Goal: Communication & Community: Answer question/provide support

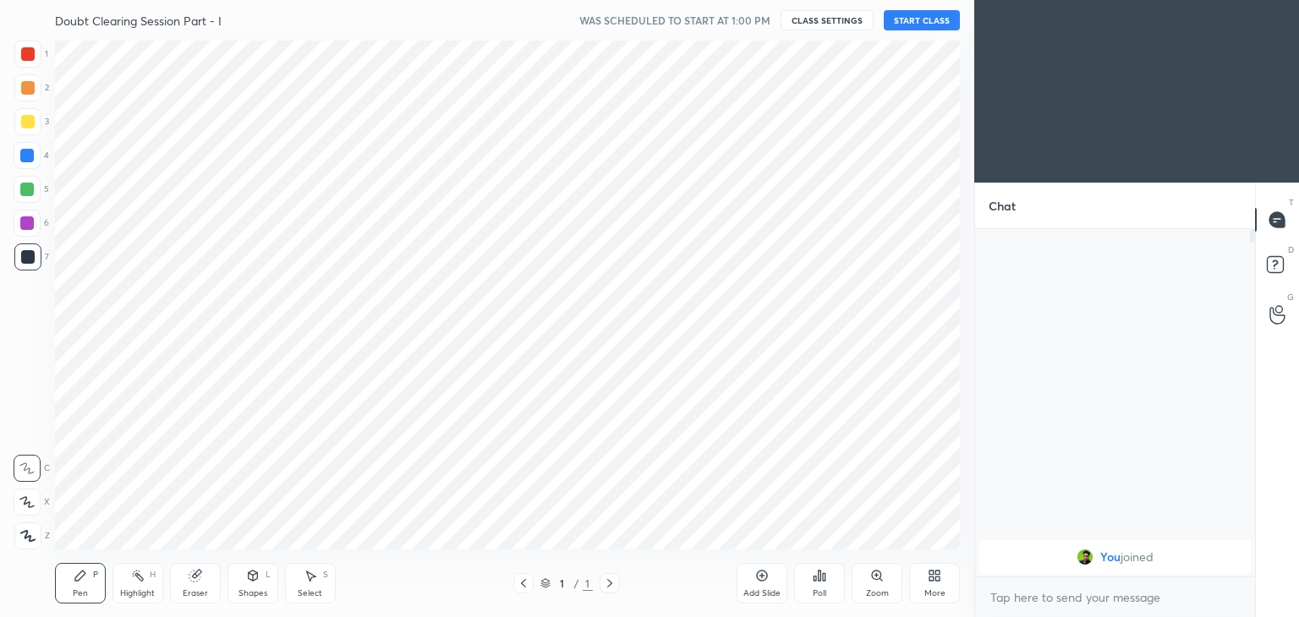
scroll to position [84032, 83635]
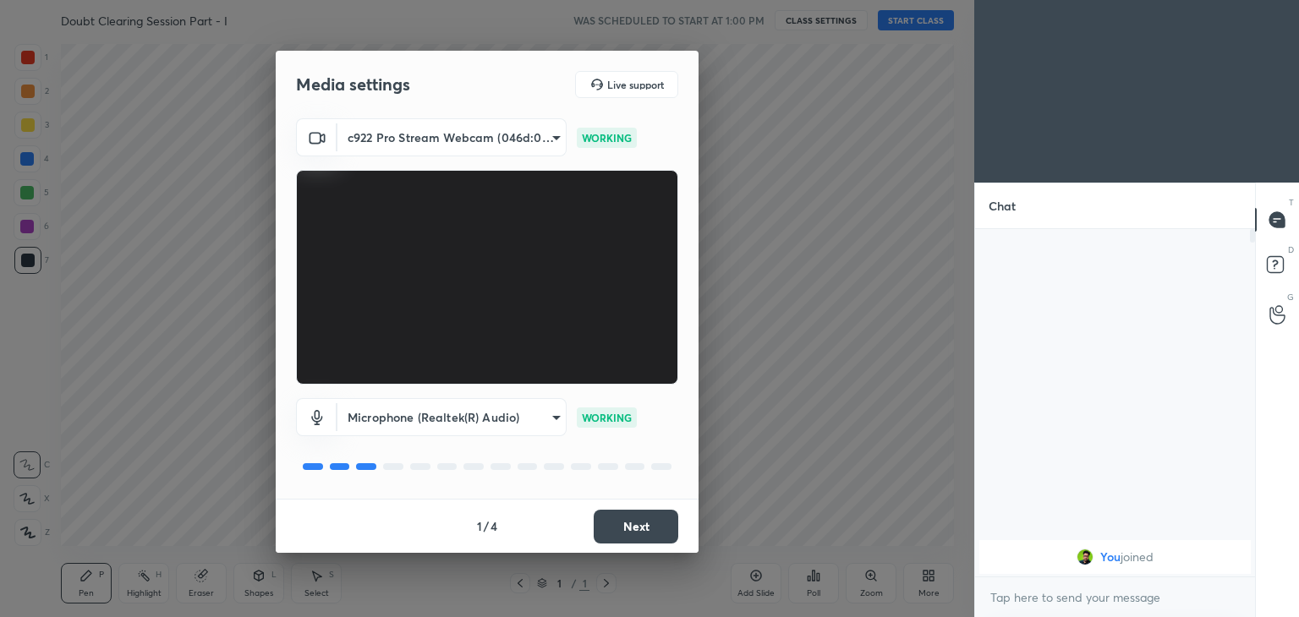
click at [646, 518] on button "Next" at bounding box center [635, 527] width 85 height 34
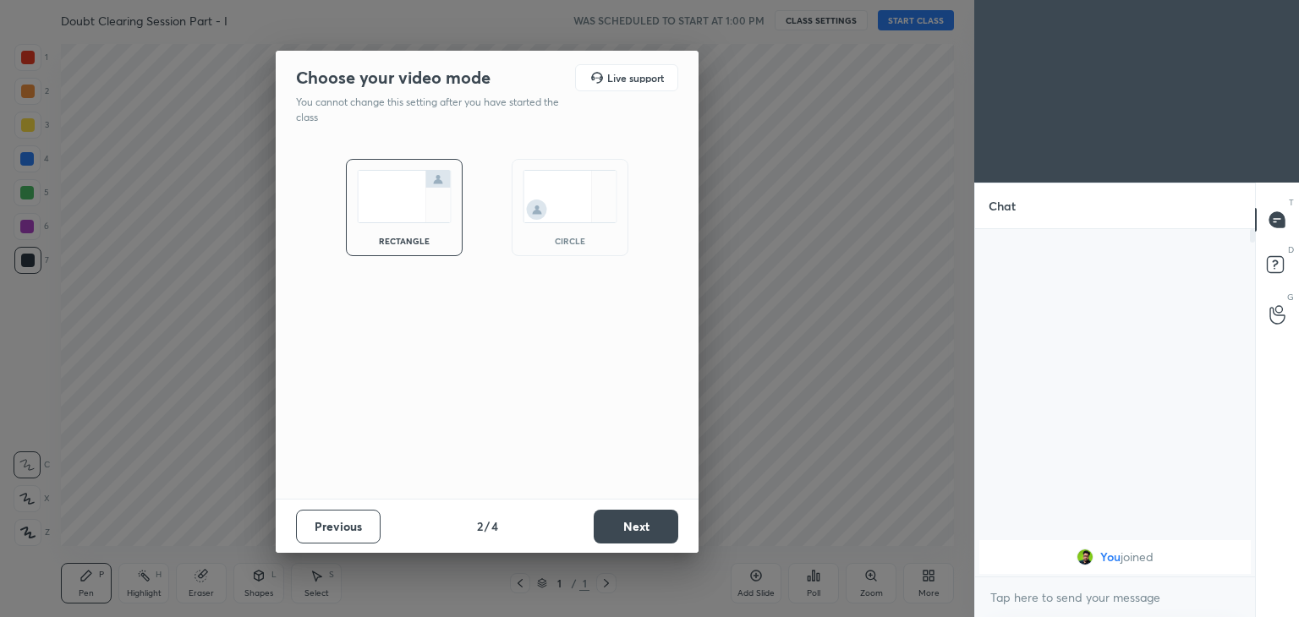
click at [329, 524] on button "Previous" at bounding box center [338, 527] width 85 height 34
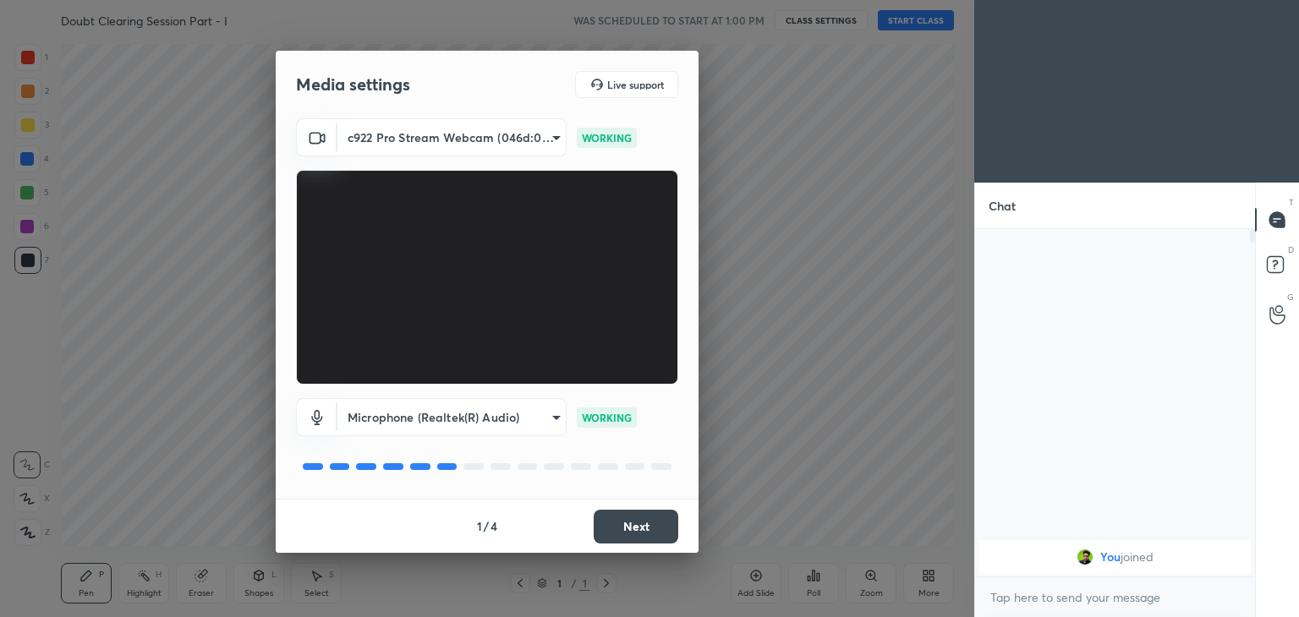
click at [630, 530] on button "Next" at bounding box center [635, 527] width 85 height 34
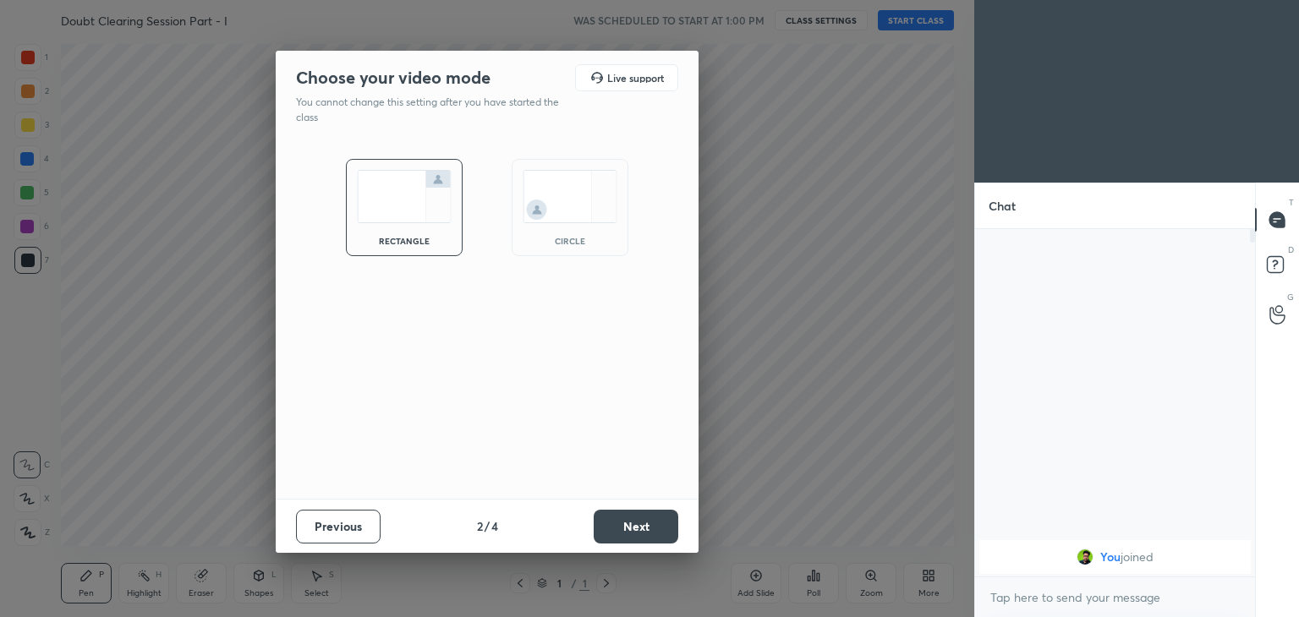
click at [559, 230] on div "circle" at bounding box center [569, 207] width 117 height 97
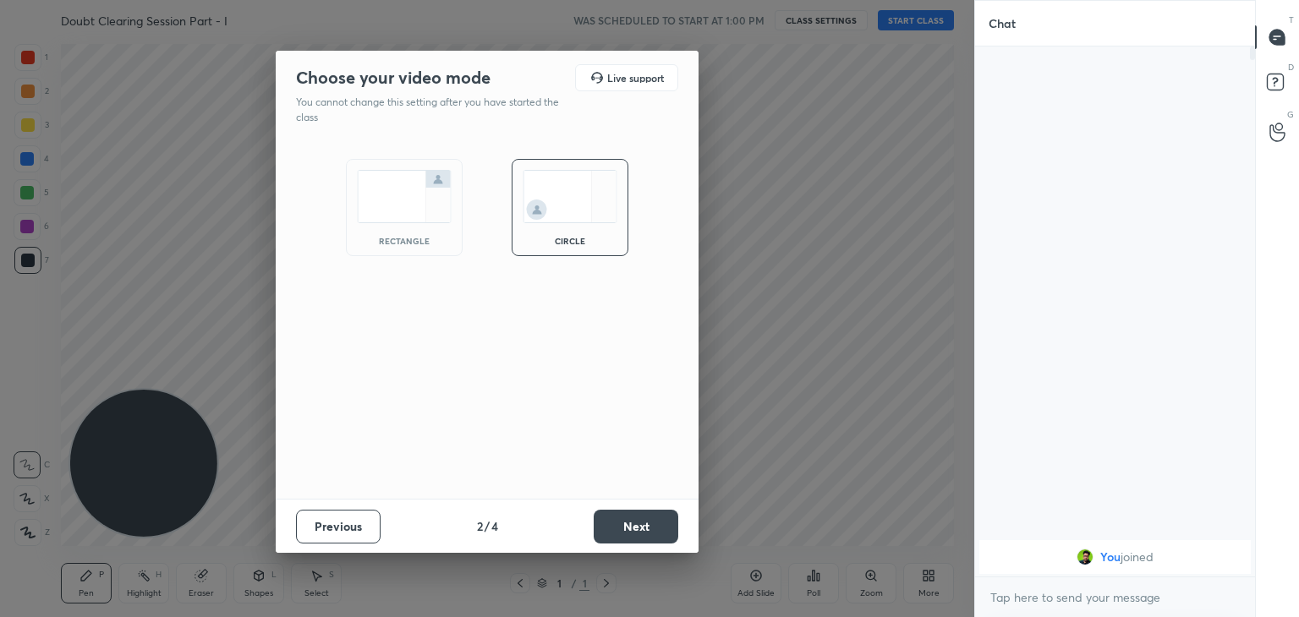
scroll to position [386, 275]
click at [620, 525] on button "Next" at bounding box center [635, 527] width 85 height 34
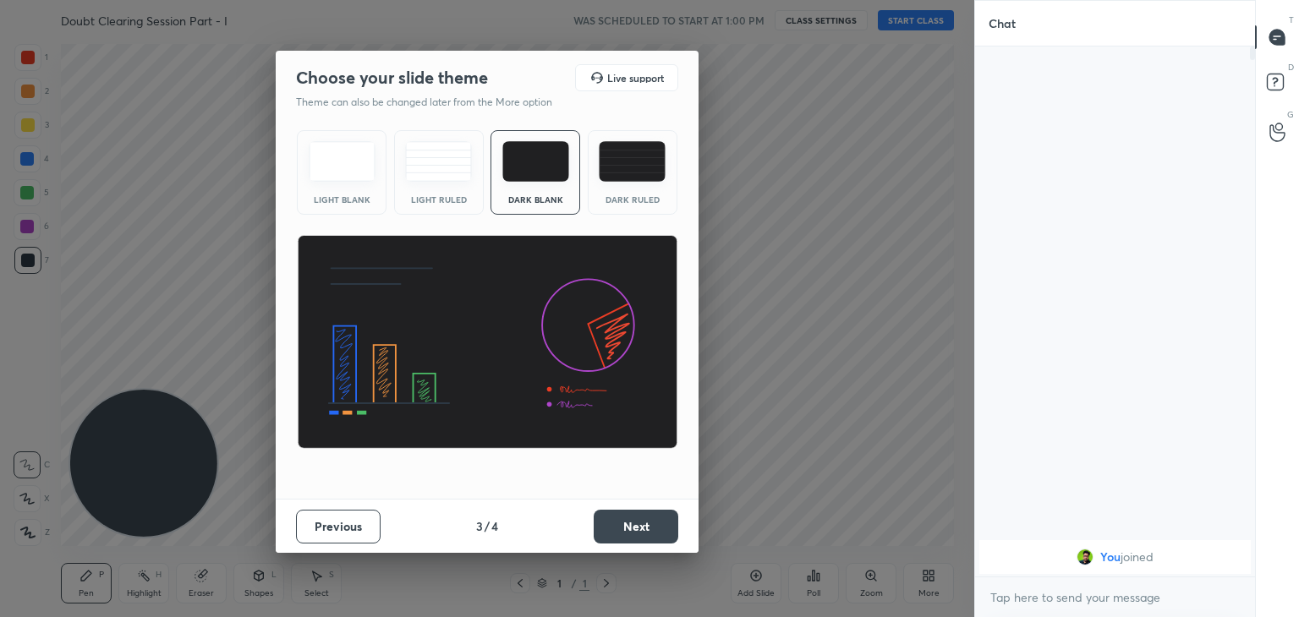
click at [626, 522] on button "Next" at bounding box center [635, 527] width 85 height 34
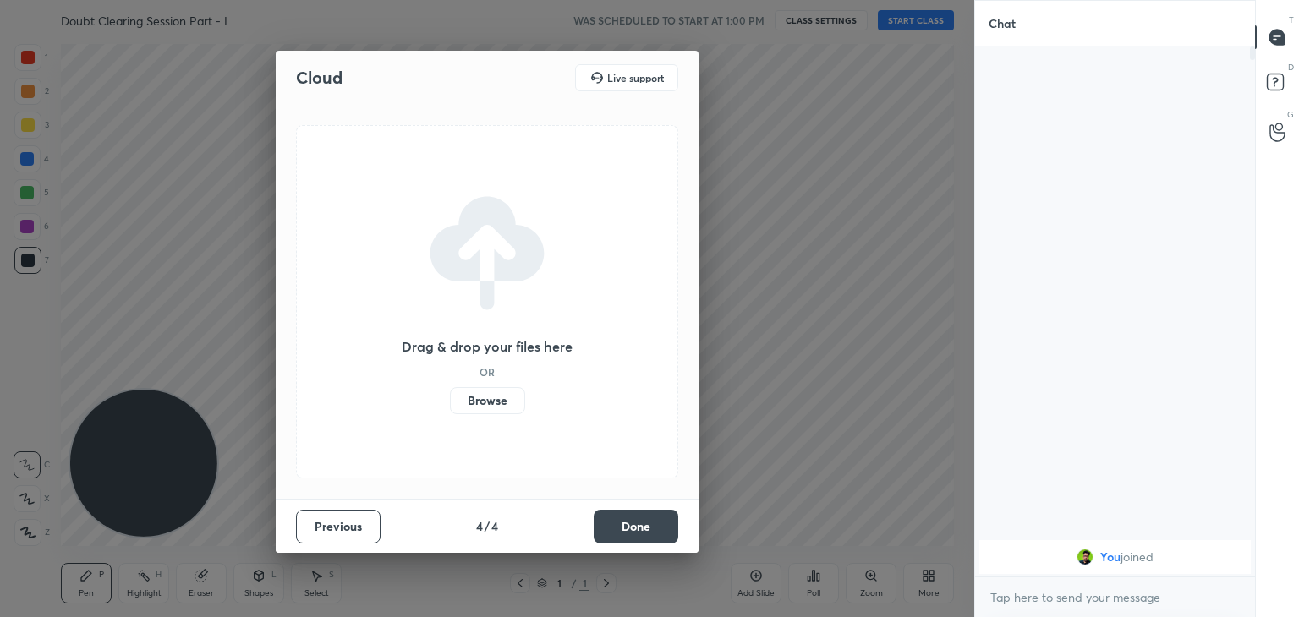
click at [628, 525] on button "Done" at bounding box center [635, 527] width 85 height 34
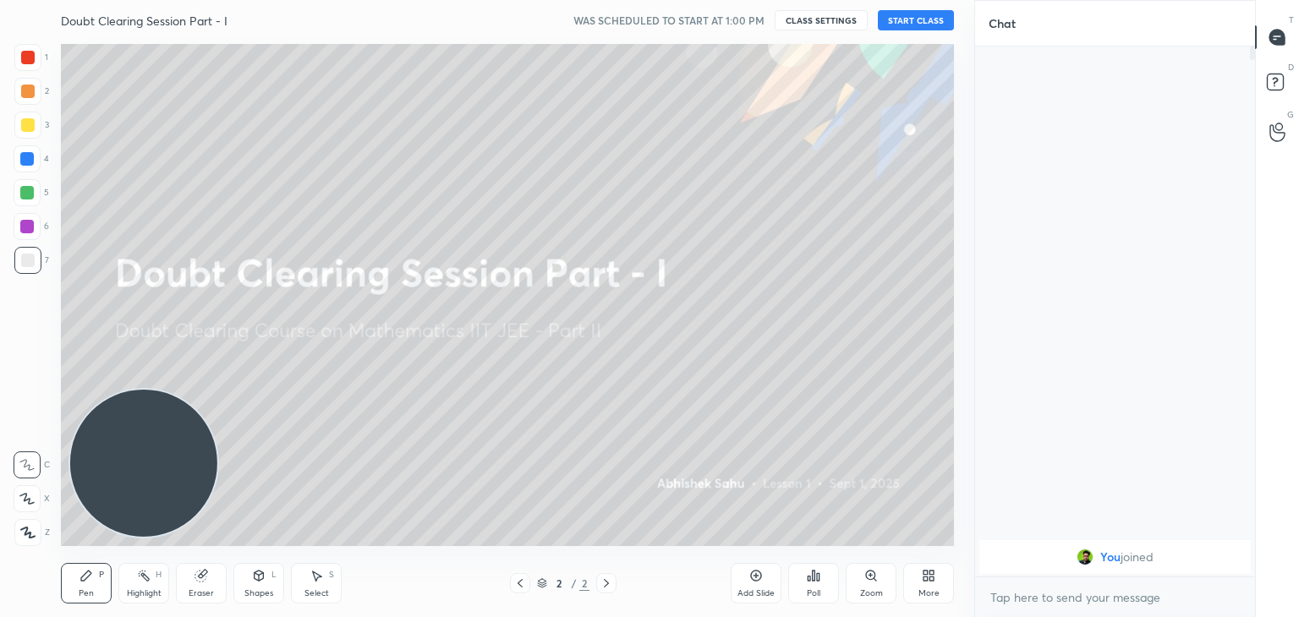
click at [924, 586] on div "More" at bounding box center [928, 583] width 51 height 41
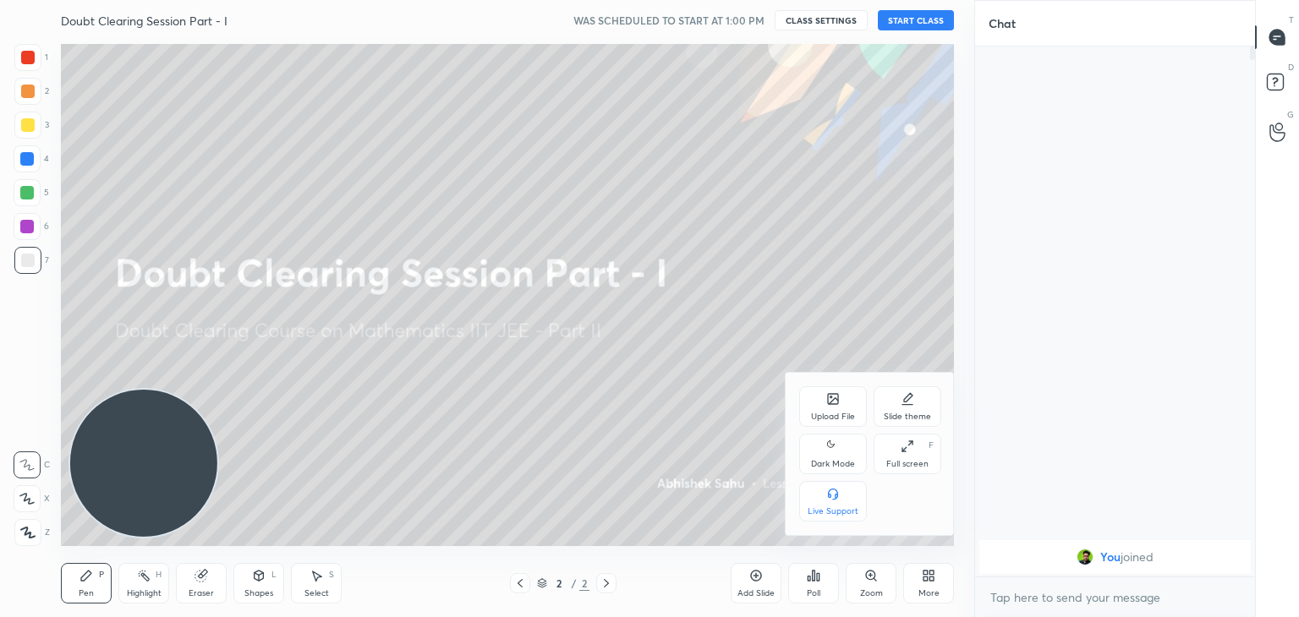
click at [832, 461] on div "Dark Mode" at bounding box center [833, 464] width 44 height 8
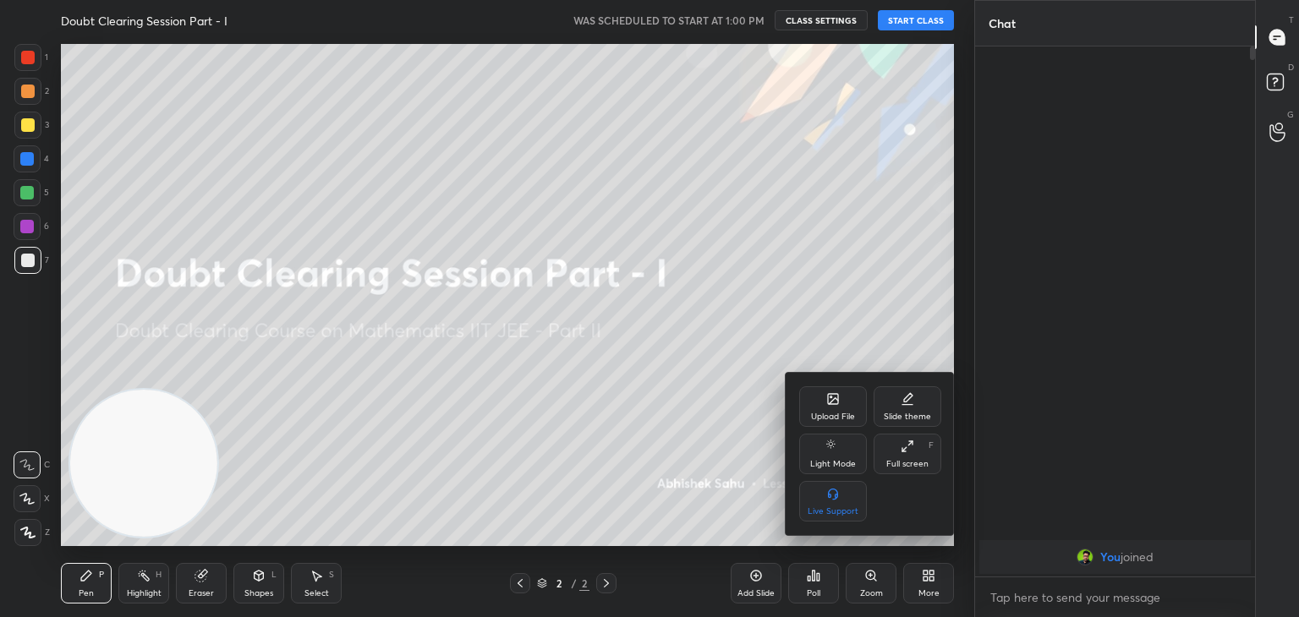
click at [698, 454] on div at bounding box center [649, 308] width 1299 height 617
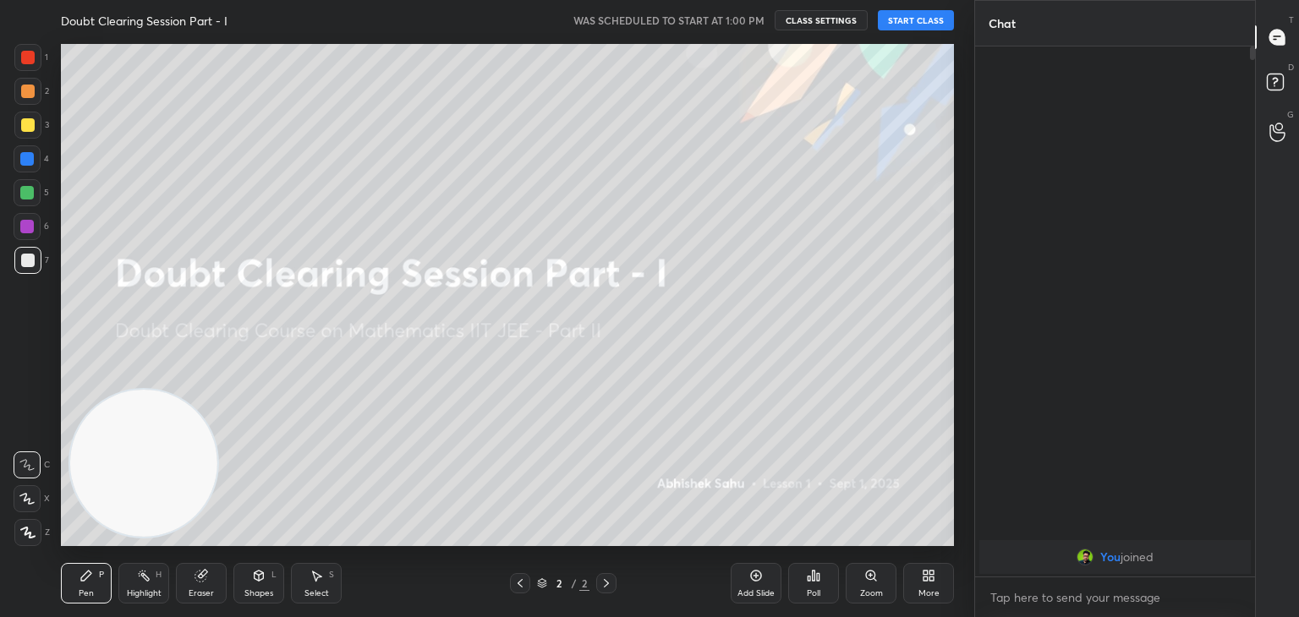
click at [911, 22] on button "START CLASS" at bounding box center [916, 20] width 76 height 20
click at [741, 22] on span "mute" at bounding box center [749, 20] width 24 height 12
drag, startPoint x: 746, startPoint y: 582, endPoint x: 737, endPoint y: 582, distance: 8.5
click at [743, 582] on div "Add Slide" at bounding box center [755, 583] width 51 height 41
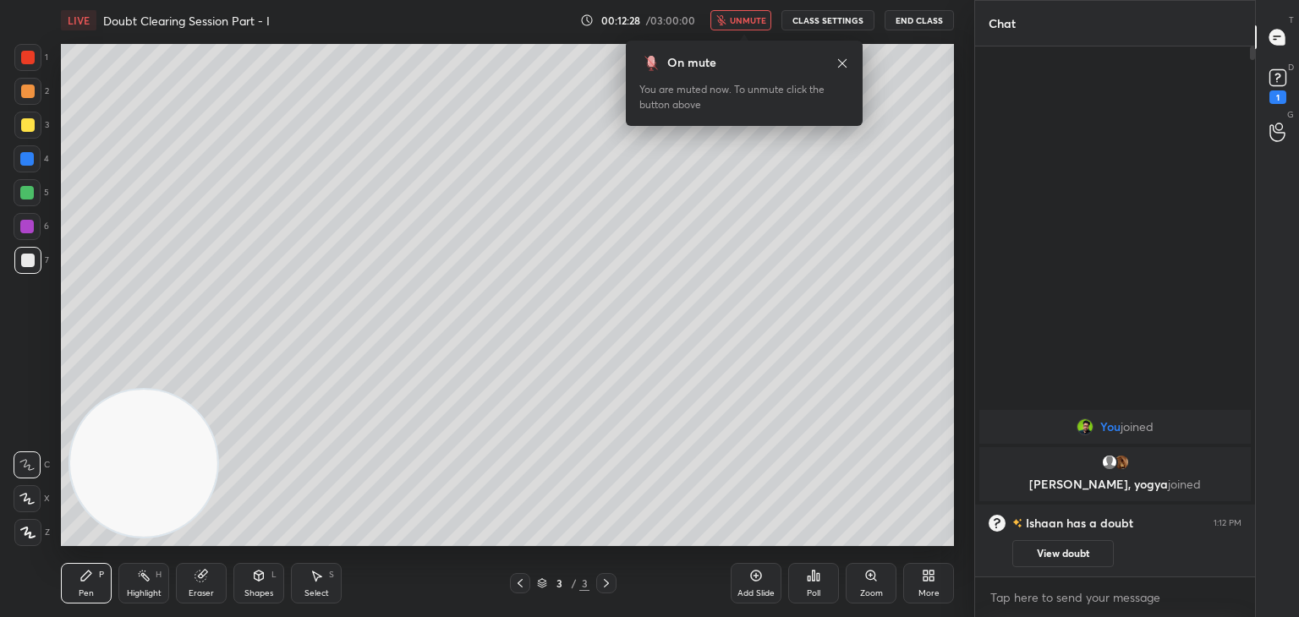
drag, startPoint x: 515, startPoint y: 587, endPoint x: 555, endPoint y: 582, distance: 40.1
click at [516, 587] on icon at bounding box center [520, 584] width 14 height 14
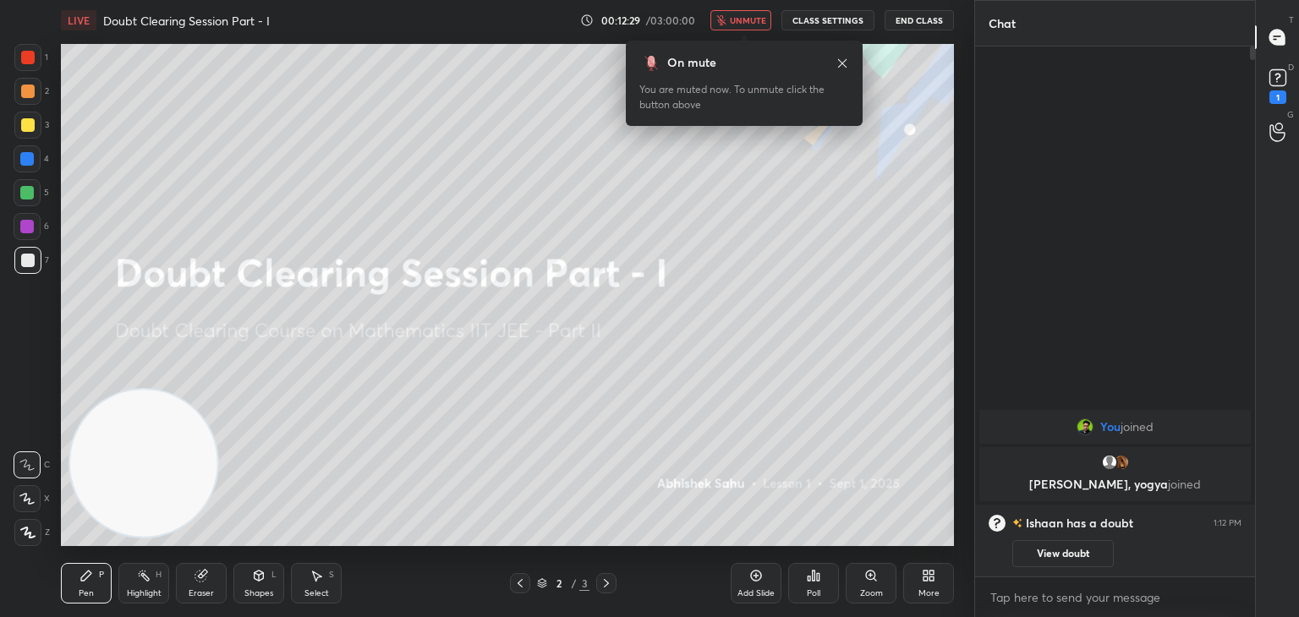
click at [1066, 556] on button "View doubt" at bounding box center [1062, 553] width 101 height 27
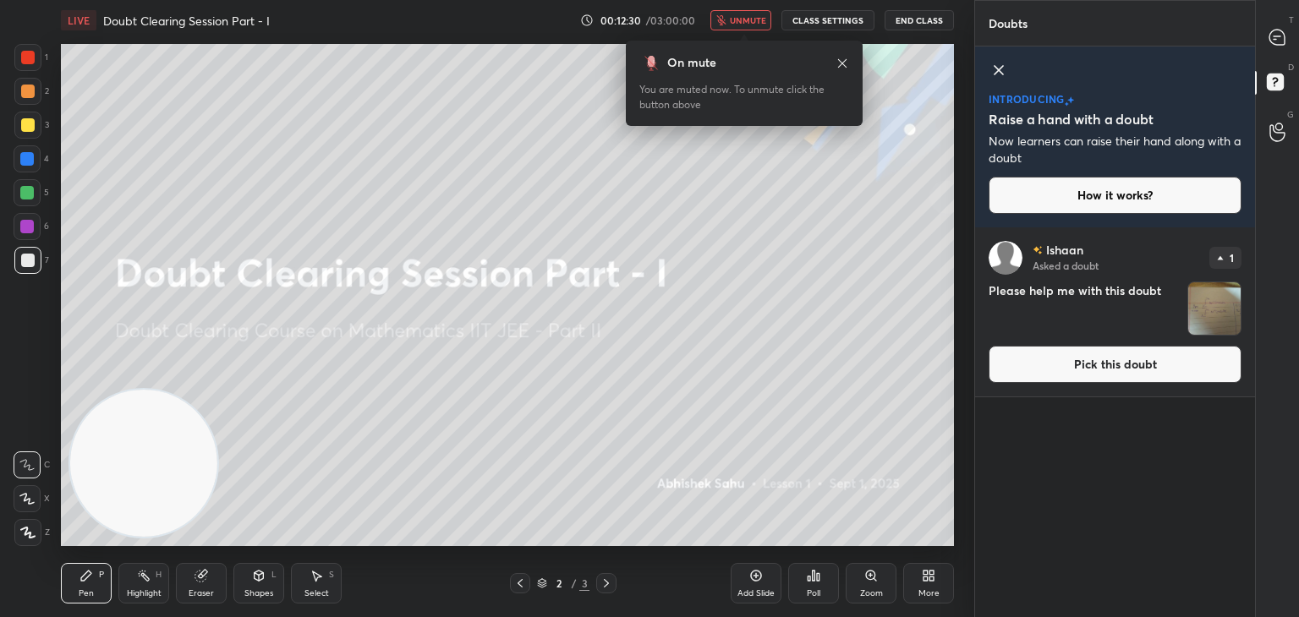
click at [994, 70] on icon at bounding box center [998, 70] width 20 height 20
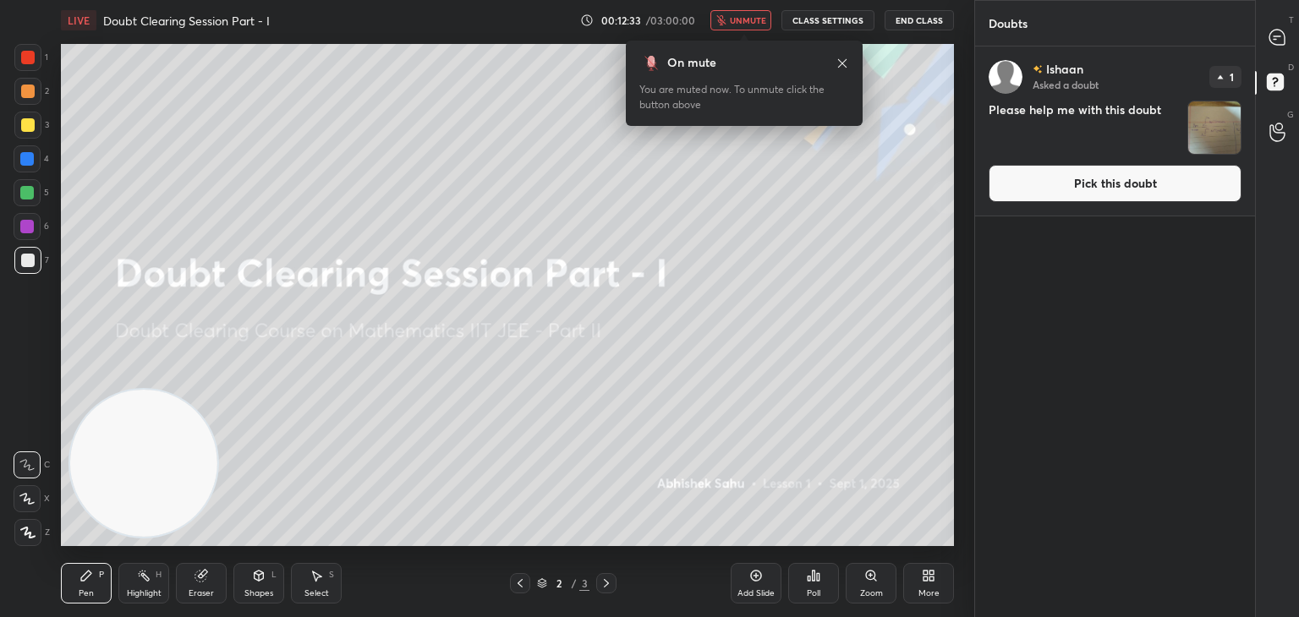
click at [1135, 179] on button "Pick this doubt" at bounding box center [1114, 183] width 253 height 37
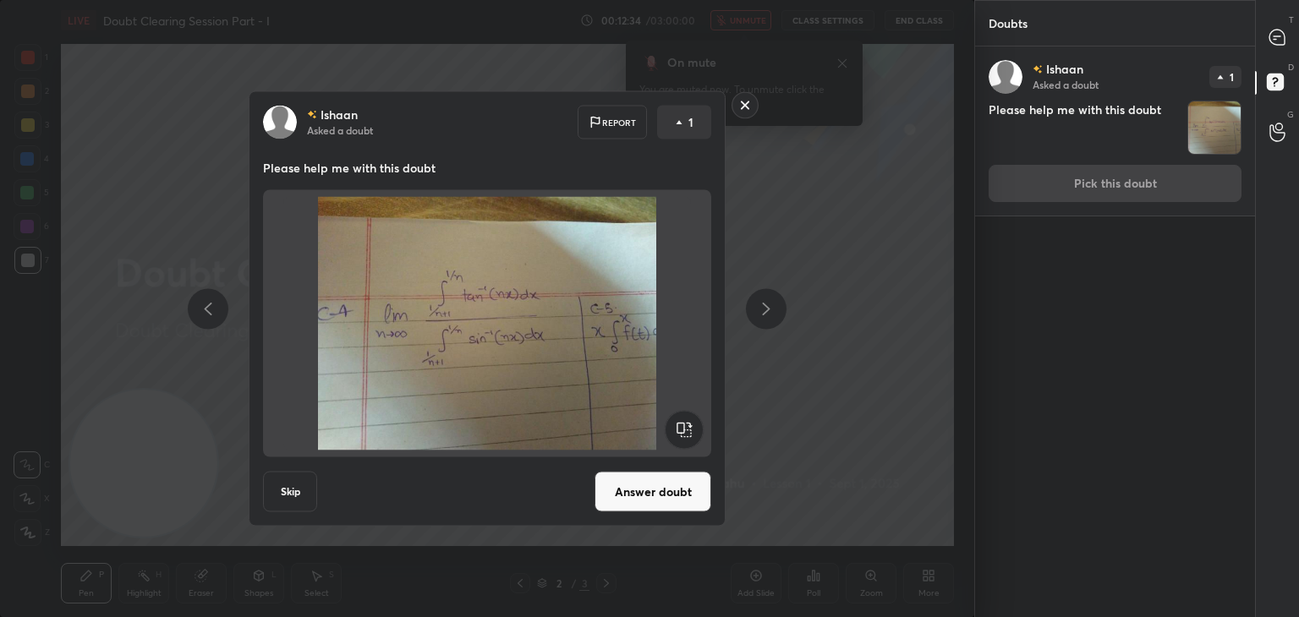
click at [665, 491] on button "Answer doubt" at bounding box center [652, 492] width 117 height 41
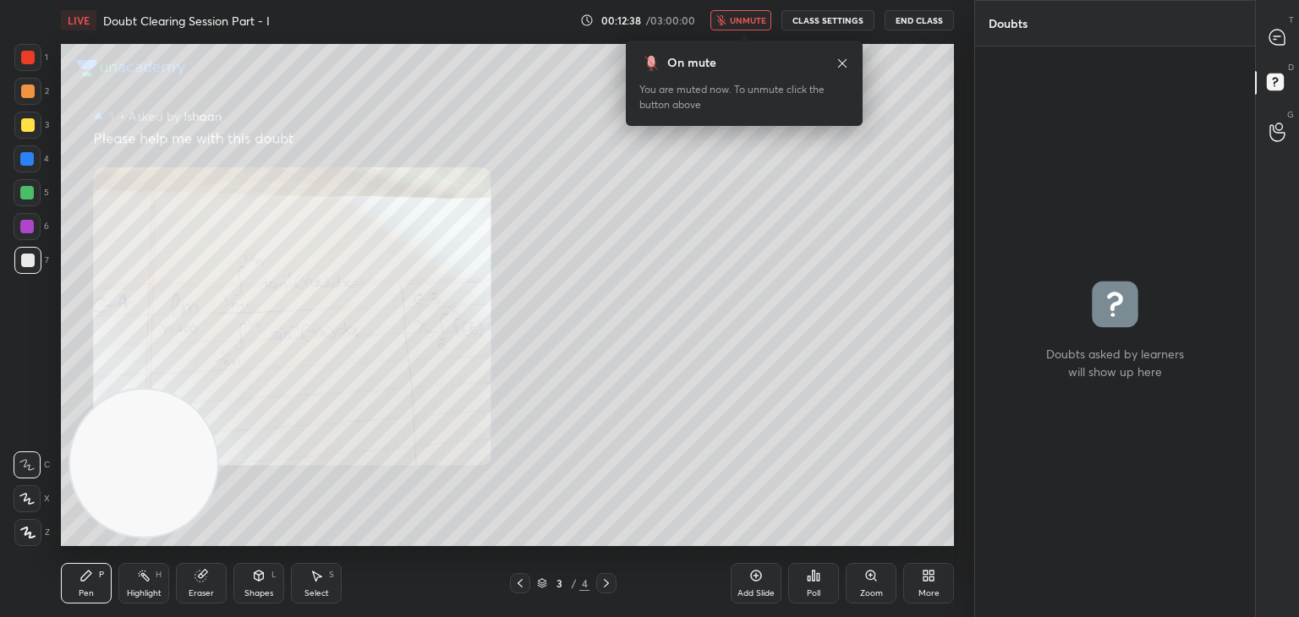
click at [1278, 36] on icon at bounding box center [1277, 38] width 18 height 18
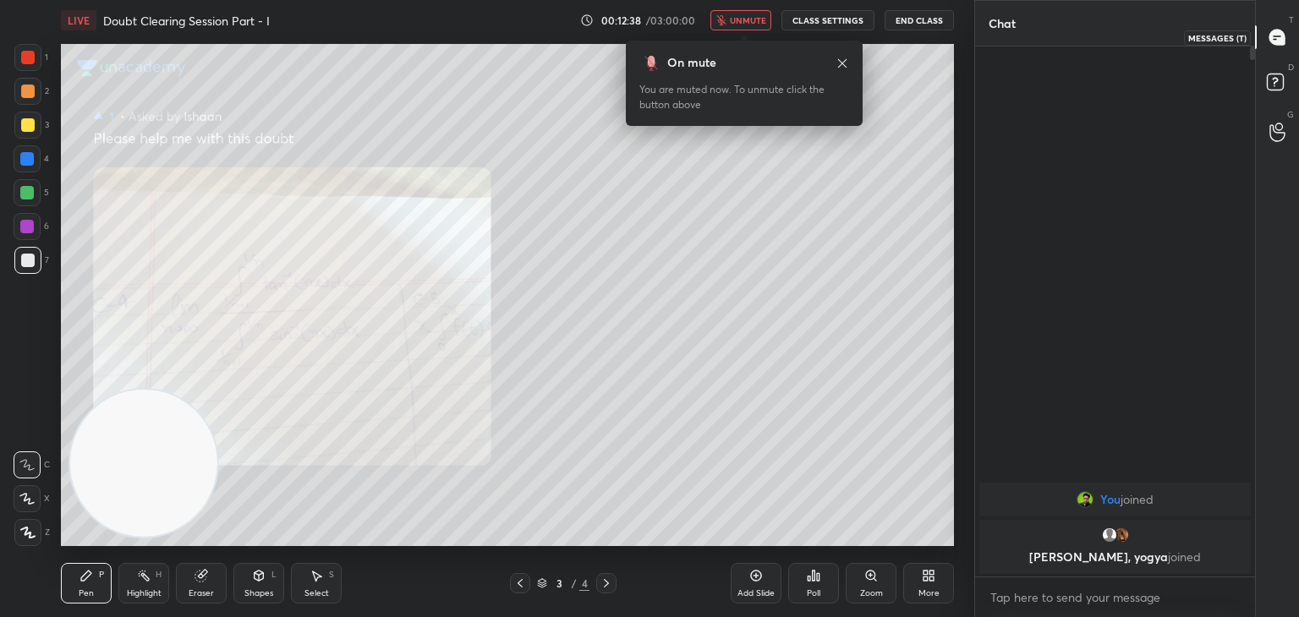
scroll to position [525, 275]
click at [856, 577] on div "Zoom" at bounding box center [870, 583] width 51 height 41
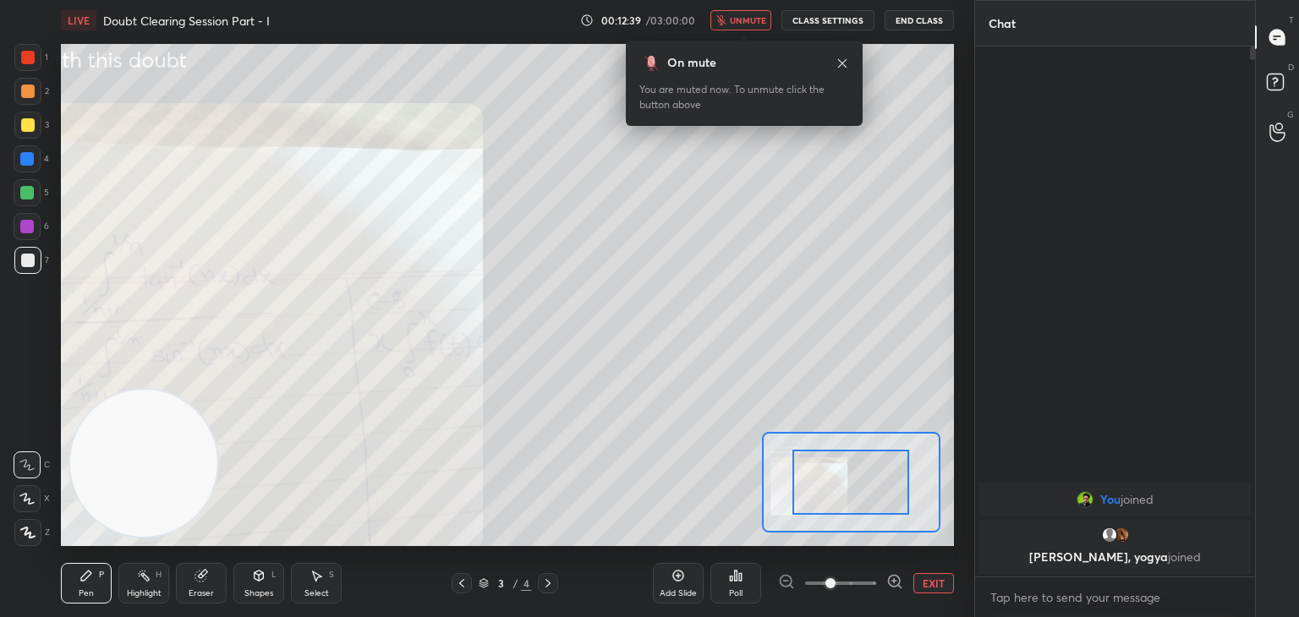
click at [860, 580] on span at bounding box center [840, 583] width 71 height 25
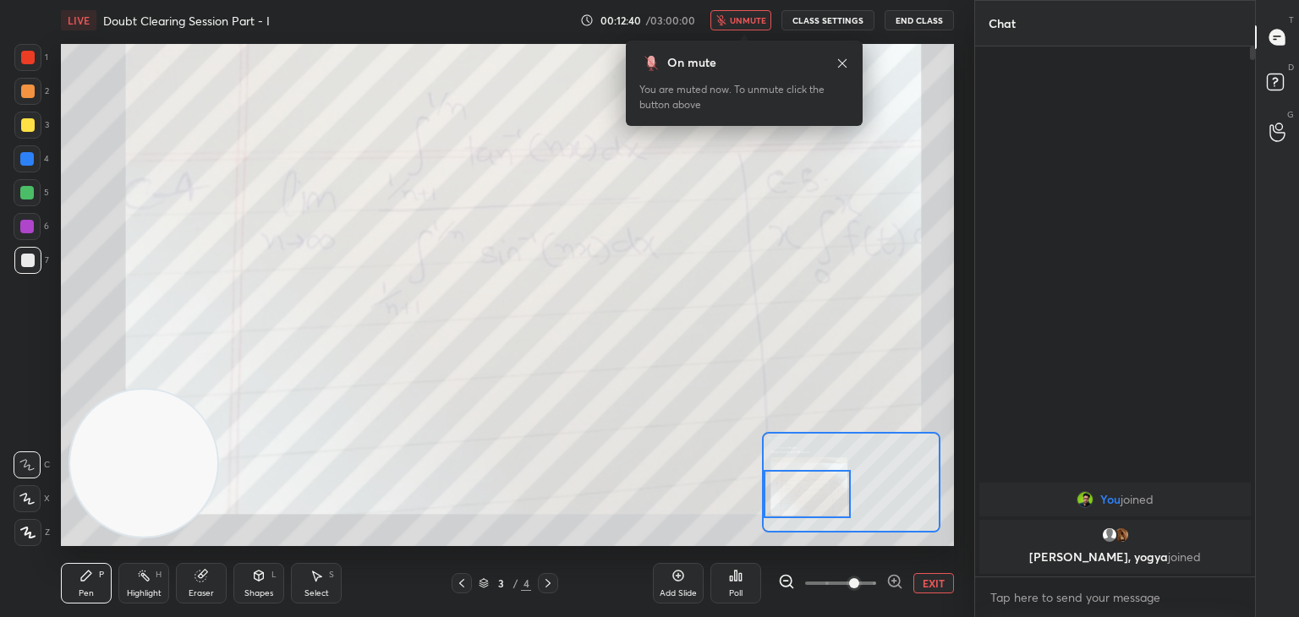
drag, startPoint x: 843, startPoint y: 463, endPoint x: 785, endPoint y: 472, distance: 58.9
click at [790, 474] on div at bounding box center [807, 494] width 88 height 48
click at [740, 14] on button "unmute" at bounding box center [740, 20] width 61 height 20
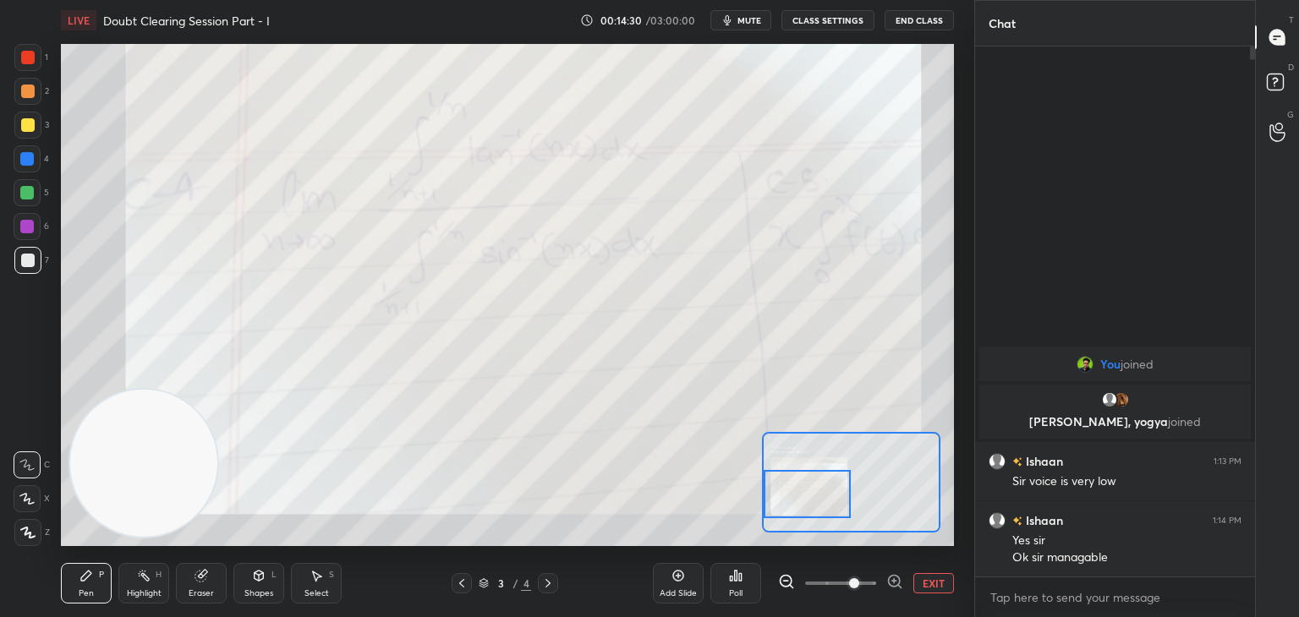
click at [935, 586] on button "EXIT" at bounding box center [933, 583] width 41 height 20
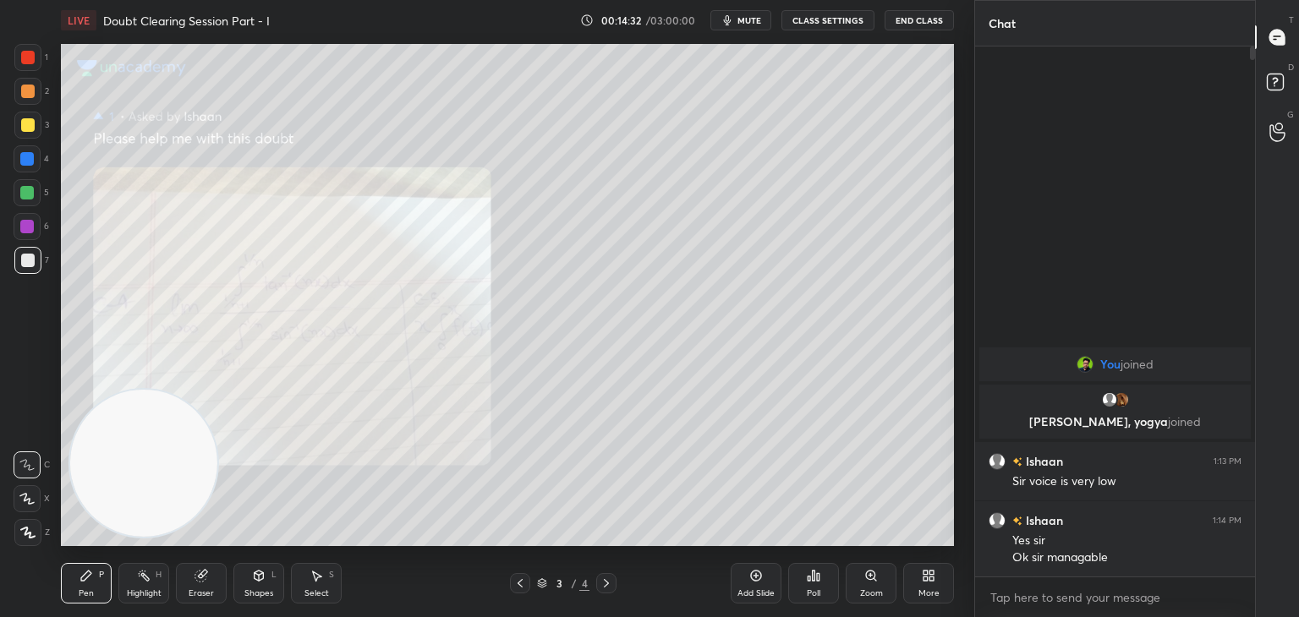
drag, startPoint x: 211, startPoint y: 574, endPoint x: 193, endPoint y: 585, distance: 20.9
click at [193, 585] on div "Eraser" at bounding box center [201, 583] width 51 height 41
click at [24, 530] on span "Erase all" at bounding box center [26, 533] width 25 height 12
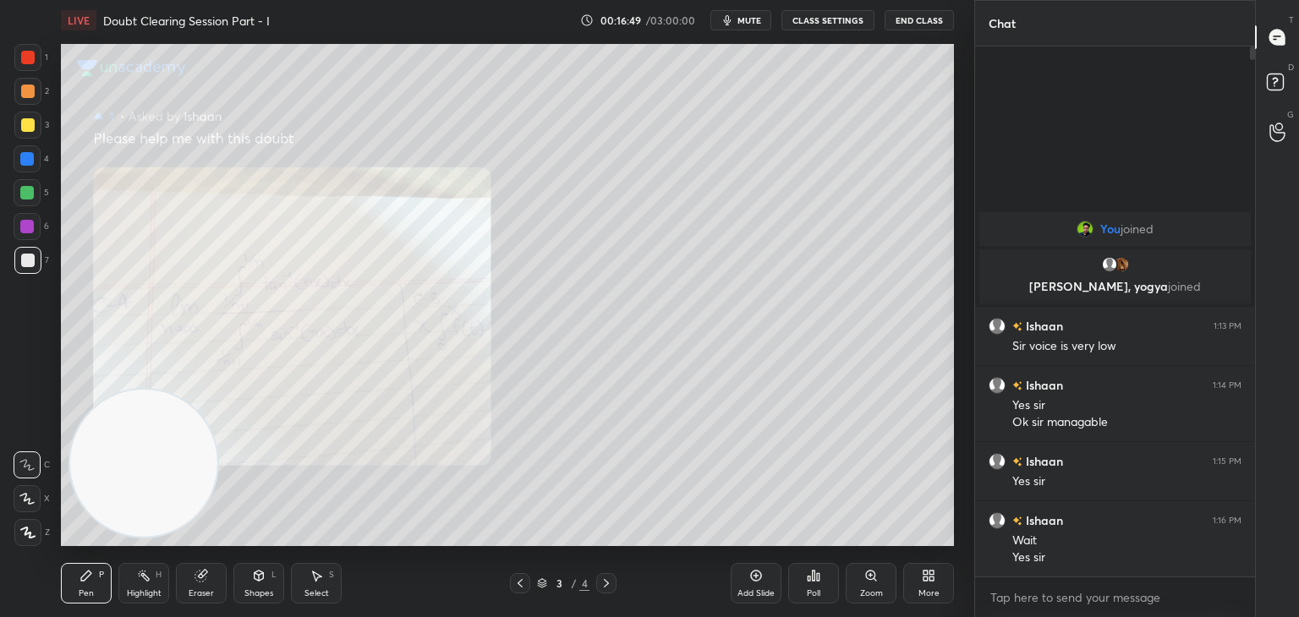
click at [602, 583] on icon at bounding box center [606, 584] width 14 height 14
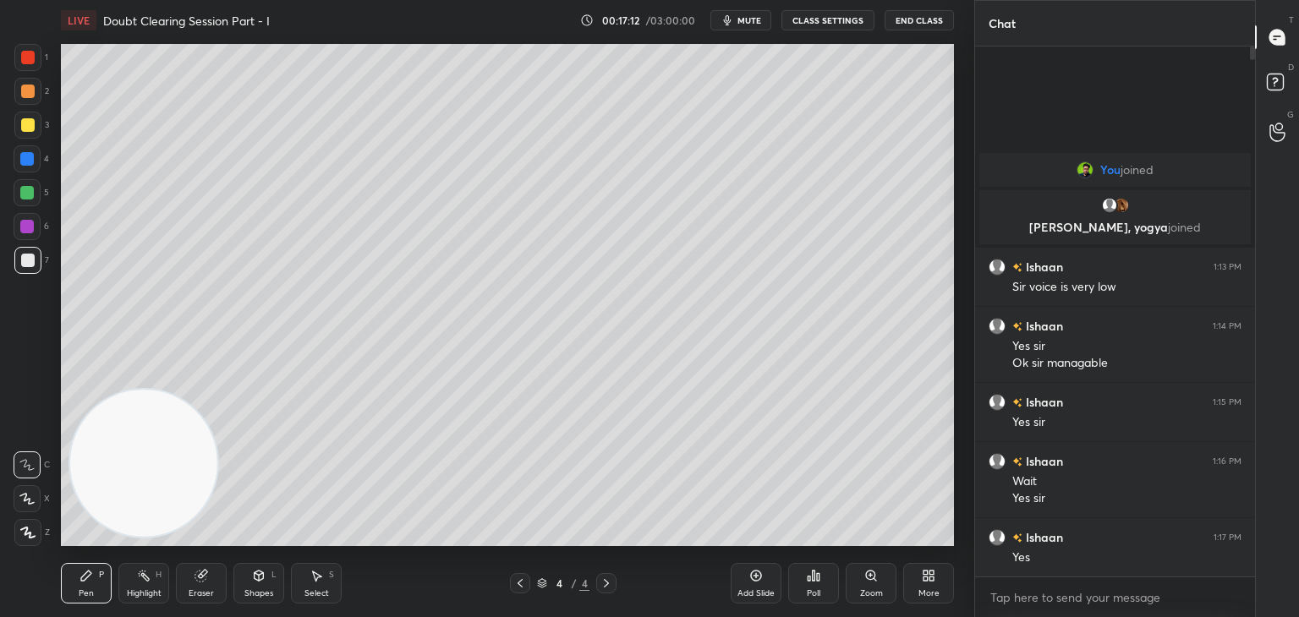
click at [207, 582] on div "Eraser" at bounding box center [201, 583] width 51 height 41
click at [37, 533] on div "Erase all" at bounding box center [29, 532] width 30 height 27
click at [741, 18] on span "mute" at bounding box center [749, 20] width 24 height 12
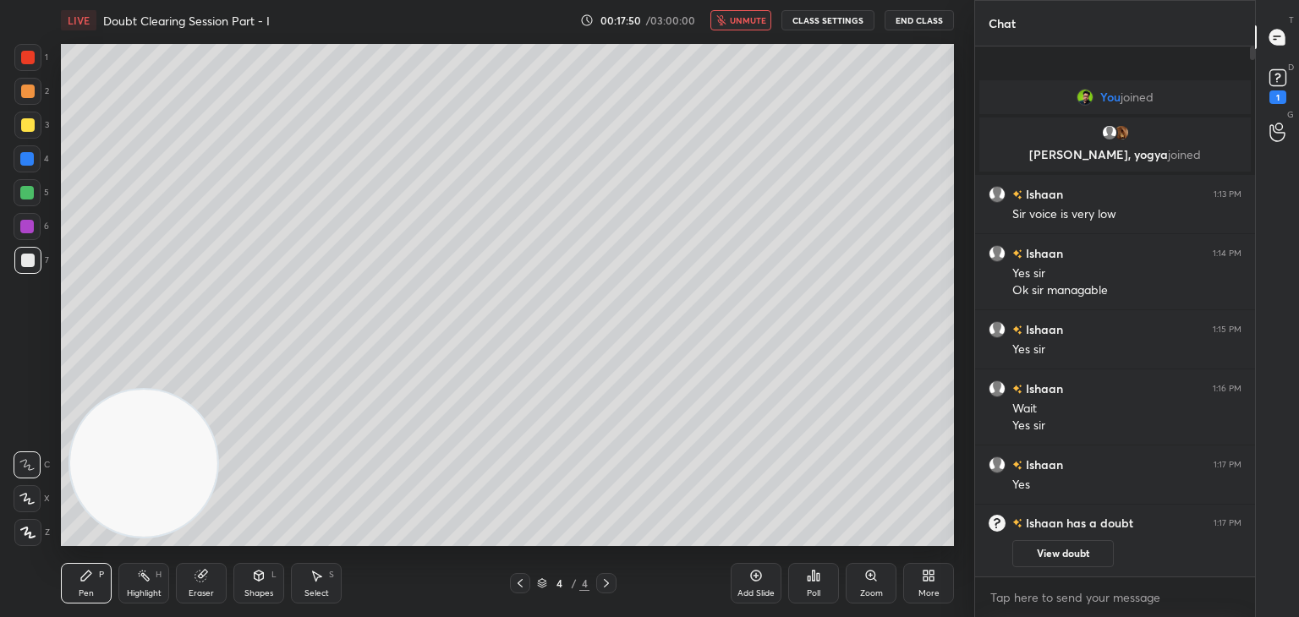
drag, startPoint x: 528, startPoint y: 583, endPoint x: 543, endPoint y: 572, distance: 18.8
click at [528, 583] on div "4 / 4" at bounding box center [563, 583] width 107 height 20
drag, startPoint x: 514, startPoint y: 593, endPoint x: 533, endPoint y: 579, distance: 23.0
click at [513, 593] on div at bounding box center [520, 583] width 20 height 20
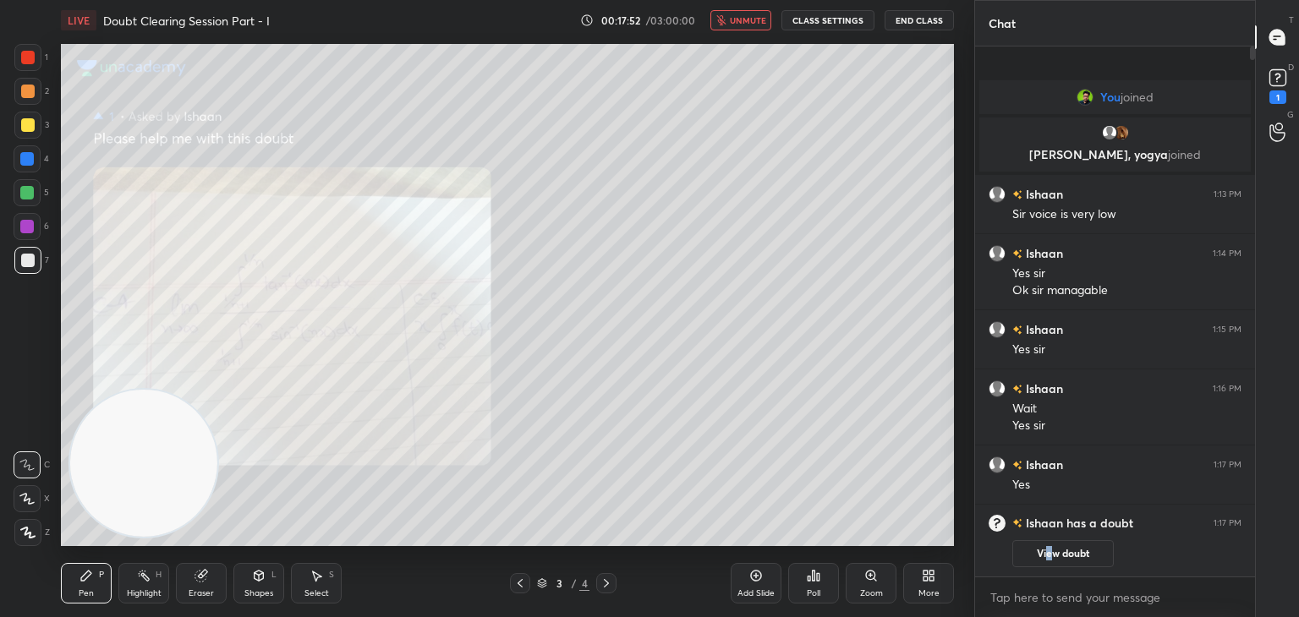
drag, startPoint x: 1047, startPoint y: 551, endPoint x: 1048, endPoint y: 525, distance: 26.2
click at [1047, 550] on button "View doubt" at bounding box center [1062, 553] width 101 height 27
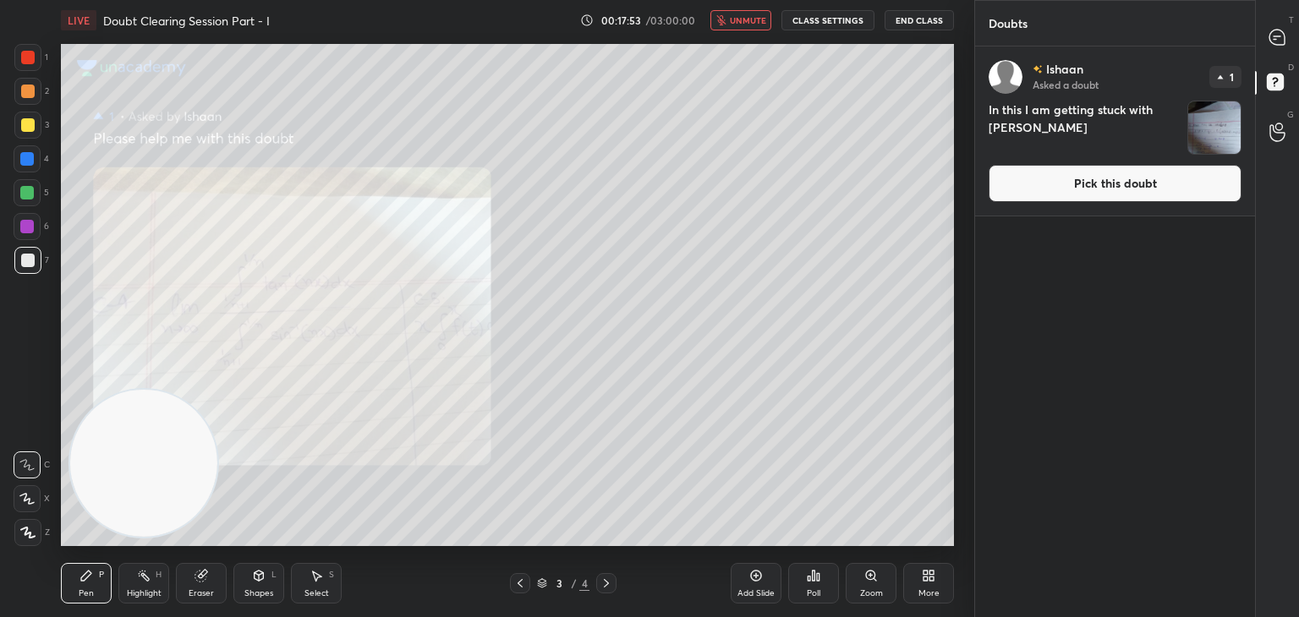
click at [1078, 187] on button "Pick this doubt" at bounding box center [1114, 183] width 253 height 37
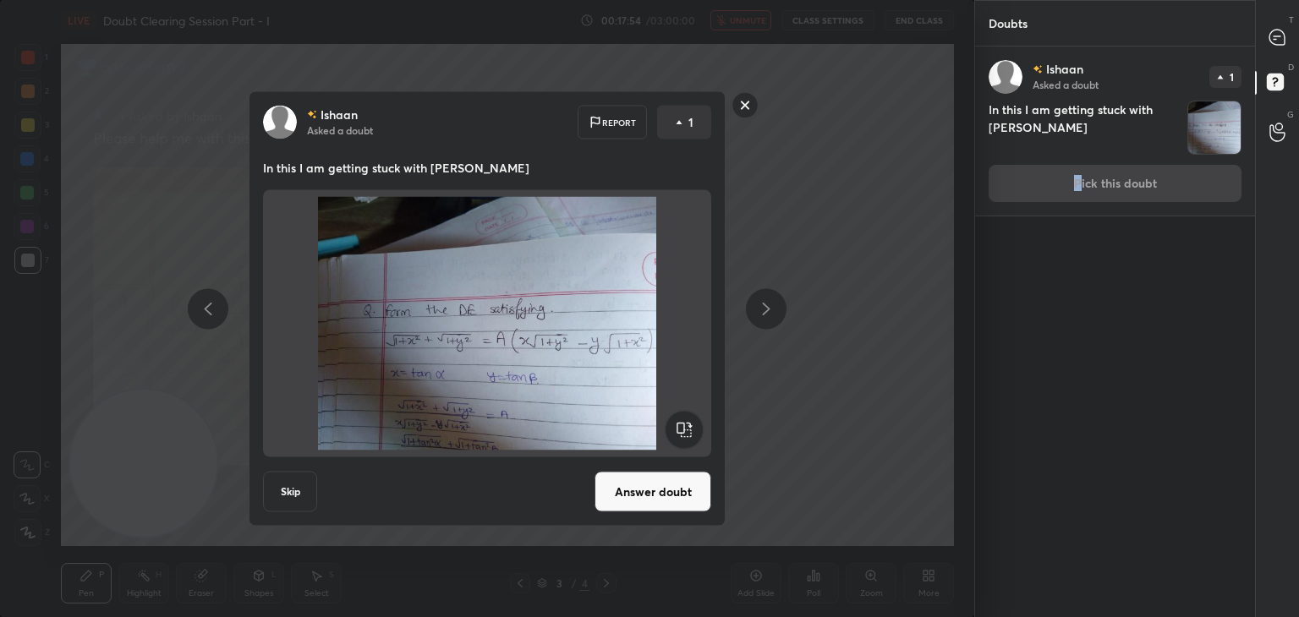
drag, startPoint x: 654, startPoint y: 498, endPoint x: 668, endPoint y: 482, distance: 21.6
click at [653, 498] on button "Answer doubt" at bounding box center [652, 492] width 117 height 41
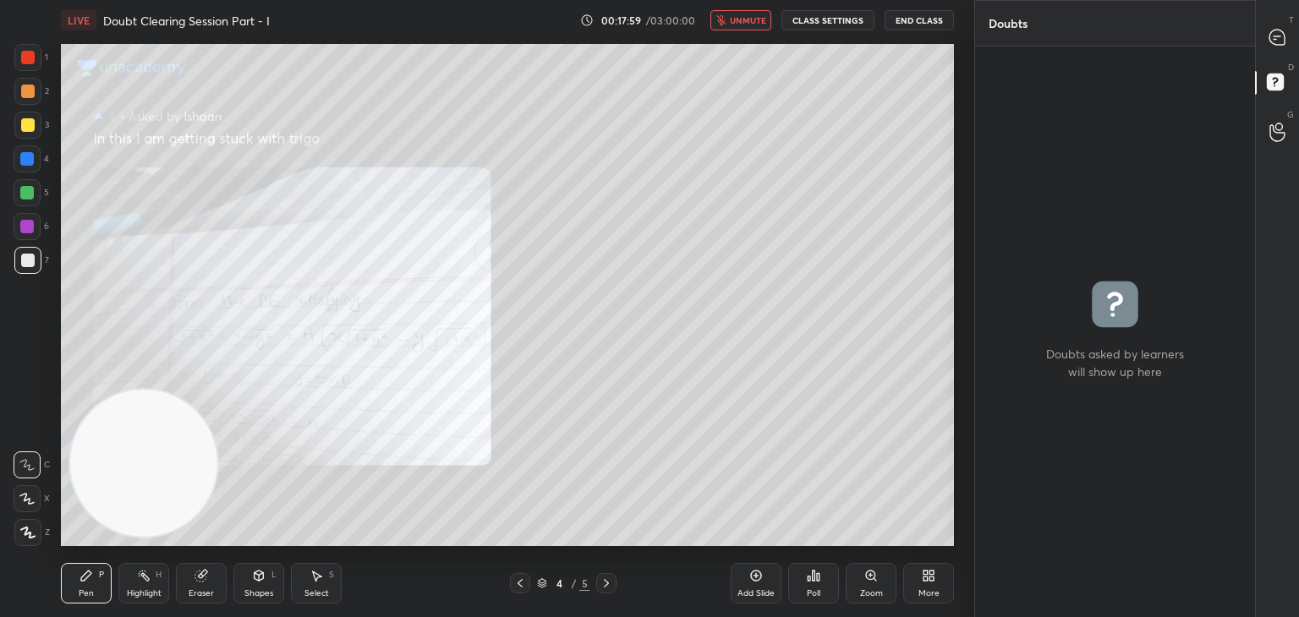
click at [1265, 36] on div "T Messages (T)" at bounding box center [1276, 37] width 43 height 47
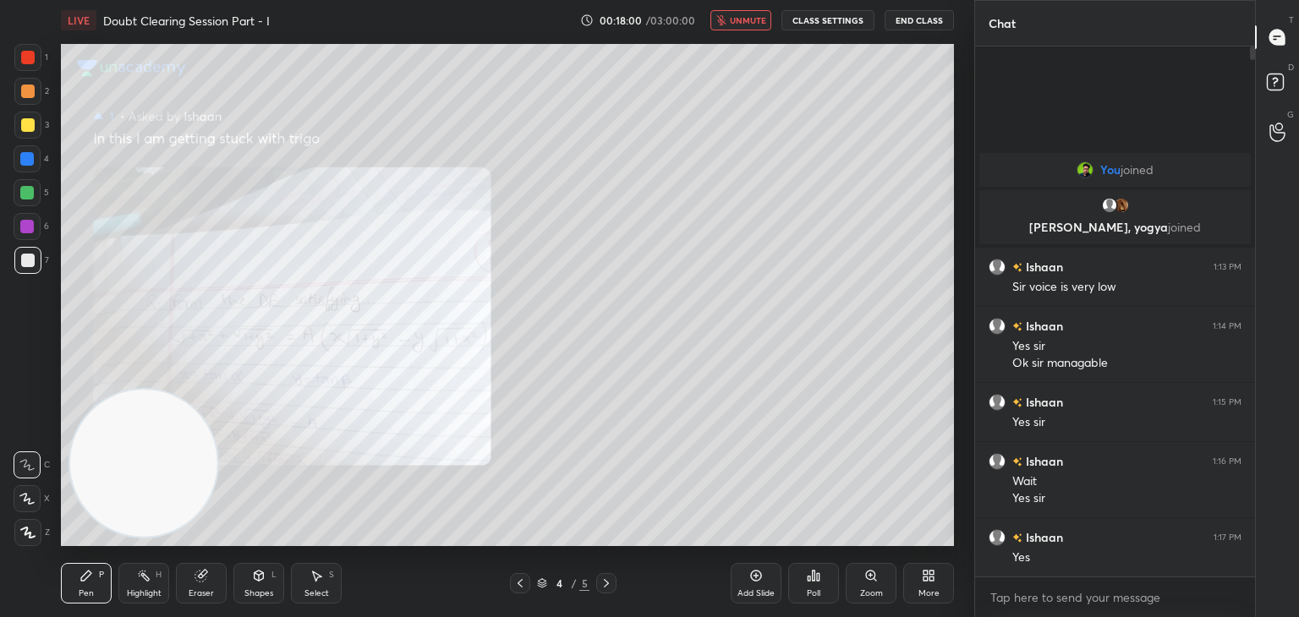
click at [871, 579] on icon at bounding box center [871, 576] width 14 height 14
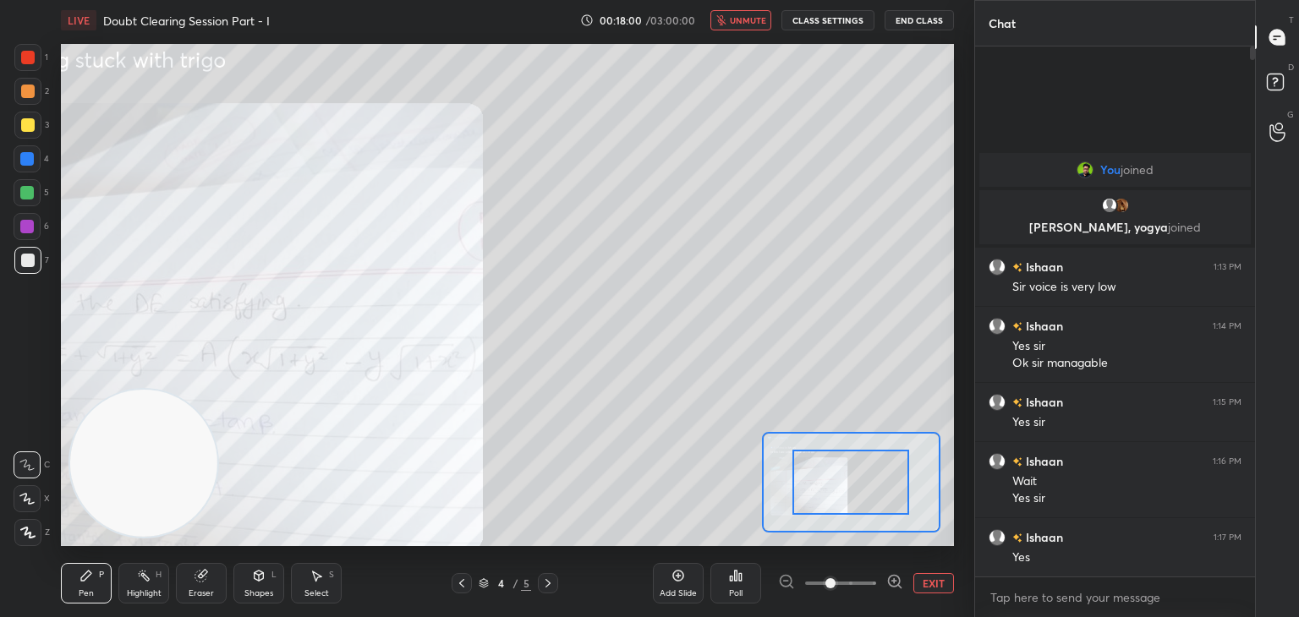
click at [860, 586] on span at bounding box center [840, 583] width 71 height 25
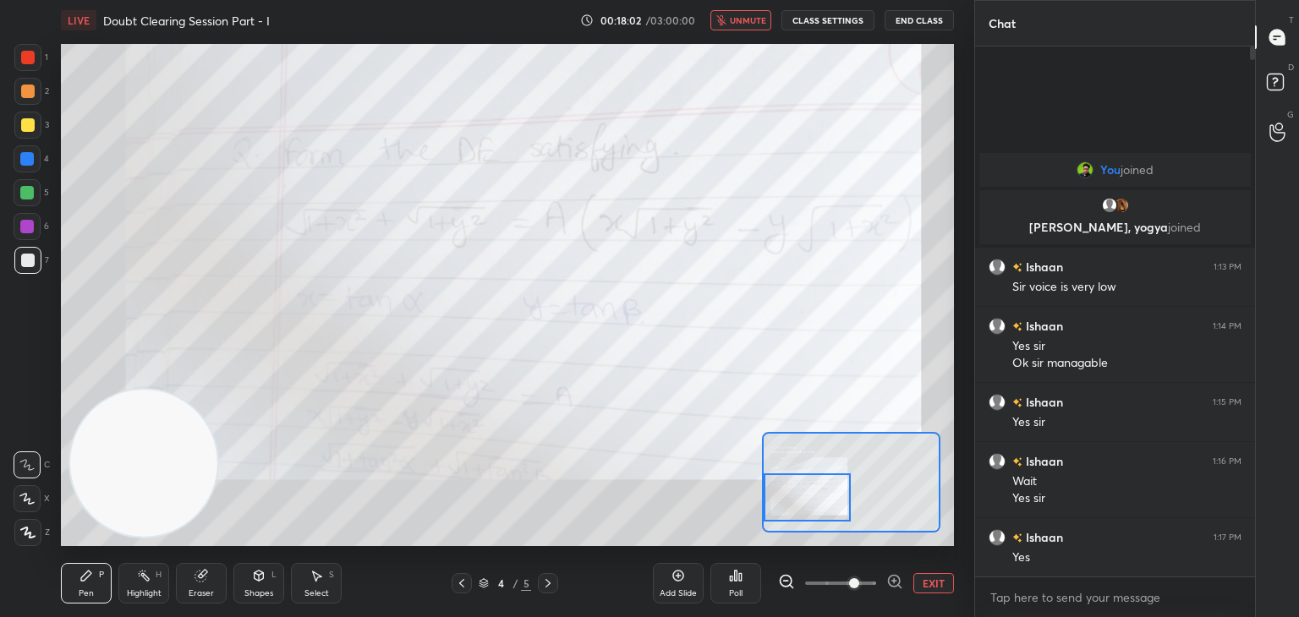
drag, startPoint x: 855, startPoint y: 478, endPoint x: 798, endPoint y: 474, distance: 56.7
click at [805, 491] on div at bounding box center [807, 497] width 88 height 48
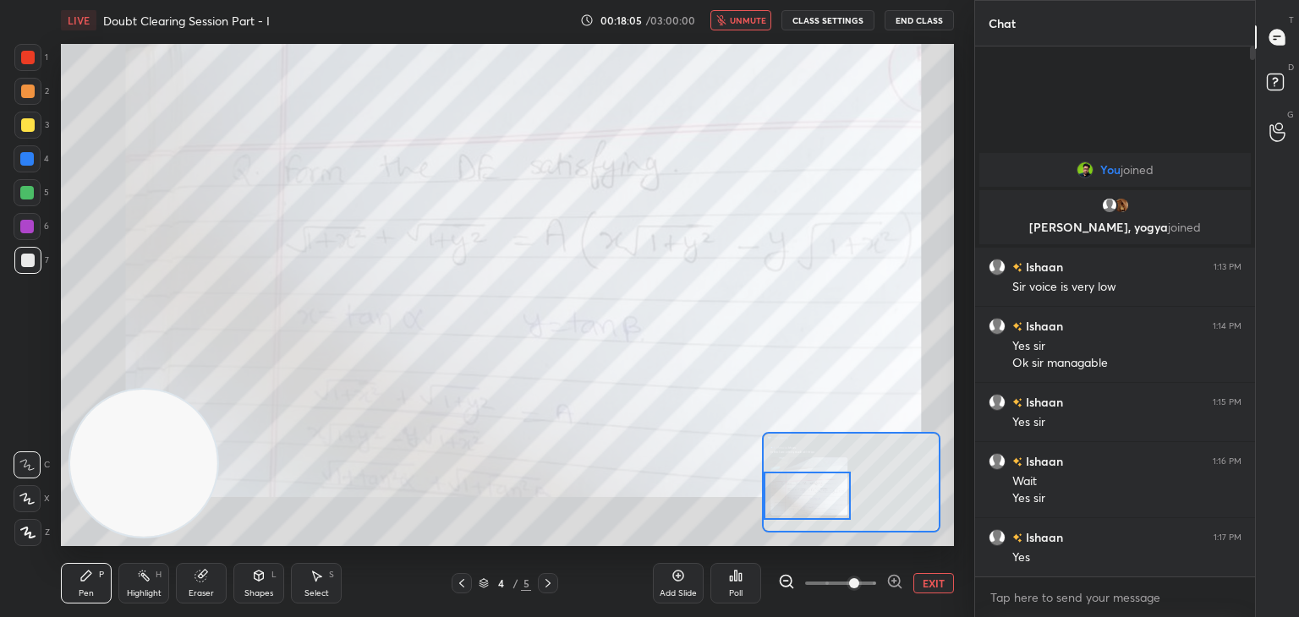
click at [749, 18] on span "unmute" at bounding box center [748, 20] width 36 height 12
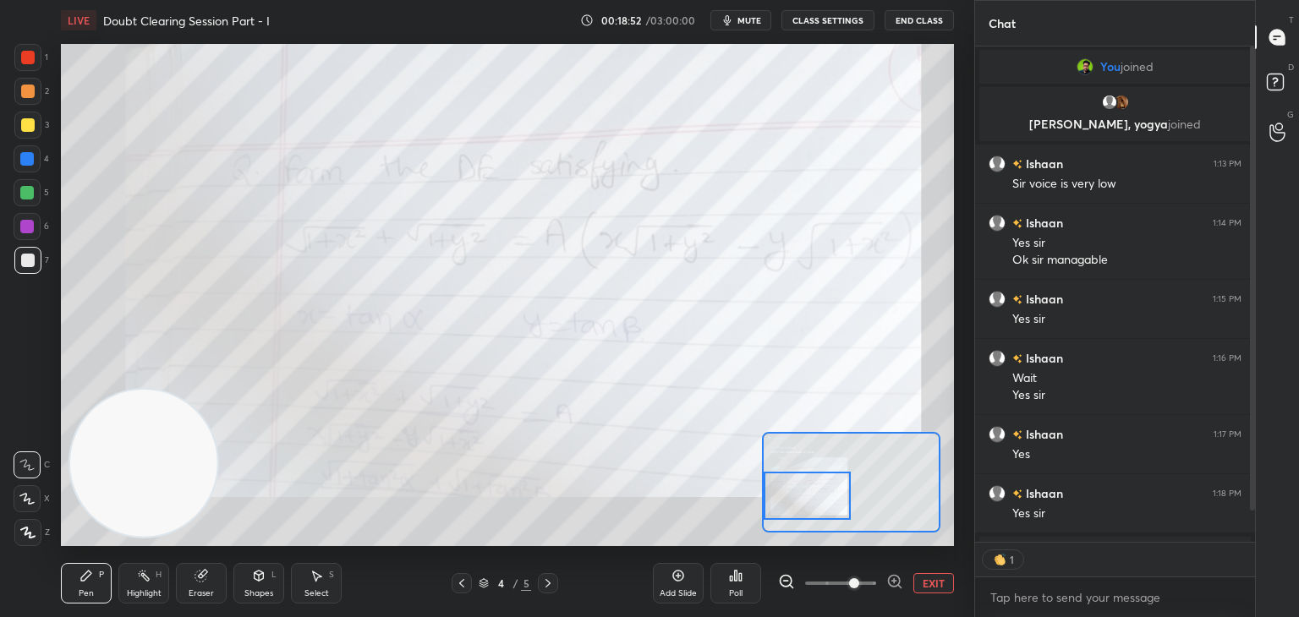
scroll to position [30, 0]
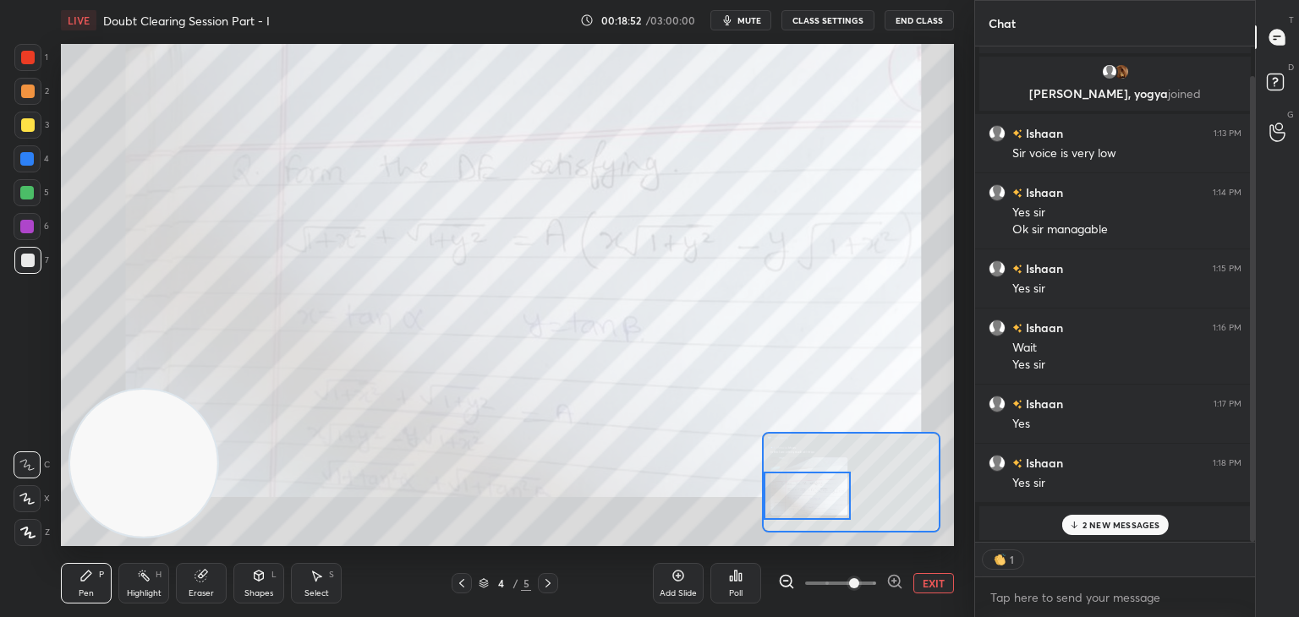
drag, startPoint x: 1251, startPoint y: 240, endPoint x: 1251, endPoint y: 278, distance: 38.0
click at [1255, 278] on div "Chat You joined Ishaan, [PERSON_NAME] joined Ishaan 1:13 PM Sir voice is very l…" at bounding box center [1136, 308] width 325 height 617
click at [1109, 525] on p "2 NEW MESSAGES" at bounding box center [1121, 525] width 78 height 10
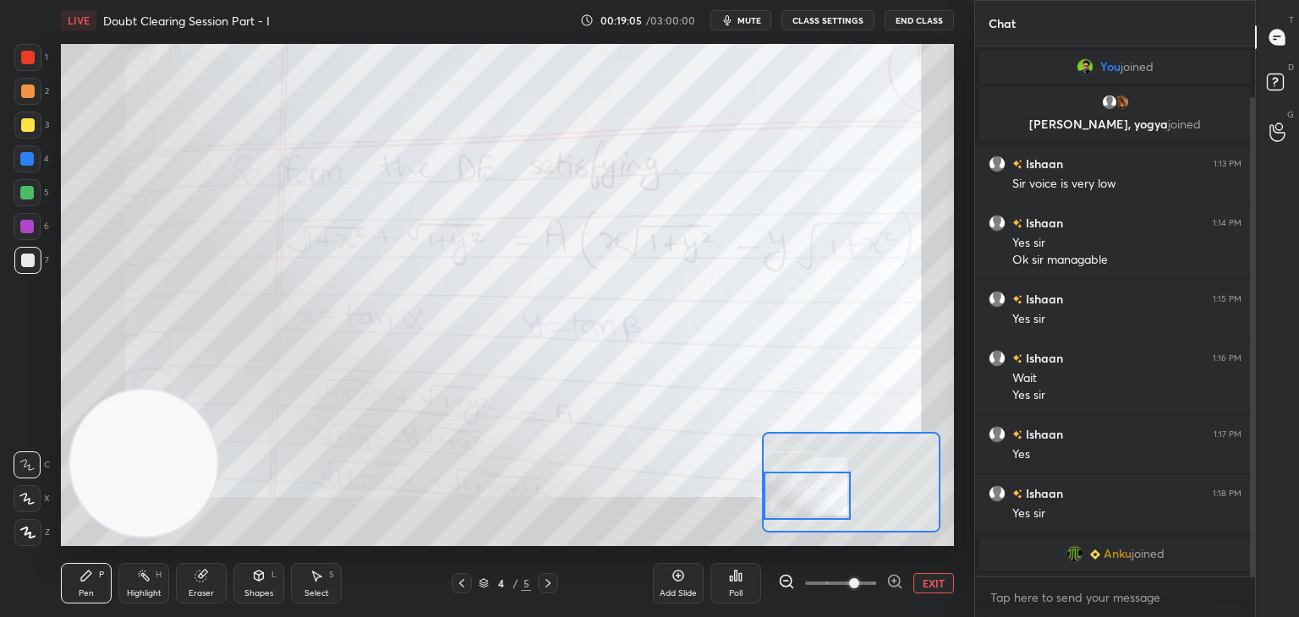
scroll to position [56, 0]
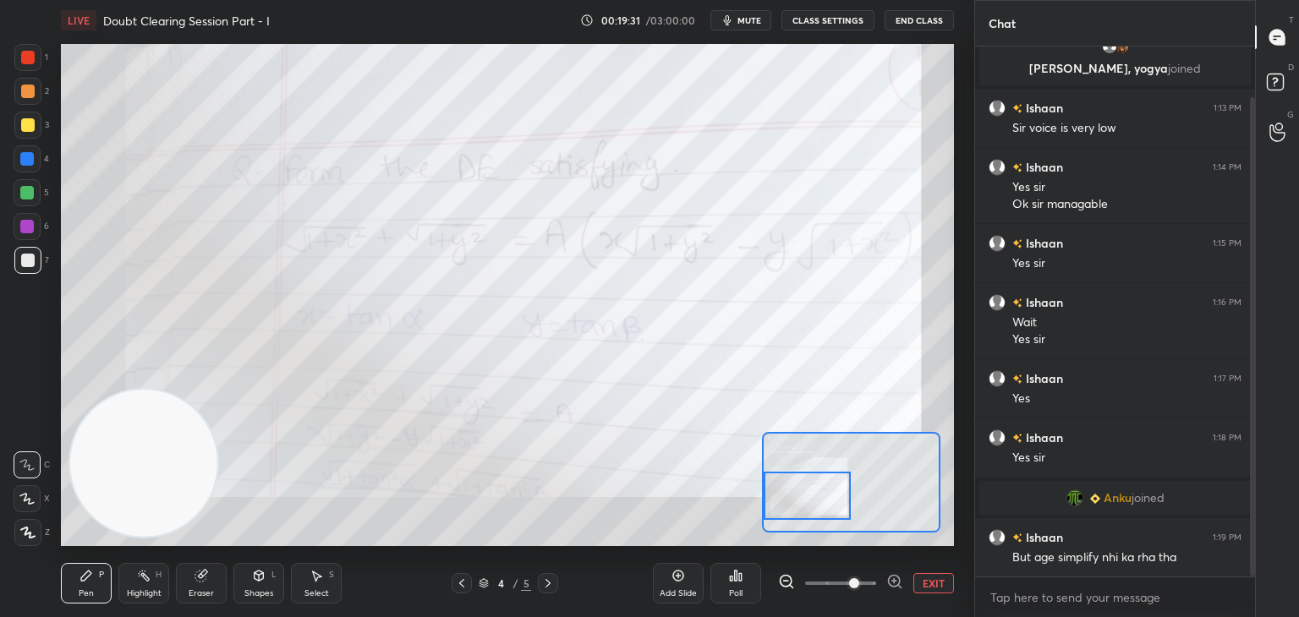
click at [752, 19] on span "mute" at bounding box center [749, 20] width 24 height 12
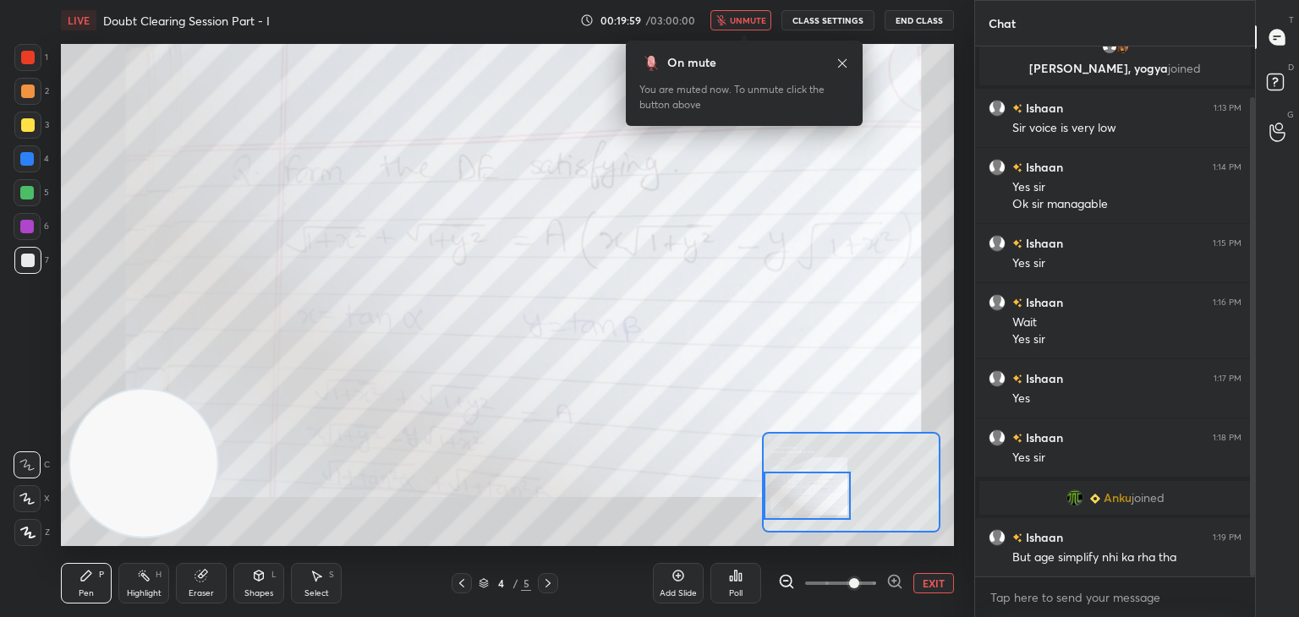
scroll to position [145, 0]
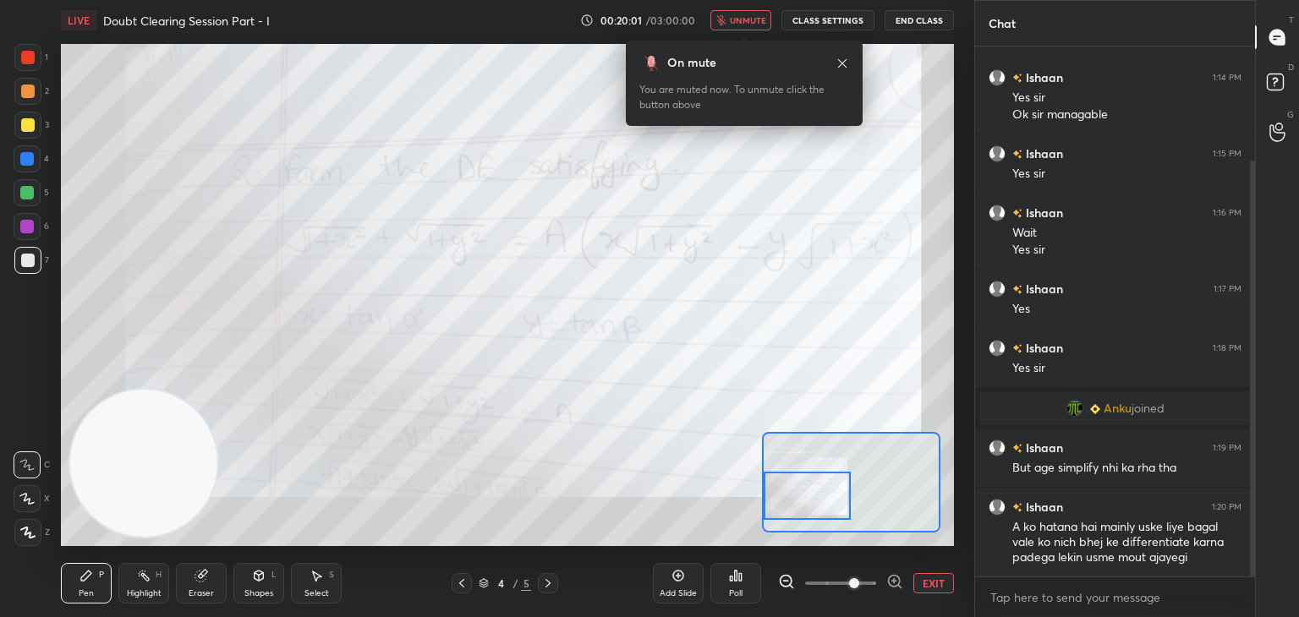
click at [754, 17] on span "unmute" at bounding box center [748, 20] width 36 height 12
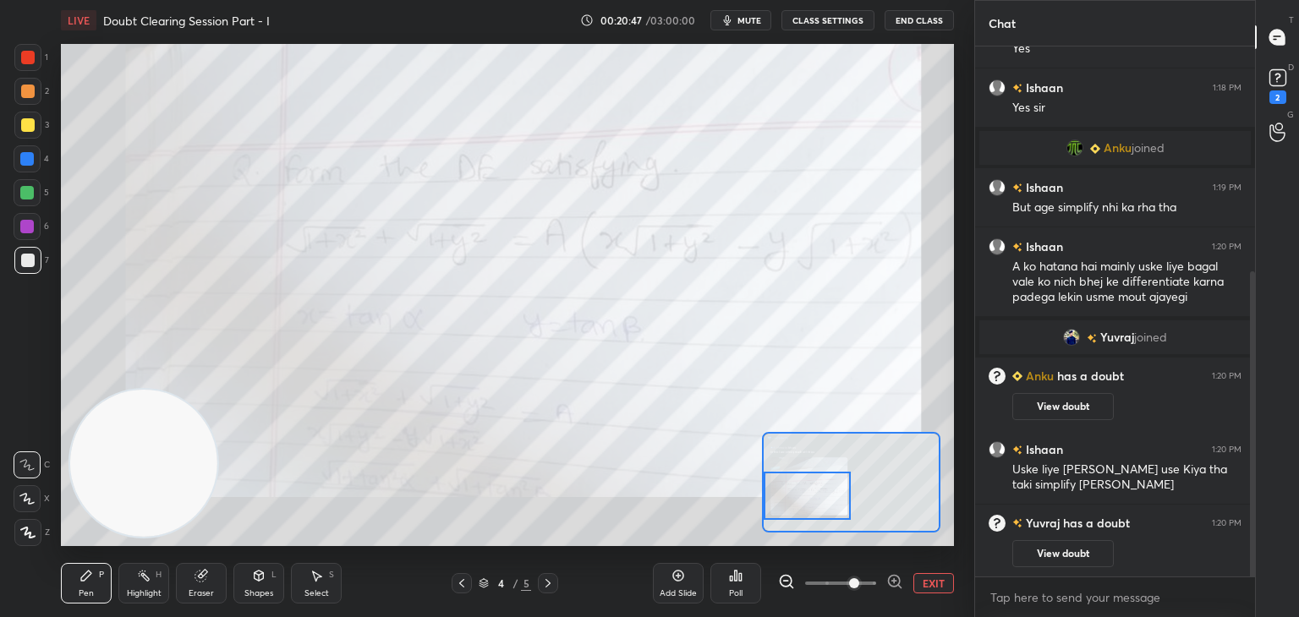
scroll to position [401, 0]
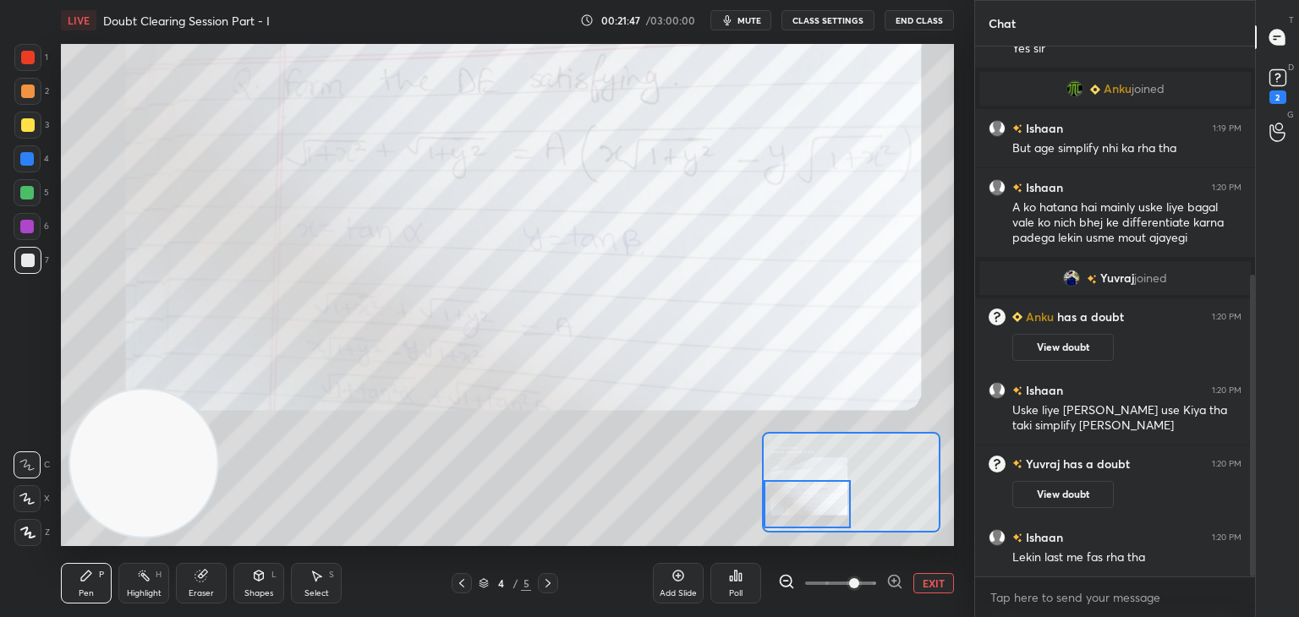
click at [820, 490] on div at bounding box center [807, 504] width 88 height 48
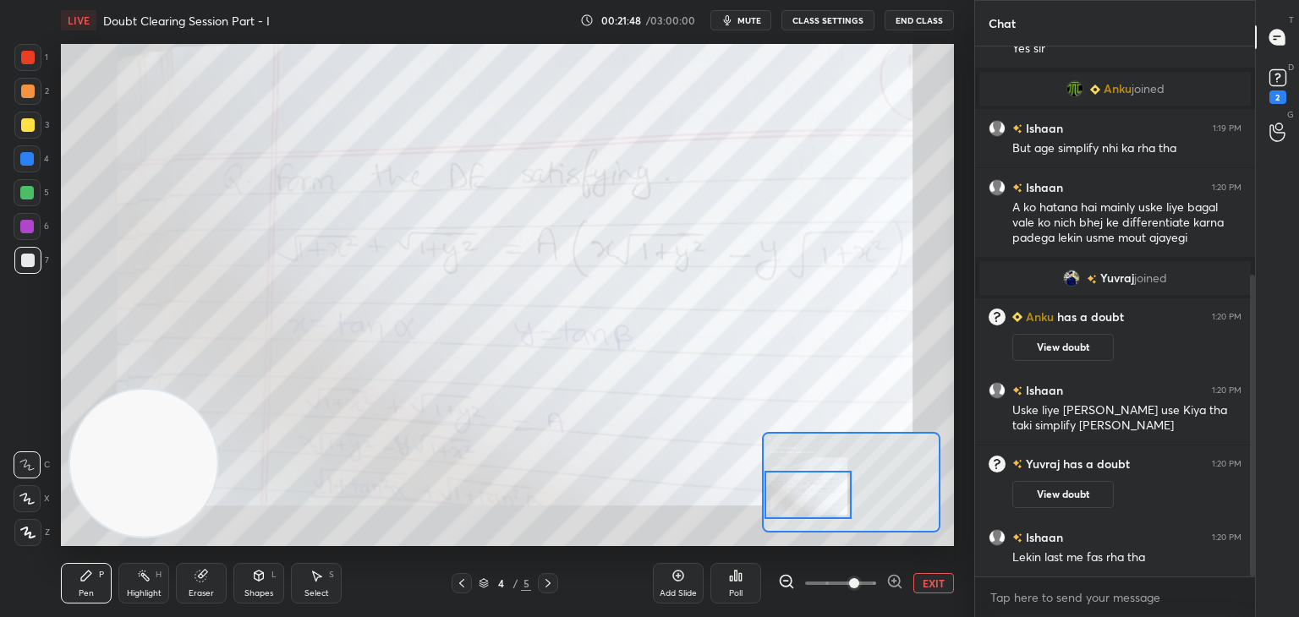
scroll to position [460, 0]
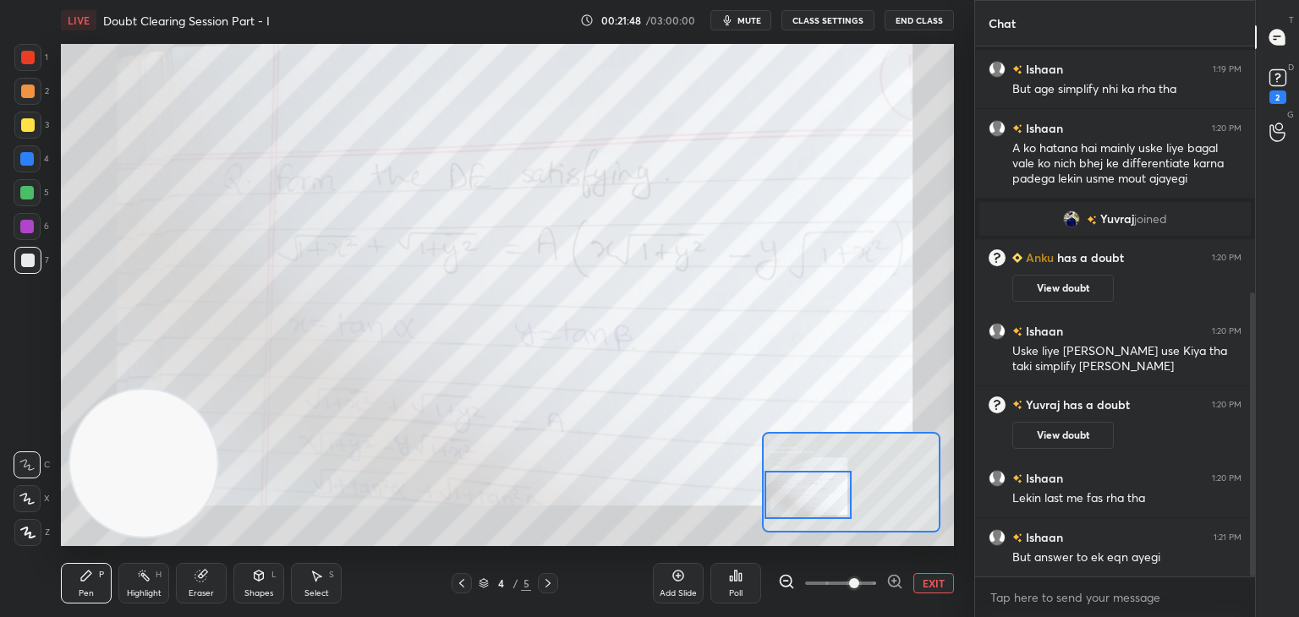
click at [933, 582] on button "EXIT" at bounding box center [933, 583] width 41 height 20
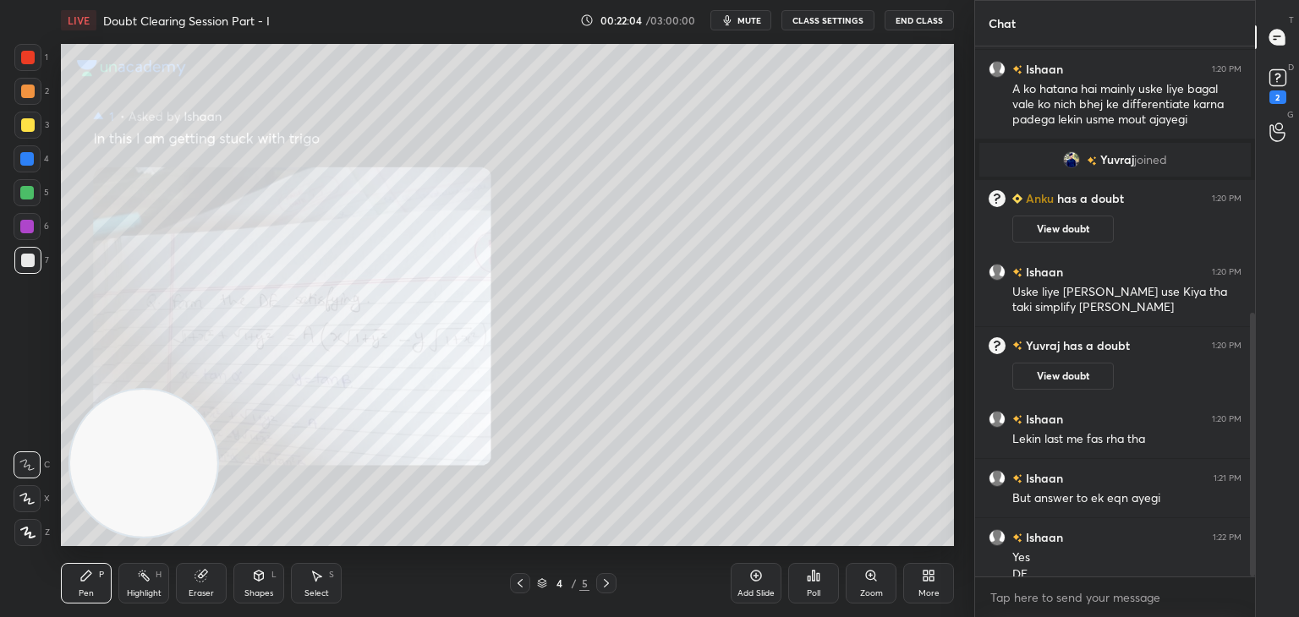
scroll to position [536, 0]
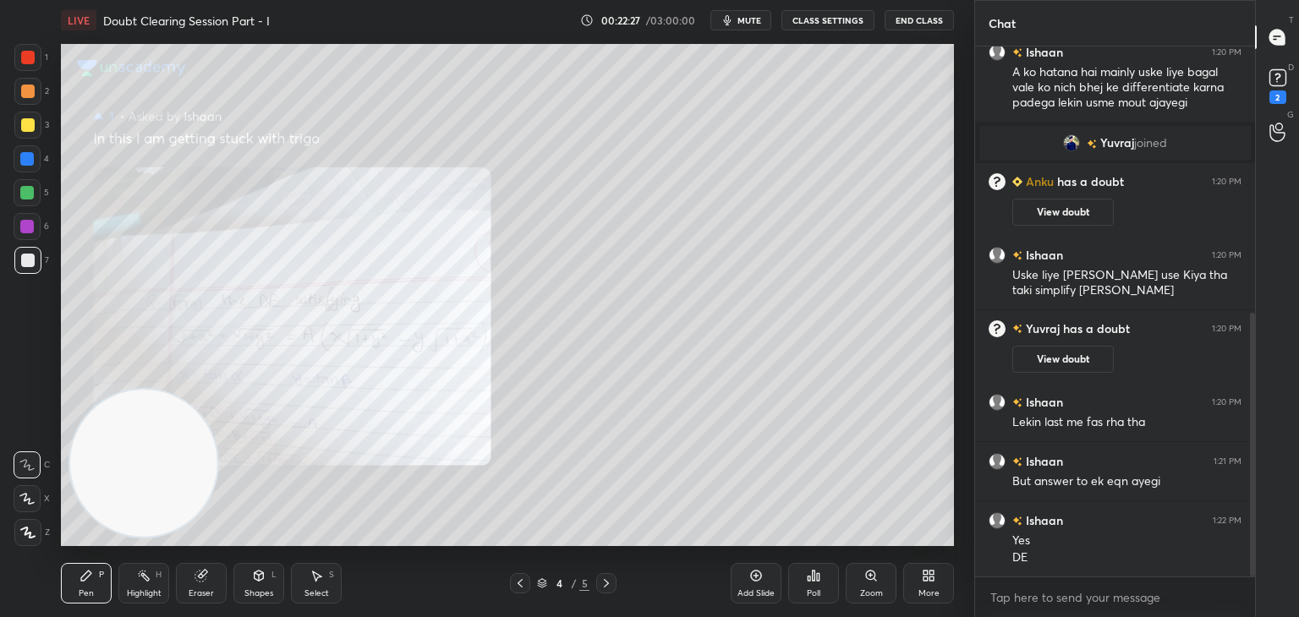
click at [602, 583] on icon at bounding box center [606, 584] width 14 height 14
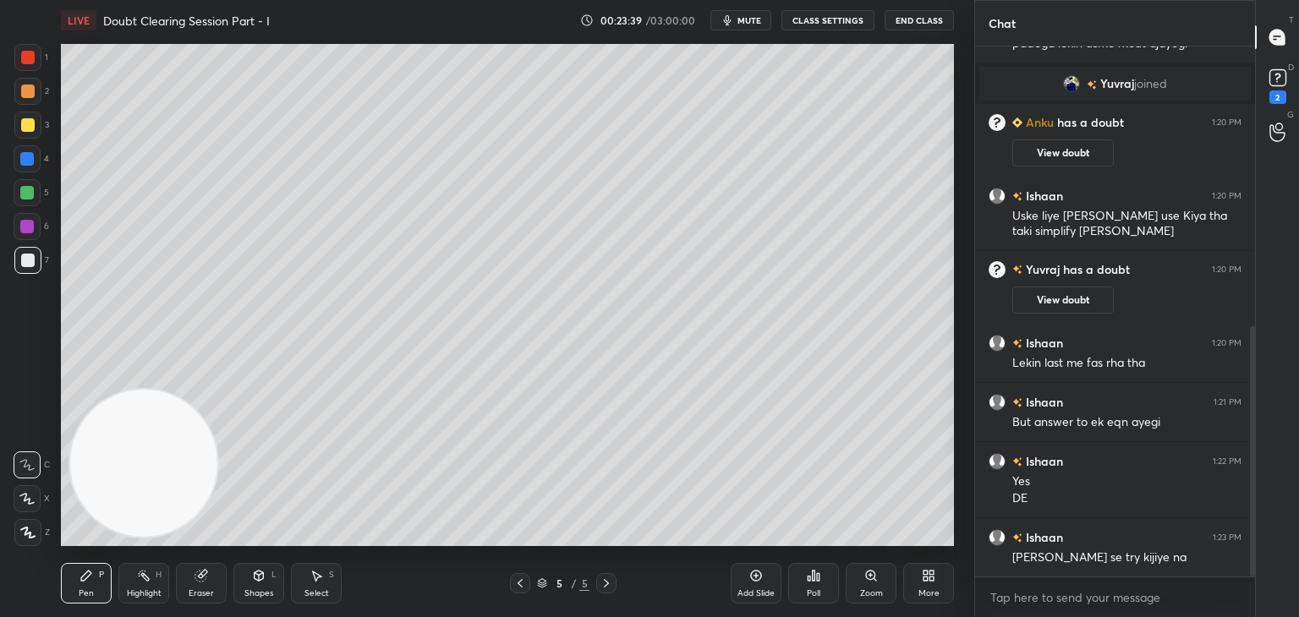
scroll to position [612, 0]
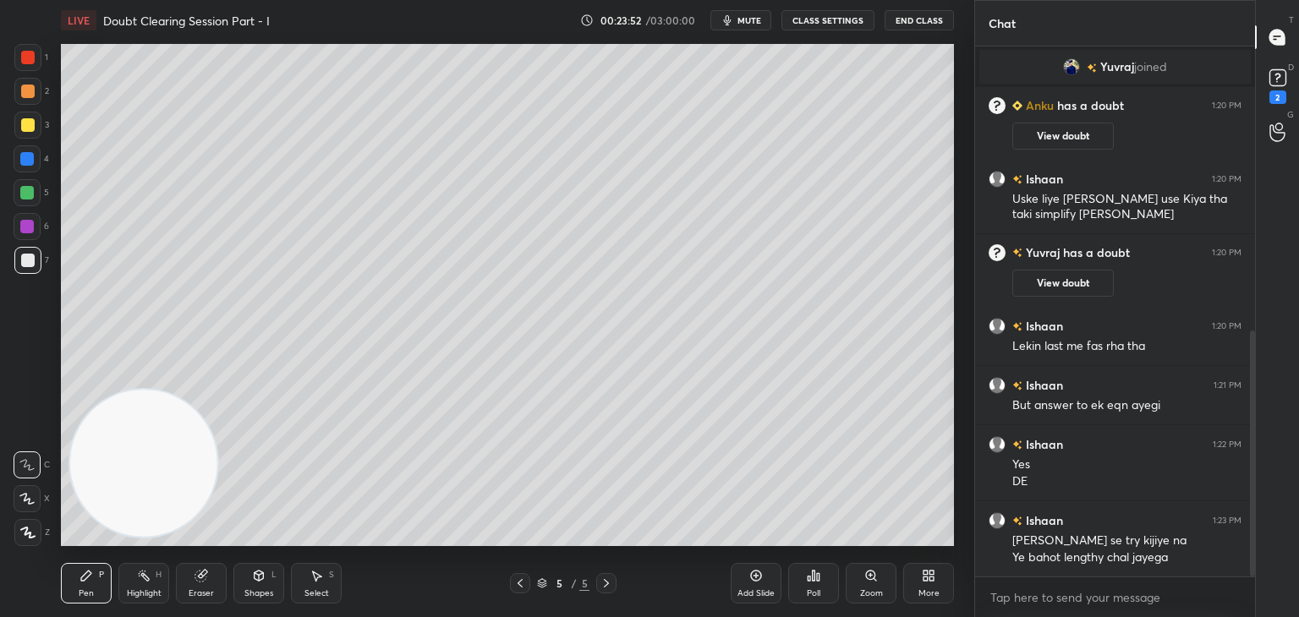
click at [520, 582] on icon at bounding box center [520, 584] width 14 height 14
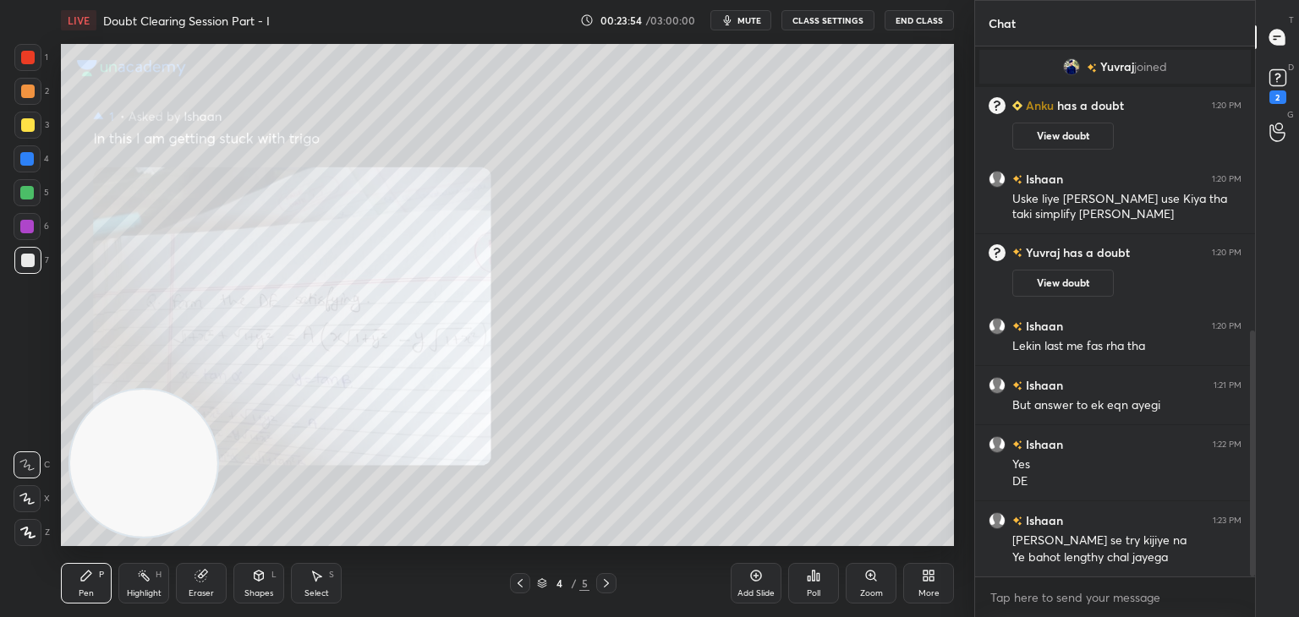
click at [599, 581] on icon at bounding box center [606, 584] width 14 height 14
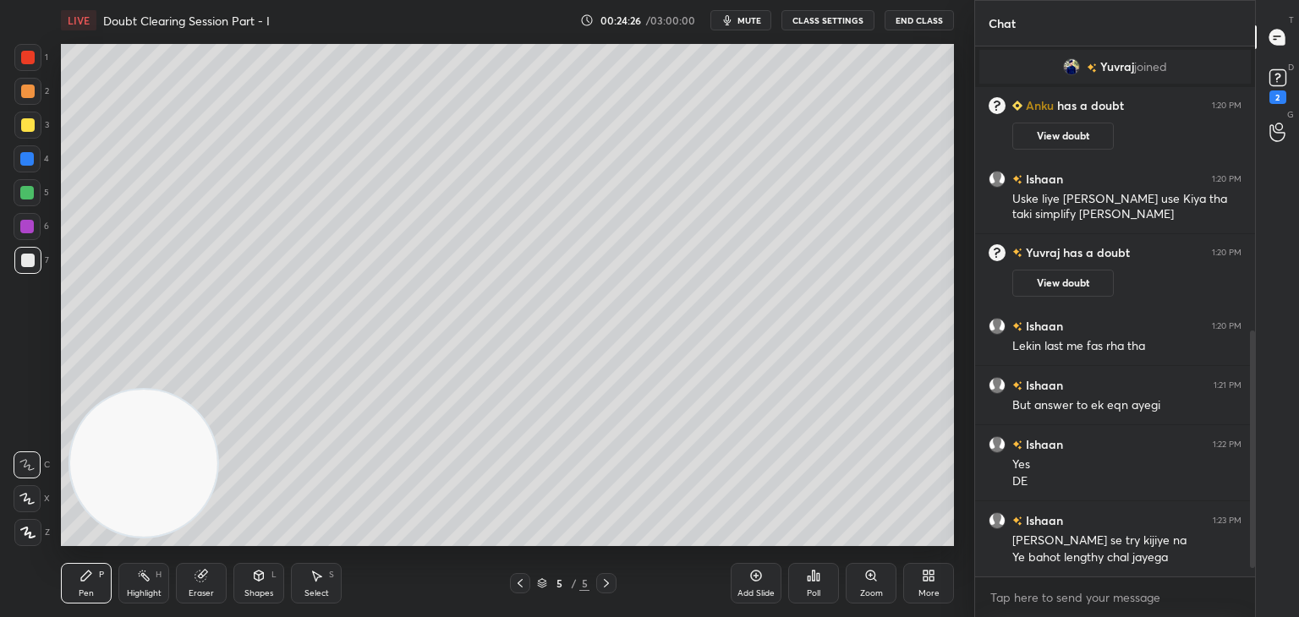
scroll to position [653, 0]
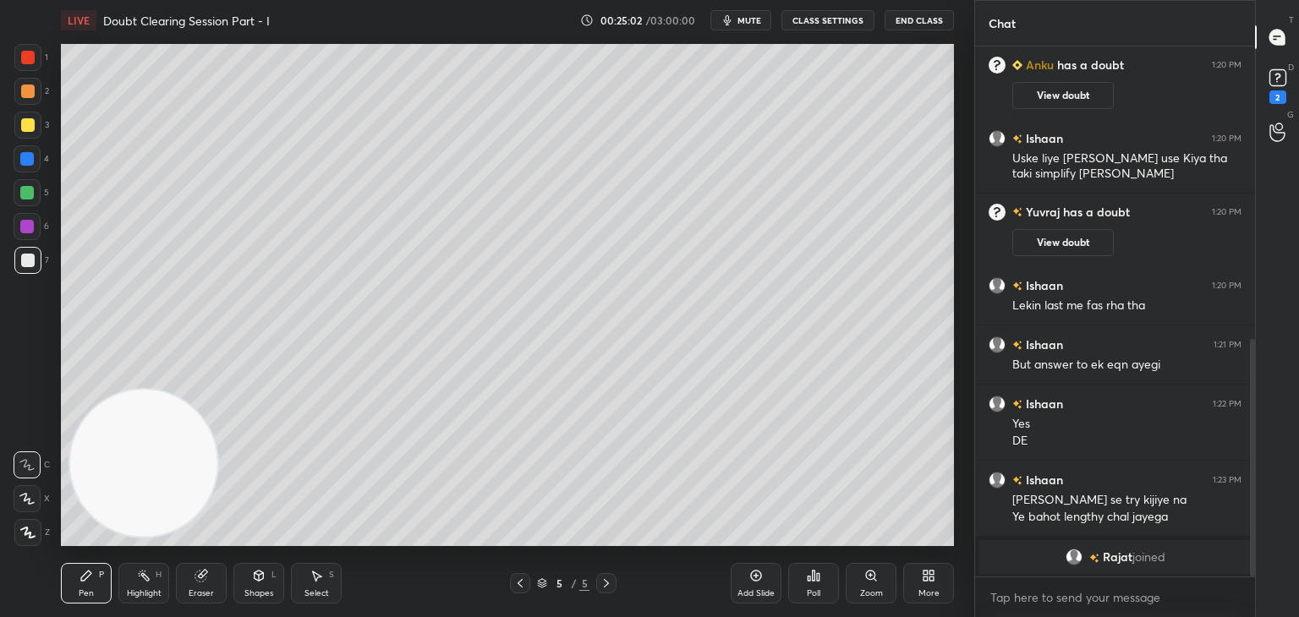
click at [517, 581] on icon at bounding box center [520, 584] width 14 height 14
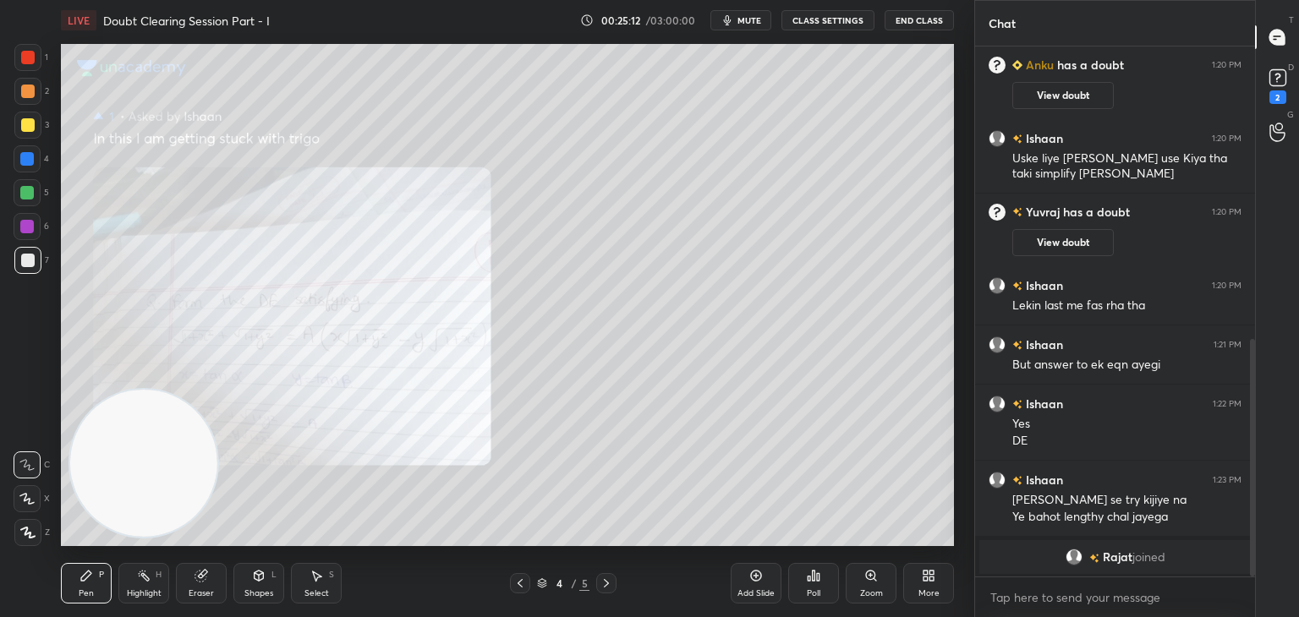
click at [605, 584] on icon at bounding box center [606, 584] width 14 height 14
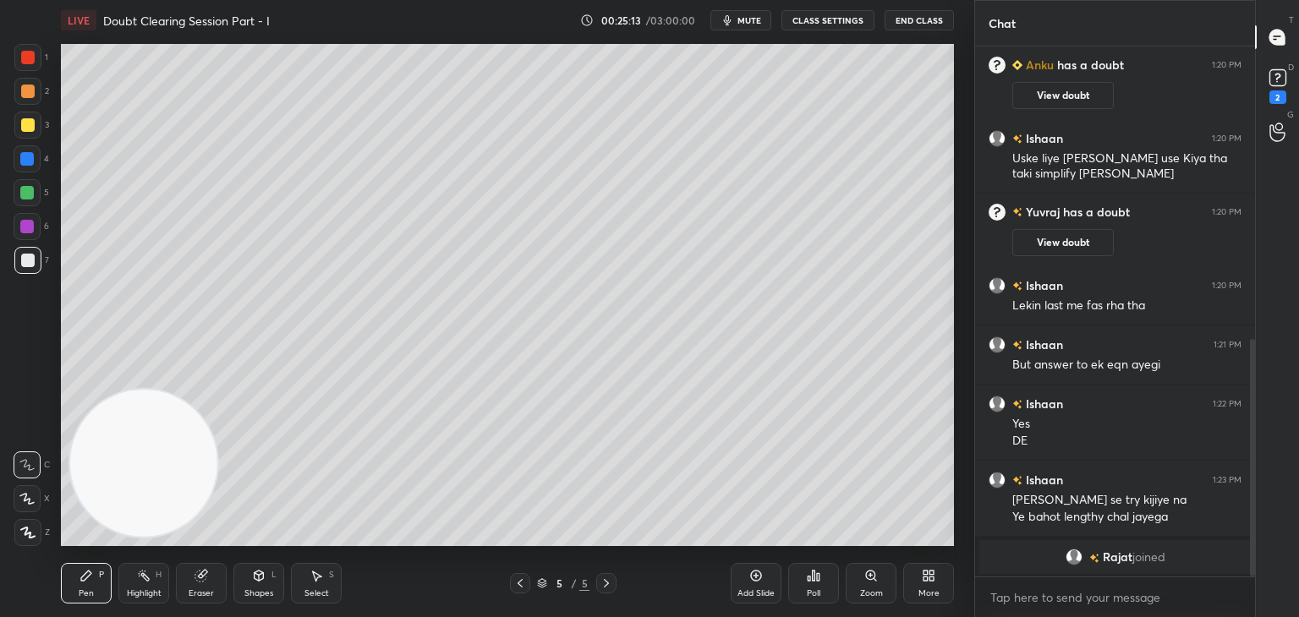
click at [513, 584] on div at bounding box center [520, 583] width 20 height 20
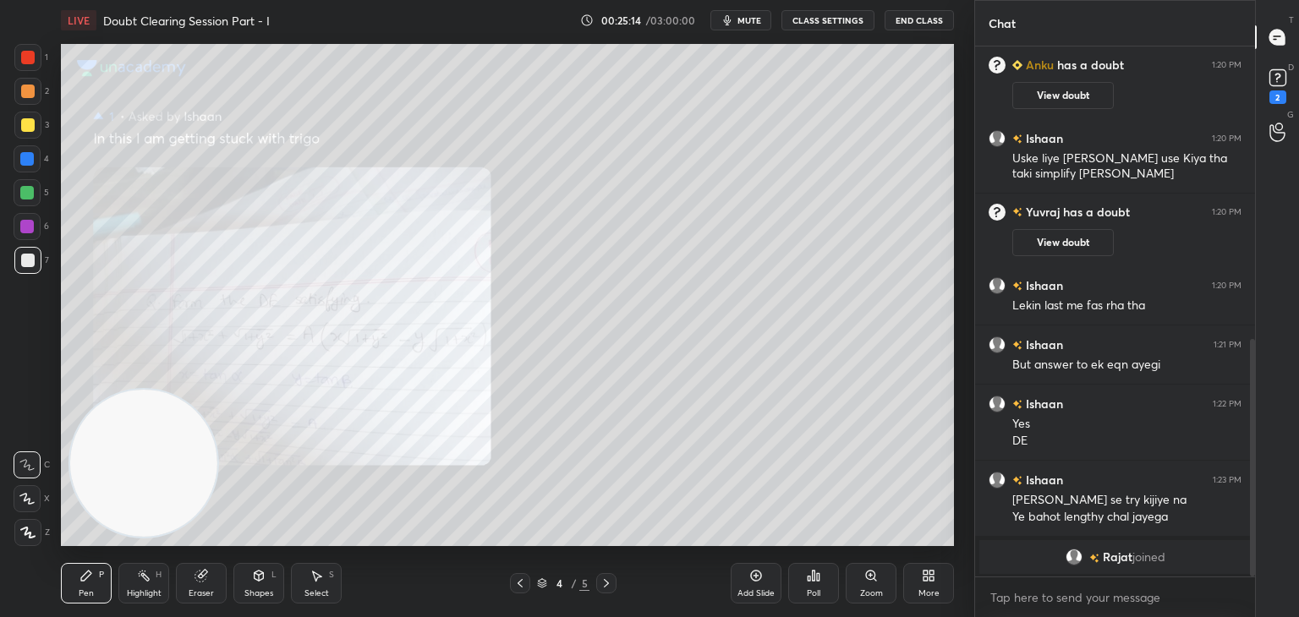
click at [860, 582] on div "Zoom" at bounding box center [870, 583] width 51 height 41
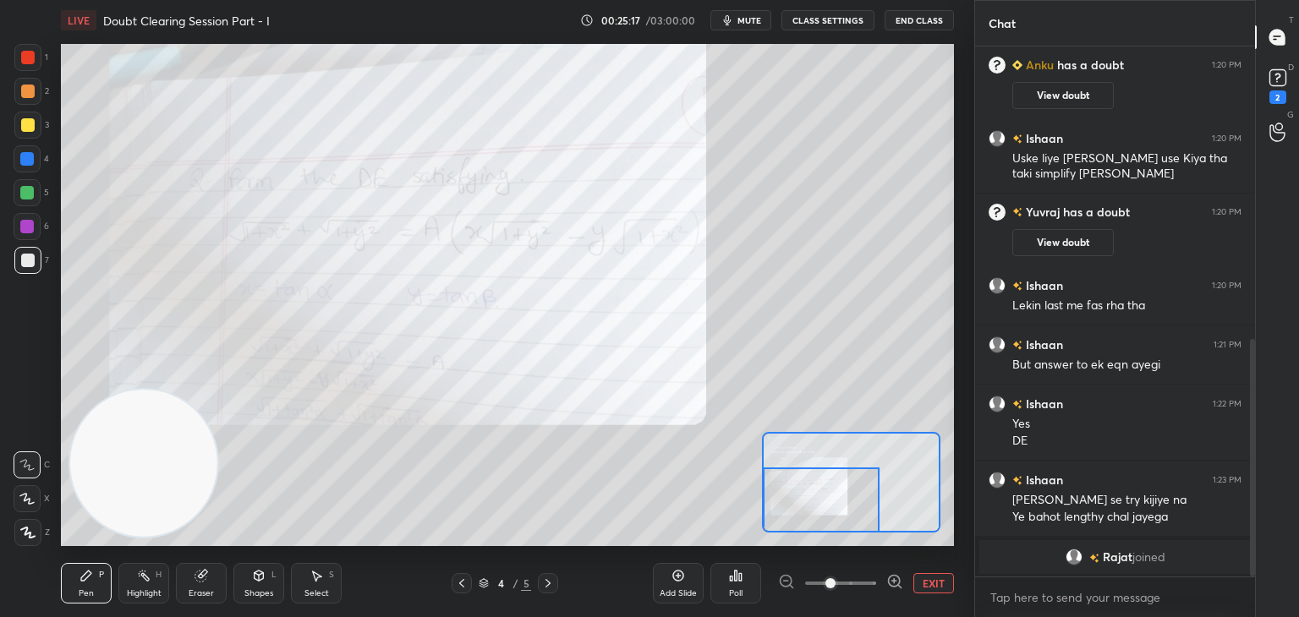
drag, startPoint x: 839, startPoint y: 495, endPoint x: 785, endPoint y: 528, distance: 63.8
click at [785, 530] on div at bounding box center [821, 500] width 117 height 65
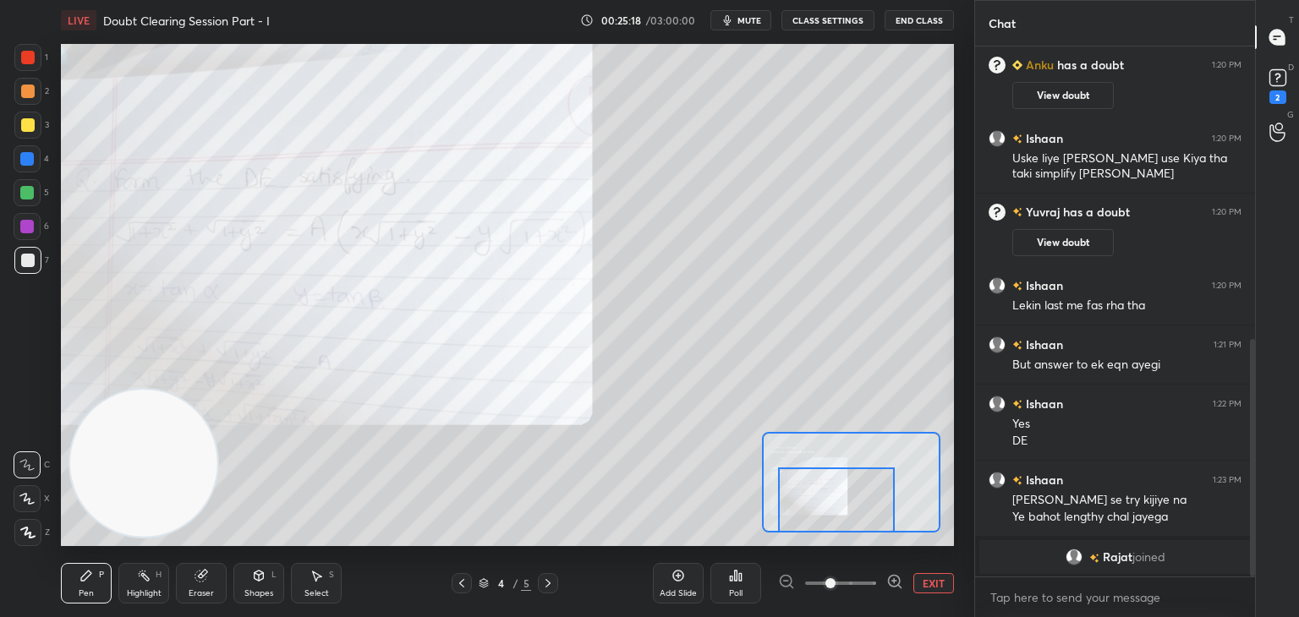
drag, startPoint x: 800, startPoint y: 527, endPoint x: 818, endPoint y: 550, distance: 29.6
click at [818, 550] on div "LIVE Doubt Clearing Session Part - I 00:25:18 / 03:00:00 mute CLASS SETTINGS En…" at bounding box center [507, 308] width 906 height 617
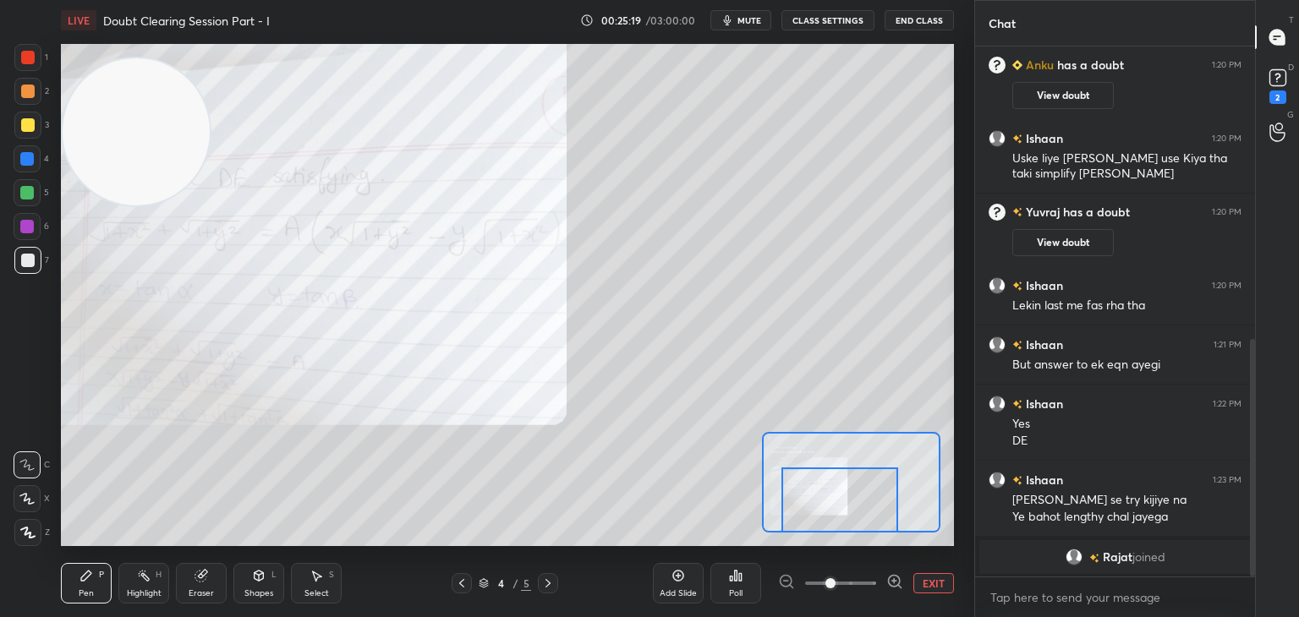
drag, startPoint x: 149, startPoint y: 468, endPoint x: 58, endPoint y: 134, distance: 345.2
click at [67, 139] on video at bounding box center [136, 131] width 147 height 147
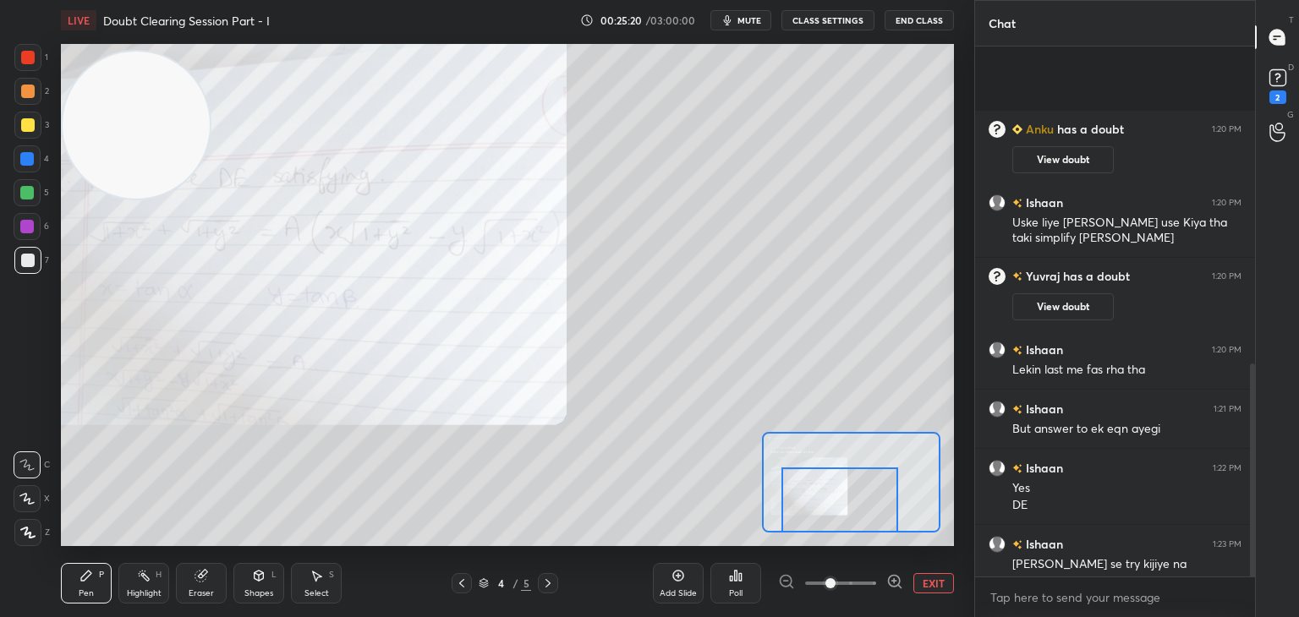
scroll to position [791, 0]
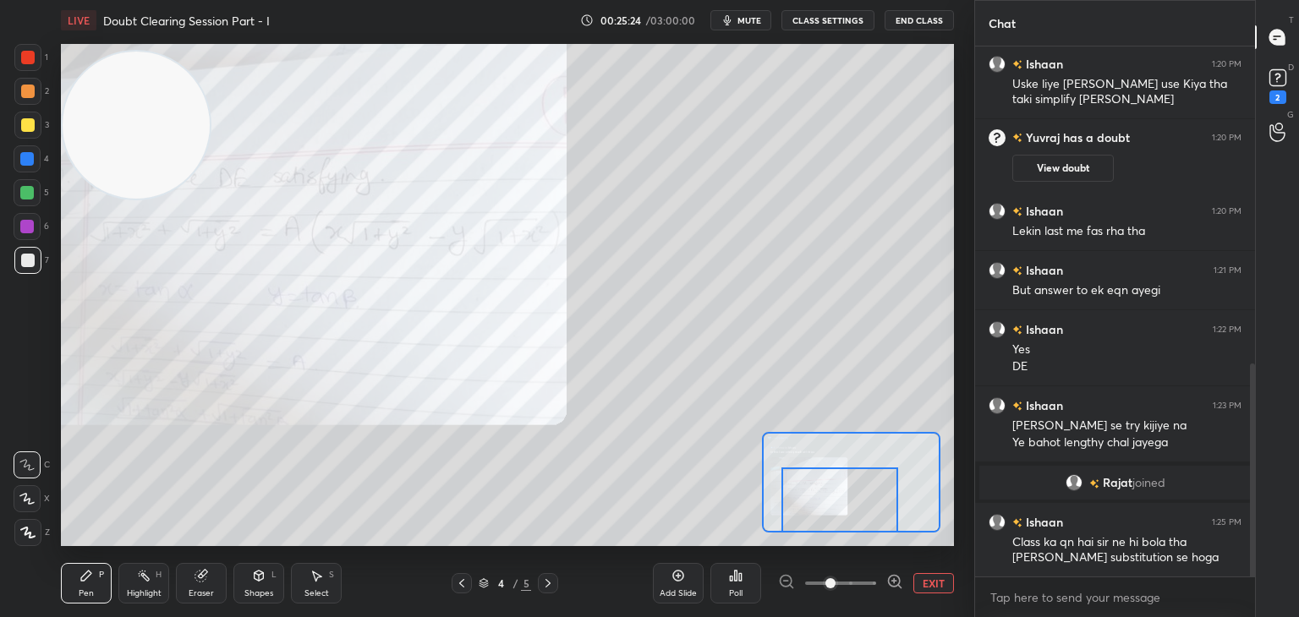
click at [193, 576] on div "Eraser" at bounding box center [201, 583] width 51 height 41
click at [20, 533] on span "Erase all" at bounding box center [26, 533] width 25 height 12
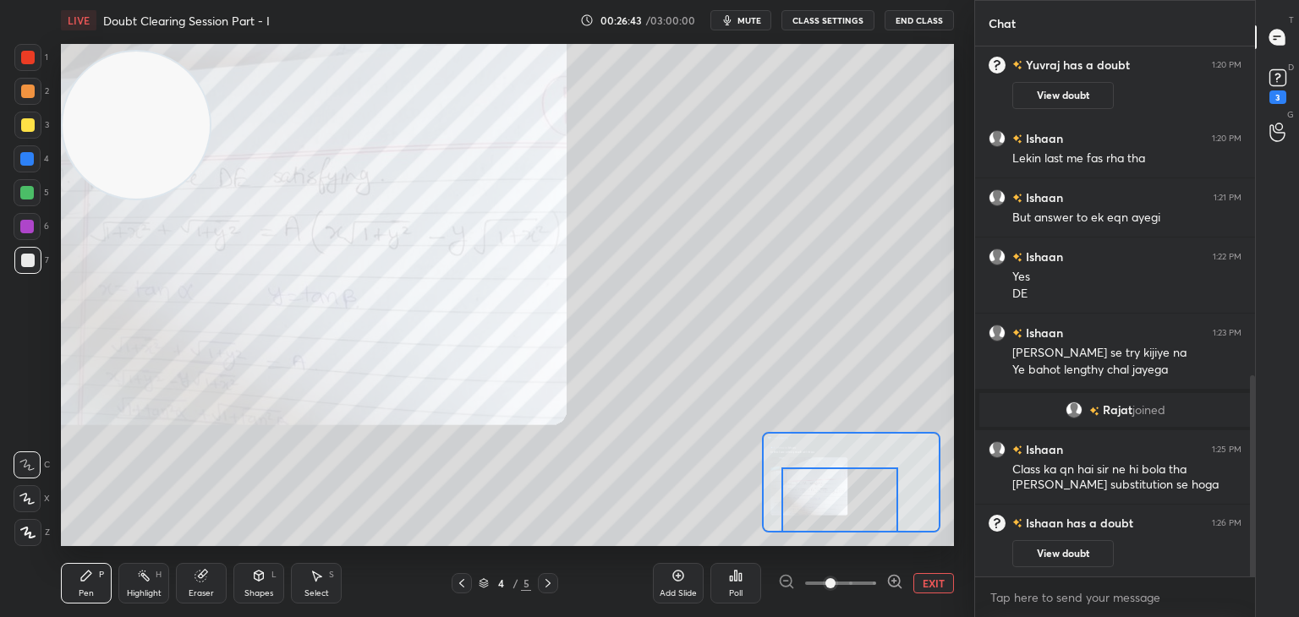
click at [936, 583] on button "EXIT" at bounding box center [933, 583] width 41 height 20
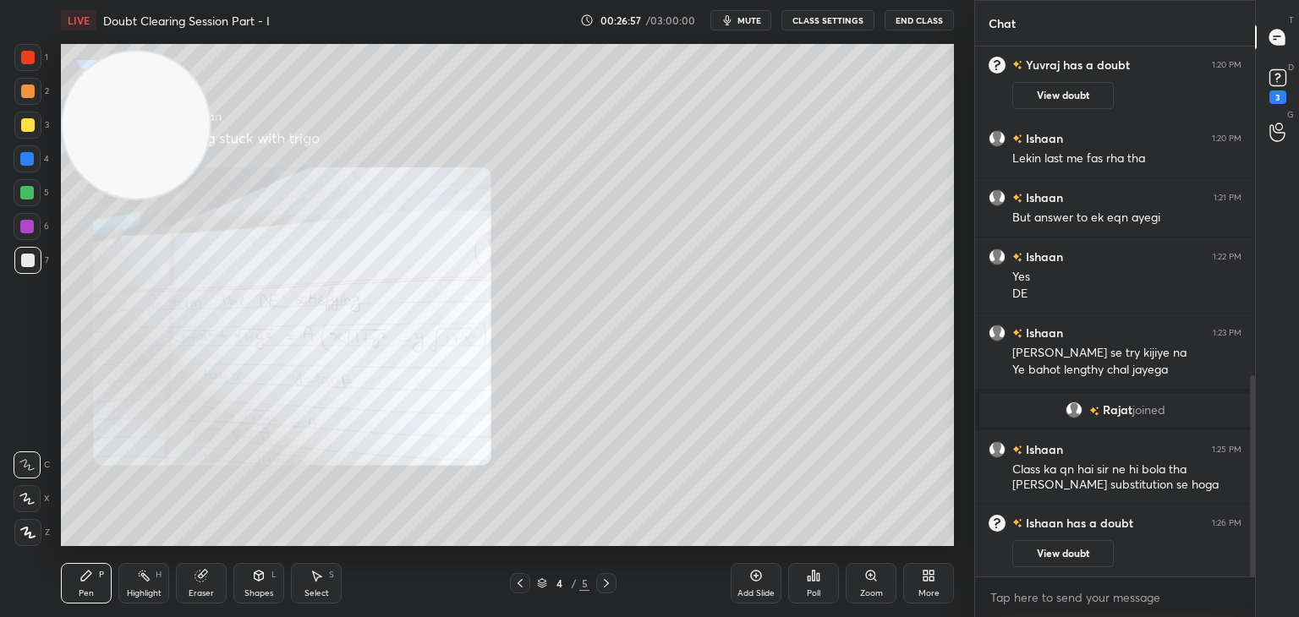
drag, startPoint x: 1033, startPoint y: 555, endPoint x: 1036, endPoint y: 528, distance: 27.3
click at [1035, 550] on button "View doubt" at bounding box center [1062, 553] width 101 height 27
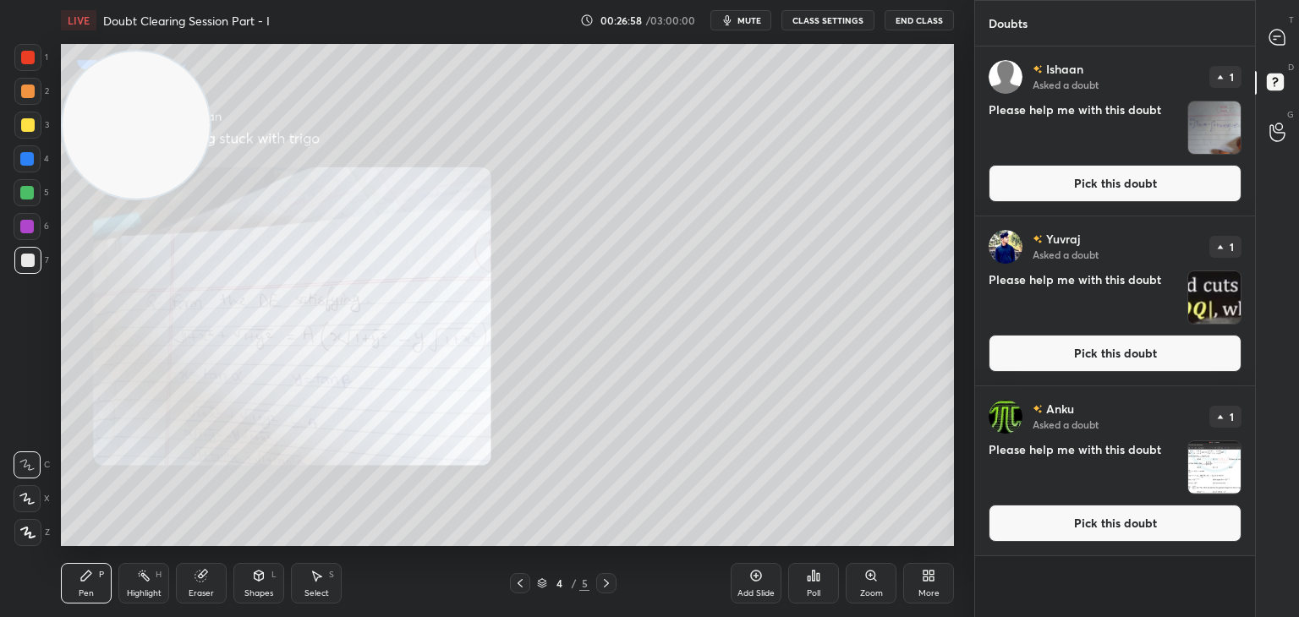
drag, startPoint x: 1055, startPoint y: 195, endPoint x: 1046, endPoint y: 194, distance: 9.3
click at [1055, 194] on button "Pick this doubt" at bounding box center [1114, 183] width 253 height 37
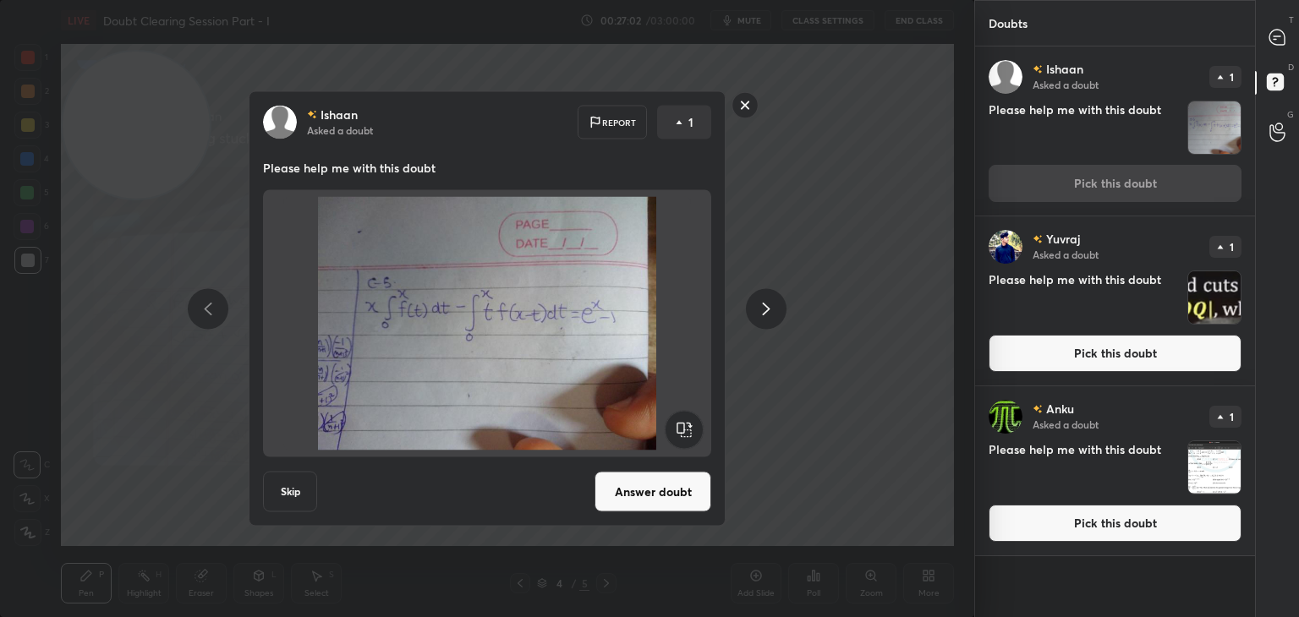
click at [747, 107] on rect at bounding box center [745, 105] width 26 height 26
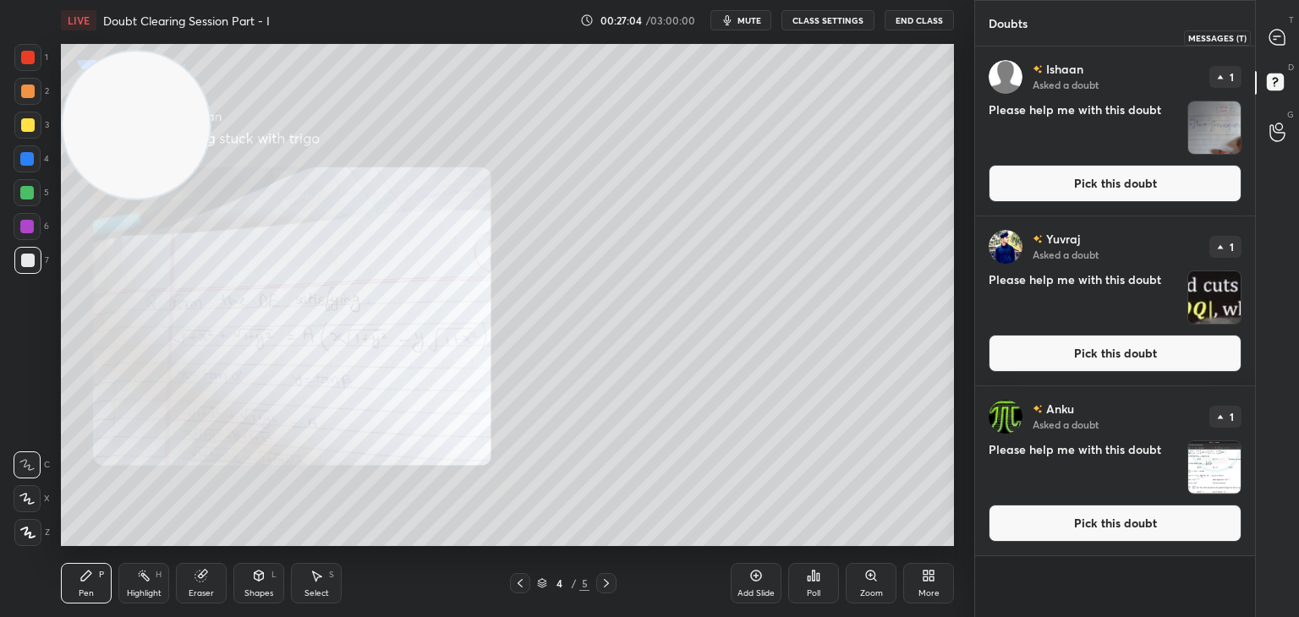
click at [1274, 36] on icon at bounding box center [1276, 36] width 7 height 0
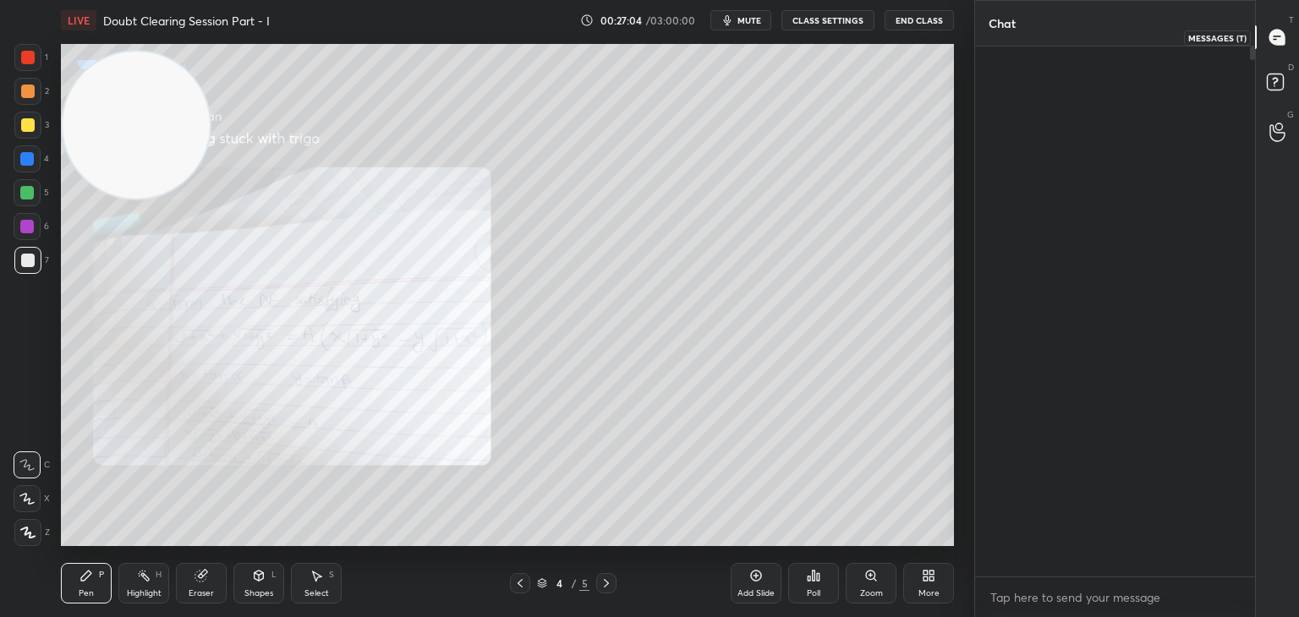
scroll to position [525, 275]
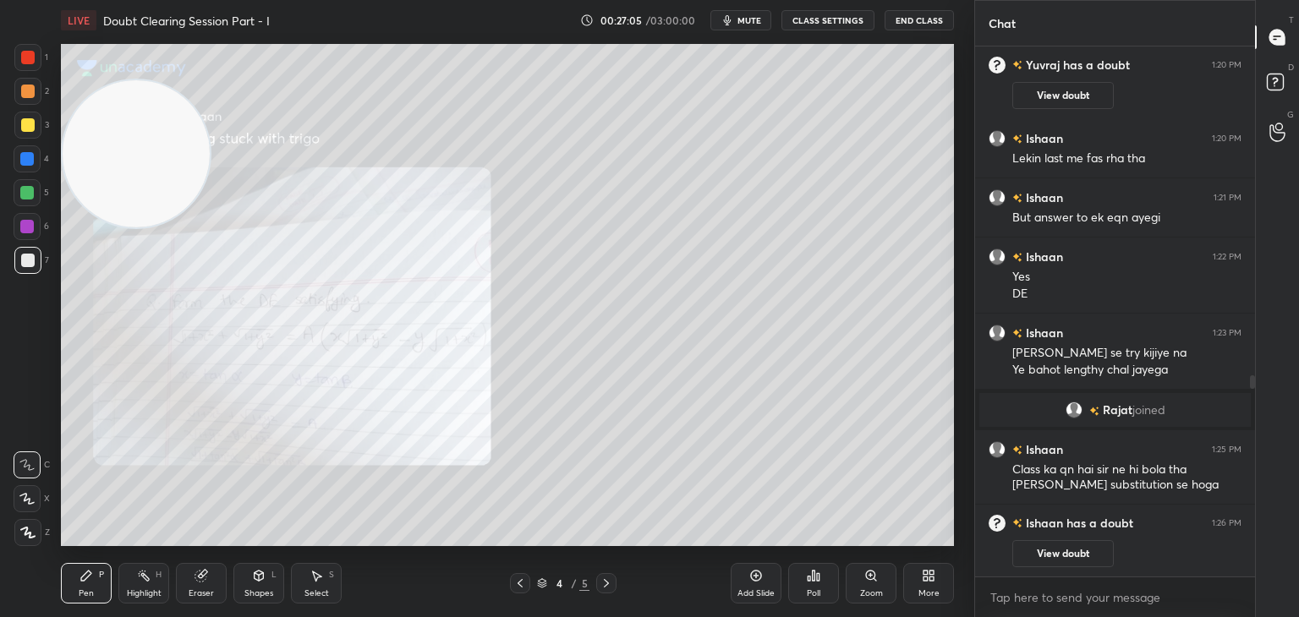
drag, startPoint x: 104, startPoint y: 338, endPoint x: 50, endPoint y: 134, distance: 211.6
click at [48, 134] on div "1 2 3 4 5 6 7 C X Z C X Z E E Erase all H H LIVE Doubt Clearing Session Part - …" at bounding box center [480, 308] width 960 height 617
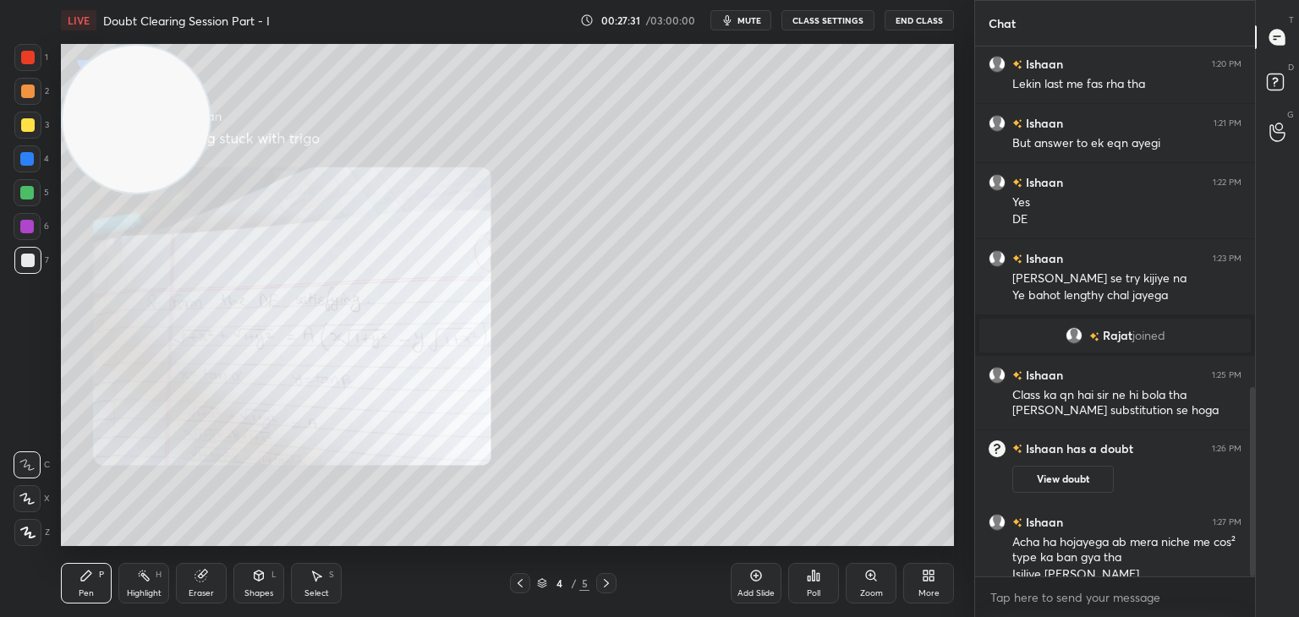
scroll to position [955, 0]
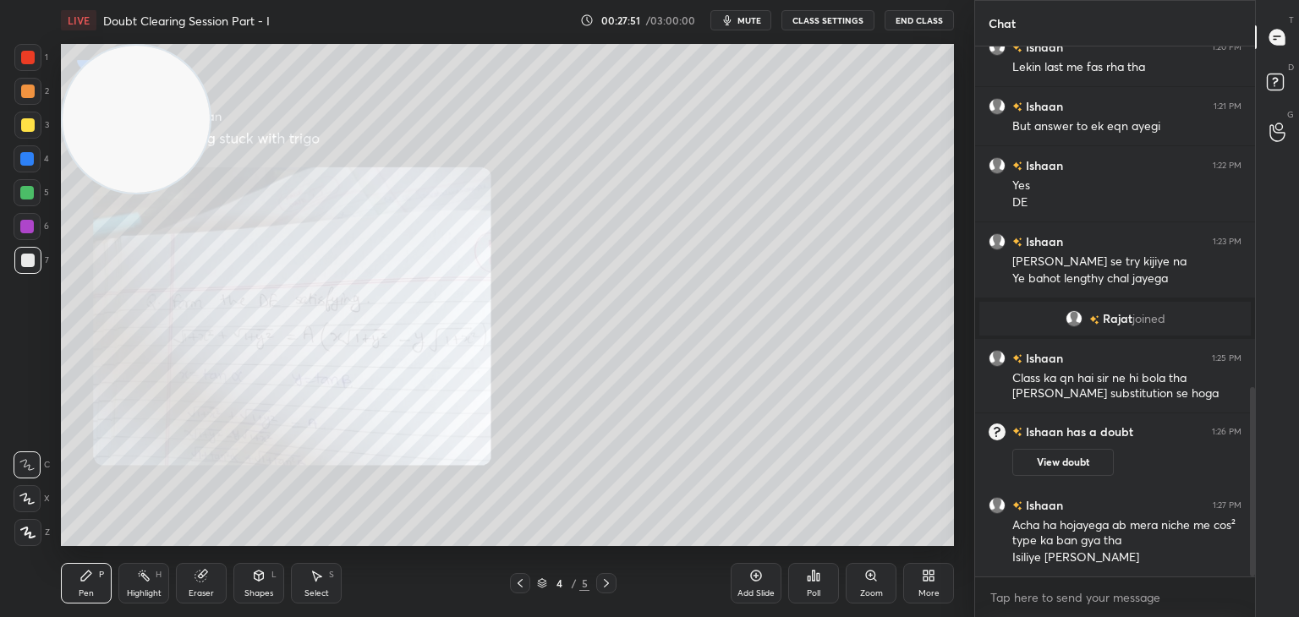
drag, startPoint x: 605, startPoint y: 581, endPoint x: 588, endPoint y: 554, distance: 31.9
click at [604, 581] on icon at bounding box center [606, 584] width 14 height 14
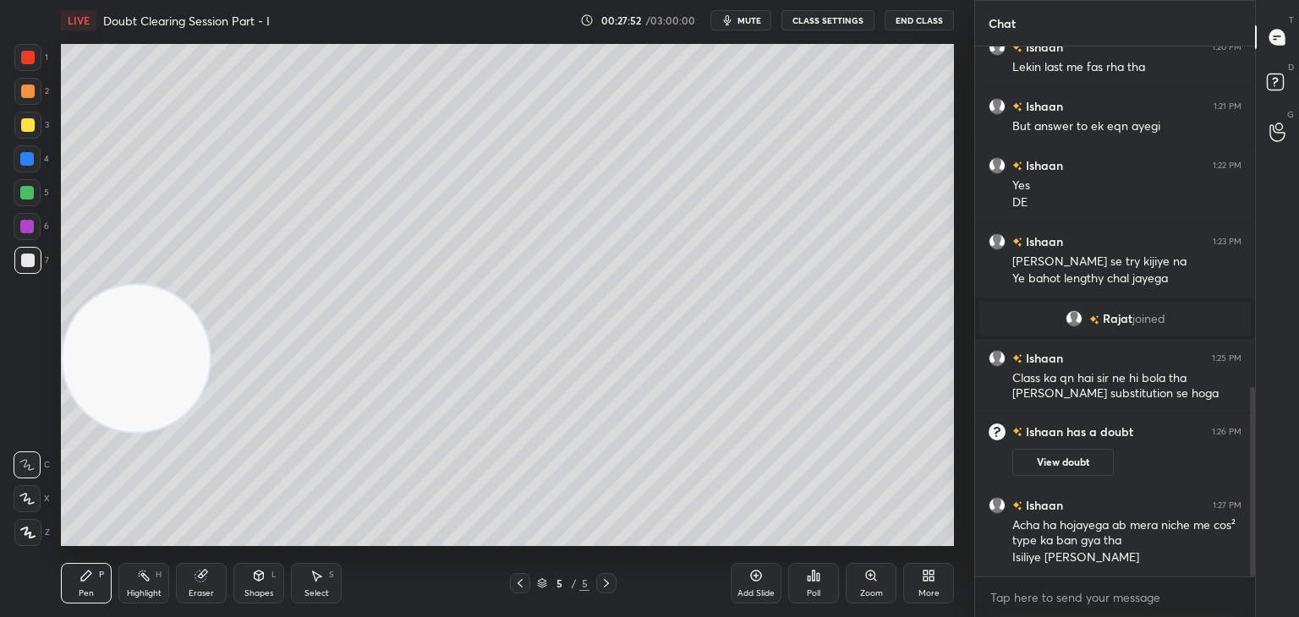
drag, startPoint x: 101, startPoint y: 301, endPoint x: 98, endPoint y: 654, distance: 352.6
click at [98, 0] on html "1 2 3 4 5 6 7 C X Z C X Z E E Erase all H H LIVE Doubt Clearing Session Part - …" at bounding box center [649, 0] width 1299 height 0
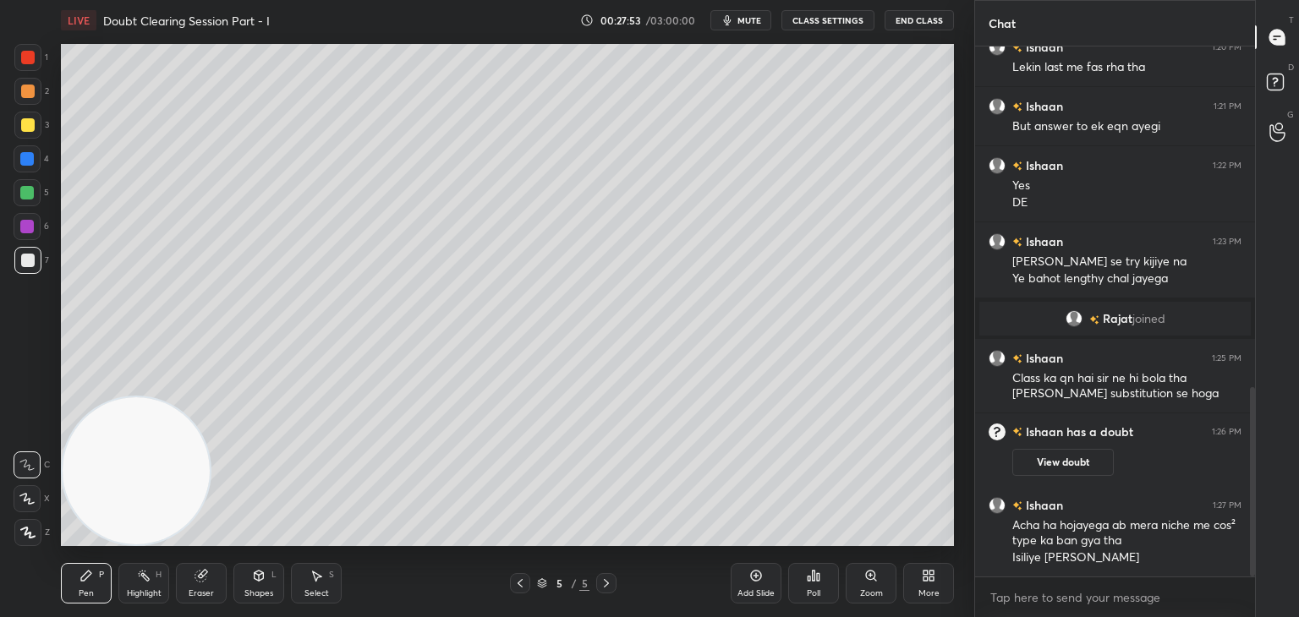
click at [206, 581] on icon at bounding box center [201, 576] width 14 height 14
drag, startPoint x: 30, startPoint y: 531, endPoint x: 54, endPoint y: 533, distance: 23.8
click at [30, 531] on span "Erase all" at bounding box center [26, 533] width 25 height 12
click at [524, 582] on div at bounding box center [520, 583] width 20 height 20
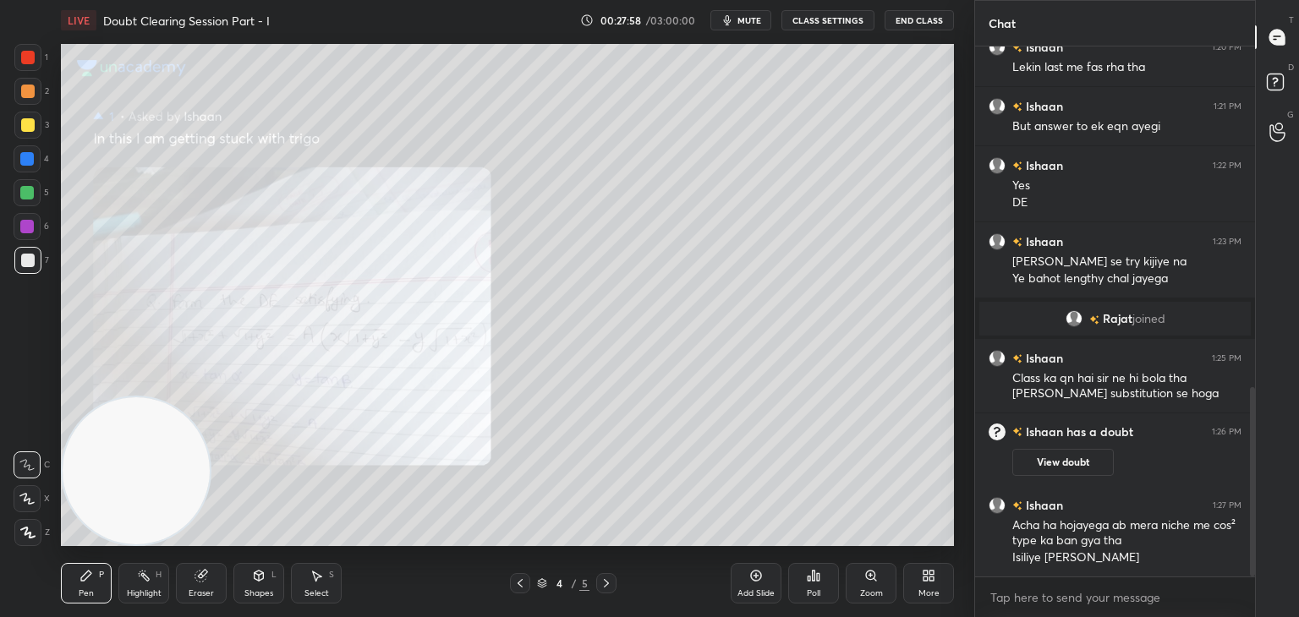
click at [1275, 73] on icon at bounding box center [1277, 84] width 30 height 30
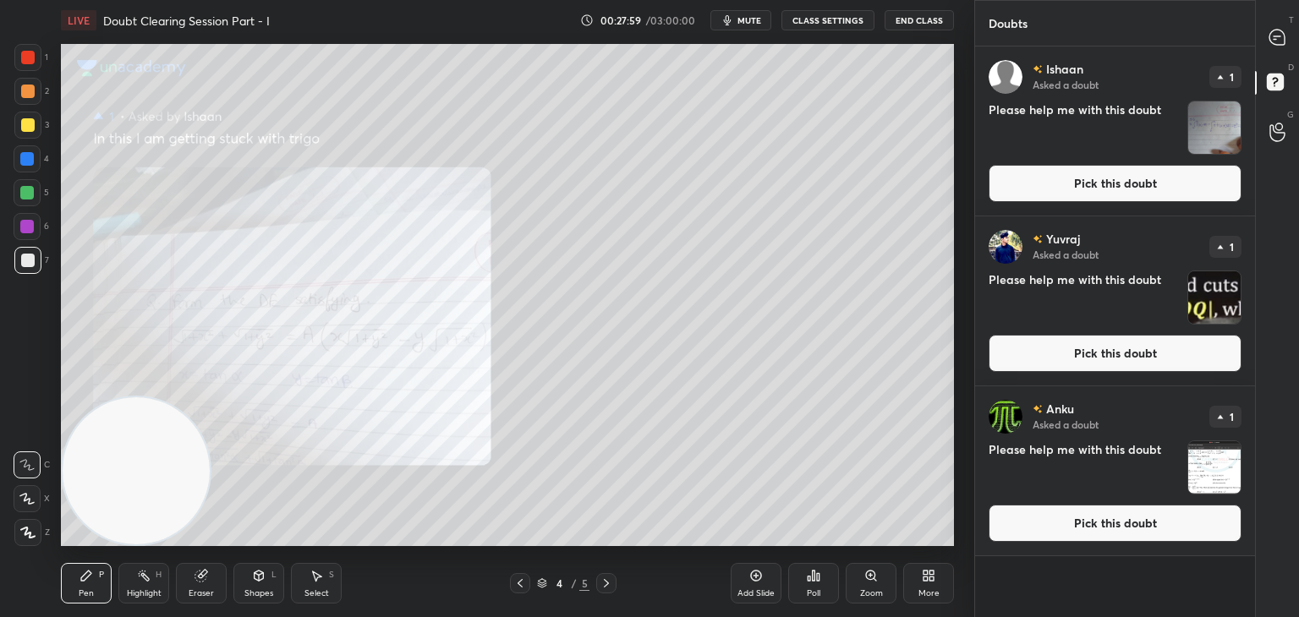
click at [1053, 518] on button "Pick this doubt" at bounding box center [1114, 523] width 253 height 37
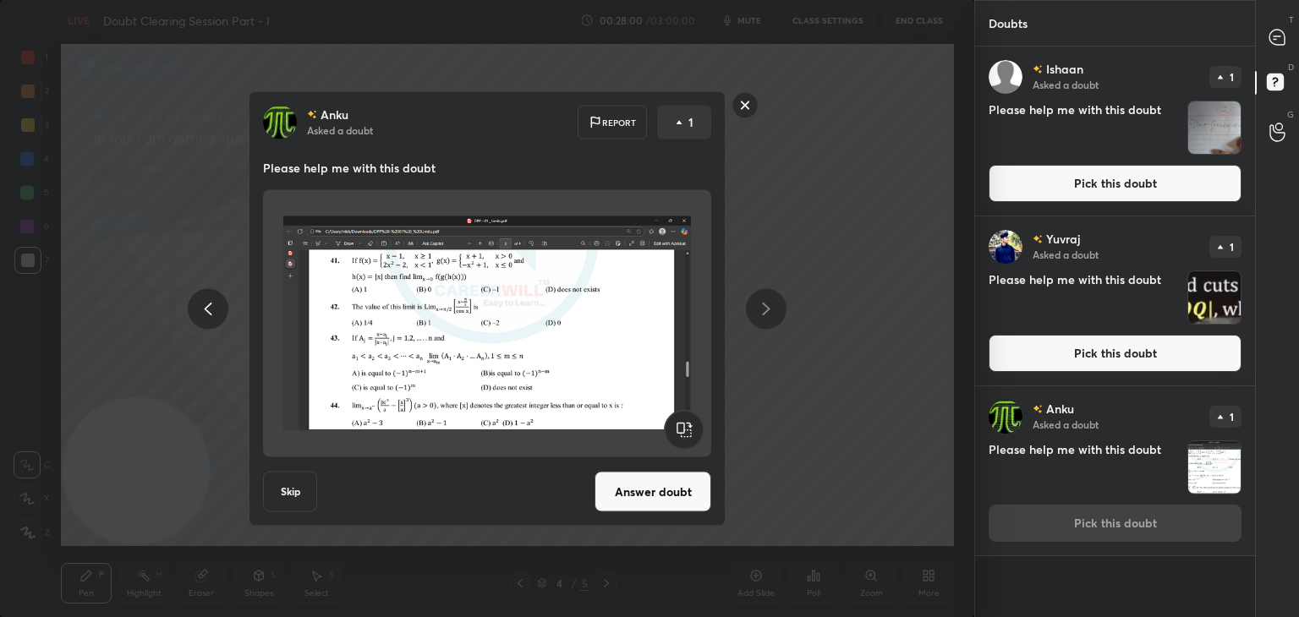
click at [664, 491] on button "Answer doubt" at bounding box center [652, 492] width 117 height 41
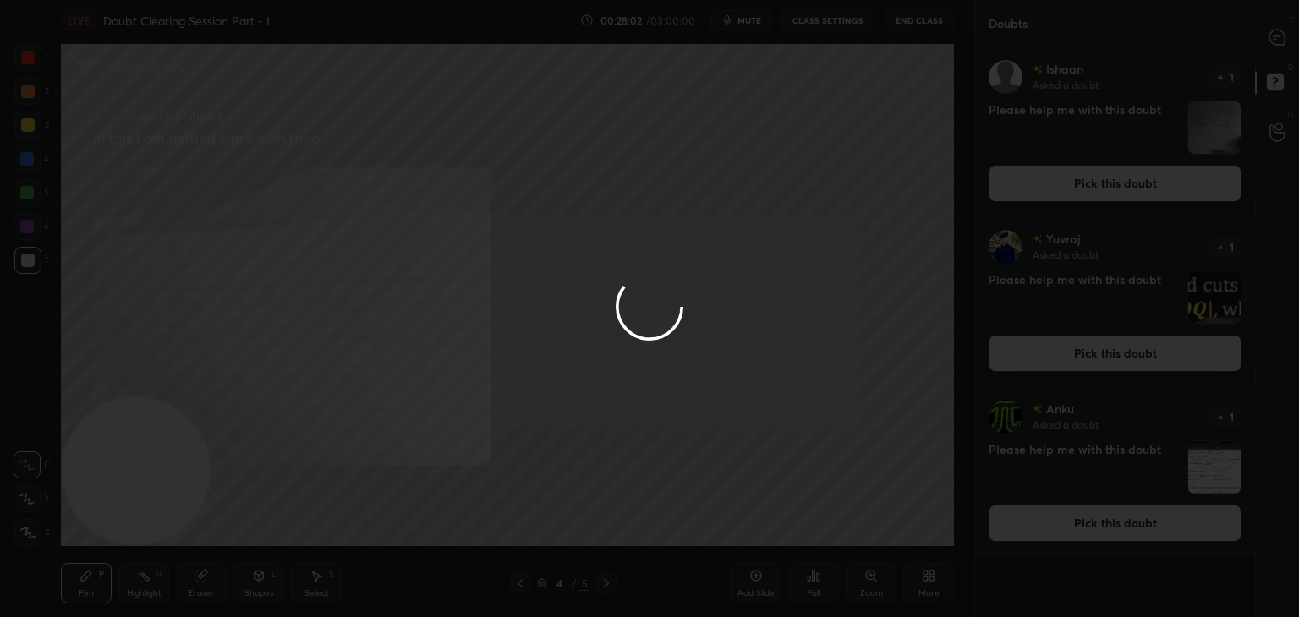
click at [1138, 356] on div at bounding box center [649, 308] width 1299 height 617
click at [1136, 355] on button "Pick this doubt" at bounding box center [1114, 353] width 253 height 37
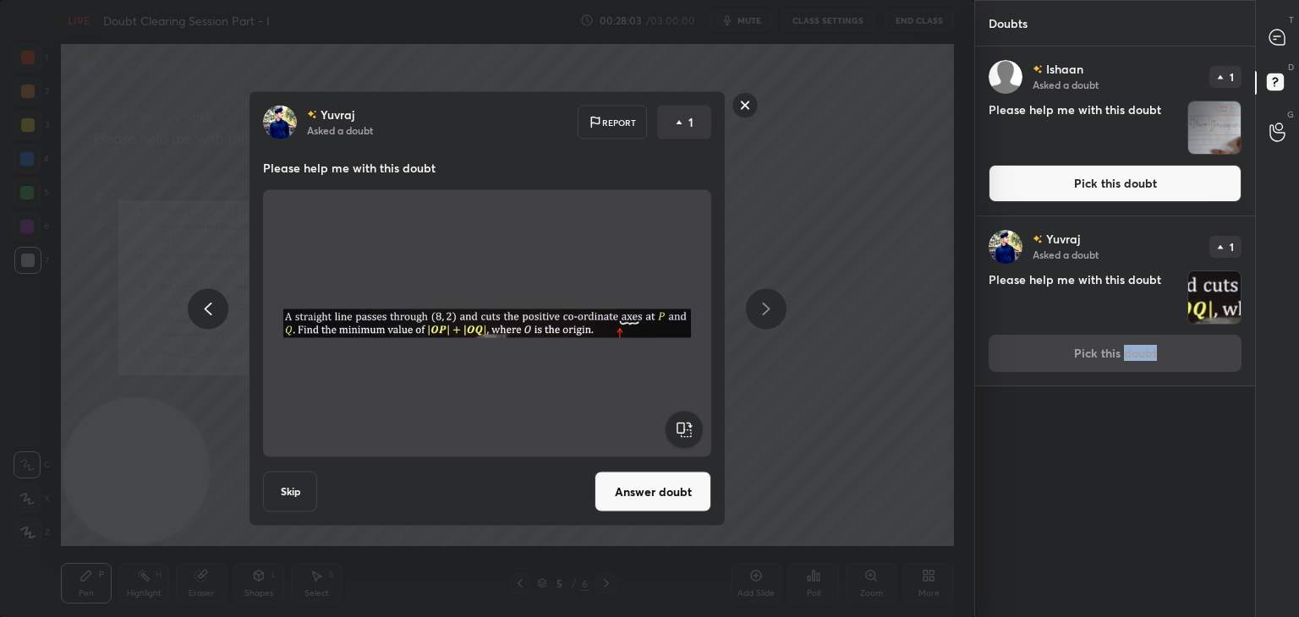
click at [670, 484] on button "Answer doubt" at bounding box center [652, 492] width 117 height 41
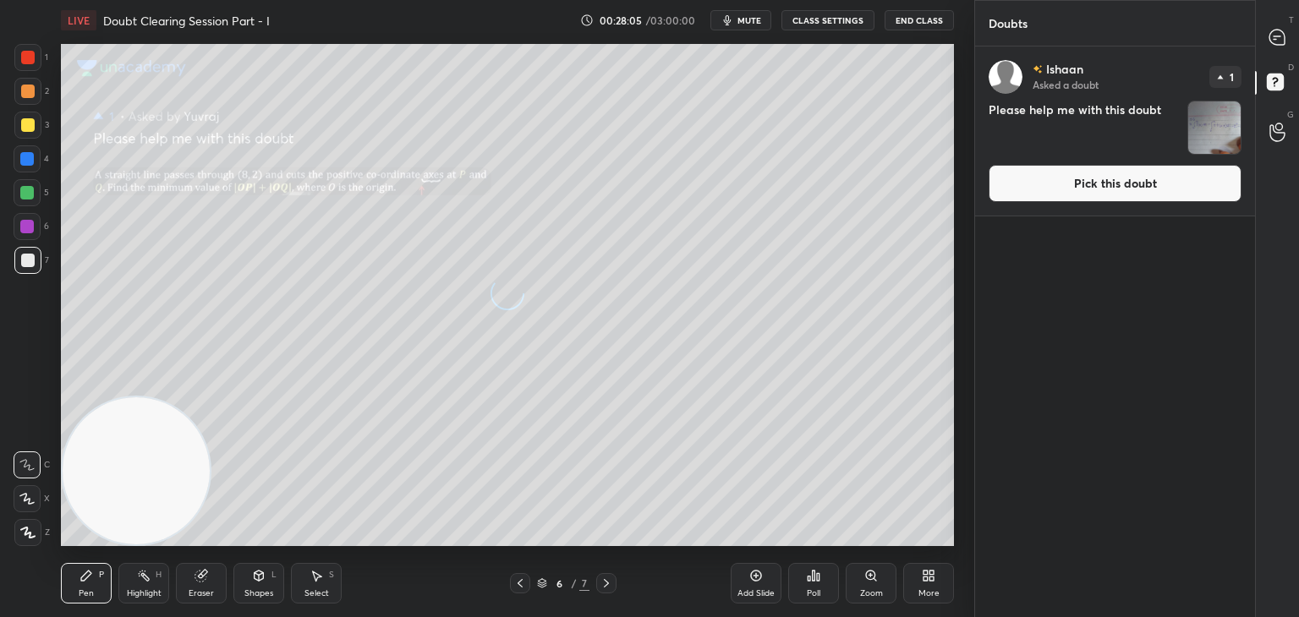
click at [1121, 185] on button "Pick this doubt" at bounding box center [1114, 183] width 253 height 37
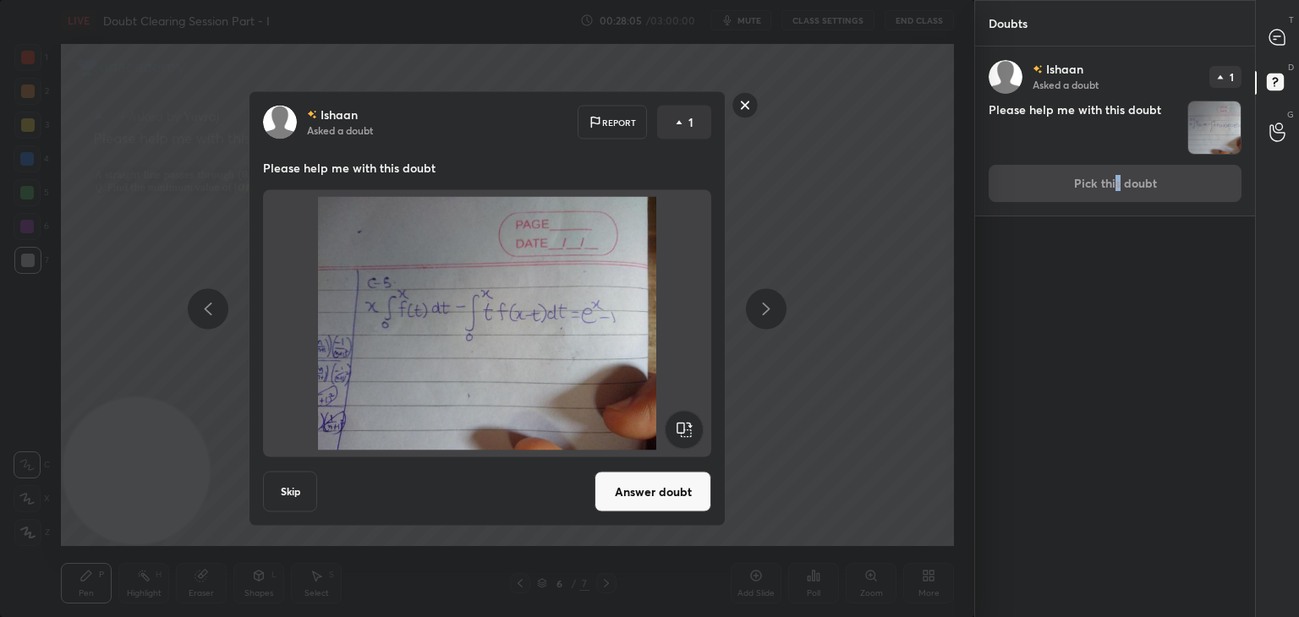
click at [1114, 190] on div "[PERSON_NAME] Asked a doubt 1 Please help me with this doubt Pick this doubt" at bounding box center [1115, 130] width 280 height 169
click at [1114, 192] on div "[PERSON_NAME] Asked a doubt 1 Please help me with this doubt Pick this doubt" at bounding box center [1115, 130] width 280 height 169
drag, startPoint x: 643, startPoint y: 488, endPoint x: 675, endPoint y: 430, distance: 66.3
click at [639, 488] on button "Answer doubt" at bounding box center [652, 492] width 117 height 41
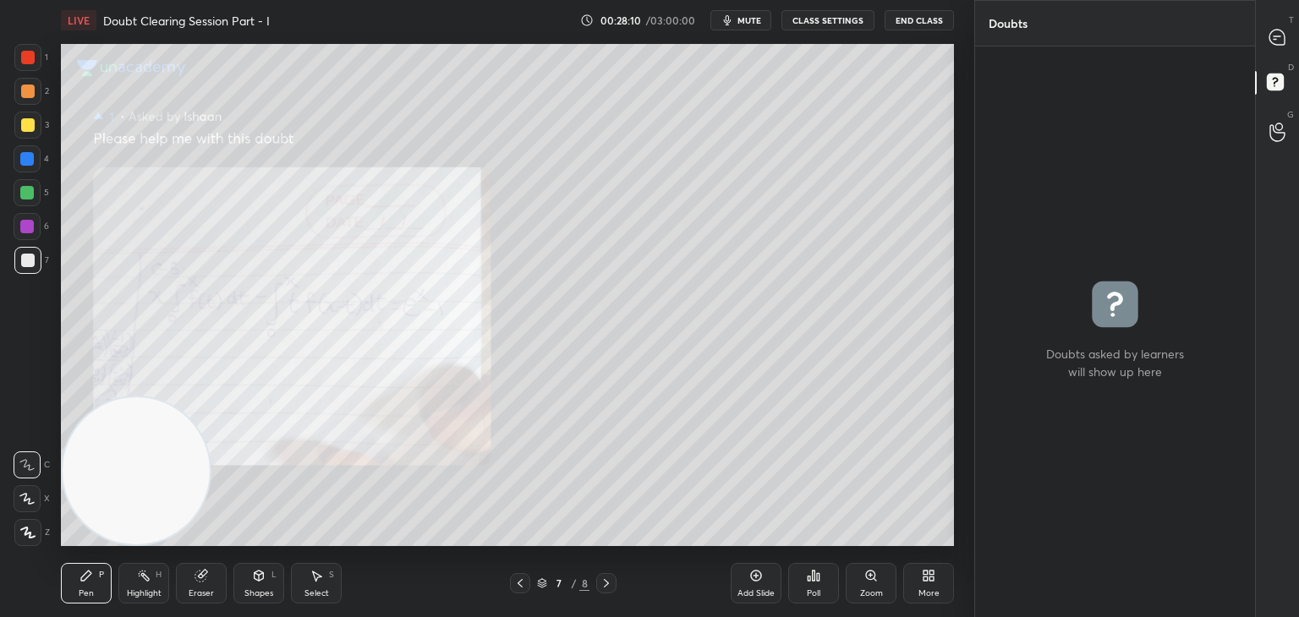
click at [1275, 41] on icon at bounding box center [1276, 37] width 15 height 15
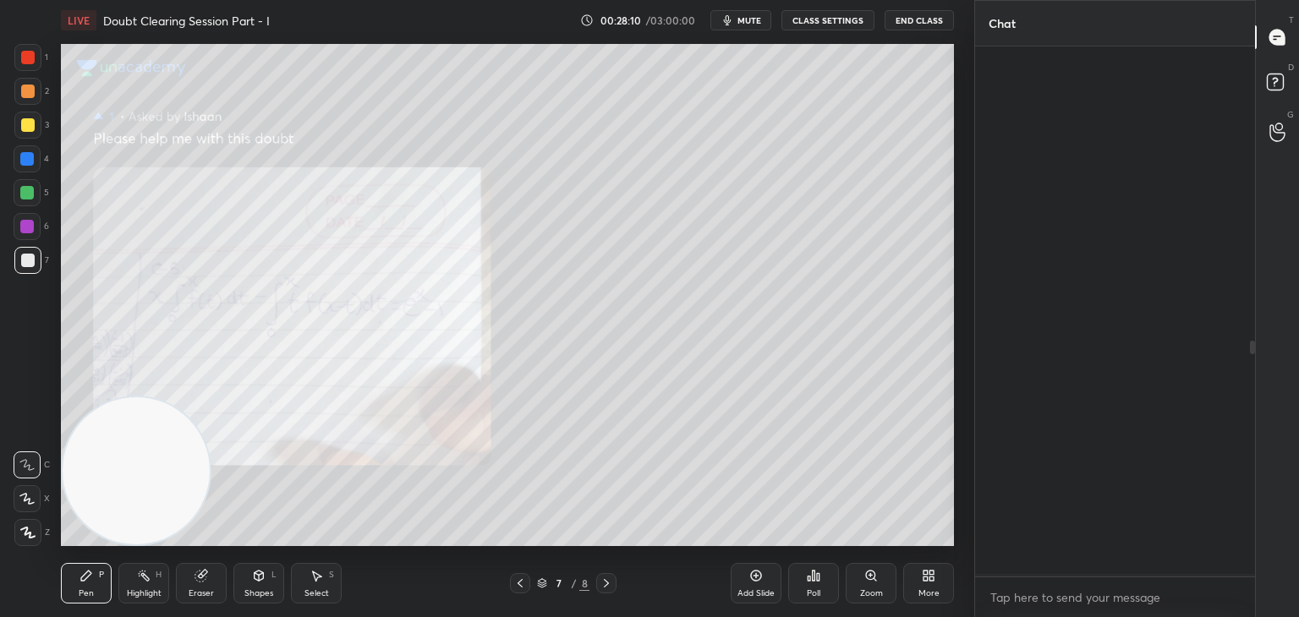
scroll to position [525, 275]
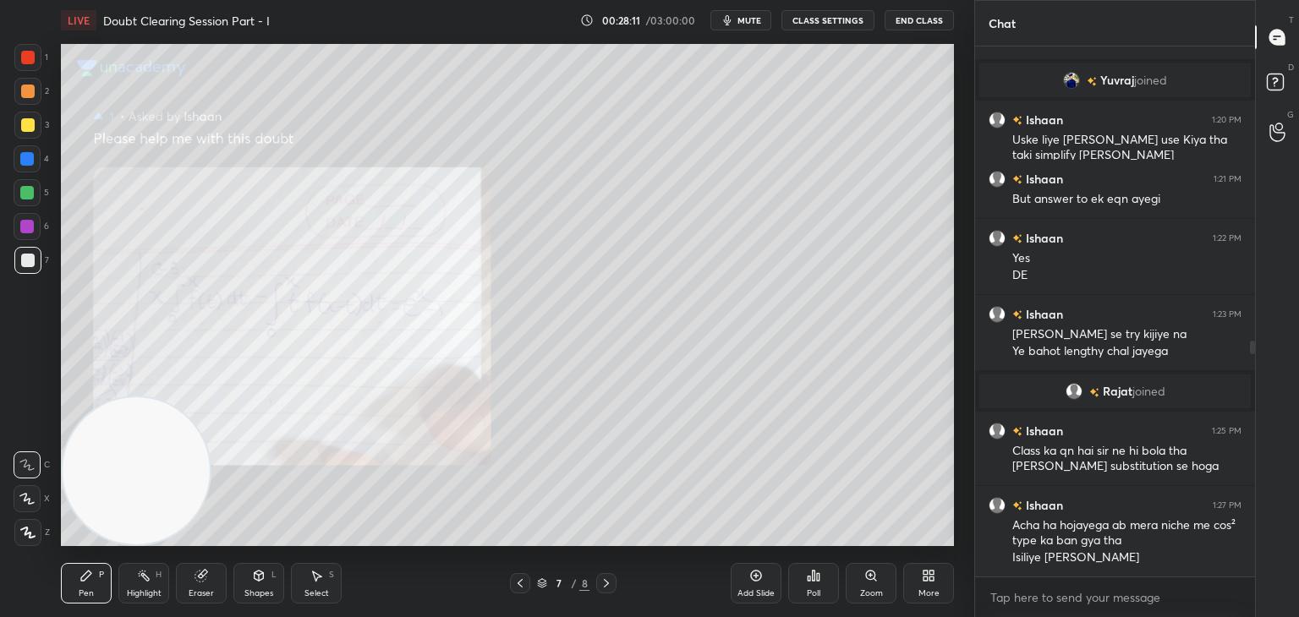
click at [517, 582] on icon at bounding box center [520, 584] width 14 height 14
click at [519, 582] on icon at bounding box center [520, 584] width 14 height 14
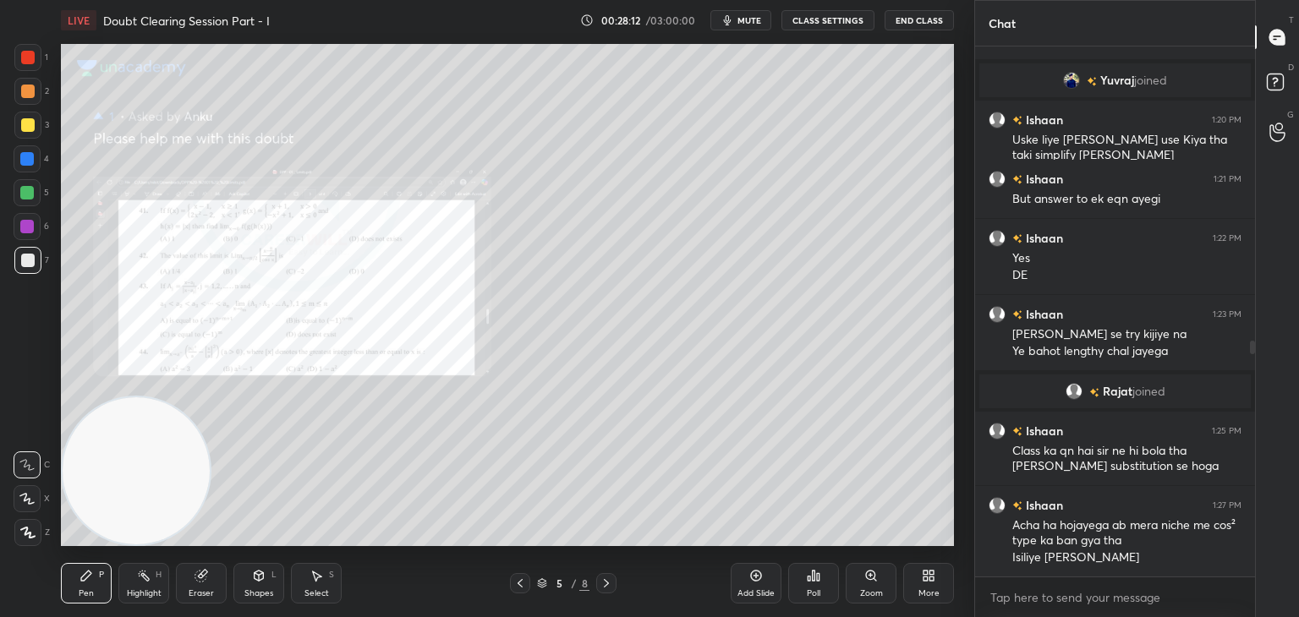
click at [864, 580] on icon at bounding box center [871, 576] width 14 height 14
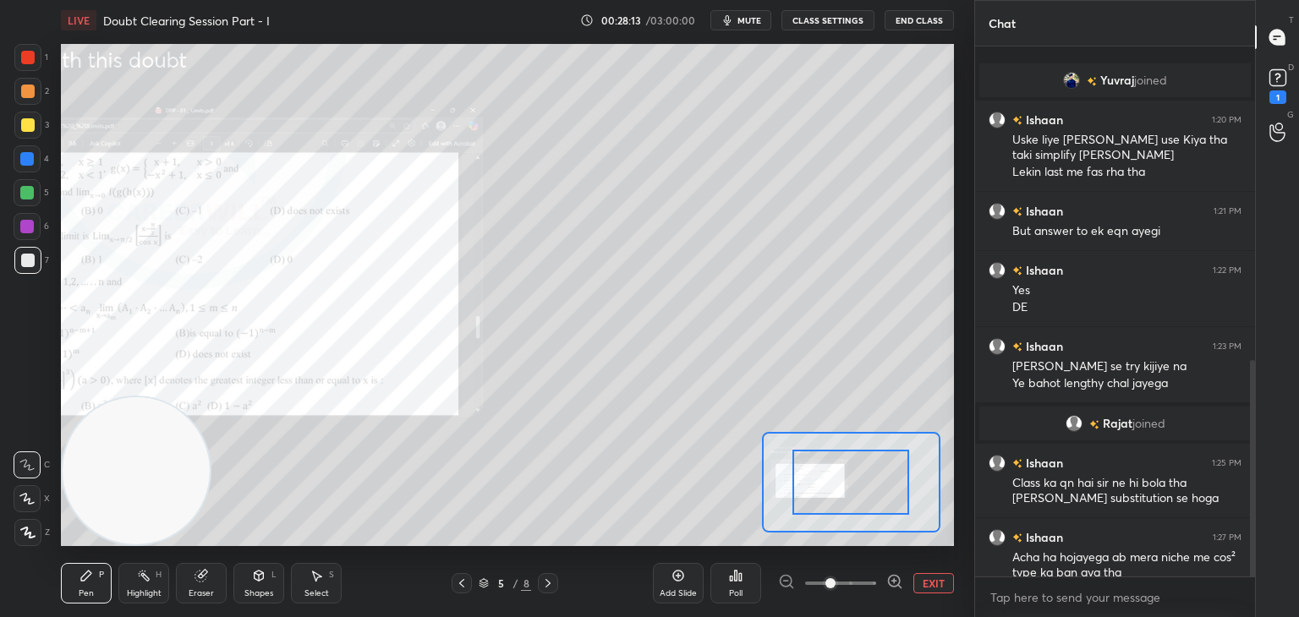
scroll to position [768, 0]
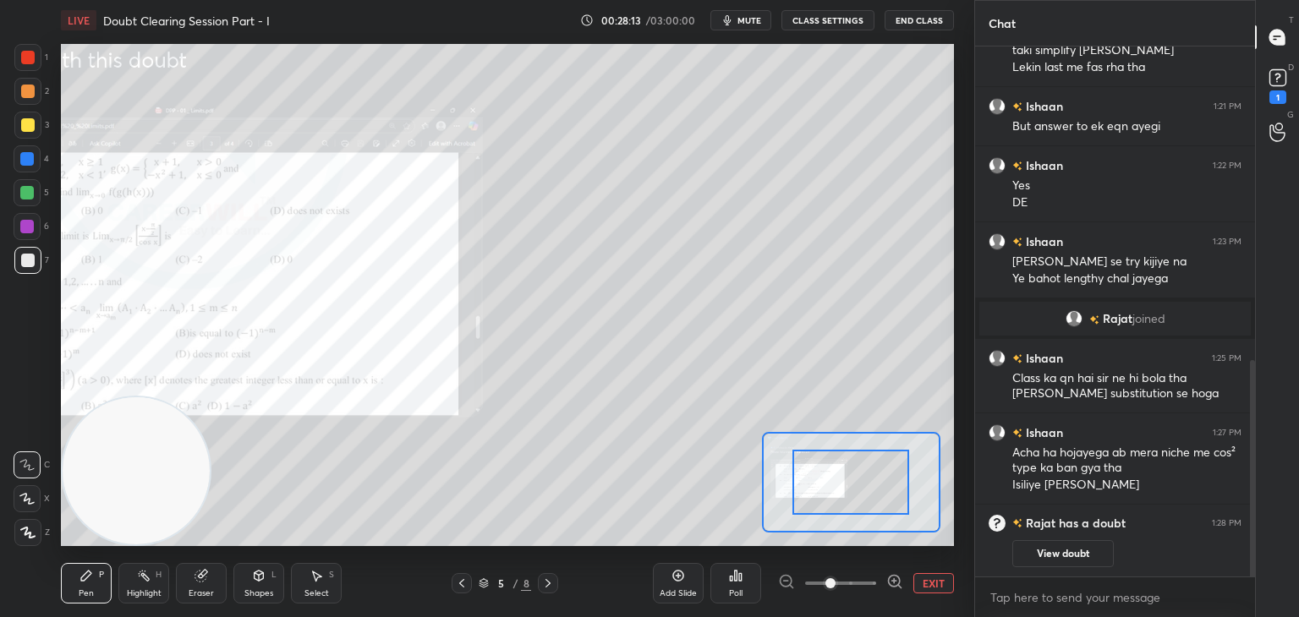
click at [856, 583] on span at bounding box center [840, 583] width 71 height 25
click at [835, 582] on span at bounding box center [830, 583] width 10 height 10
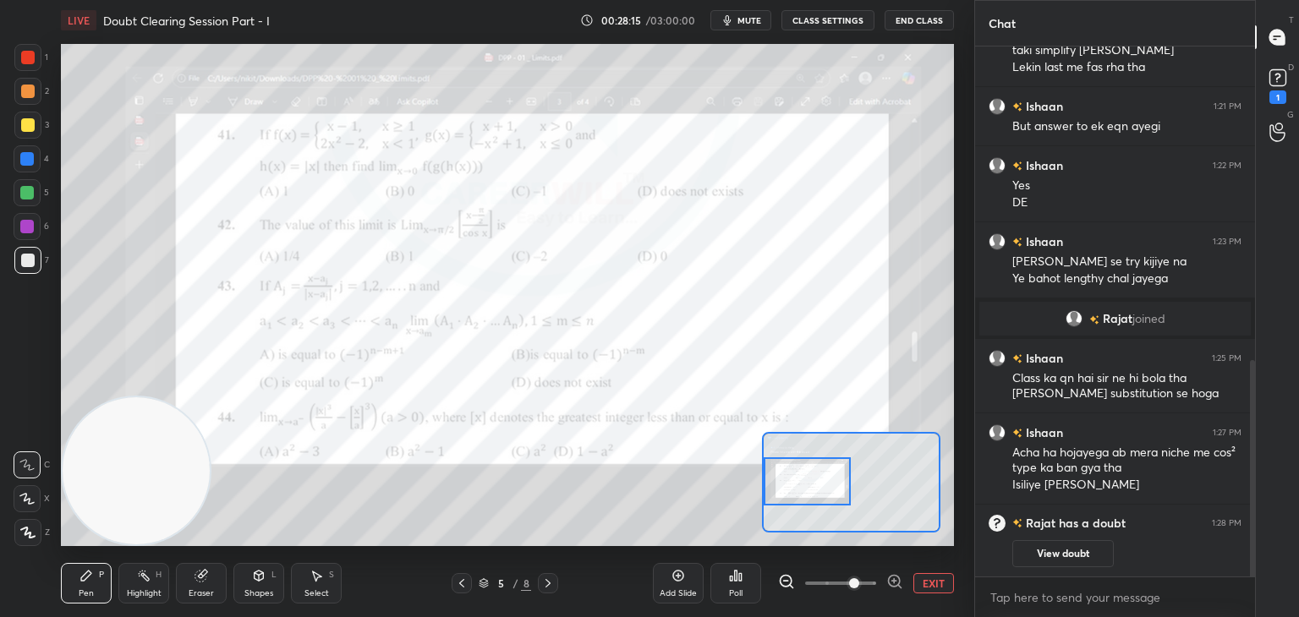
drag, startPoint x: 791, startPoint y: 489, endPoint x: 774, endPoint y: 495, distance: 17.9
click at [778, 505] on div at bounding box center [807, 481] width 88 height 48
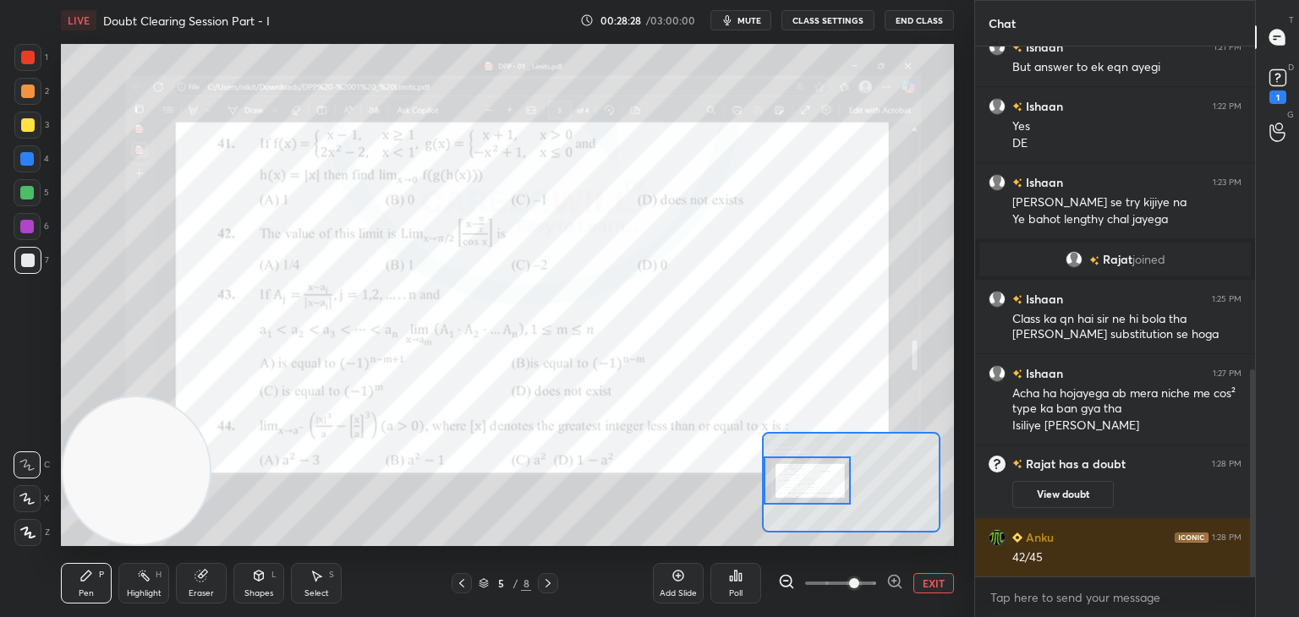
click at [811, 474] on div at bounding box center [807, 481] width 88 height 48
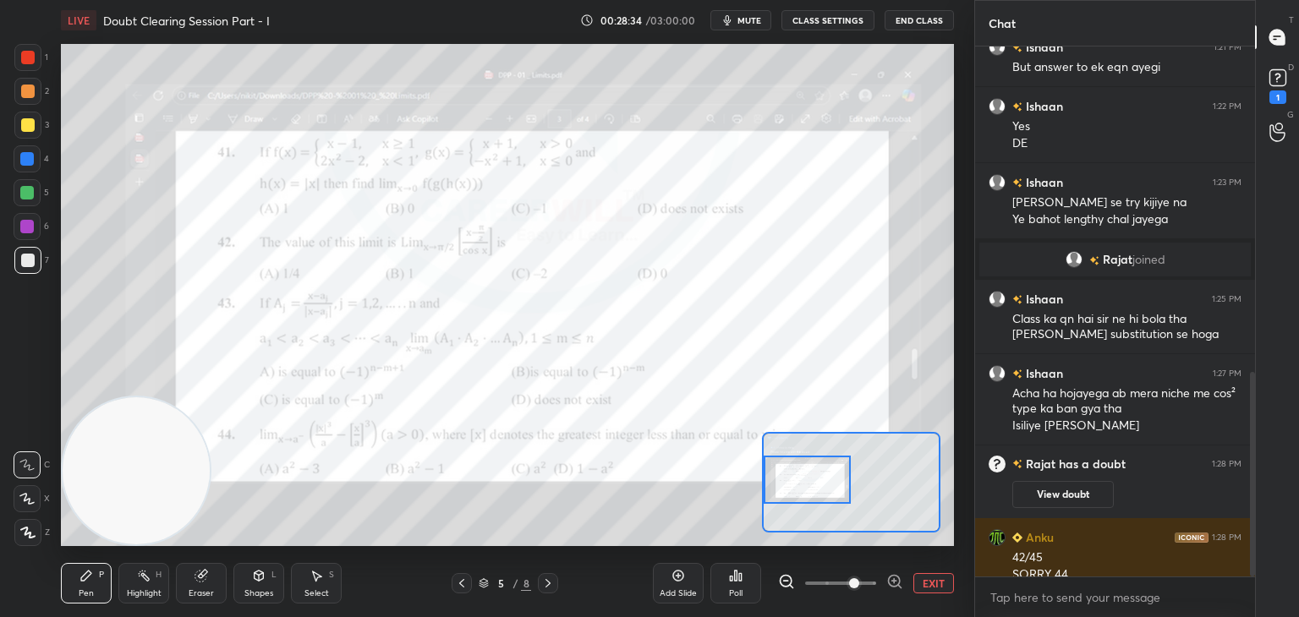
scroll to position [845, 0]
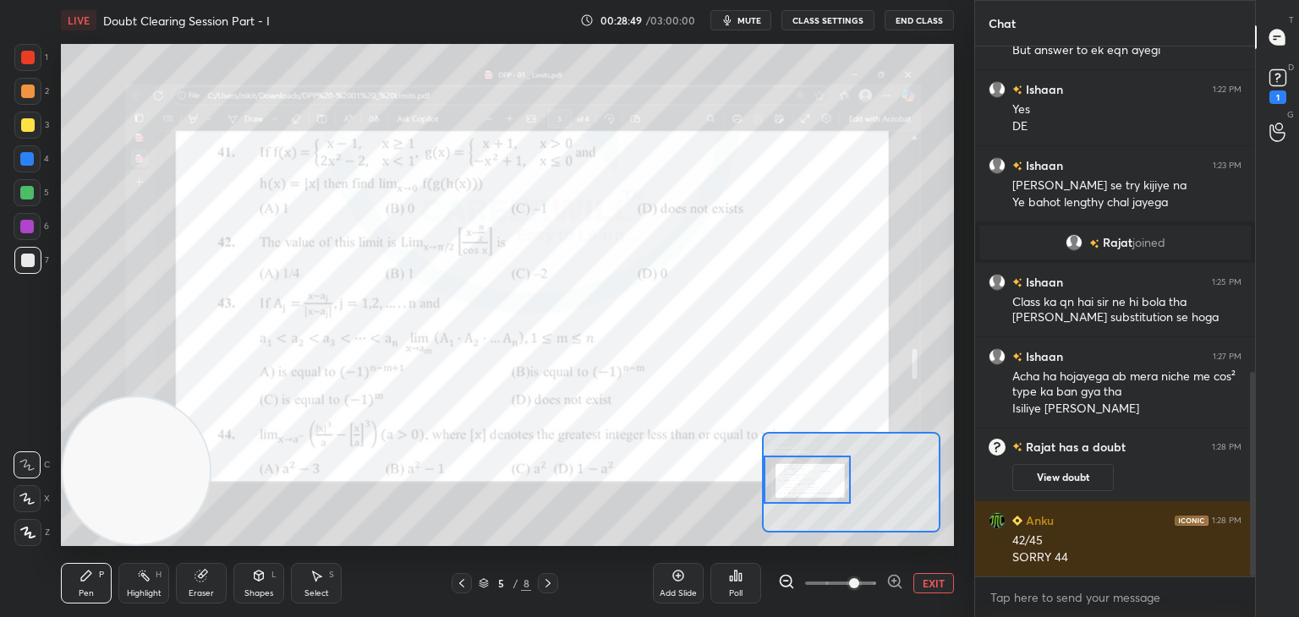
click at [29, 57] on div at bounding box center [28, 58] width 14 height 14
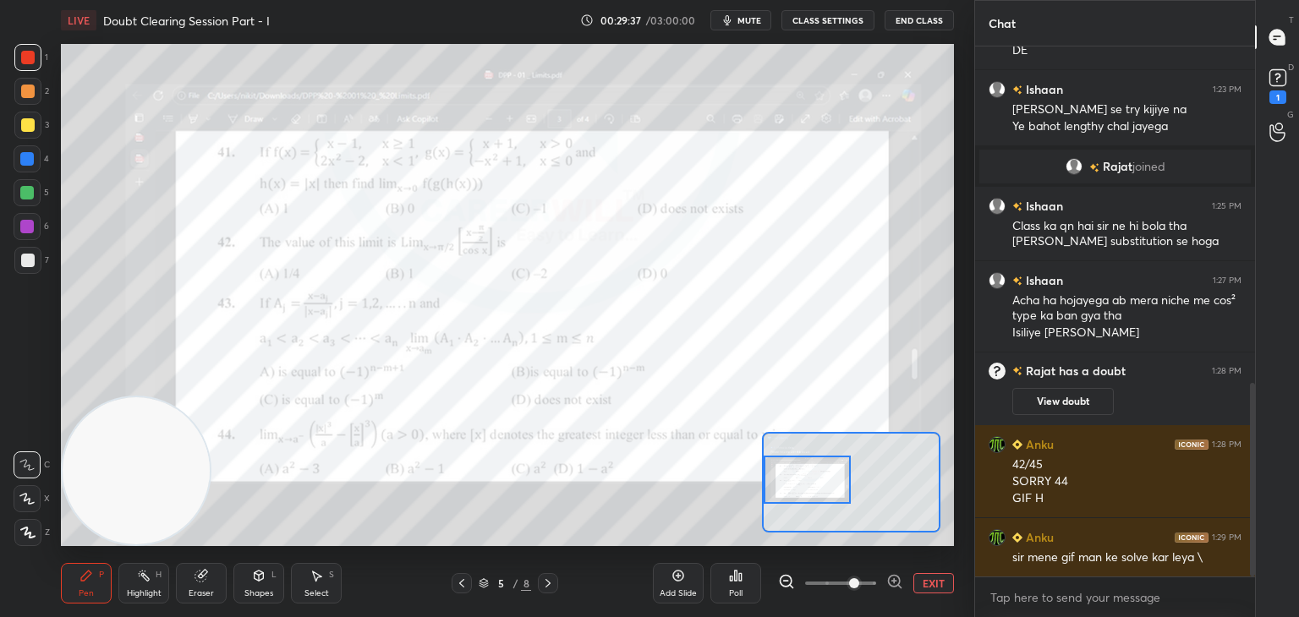
scroll to position [938, 0]
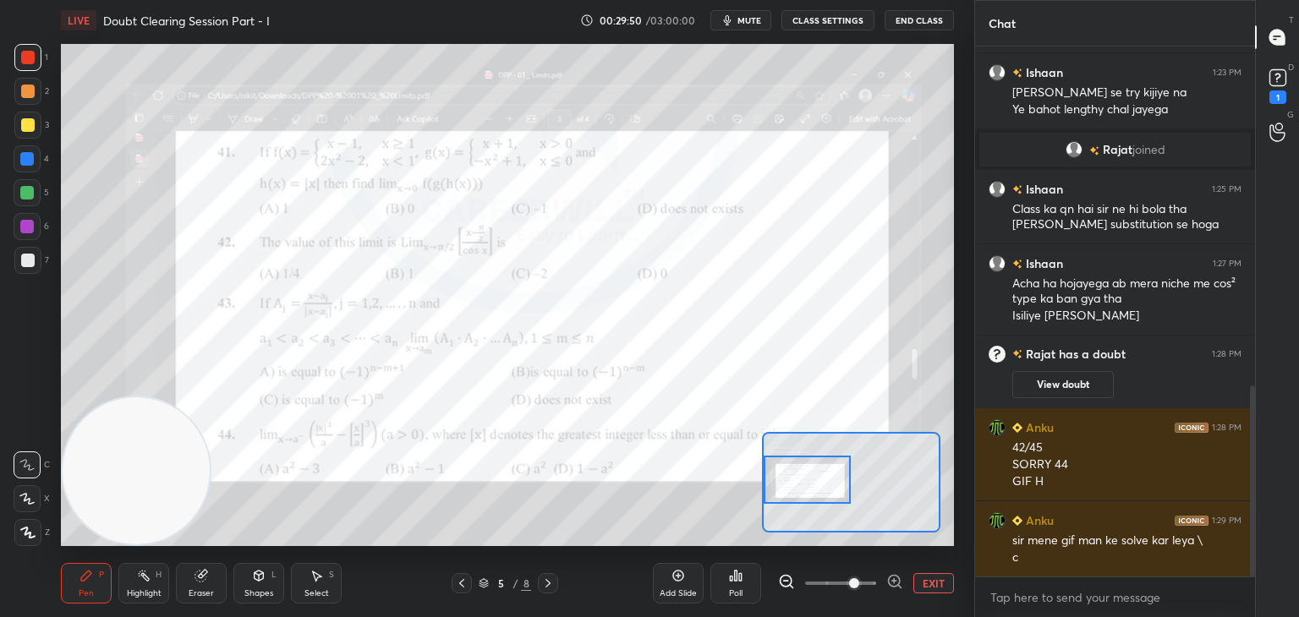
click at [196, 581] on icon at bounding box center [200, 576] width 11 height 11
click at [31, 535] on span "Erase all" at bounding box center [26, 533] width 25 height 12
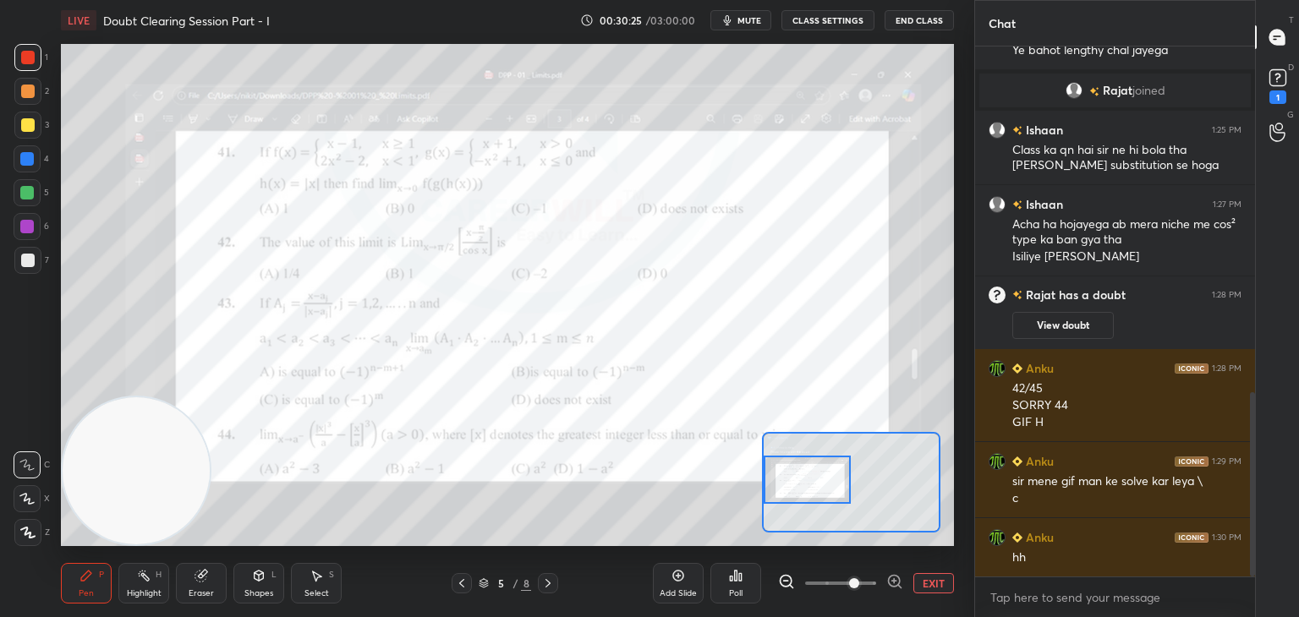
scroll to position [1014, 0]
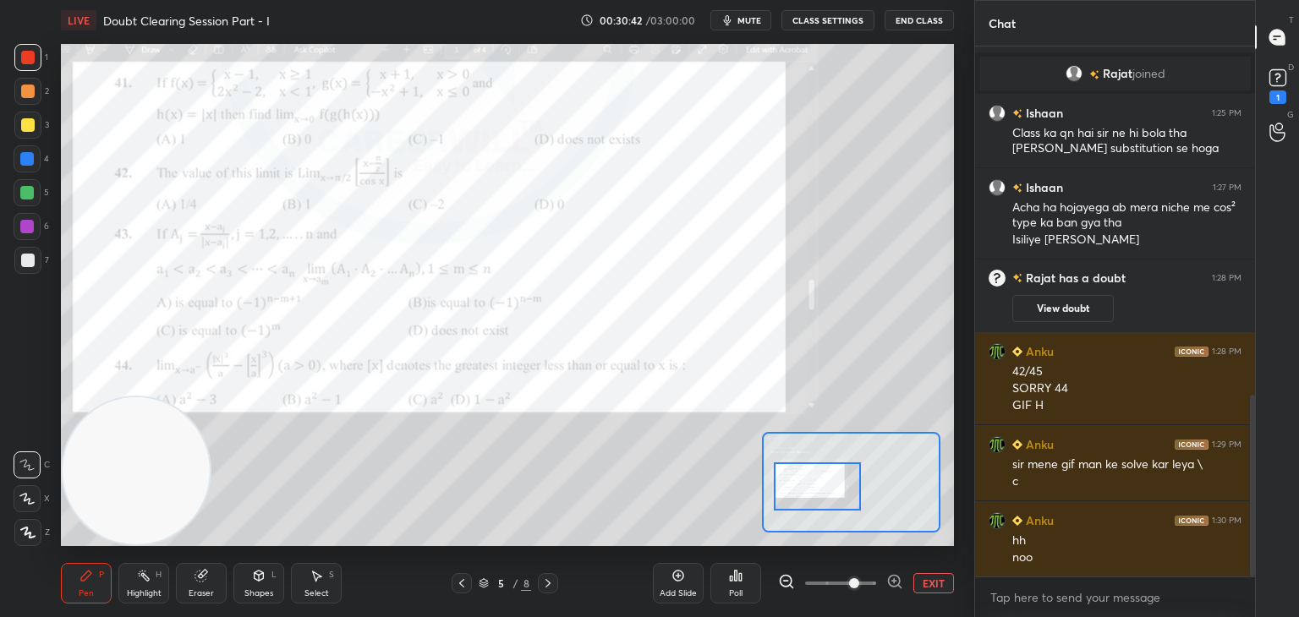
drag, startPoint x: 823, startPoint y: 476, endPoint x: 829, endPoint y: 467, distance: 11.0
click at [832, 480] on div at bounding box center [818, 486] width 88 height 48
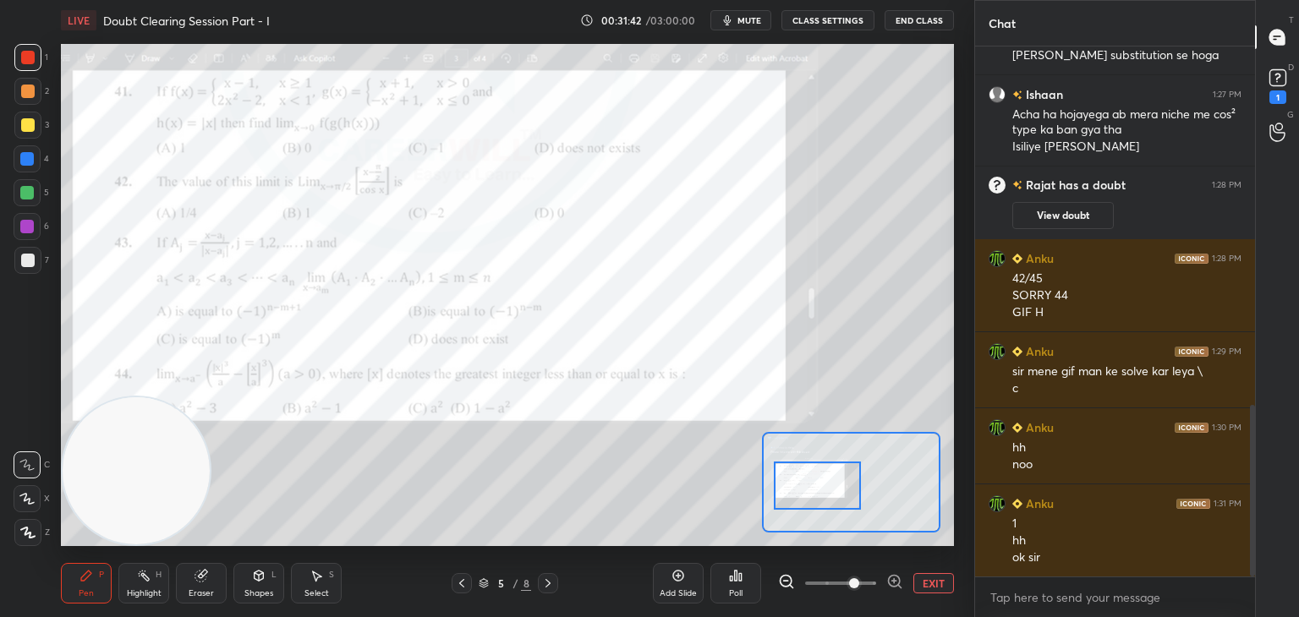
scroll to position [1124, 0]
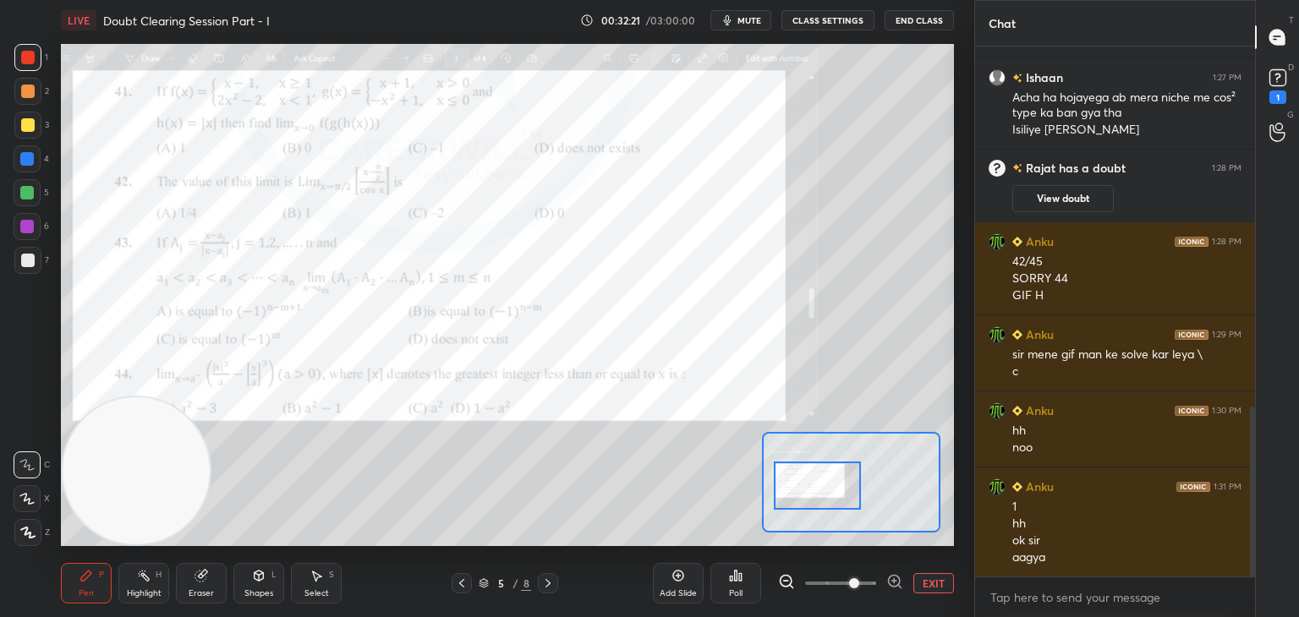
click at [938, 581] on button "EXIT" at bounding box center [933, 583] width 41 height 20
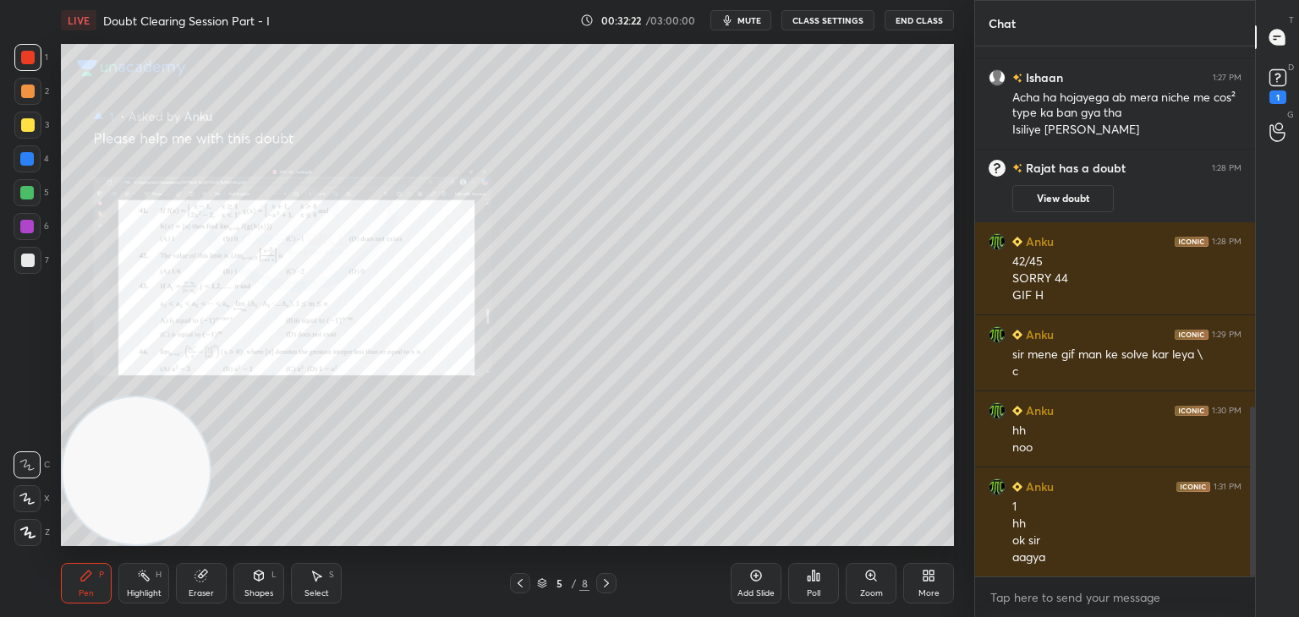
click at [32, 122] on div at bounding box center [28, 125] width 14 height 14
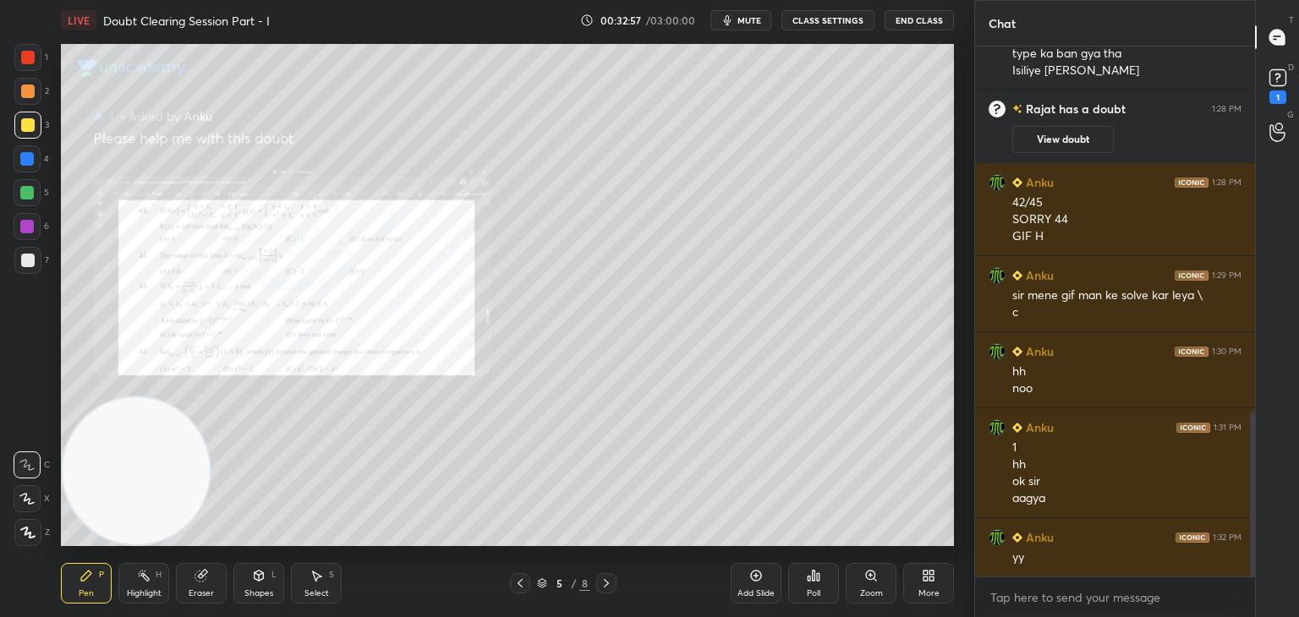
scroll to position [1243, 0]
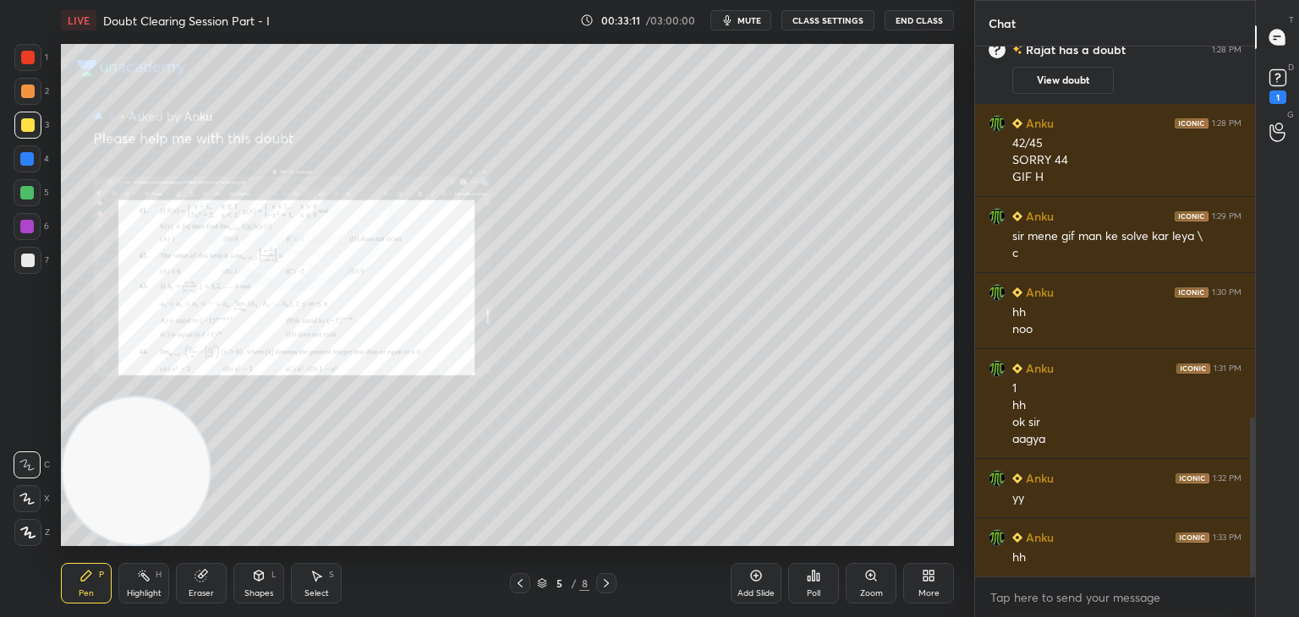
click at [606, 583] on icon at bounding box center [606, 584] width 14 height 14
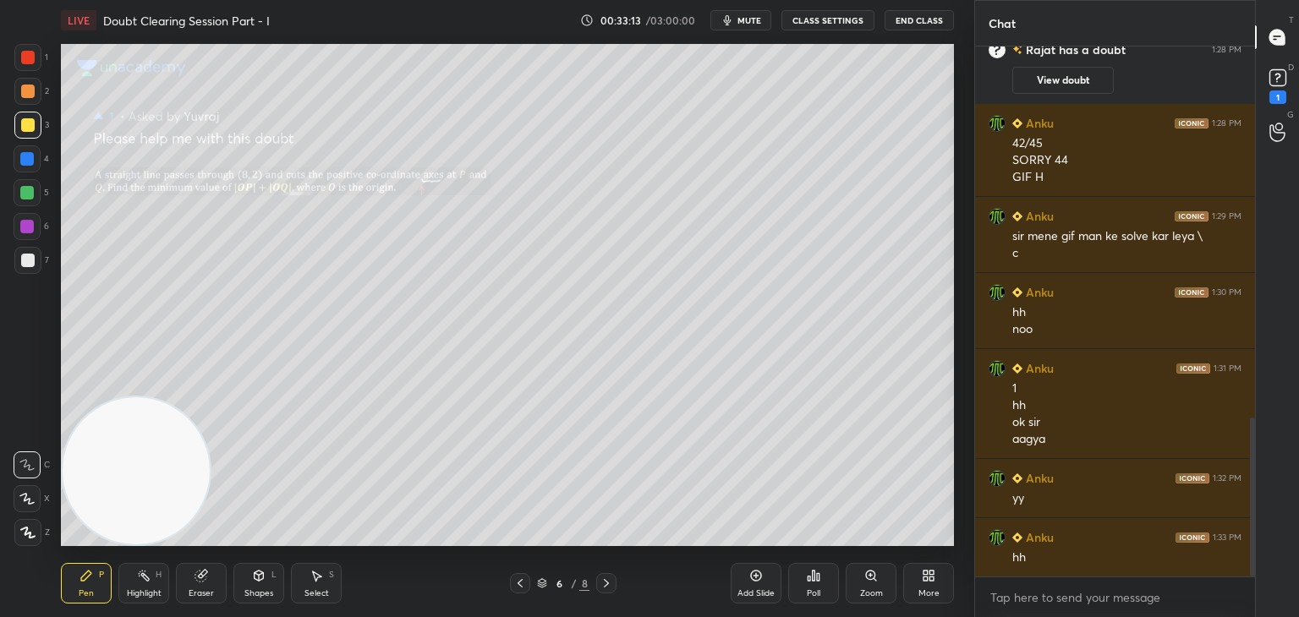
click at [862, 590] on div "Zoom" at bounding box center [871, 593] width 23 height 8
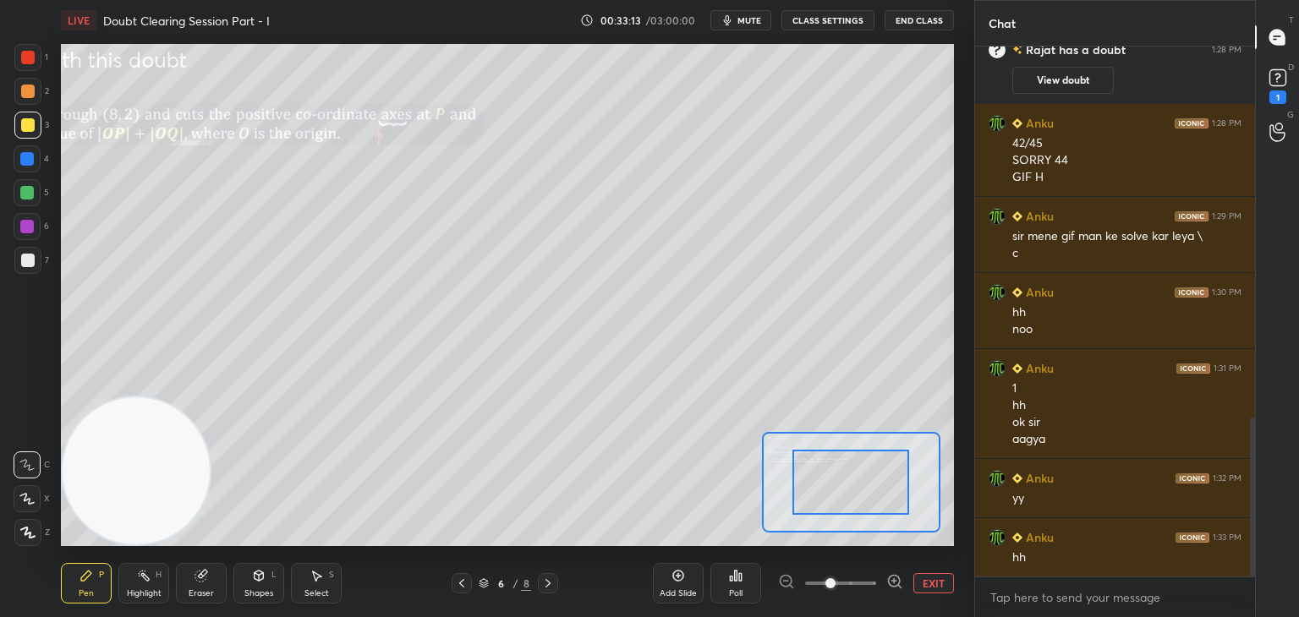
click at [855, 586] on span at bounding box center [840, 583] width 71 height 25
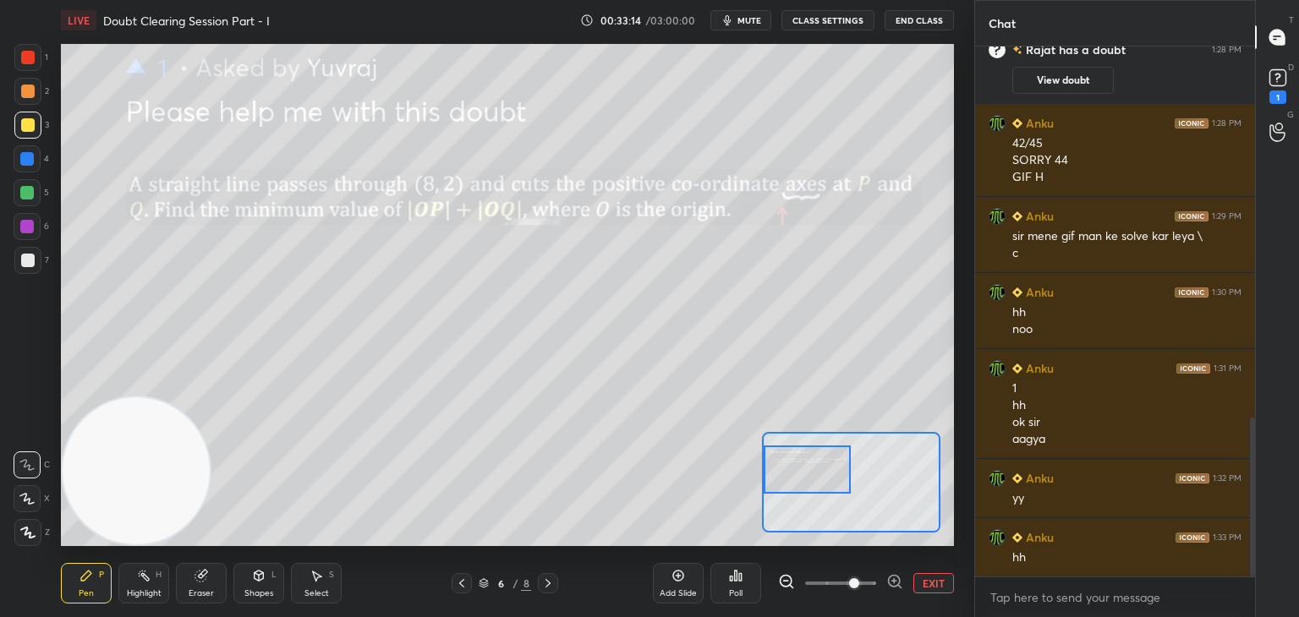
drag, startPoint x: 854, startPoint y: 474, endPoint x: 809, endPoint y: 442, distance: 55.1
click at [818, 462] on div at bounding box center [807, 470] width 88 height 48
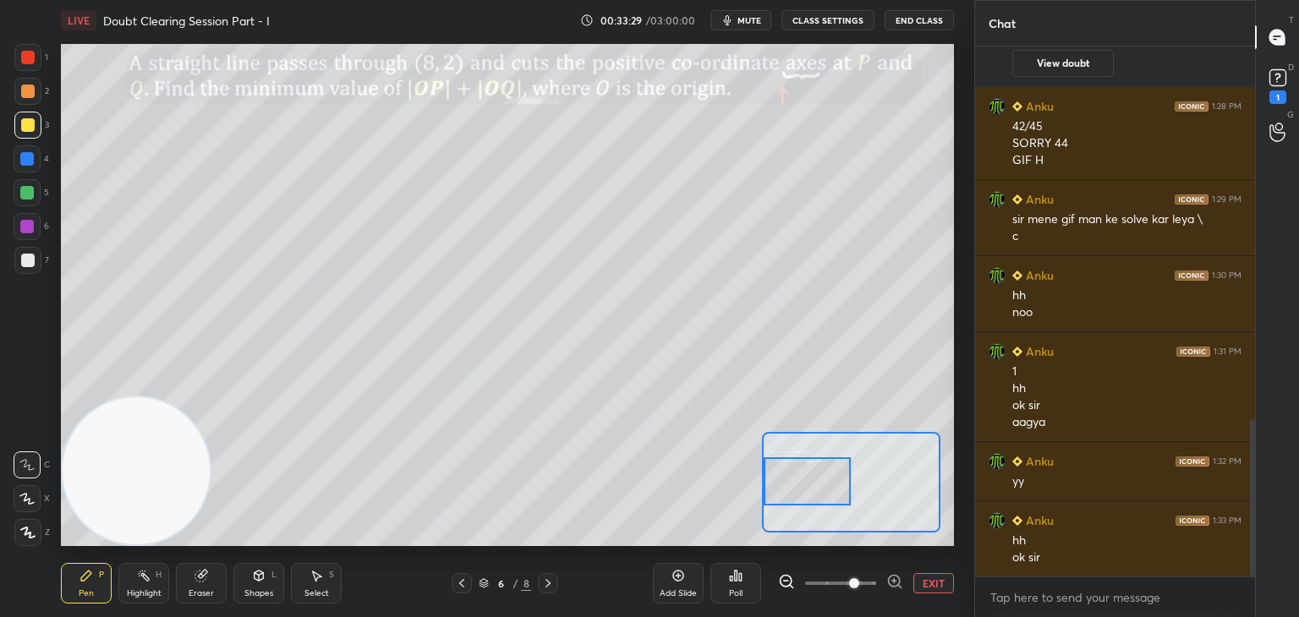
scroll to position [1319, 0]
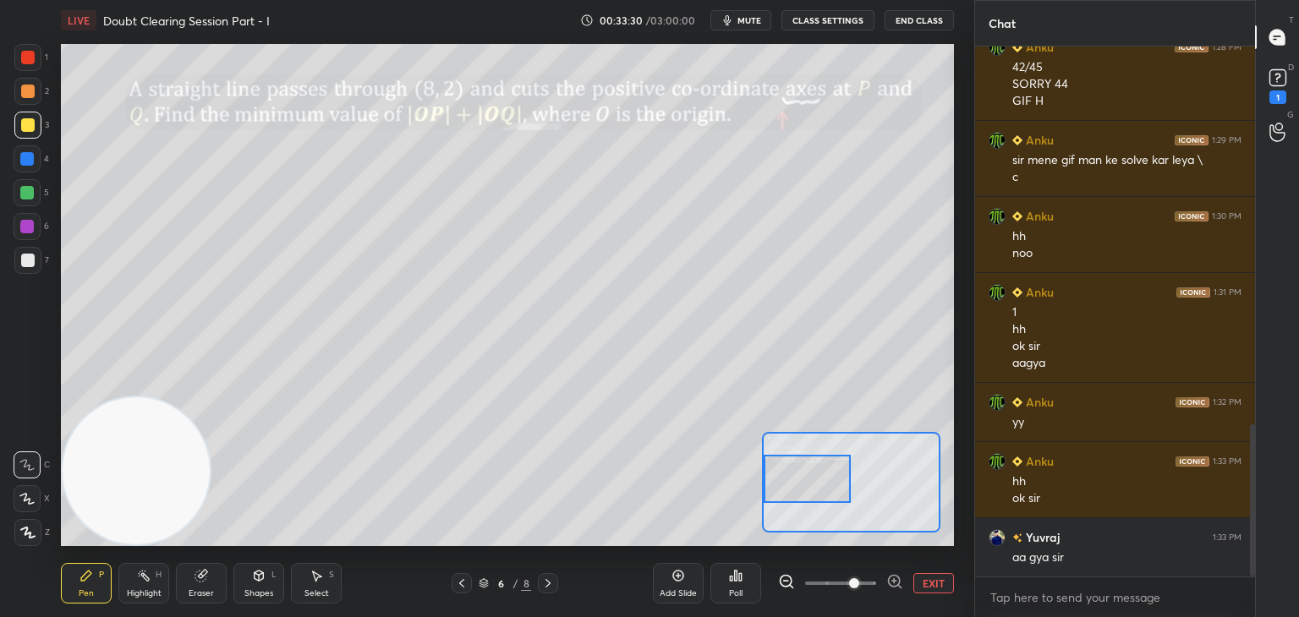
drag, startPoint x: 816, startPoint y: 471, endPoint x: 794, endPoint y: 483, distance: 25.0
click at [794, 483] on div at bounding box center [807, 479] width 88 height 48
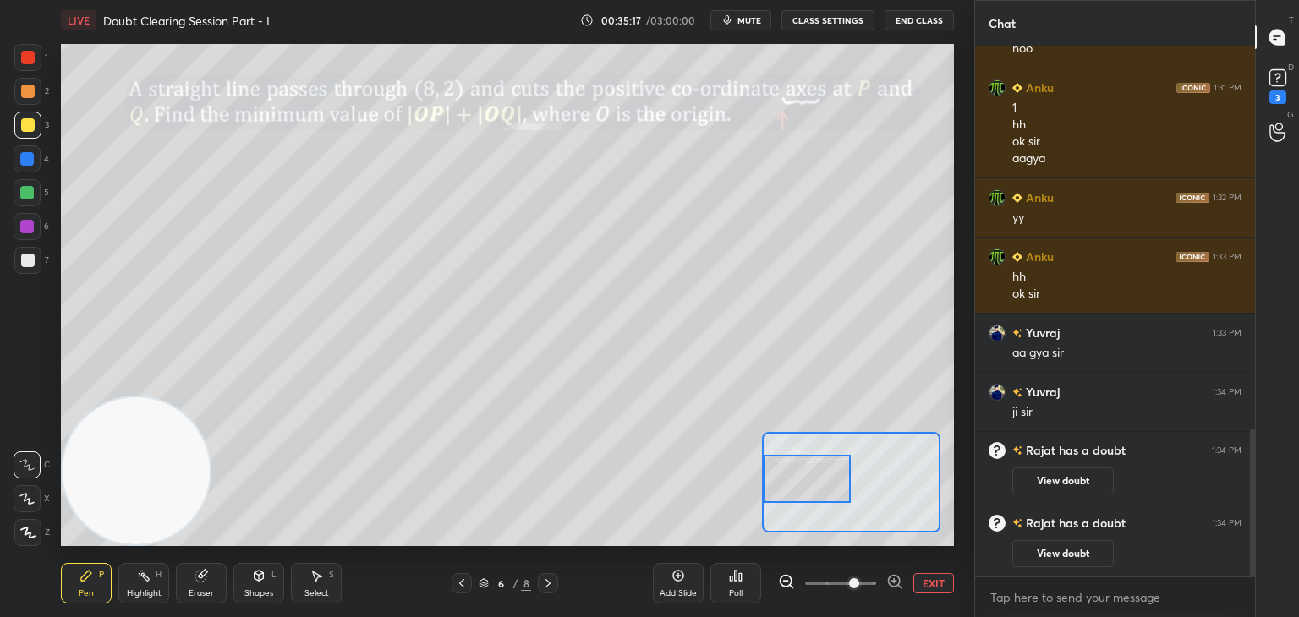
scroll to position [1434, 0]
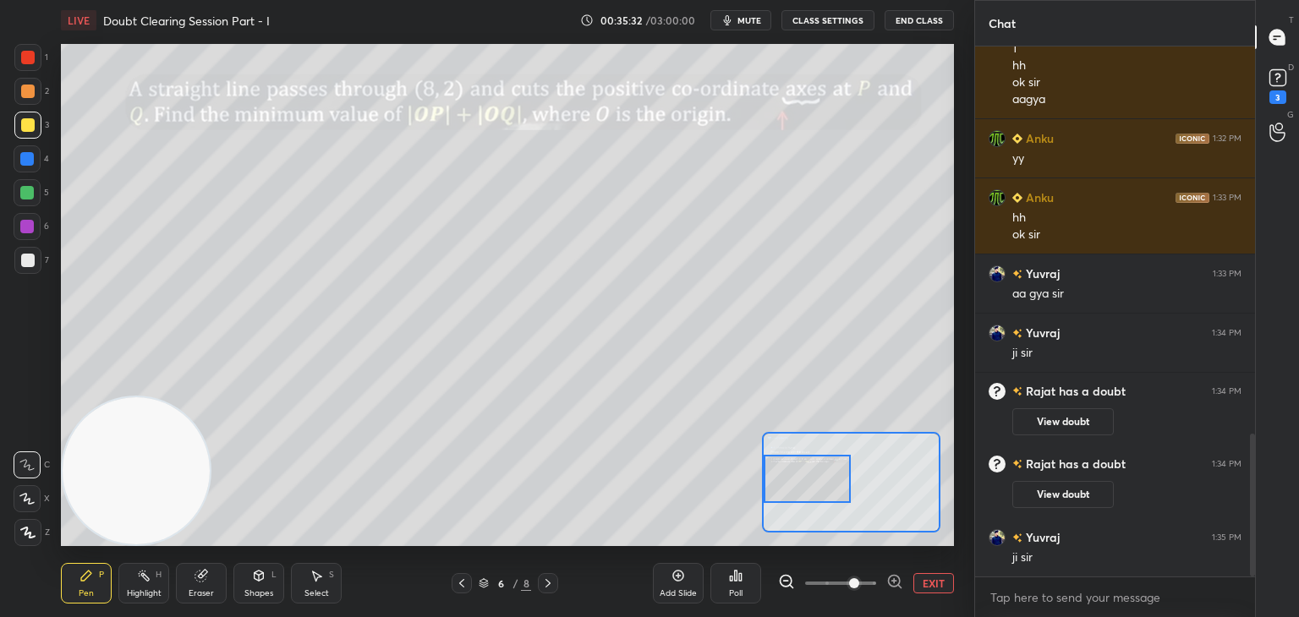
click at [925, 583] on button "EXIT" at bounding box center [933, 583] width 41 height 20
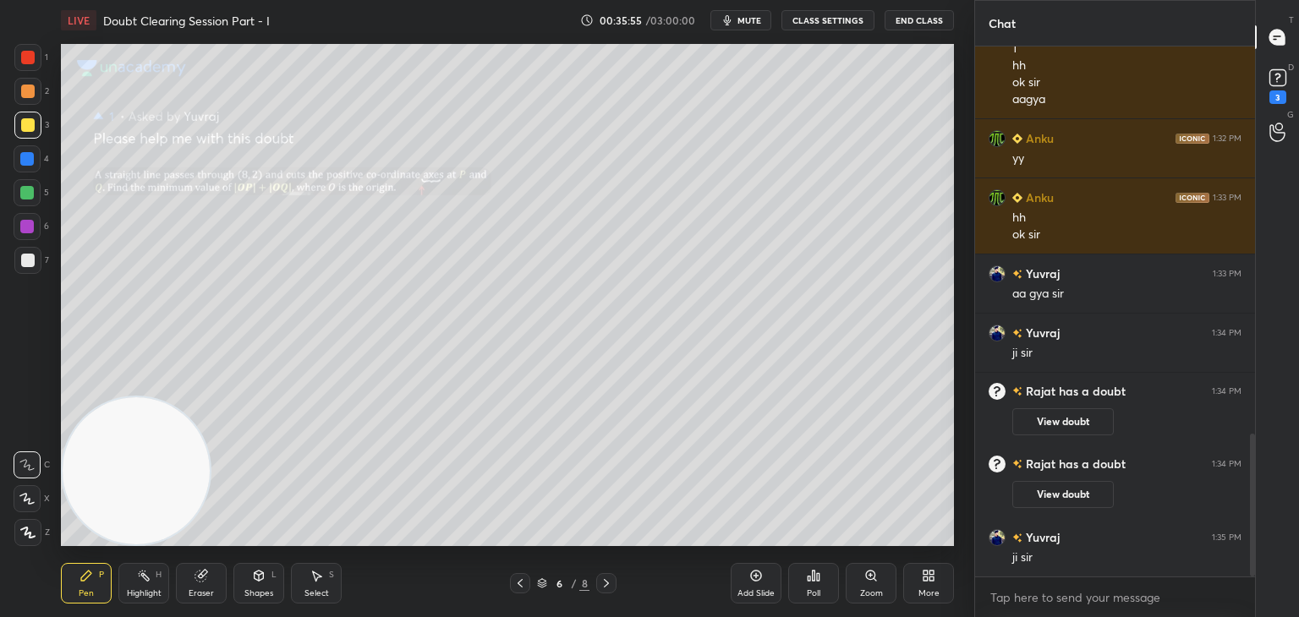
click at [609, 577] on icon at bounding box center [606, 584] width 14 height 14
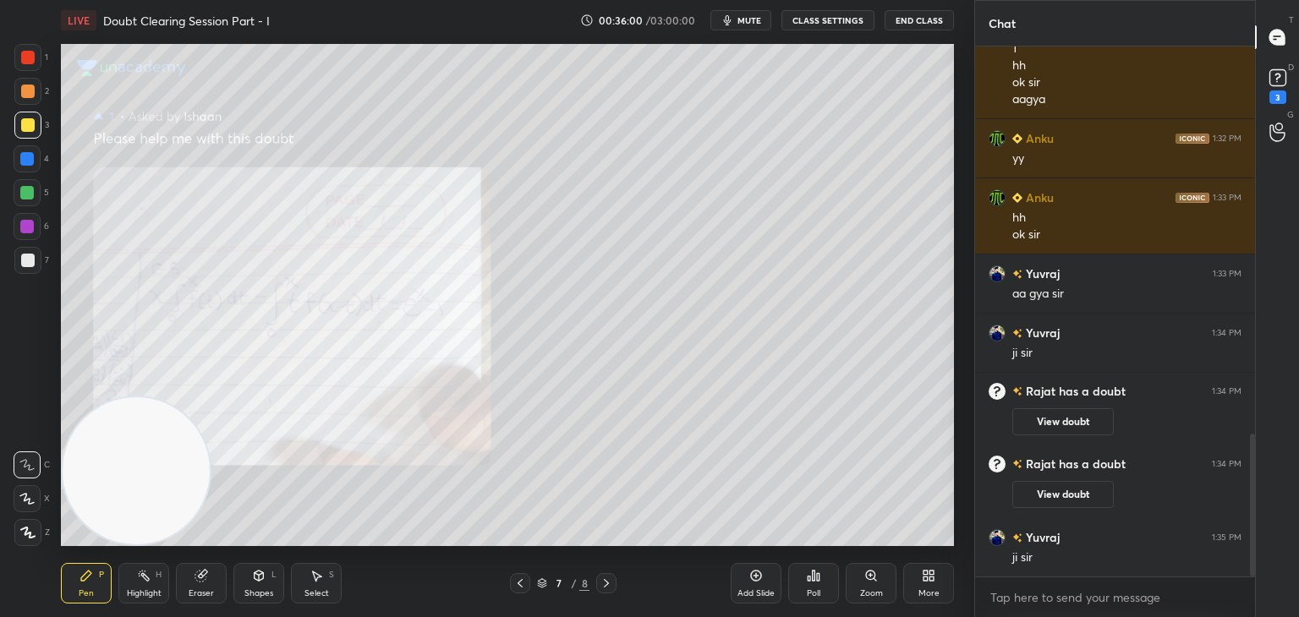
click at [871, 580] on icon at bounding box center [870, 575] width 9 height 9
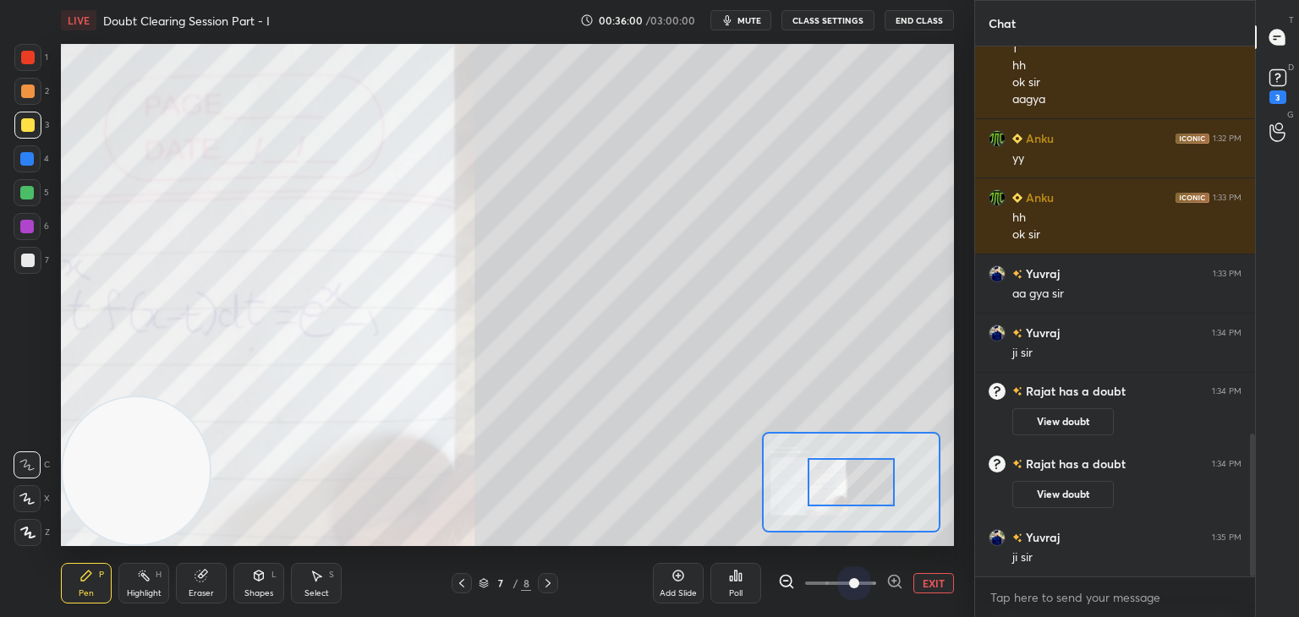
click at [861, 583] on span at bounding box center [840, 583] width 71 height 25
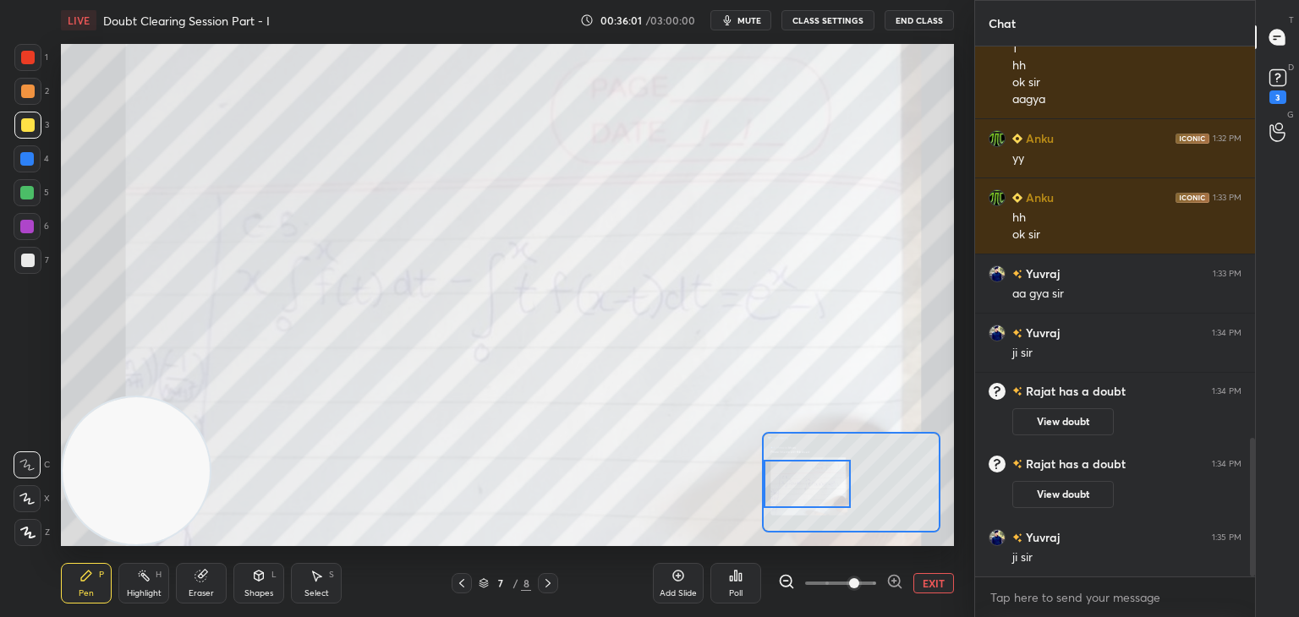
scroll to position [1493, 0]
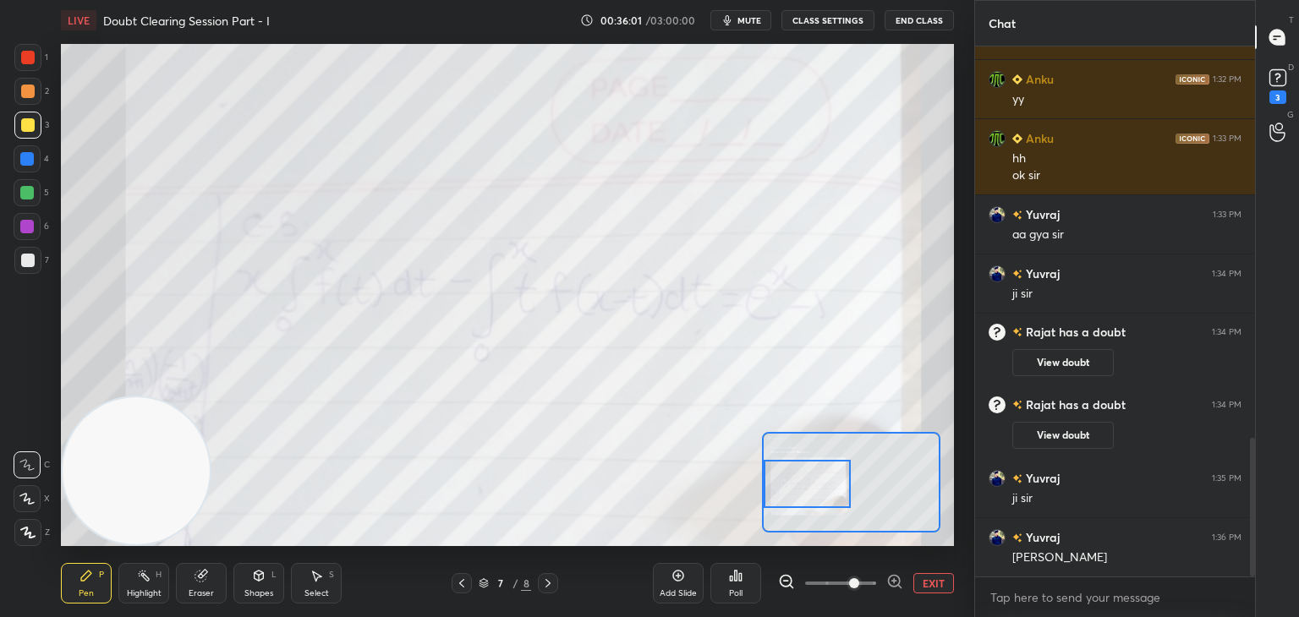
drag, startPoint x: 859, startPoint y: 488, endPoint x: 820, endPoint y: 491, distance: 39.0
click at [820, 491] on div at bounding box center [807, 484] width 88 height 48
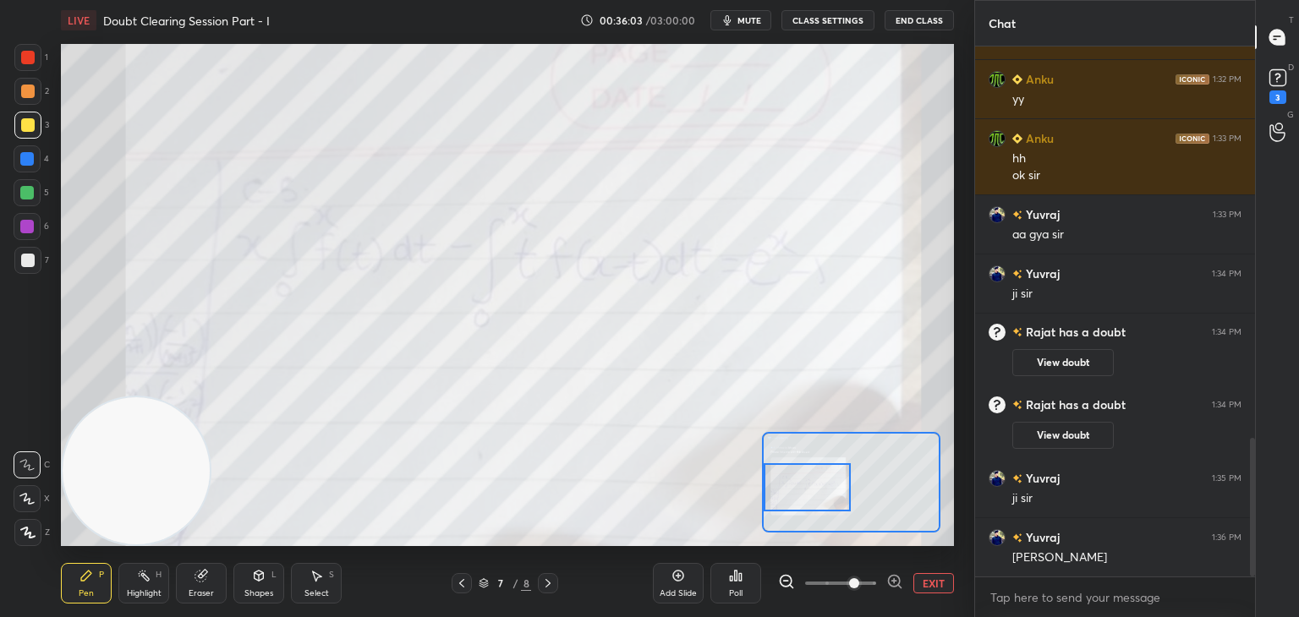
drag, startPoint x: 826, startPoint y: 477, endPoint x: 814, endPoint y: 484, distance: 13.6
click at [825, 489] on div at bounding box center [807, 487] width 88 height 48
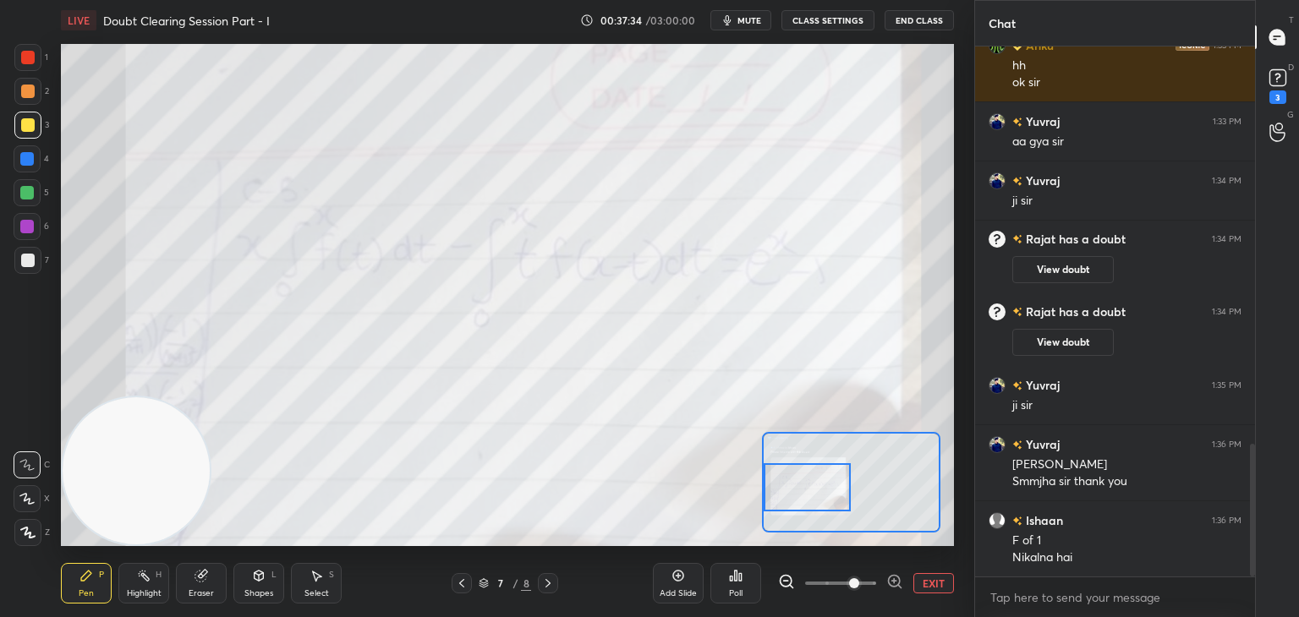
scroll to position [1645, 0]
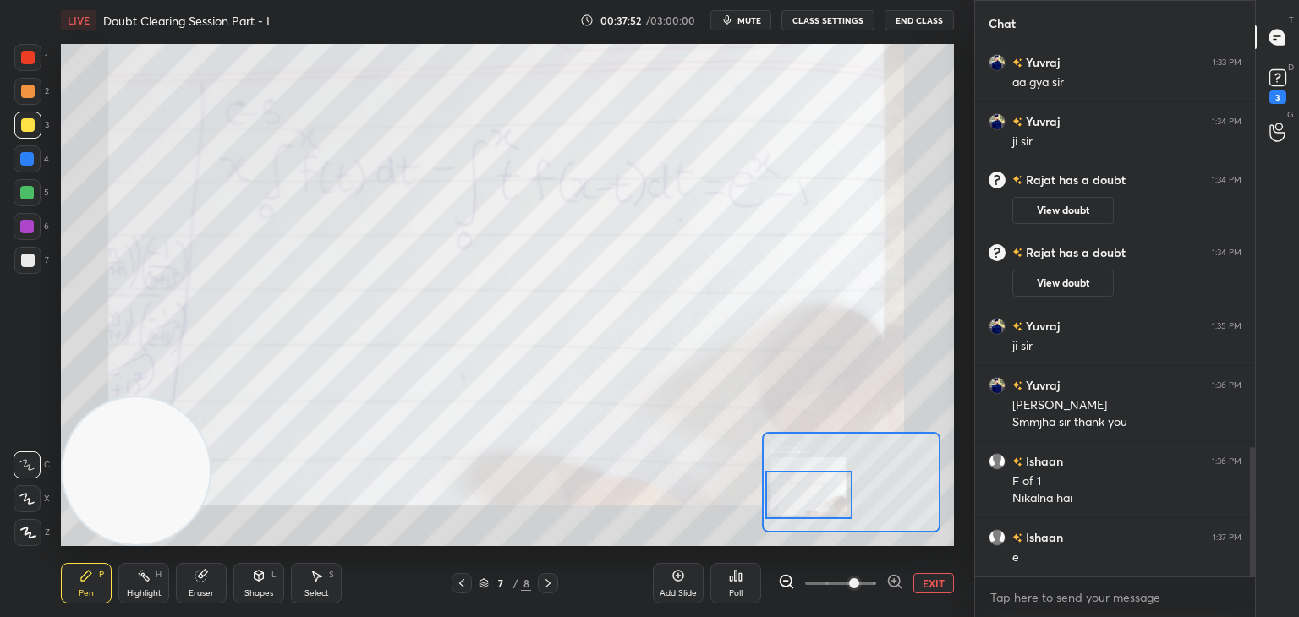
click at [829, 501] on div at bounding box center [809, 495] width 88 height 48
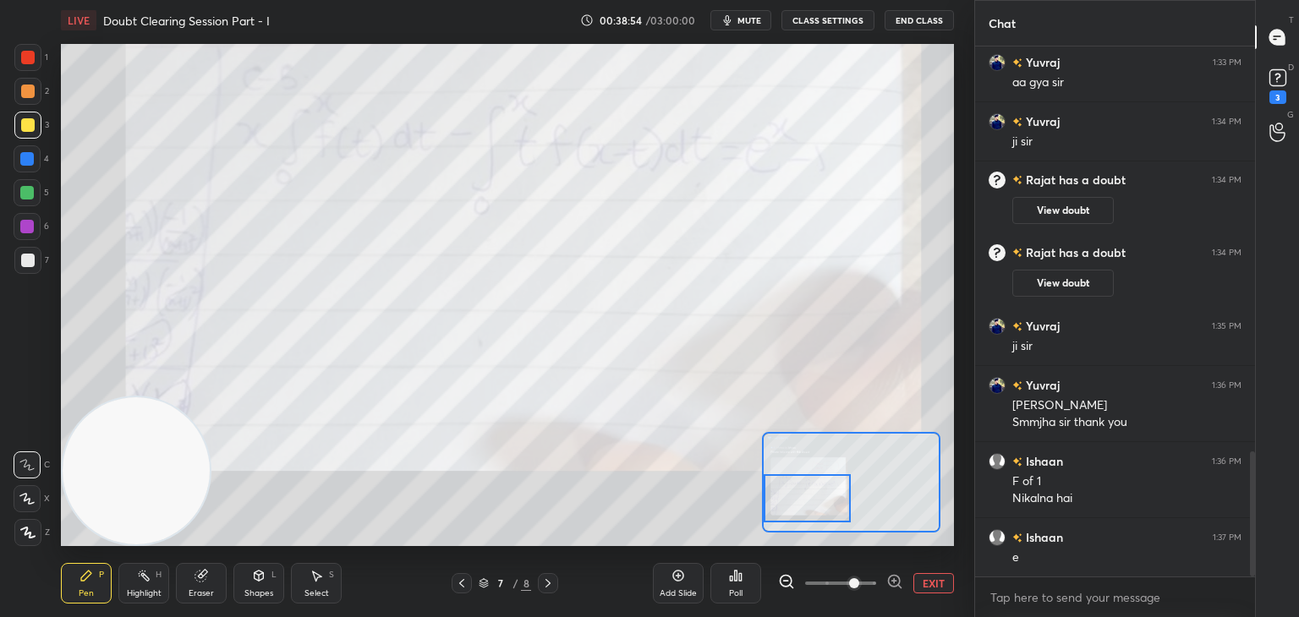
scroll to position [1720, 0]
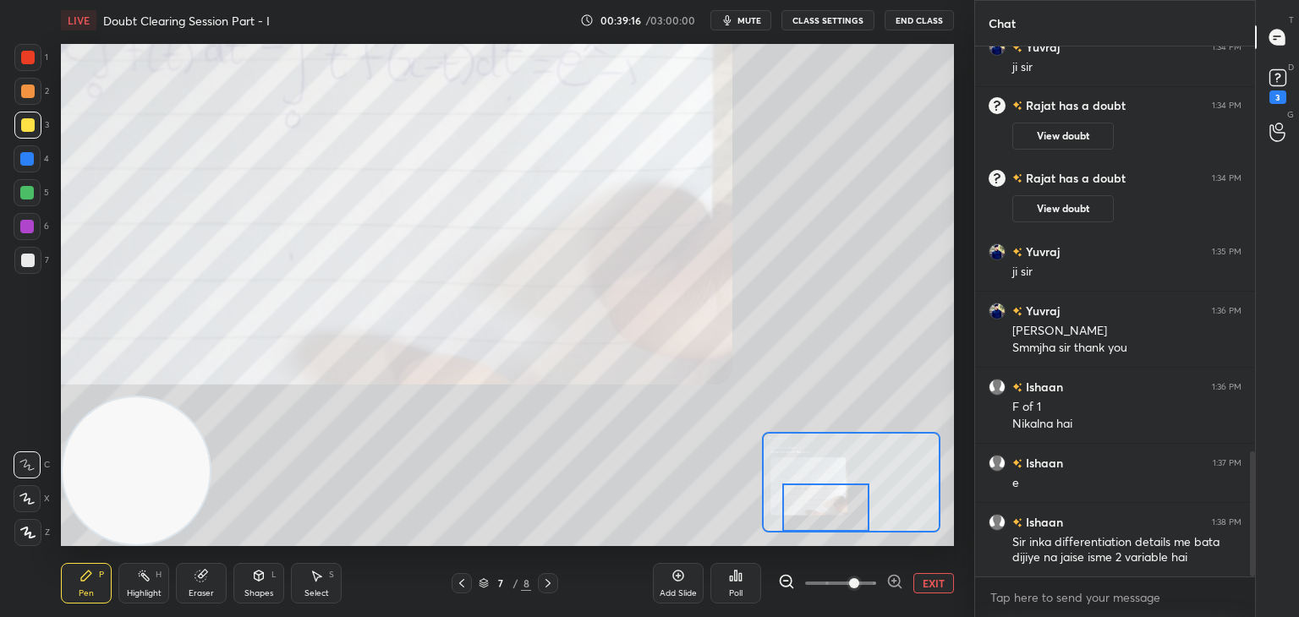
drag, startPoint x: 795, startPoint y: 484, endPoint x: 813, endPoint y: 497, distance: 22.5
click at [813, 497] on div at bounding box center [826, 508] width 88 height 48
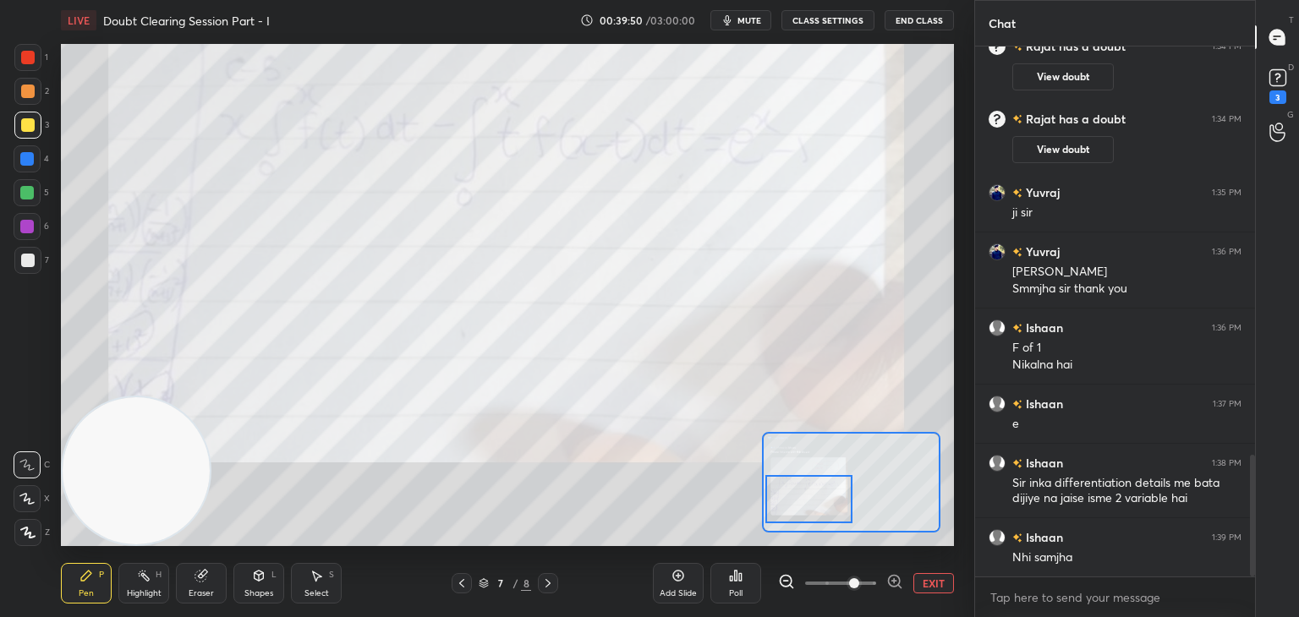
drag, startPoint x: 806, startPoint y: 484, endPoint x: 793, endPoint y: 475, distance: 15.7
click at [793, 476] on div at bounding box center [809, 499] width 88 height 48
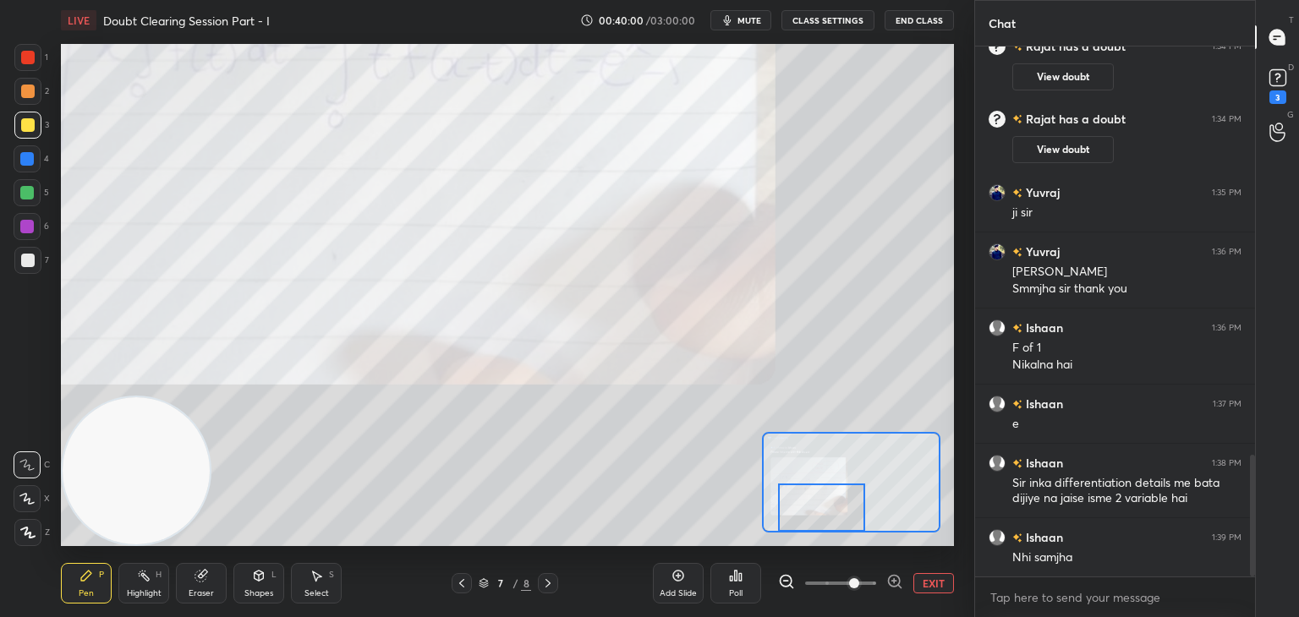
drag, startPoint x: 808, startPoint y: 479, endPoint x: 818, endPoint y: 487, distance: 12.6
click at [819, 489] on div at bounding box center [822, 508] width 88 height 48
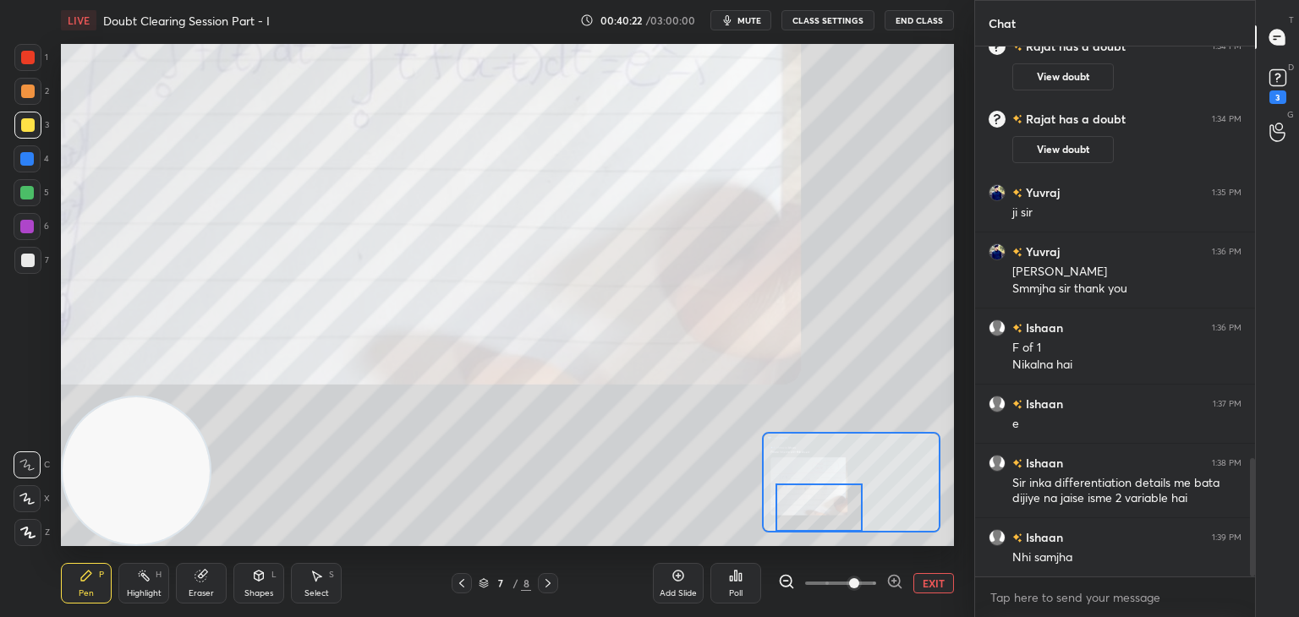
scroll to position [1838, 0]
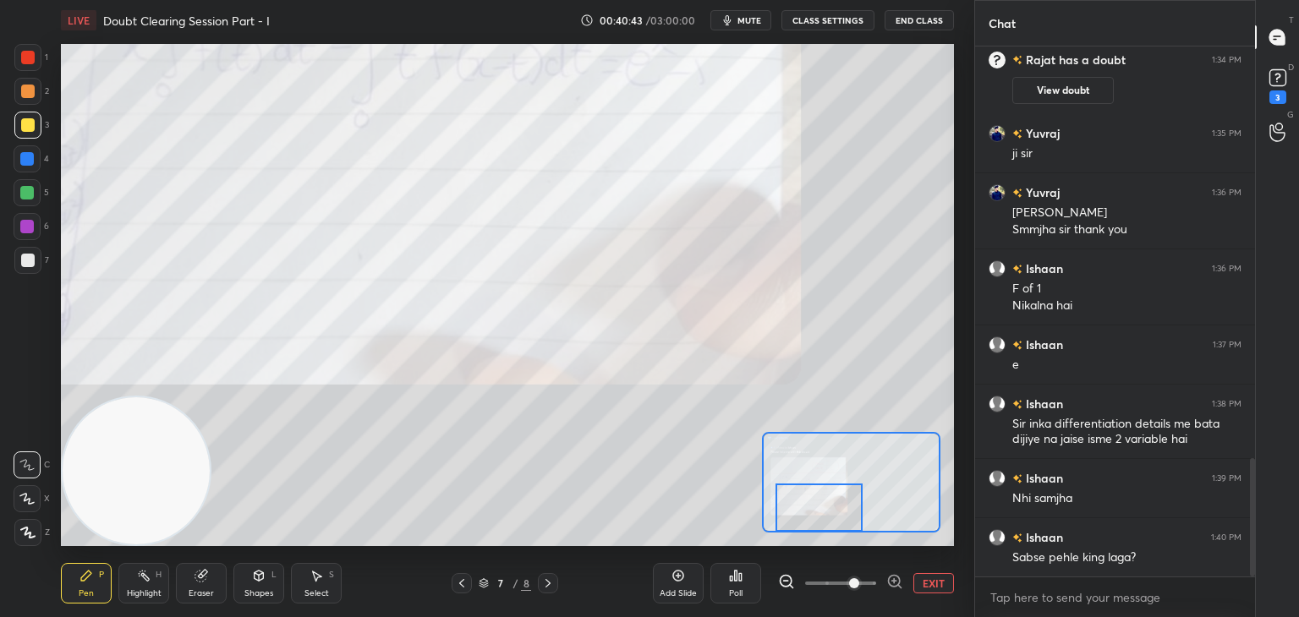
click at [549, 579] on icon at bounding box center [548, 584] width 14 height 14
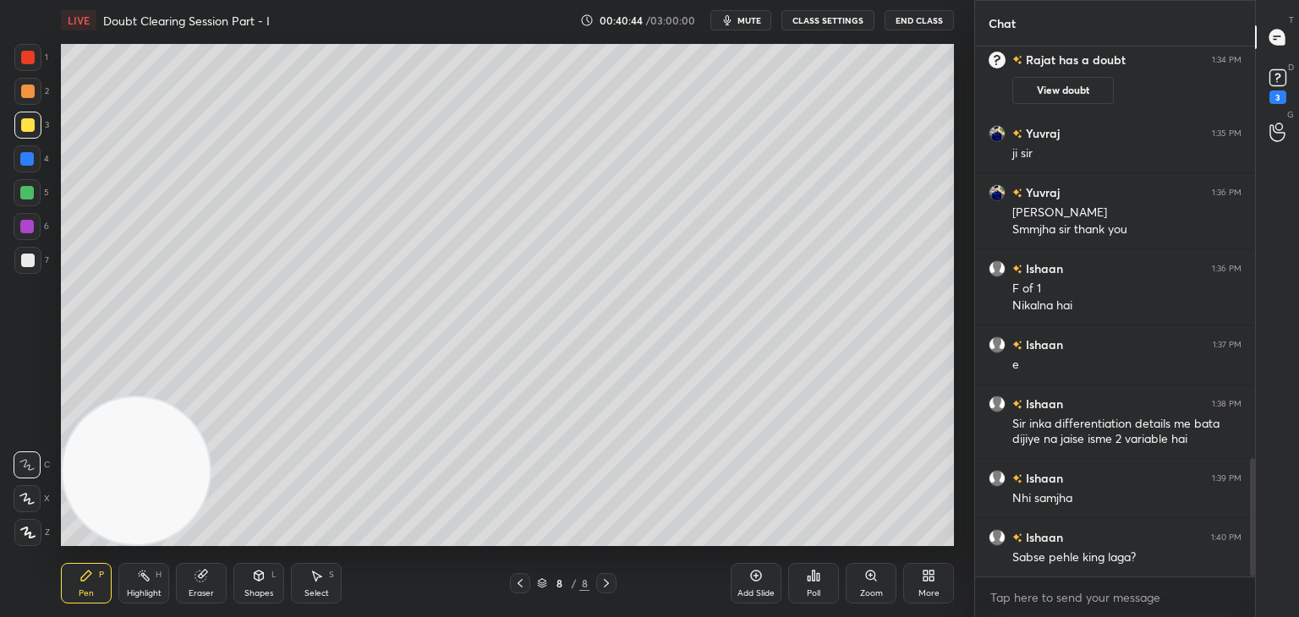
click at [517, 582] on icon at bounding box center [520, 584] width 14 height 14
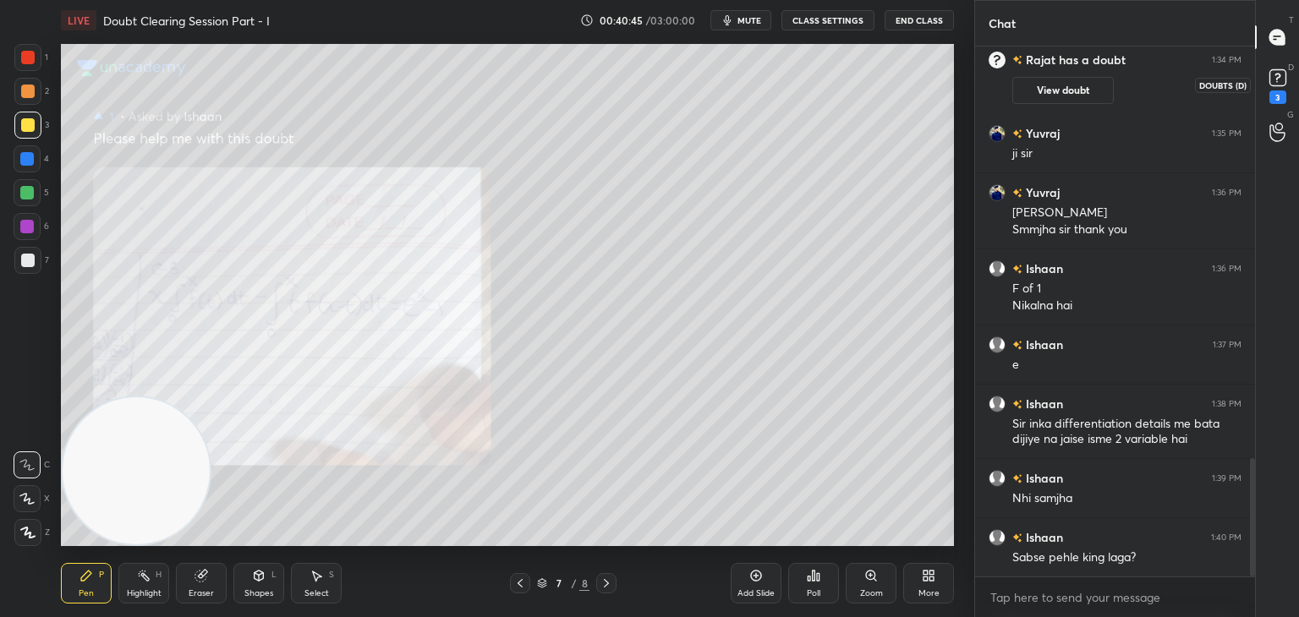
click at [1275, 89] on div "3" at bounding box center [1277, 84] width 25 height 39
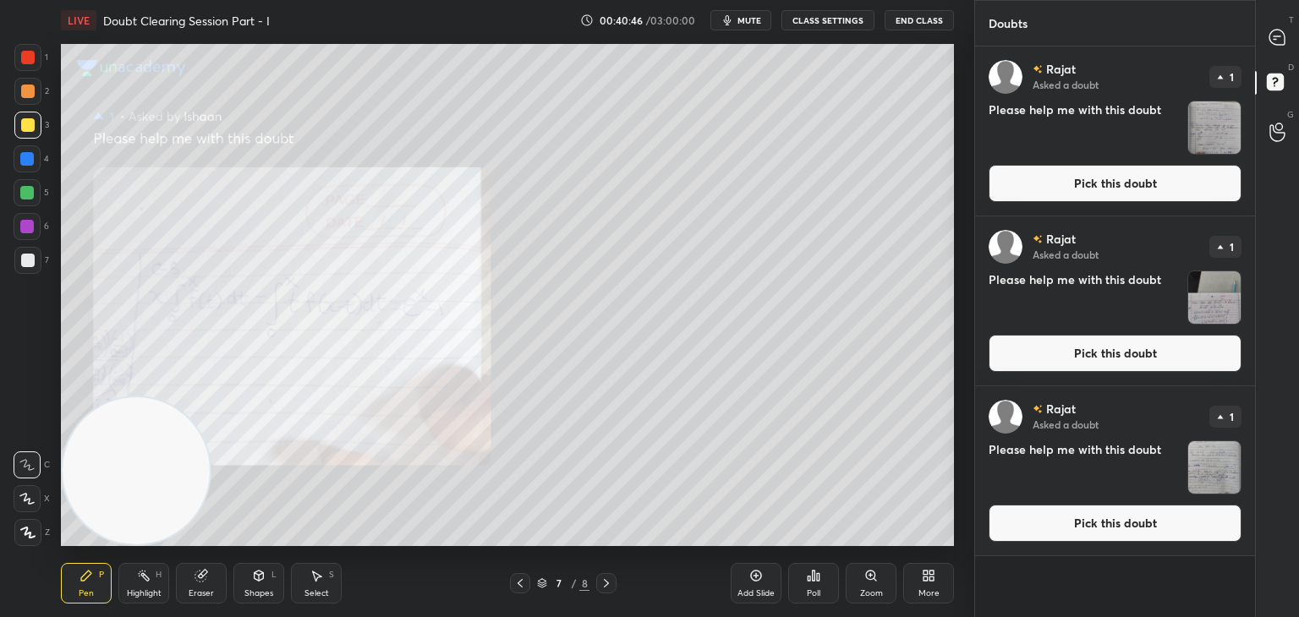
click at [1027, 508] on button "Pick this doubt" at bounding box center [1114, 523] width 253 height 37
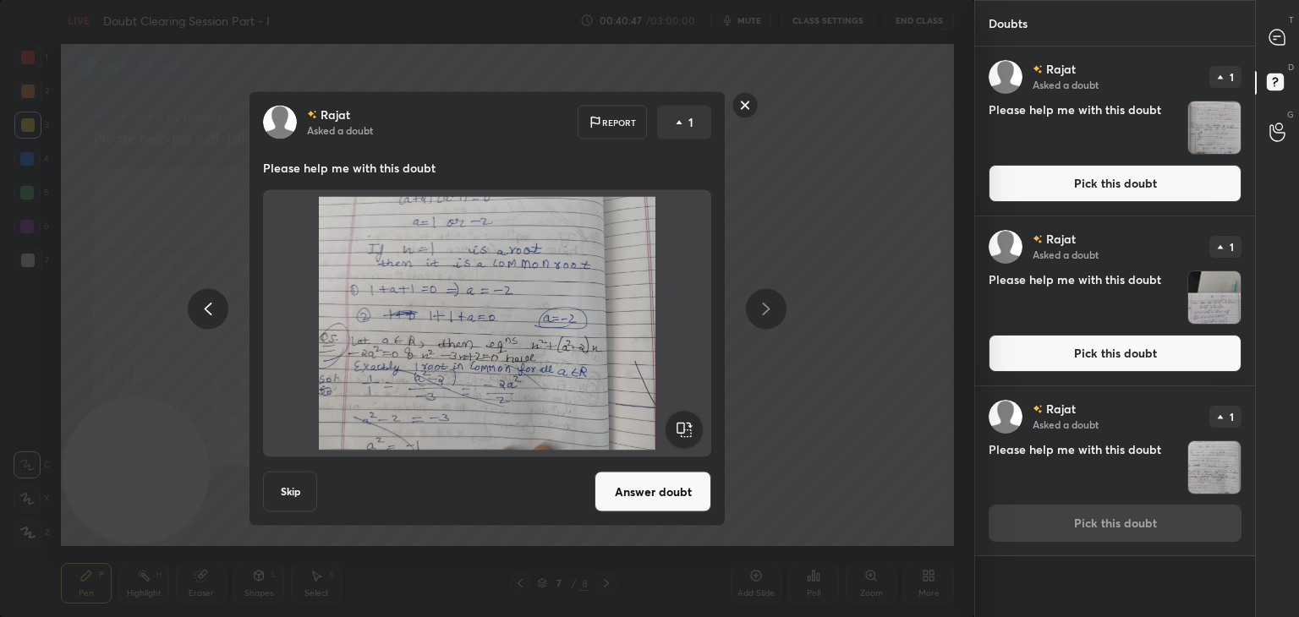
click at [643, 502] on button "Answer doubt" at bounding box center [652, 492] width 117 height 41
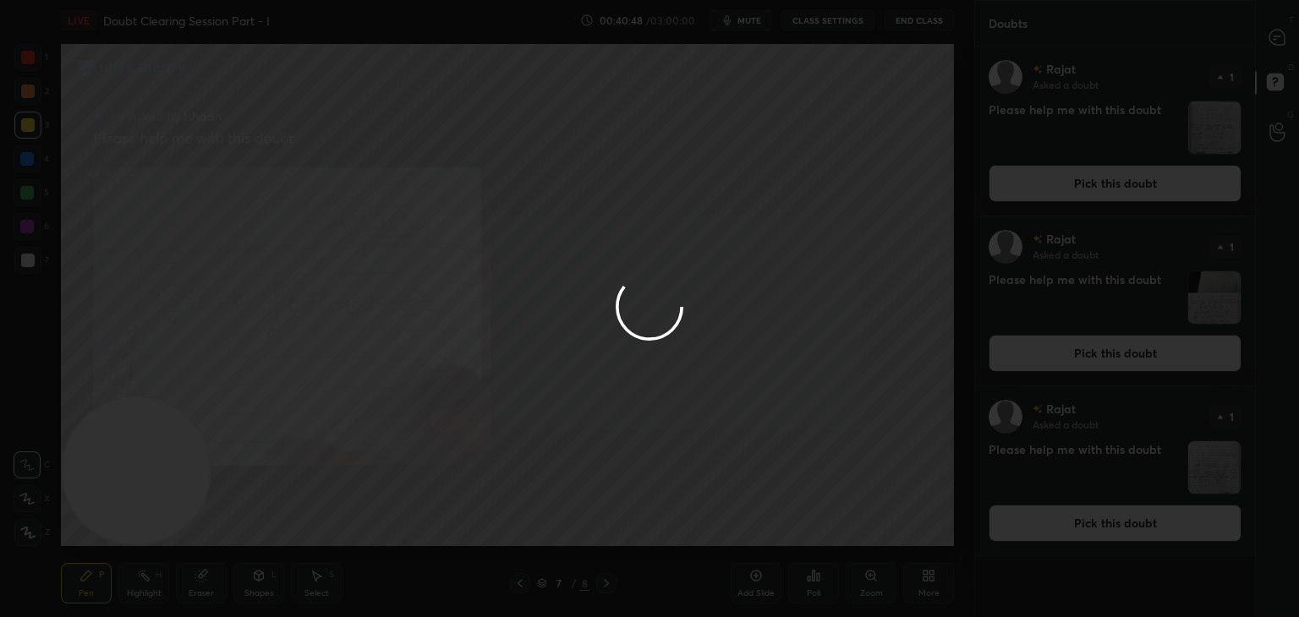
click at [1094, 353] on div at bounding box center [649, 308] width 1299 height 617
click at [1091, 358] on div at bounding box center [649, 308] width 1299 height 617
click at [1092, 359] on div at bounding box center [649, 308] width 1299 height 617
click at [1094, 359] on div at bounding box center [649, 308] width 1299 height 617
click at [1095, 359] on div at bounding box center [649, 308] width 1299 height 617
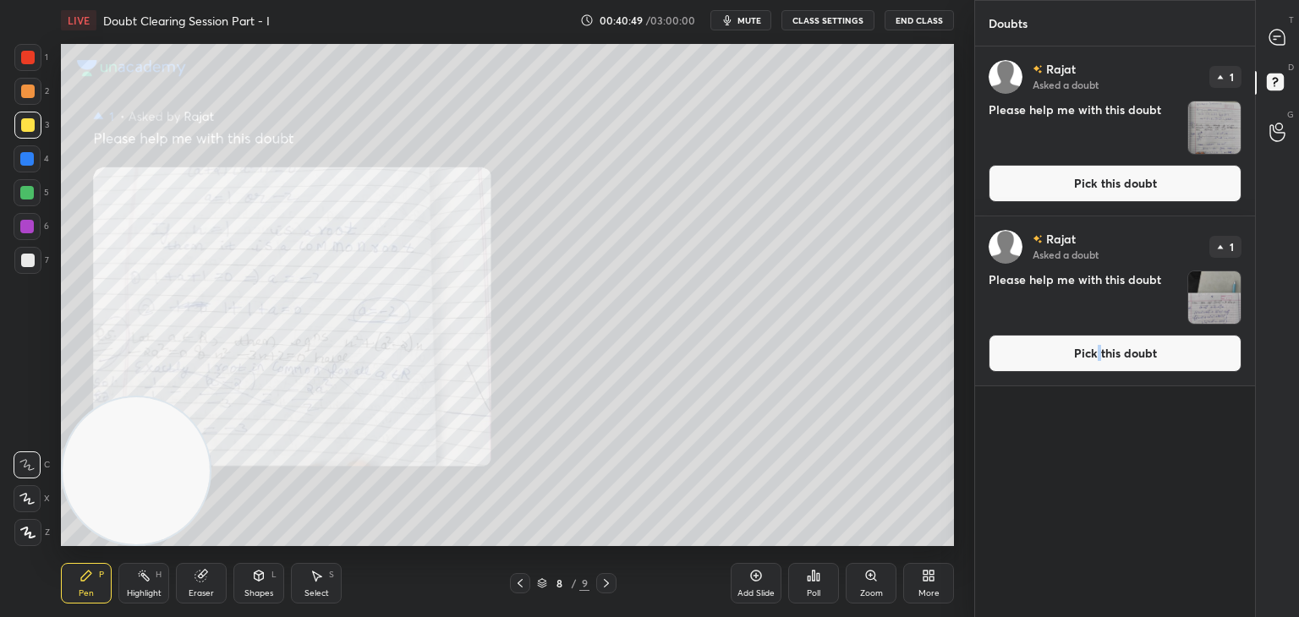
click at [1097, 357] on button "Pick this doubt" at bounding box center [1114, 353] width 253 height 37
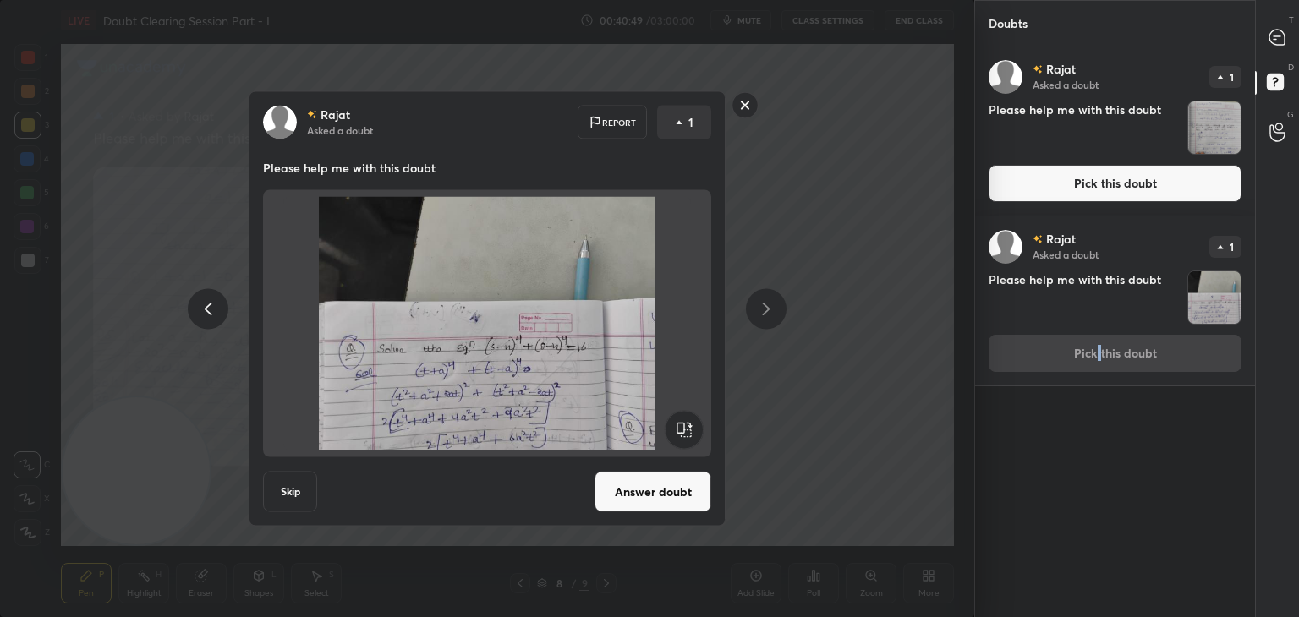
click at [1097, 358] on div "[PERSON_NAME] Asked a doubt 1 Please help me with this doubt Pick this doubt" at bounding box center [1115, 300] width 280 height 169
click at [638, 488] on button "Answer doubt" at bounding box center [652, 492] width 117 height 41
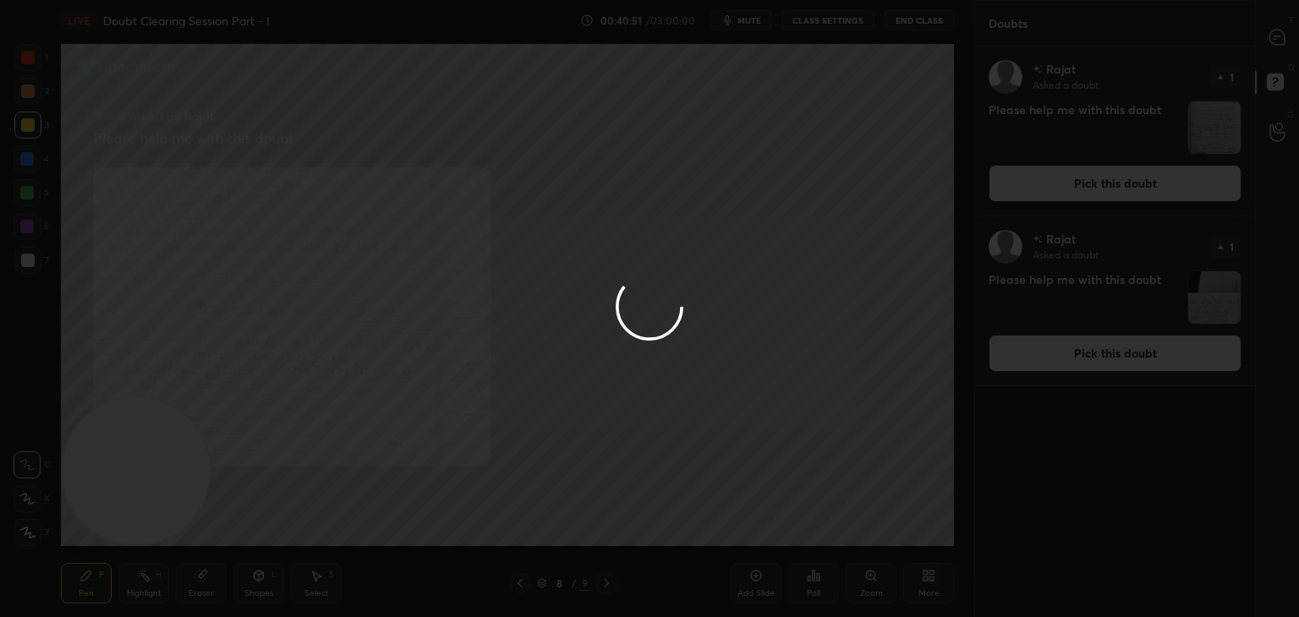
click at [1130, 181] on div at bounding box center [649, 308] width 1299 height 617
click at [1127, 189] on div at bounding box center [649, 308] width 1299 height 617
click at [1126, 192] on div at bounding box center [649, 308] width 1299 height 617
click at [1128, 193] on button "Pick this doubt" at bounding box center [1114, 183] width 253 height 37
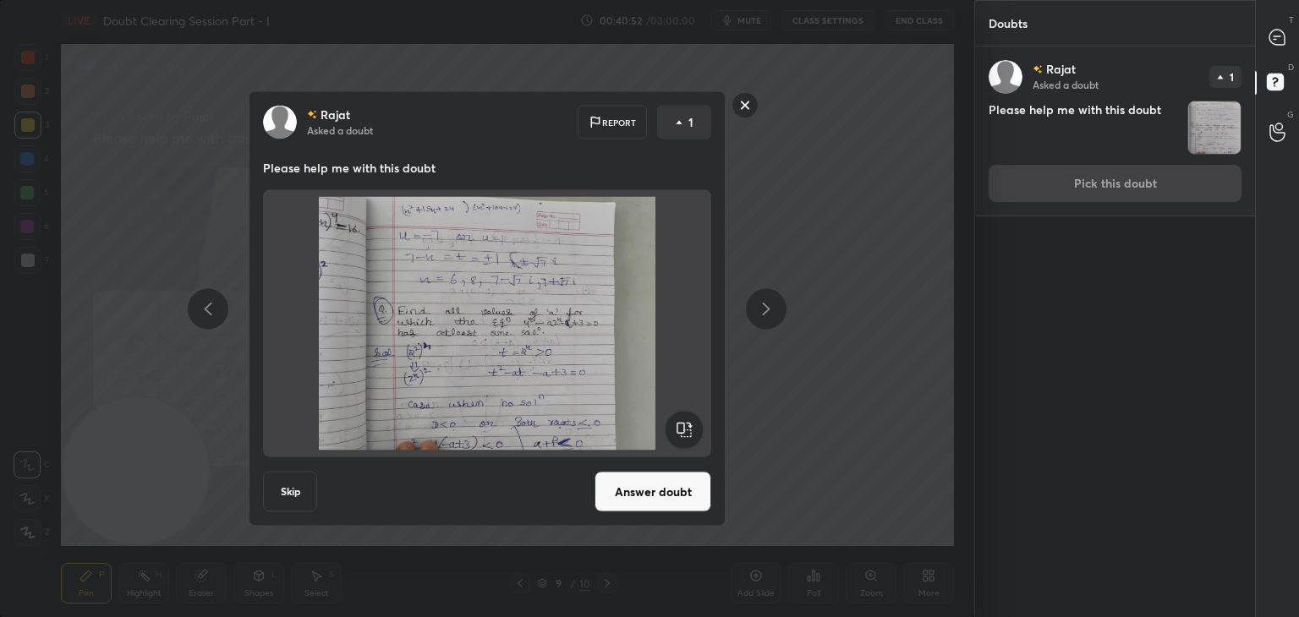
click at [1133, 190] on div "[PERSON_NAME] Asked a doubt 1 Please help me with this doubt Pick this doubt" at bounding box center [1115, 130] width 280 height 169
drag, startPoint x: 657, startPoint y: 490, endPoint x: 664, endPoint y: 468, distance: 23.8
click at [658, 488] on button "Answer doubt" at bounding box center [652, 492] width 117 height 41
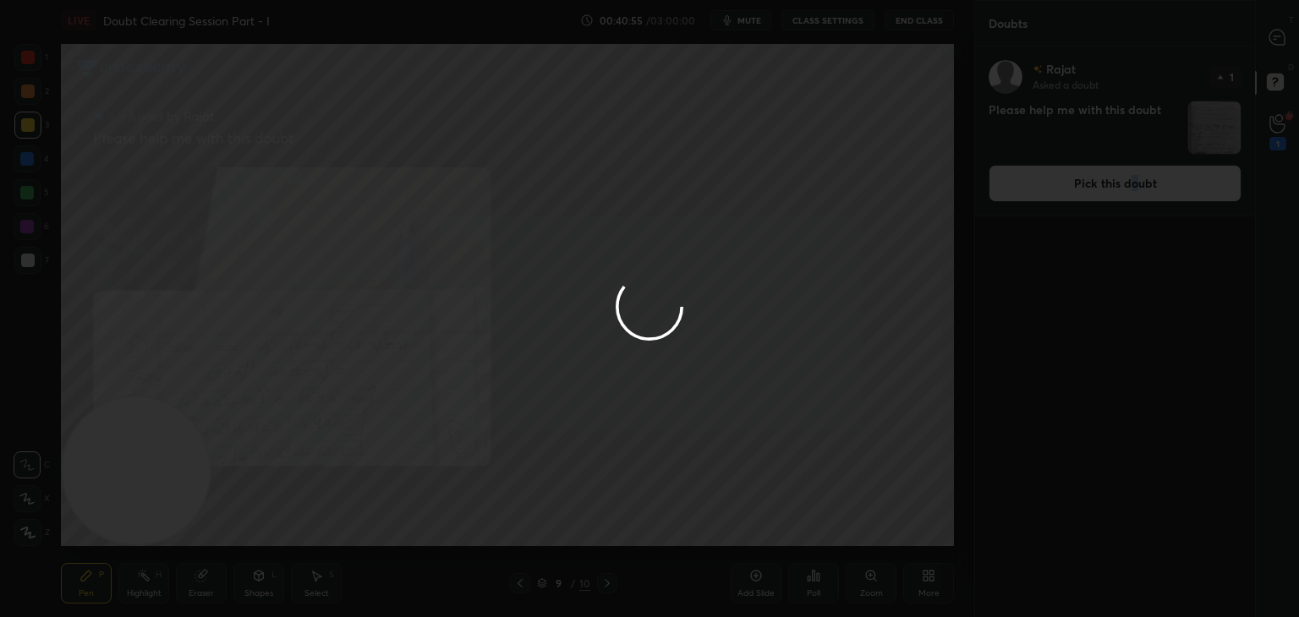
click at [1280, 48] on div at bounding box center [649, 308] width 1299 height 617
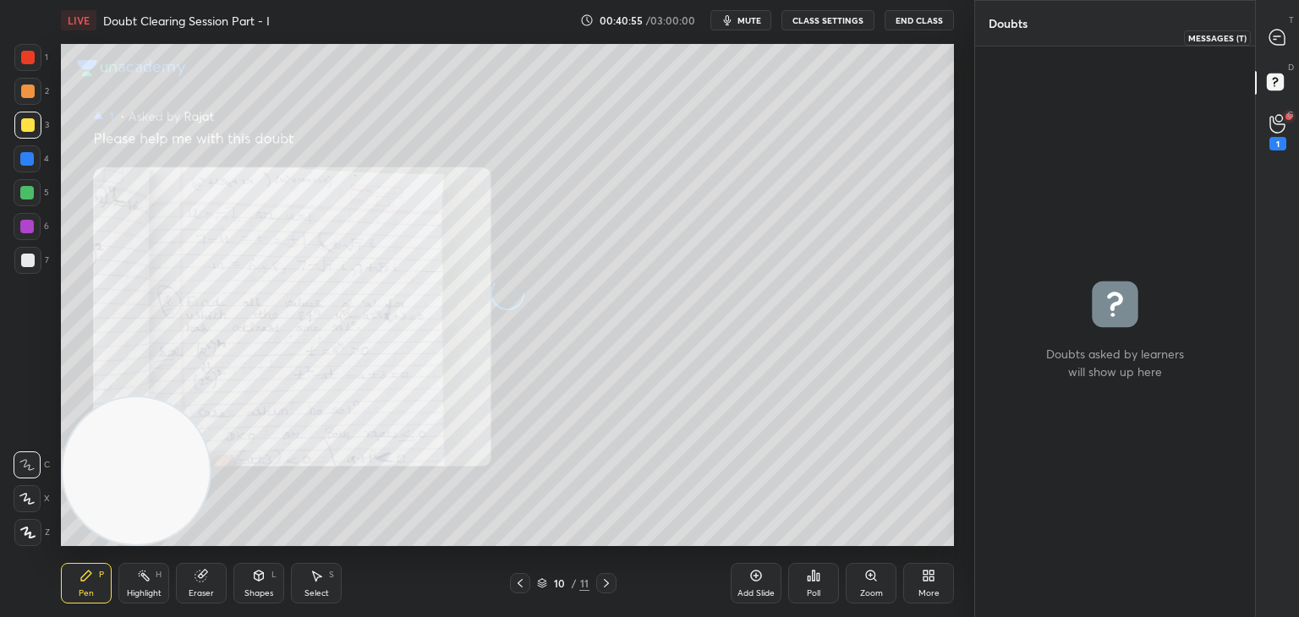
click at [1282, 48] on div at bounding box center [1278, 37] width 34 height 30
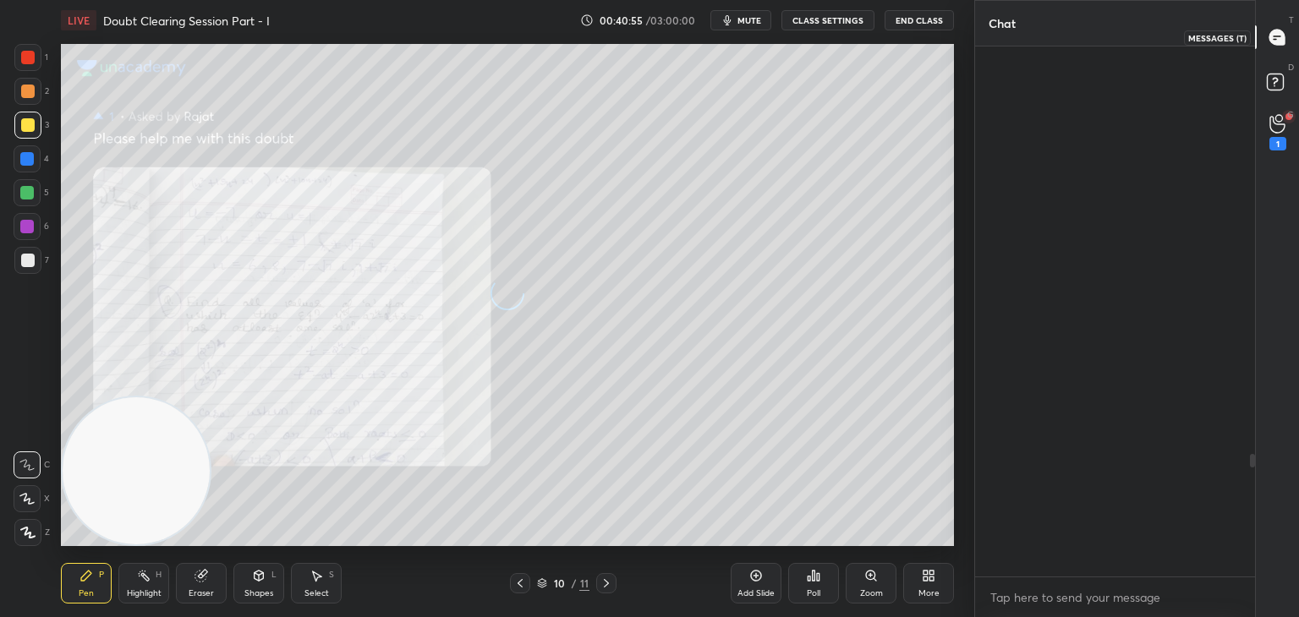
click at [1282, 42] on icon at bounding box center [1277, 38] width 18 height 18
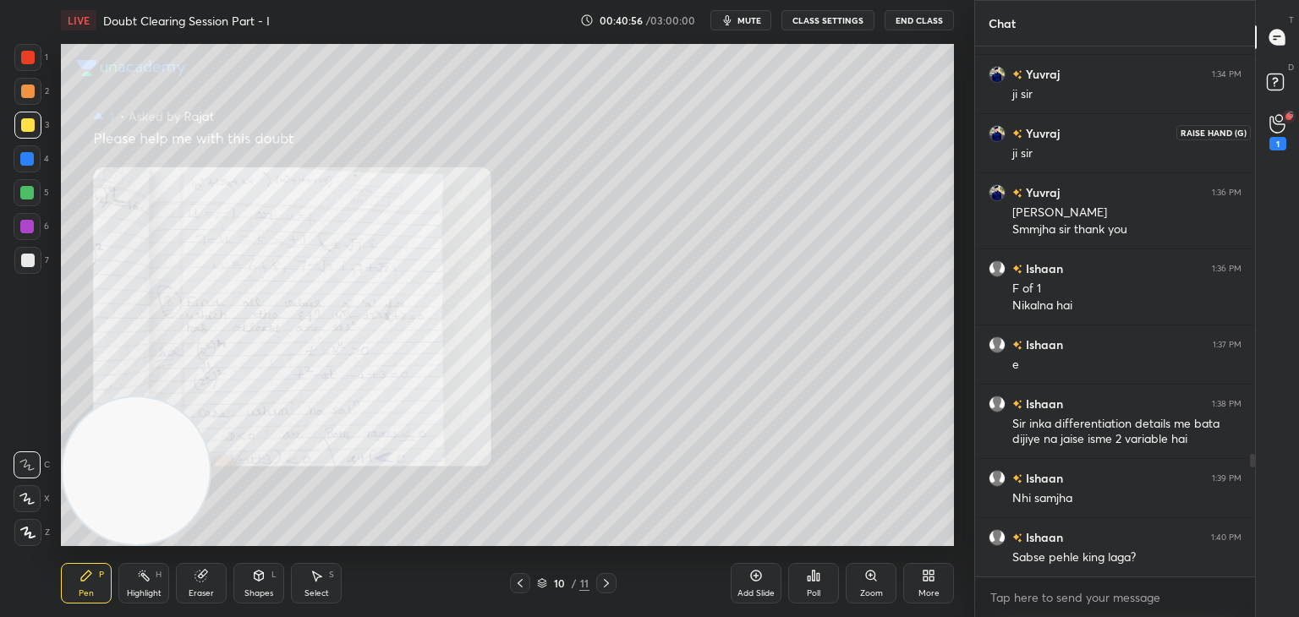
click at [1288, 129] on div "1" at bounding box center [1278, 132] width 34 height 30
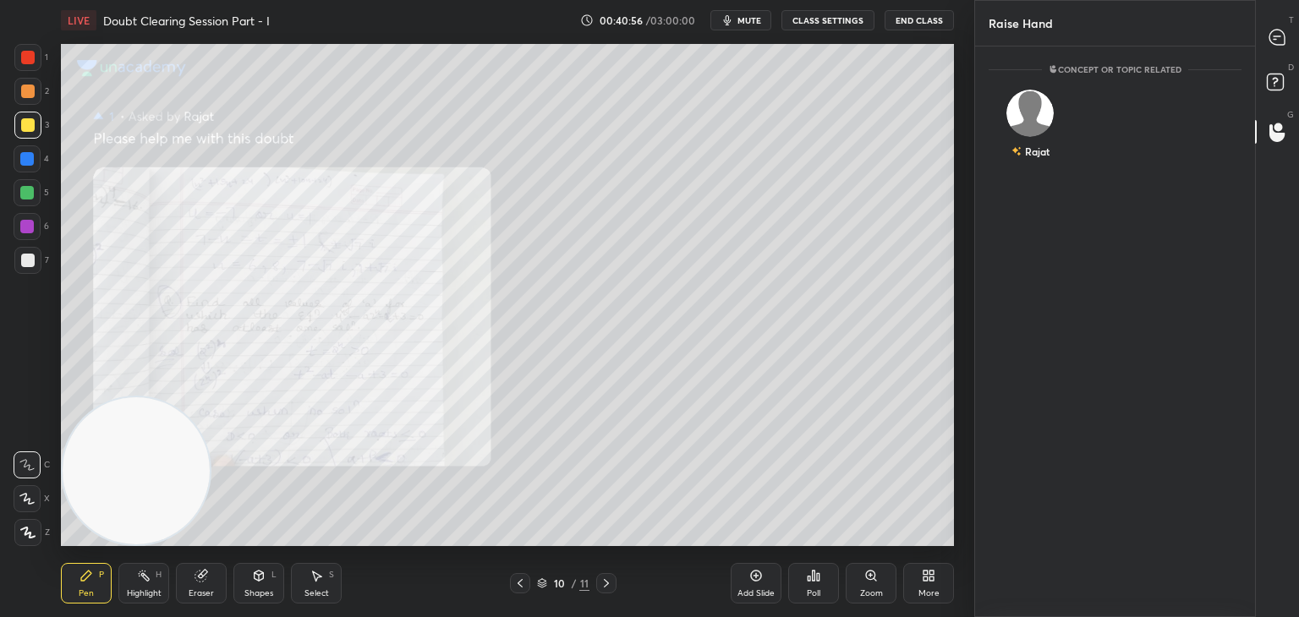
scroll to position [5, 5]
click at [1040, 132] on div "Rajat" at bounding box center [1030, 128] width 84 height 98
click at [1035, 160] on button "INVITE" at bounding box center [1030, 163] width 68 height 22
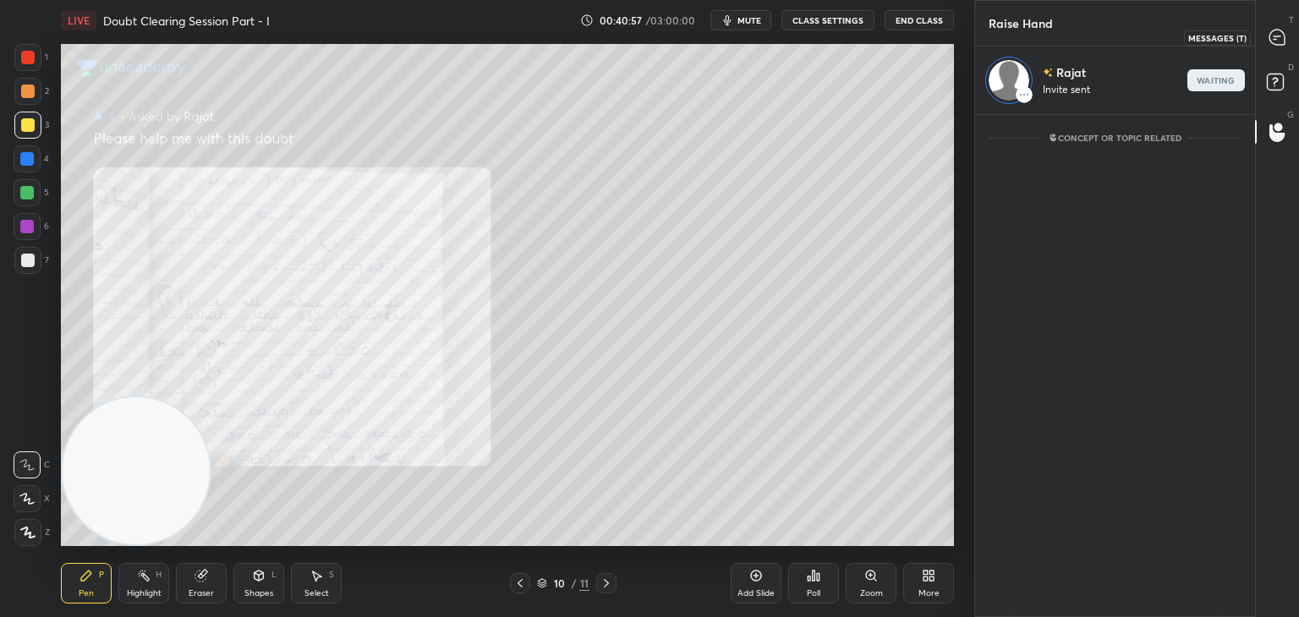
click at [1271, 52] on div at bounding box center [1278, 37] width 34 height 30
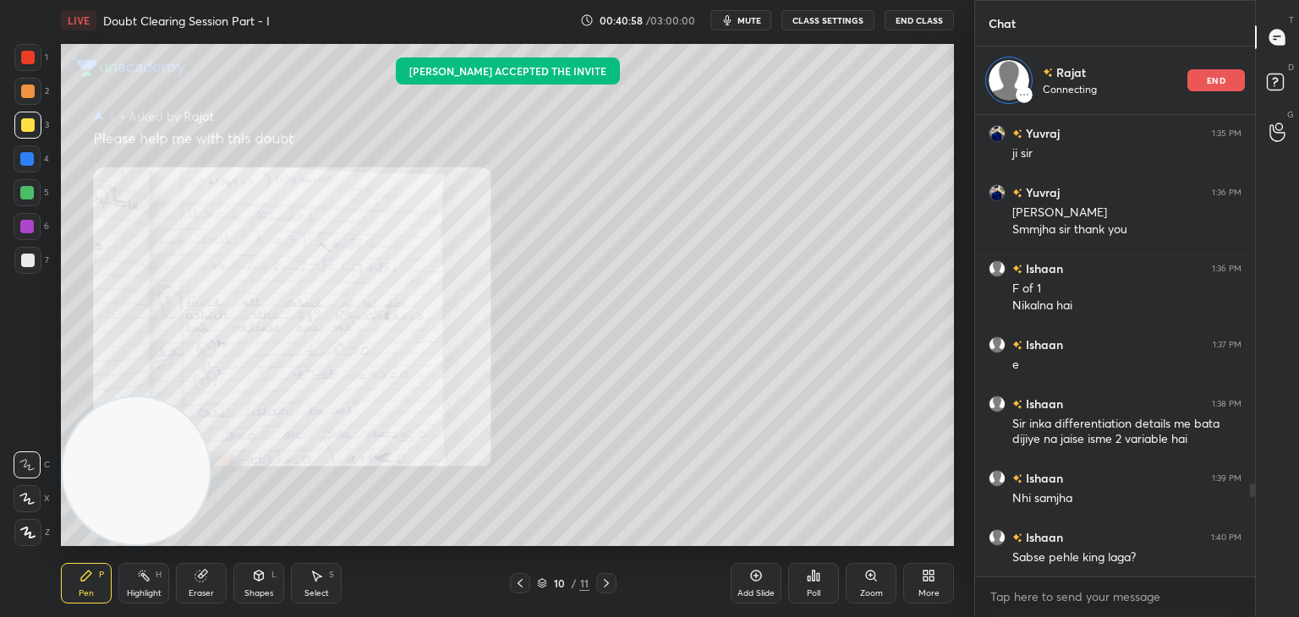
click at [521, 577] on div at bounding box center [520, 583] width 20 height 20
click at [521, 578] on icon at bounding box center [520, 584] width 14 height 14
click at [516, 583] on icon at bounding box center [520, 584] width 14 height 14
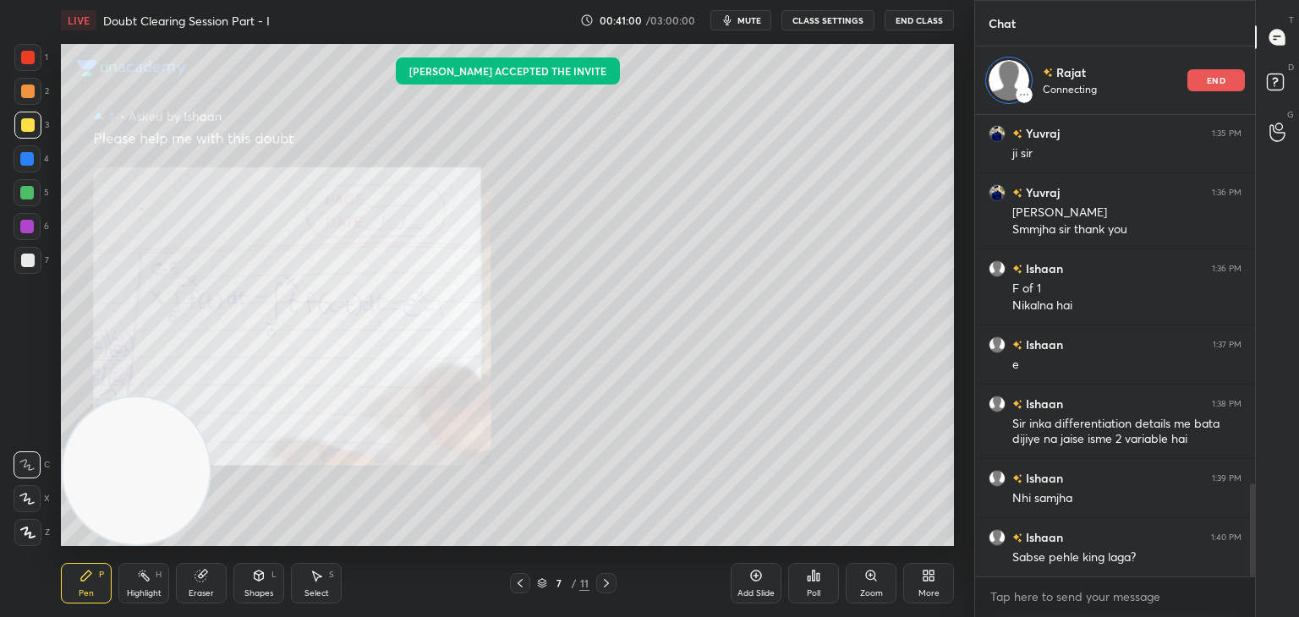
click at [517, 586] on icon at bounding box center [520, 584] width 14 height 14
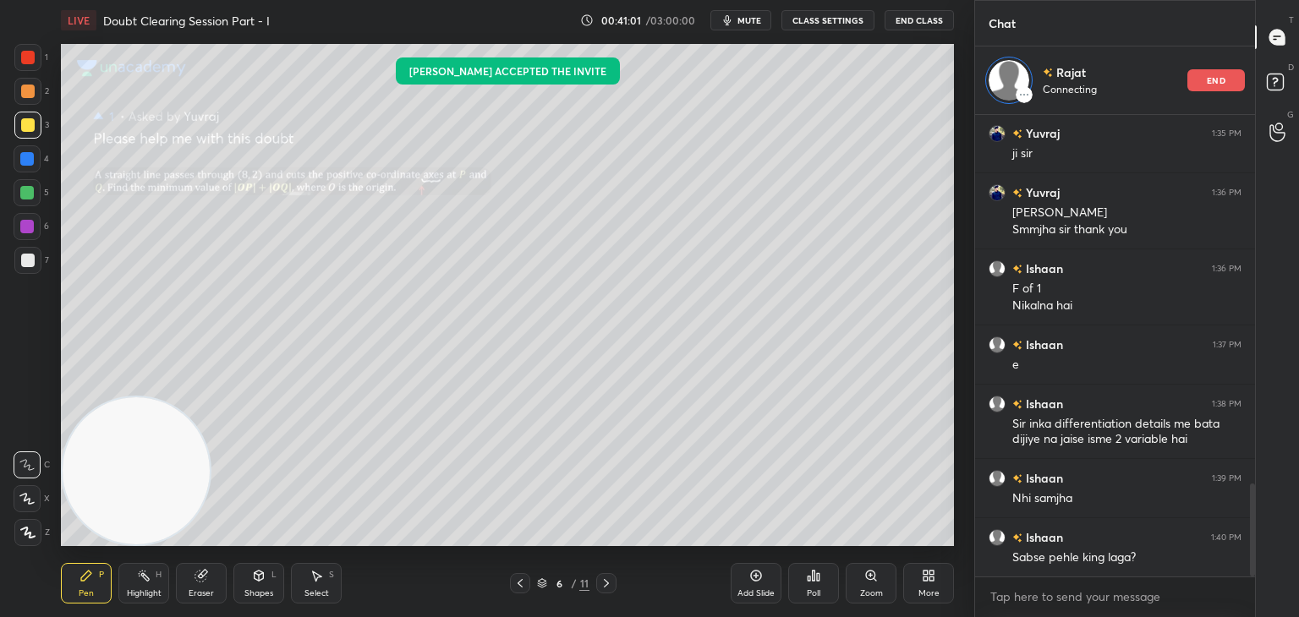
click at [605, 584] on icon at bounding box center [606, 584] width 14 height 14
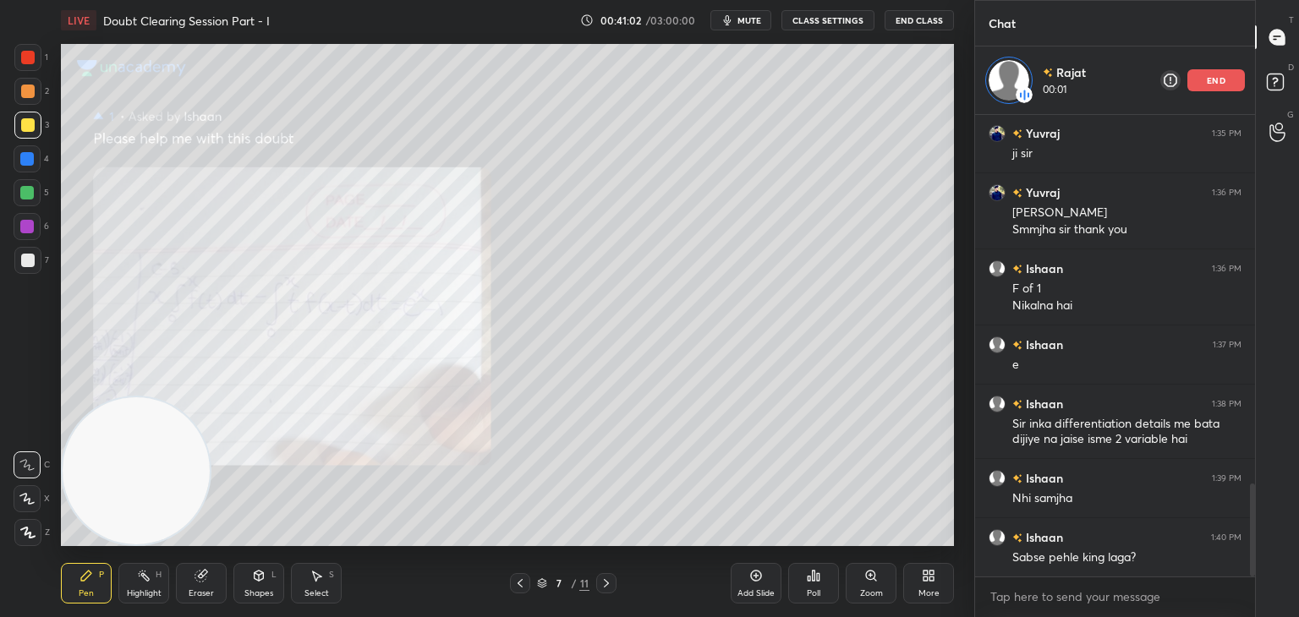
click at [869, 577] on icon at bounding box center [870, 575] width 9 height 9
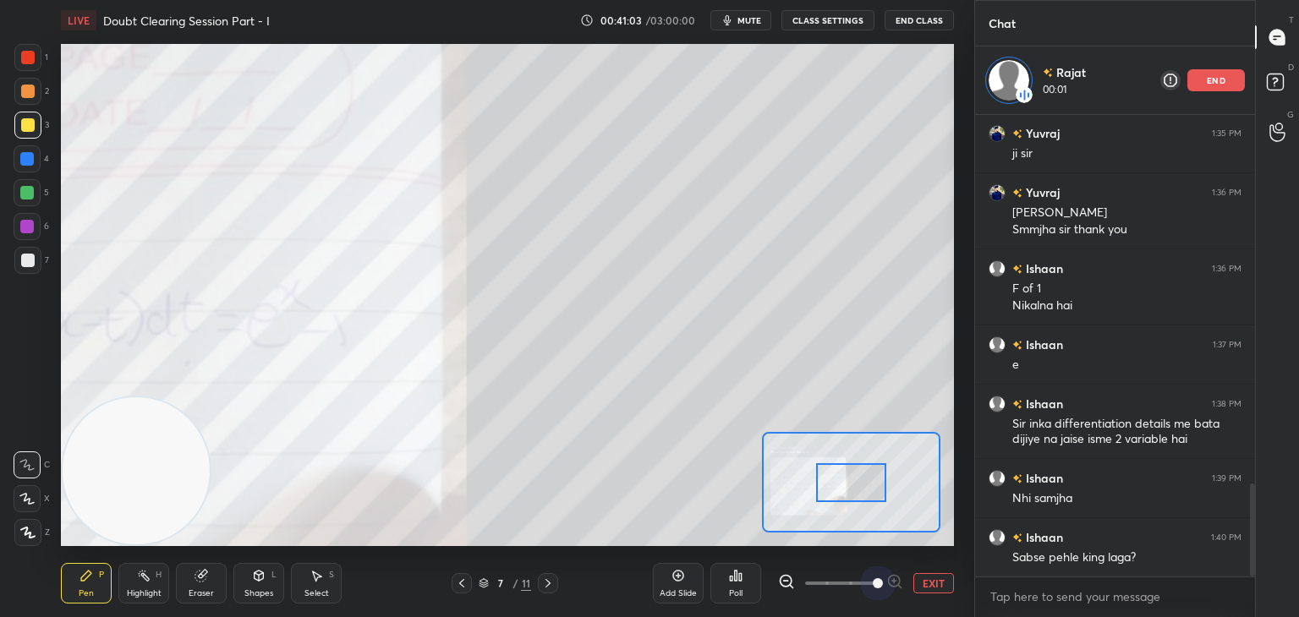
click at [863, 580] on span at bounding box center [840, 583] width 71 height 25
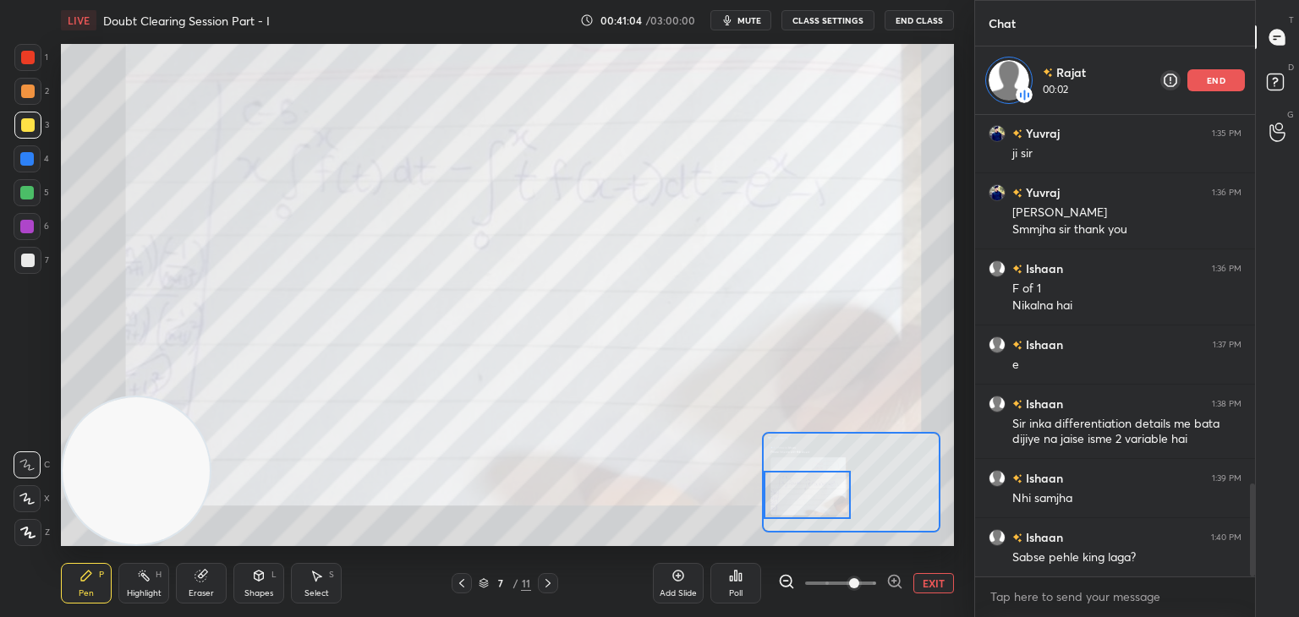
drag, startPoint x: 853, startPoint y: 489, endPoint x: 805, endPoint y: 493, distance: 48.3
click at [809, 500] on div at bounding box center [807, 495] width 88 height 48
drag, startPoint x: 550, startPoint y: 578, endPoint x: 570, endPoint y: 581, distance: 20.4
click at [548, 578] on icon at bounding box center [548, 584] width 14 height 14
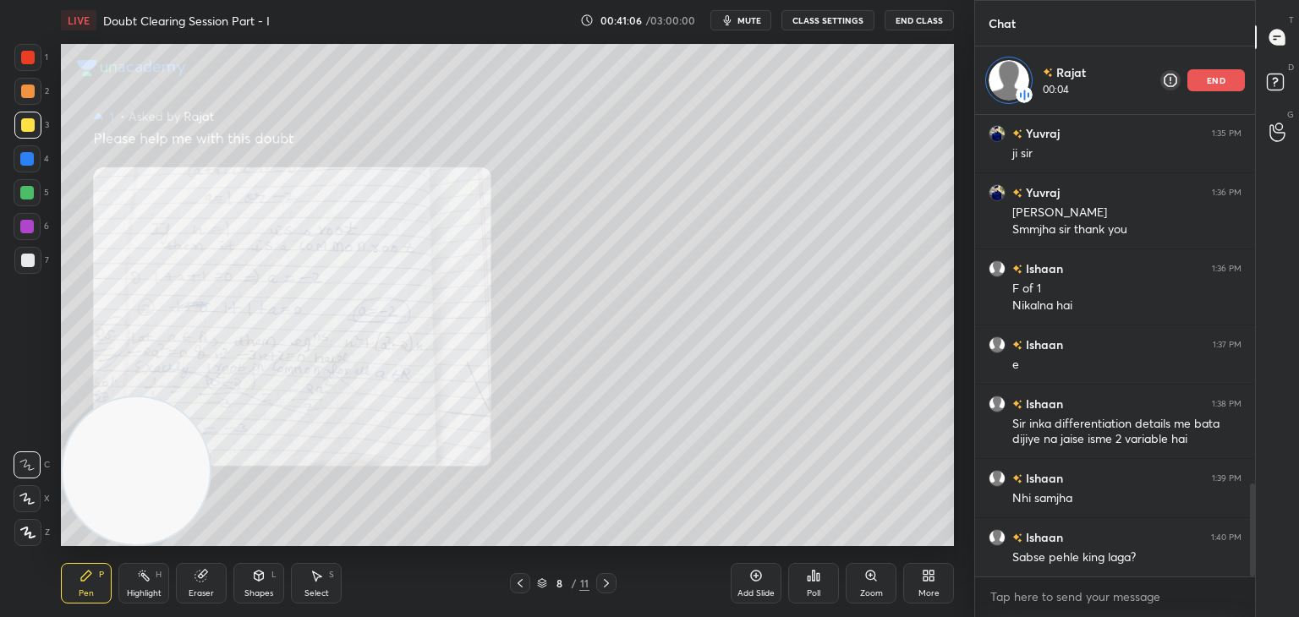
click at [865, 577] on icon at bounding box center [871, 576] width 14 height 14
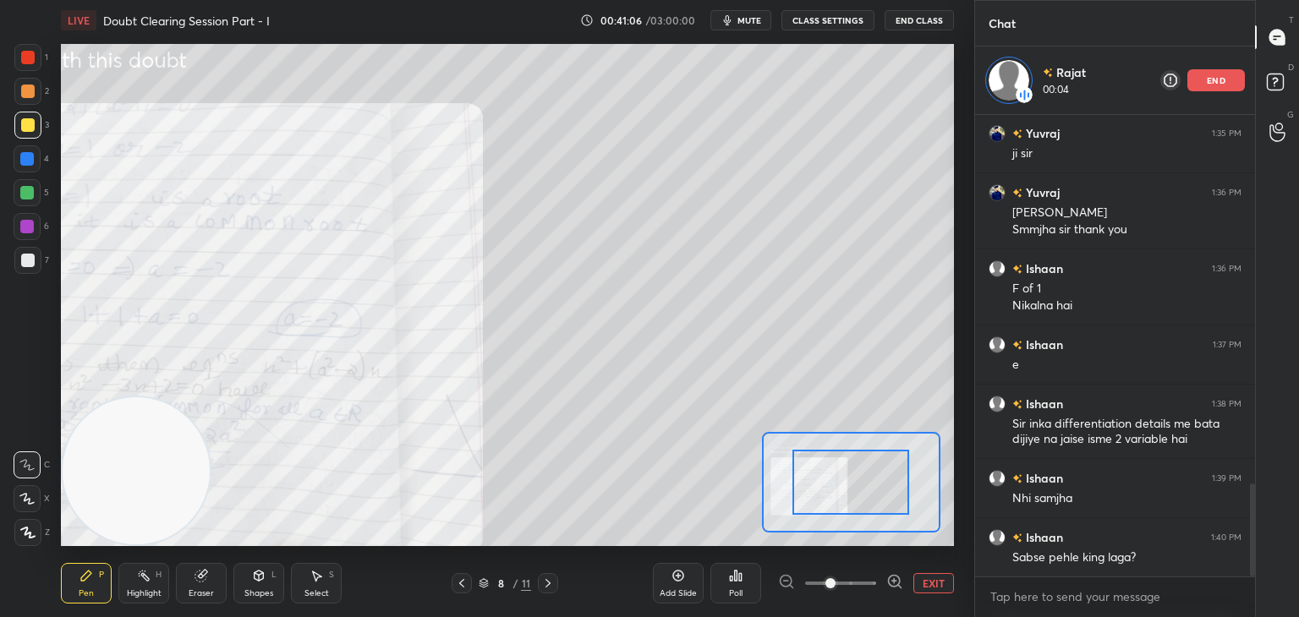
click at [858, 582] on span at bounding box center [840, 583] width 71 height 25
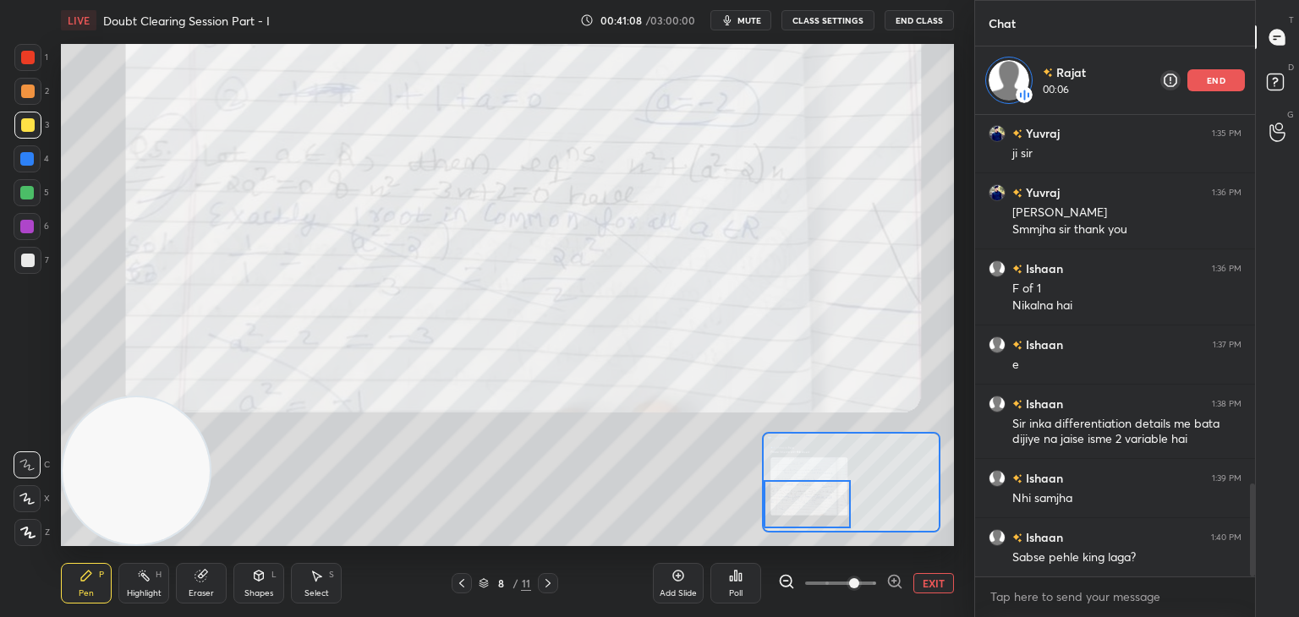
drag, startPoint x: 849, startPoint y: 492, endPoint x: 790, endPoint y: 495, distance: 59.3
click at [801, 515] on div at bounding box center [807, 504] width 88 height 48
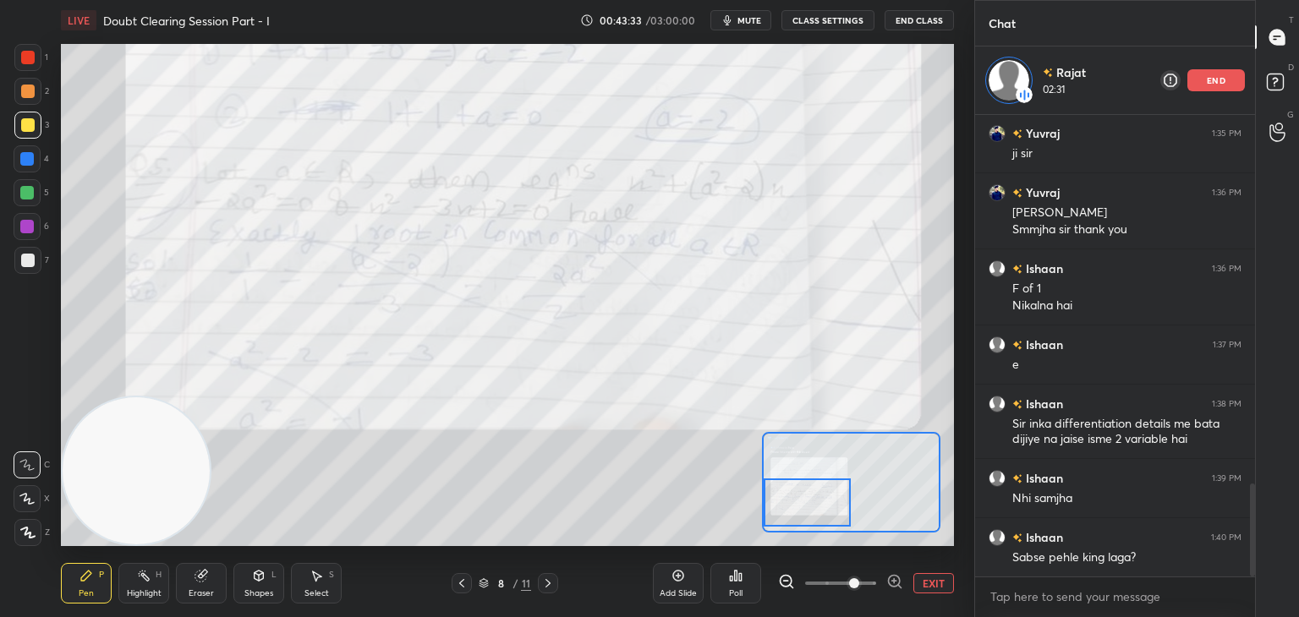
click at [936, 585] on button "EXIT" at bounding box center [933, 583] width 41 height 20
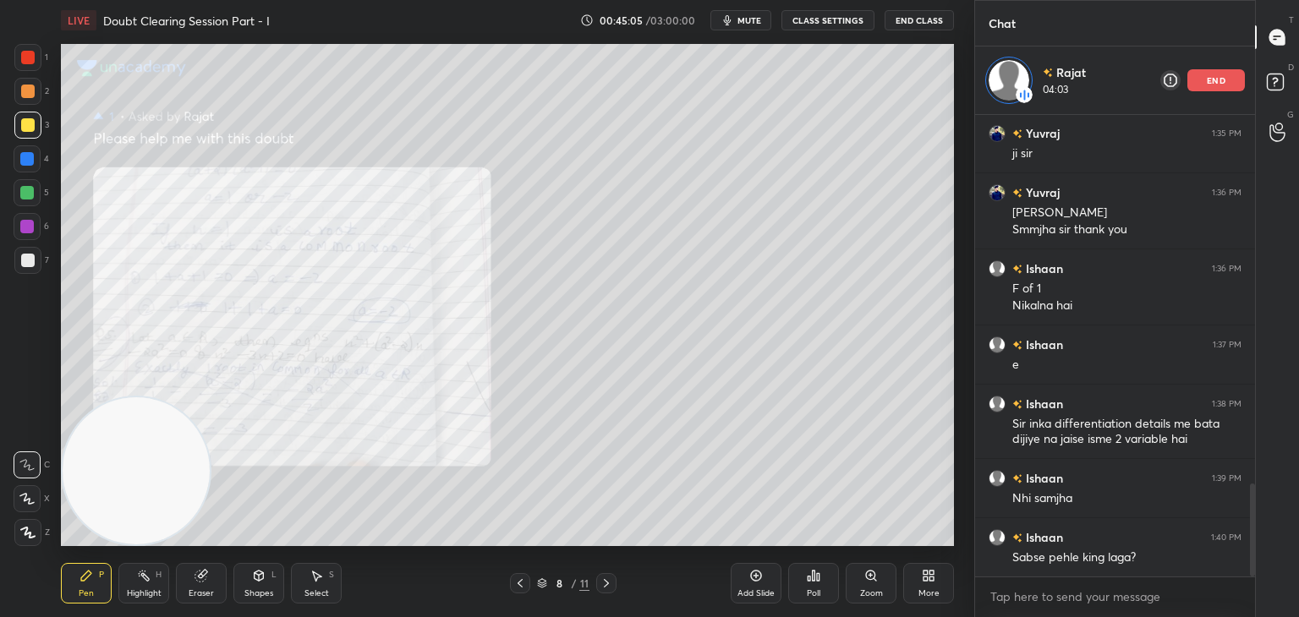
drag, startPoint x: 34, startPoint y: 258, endPoint x: 39, endPoint y: 248, distance: 11.3
click at [33, 258] on div at bounding box center [28, 261] width 14 height 14
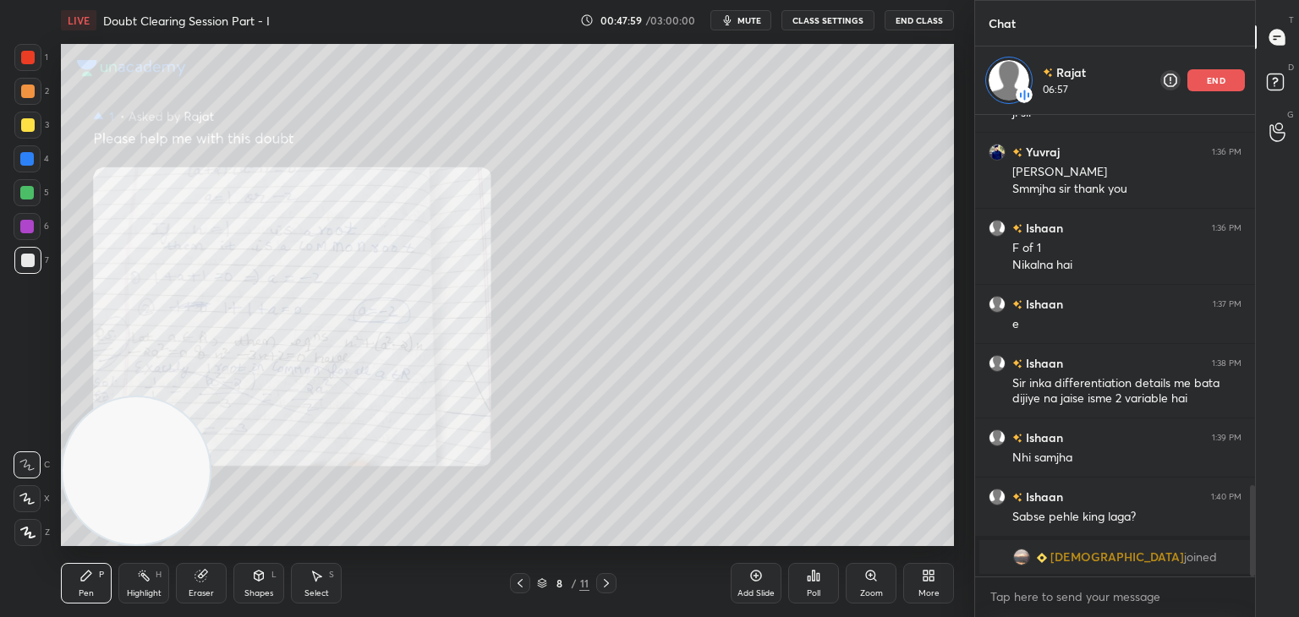
click at [606, 579] on icon at bounding box center [606, 584] width 14 height 14
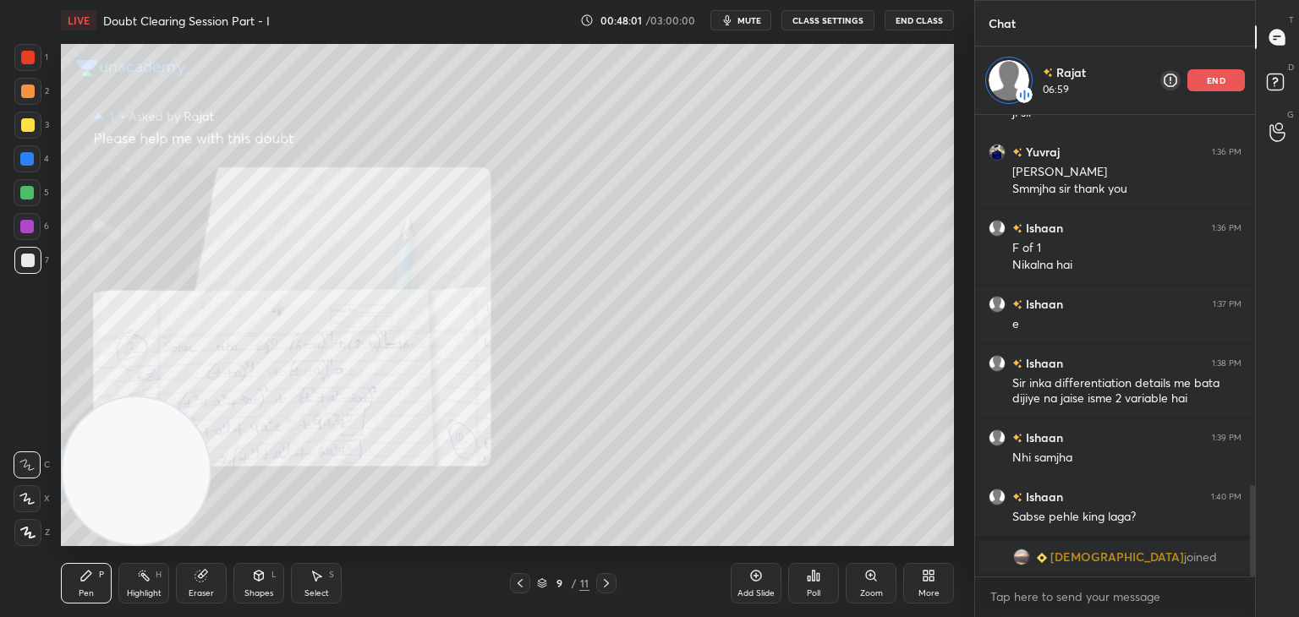
click at [857, 581] on div "Zoom" at bounding box center [870, 583] width 51 height 41
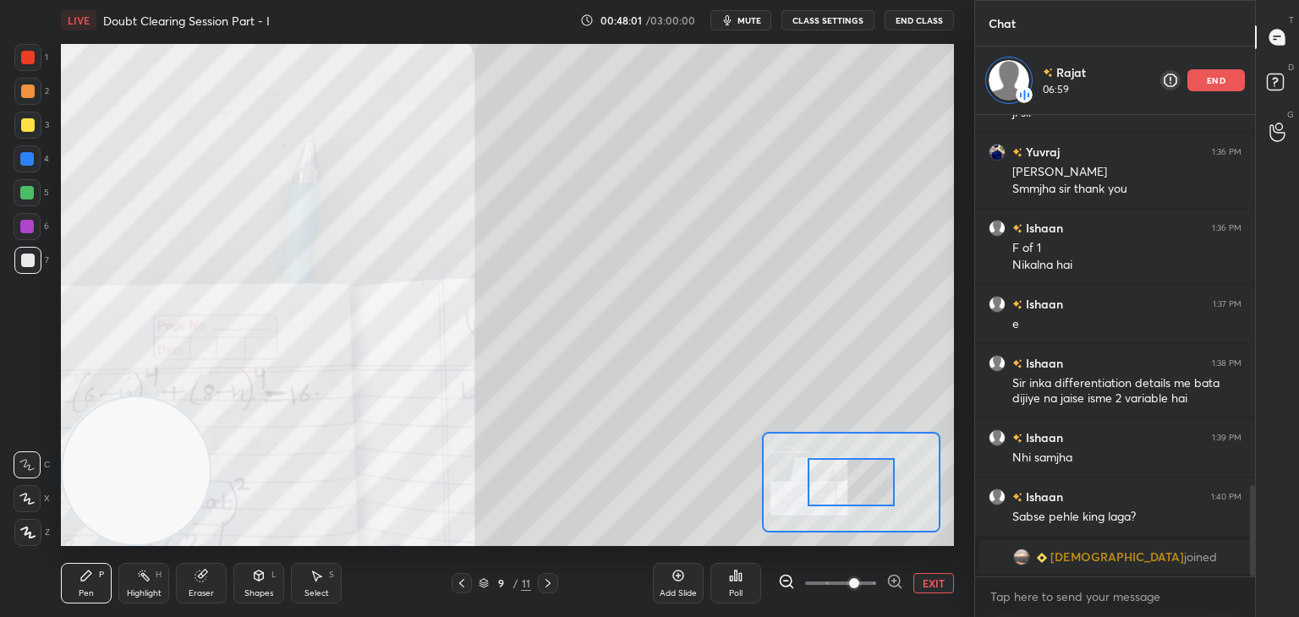
click at [855, 582] on span at bounding box center [854, 583] width 10 height 10
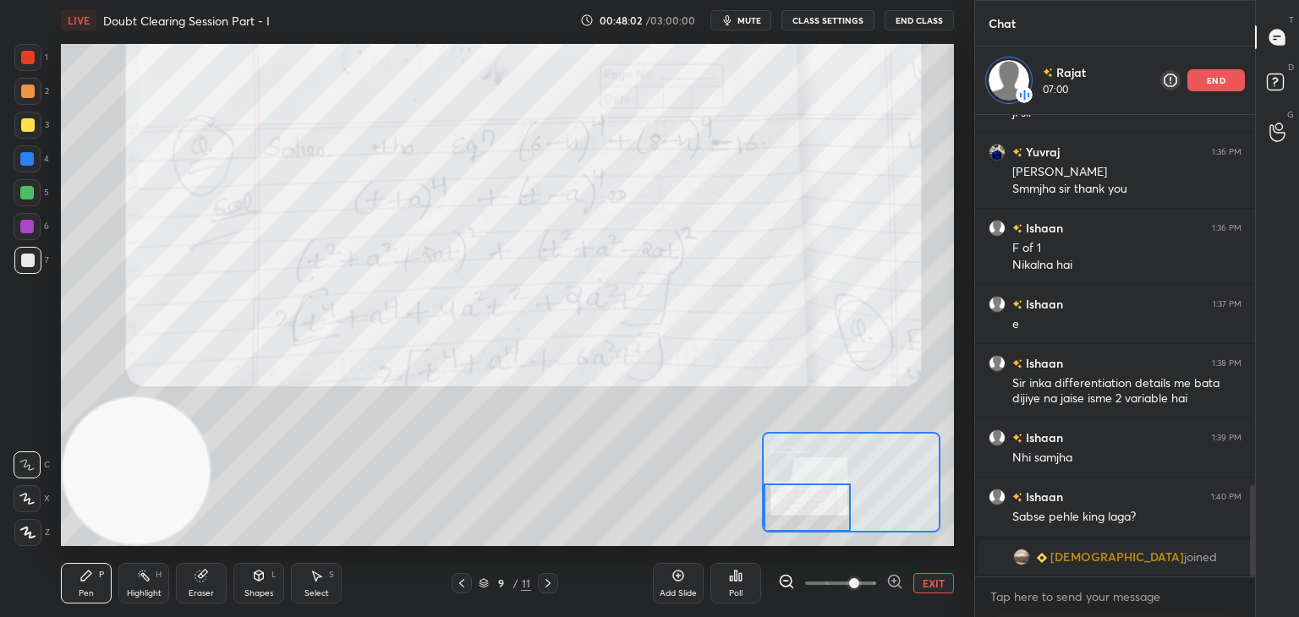
drag, startPoint x: 861, startPoint y: 474, endPoint x: 783, endPoint y: 506, distance: 84.6
click at [783, 506] on div at bounding box center [807, 508] width 88 height 48
click at [460, 583] on icon at bounding box center [461, 583] width 5 height 8
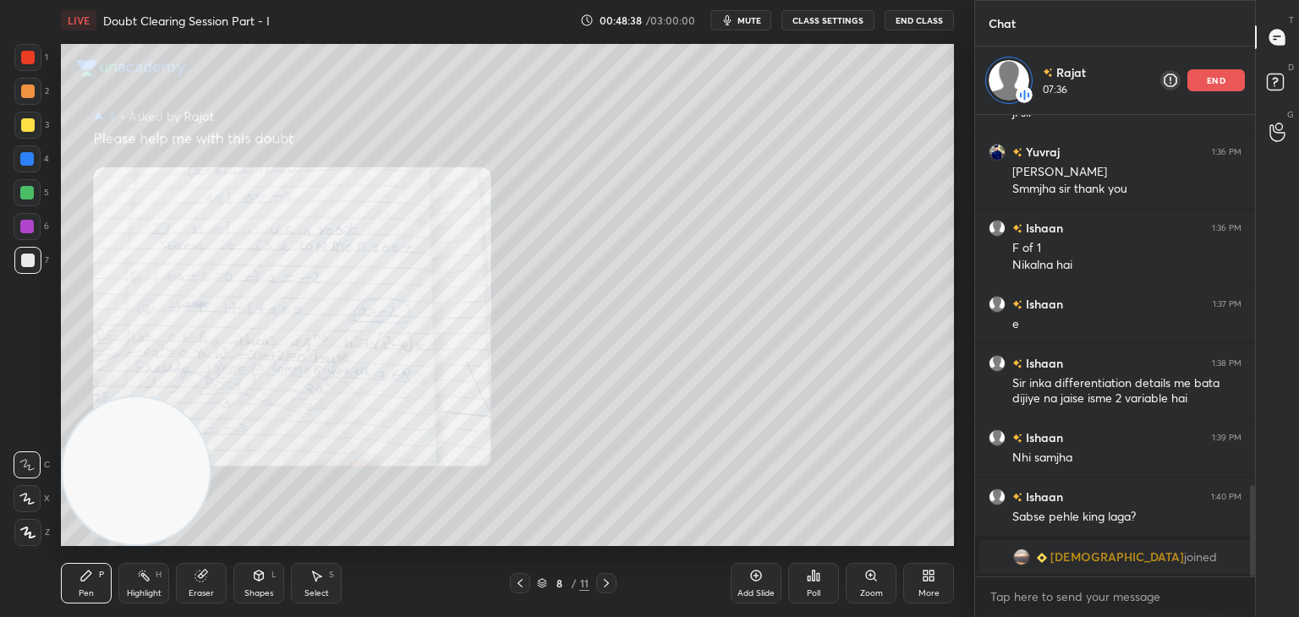
drag, startPoint x: 194, startPoint y: 593, endPoint x: 178, endPoint y: 576, distance: 23.3
click at [194, 593] on div "Eraser" at bounding box center [201, 593] width 25 height 8
click at [25, 534] on span "Erase all" at bounding box center [26, 533] width 25 height 12
click at [606, 588] on icon at bounding box center [606, 584] width 14 height 14
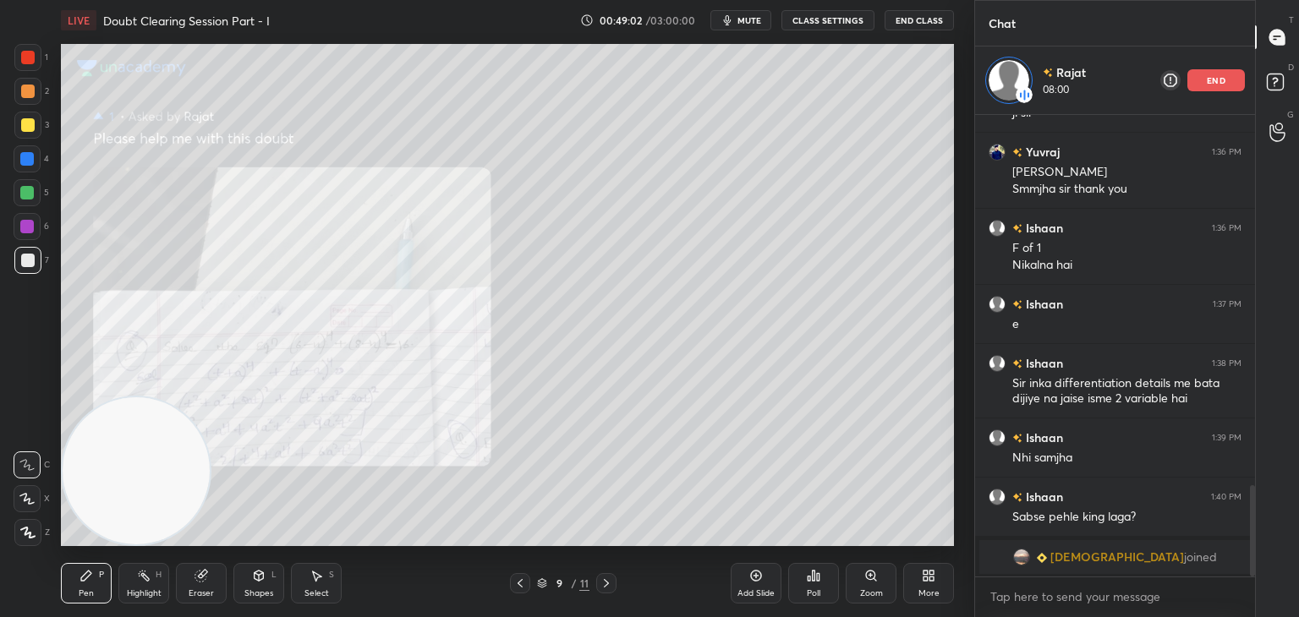
click at [866, 589] on div "Zoom" at bounding box center [871, 593] width 23 height 8
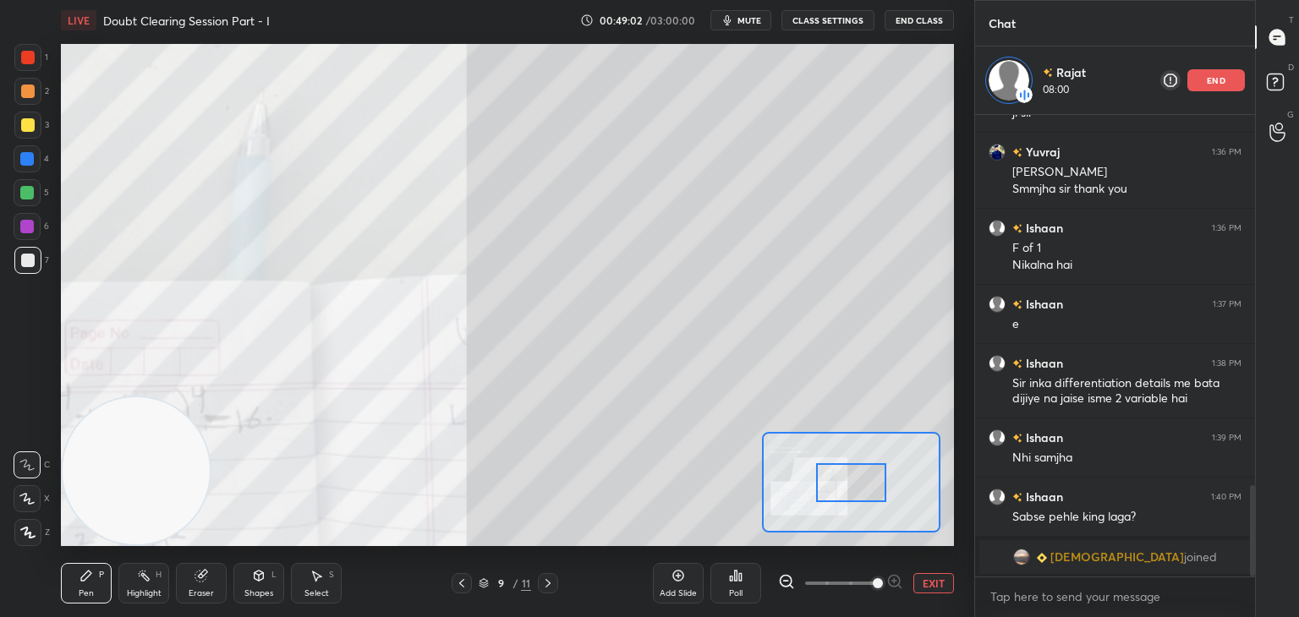
click at [864, 588] on span at bounding box center [840, 583] width 71 height 25
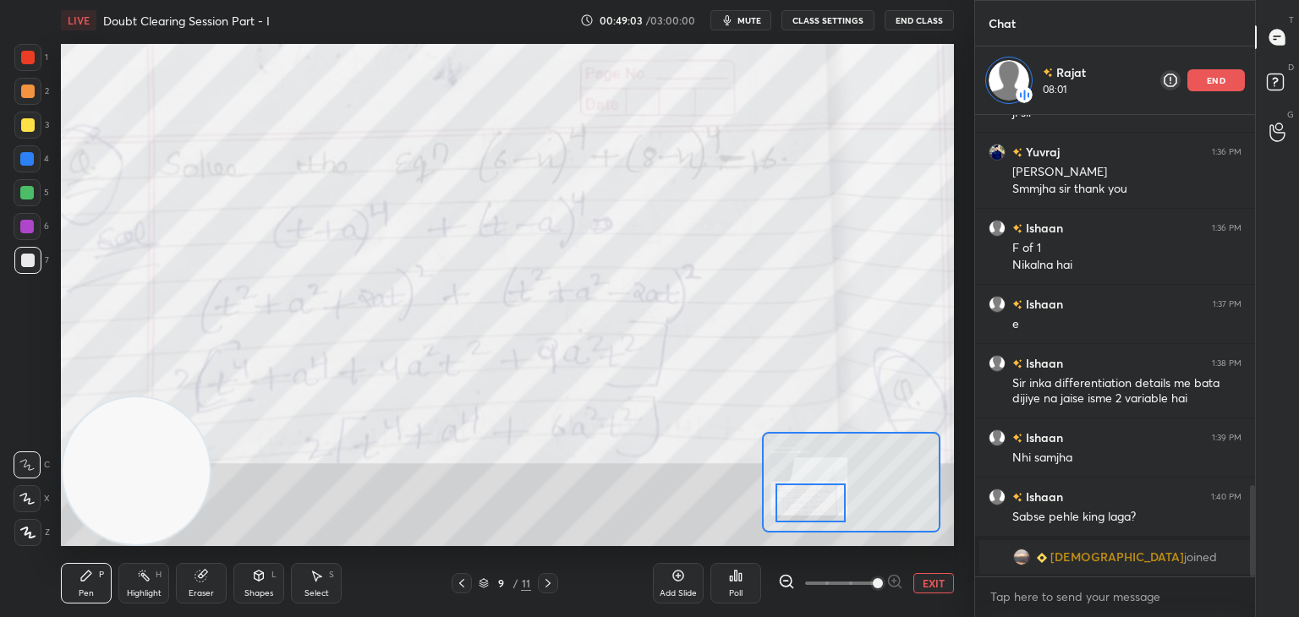
drag, startPoint x: 826, startPoint y: 491, endPoint x: 818, endPoint y: 511, distance: 22.0
click at [818, 511] on div at bounding box center [810, 503] width 70 height 39
click at [933, 581] on button "EXIT" at bounding box center [933, 583] width 41 height 20
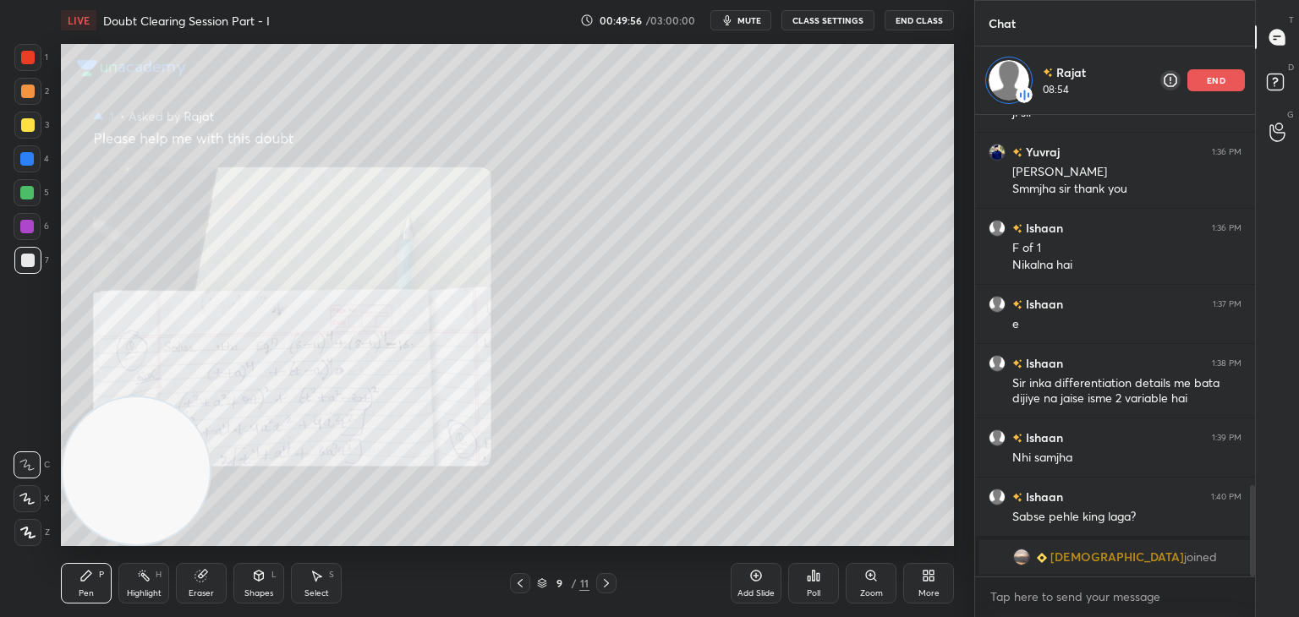
click at [210, 580] on div "Eraser" at bounding box center [201, 583] width 51 height 41
click at [27, 532] on span "Erase all" at bounding box center [26, 533] width 25 height 12
click at [605, 582] on icon at bounding box center [606, 584] width 14 height 14
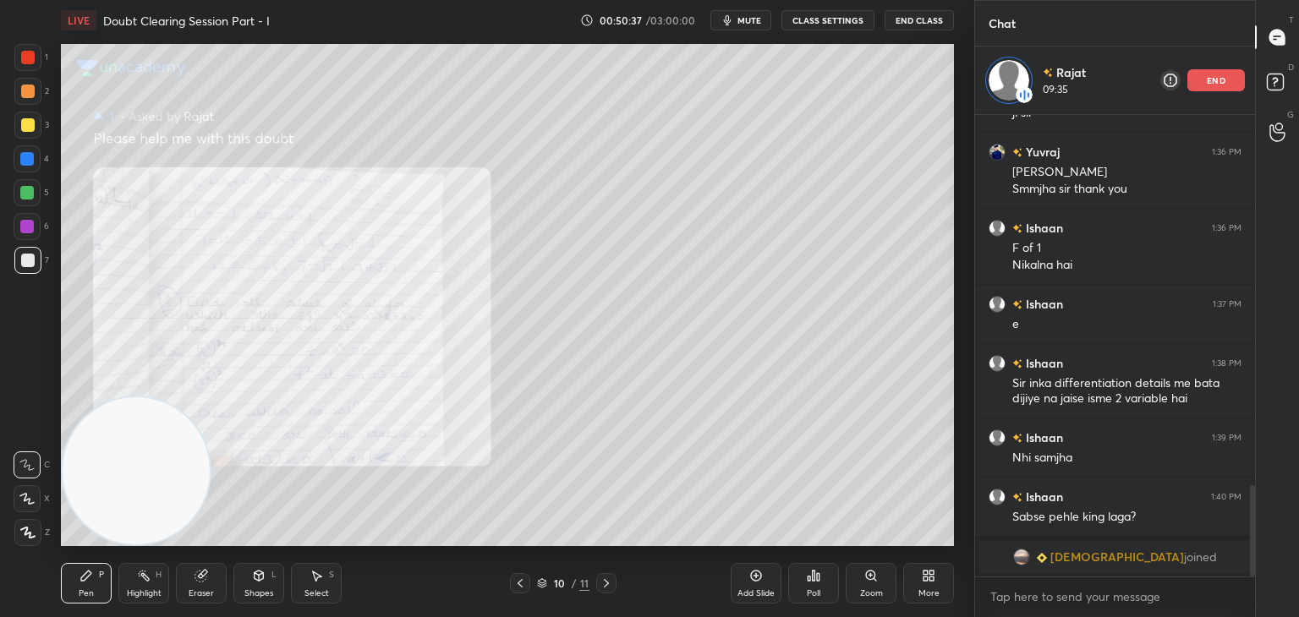
click at [863, 593] on div "Zoom" at bounding box center [871, 593] width 23 height 8
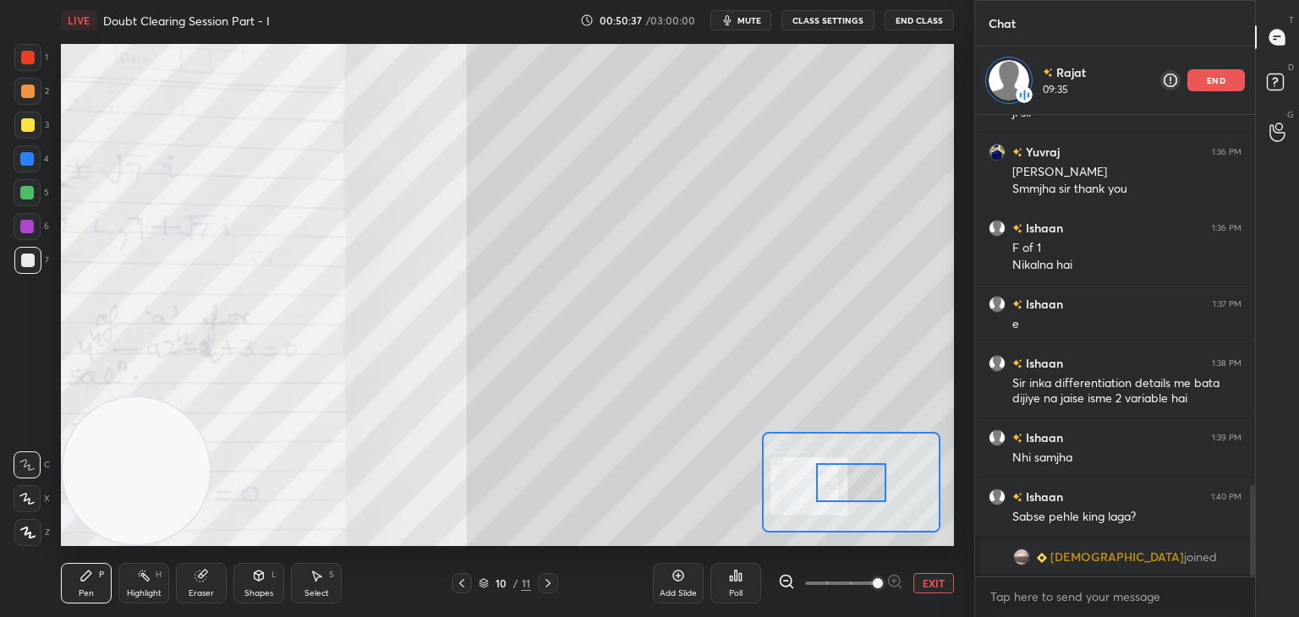
click at [867, 588] on span at bounding box center [840, 583] width 71 height 25
click at [872, 586] on span at bounding box center [877, 583] width 10 height 10
click at [878, 476] on div at bounding box center [851, 482] width 70 height 39
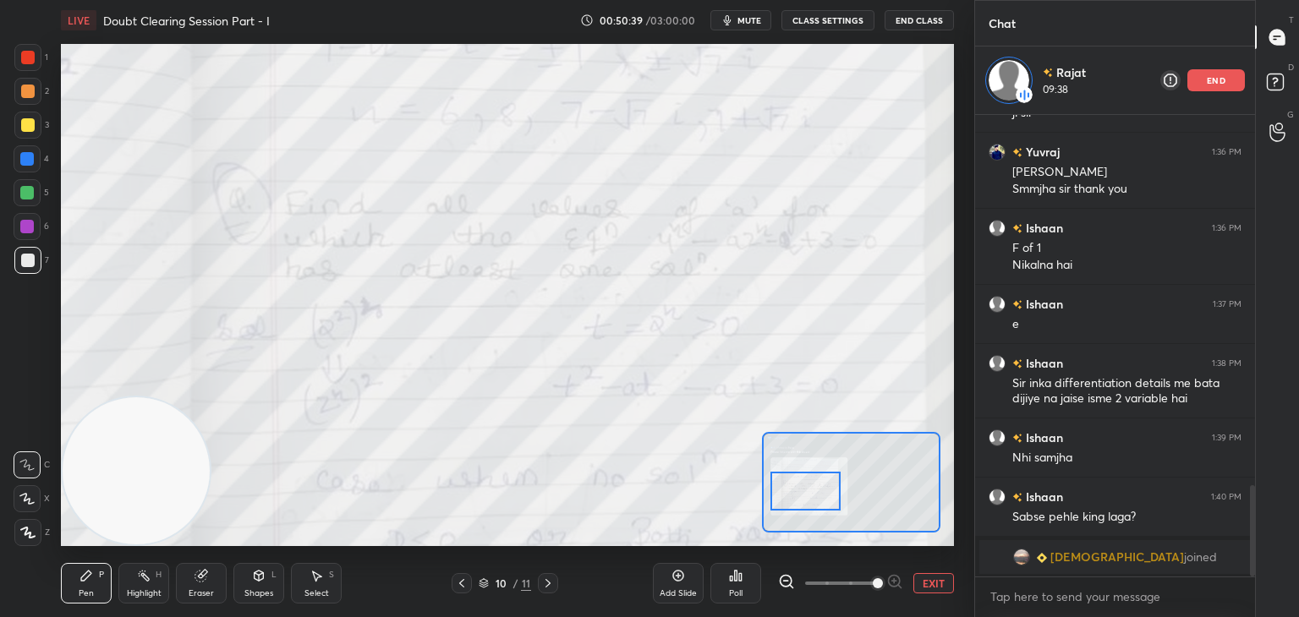
drag, startPoint x: 828, startPoint y: 484, endPoint x: 818, endPoint y: 495, distance: 14.4
click at [822, 494] on div at bounding box center [805, 491] width 70 height 39
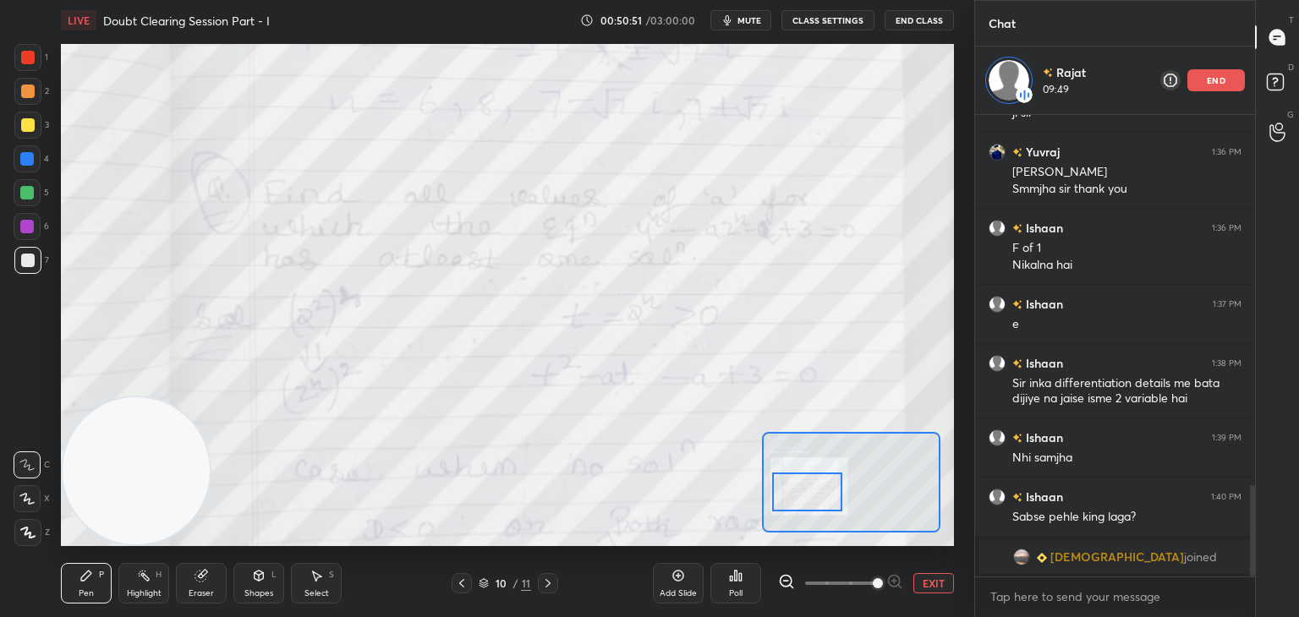
click at [944, 582] on button "EXIT" at bounding box center [933, 583] width 41 height 20
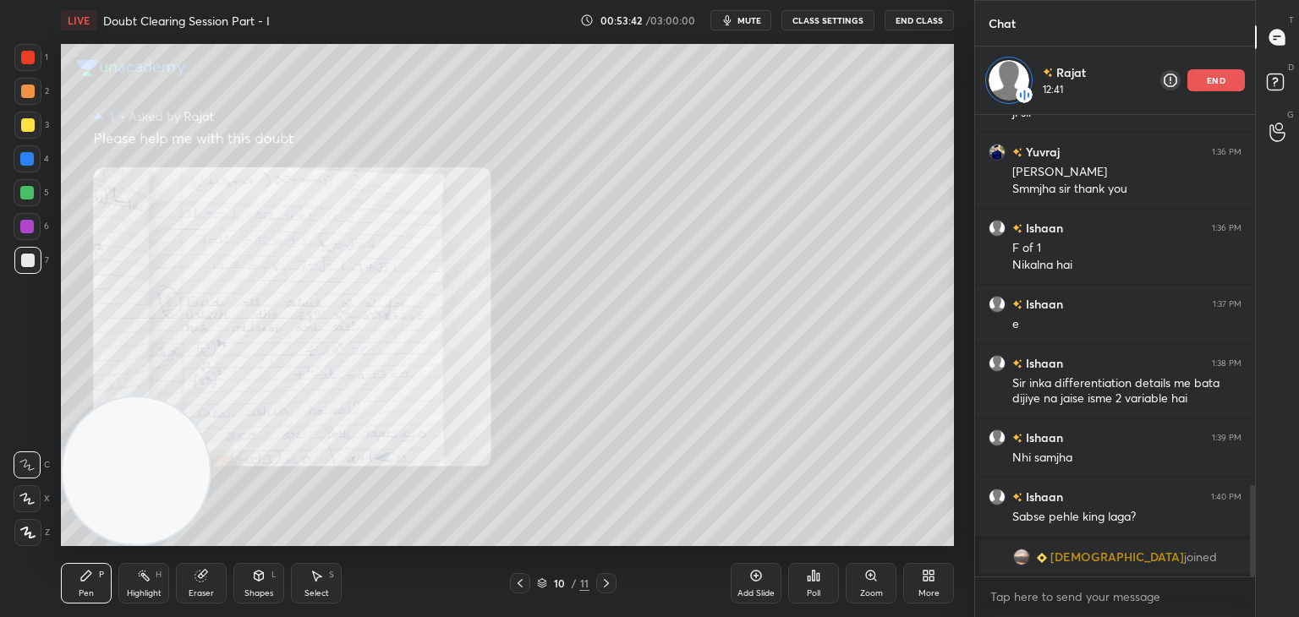
click at [855, 578] on div "Zoom" at bounding box center [870, 583] width 51 height 41
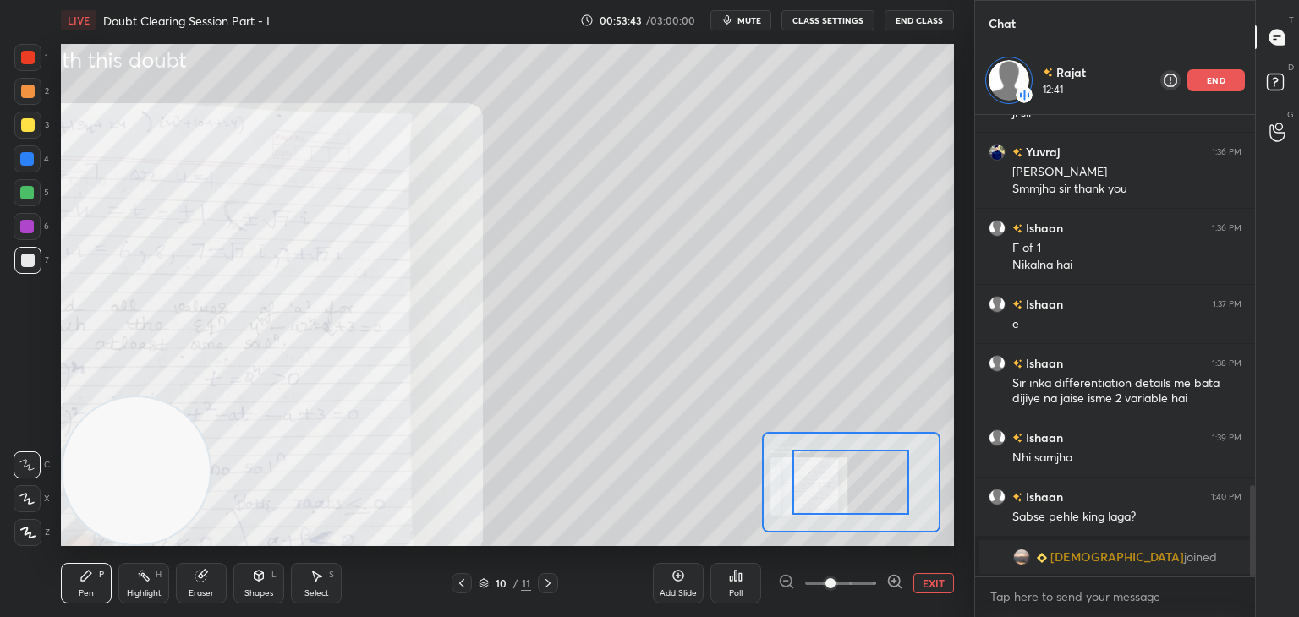
click at [852, 580] on span at bounding box center [840, 583] width 71 height 25
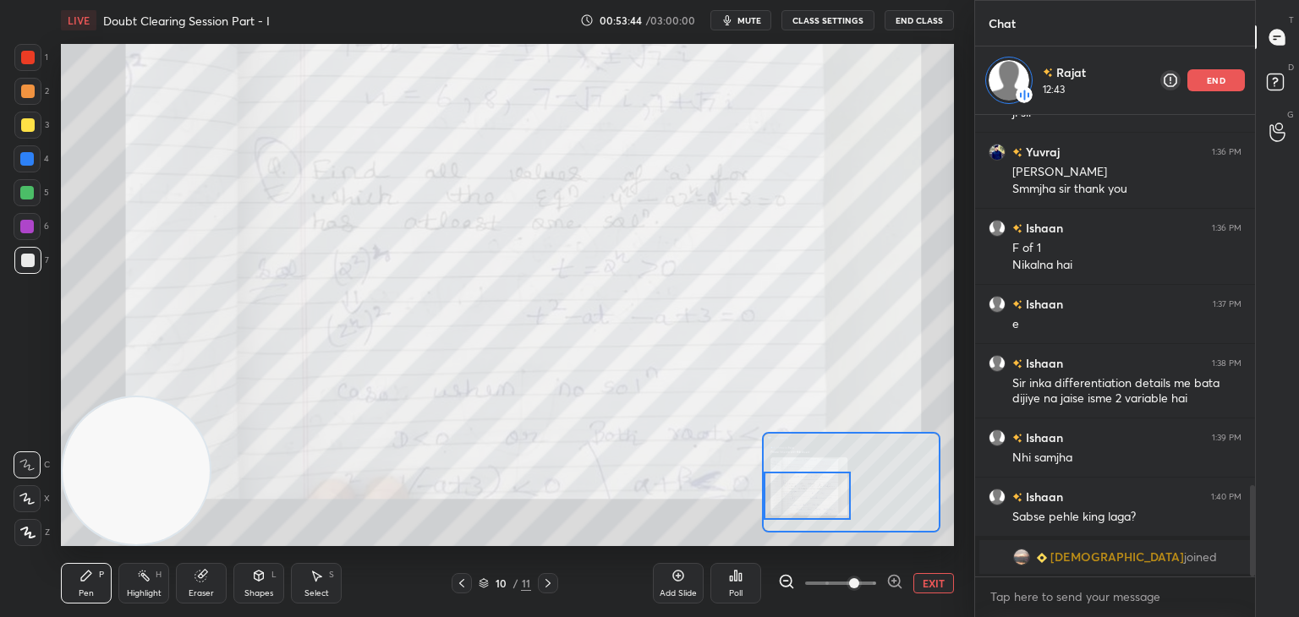
drag, startPoint x: 847, startPoint y: 481, endPoint x: 805, endPoint y: 491, distance: 43.5
click at [807, 494] on div at bounding box center [807, 496] width 88 height 48
click at [930, 580] on button "EXIT" at bounding box center [933, 583] width 41 height 20
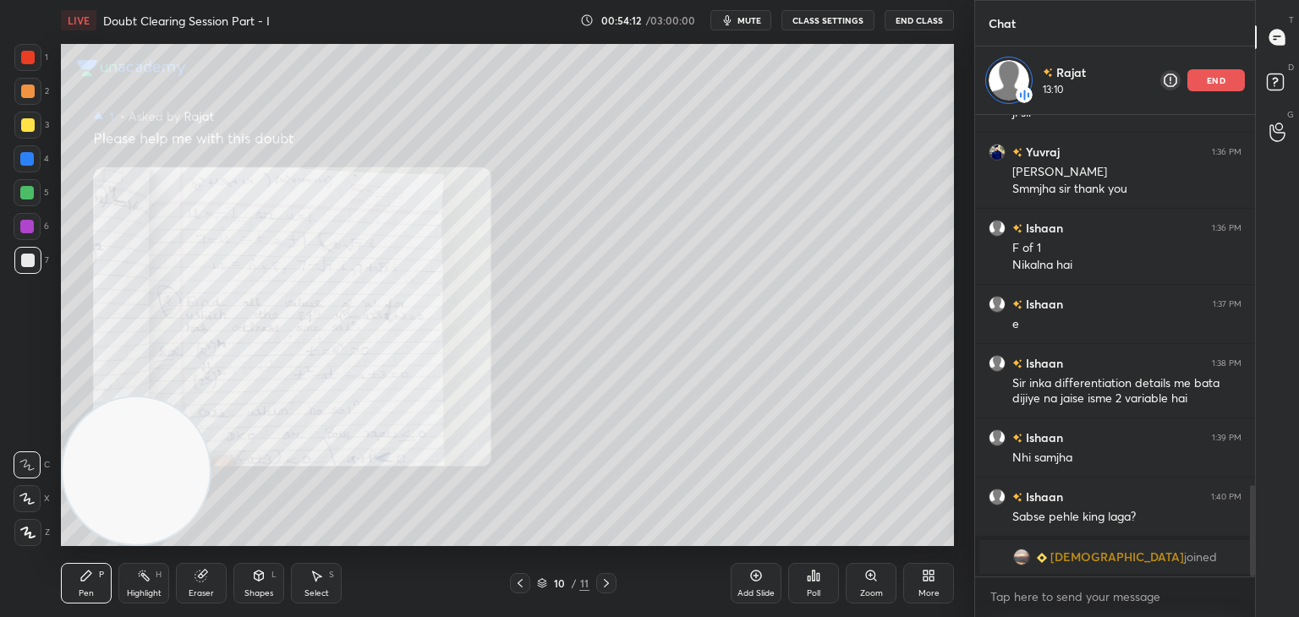
click at [609, 581] on icon at bounding box center [606, 584] width 14 height 14
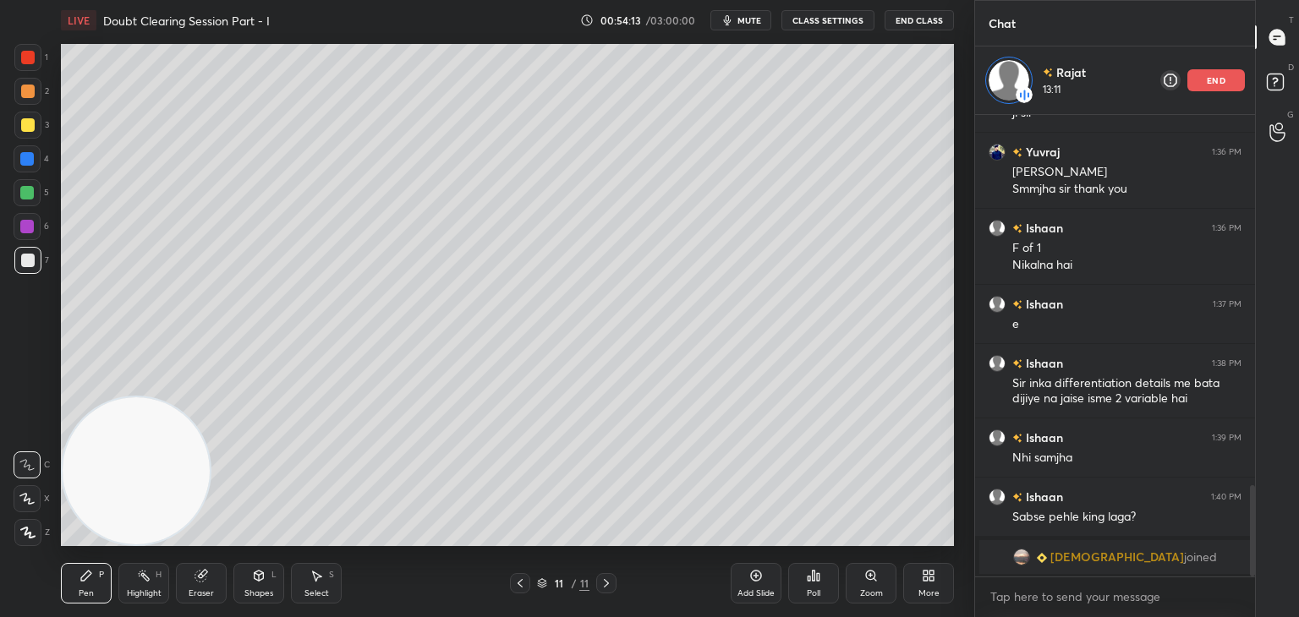
click at [519, 582] on icon at bounding box center [519, 583] width 5 height 8
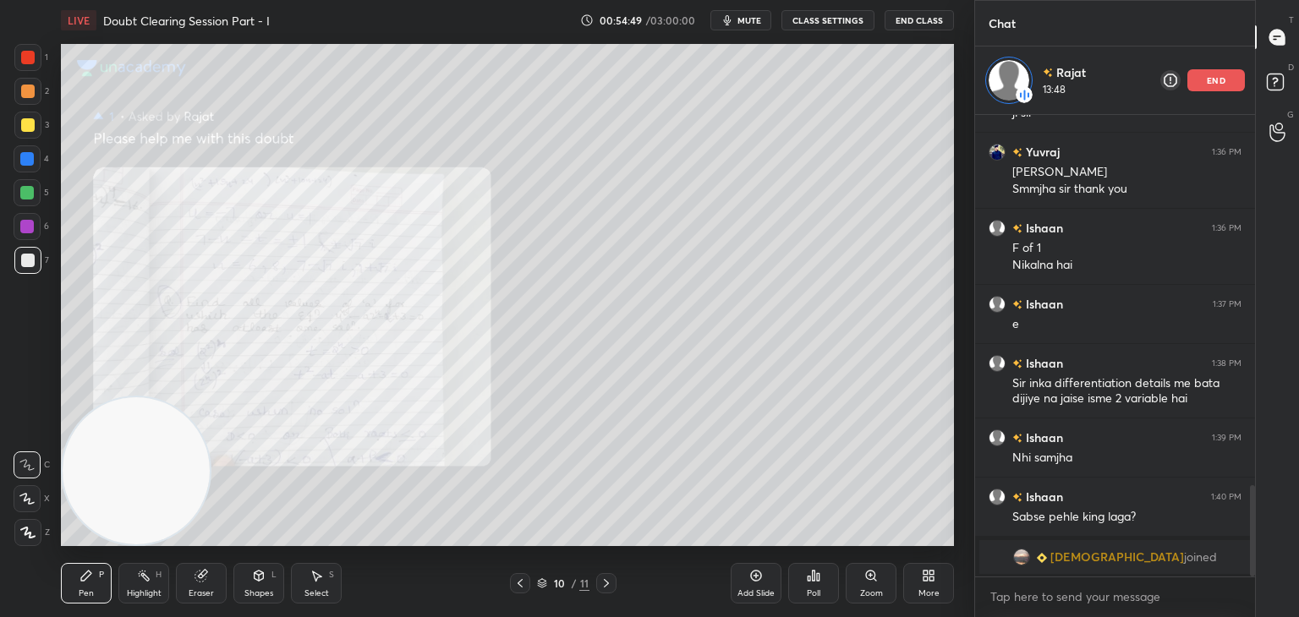
scroll to position [1896, 0]
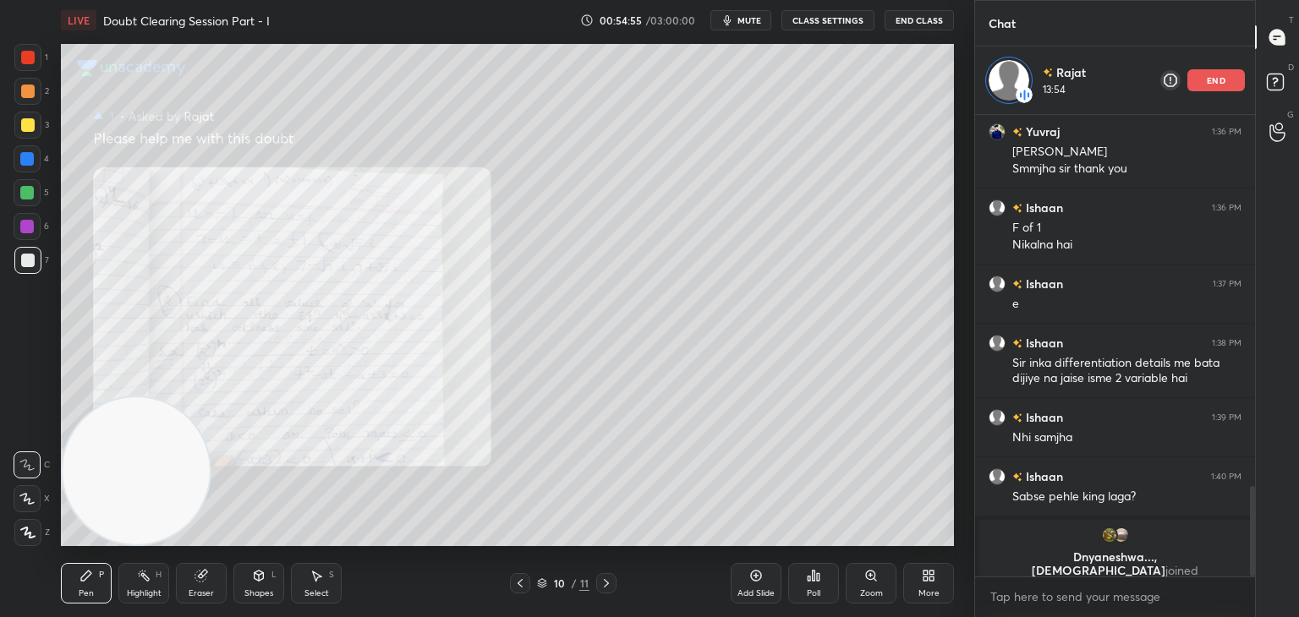
drag, startPoint x: 606, startPoint y: 585, endPoint x: 610, endPoint y: 572, distance: 13.4
click at [605, 584] on icon at bounding box center [606, 584] width 14 height 14
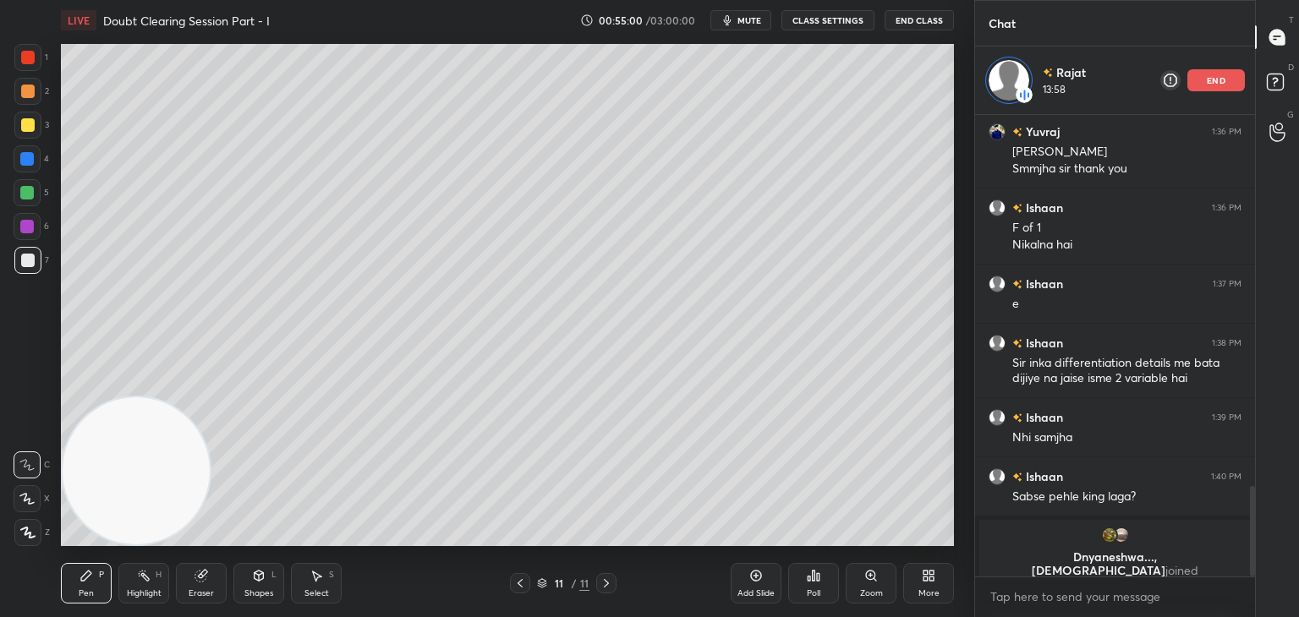
click at [1211, 82] on p "end" at bounding box center [1215, 80] width 19 height 8
click at [752, 18] on span "mute" at bounding box center [749, 20] width 24 height 12
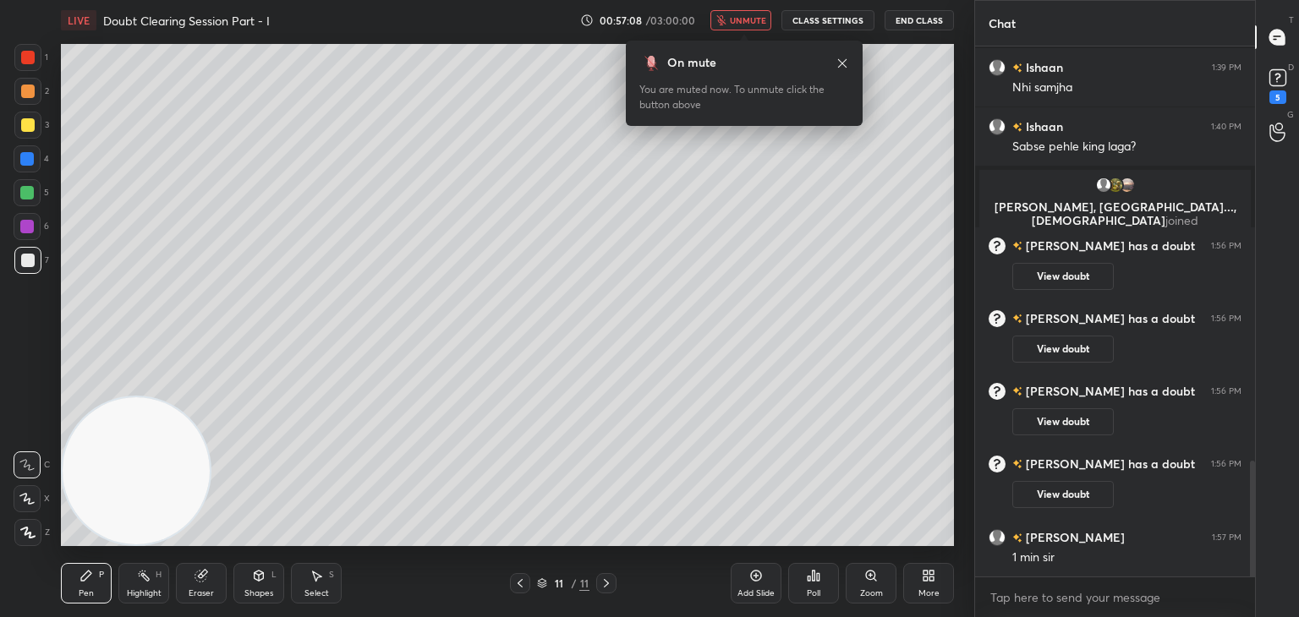
scroll to position [1907, 0]
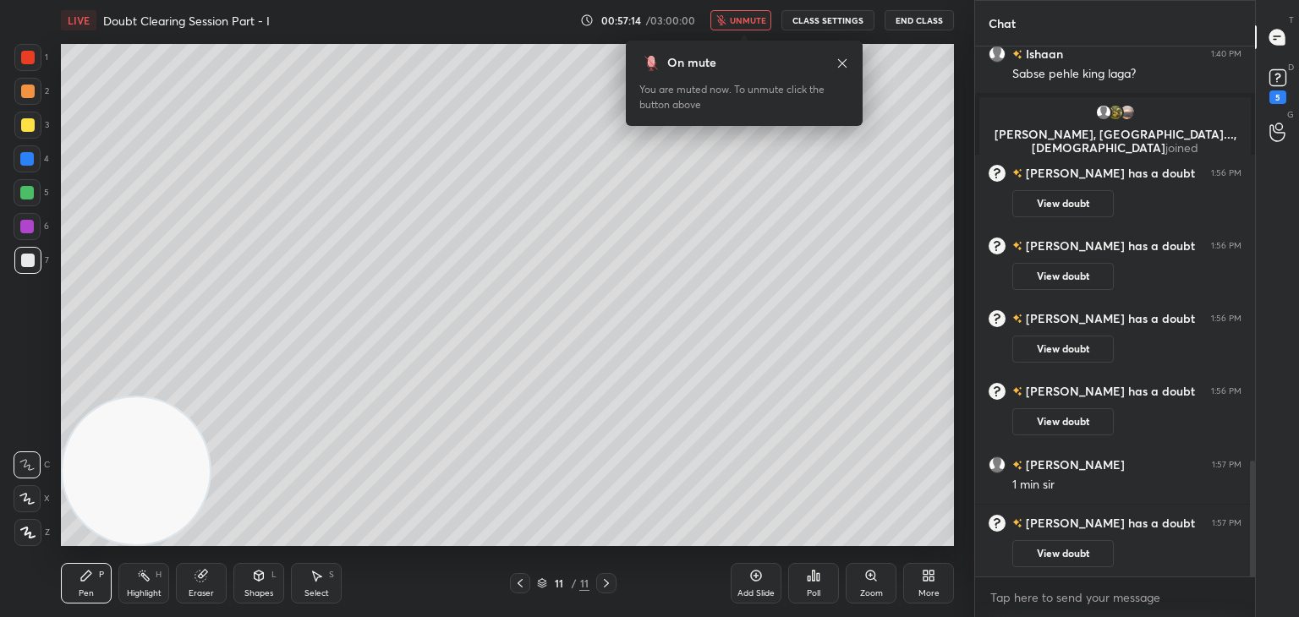
click at [524, 576] on div at bounding box center [520, 583] width 20 height 20
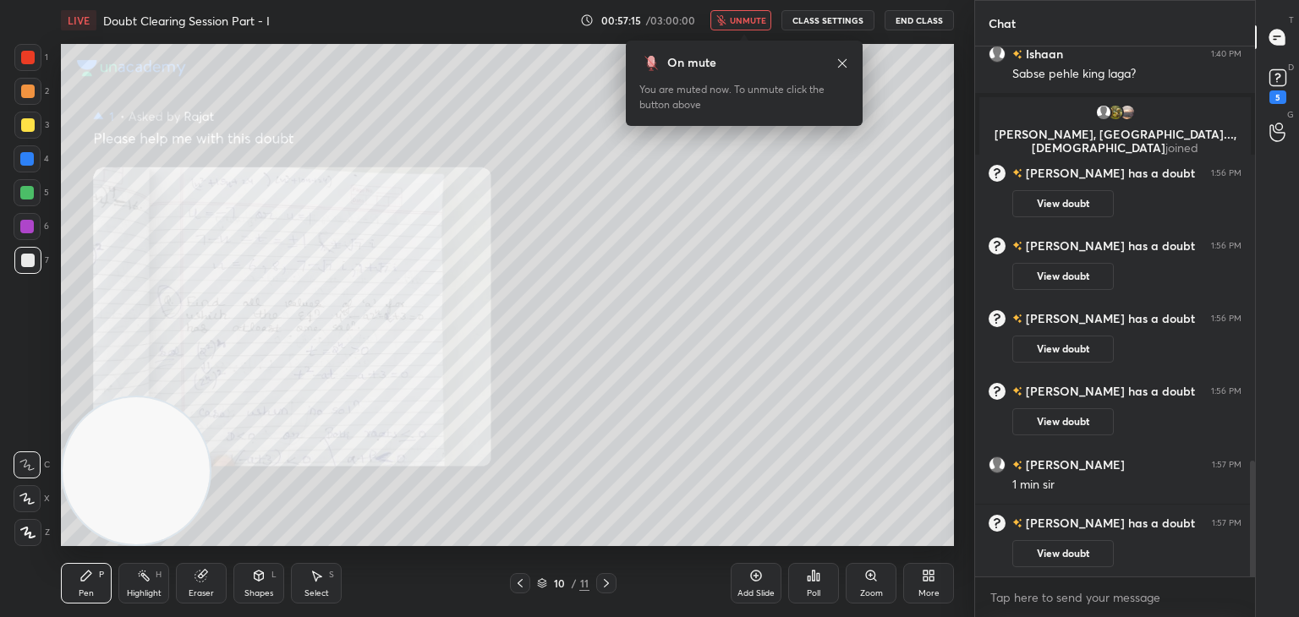
drag, startPoint x: 1029, startPoint y: 552, endPoint x: 1025, endPoint y: 517, distance: 35.8
click at [1028, 550] on button "View doubt" at bounding box center [1062, 553] width 101 height 27
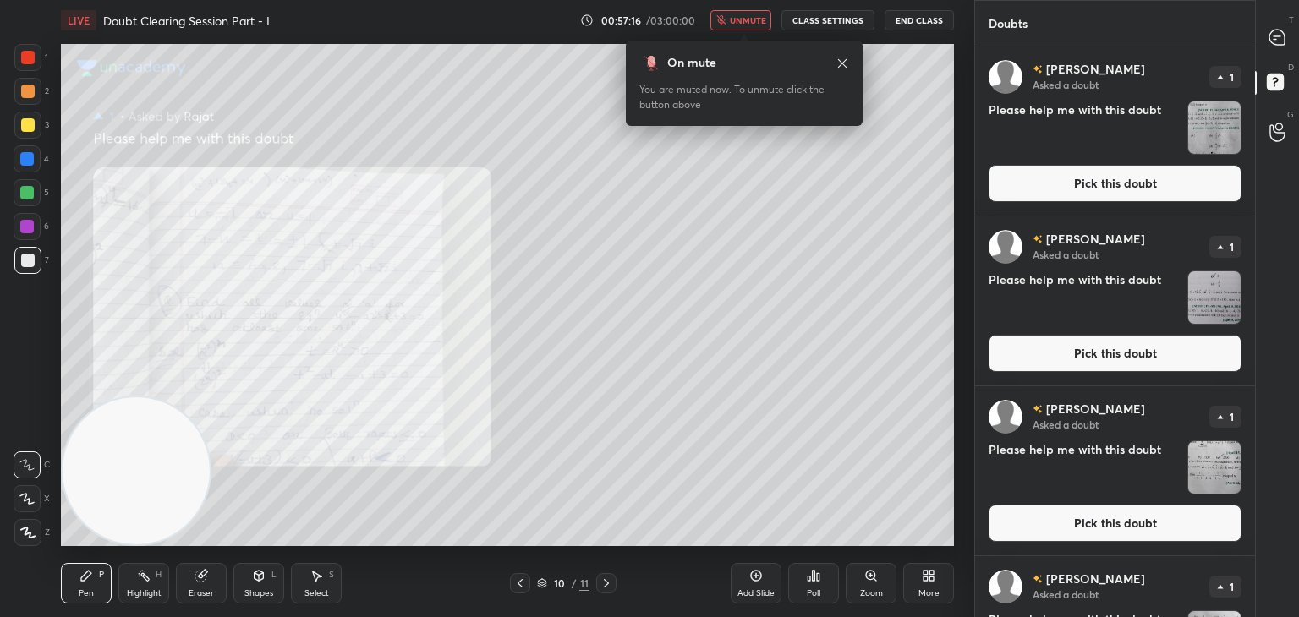
click at [1079, 198] on button "Pick this doubt" at bounding box center [1114, 183] width 253 height 37
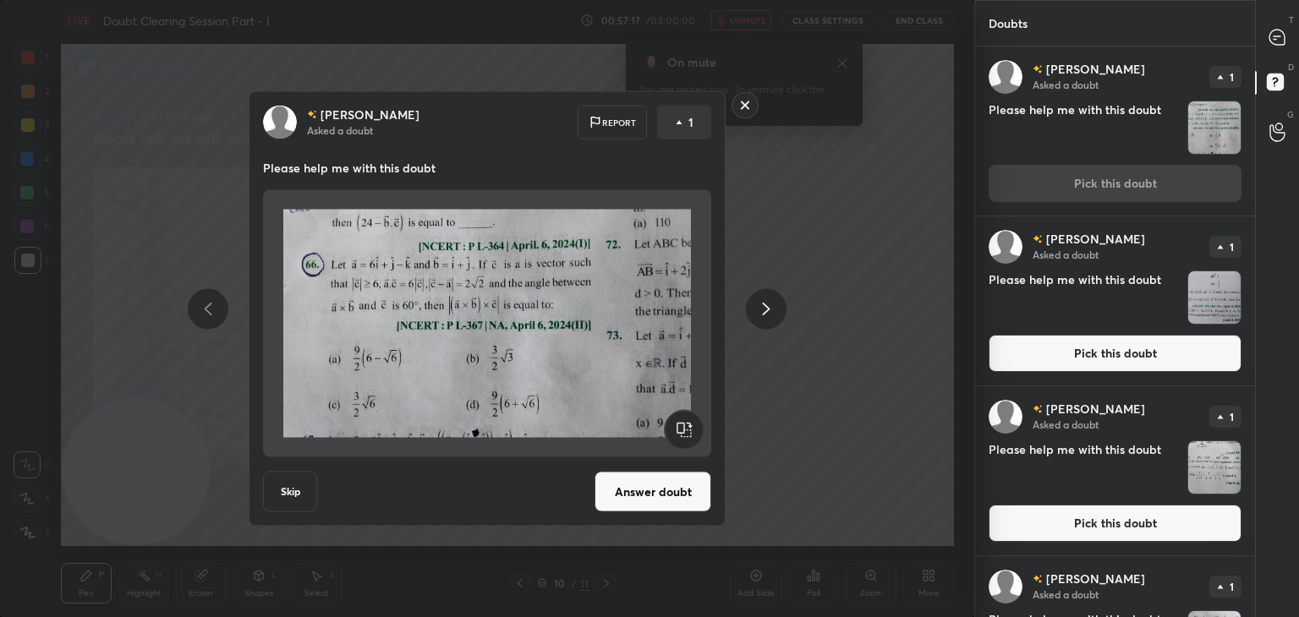
click at [617, 491] on button "Answer doubt" at bounding box center [652, 492] width 117 height 41
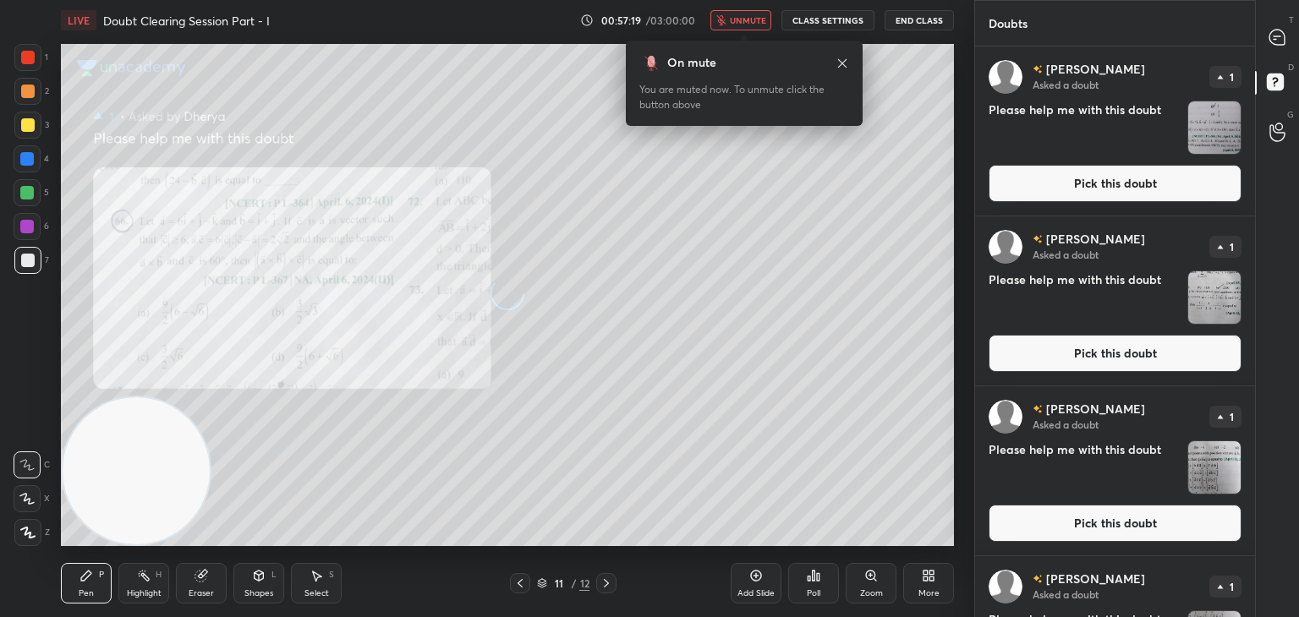
click at [1080, 177] on button "Pick this doubt" at bounding box center [1114, 183] width 253 height 37
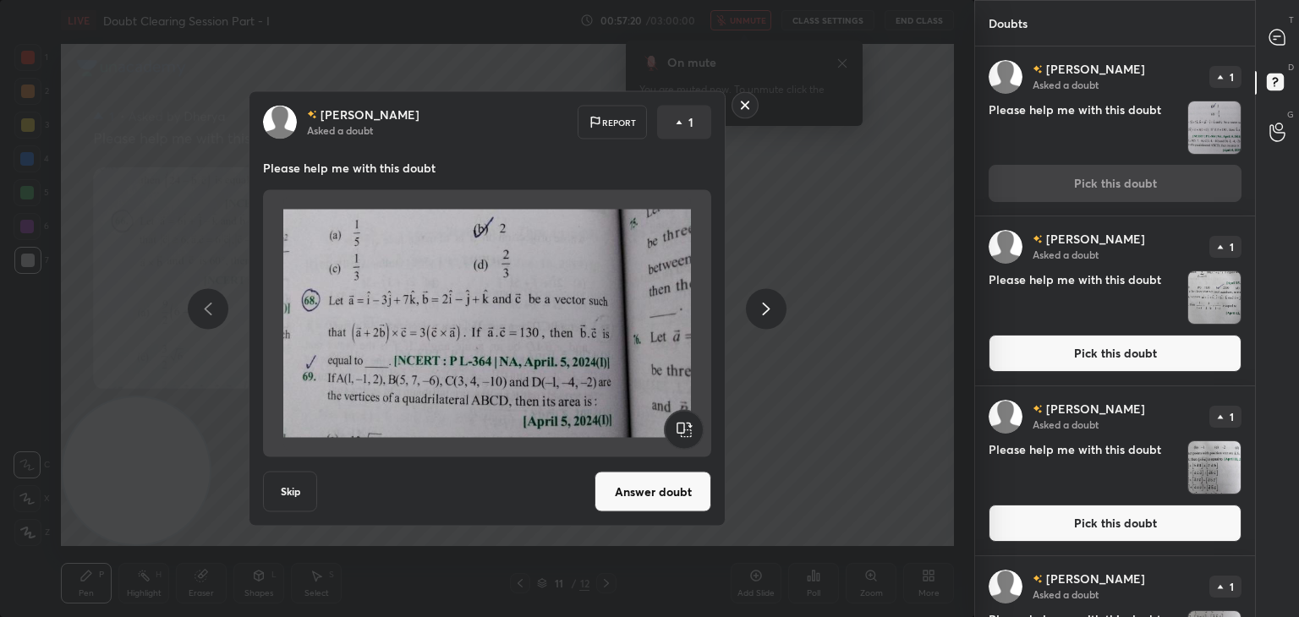
click at [1080, 179] on div "[PERSON_NAME] Asked a doubt 1 Please help me with this doubt Pick this doubt" at bounding box center [1115, 130] width 280 height 169
click at [649, 491] on button "Answer doubt" at bounding box center [652, 492] width 117 height 41
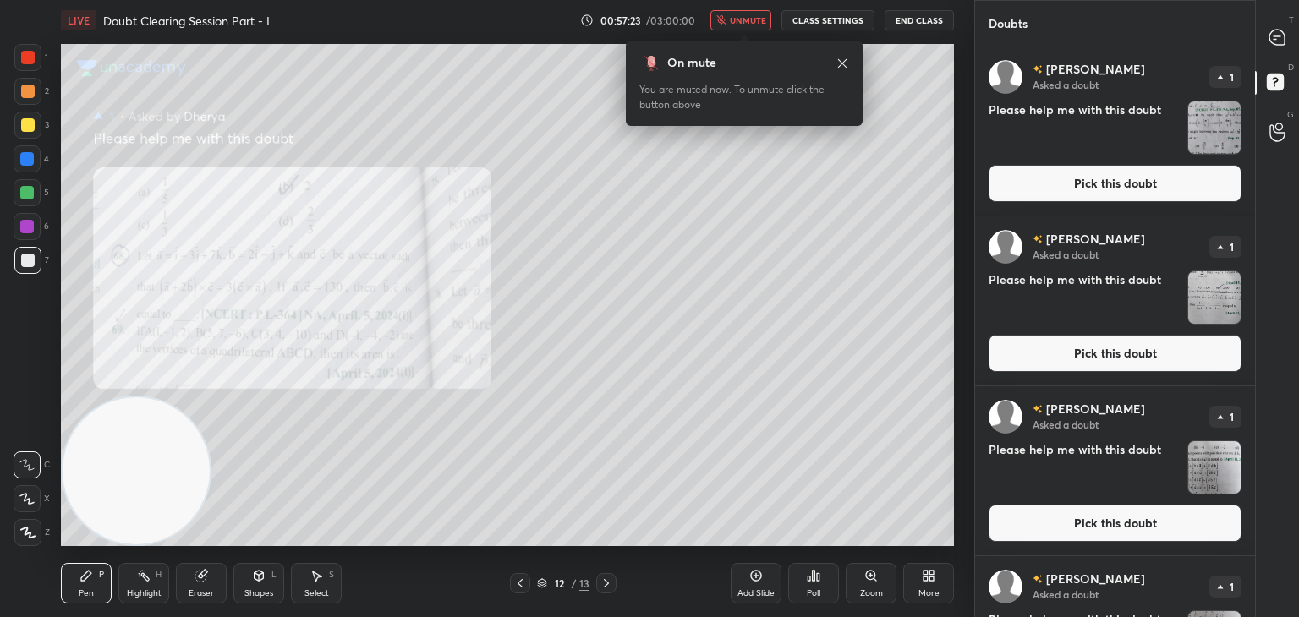
drag, startPoint x: 1135, startPoint y: 185, endPoint x: 1124, endPoint y: 184, distance: 11.0
click at [1135, 184] on button "Pick this doubt" at bounding box center [1114, 183] width 253 height 37
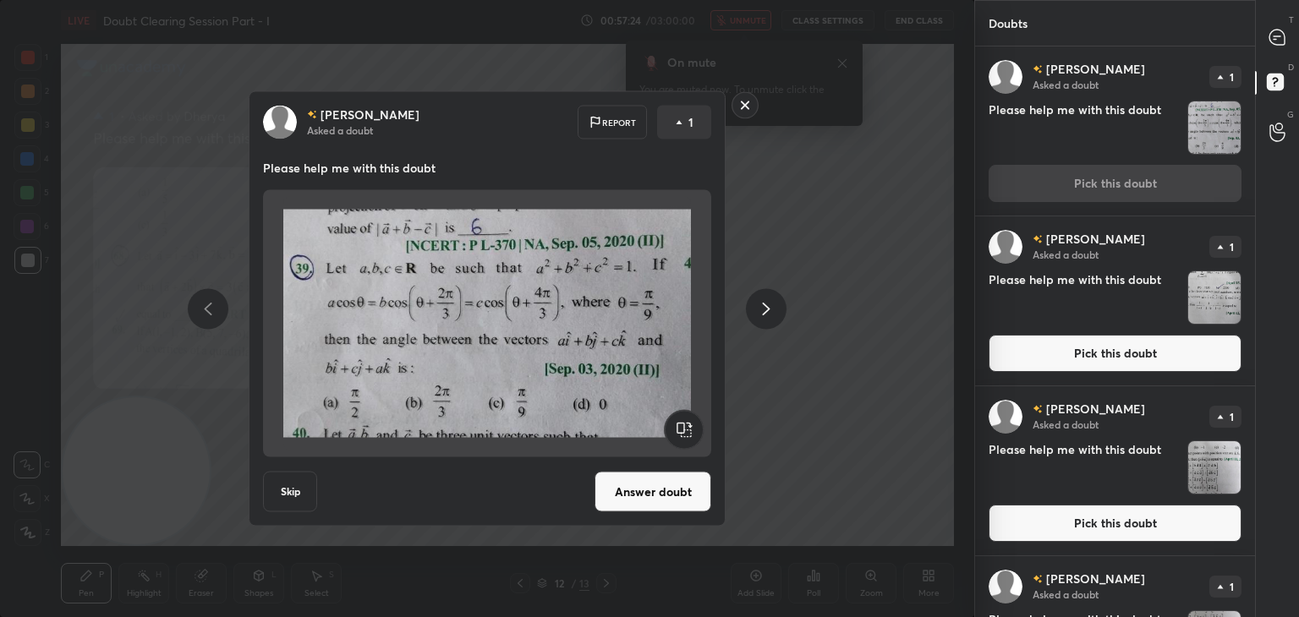
click at [649, 496] on button "Answer doubt" at bounding box center [652, 492] width 117 height 41
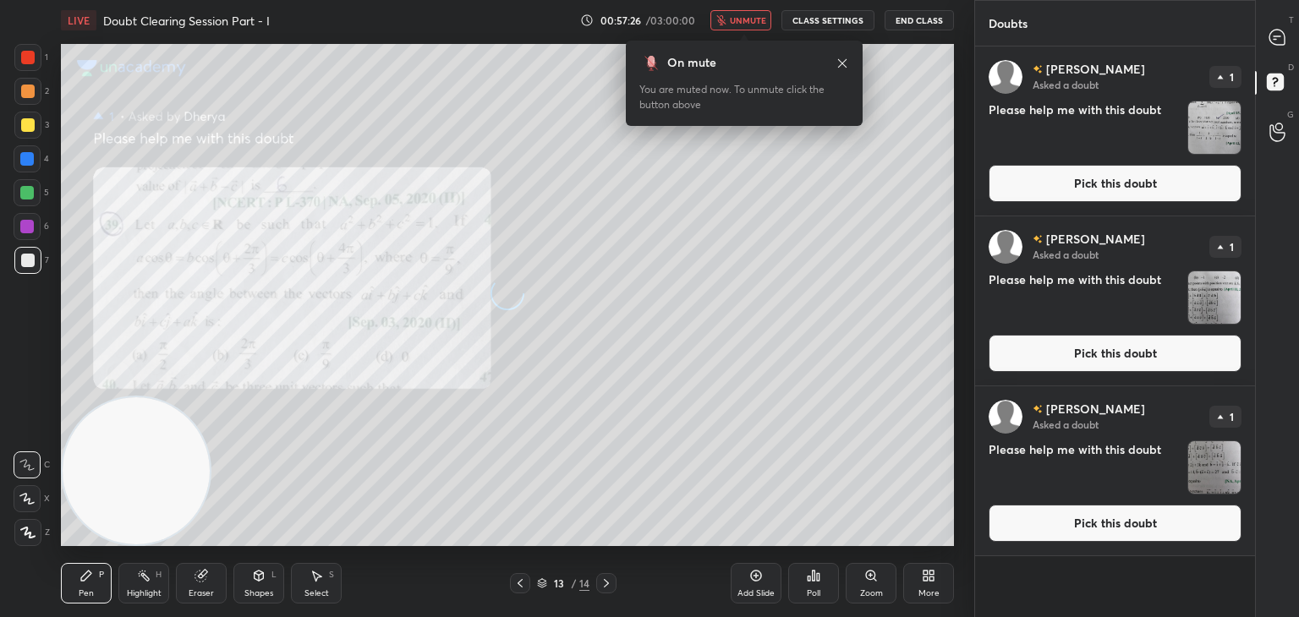
click at [1092, 191] on button "Pick this doubt" at bounding box center [1114, 183] width 253 height 37
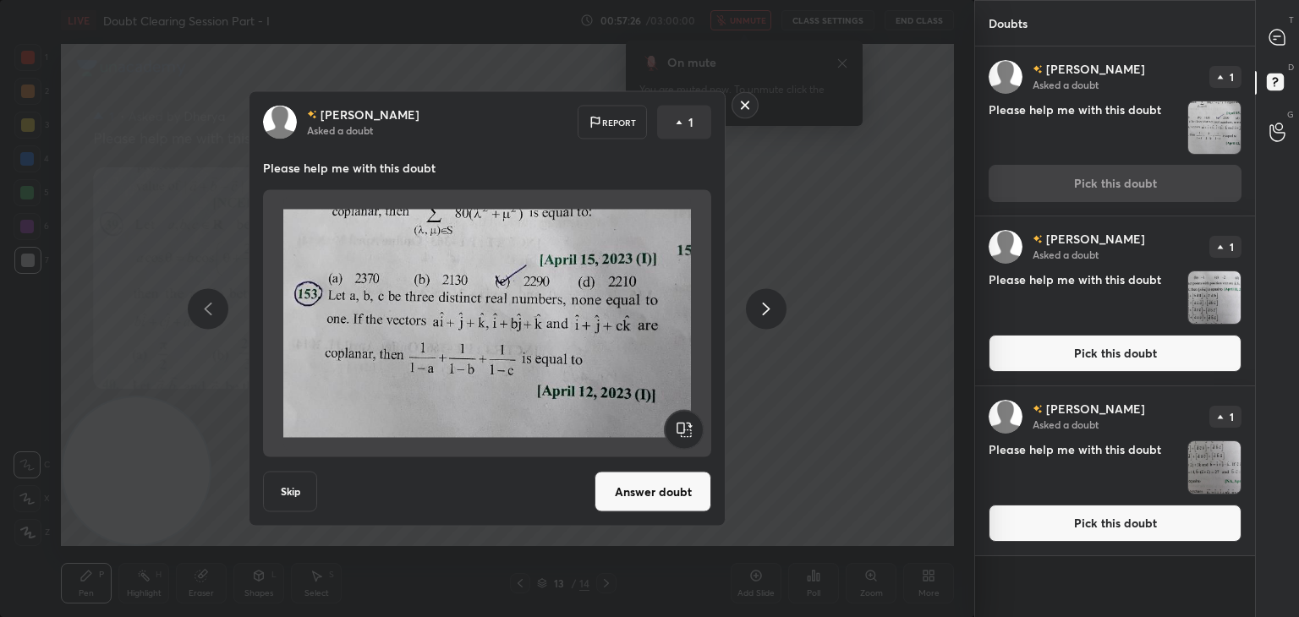
click at [1092, 189] on div "[PERSON_NAME] Asked a doubt 1 Please help me with this doubt Pick this doubt" at bounding box center [1115, 130] width 280 height 169
click at [643, 505] on button "Answer doubt" at bounding box center [652, 492] width 117 height 41
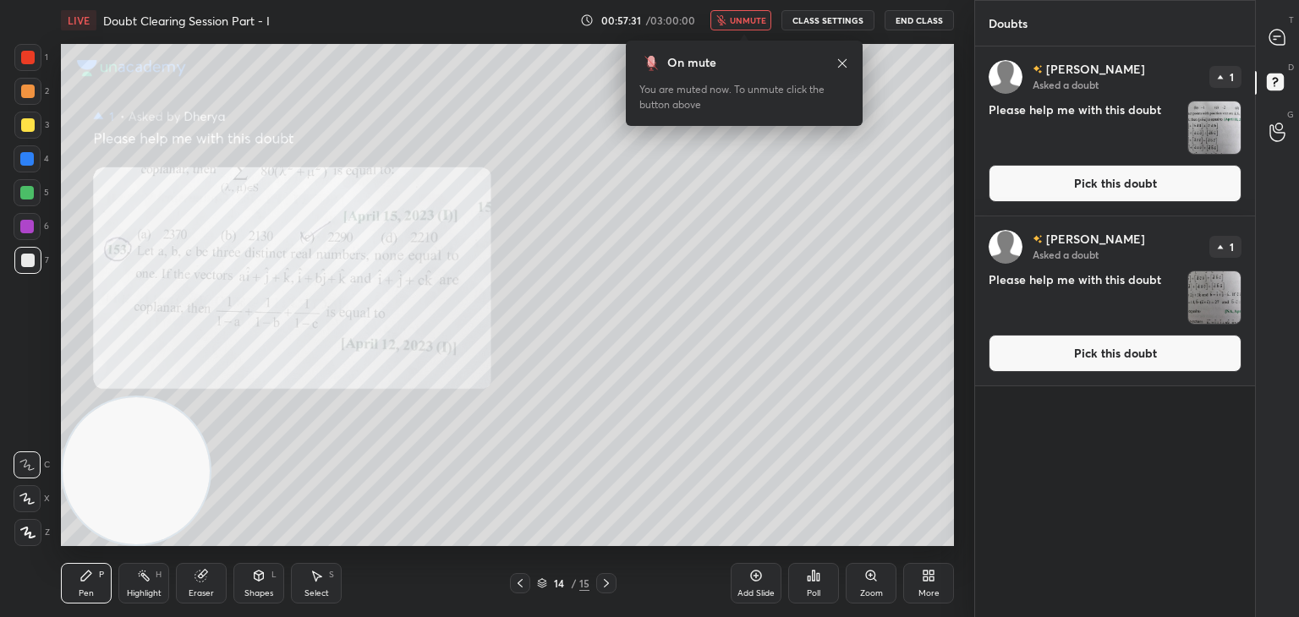
click at [1106, 188] on button "Pick this doubt" at bounding box center [1114, 183] width 253 height 37
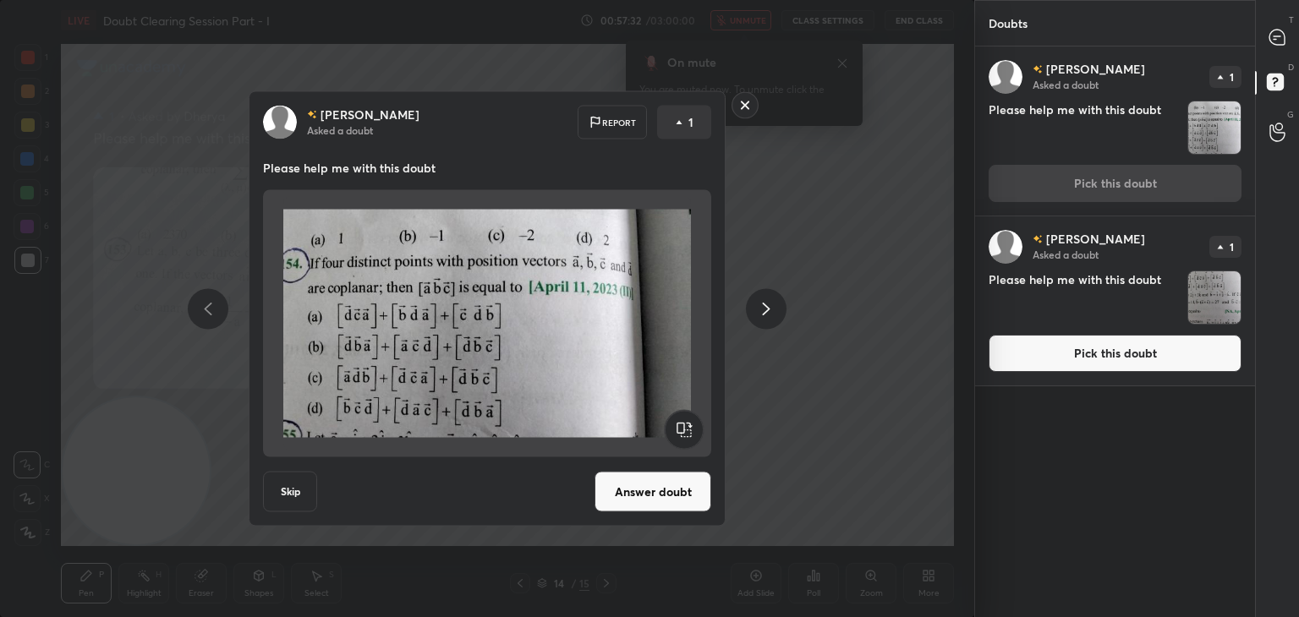
click at [659, 489] on button "Answer doubt" at bounding box center [652, 492] width 117 height 41
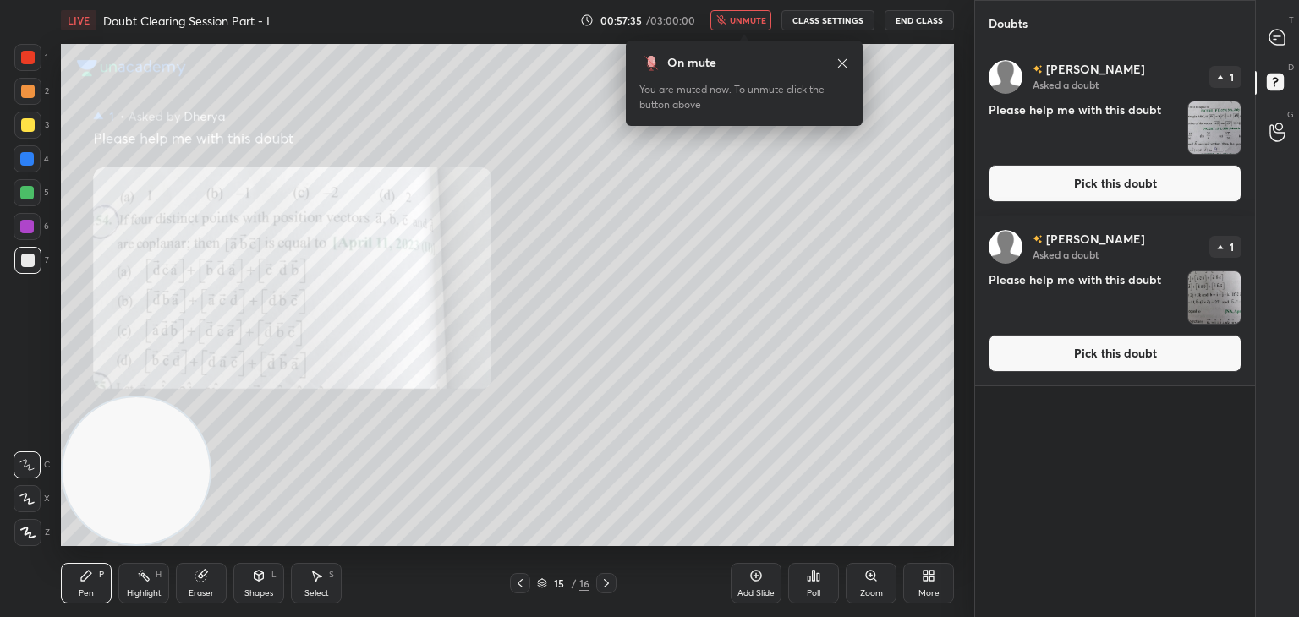
click at [1113, 184] on button "Pick this doubt" at bounding box center [1114, 183] width 253 height 37
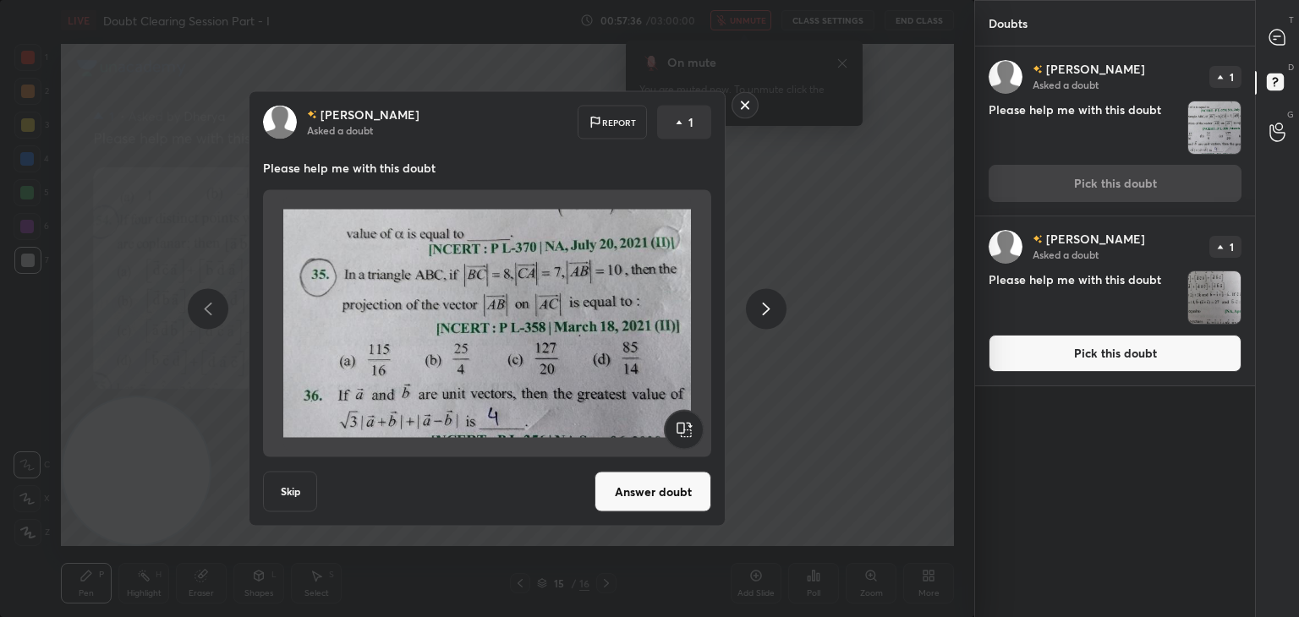
click at [655, 490] on button "Answer doubt" at bounding box center [652, 492] width 117 height 41
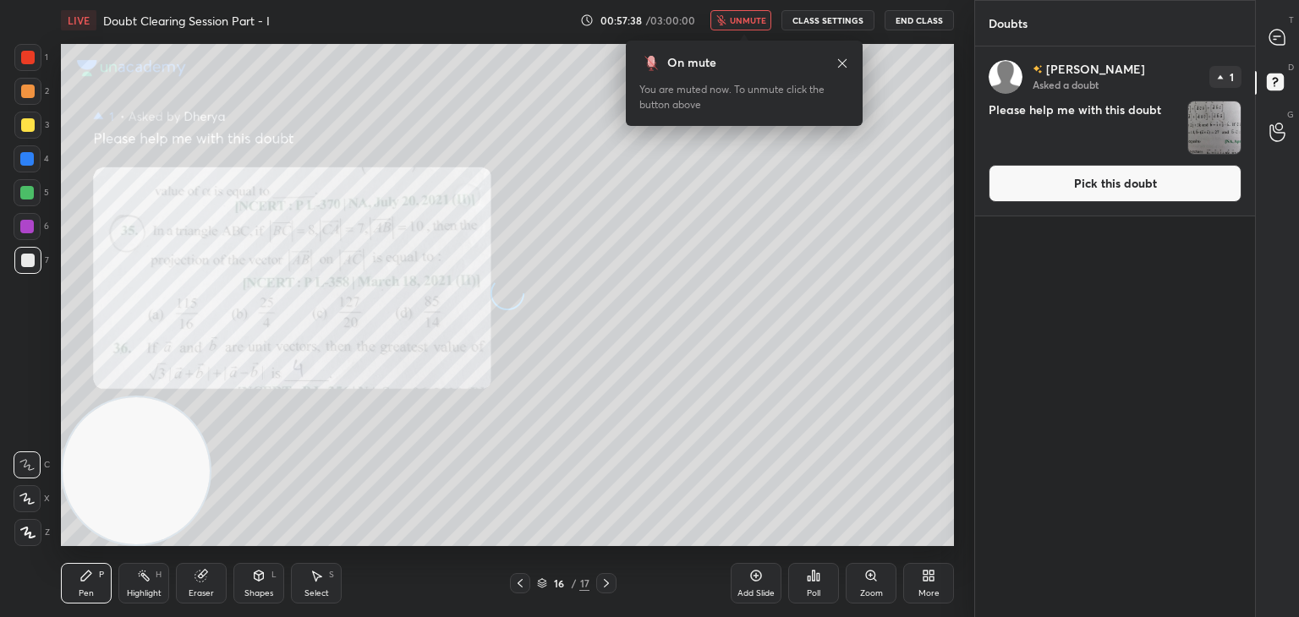
drag, startPoint x: 1116, startPoint y: 187, endPoint x: 1103, endPoint y: 182, distance: 13.7
click at [1116, 185] on button "Pick this doubt" at bounding box center [1114, 183] width 253 height 37
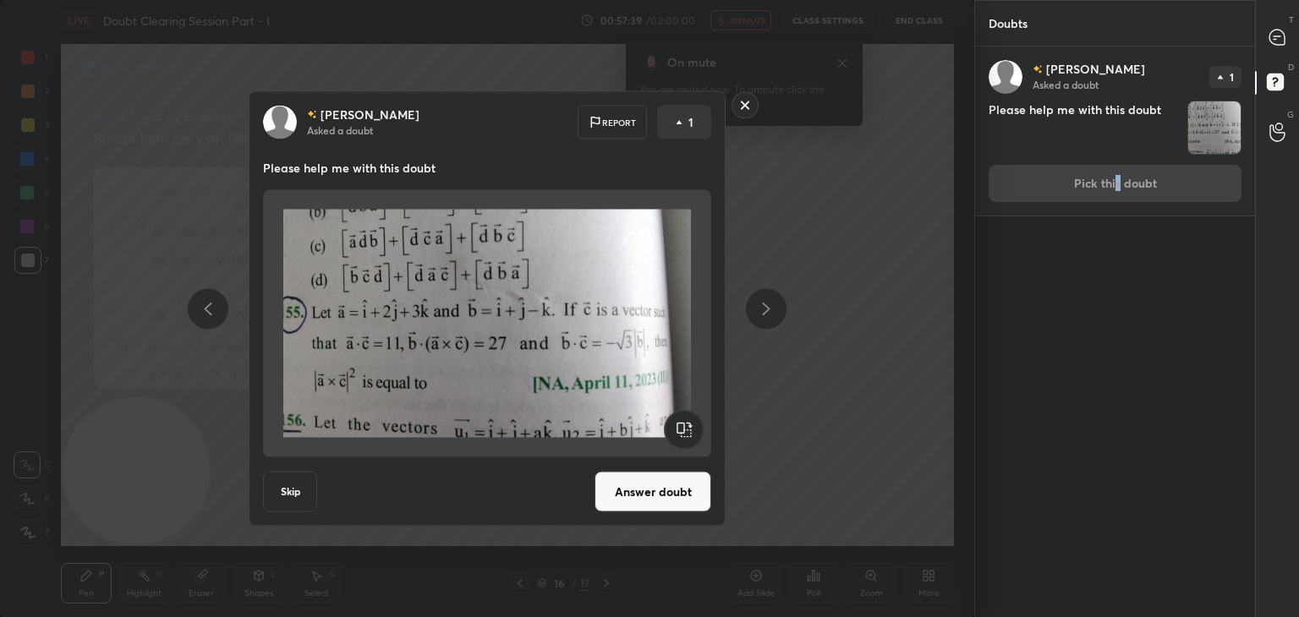
click at [665, 489] on button "Answer doubt" at bounding box center [652, 492] width 117 height 41
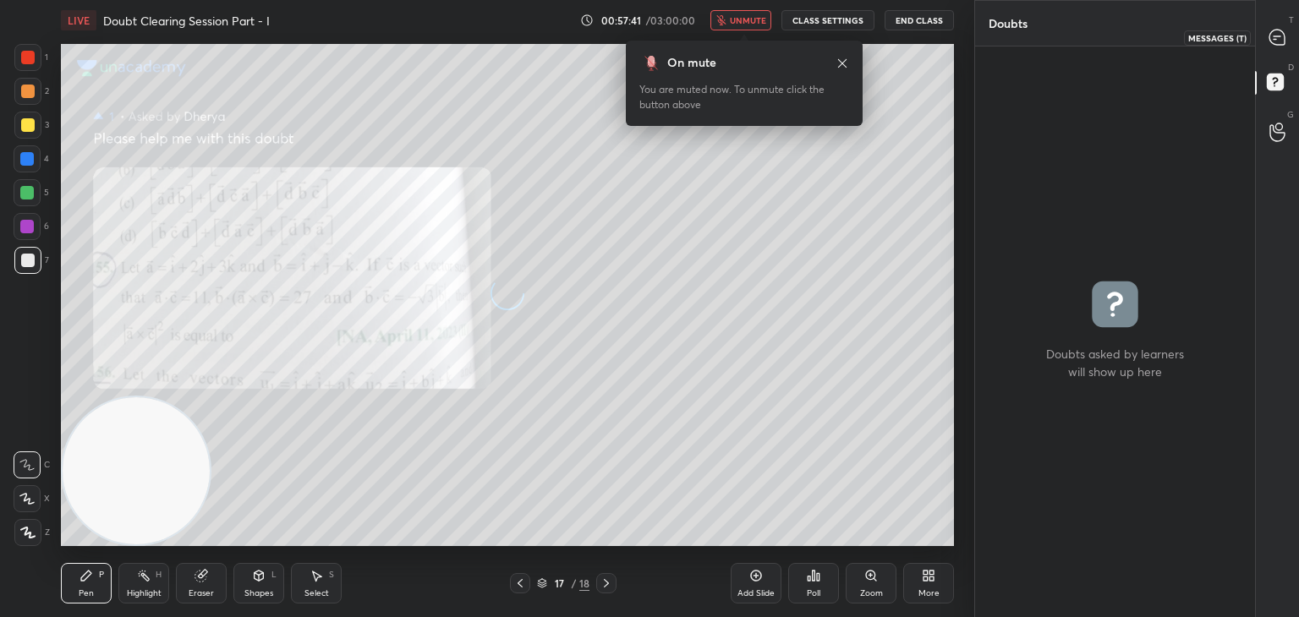
click at [1277, 37] on icon at bounding box center [1276, 37] width 15 height 15
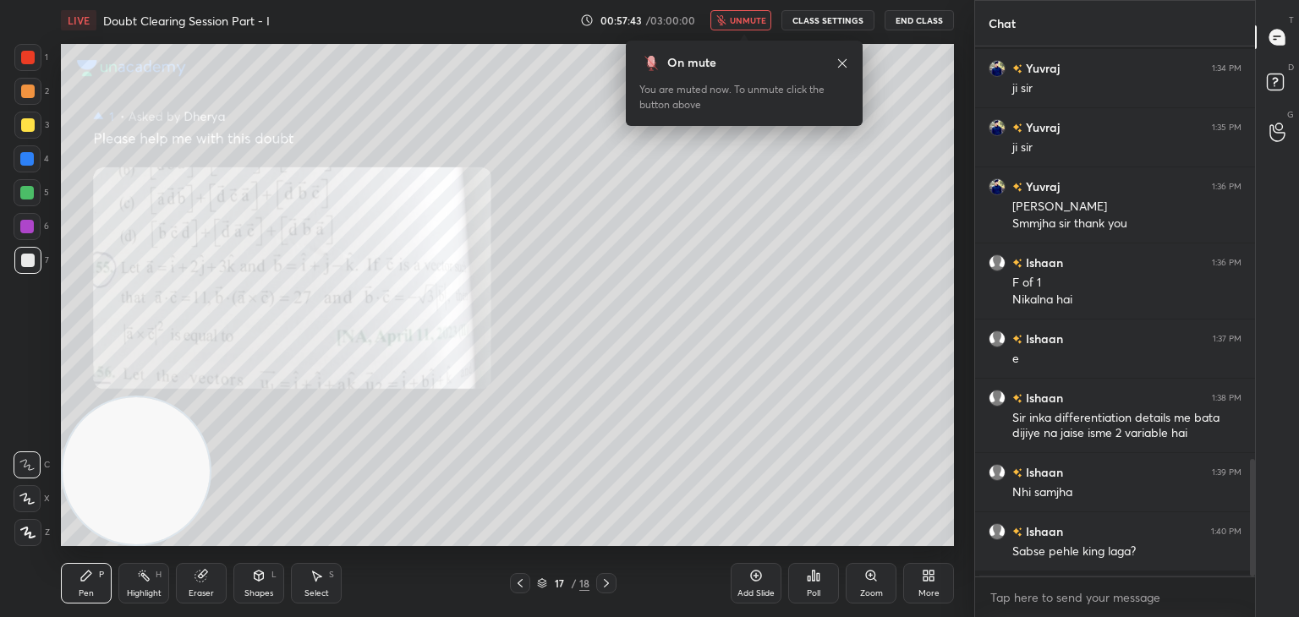
scroll to position [1870, 0]
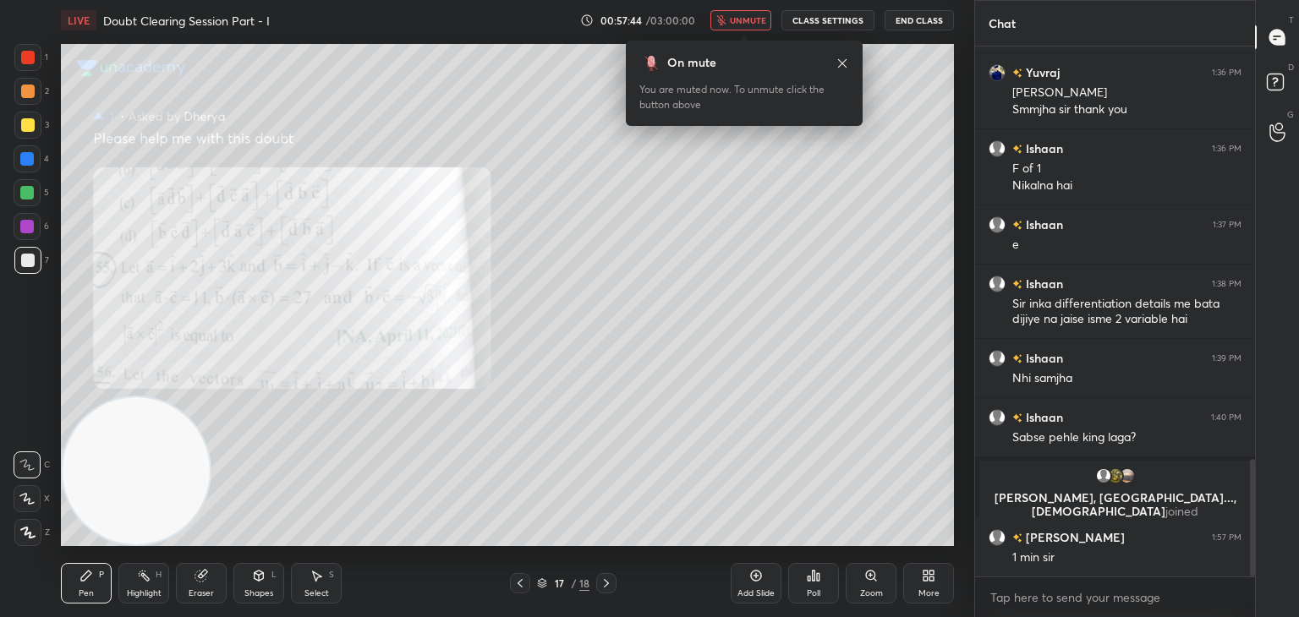
drag, startPoint x: 1250, startPoint y: 429, endPoint x: 1227, endPoint y: 586, distance: 159.0
click at [1244, 589] on div "[PERSON_NAME] 1:34 PM ji [PERSON_NAME] 1:35 PM ji [PERSON_NAME] 1:36 PM [PERSON…" at bounding box center [1115, 331] width 280 height 571
click at [1085, 610] on textarea at bounding box center [1114, 597] width 253 height 27
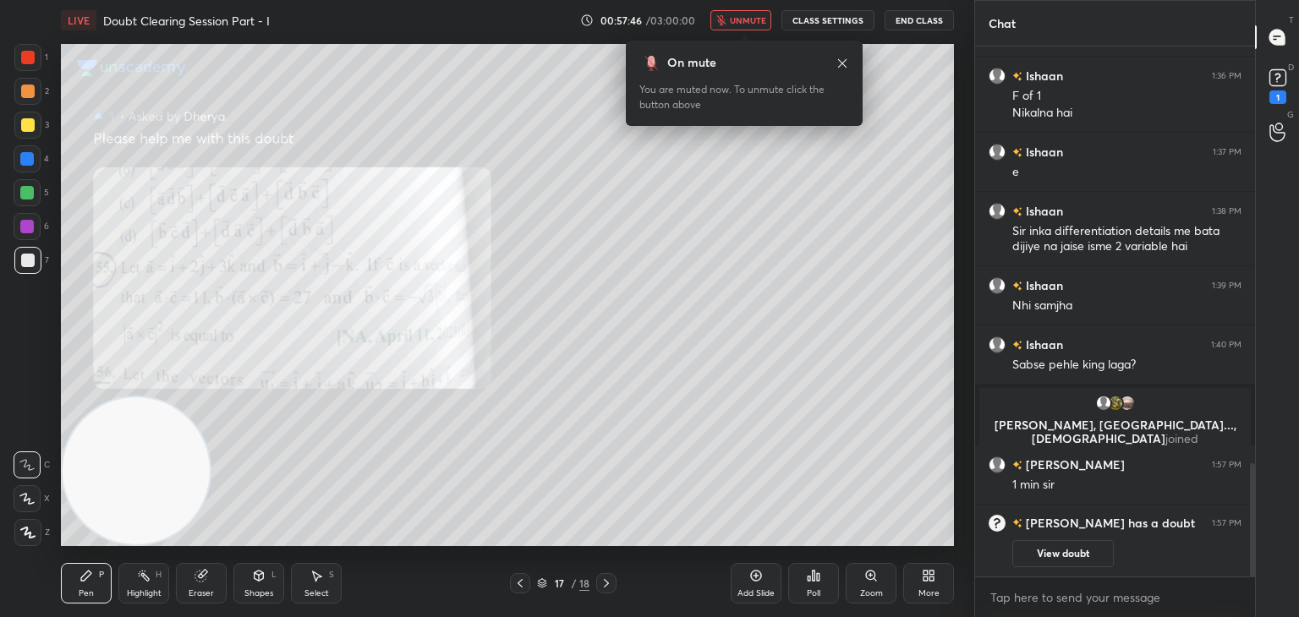
click at [1036, 550] on button "View doubt" at bounding box center [1062, 553] width 101 height 27
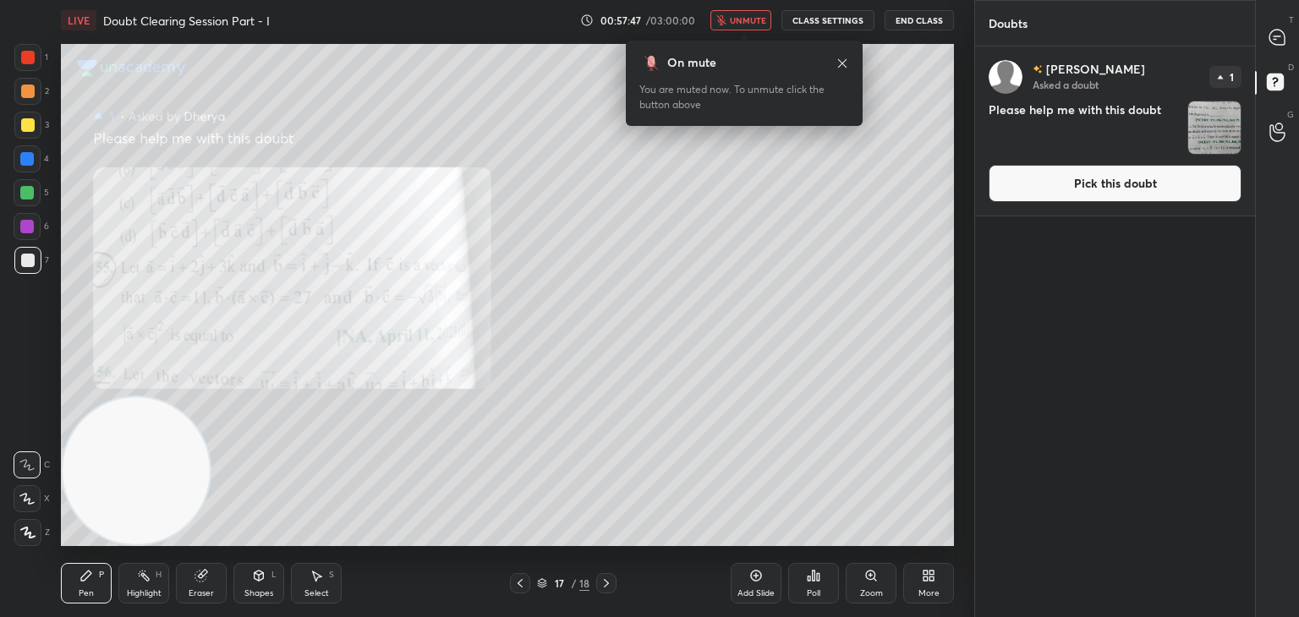
click at [1099, 195] on button "Pick this doubt" at bounding box center [1114, 183] width 253 height 37
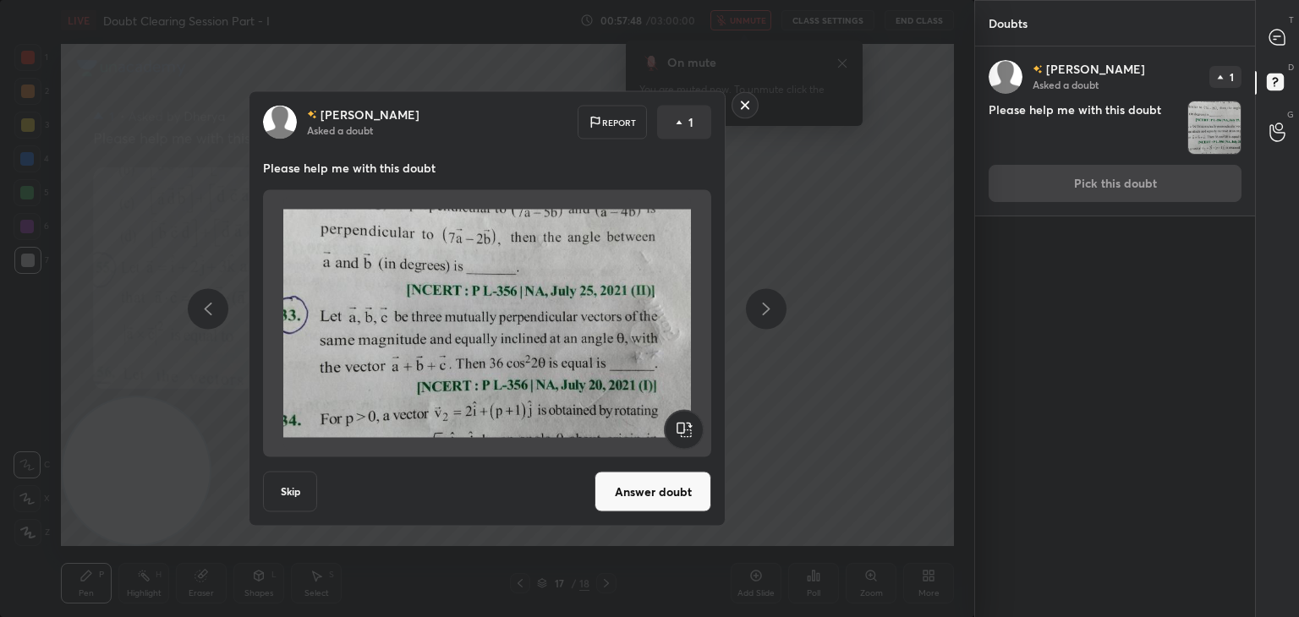
click at [654, 494] on button "Answer doubt" at bounding box center [652, 492] width 117 height 41
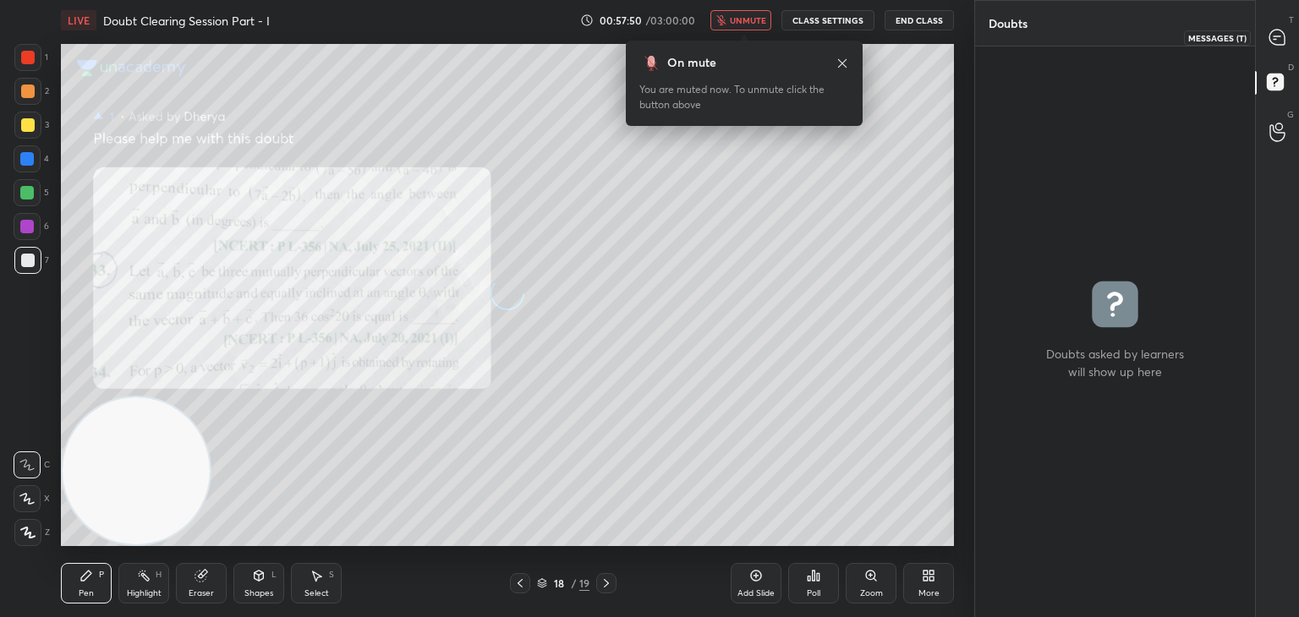
click at [1277, 35] on icon at bounding box center [1276, 37] width 15 height 15
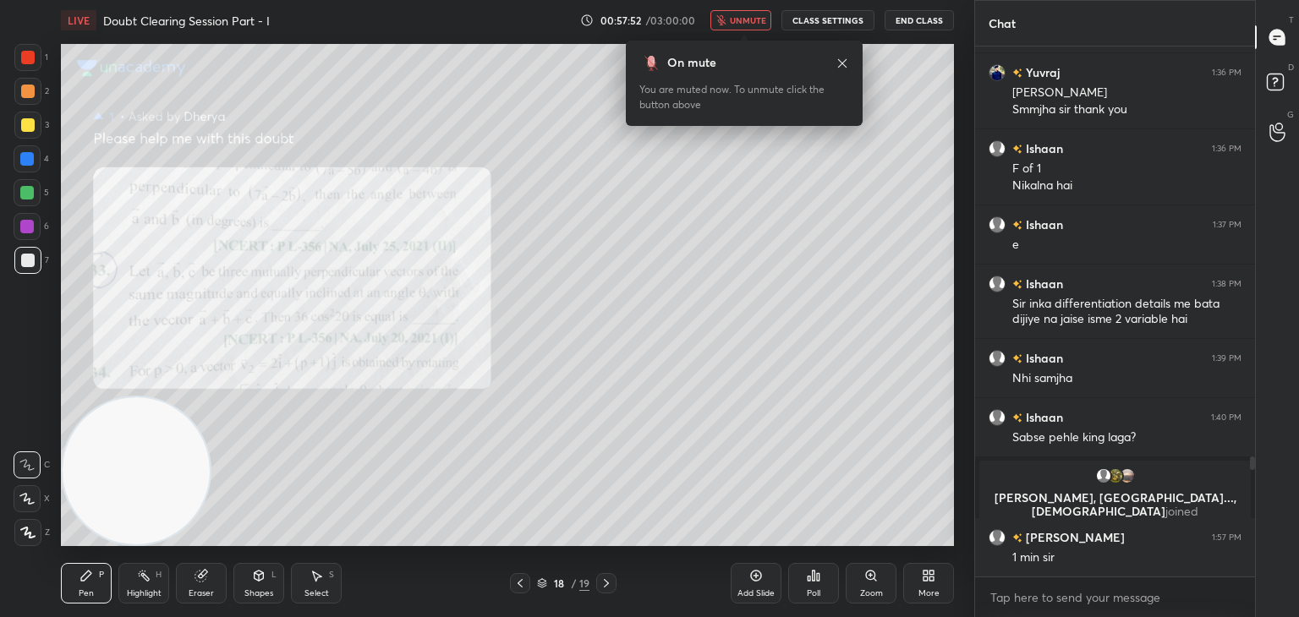
scroll to position [1836, 0]
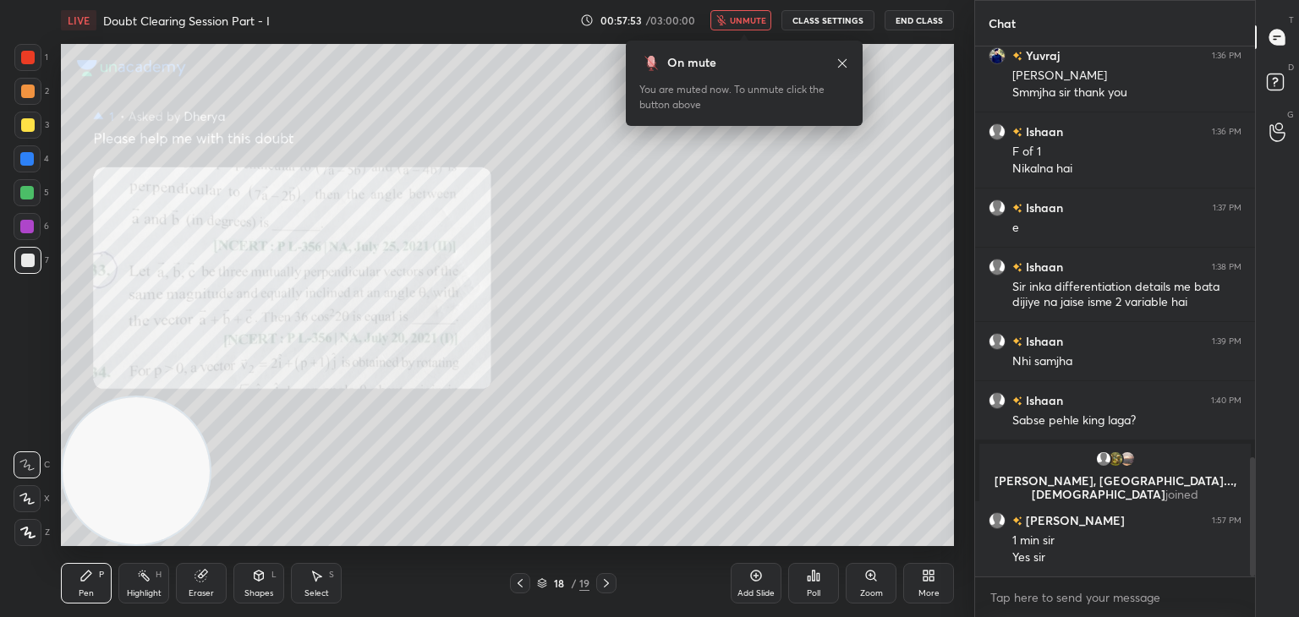
click at [524, 587] on div at bounding box center [520, 583] width 20 height 20
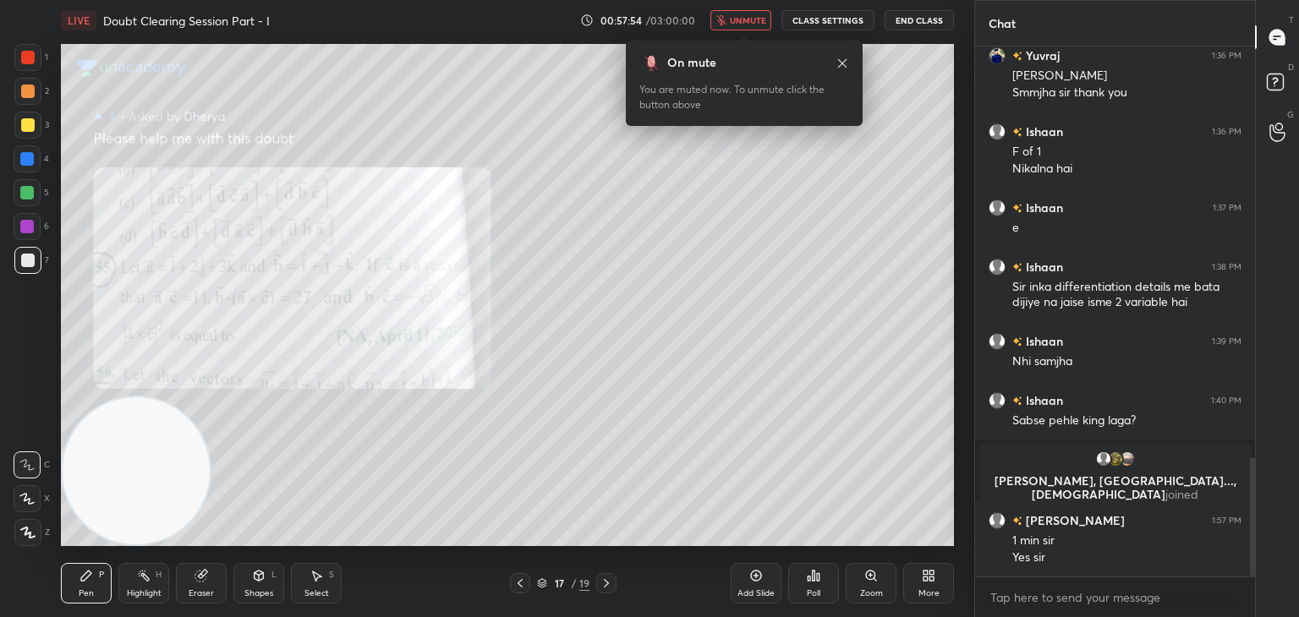
click at [522, 589] on icon at bounding box center [520, 584] width 14 height 14
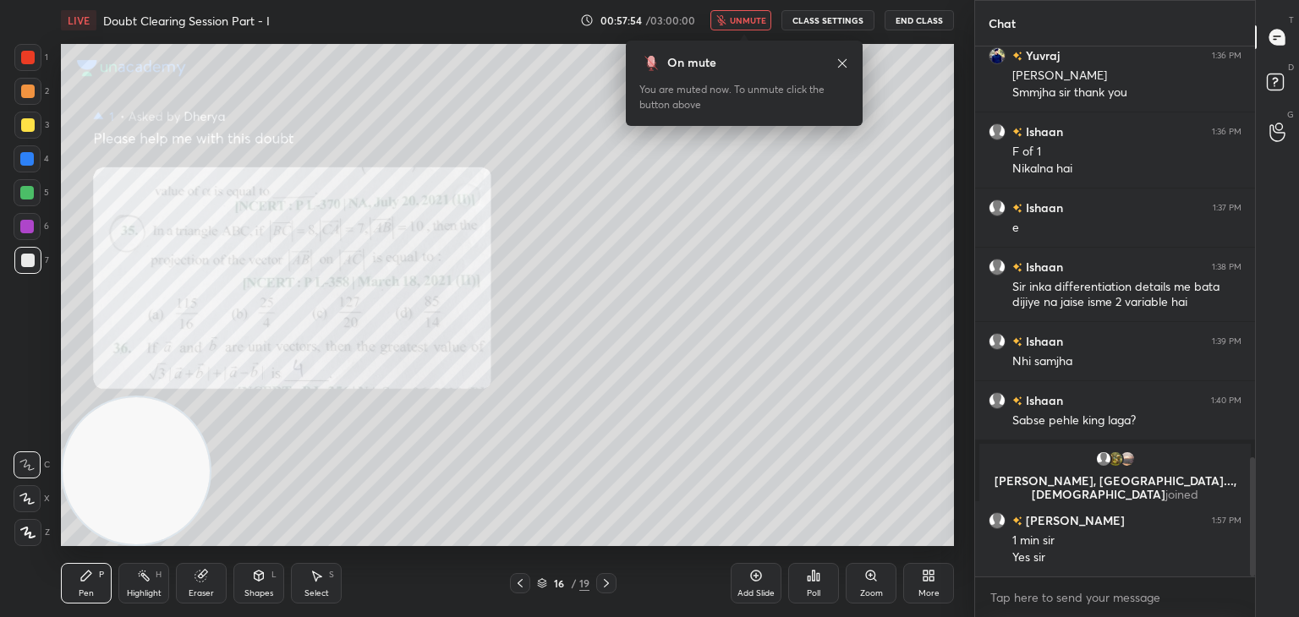
click at [523, 591] on div at bounding box center [520, 583] width 20 height 20
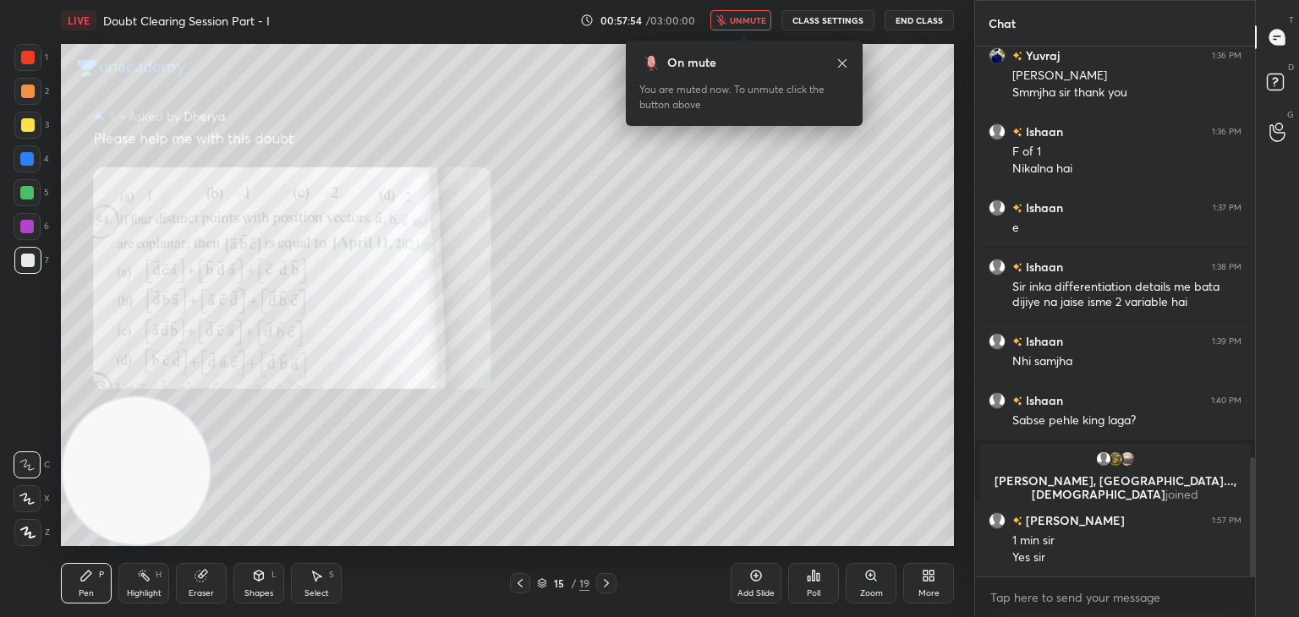
click at [523, 593] on div at bounding box center [520, 583] width 20 height 20
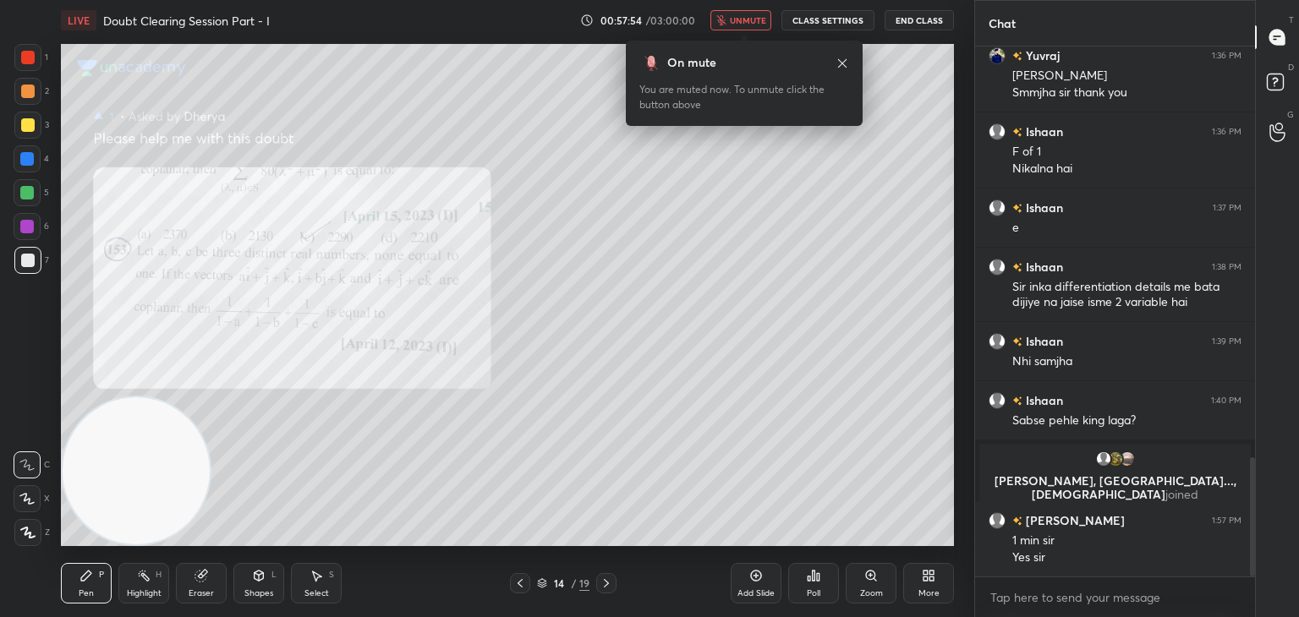
click at [522, 591] on div at bounding box center [520, 583] width 20 height 20
click at [522, 589] on icon at bounding box center [520, 584] width 14 height 14
click at [521, 593] on div at bounding box center [520, 583] width 20 height 20
click at [515, 590] on div at bounding box center [520, 583] width 20 height 20
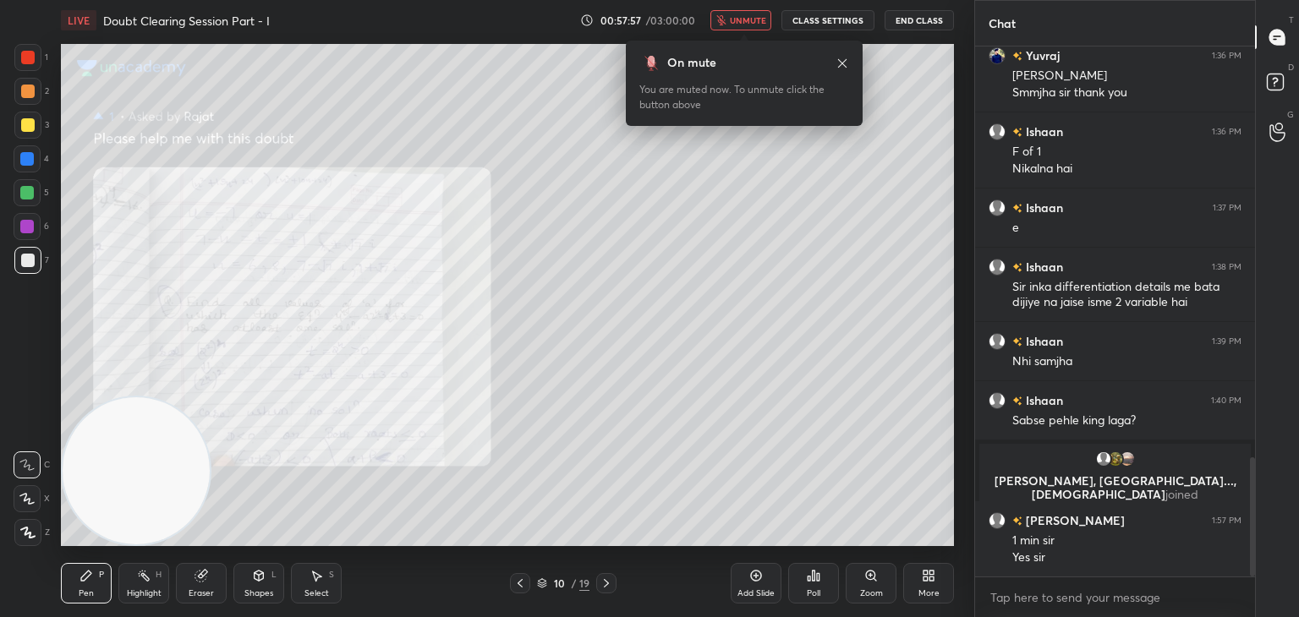
drag, startPoint x: 606, startPoint y: 586, endPoint x: 619, endPoint y: 566, distance: 23.9
click at [610, 585] on icon at bounding box center [606, 584] width 14 height 14
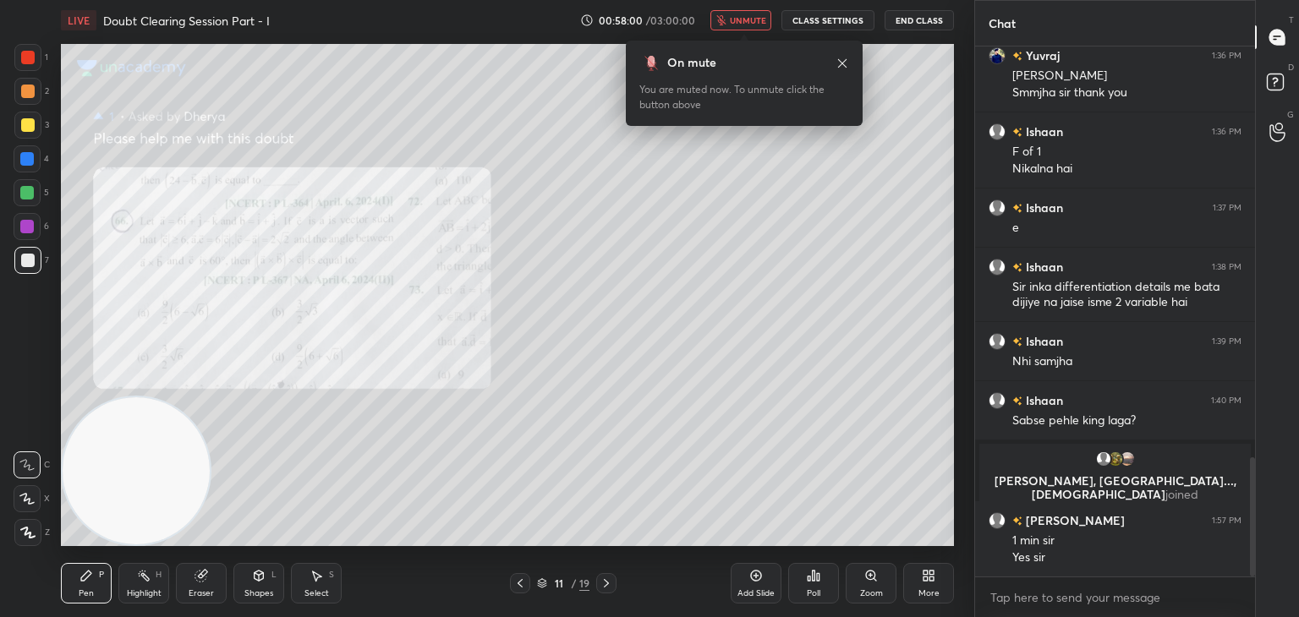
click at [737, 18] on span "unmute" at bounding box center [748, 20] width 36 height 12
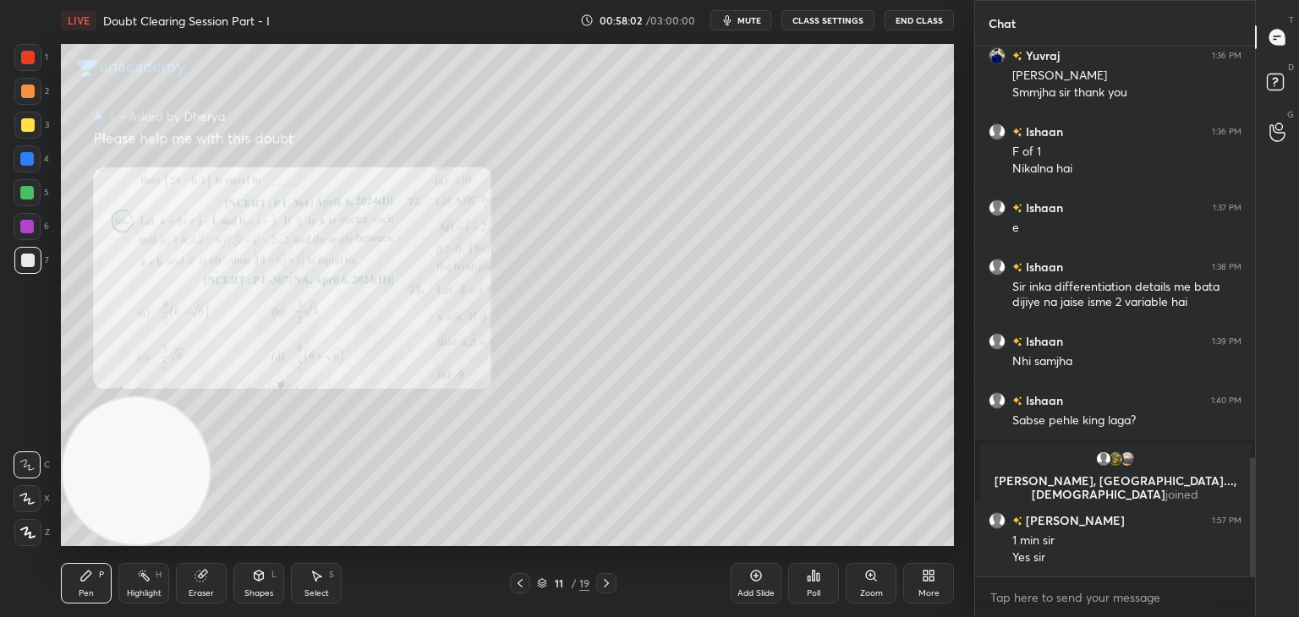
scroll to position [1909, 0]
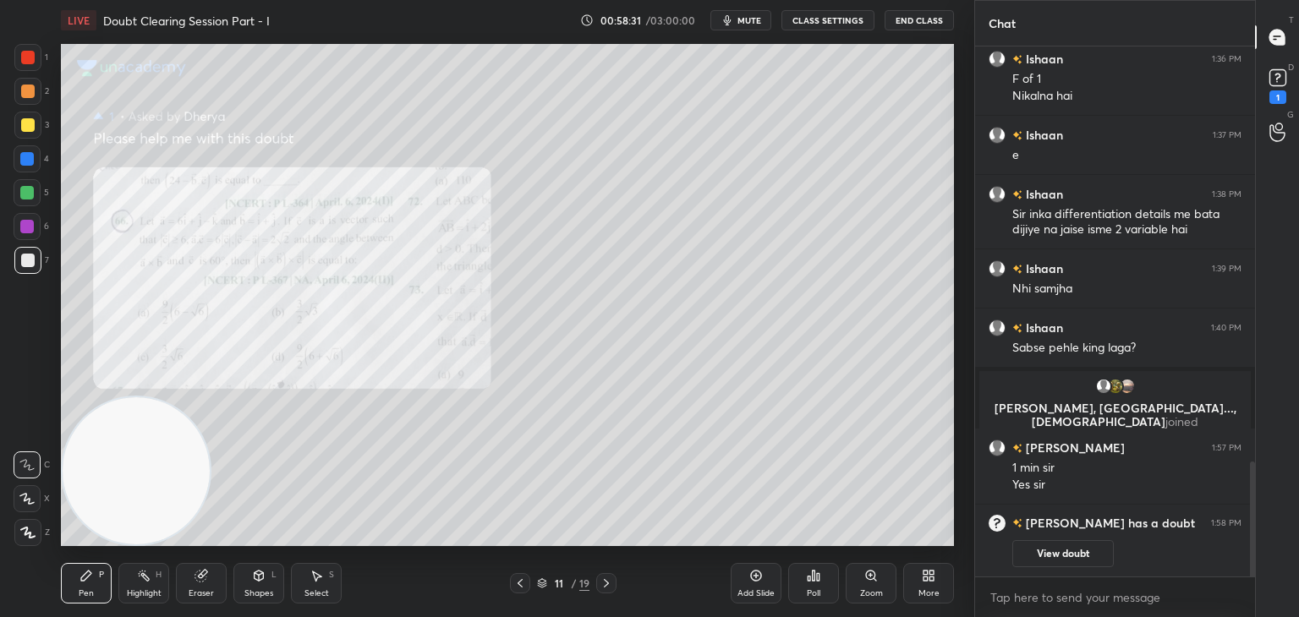
click at [1040, 561] on button "View doubt" at bounding box center [1062, 553] width 101 height 27
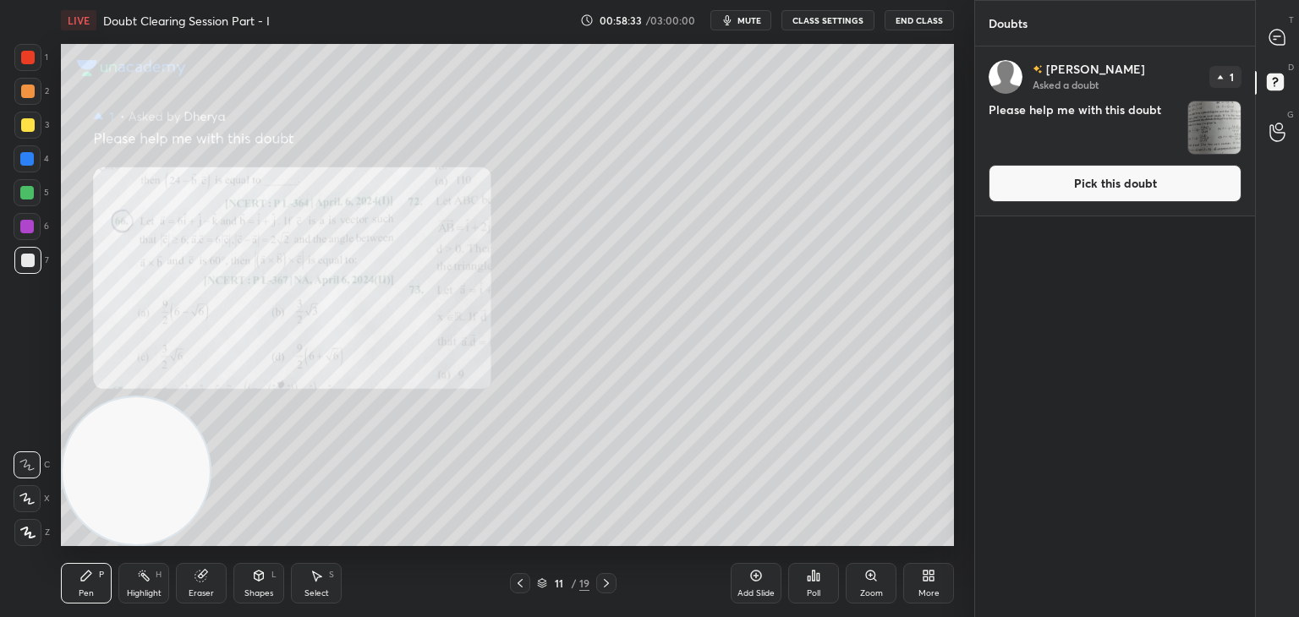
click at [1032, 172] on button "Pick this doubt" at bounding box center [1114, 183] width 253 height 37
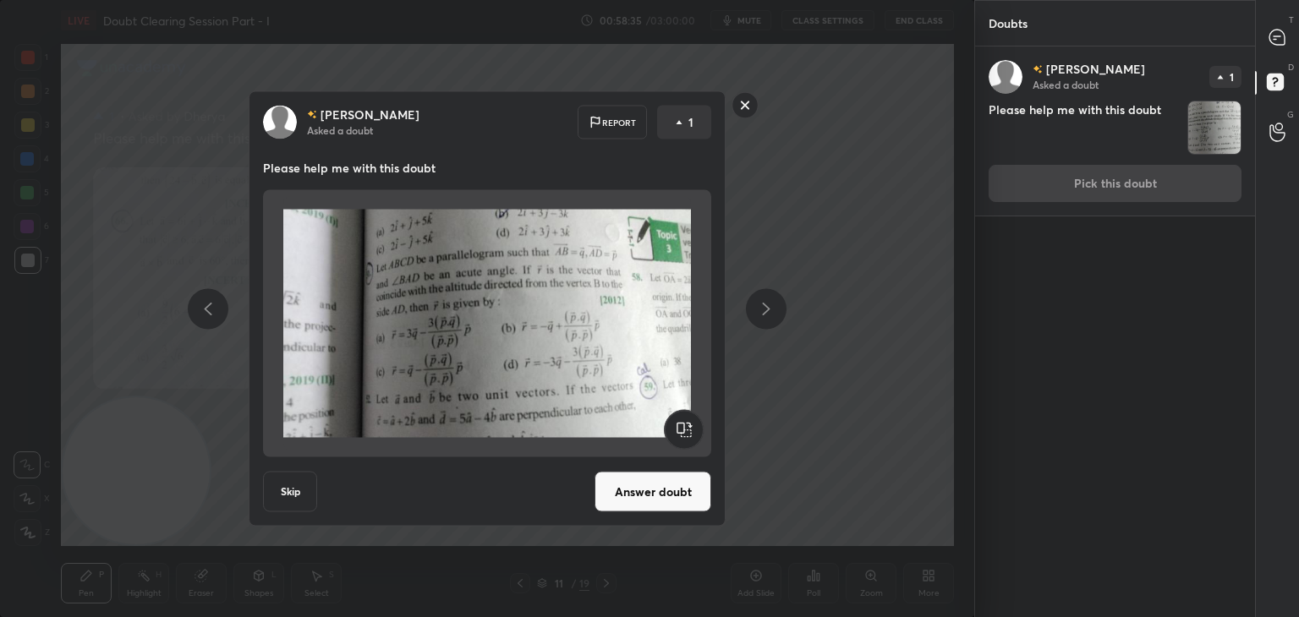
drag, startPoint x: 656, startPoint y: 499, endPoint x: 663, endPoint y: 492, distance: 9.6
click at [656, 498] on button "Answer doubt" at bounding box center [652, 492] width 117 height 41
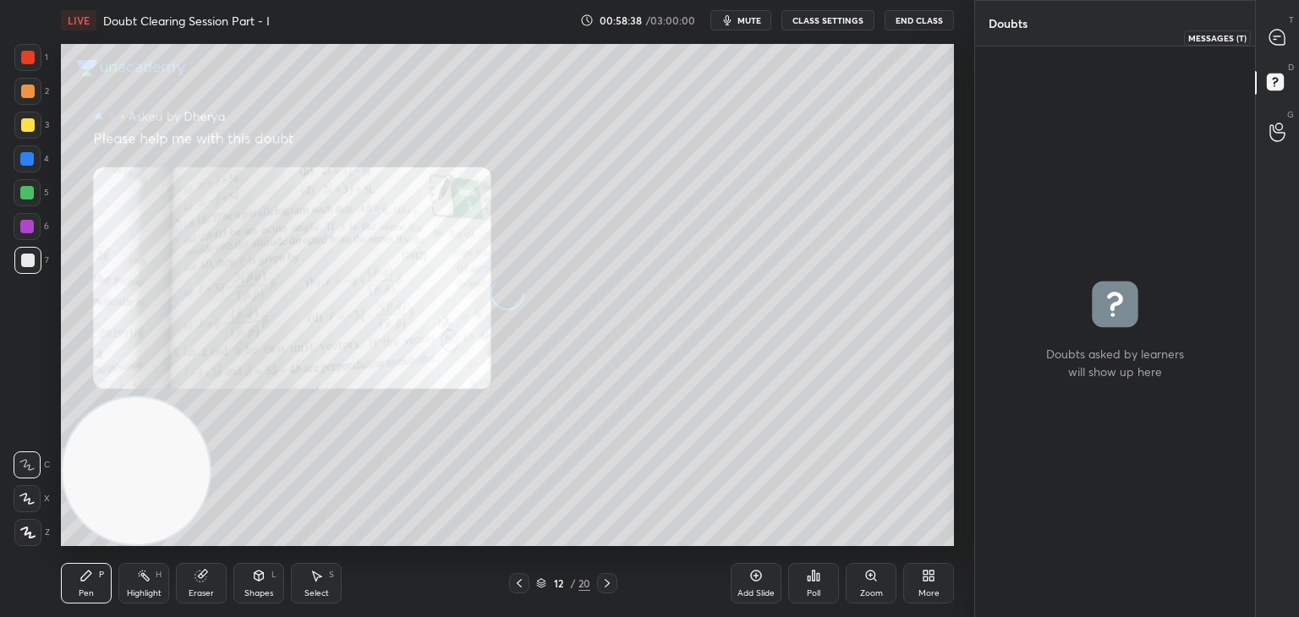
drag, startPoint x: 1284, startPoint y: 30, endPoint x: 1272, endPoint y: 31, distance: 12.7
click at [1278, 30] on icon at bounding box center [1277, 38] width 18 height 18
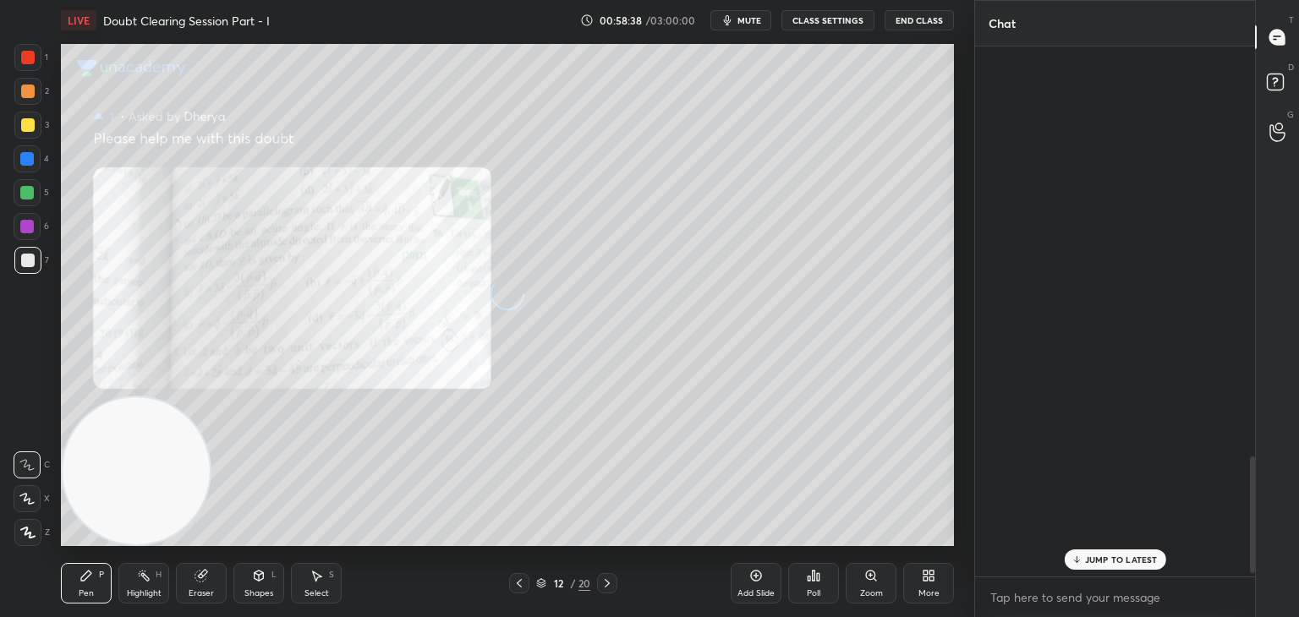
scroll to position [525, 275]
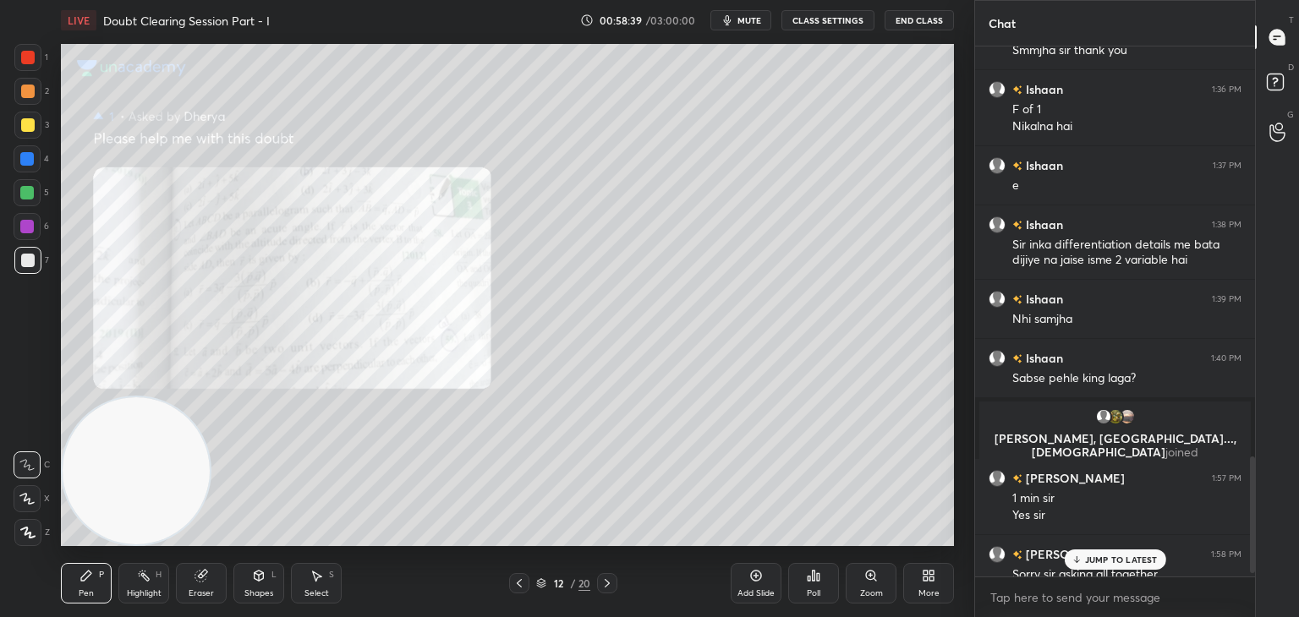
click at [1097, 559] on p "JUMP TO LATEST" at bounding box center [1121, 560] width 73 height 10
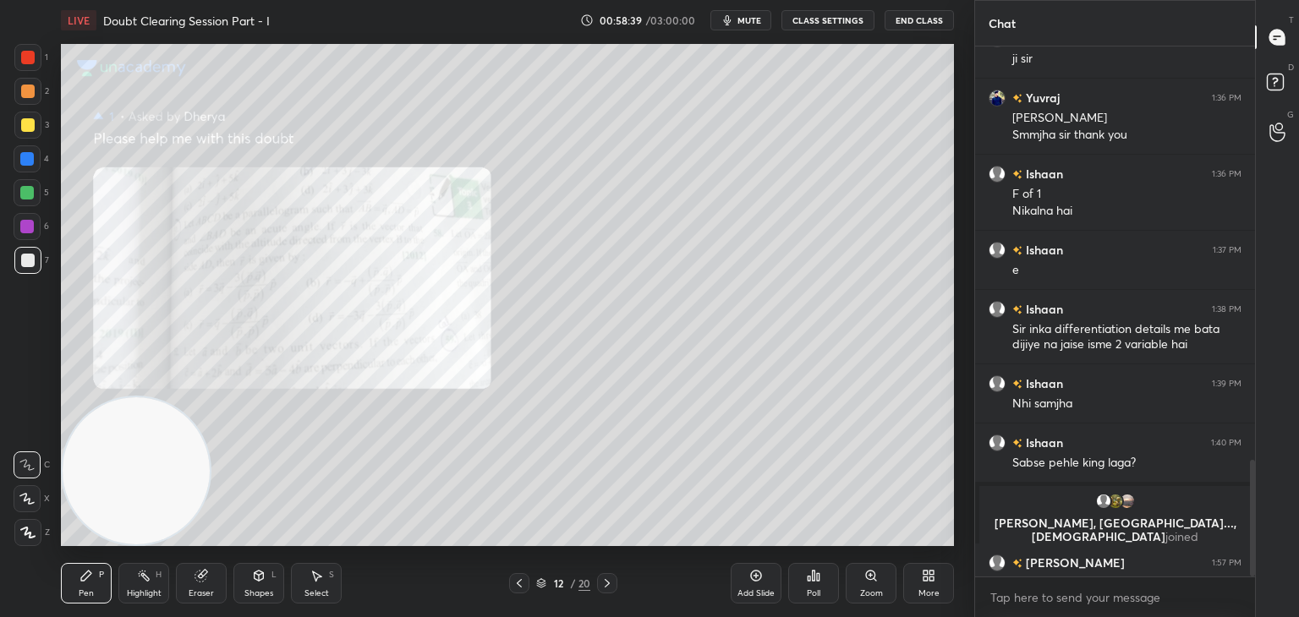
scroll to position [1879, 0]
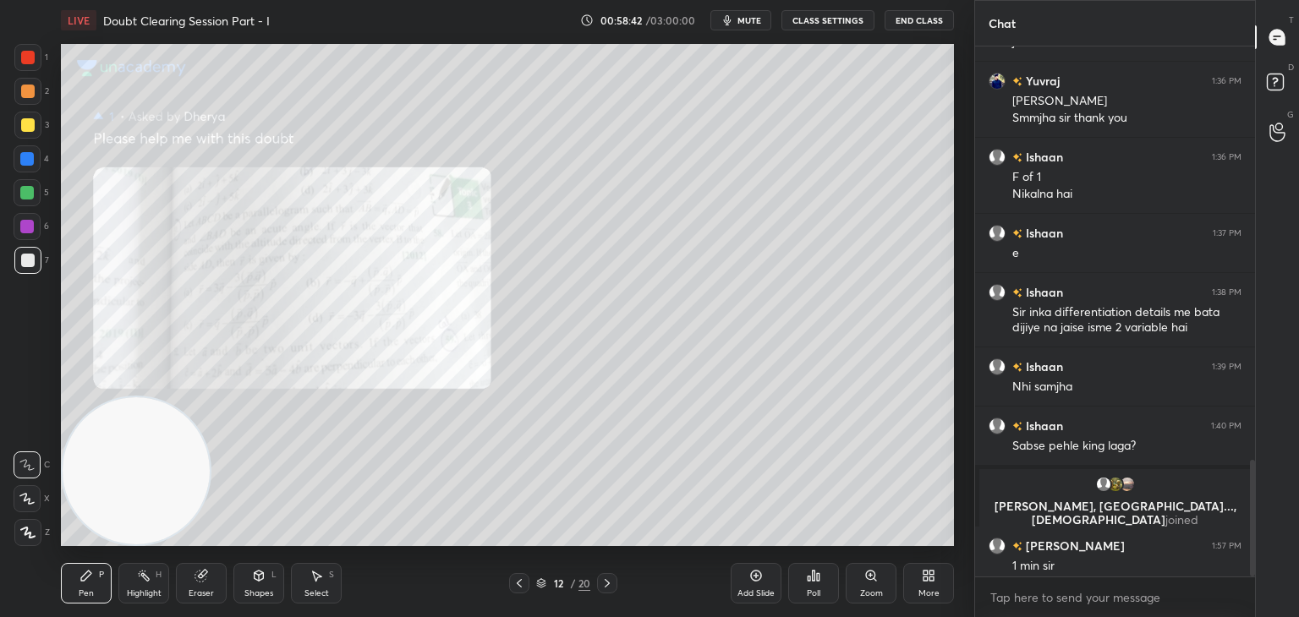
drag, startPoint x: 1254, startPoint y: 472, endPoint x: 1254, endPoint y: 501, distance: 29.6
click at [1256, 522] on div "T Messages (T) D Doubts (D) G Raise Hand (G)" at bounding box center [1277, 308] width 44 height 617
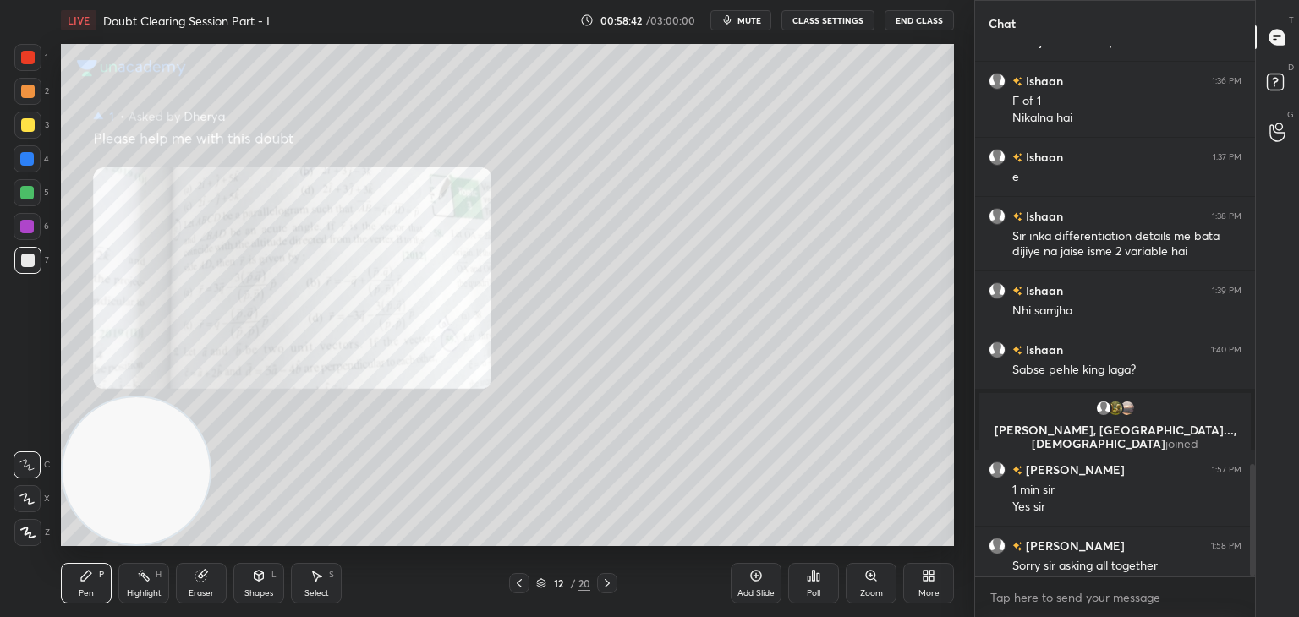
scroll to position [1963, 0]
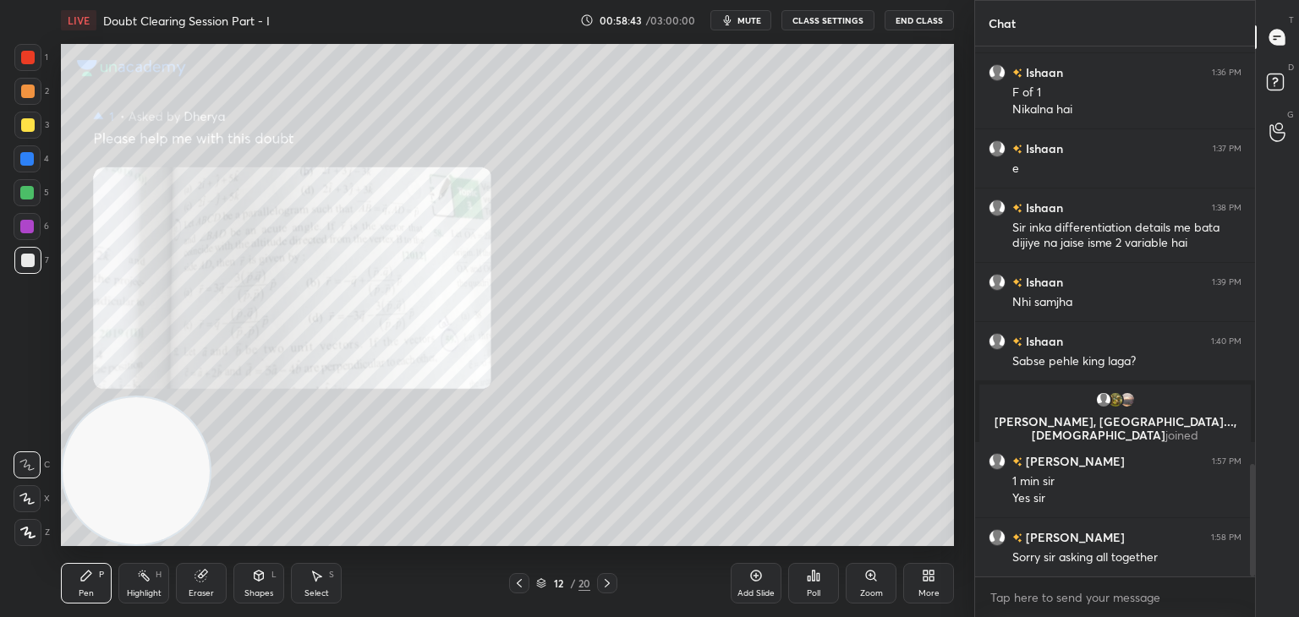
drag, startPoint x: 1251, startPoint y: 493, endPoint x: 1255, endPoint y: 550, distance: 56.7
click at [1258, 551] on div "Chat [PERSON_NAME] 1:35 PM ji [PERSON_NAME] 1:36 PM [PERSON_NAME] sir thank you…" at bounding box center [1136, 308] width 325 height 617
click at [521, 586] on icon at bounding box center [519, 584] width 14 height 14
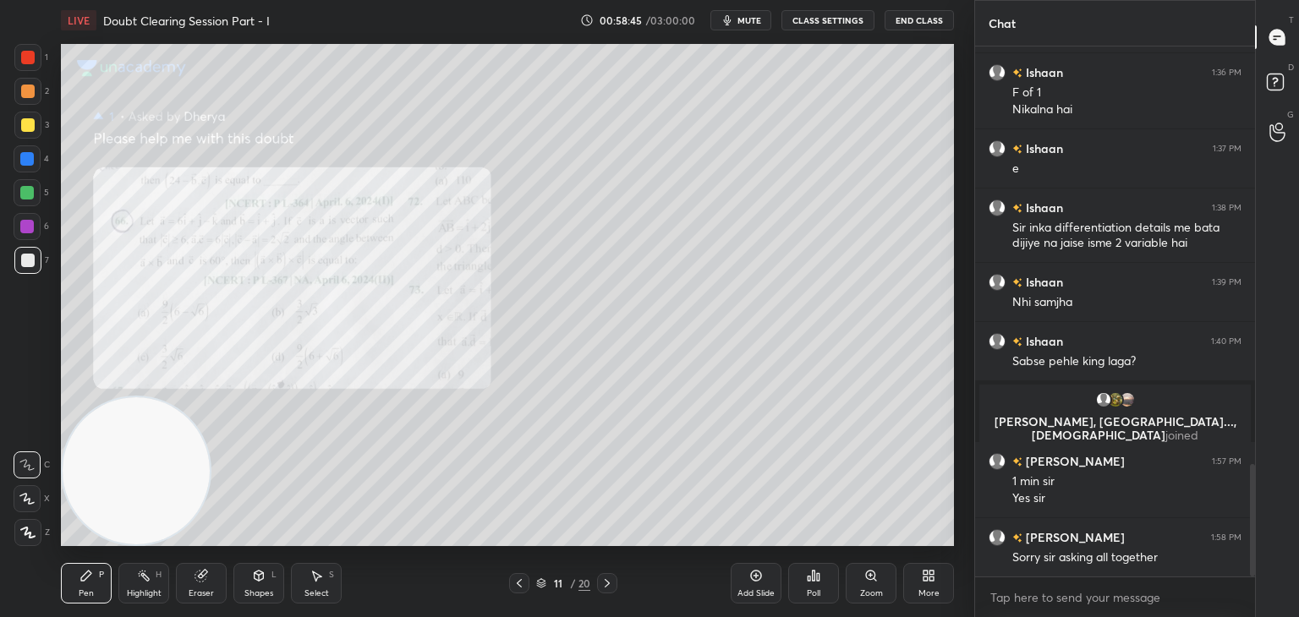
click at [522, 582] on icon at bounding box center [519, 584] width 14 height 14
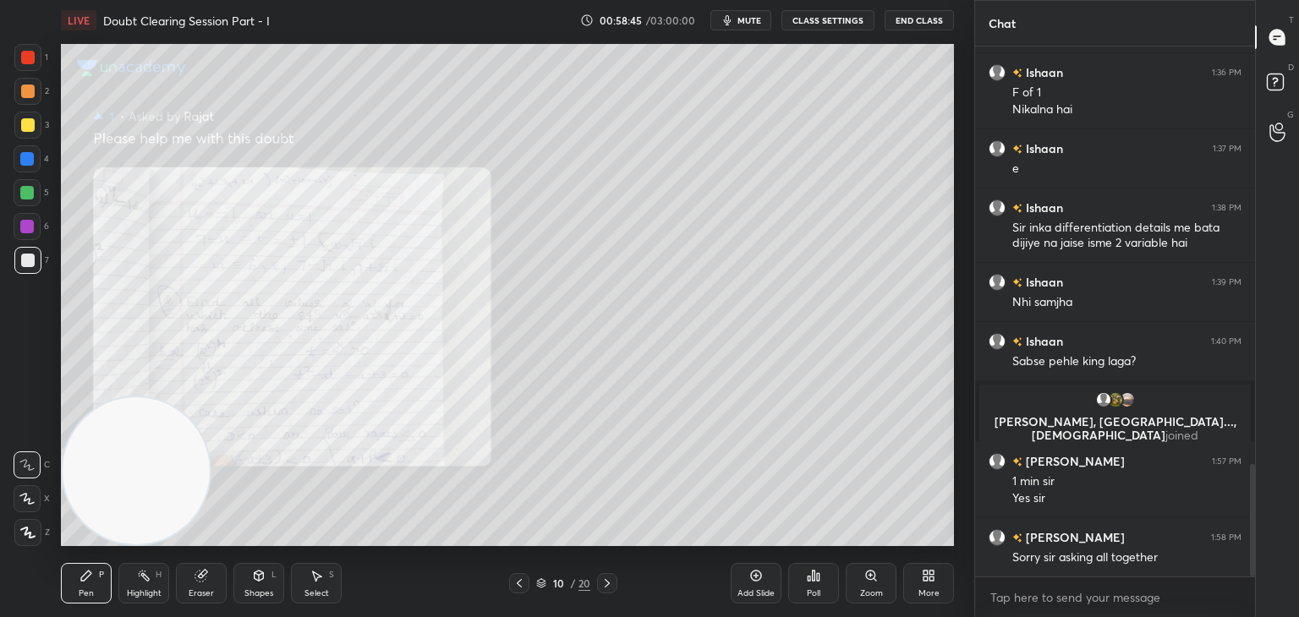
click at [517, 583] on icon at bounding box center [519, 583] width 5 height 8
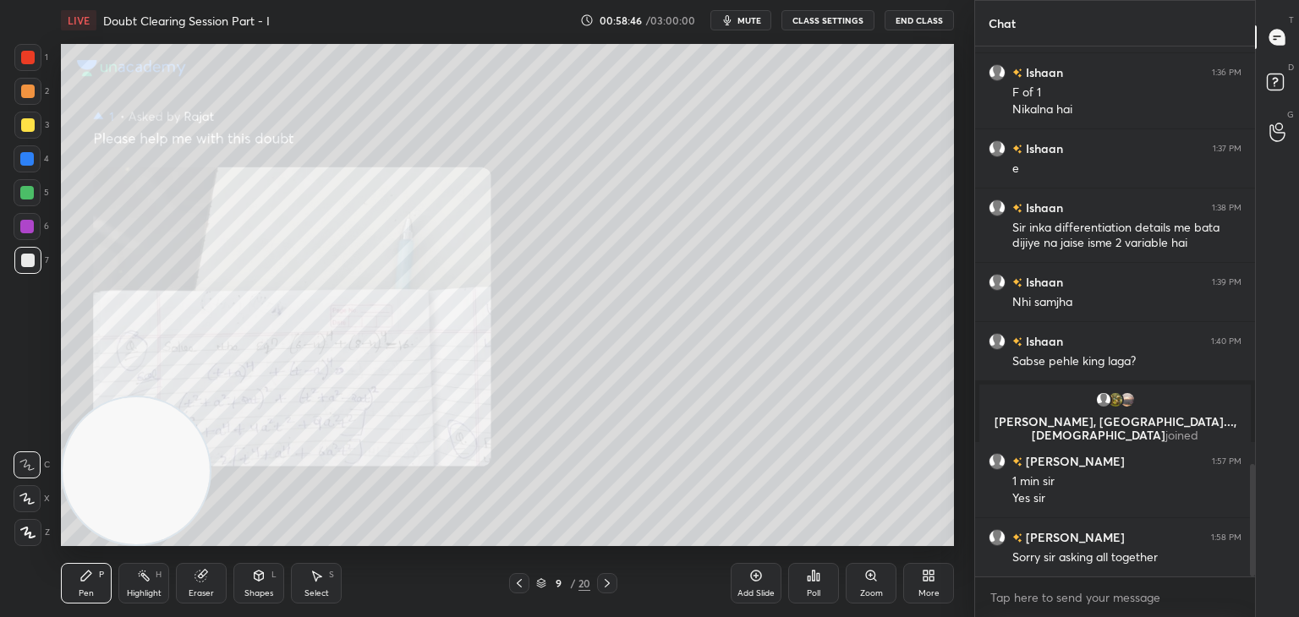
click at [604, 588] on icon at bounding box center [607, 584] width 14 height 14
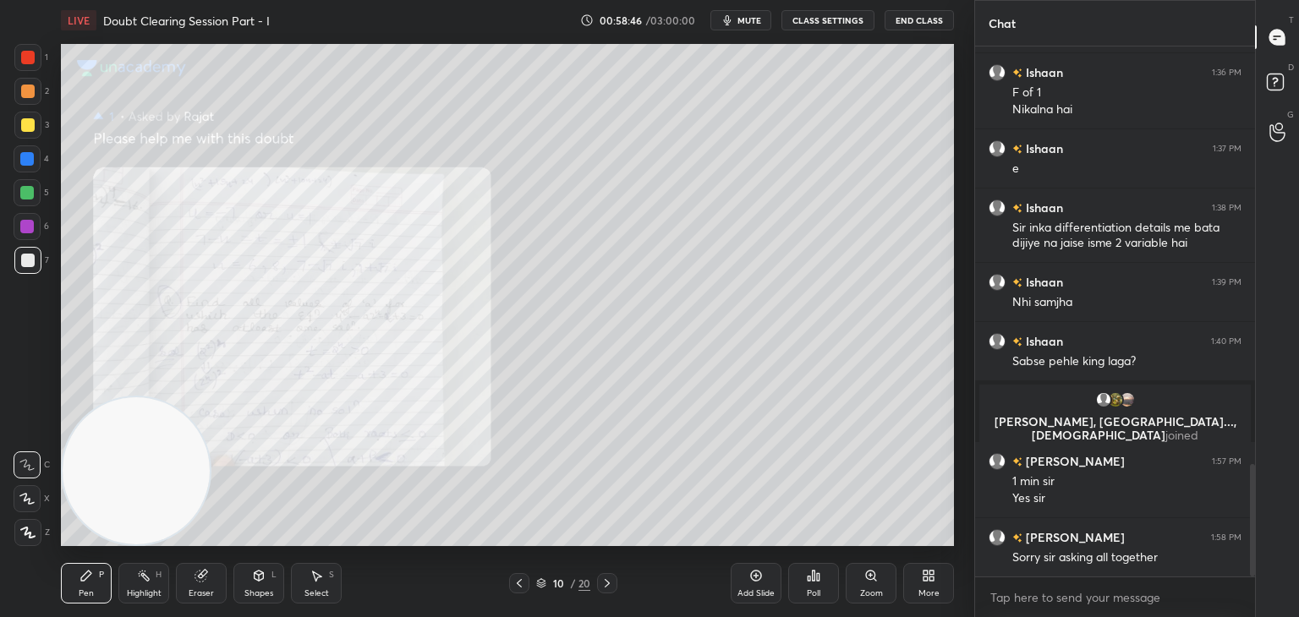
click at [605, 582] on icon at bounding box center [607, 584] width 14 height 14
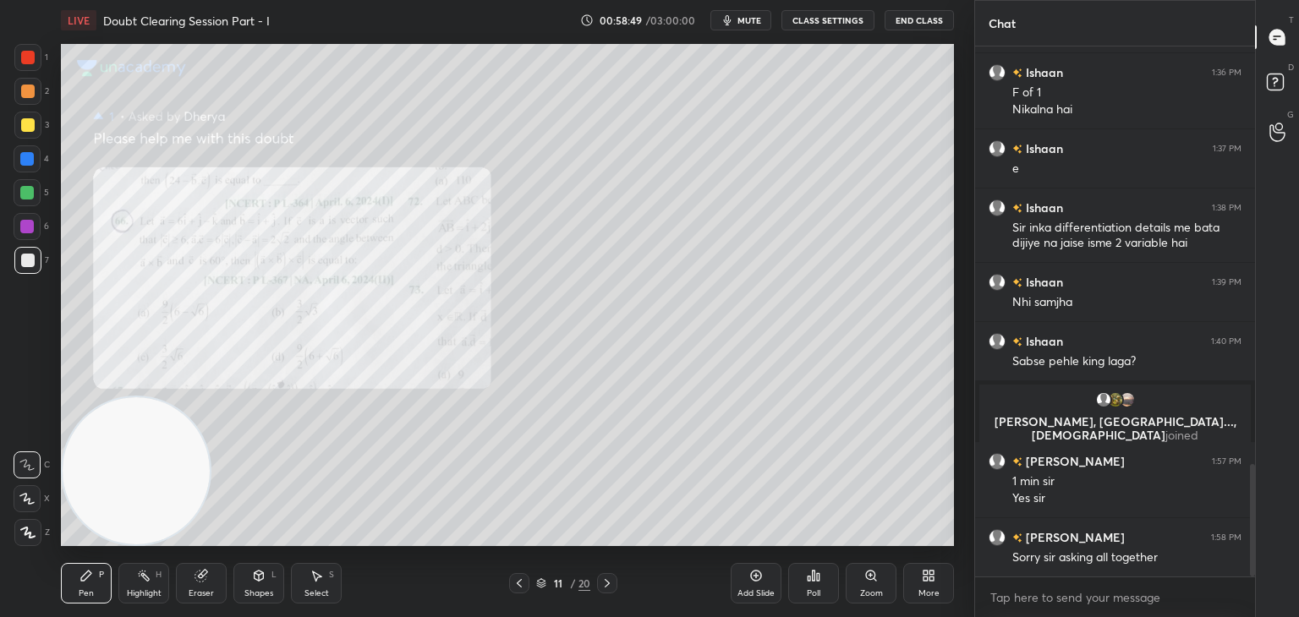
click at [876, 579] on icon at bounding box center [871, 576] width 14 height 14
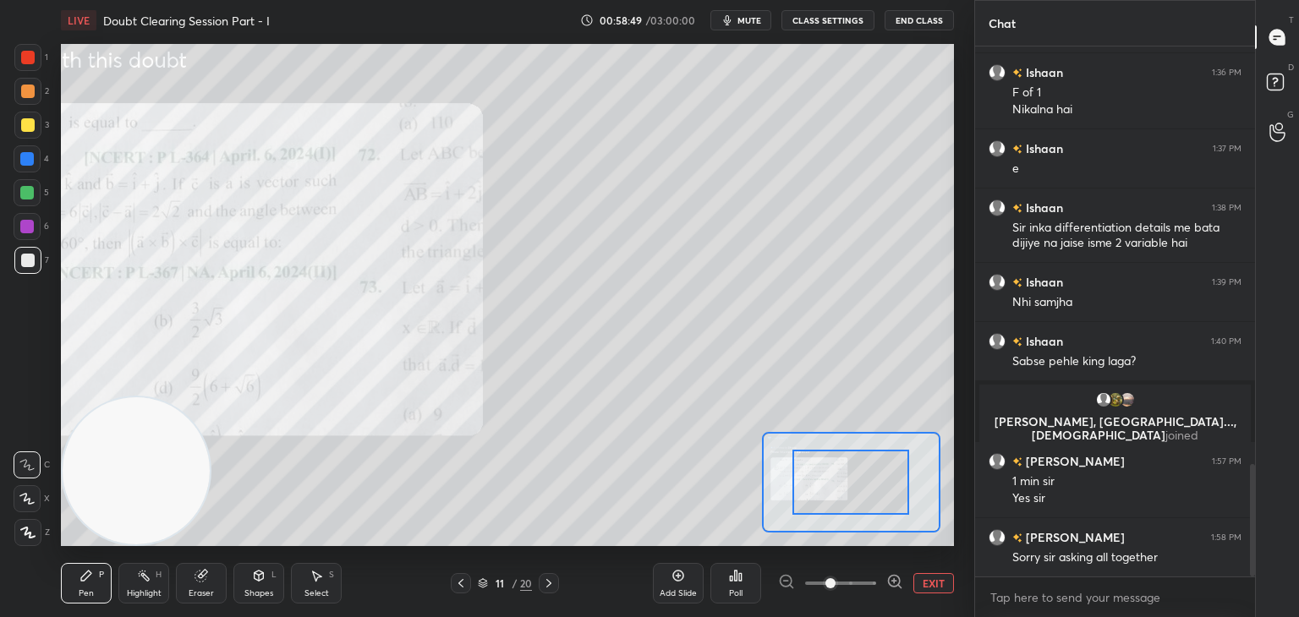
click at [865, 584] on span at bounding box center [840, 583] width 71 height 25
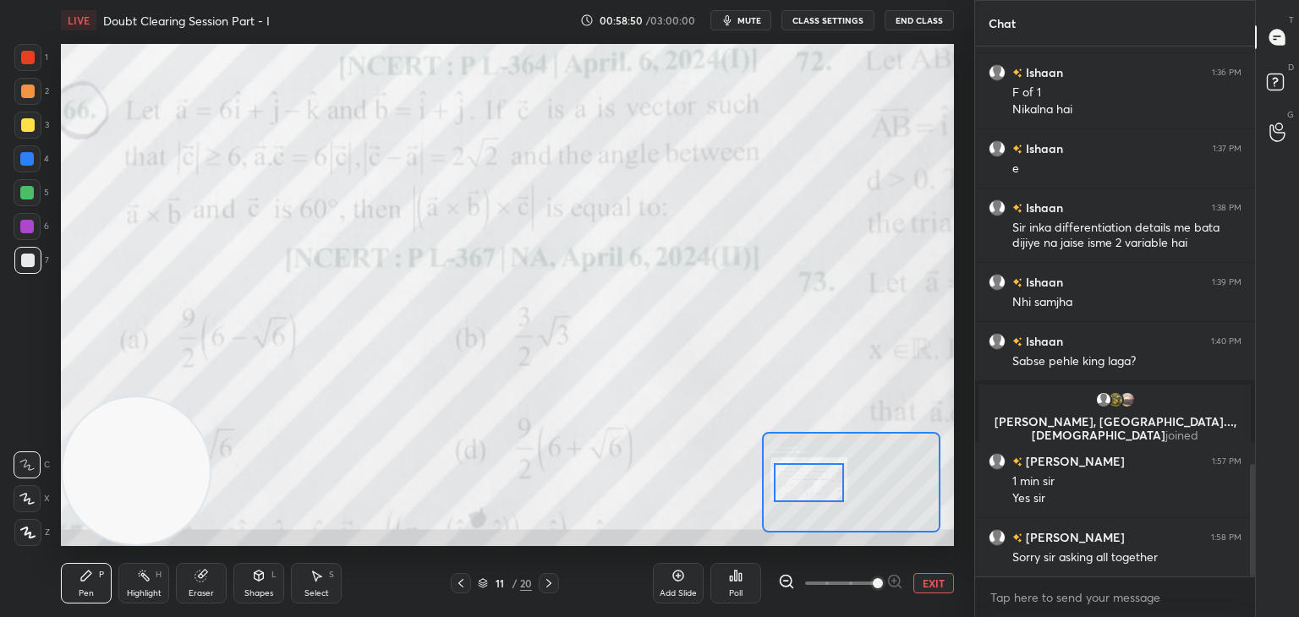
drag, startPoint x: 829, startPoint y: 484, endPoint x: 811, endPoint y: 477, distance: 20.1
click at [808, 484] on div at bounding box center [809, 482] width 70 height 39
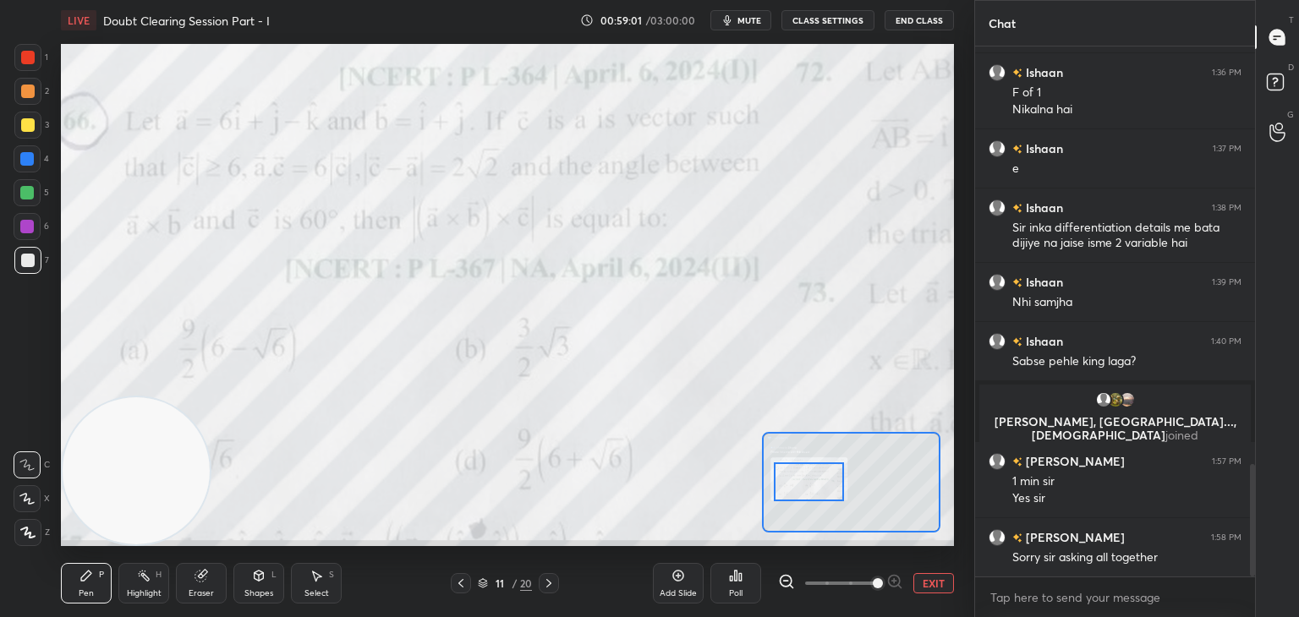
drag, startPoint x: 801, startPoint y: 469, endPoint x: 807, endPoint y: 475, distance: 9.0
click at [808, 475] on div at bounding box center [809, 481] width 70 height 39
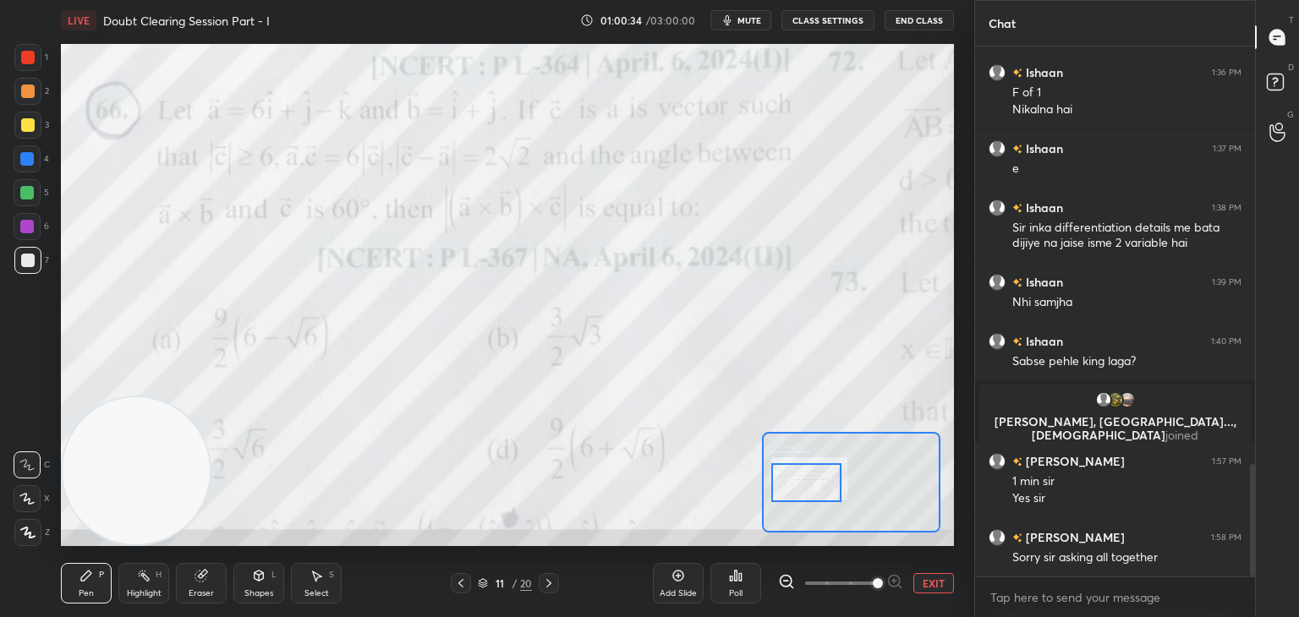
click at [932, 581] on button "EXIT" at bounding box center [933, 583] width 41 height 20
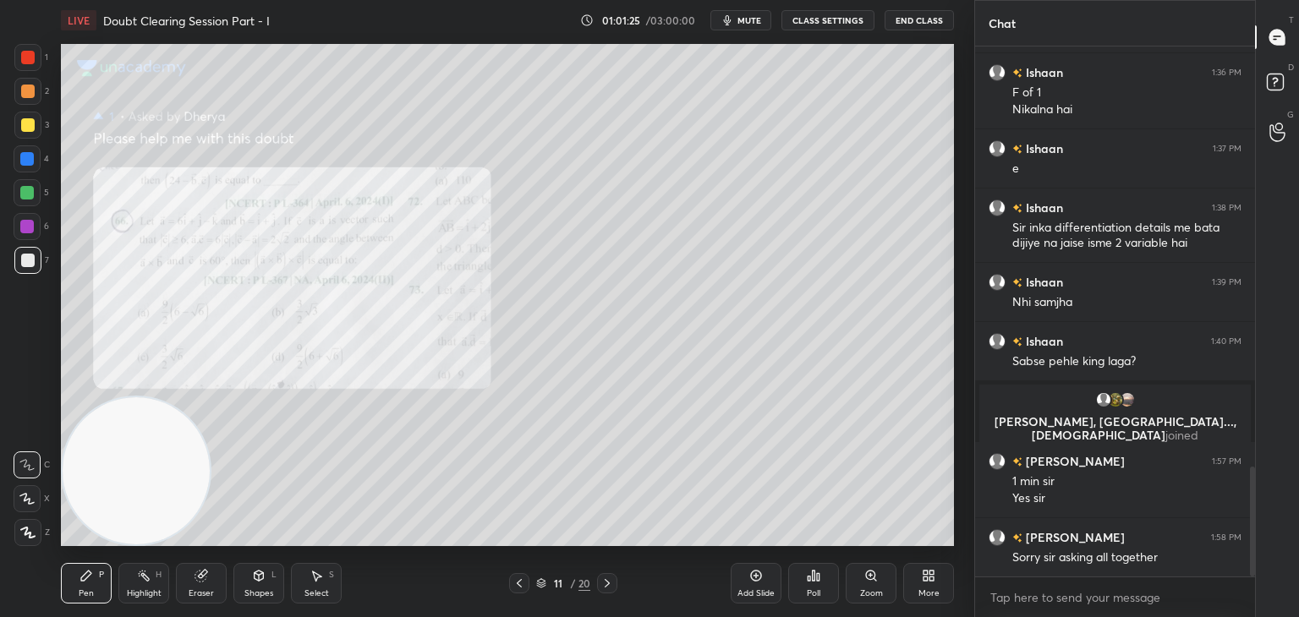
scroll to position [2022, 0]
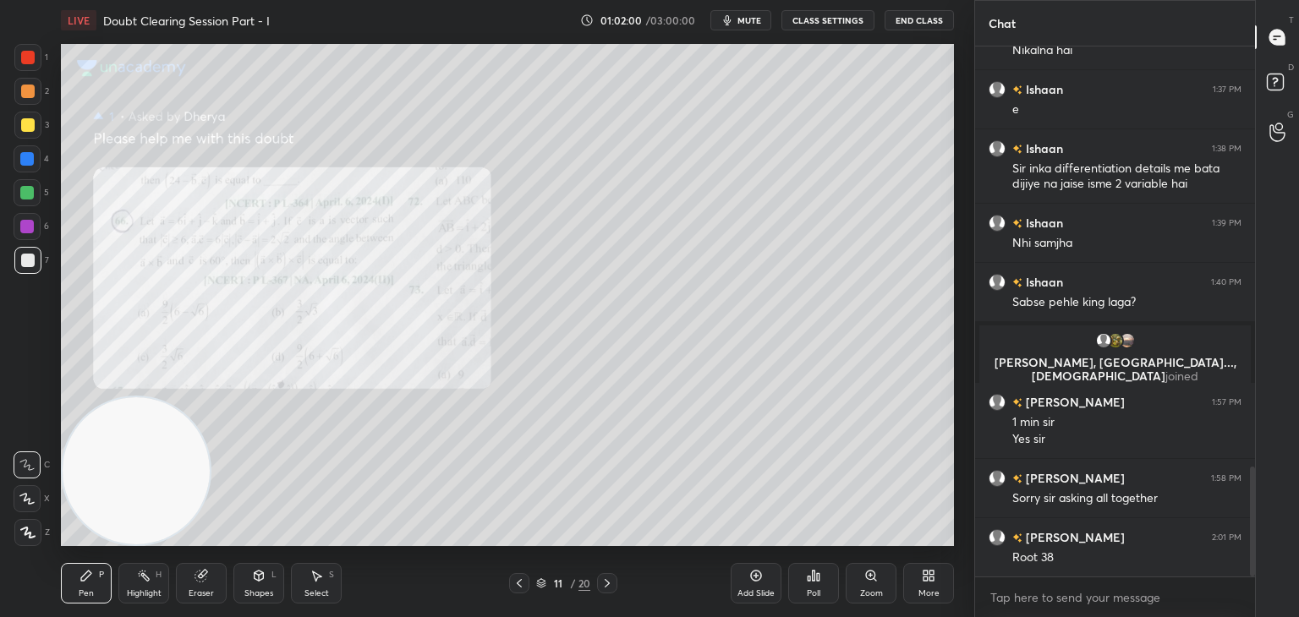
click at [186, 590] on div "Eraser" at bounding box center [201, 583] width 51 height 41
click at [88, 586] on div "Pen P" at bounding box center [86, 583] width 51 height 41
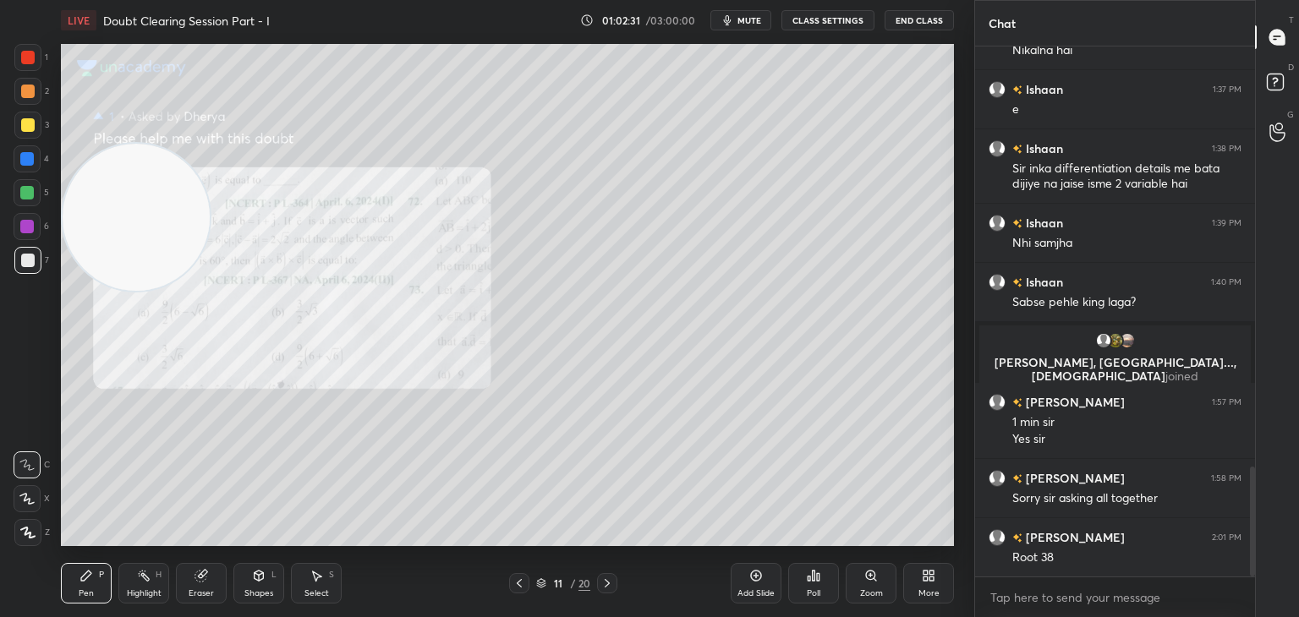
drag, startPoint x: 139, startPoint y: 461, endPoint x: 85, endPoint y: 39, distance: 425.3
click at [85, 41] on div "Setting up your live class Poll for secs No correct answer Start poll" at bounding box center [507, 295] width 906 height 509
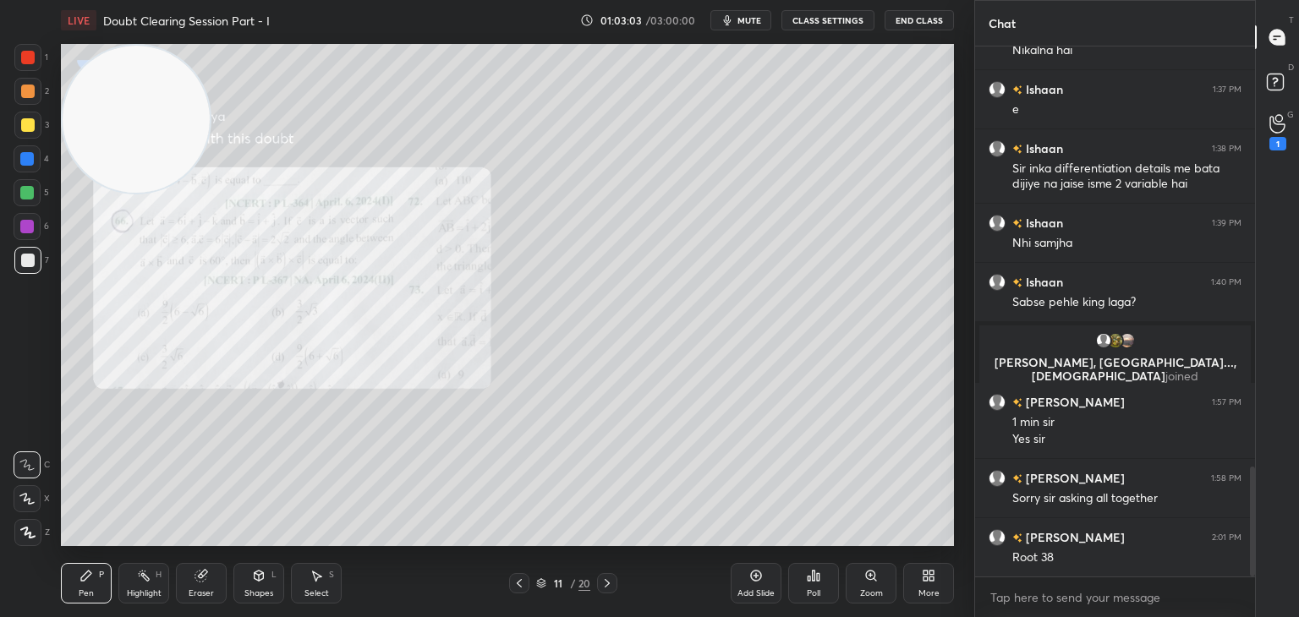
click at [211, 577] on div "Eraser" at bounding box center [201, 583] width 51 height 41
drag, startPoint x: 87, startPoint y: 577, endPoint x: 107, endPoint y: 552, distance: 32.5
click at [85, 576] on icon at bounding box center [86, 576] width 10 height 10
drag, startPoint x: 1280, startPoint y: 138, endPoint x: 1268, endPoint y: 134, distance: 12.6
click at [1276, 139] on div "1" at bounding box center [1277, 144] width 17 height 14
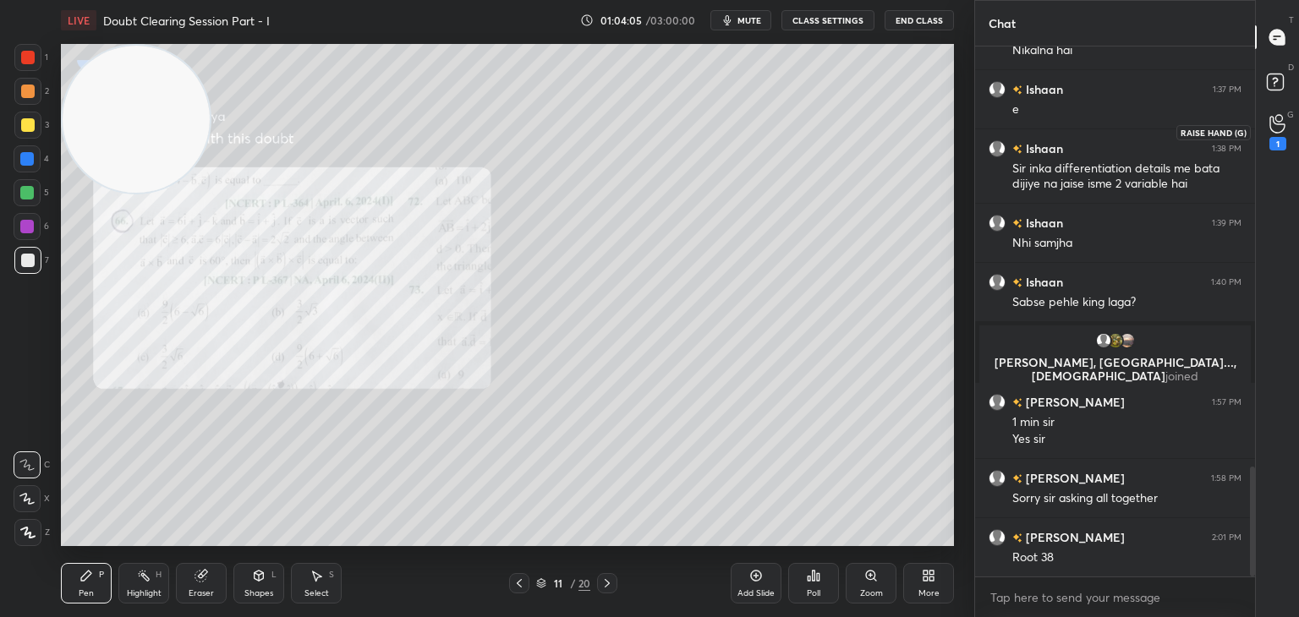
scroll to position [5, 5]
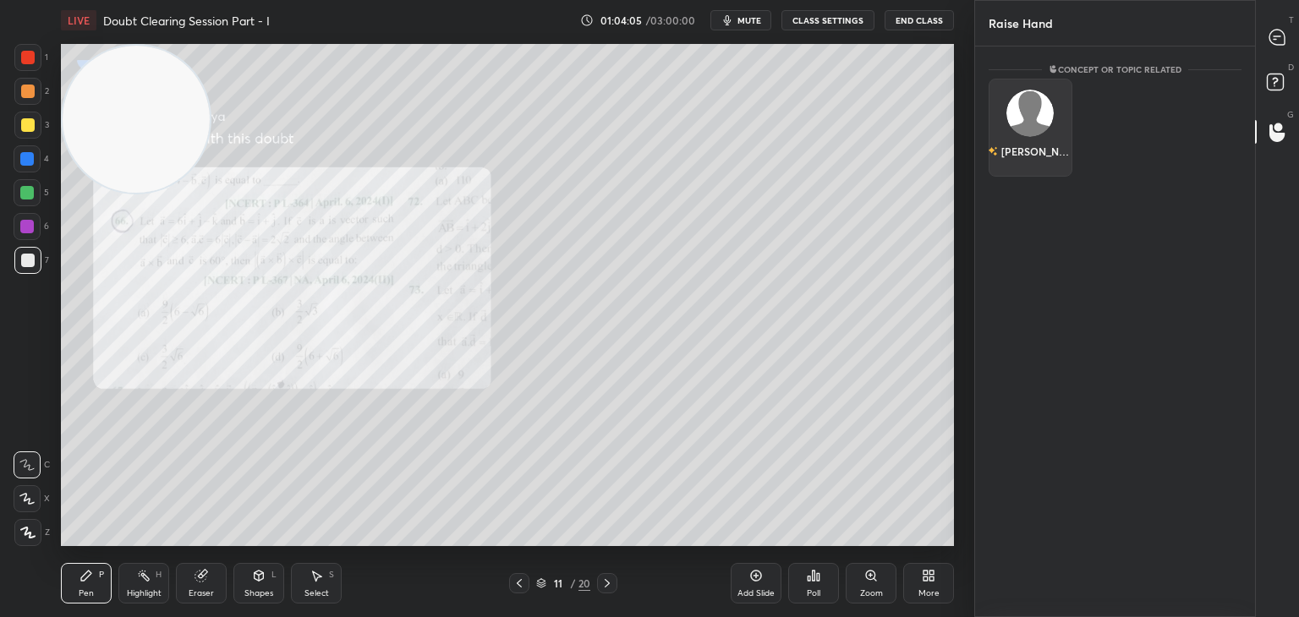
click at [1024, 130] on div "[PERSON_NAME]" at bounding box center [1030, 128] width 84 height 98
click at [1018, 173] on div "[PERSON_NAME] INVITE" at bounding box center [1030, 132] width 84 height 107
click at [1024, 165] on button "INVITE" at bounding box center [1030, 163] width 68 height 22
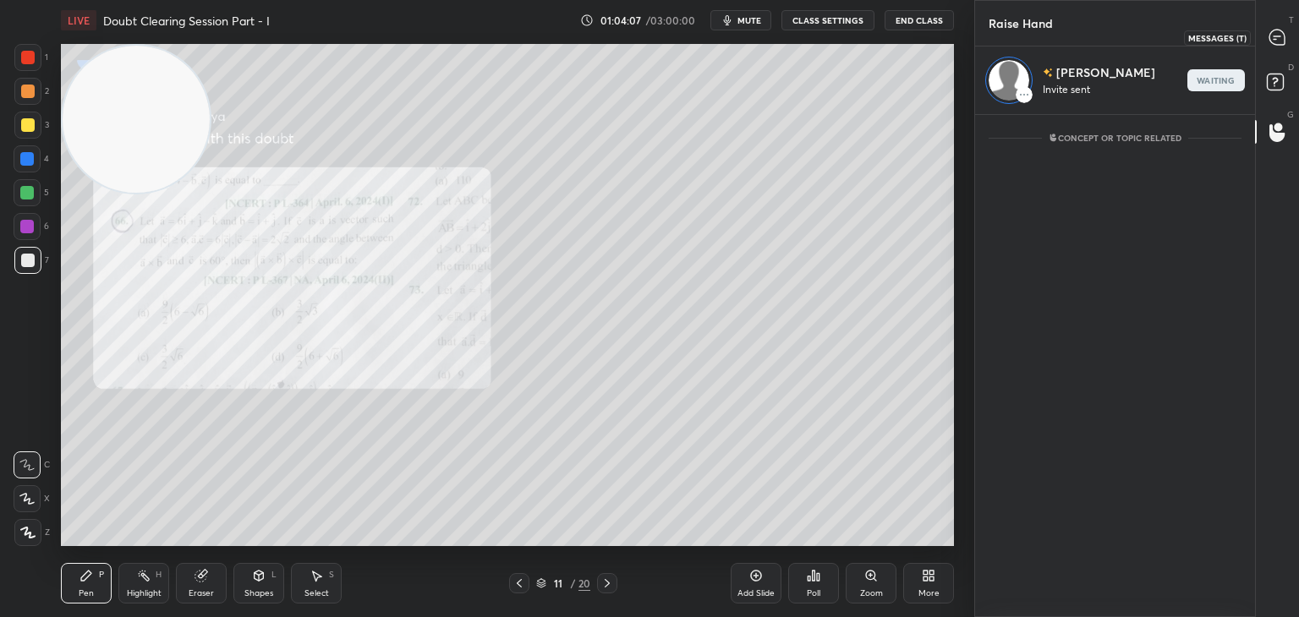
click at [1268, 42] on icon at bounding box center [1277, 38] width 18 height 18
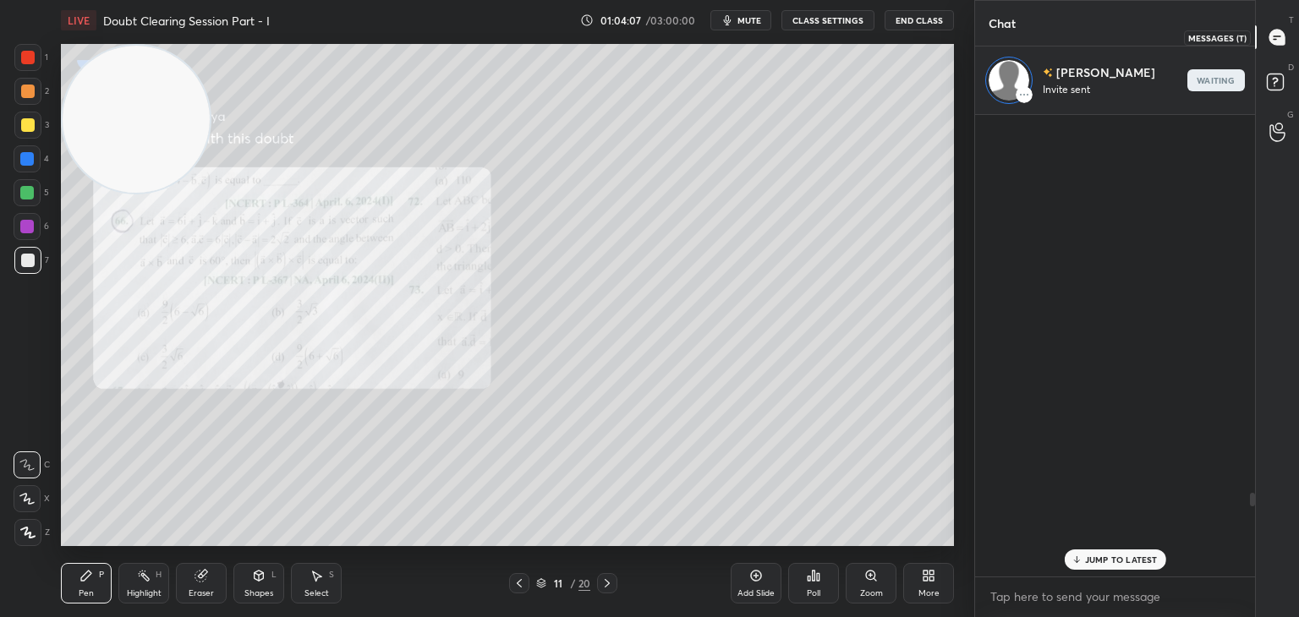
scroll to position [457, 275]
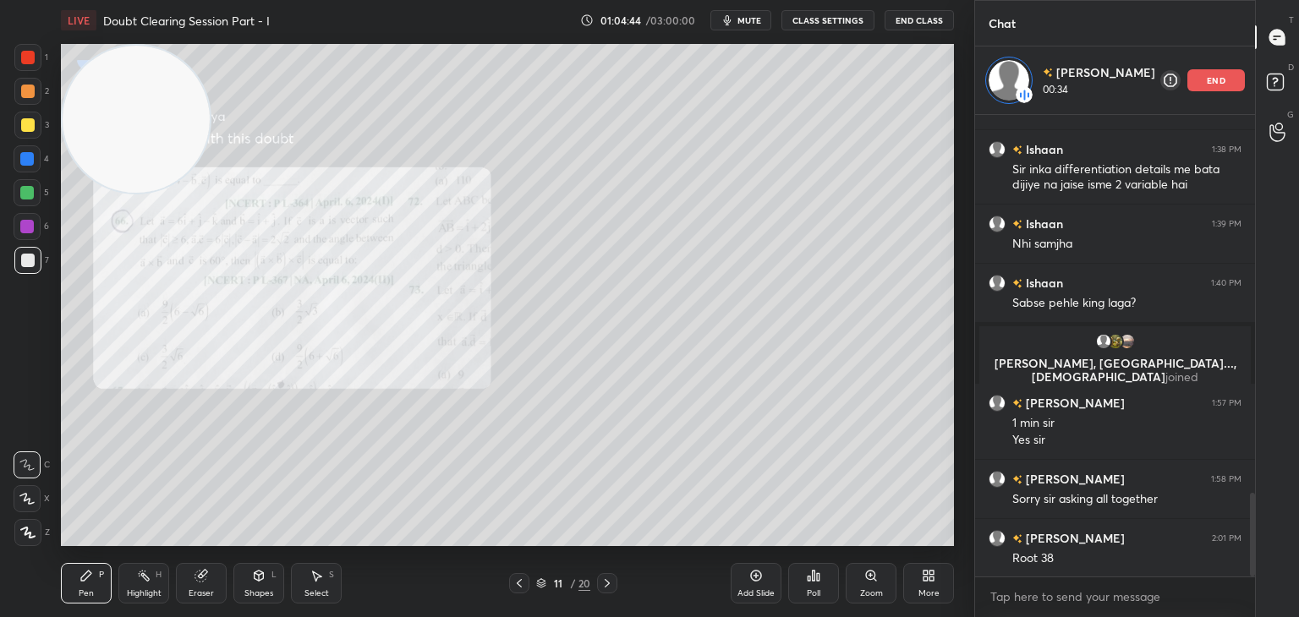
click at [605, 588] on icon at bounding box center [607, 584] width 14 height 14
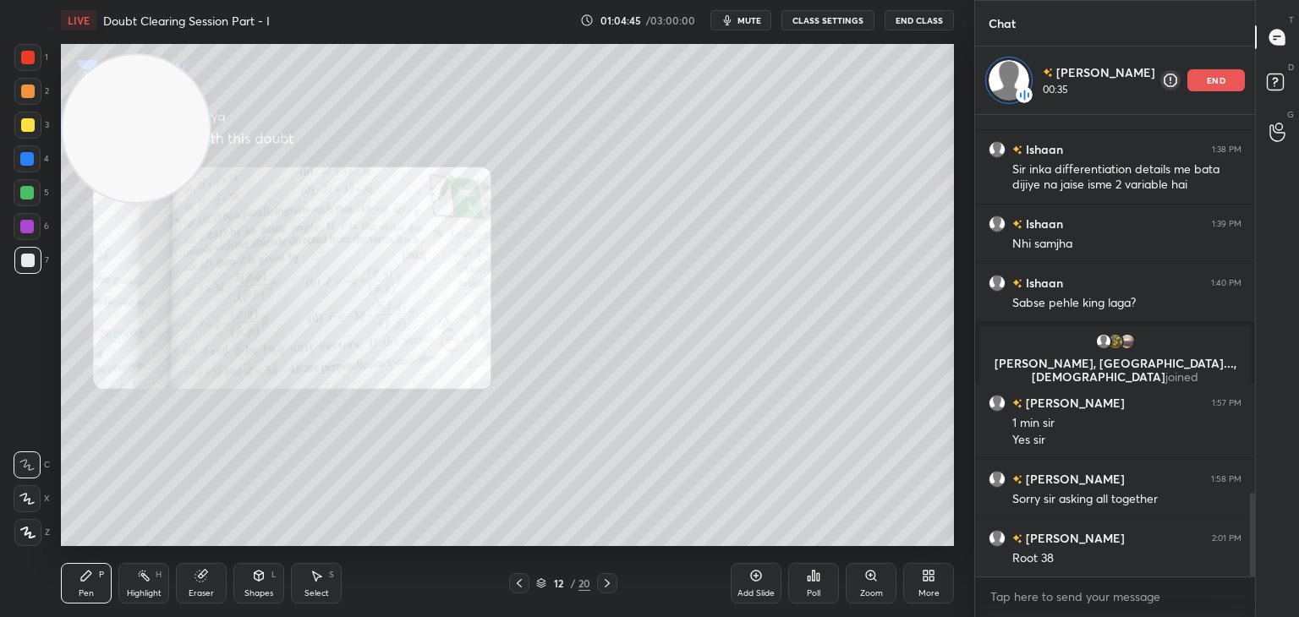
drag, startPoint x: 162, startPoint y: 159, endPoint x: 81, endPoint y: 597, distance: 445.4
click at [80, 590] on div "LIVE Doubt Clearing Session Part - I 01:04:45 / 03:00:00 mute CLASS SETTINGS En…" at bounding box center [507, 308] width 906 height 617
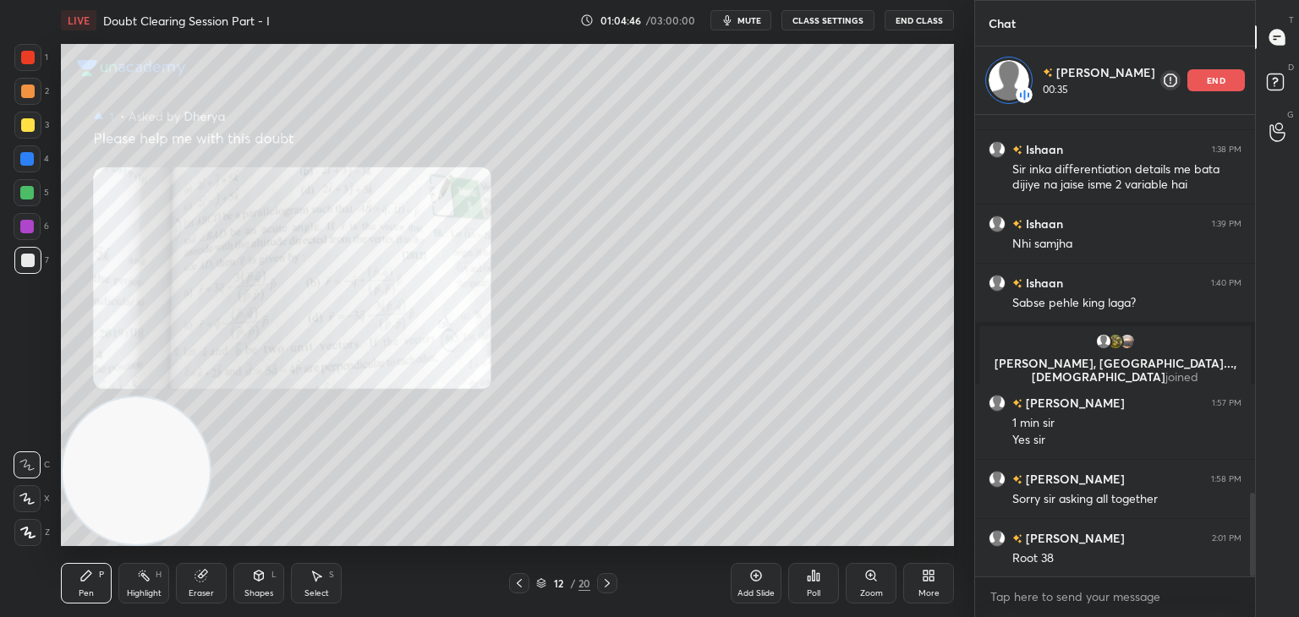
click at [864, 579] on icon at bounding box center [871, 576] width 14 height 14
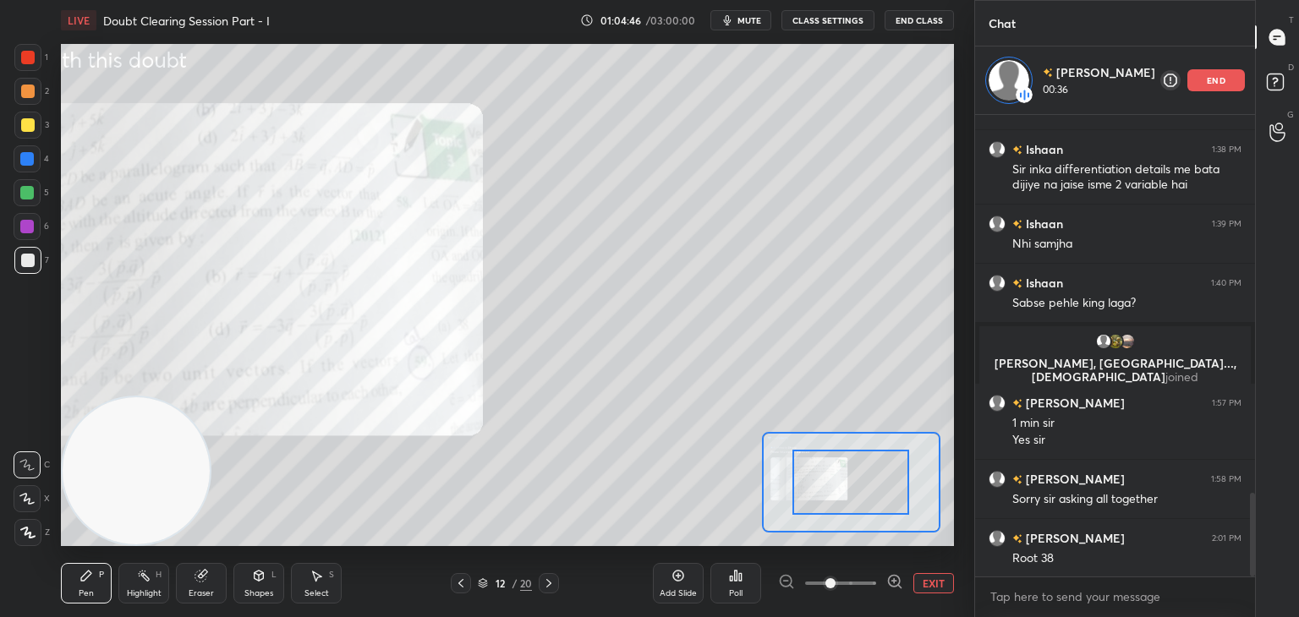
click at [858, 586] on span at bounding box center [840, 583] width 71 height 25
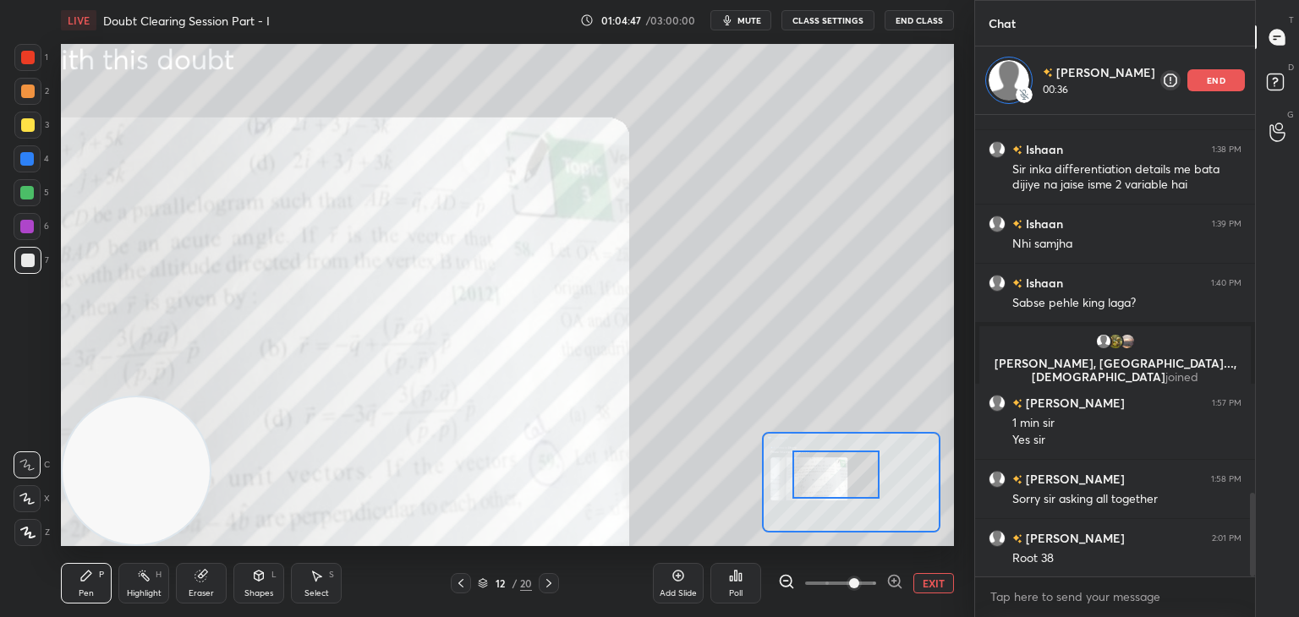
click at [839, 478] on div at bounding box center [836, 475] width 88 height 48
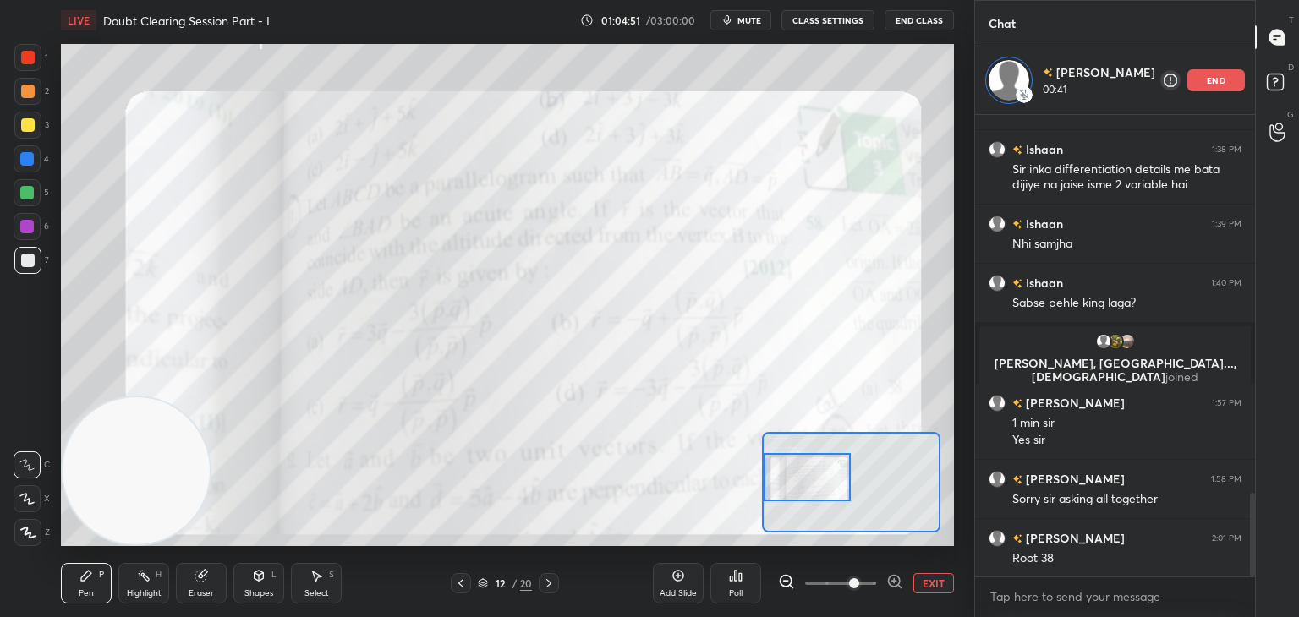
drag, startPoint x: 829, startPoint y: 474, endPoint x: 817, endPoint y: 478, distance: 13.1
click at [823, 477] on div at bounding box center [807, 477] width 88 height 48
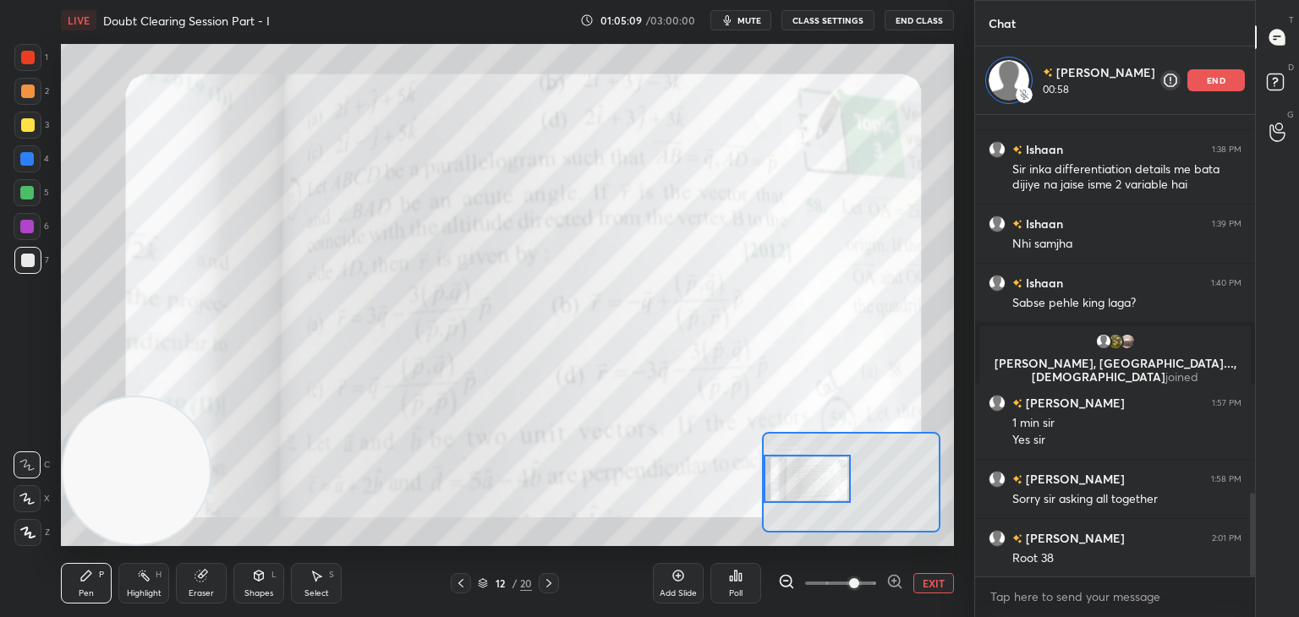
click at [938, 577] on button "EXIT" at bounding box center [933, 583] width 41 height 20
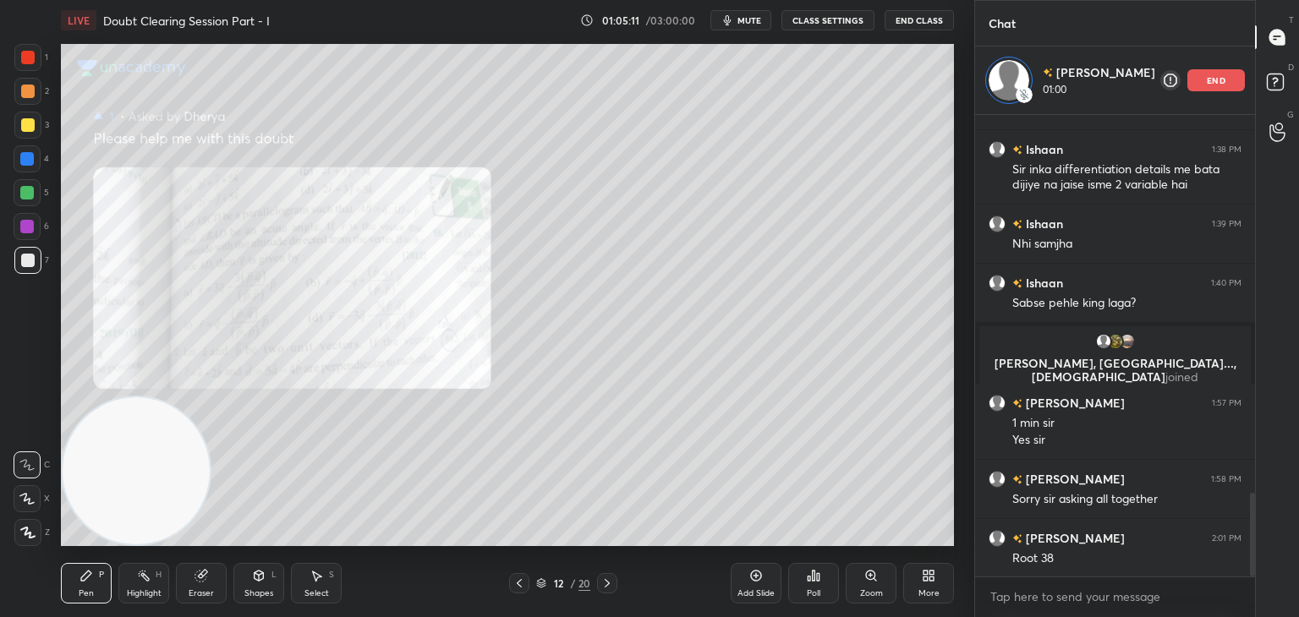
click at [256, 582] on div "Shapes L" at bounding box center [258, 583] width 51 height 41
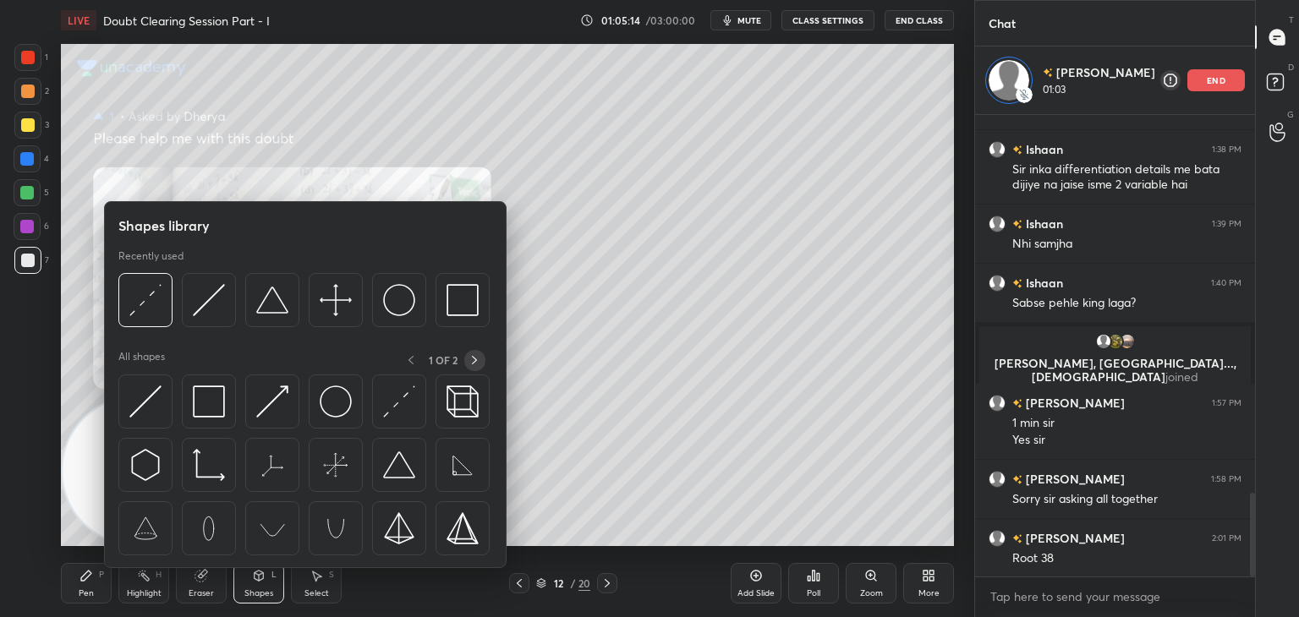
click at [470, 353] on icon at bounding box center [475, 360] width 14 height 14
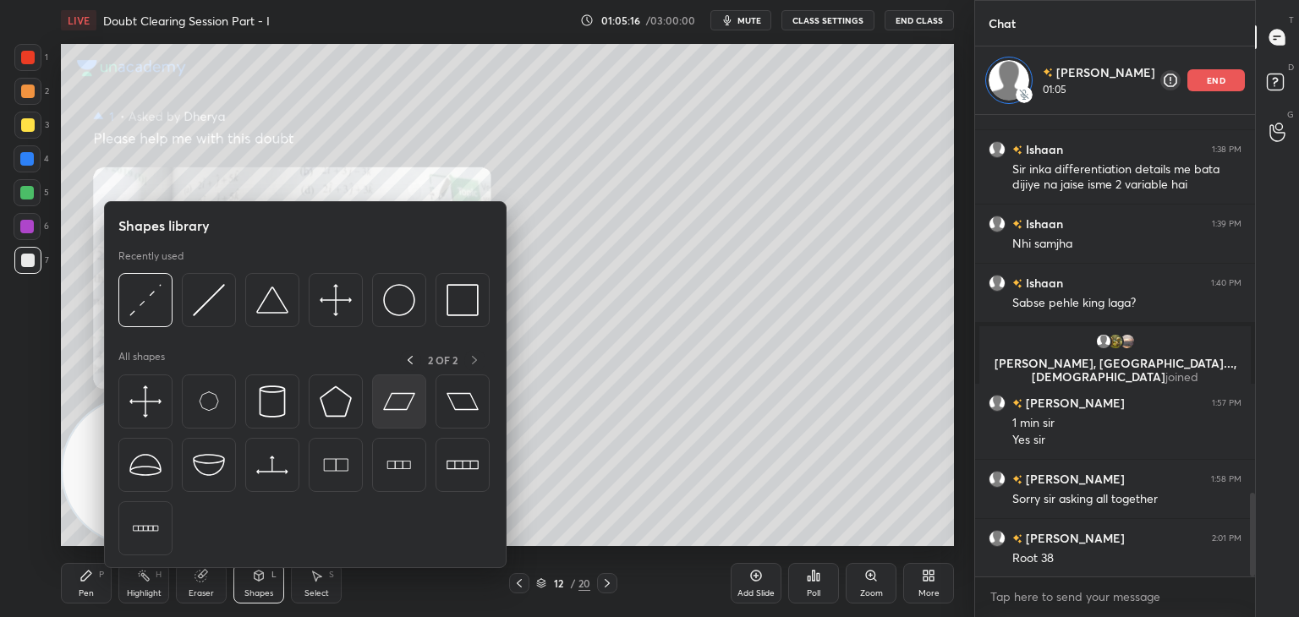
click at [389, 394] on img at bounding box center [399, 402] width 32 height 32
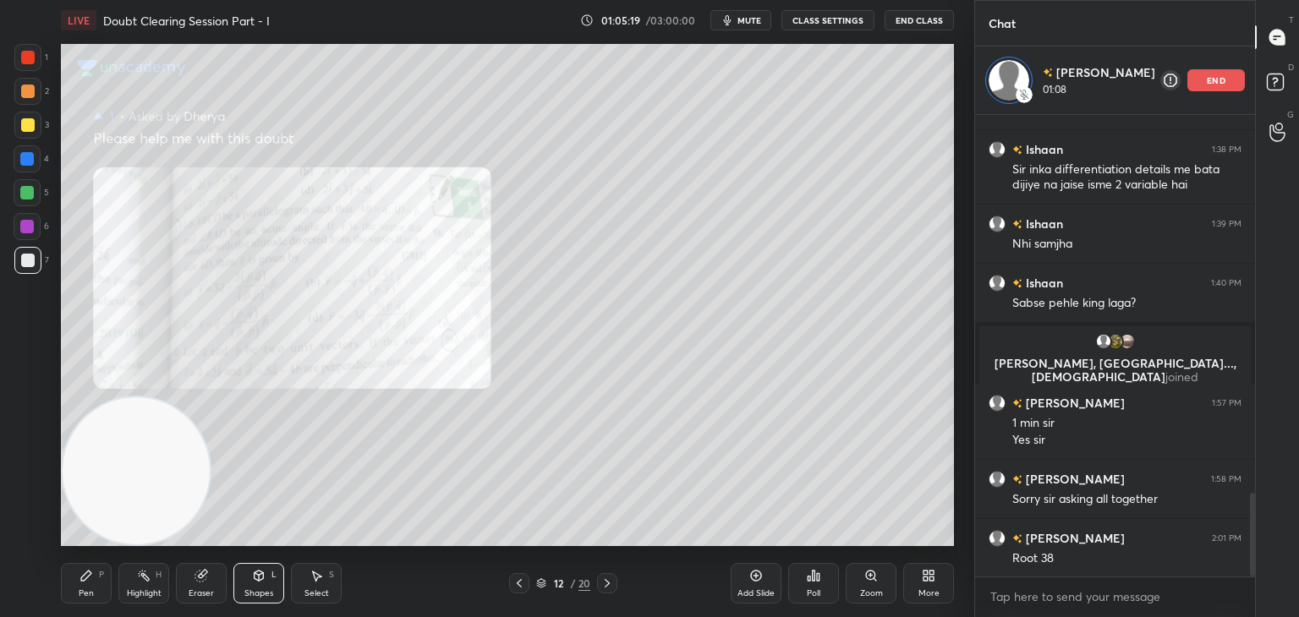
click at [90, 577] on icon at bounding box center [86, 576] width 14 height 14
click at [263, 571] on icon at bounding box center [259, 576] width 14 height 14
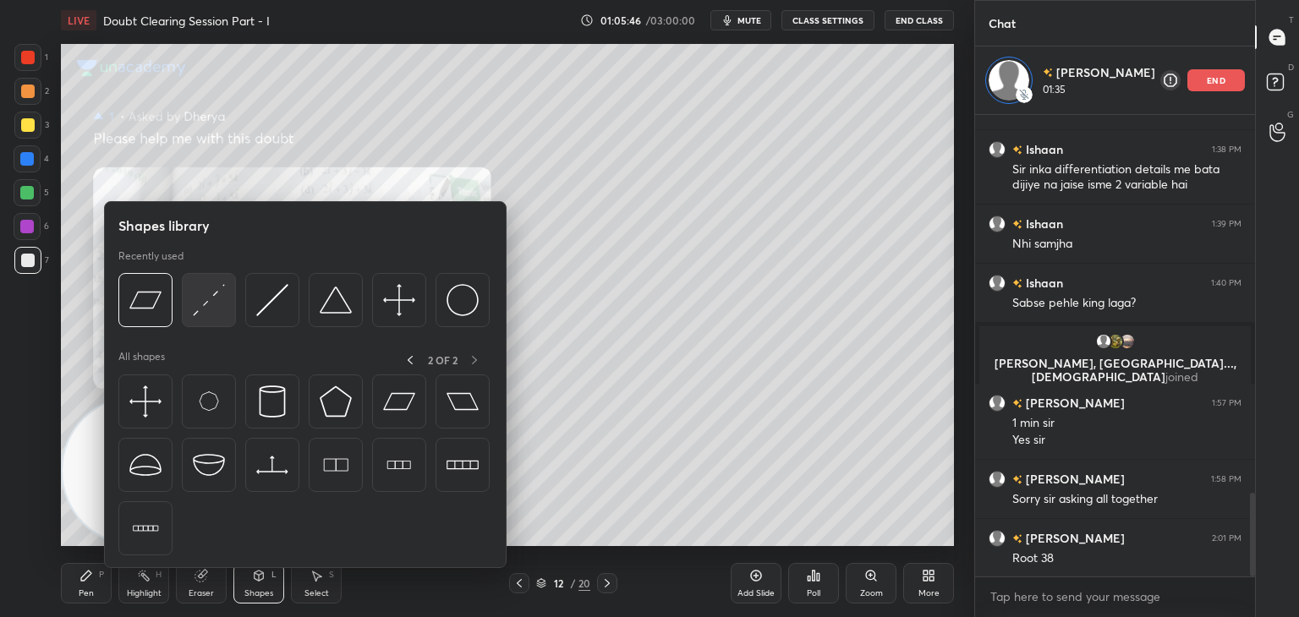
click at [213, 309] on img at bounding box center [209, 300] width 32 height 32
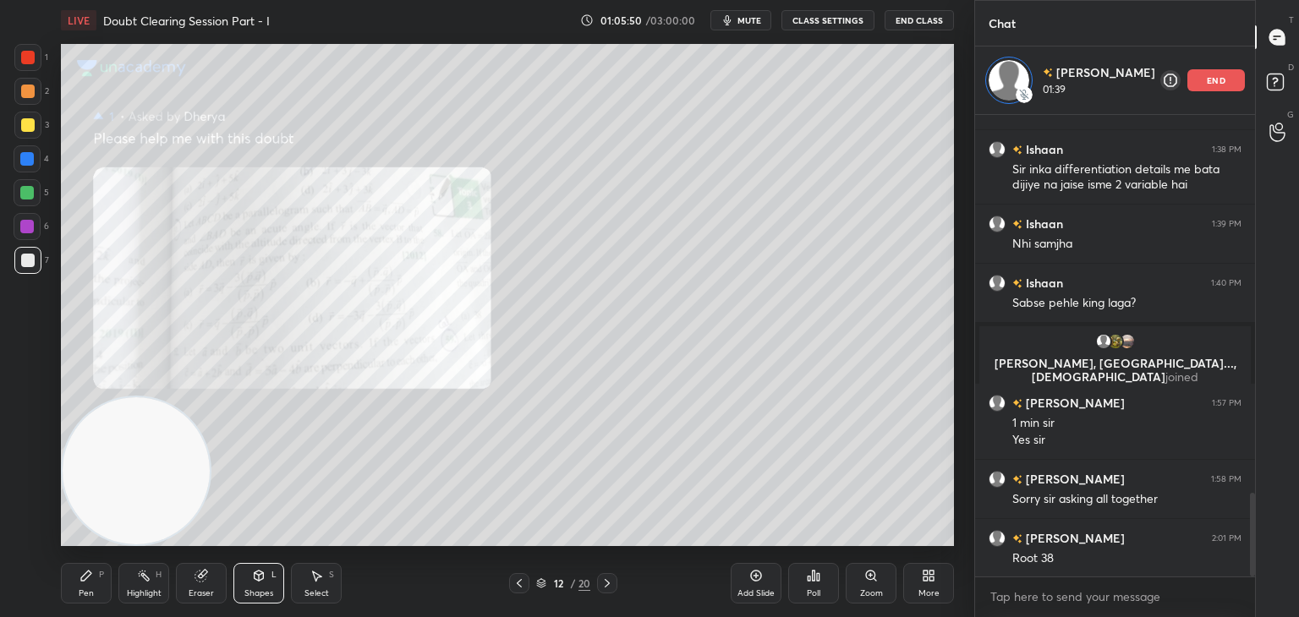
click at [91, 572] on icon at bounding box center [86, 576] width 14 height 14
click at [609, 582] on icon at bounding box center [607, 584] width 14 height 14
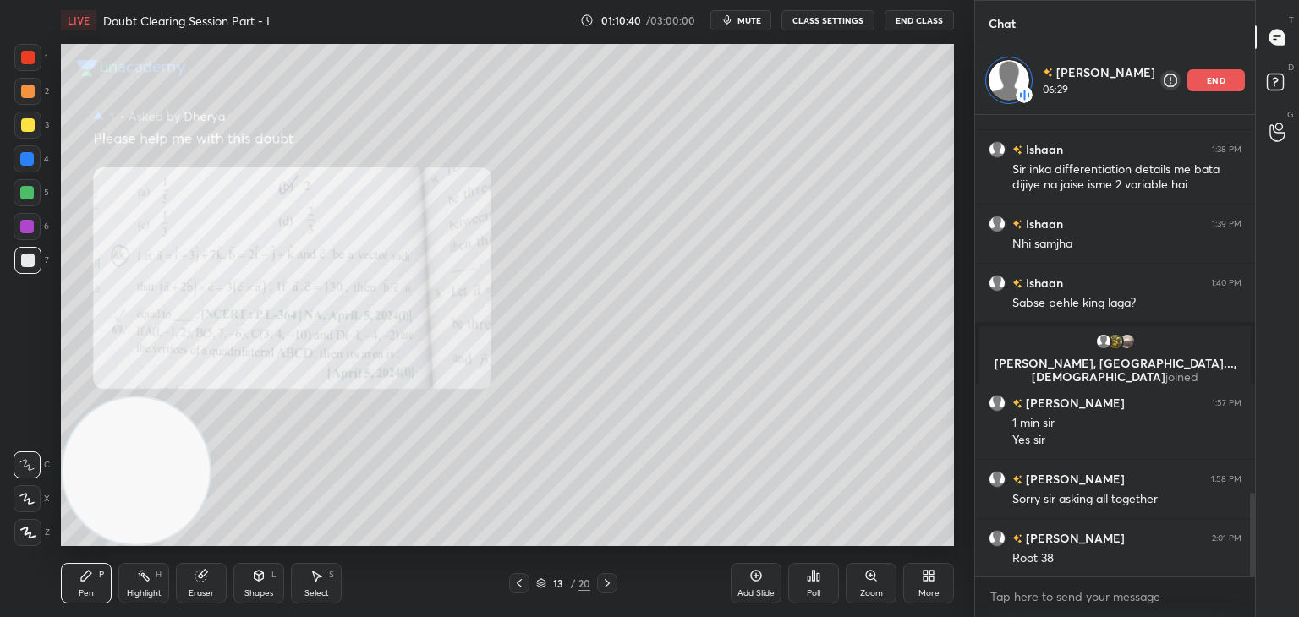
click at [863, 586] on div "Zoom" at bounding box center [870, 583] width 51 height 41
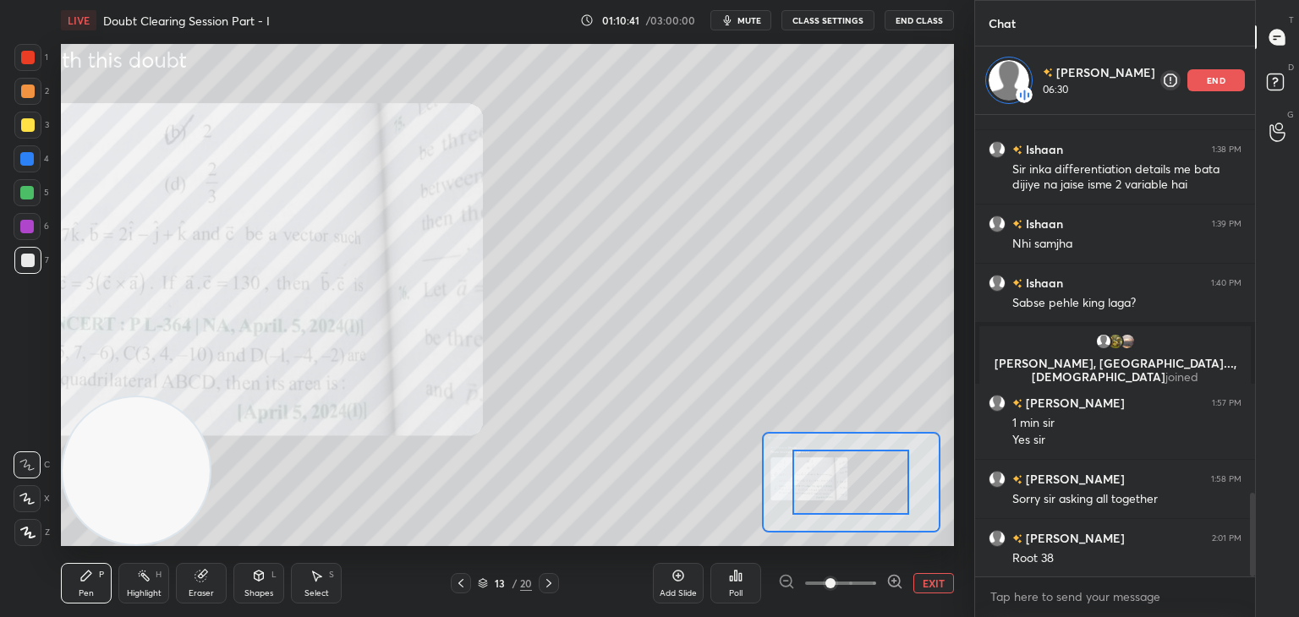
click at [866, 581] on span at bounding box center [840, 583] width 71 height 25
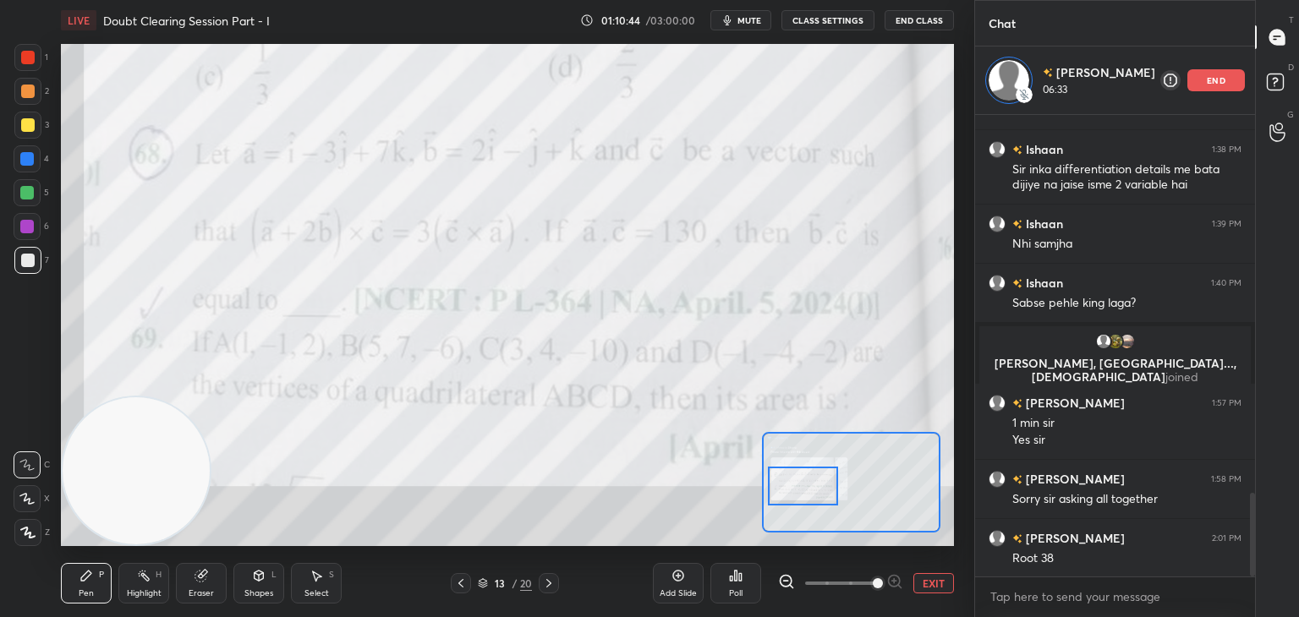
drag, startPoint x: 864, startPoint y: 478, endPoint x: 815, endPoint y: 479, distance: 49.1
click at [817, 481] on div at bounding box center [803, 486] width 70 height 39
click at [461, 584] on icon at bounding box center [461, 584] width 14 height 14
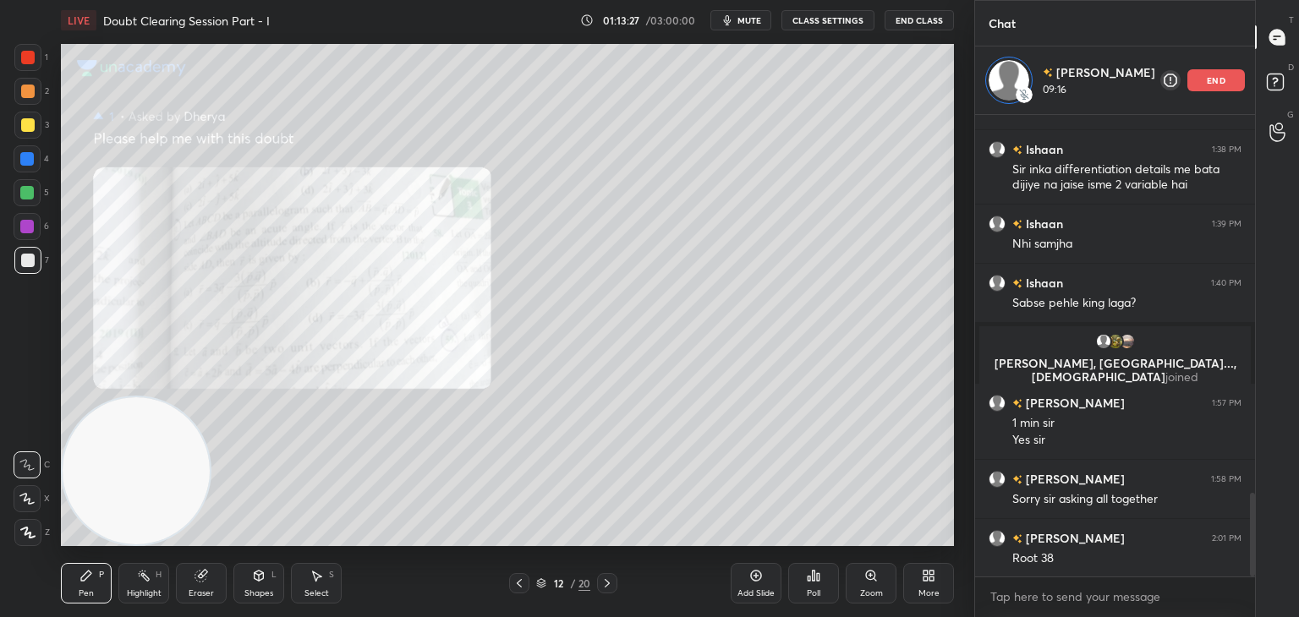
click at [599, 582] on div at bounding box center [607, 583] width 20 height 20
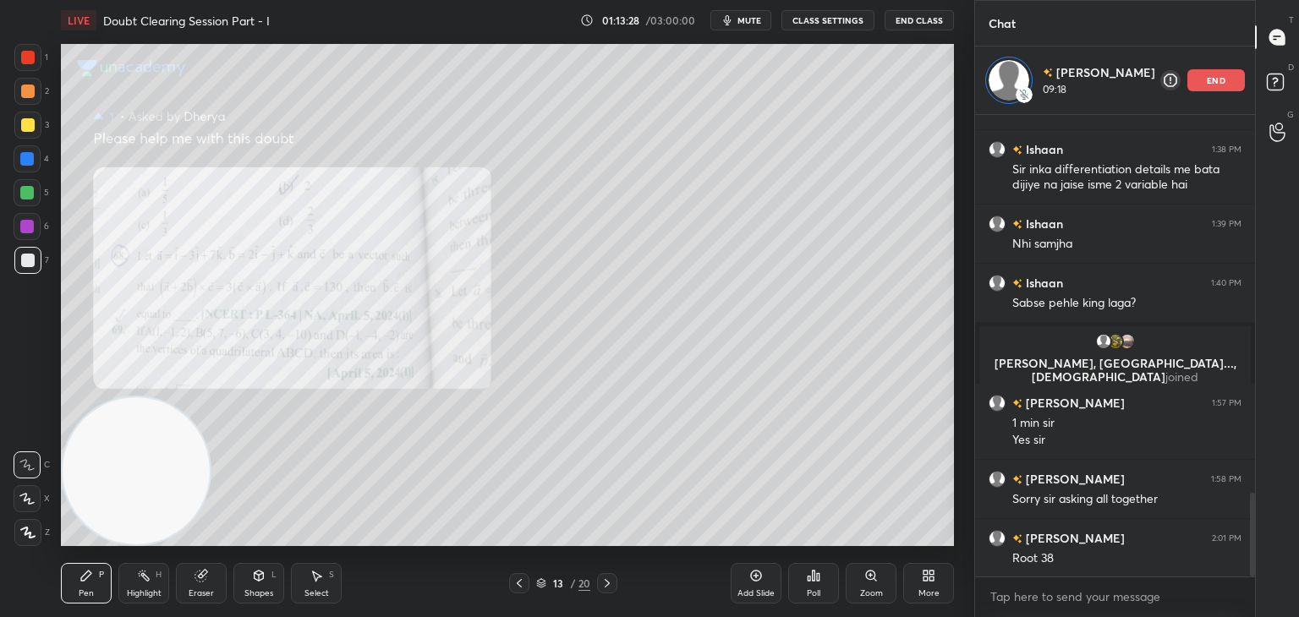
click at [849, 581] on div "Zoom" at bounding box center [870, 583] width 51 height 41
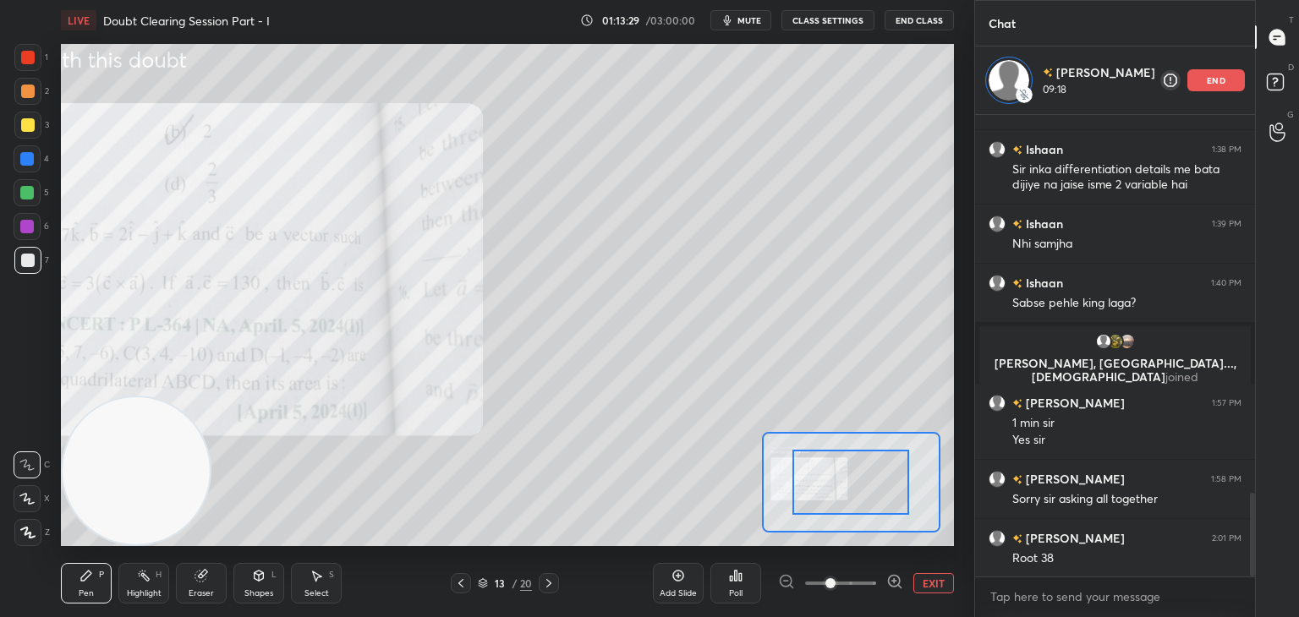
click at [858, 580] on span at bounding box center [840, 583] width 71 height 25
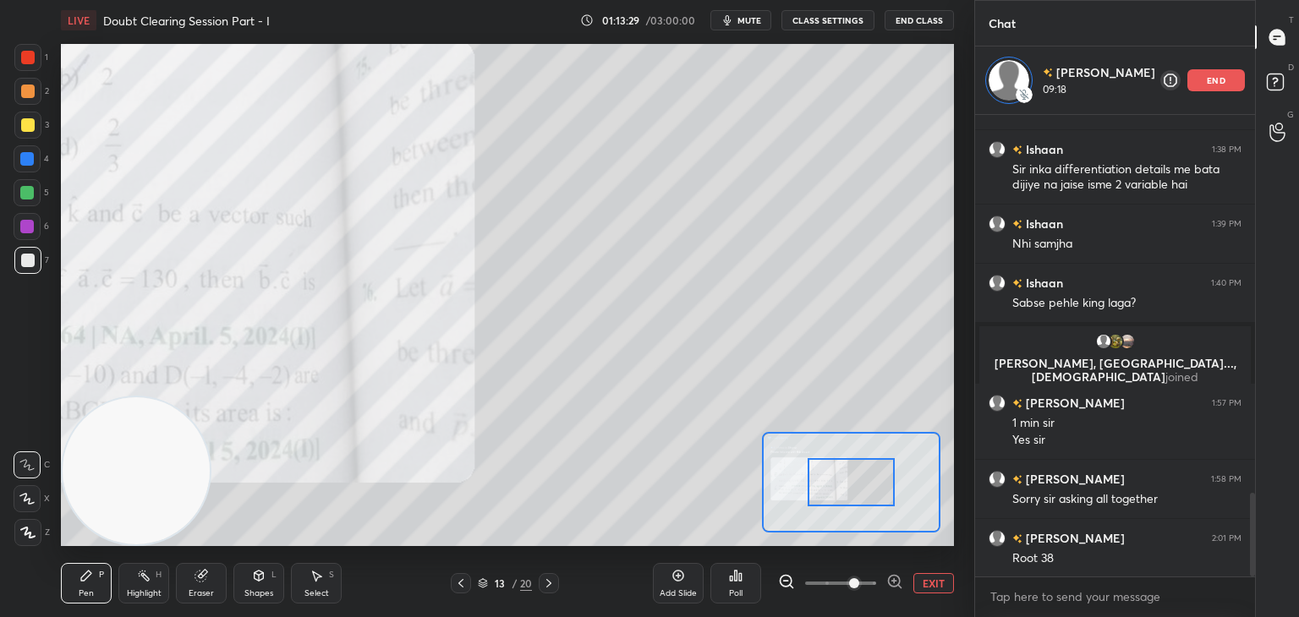
click at [859, 581] on span at bounding box center [854, 583] width 10 height 10
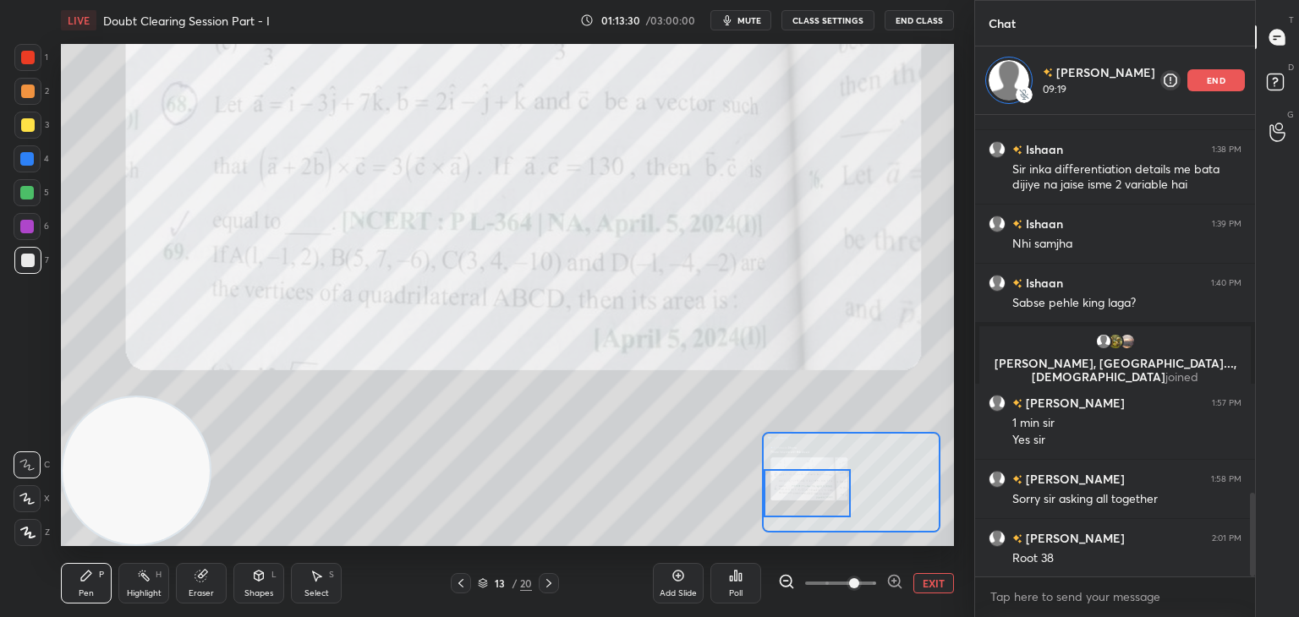
drag, startPoint x: 826, startPoint y: 479, endPoint x: 778, endPoint y: 490, distance: 49.4
click at [778, 490] on div at bounding box center [807, 493] width 88 height 48
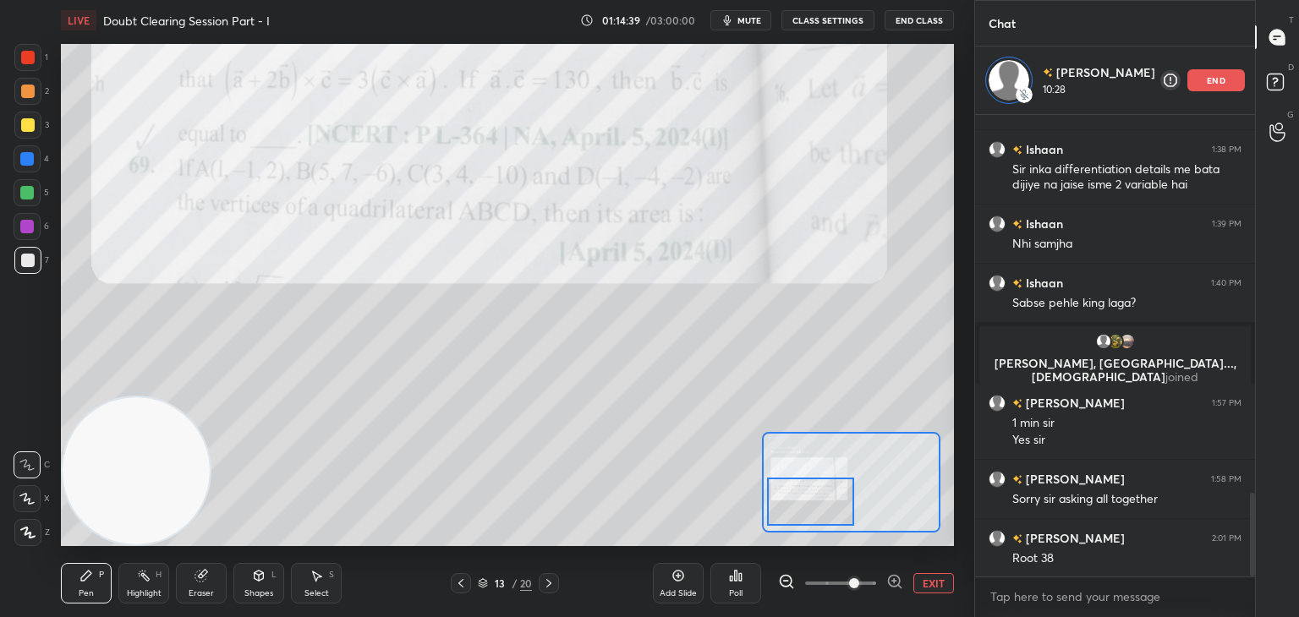
click at [815, 488] on div at bounding box center [811, 502] width 88 height 48
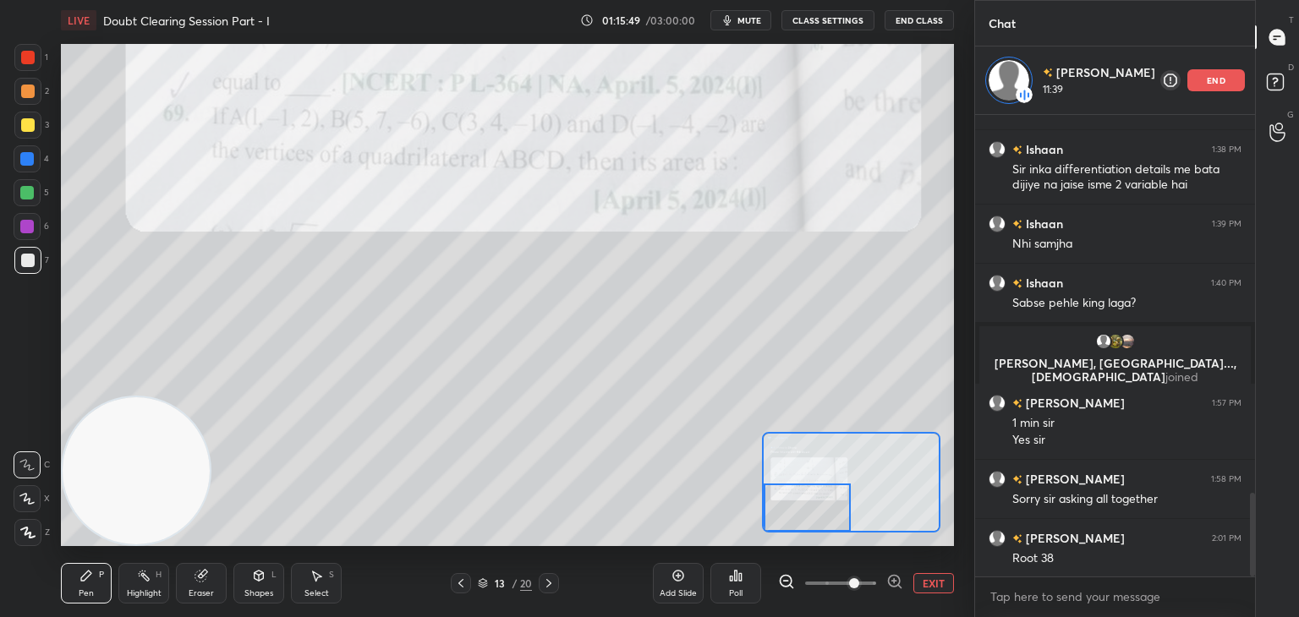
drag, startPoint x: 795, startPoint y: 505, endPoint x: 772, endPoint y: 504, distance: 22.8
click at [790, 519] on div at bounding box center [807, 508] width 88 height 48
drag, startPoint x: 216, startPoint y: 584, endPoint x: 243, endPoint y: 555, distance: 40.7
click at [215, 583] on div "Eraser" at bounding box center [201, 583] width 51 height 41
click at [94, 576] on div "Pen P" at bounding box center [86, 583] width 51 height 41
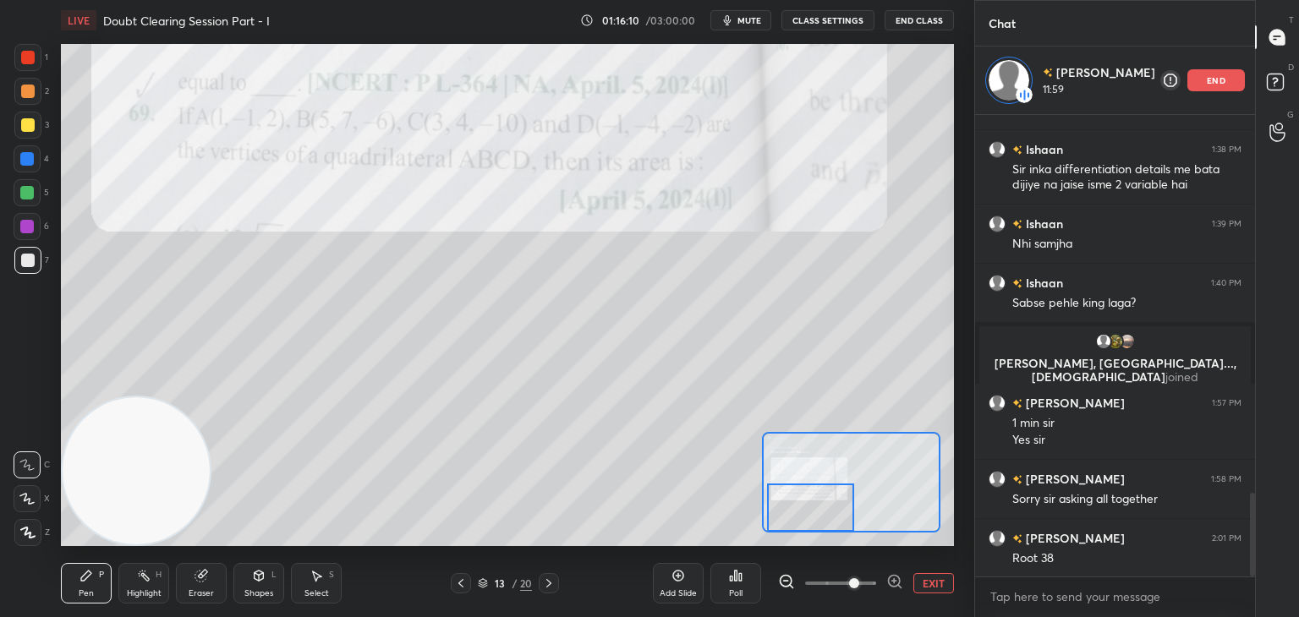
click at [815, 492] on div at bounding box center [811, 508] width 88 height 48
drag, startPoint x: 808, startPoint y: 495, endPoint x: 772, endPoint y: 499, distance: 36.5
click at [811, 510] on div at bounding box center [811, 508] width 88 height 48
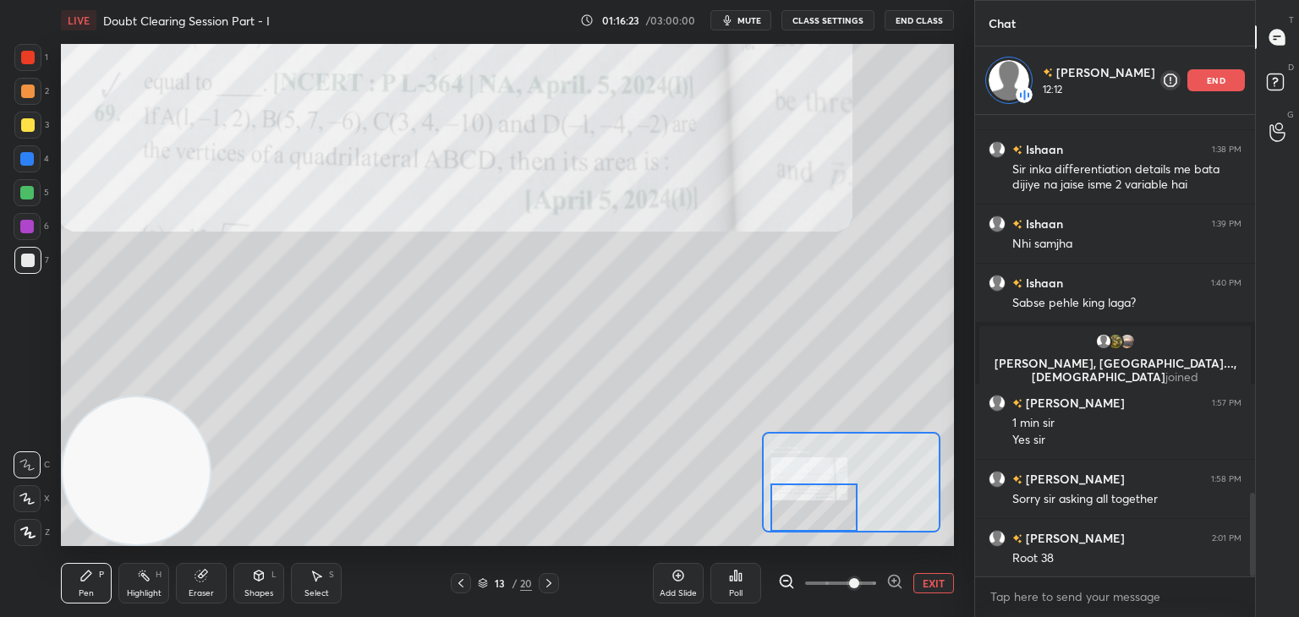
drag, startPoint x: 812, startPoint y: 502, endPoint x: 811, endPoint y: 518, distance: 16.2
click at [815, 518] on div at bounding box center [814, 508] width 88 height 48
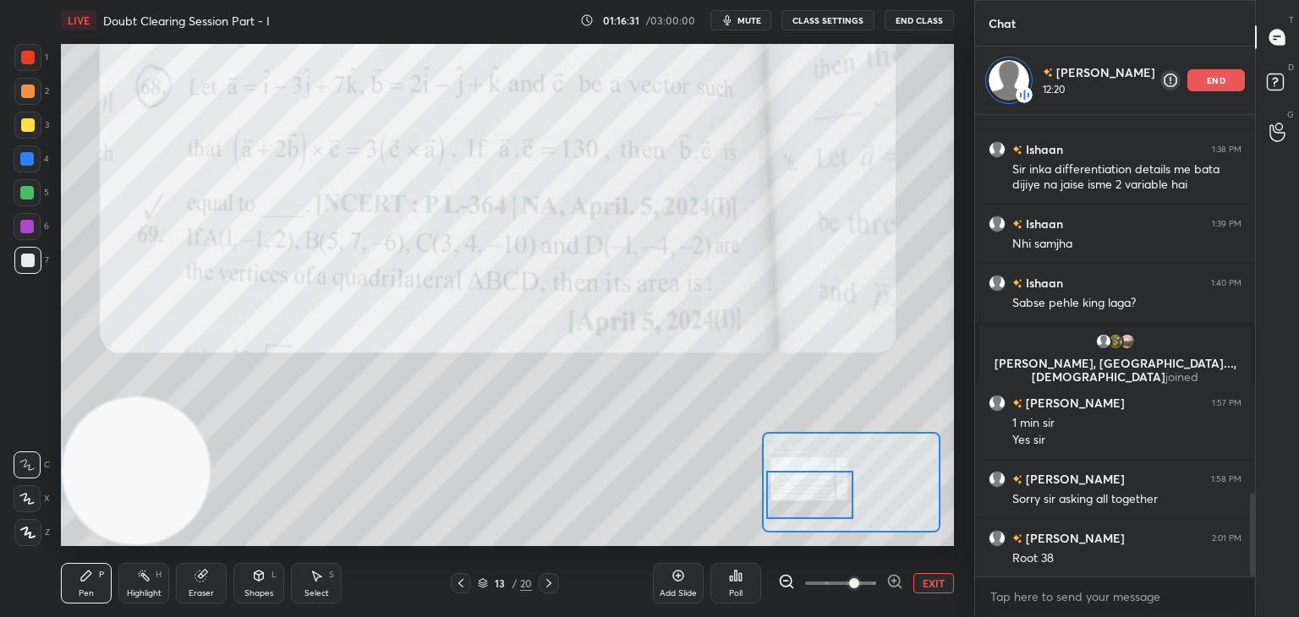
drag, startPoint x: 829, startPoint y: 505, endPoint x: 823, endPoint y: 496, distance: 9.9
click at [823, 496] on div at bounding box center [810, 495] width 88 height 48
click at [933, 589] on button "EXIT" at bounding box center [933, 583] width 41 height 20
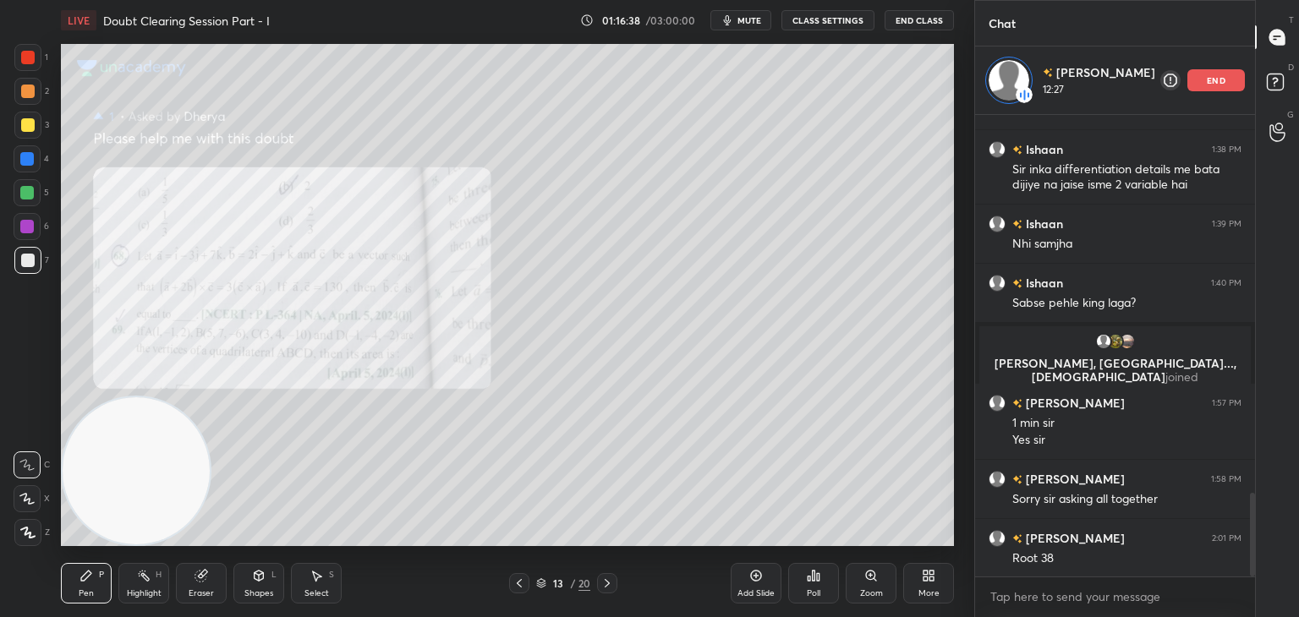
click at [594, 588] on div "13 / 20" at bounding box center [563, 583] width 108 height 20
click at [861, 574] on div "Zoom" at bounding box center [870, 583] width 51 height 41
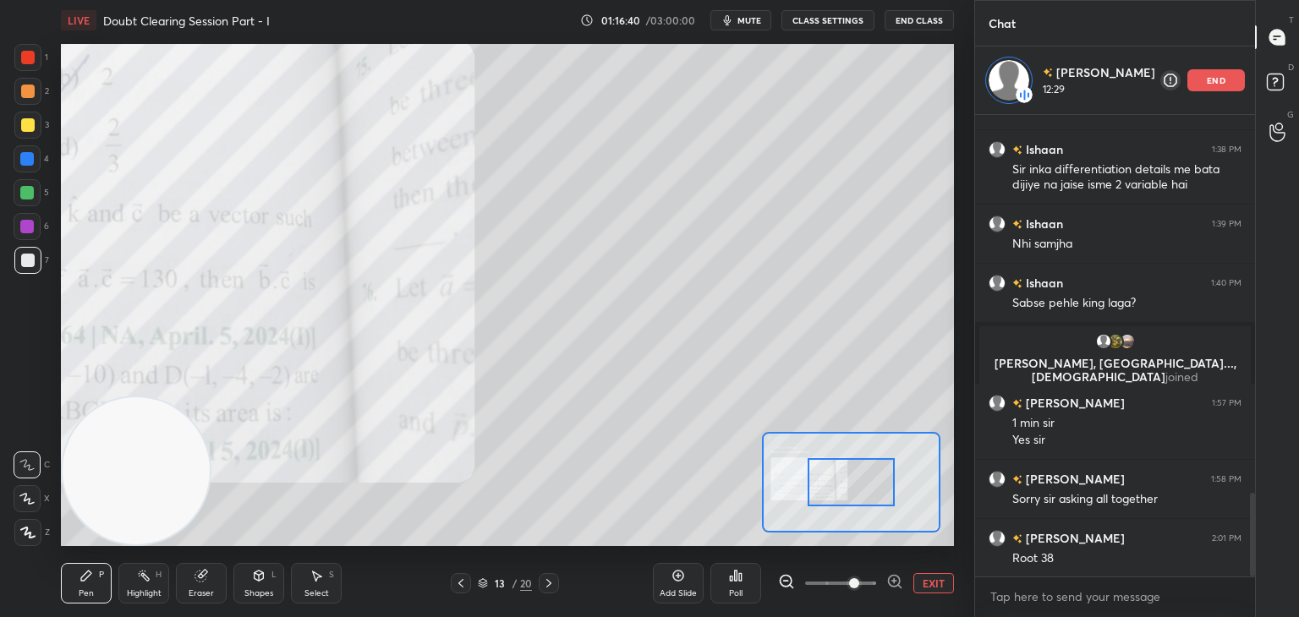
click at [858, 577] on span at bounding box center [840, 583] width 71 height 25
click at [859, 578] on span at bounding box center [854, 583] width 10 height 10
click at [752, 509] on div "Setting up your live class Poll for secs No correct answer Start poll" at bounding box center [507, 295] width 893 height 502
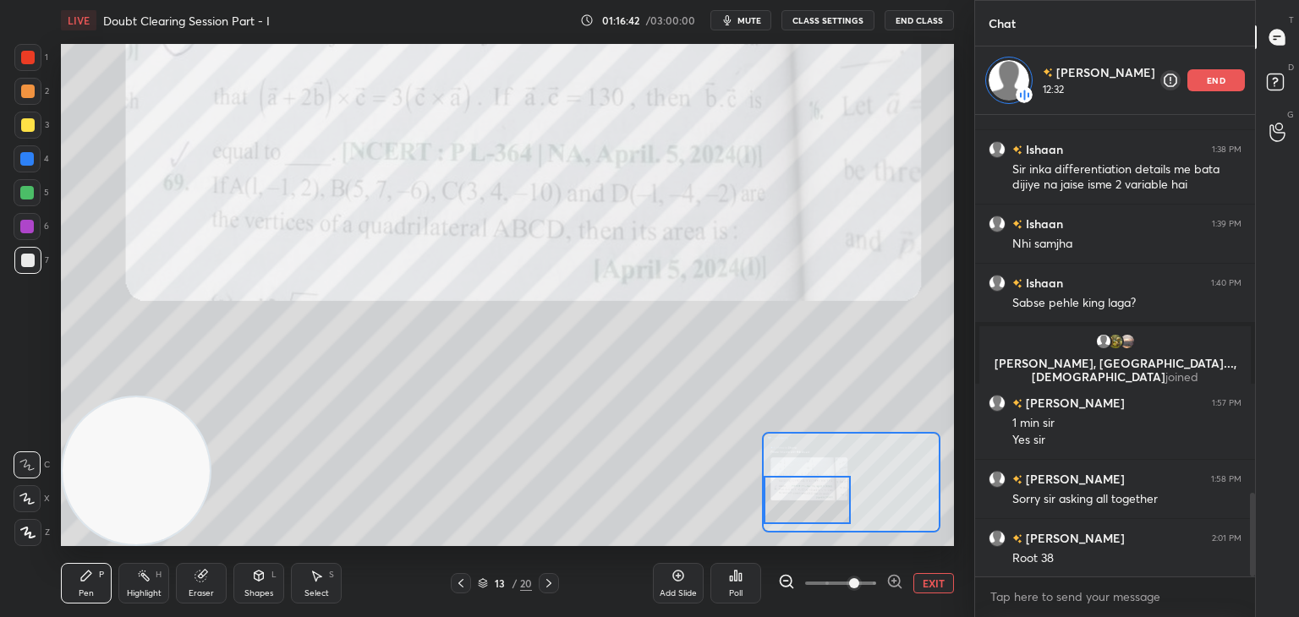
click at [544, 582] on icon at bounding box center [549, 584] width 14 height 14
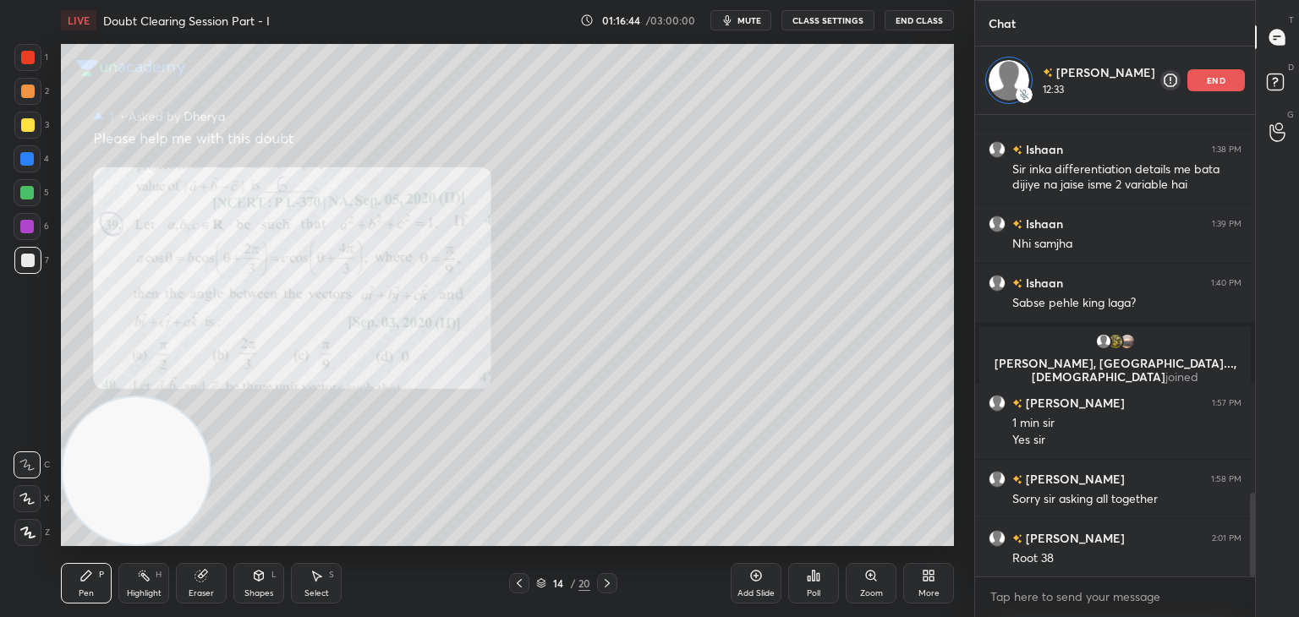
click at [861, 578] on div "Zoom" at bounding box center [870, 583] width 51 height 41
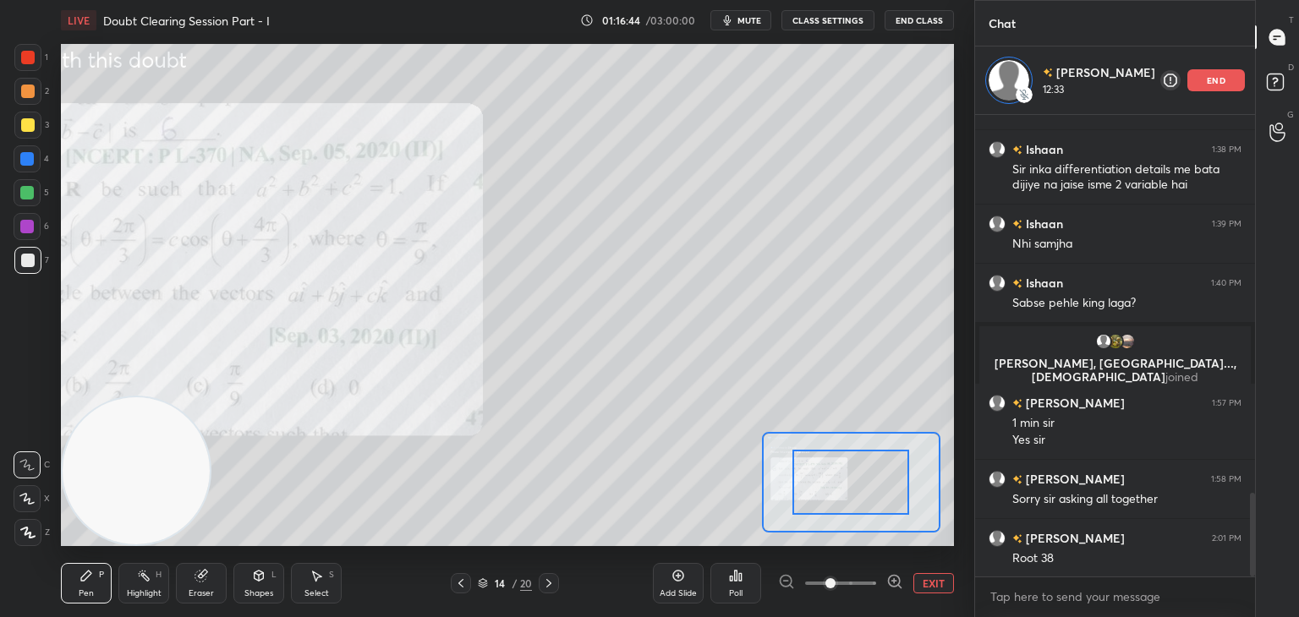
click at [868, 582] on span at bounding box center [840, 583] width 71 height 25
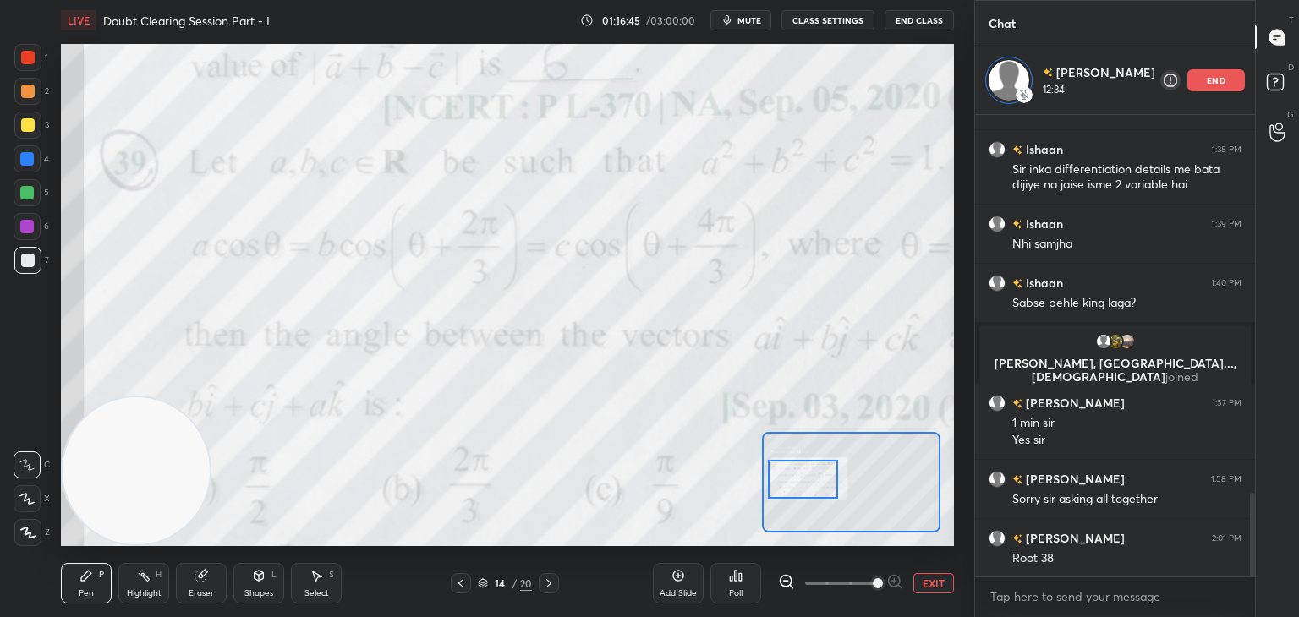
drag, startPoint x: 835, startPoint y: 474, endPoint x: 803, endPoint y: 476, distance: 32.2
click at [805, 476] on div at bounding box center [803, 479] width 70 height 39
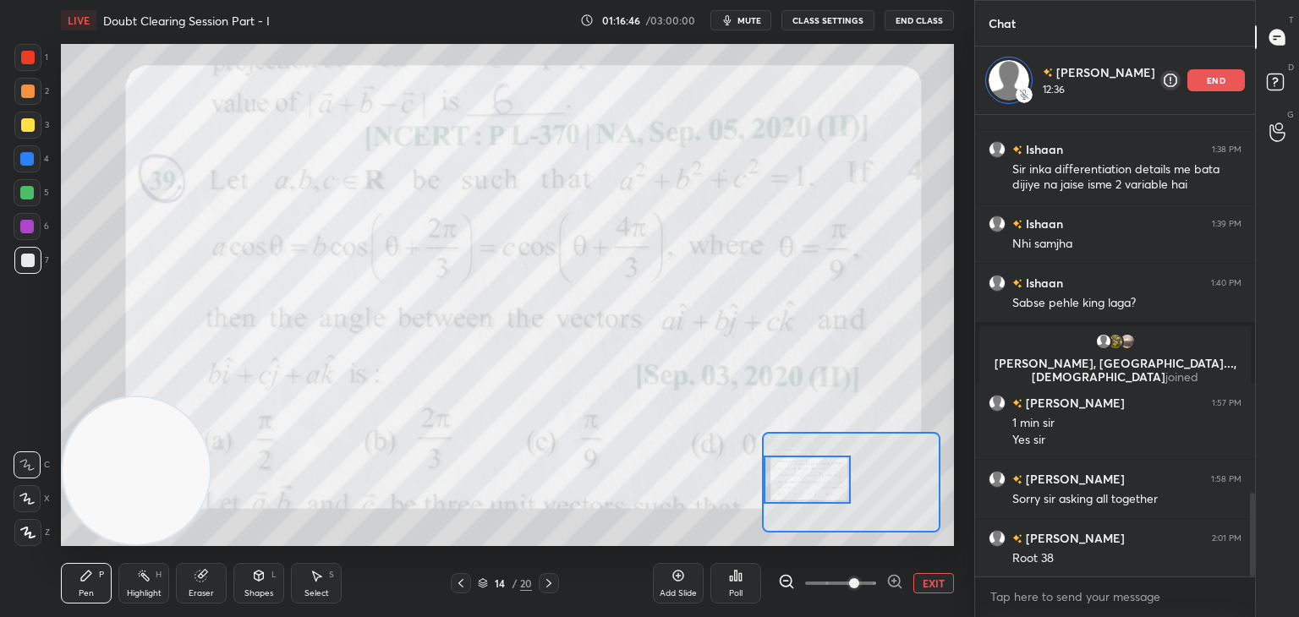
click at [851, 582] on span at bounding box center [840, 583] width 71 height 25
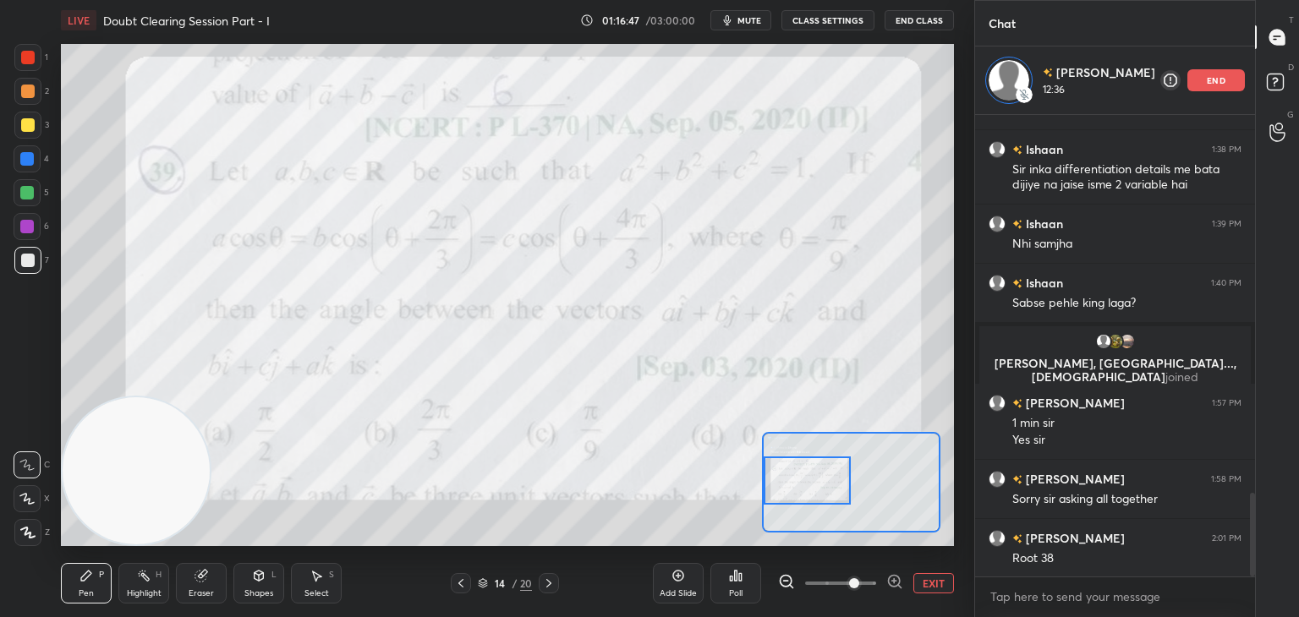
click at [812, 484] on div at bounding box center [807, 481] width 88 height 48
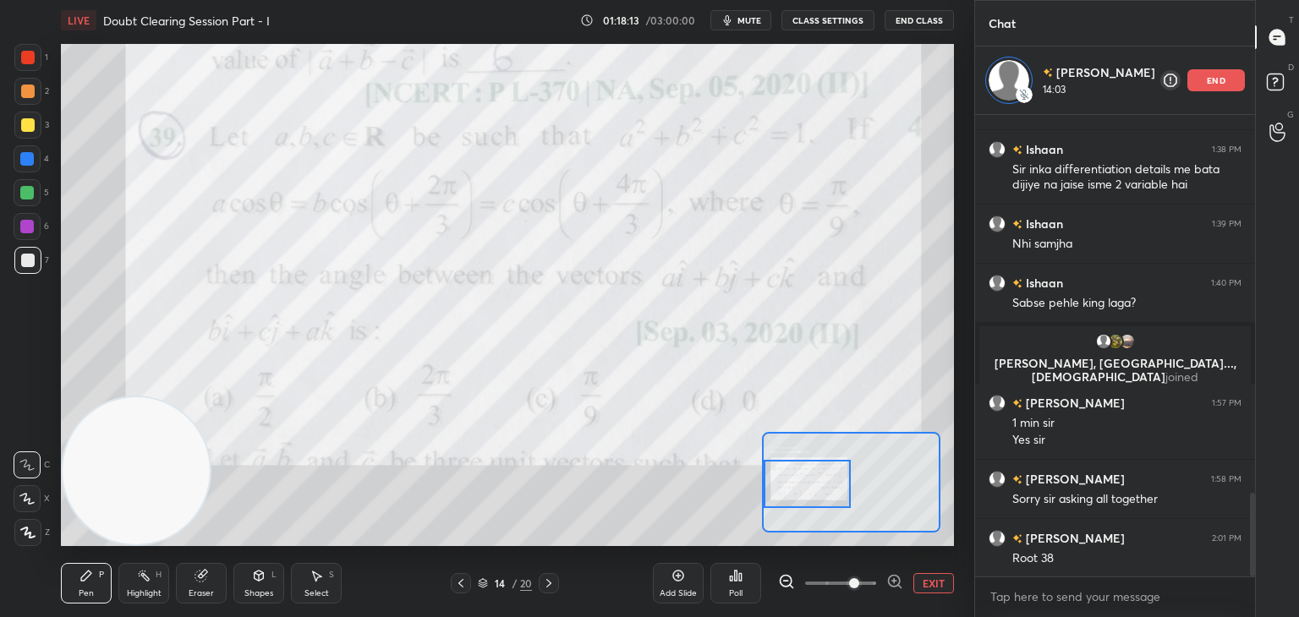
click at [926, 575] on button "EXIT" at bounding box center [933, 583] width 41 height 20
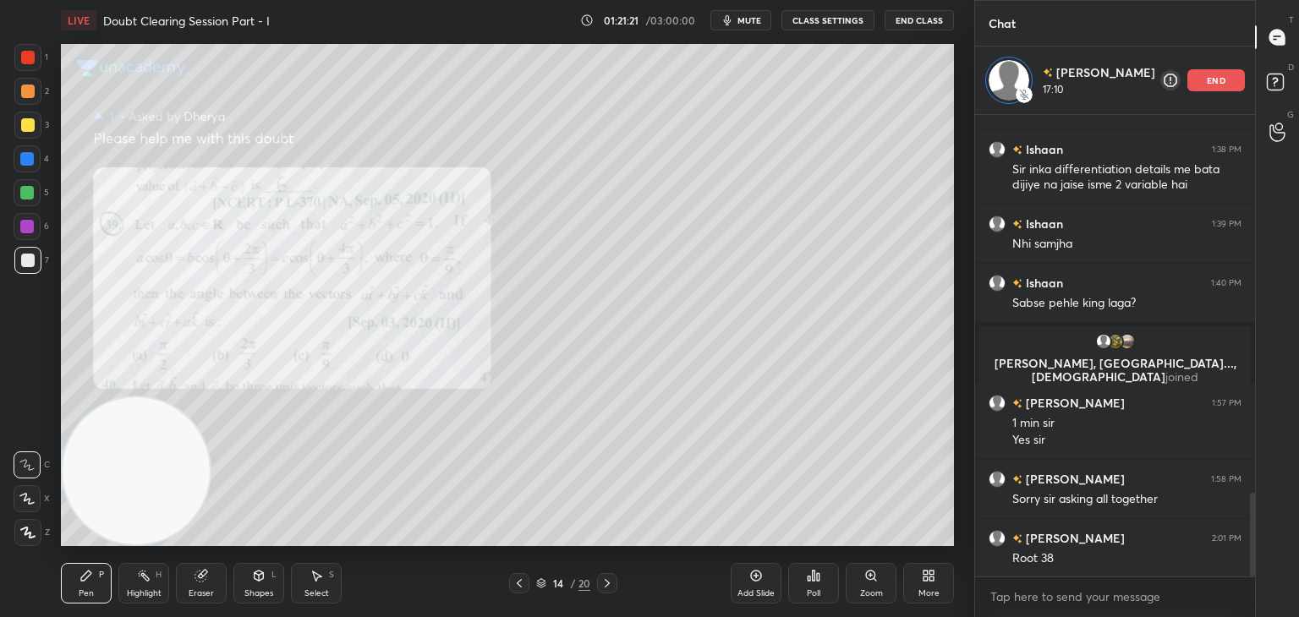
click at [609, 582] on icon at bounding box center [607, 584] width 14 height 14
click at [866, 575] on icon at bounding box center [870, 575] width 9 height 9
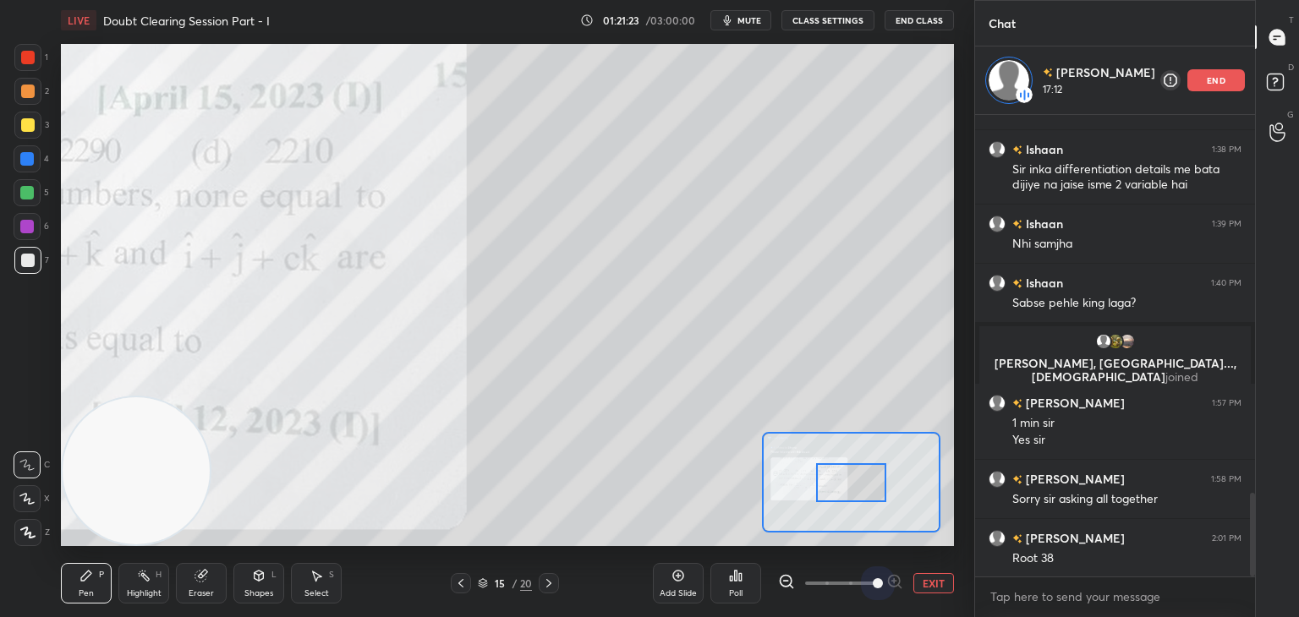
click at [863, 581] on span at bounding box center [840, 583] width 71 height 25
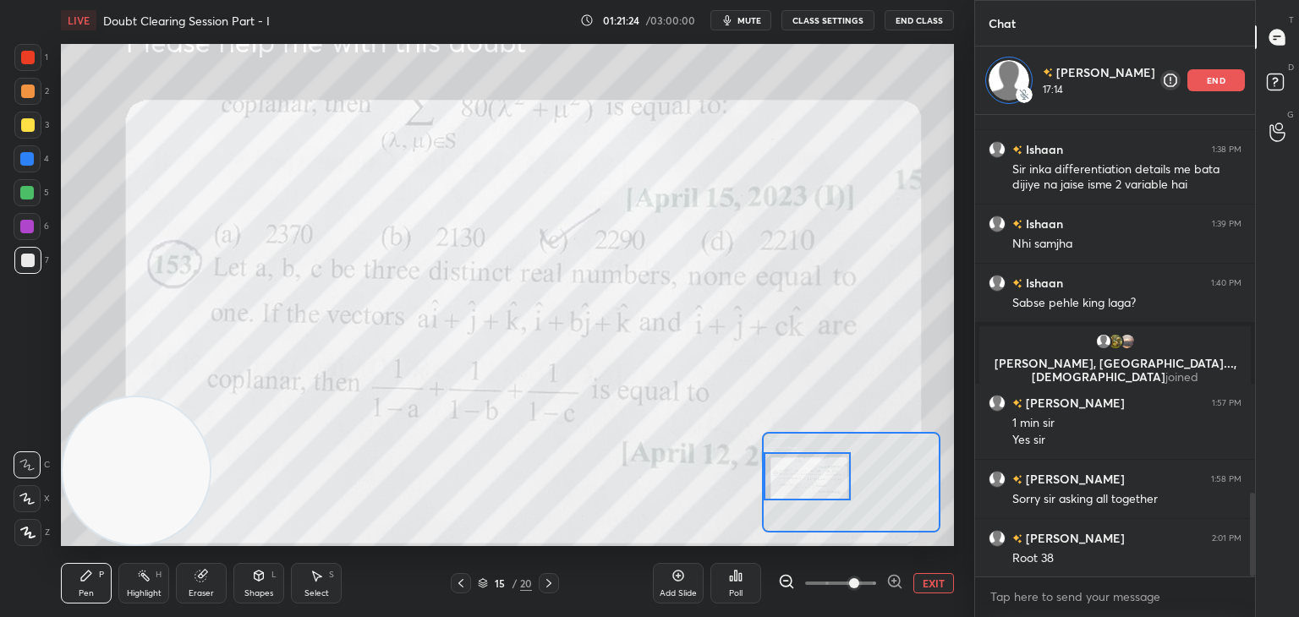
drag, startPoint x: 866, startPoint y: 476, endPoint x: 834, endPoint y: 473, distance: 32.2
click at [834, 473] on div at bounding box center [807, 476] width 88 height 48
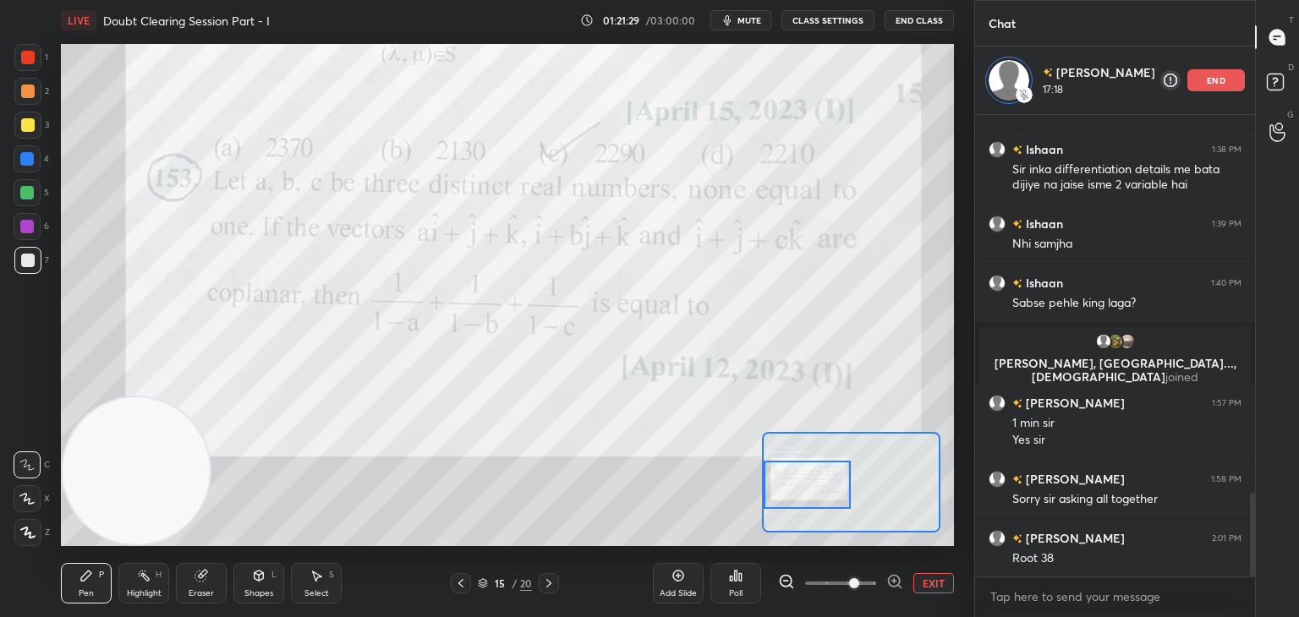
drag, startPoint x: 815, startPoint y: 483, endPoint x: 798, endPoint y: 471, distance: 20.6
click at [815, 491] on div at bounding box center [807, 485] width 88 height 48
click at [943, 580] on button "EXIT" at bounding box center [933, 583] width 41 height 20
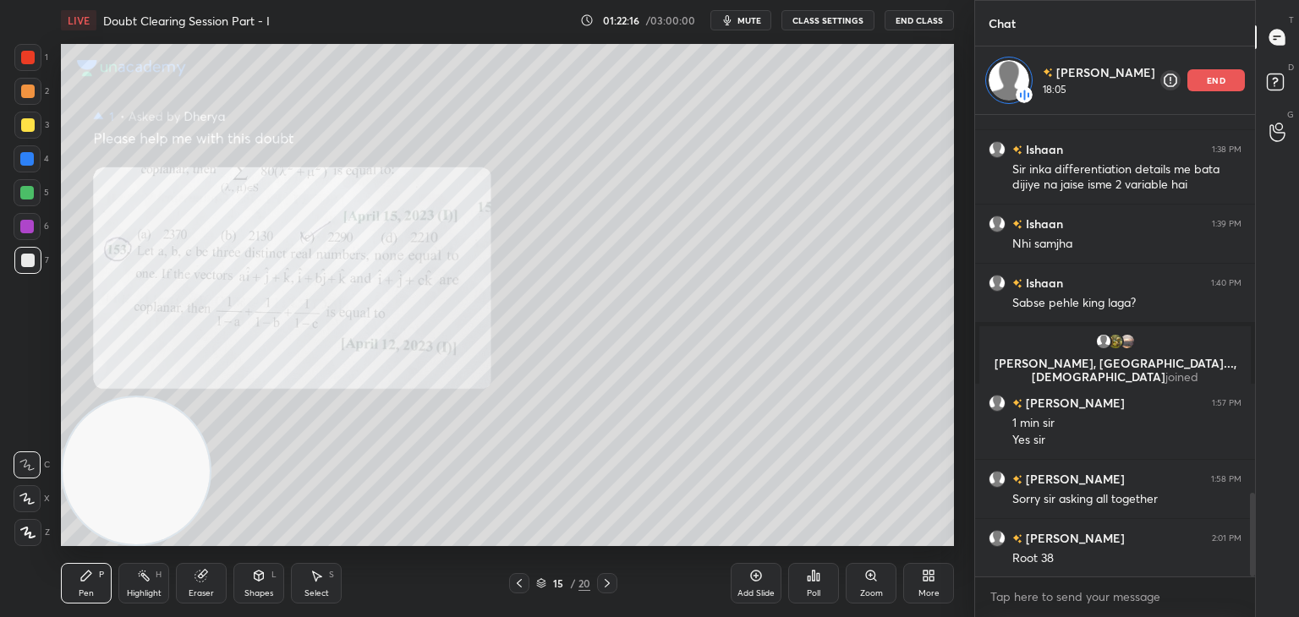
click at [751, 12] on button "mute" at bounding box center [740, 20] width 61 height 20
click at [750, 11] on button "unmute" at bounding box center [740, 20] width 61 height 20
click at [196, 577] on icon at bounding box center [200, 576] width 11 height 11
drag, startPoint x: 91, startPoint y: 578, endPoint x: 161, endPoint y: 539, distance: 79.9
click at [89, 580] on icon at bounding box center [86, 576] width 14 height 14
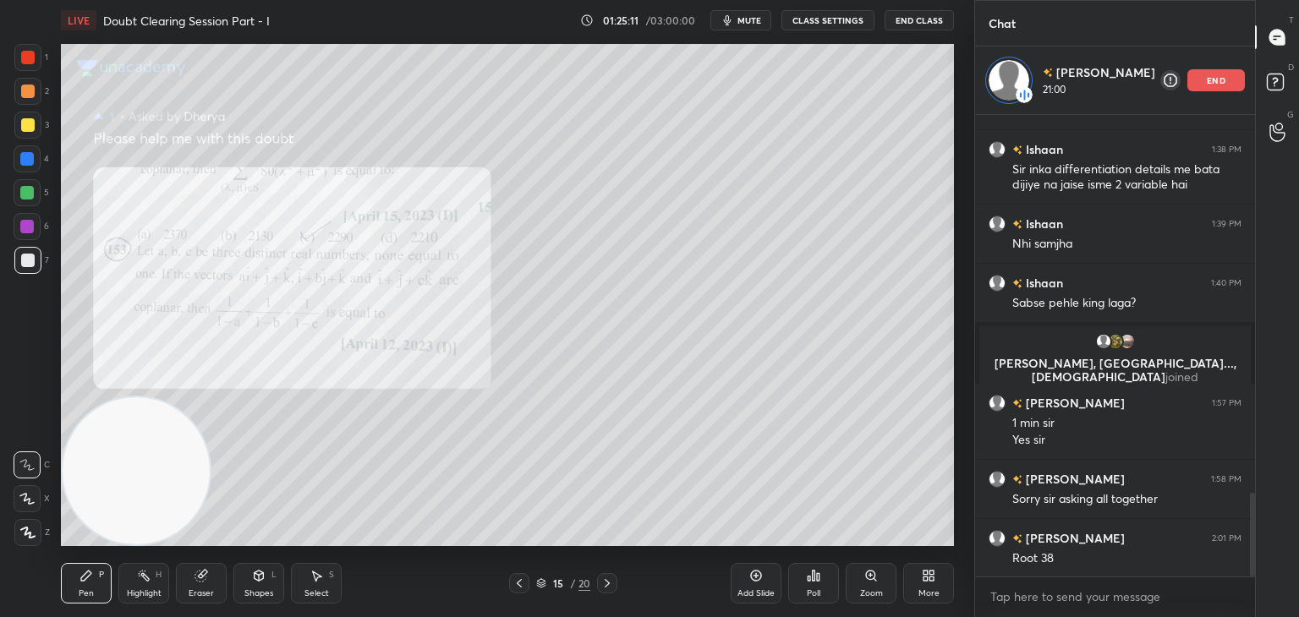
click at [602, 585] on icon at bounding box center [607, 584] width 14 height 14
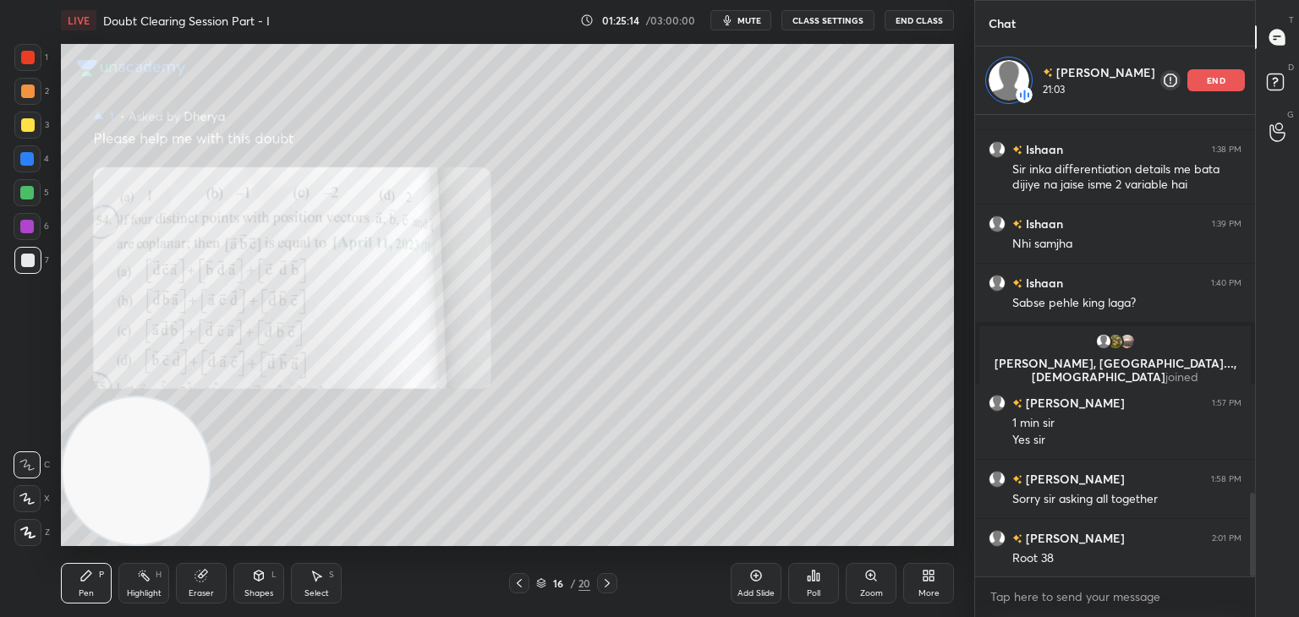
click at [517, 584] on icon at bounding box center [519, 584] width 14 height 14
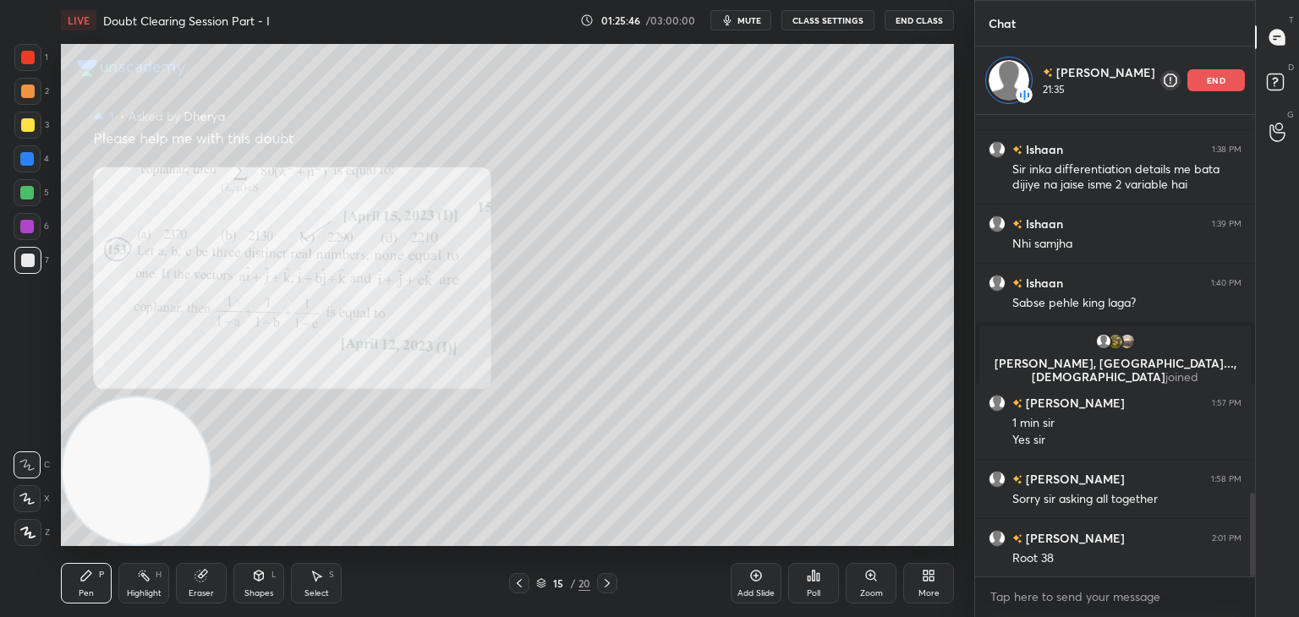
drag, startPoint x: 611, startPoint y: 579, endPoint x: 621, endPoint y: 579, distance: 9.3
click at [611, 580] on icon at bounding box center [607, 584] width 14 height 14
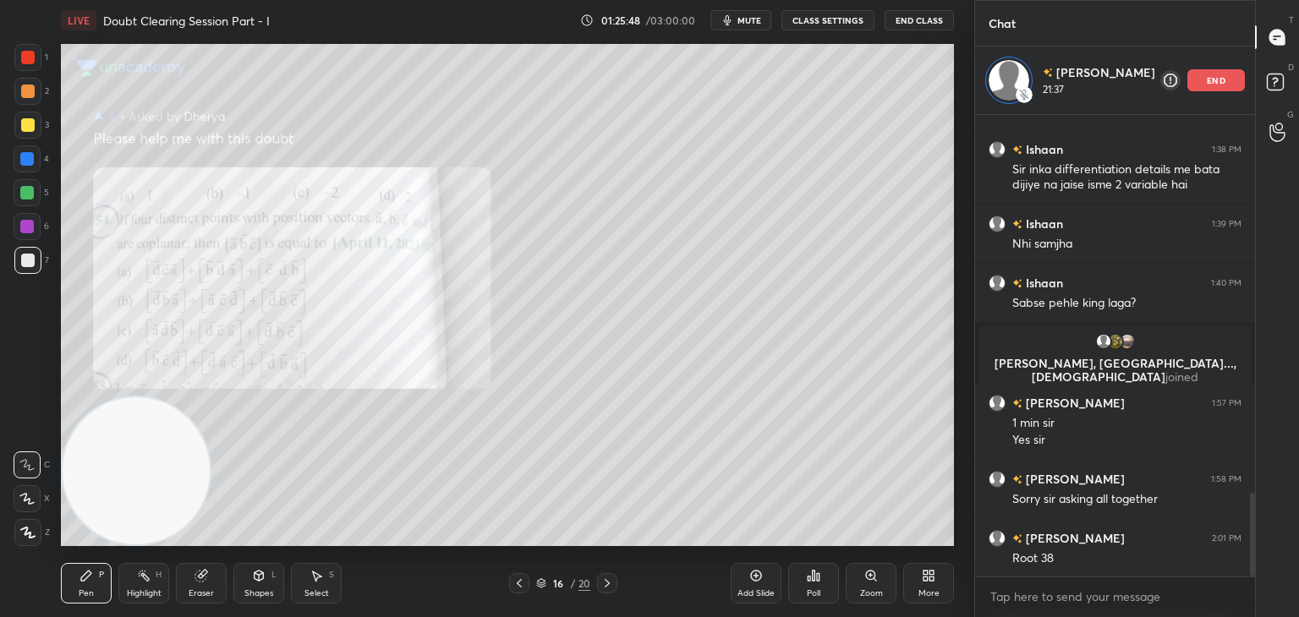
click at [867, 580] on icon at bounding box center [871, 576] width 14 height 14
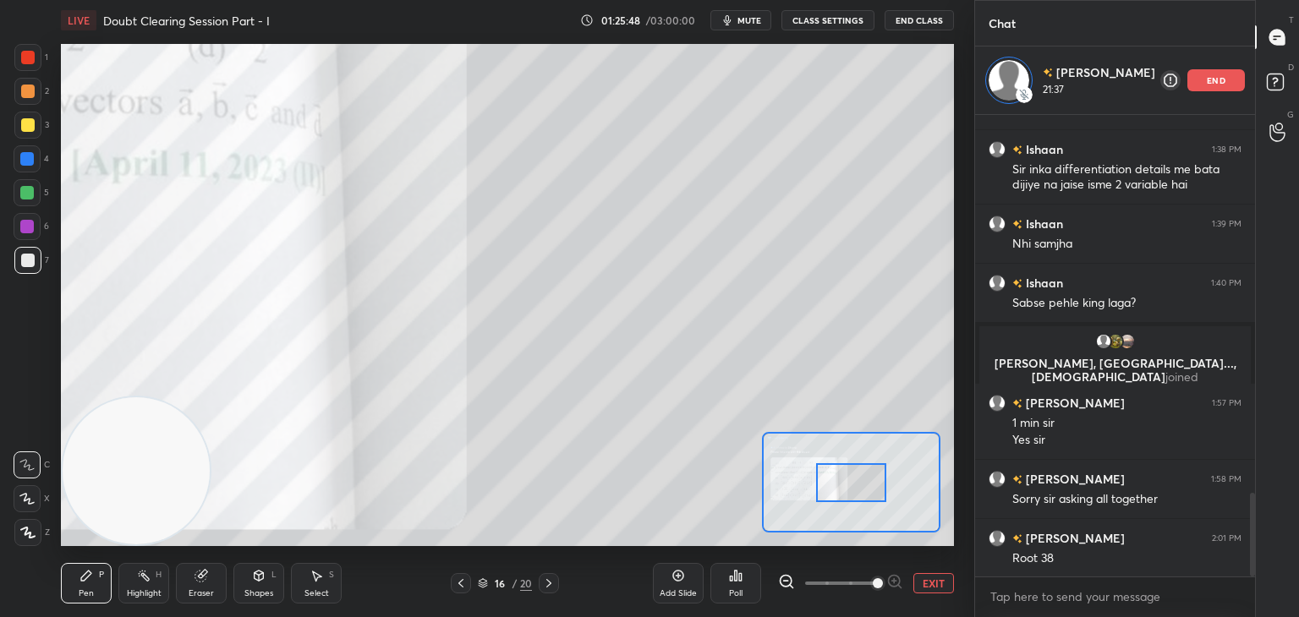
click at [863, 586] on span at bounding box center [840, 583] width 71 height 25
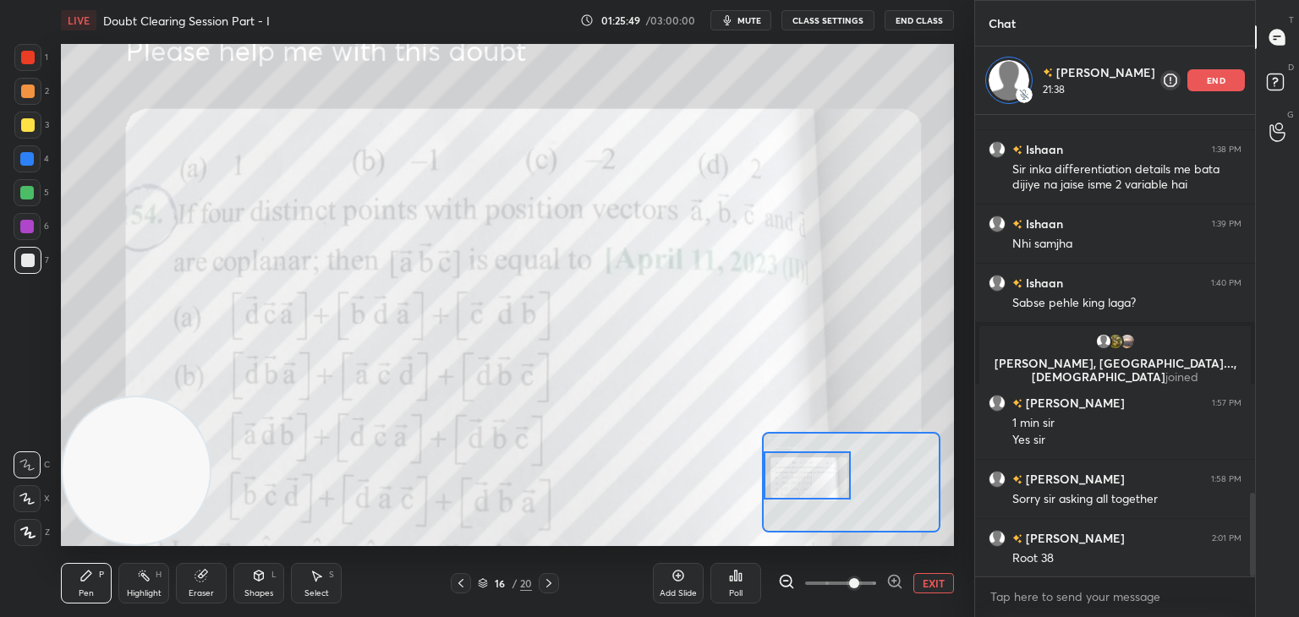
drag, startPoint x: 850, startPoint y: 481, endPoint x: 812, endPoint y: 452, distance: 47.0
click at [822, 480] on div at bounding box center [807, 475] width 88 height 48
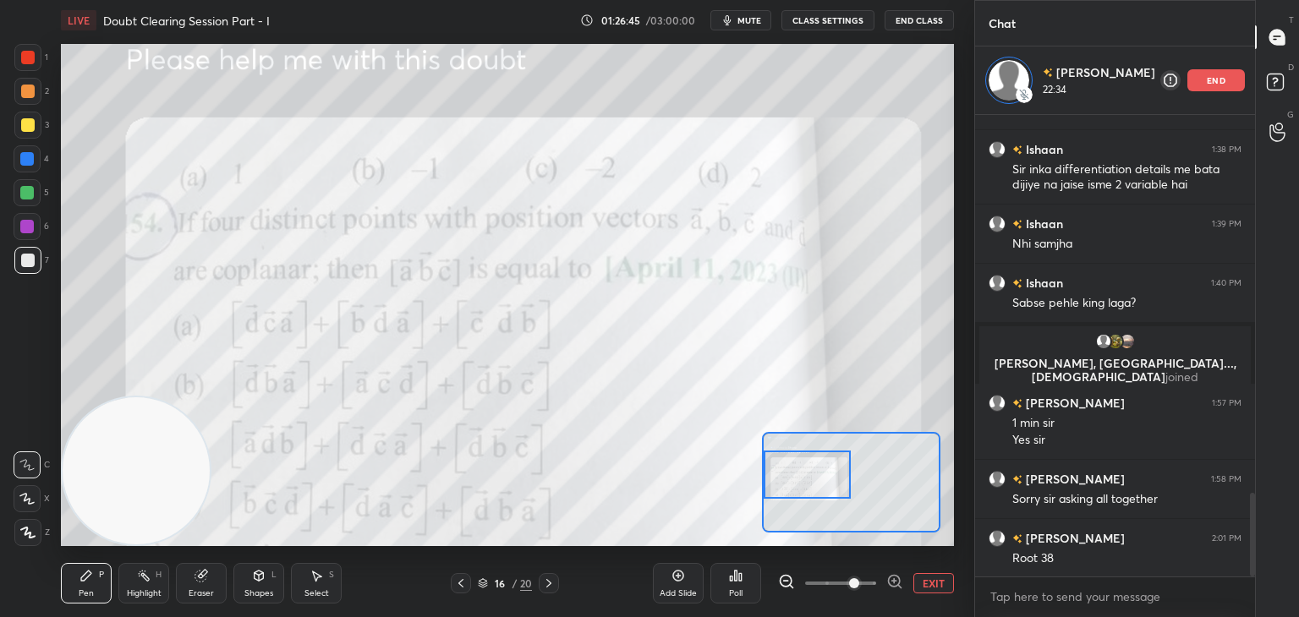
drag, startPoint x: 27, startPoint y: 55, endPoint x: 37, endPoint y: 72, distance: 19.7
click at [30, 55] on div at bounding box center [28, 58] width 14 height 14
click at [932, 581] on button "EXIT" at bounding box center [933, 583] width 41 height 20
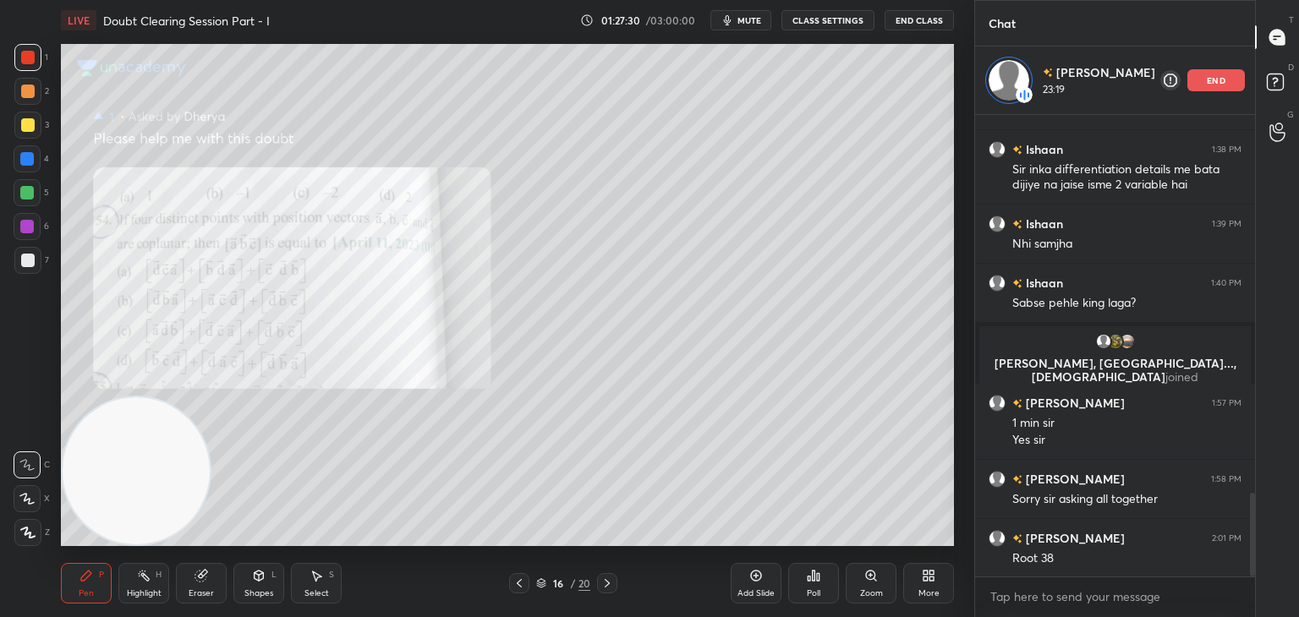
click at [20, 133] on div at bounding box center [27, 125] width 27 height 27
click at [608, 584] on icon at bounding box center [607, 584] width 14 height 14
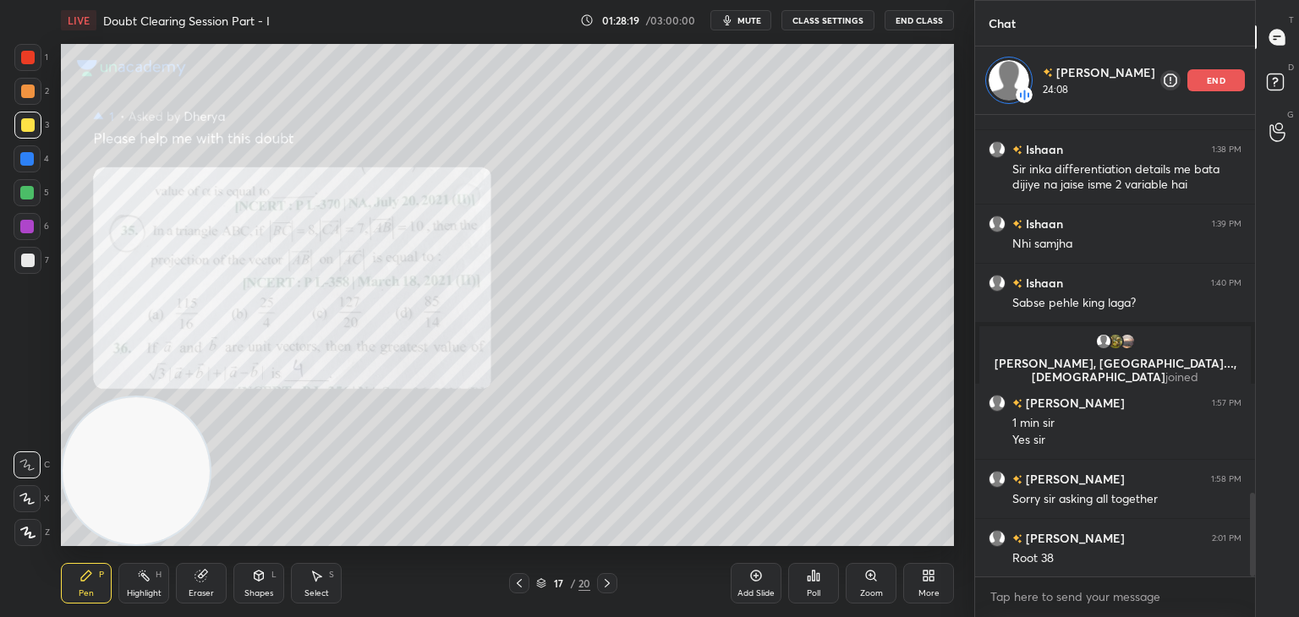
click at [858, 582] on div "Zoom" at bounding box center [870, 583] width 51 height 41
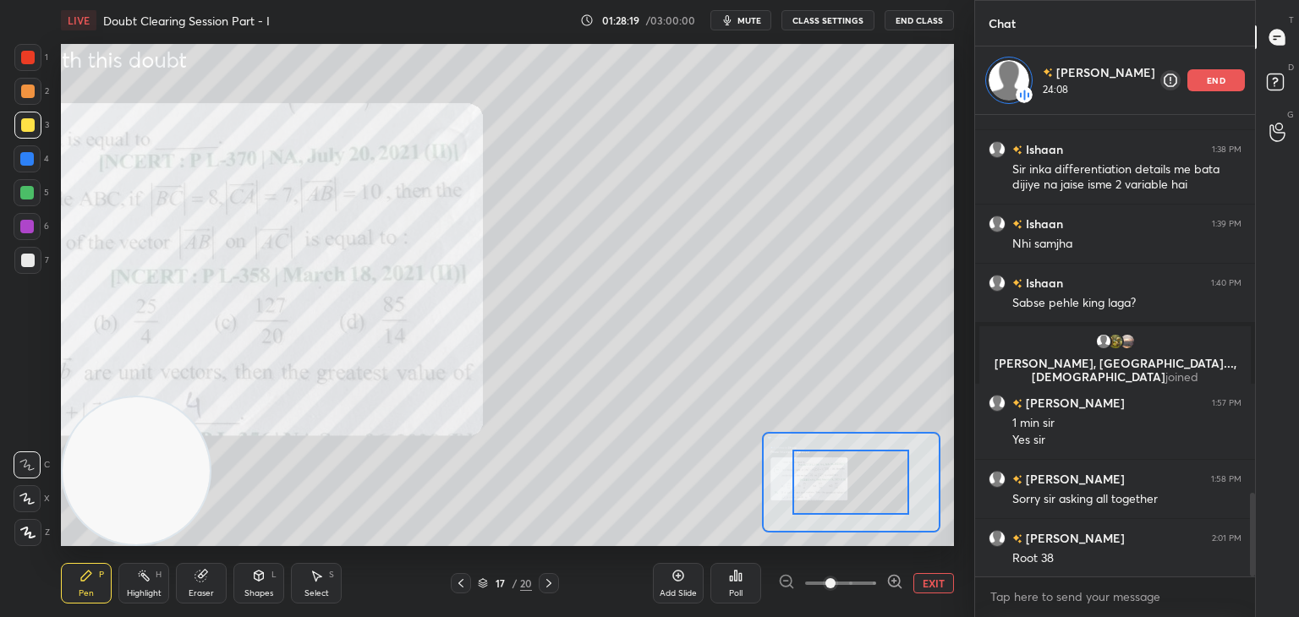
click at [855, 586] on span at bounding box center [840, 583] width 71 height 25
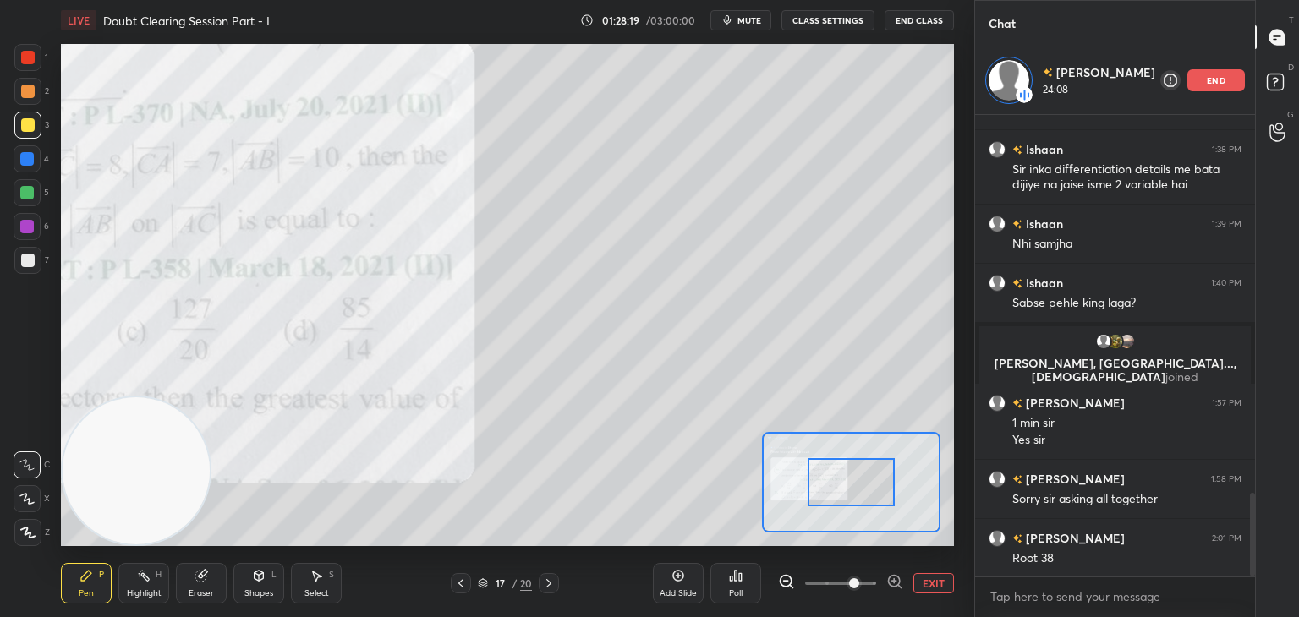
drag, startPoint x: 857, startPoint y: 584, endPoint x: 853, endPoint y: 572, distance: 13.4
click at [856, 583] on span at bounding box center [854, 583] width 10 height 10
drag, startPoint x: 810, startPoint y: 472, endPoint x: 779, endPoint y: 459, distance: 33.8
click at [807, 473] on div at bounding box center [851, 482] width 88 height 48
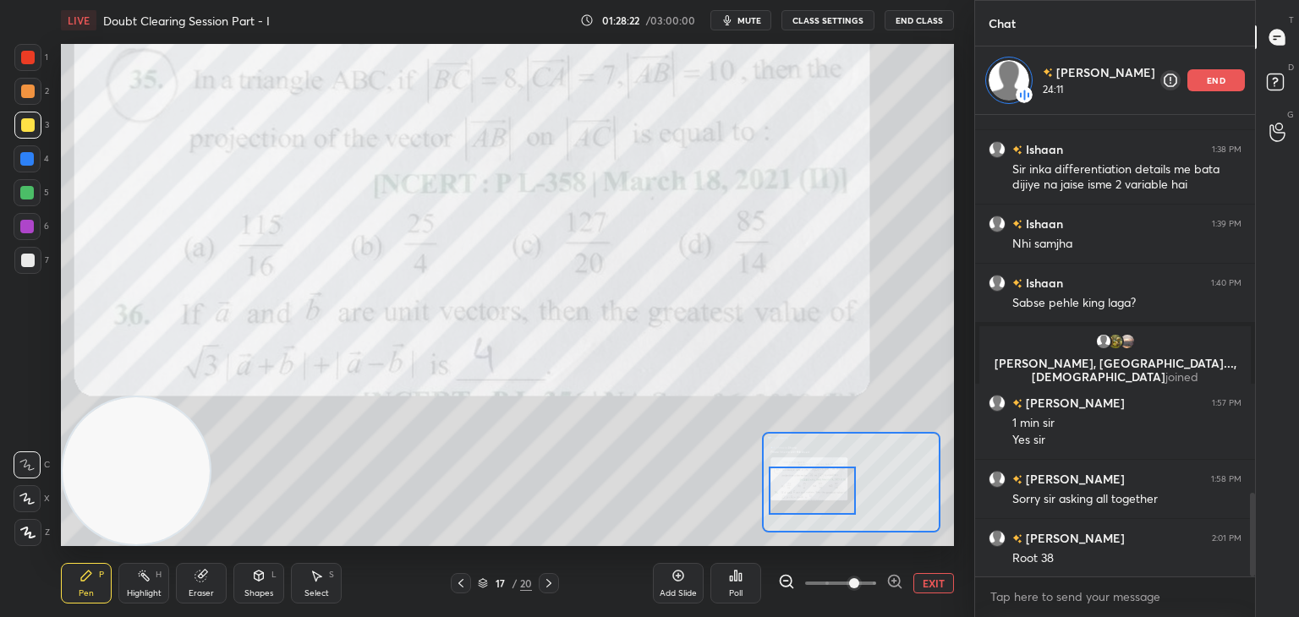
click at [825, 488] on div at bounding box center [812, 491] width 88 height 48
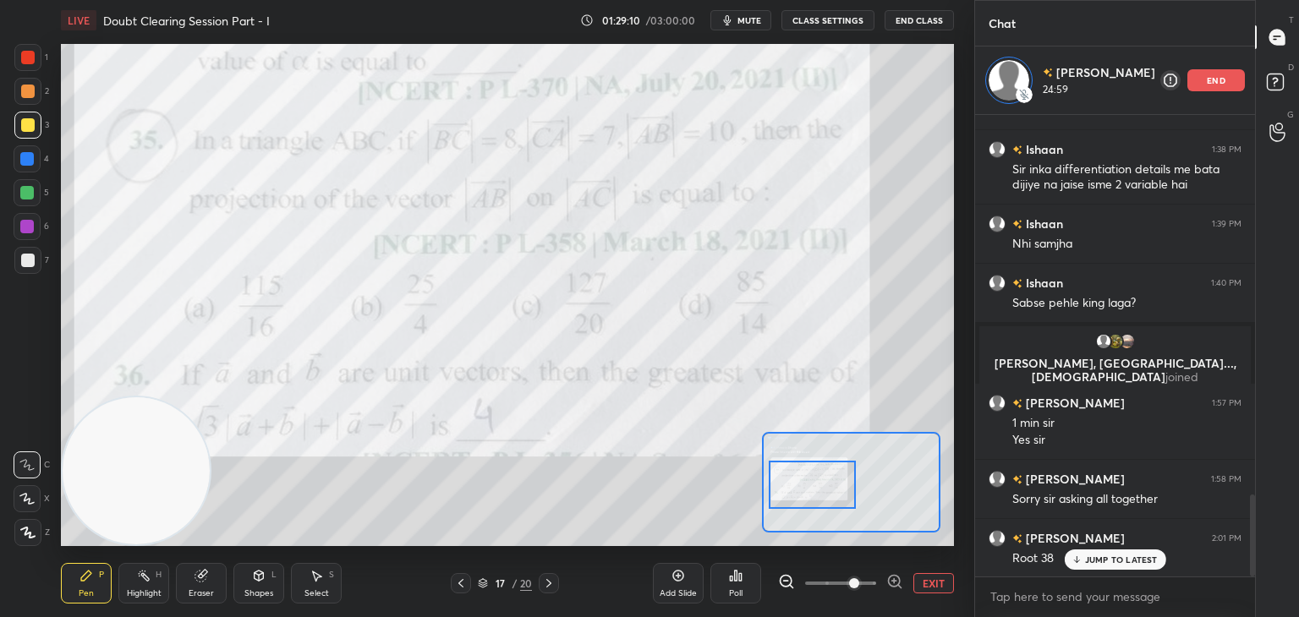
scroll to position [2130, 0]
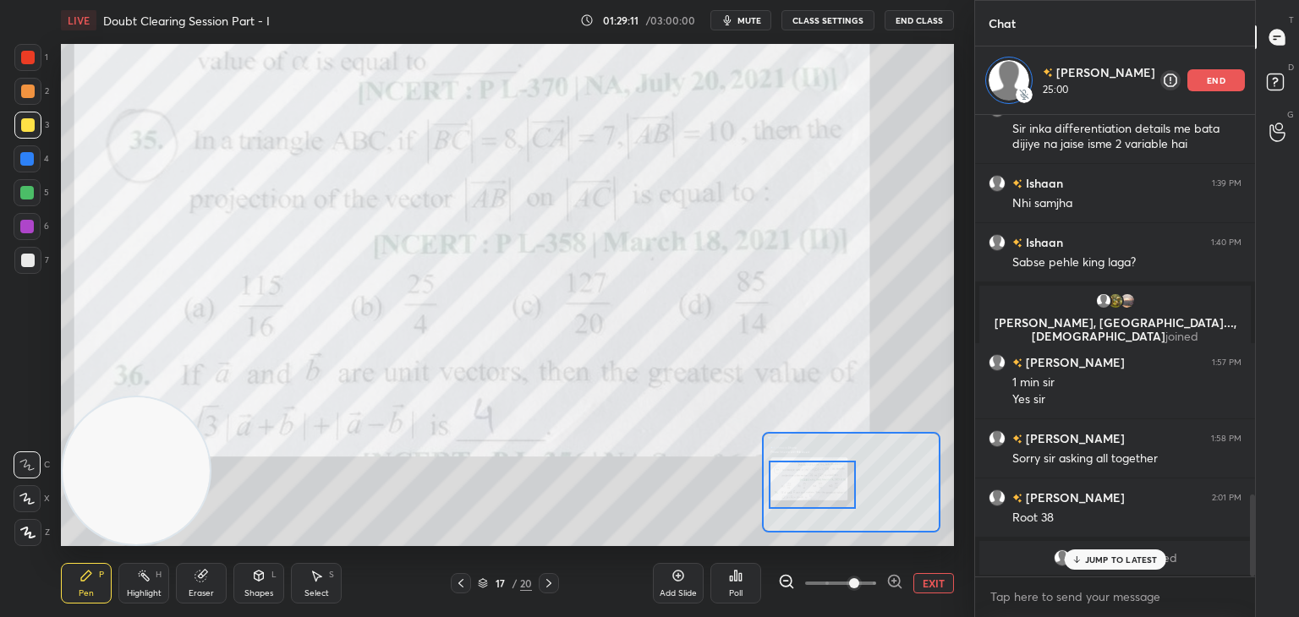
click at [1127, 559] on p "JUMP TO LATEST" at bounding box center [1121, 560] width 73 height 10
click at [938, 581] on button "EXIT" at bounding box center [933, 583] width 41 height 20
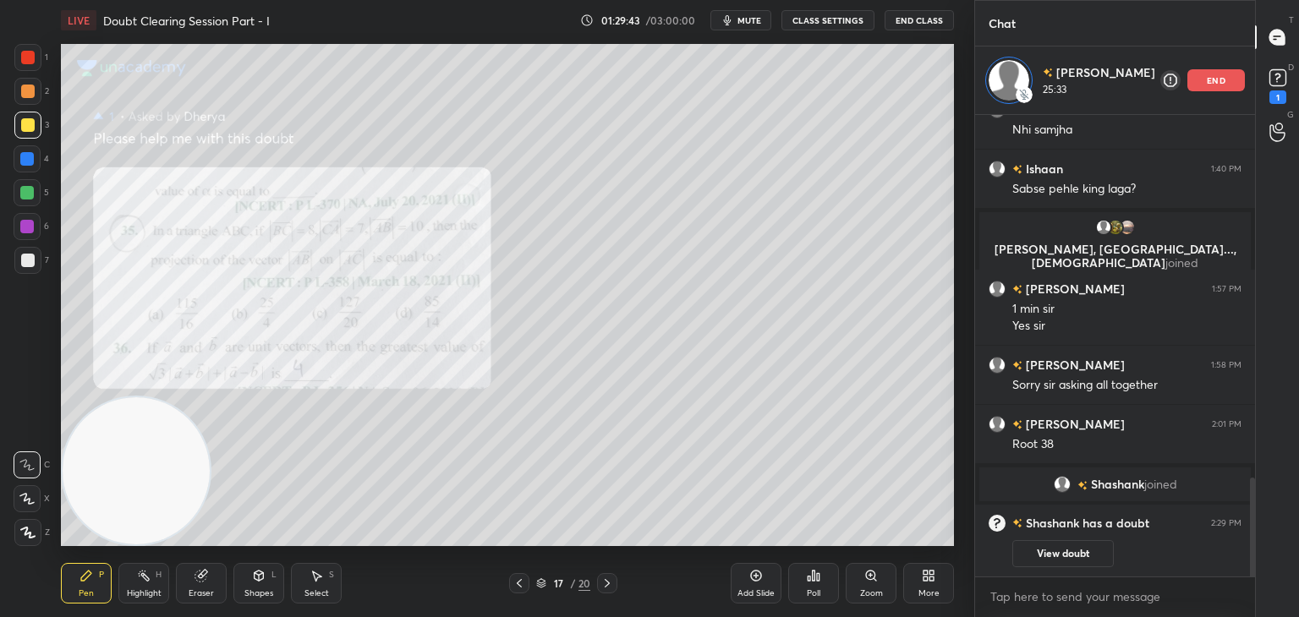
scroll to position [1697, 0]
click at [607, 578] on icon at bounding box center [607, 584] width 14 height 14
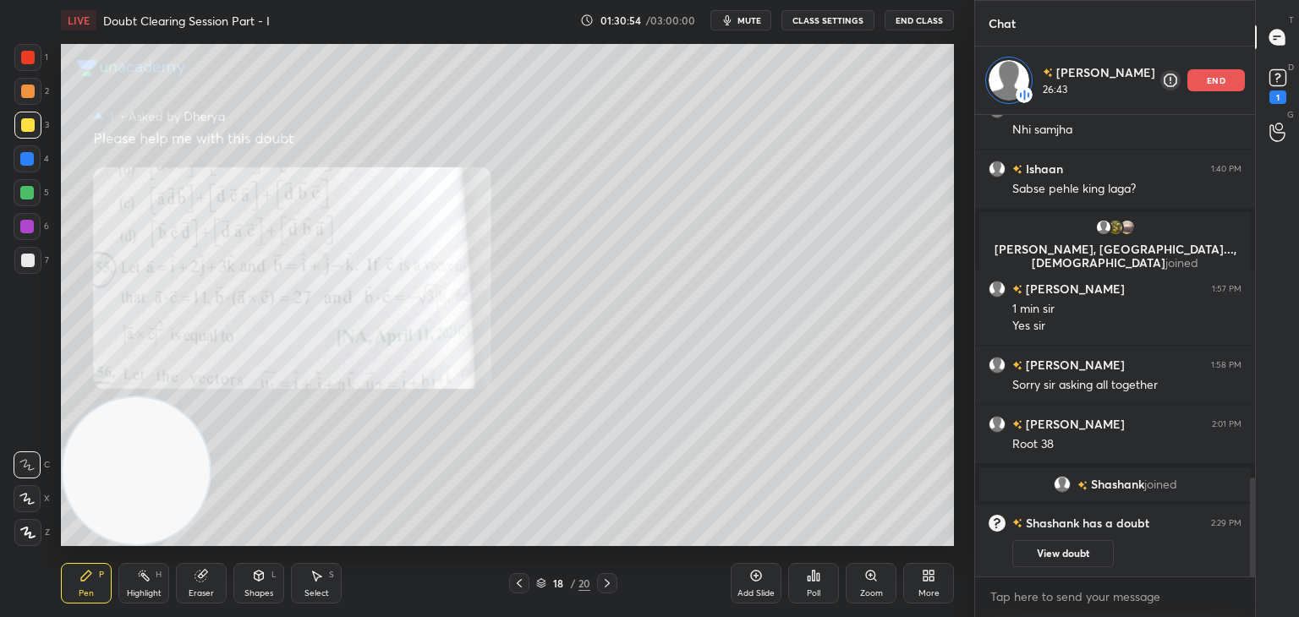
click at [872, 582] on icon at bounding box center [871, 576] width 14 height 14
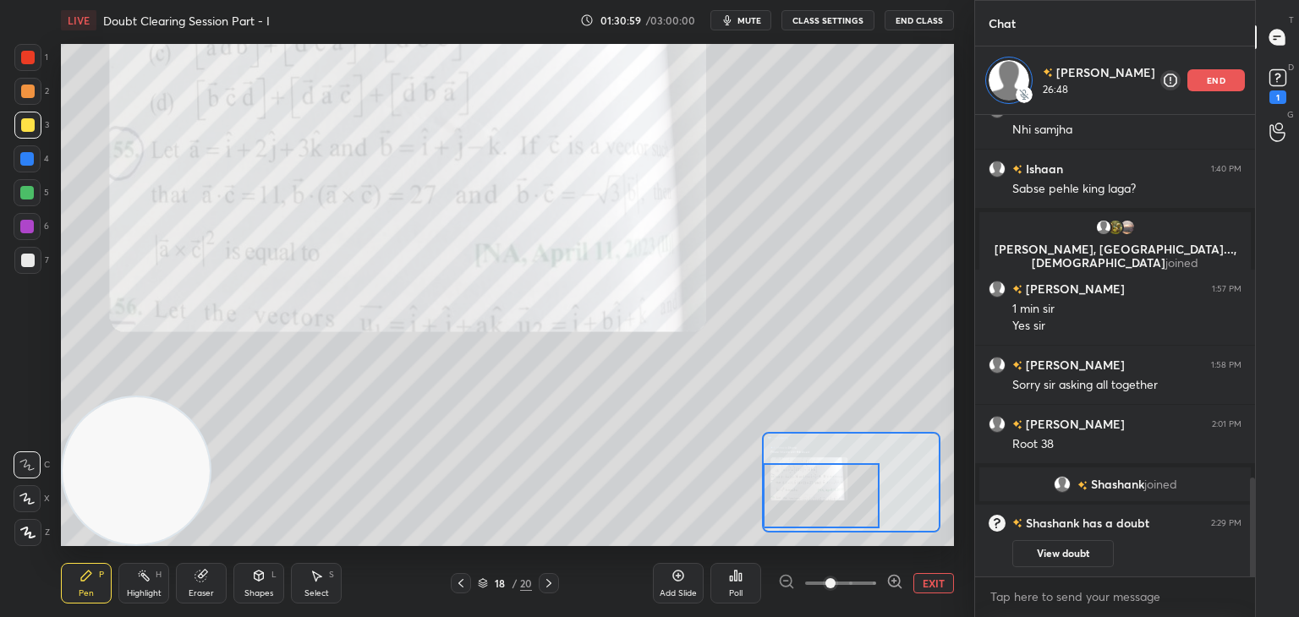
drag, startPoint x: 843, startPoint y: 485, endPoint x: 781, endPoint y: 488, distance: 61.8
click at [799, 501] on div at bounding box center [821, 495] width 117 height 65
click at [933, 580] on button "EXIT" at bounding box center [933, 583] width 41 height 20
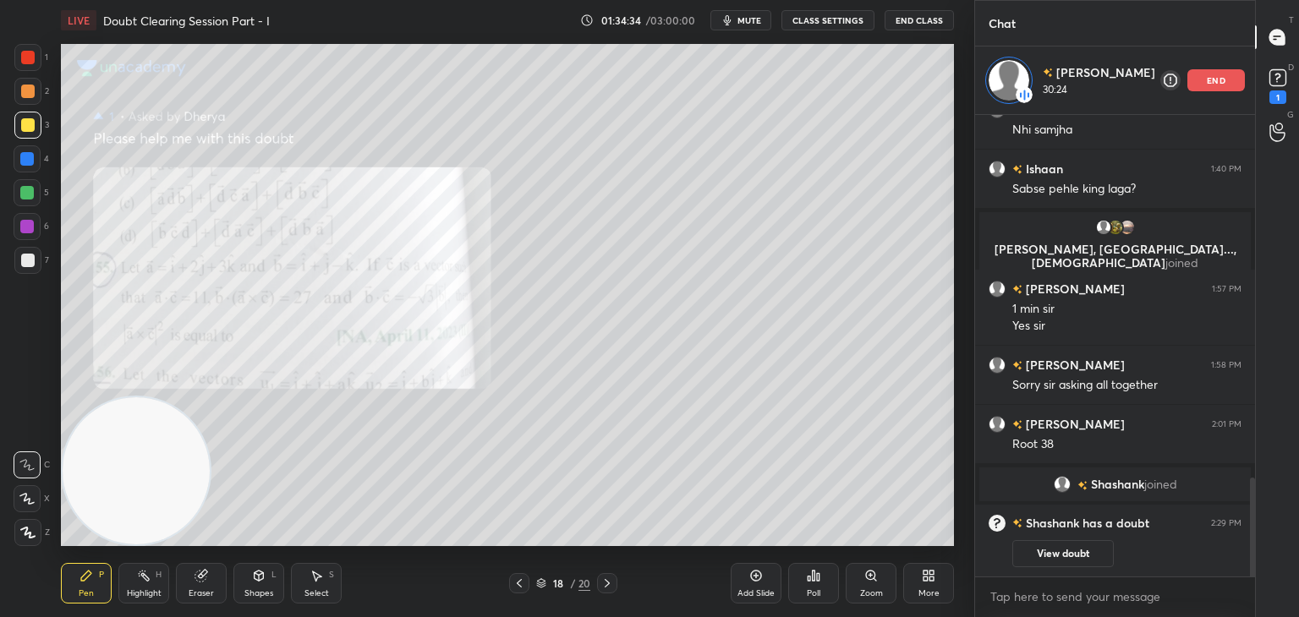
click at [608, 571] on div "Pen P Highlight H Eraser Shapes L Select S 18 / 20 Add Slide Poll Zoom More" at bounding box center [507, 584] width 893 height 68
click at [608, 582] on icon at bounding box center [607, 584] width 14 height 14
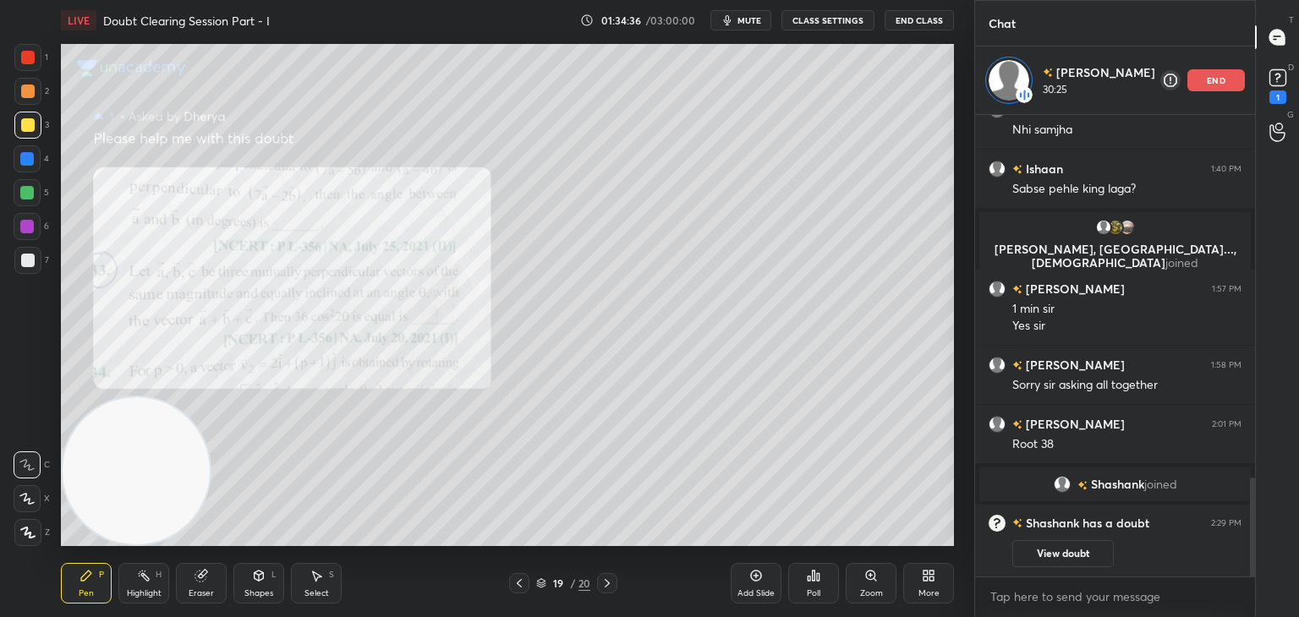
click at [862, 576] on div "Zoom" at bounding box center [870, 583] width 51 height 41
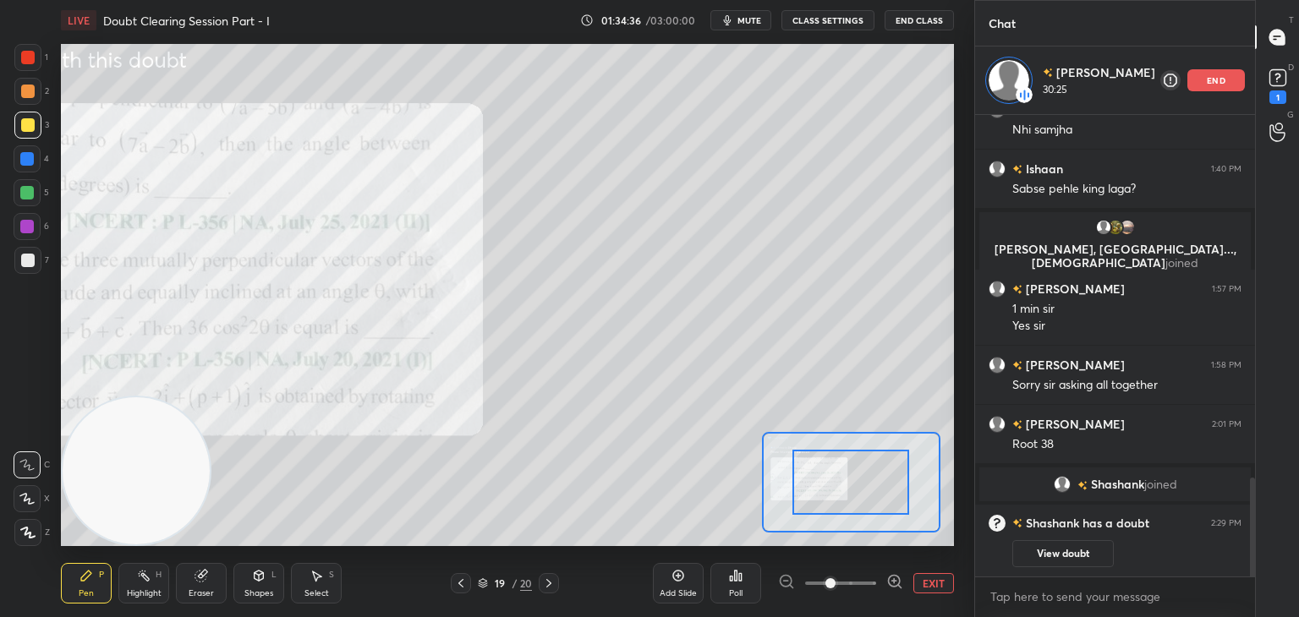
click at [860, 576] on span at bounding box center [840, 583] width 71 height 25
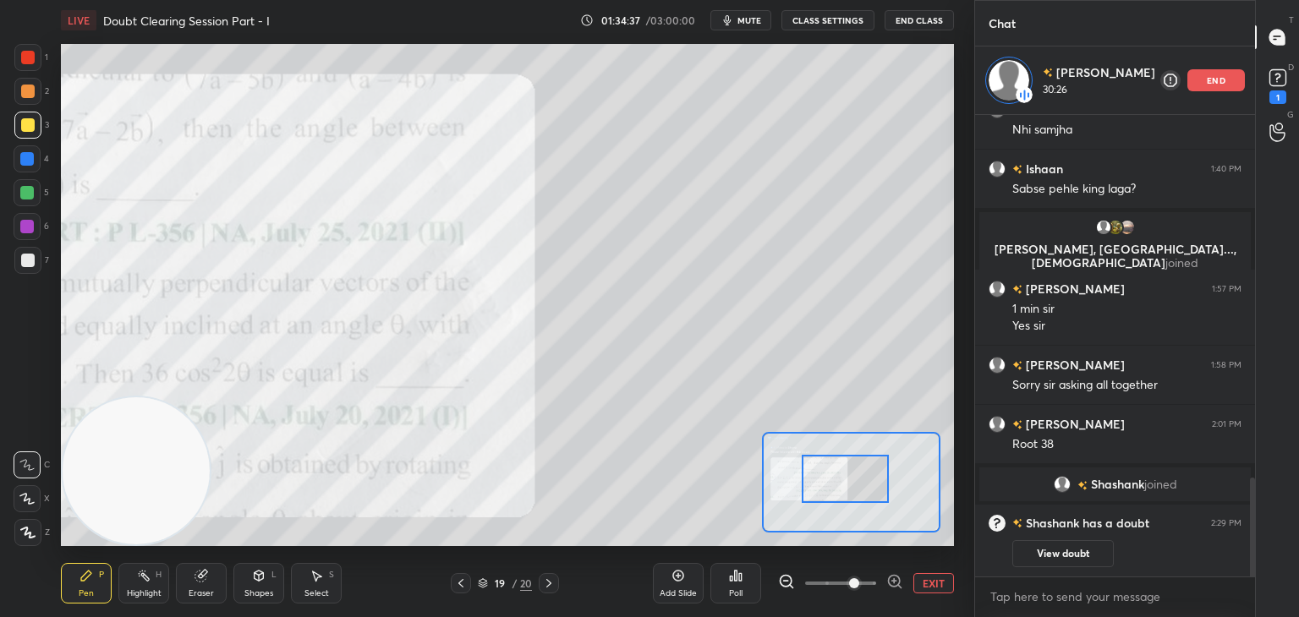
drag, startPoint x: 856, startPoint y: 478, endPoint x: 800, endPoint y: 474, distance: 56.7
click at [805, 478] on div at bounding box center [845, 479] width 88 height 48
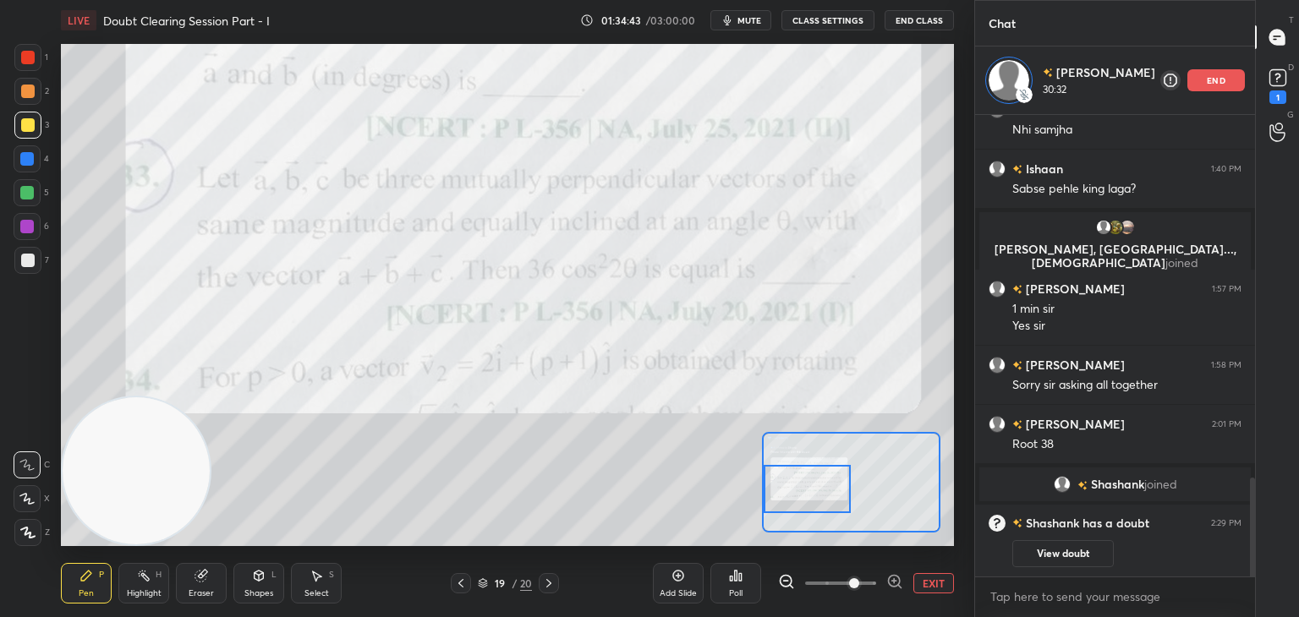
drag, startPoint x: 825, startPoint y: 488, endPoint x: 814, endPoint y: 488, distance: 11.0
click at [825, 496] on div at bounding box center [807, 489] width 88 height 48
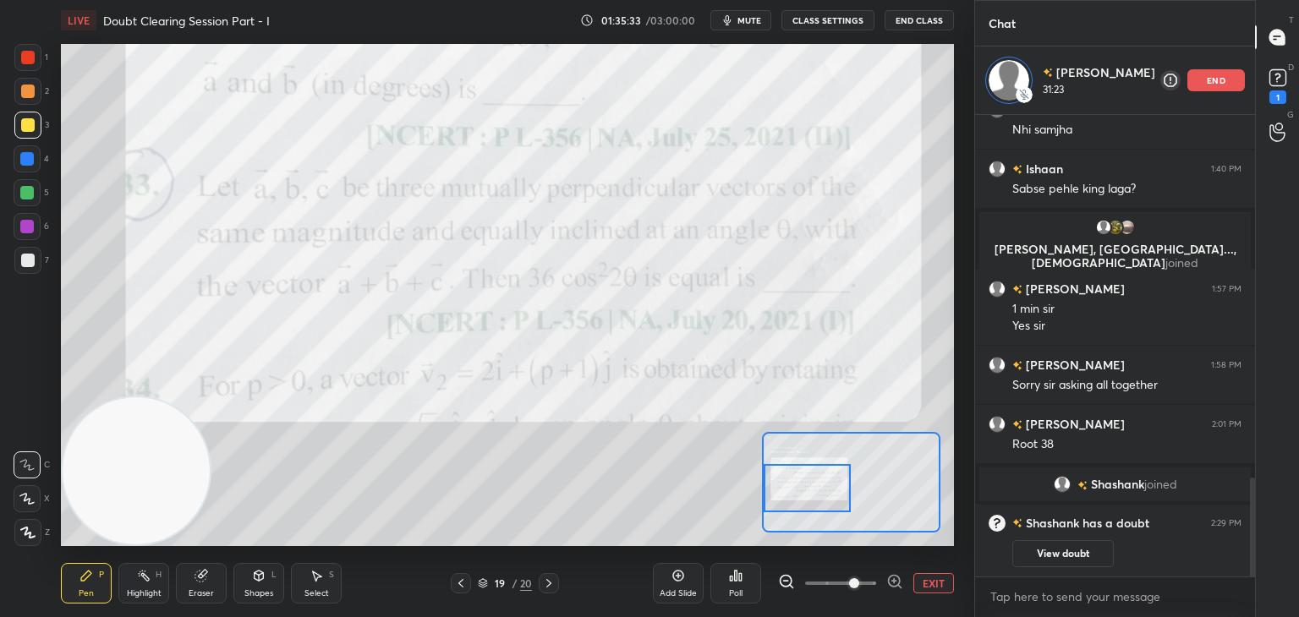
click at [948, 580] on button "EXIT" at bounding box center [933, 583] width 41 height 20
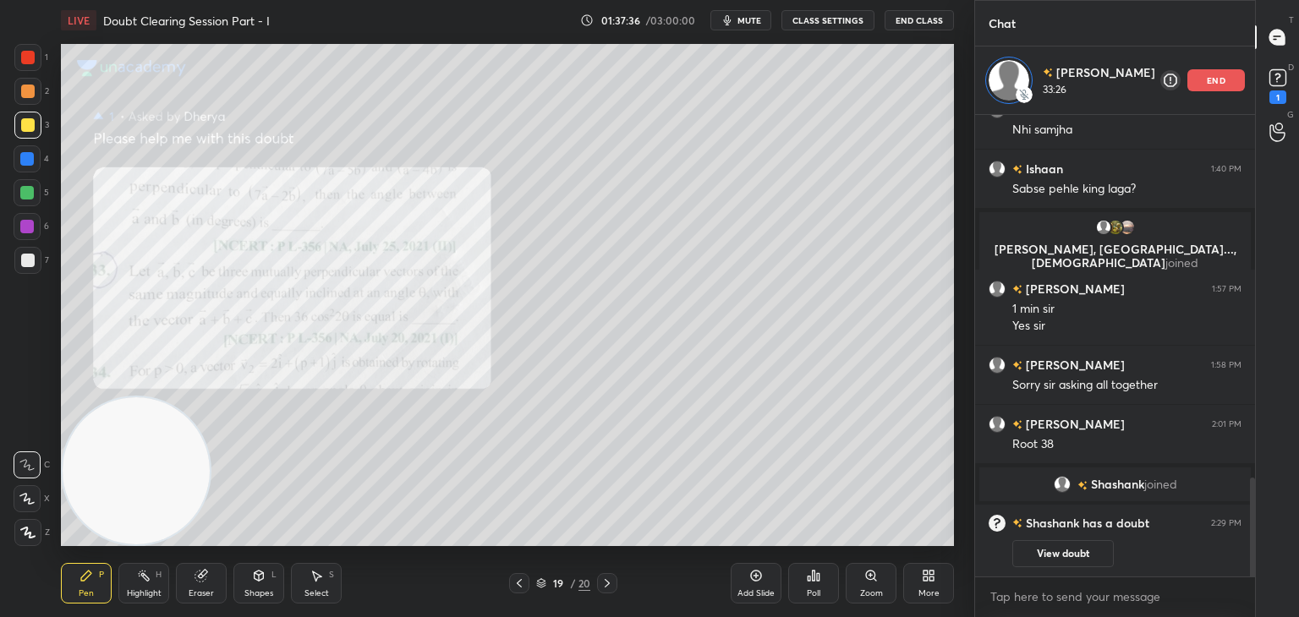
click at [211, 575] on div "Eraser" at bounding box center [201, 583] width 51 height 41
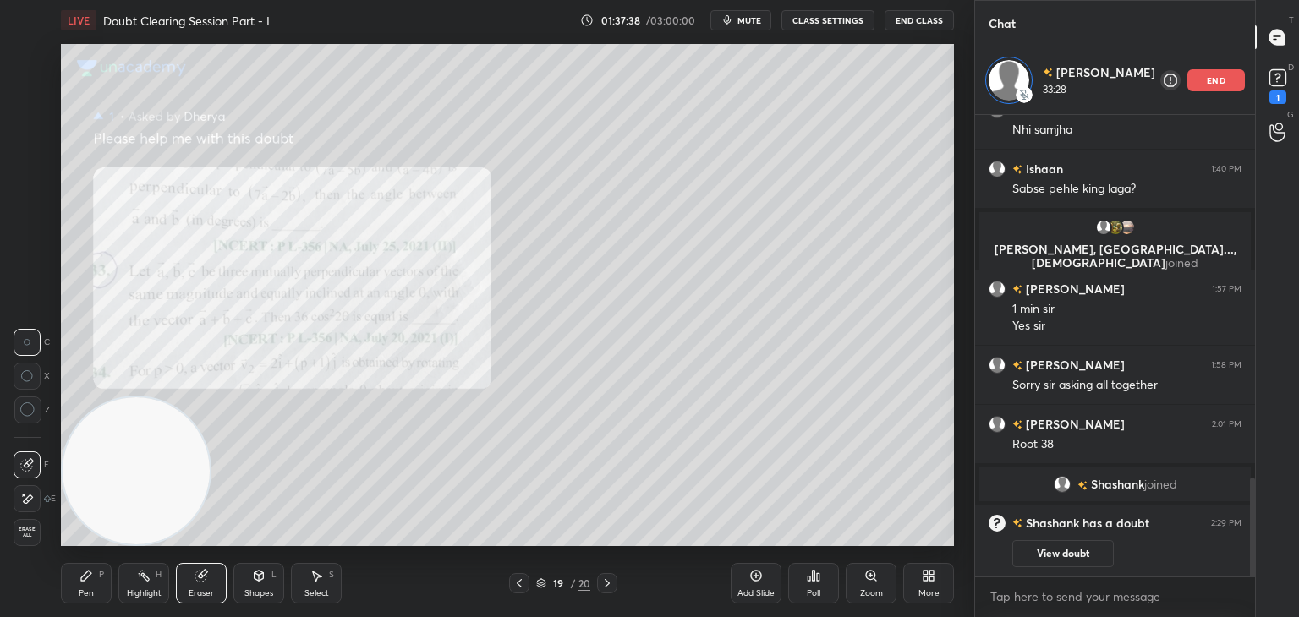
click at [90, 574] on icon at bounding box center [86, 576] width 10 height 10
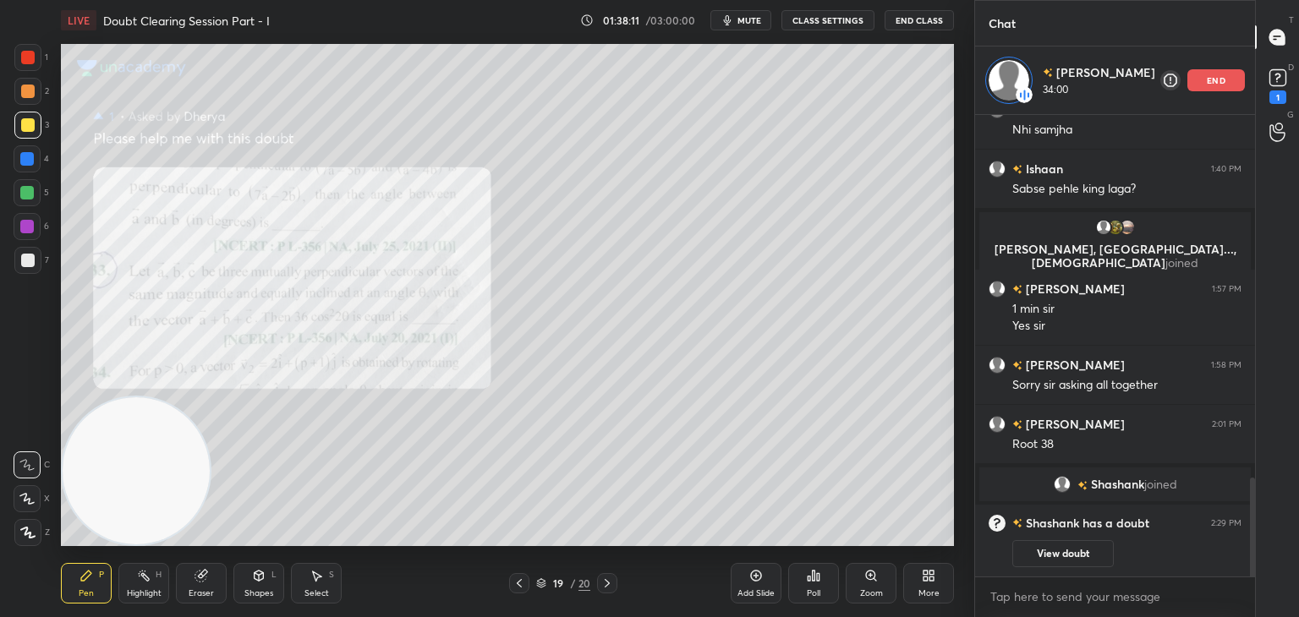
click at [611, 578] on icon at bounding box center [607, 584] width 14 height 14
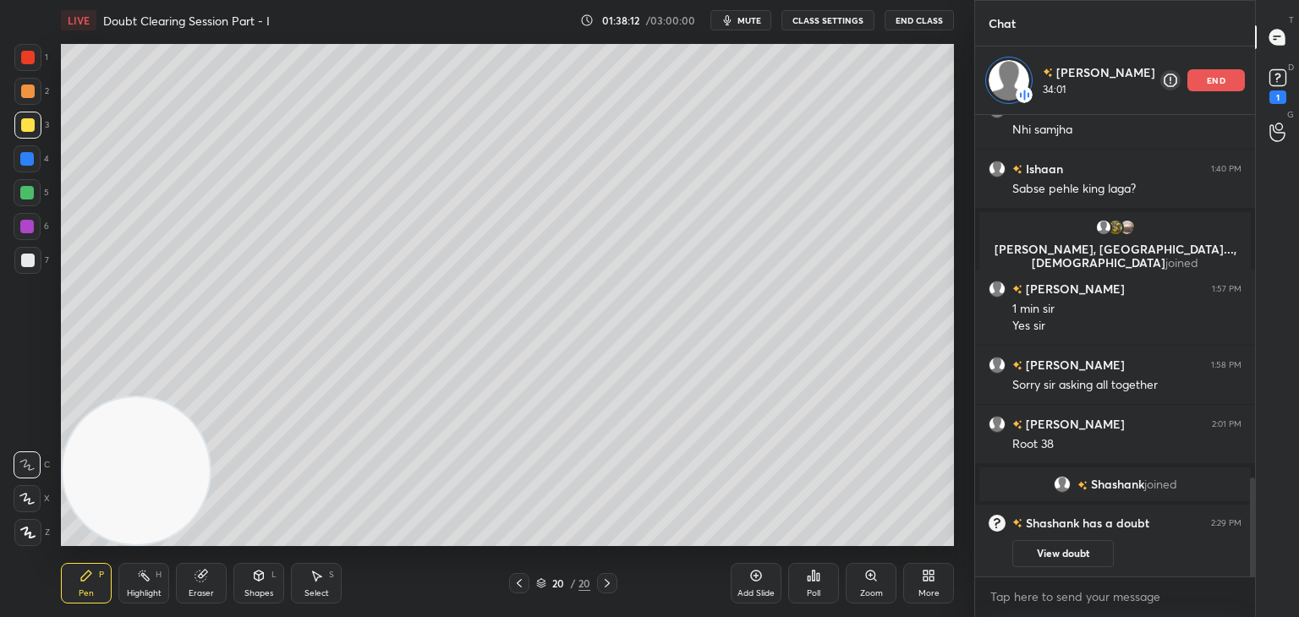
drag, startPoint x: 515, startPoint y: 579, endPoint x: 561, endPoint y: 570, distance: 47.4
click at [514, 577] on icon at bounding box center [519, 584] width 14 height 14
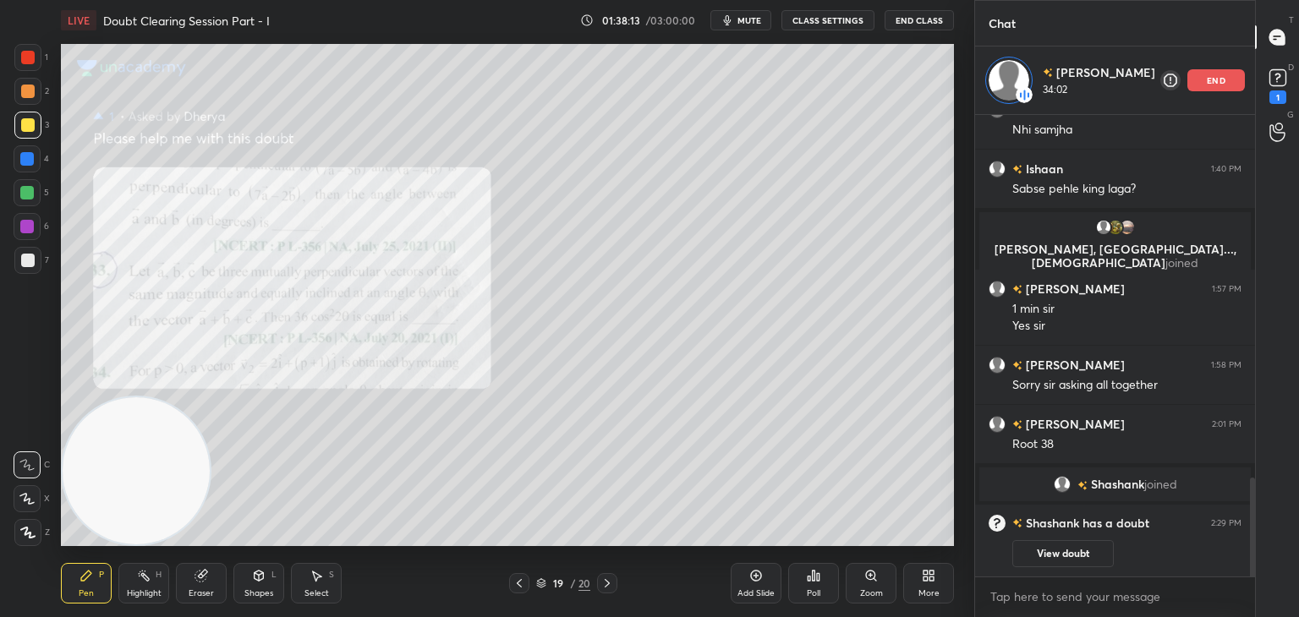
click at [1069, 552] on button "View doubt" at bounding box center [1062, 553] width 101 height 27
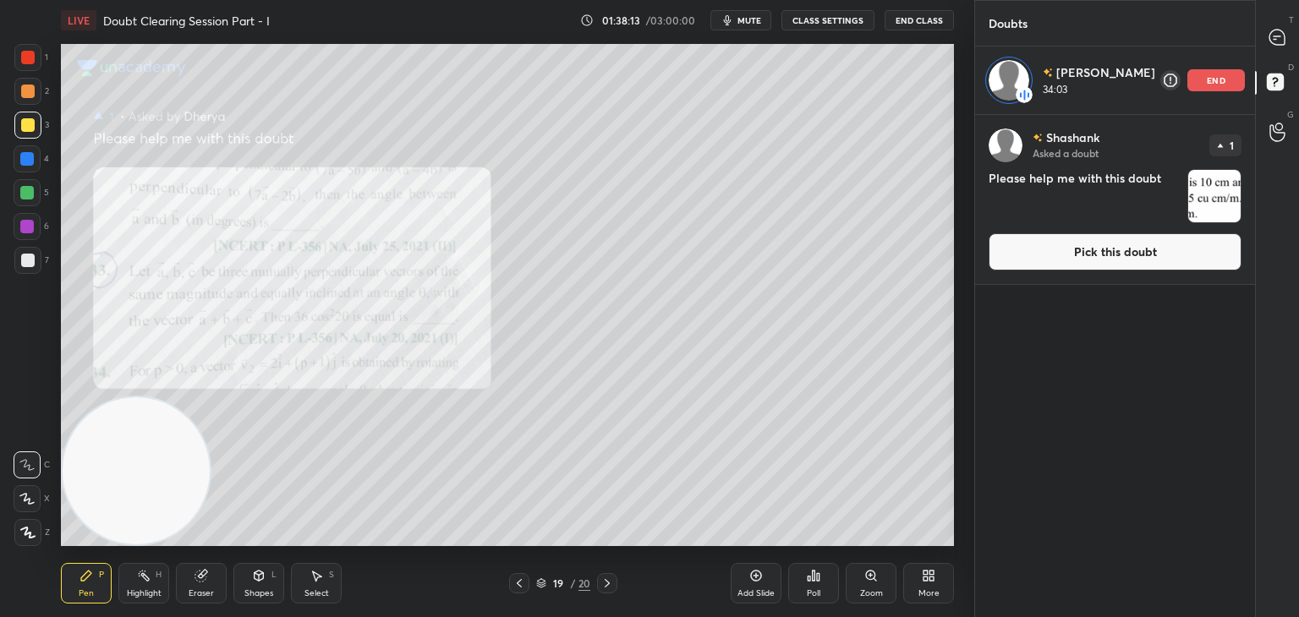
click at [1081, 250] on button "Pick this doubt" at bounding box center [1114, 251] width 253 height 37
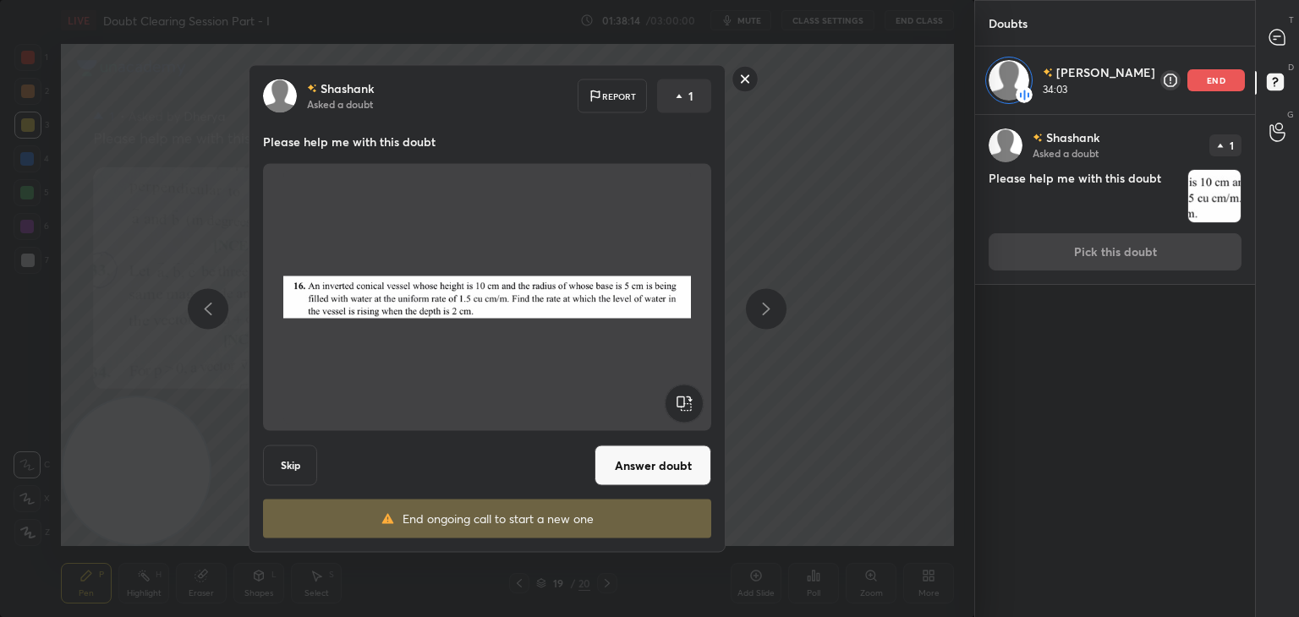
click at [626, 459] on button "Answer doubt" at bounding box center [652, 466] width 117 height 41
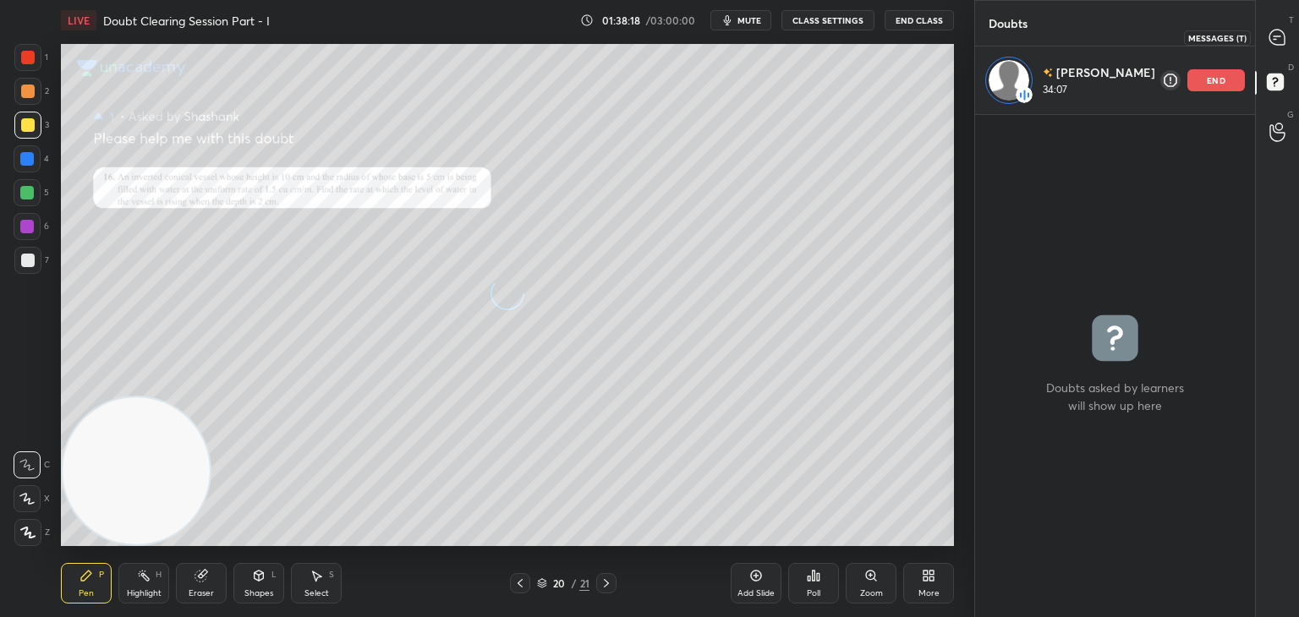
click at [1275, 42] on icon at bounding box center [1276, 37] width 15 height 15
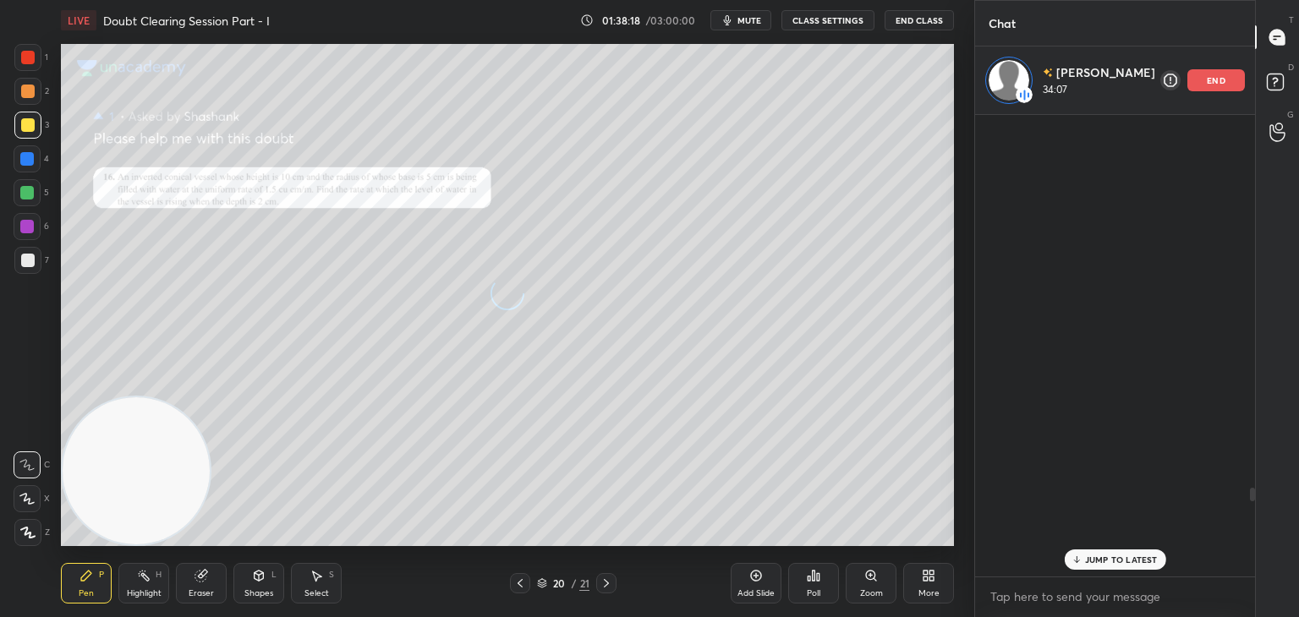
scroll to position [457, 275]
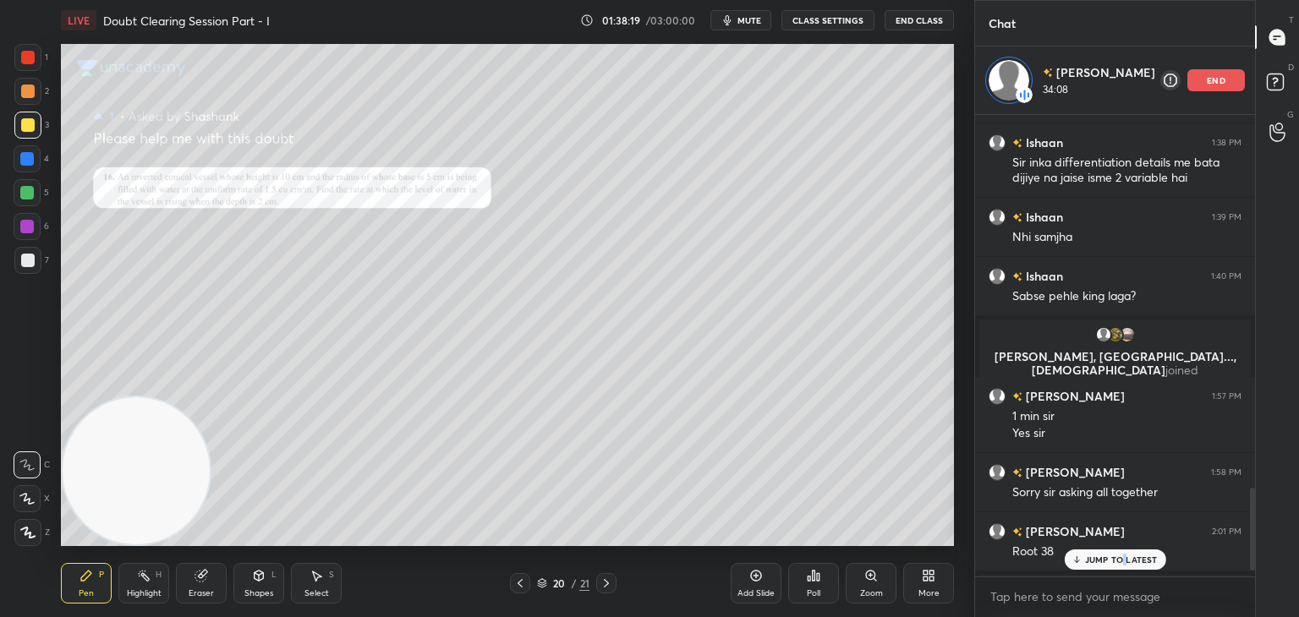
click at [1122, 555] on p "JUMP TO LATEST" at bounding box center [1121, 560] width 73 height 10
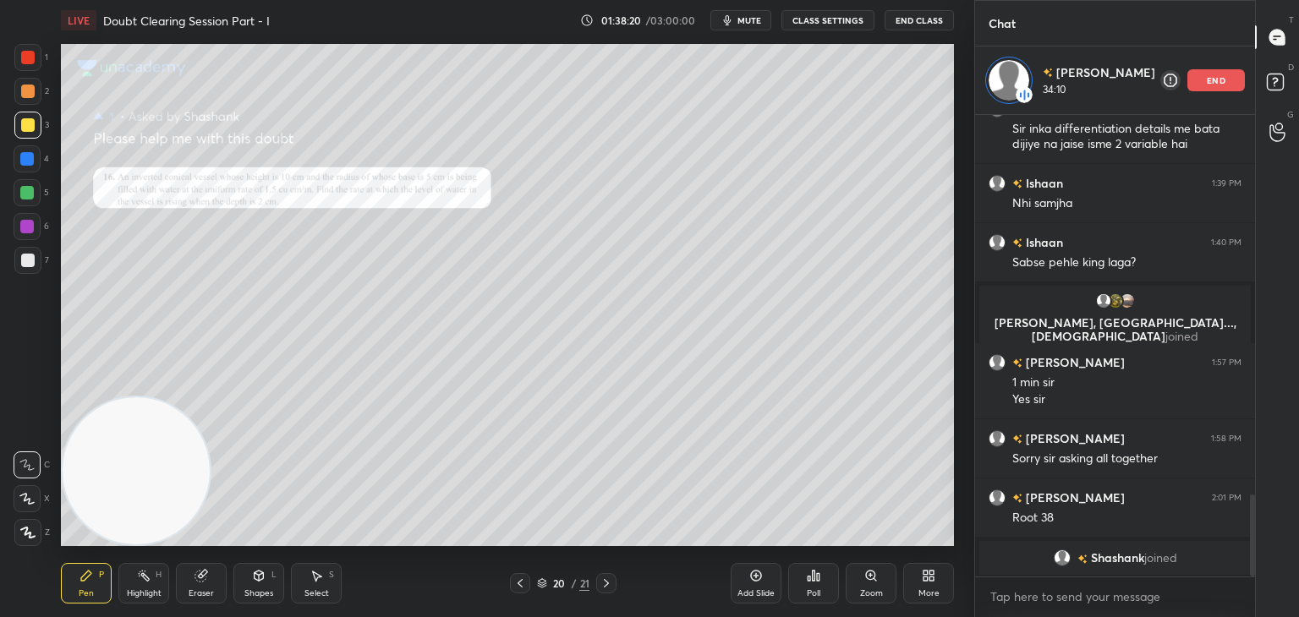
click at [861, 576] on div "Zoom" at bounding box center [870, 583] width 51 height 41
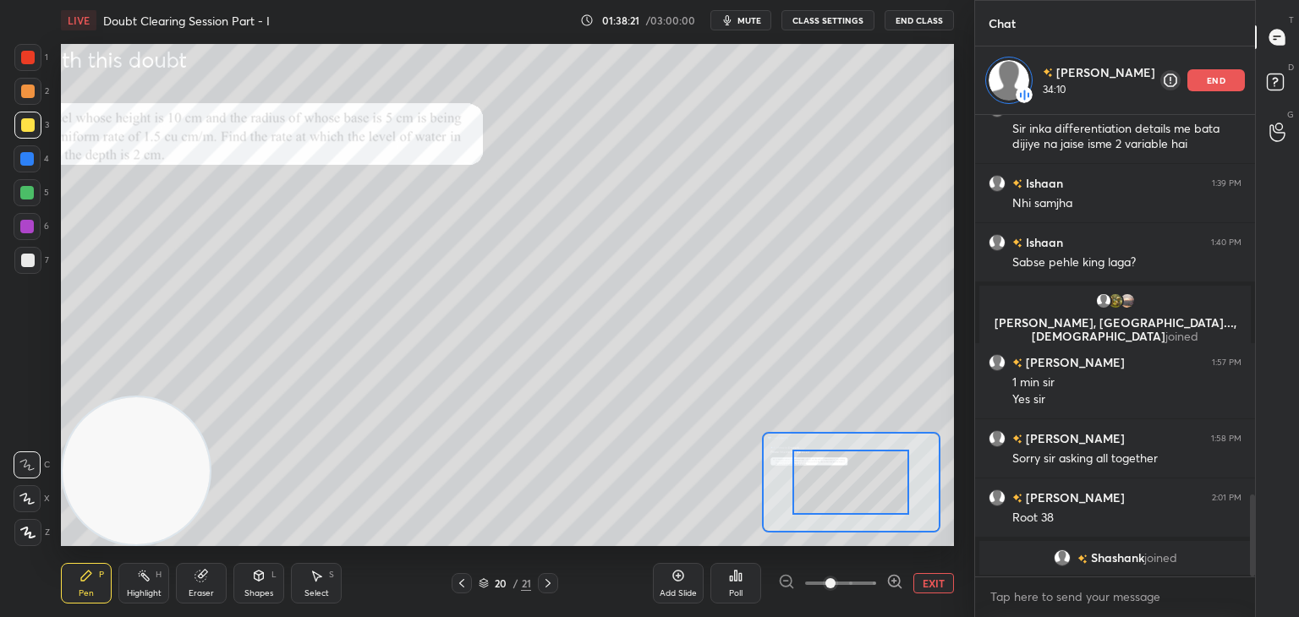
click at [860, 582] on span at bounding box center [840, 583] width 71 height 25
click at [835, 579] on span at bounding box center [830, 583] width 10 height 10
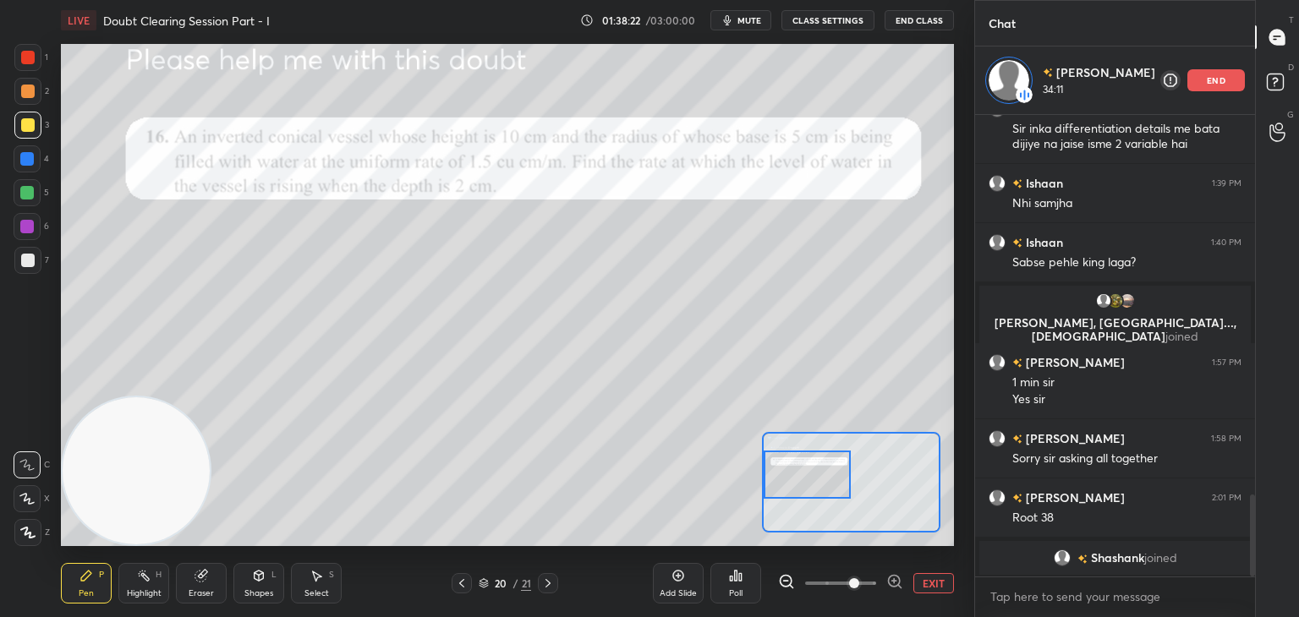
click at [791, 463] on div at bounding box center [807, 475] width 88 height 48
click at [1198, 115] on div "Ishaan 1:37 PM e [PERSON_NAME] 1:38 PM Sir inka differentiation details me bata…" at bounding box center [1115, 346] width 280 height 462
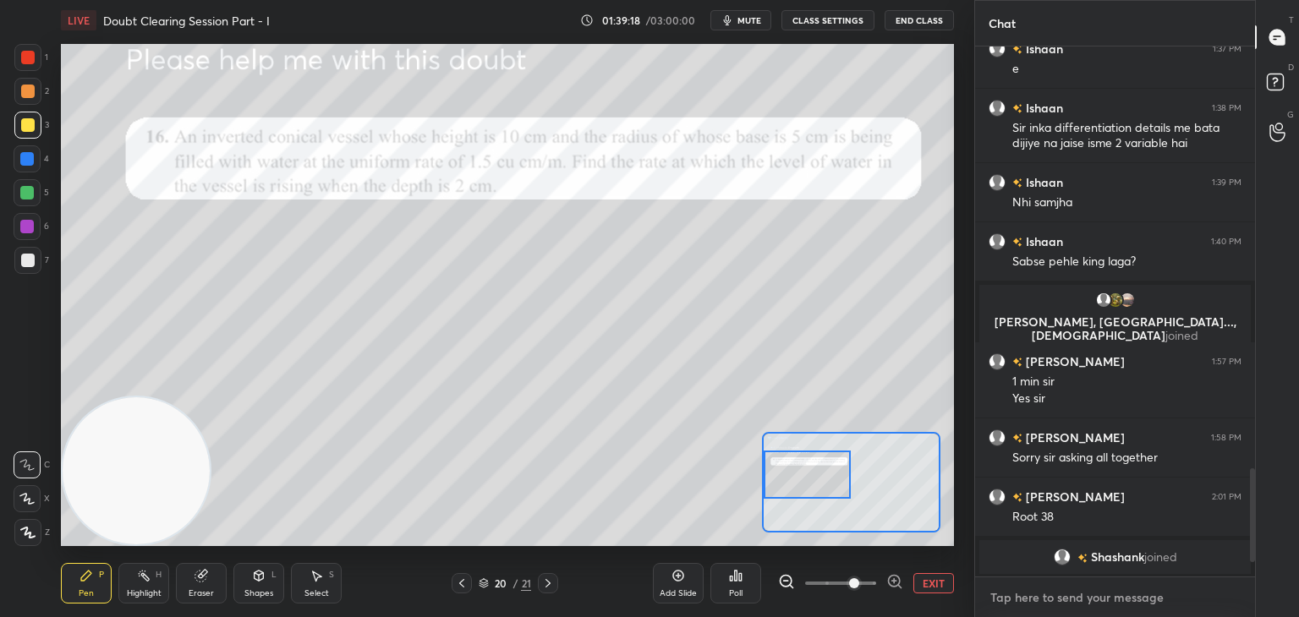
click at [1082, 599] on textarea at bounding box center [1114, 597] width 253 height 27
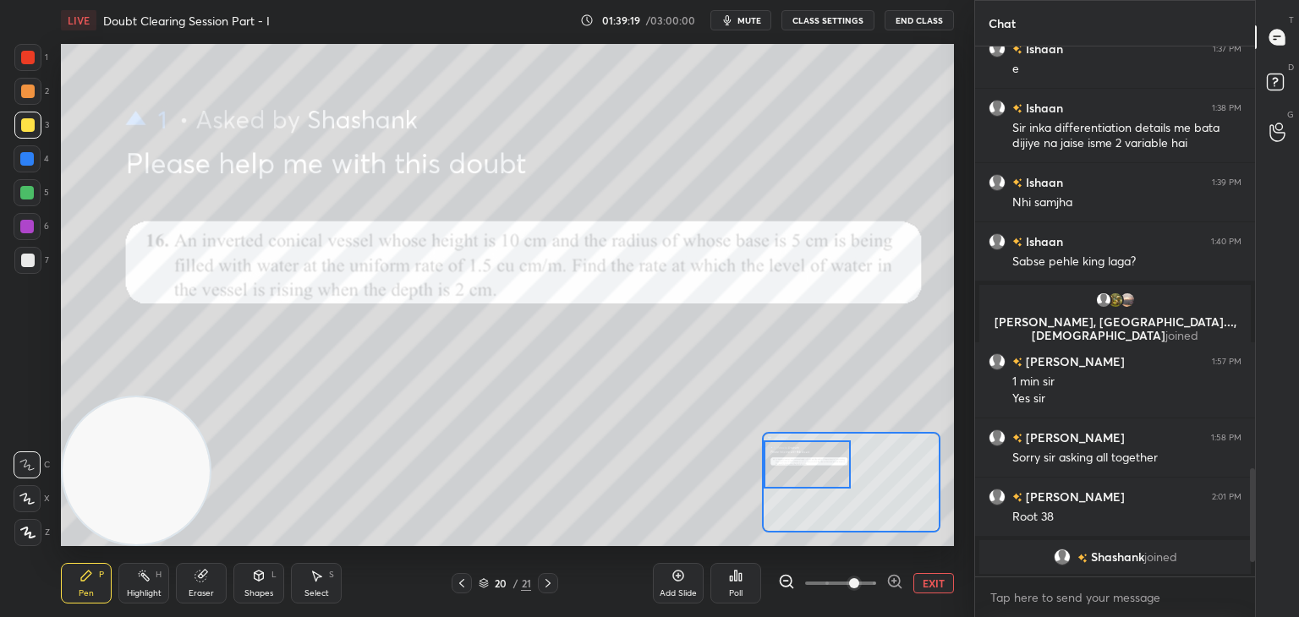
click at [810, 457] on div at bounding box center [807, 464] width 88 height 48
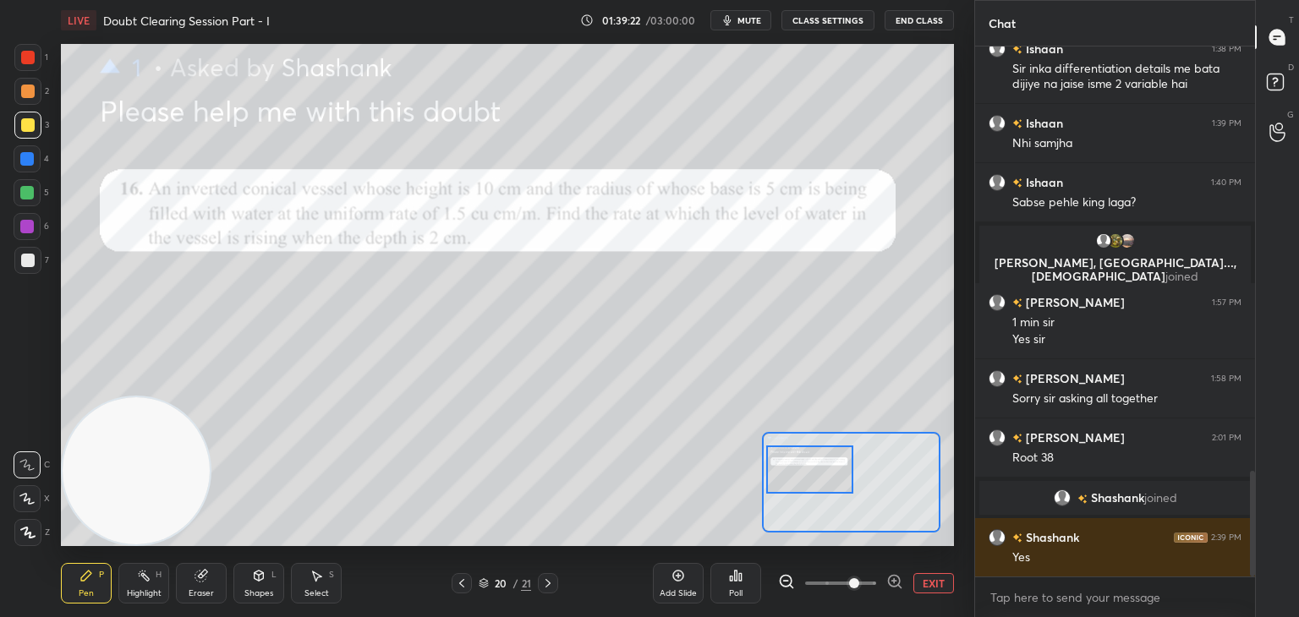
click at [815, 484] on div at bounding box center [810, 470] width 88 height 48
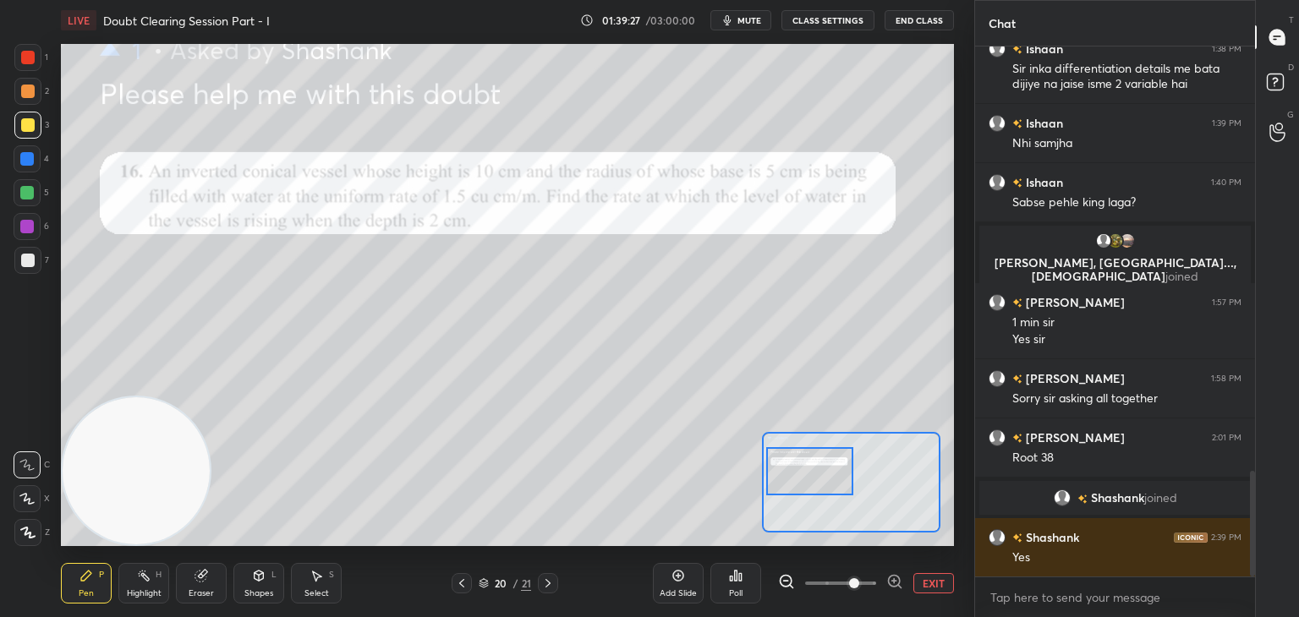
click at [25, 59] on div at bounding box center [28, 58] width 14 height 14
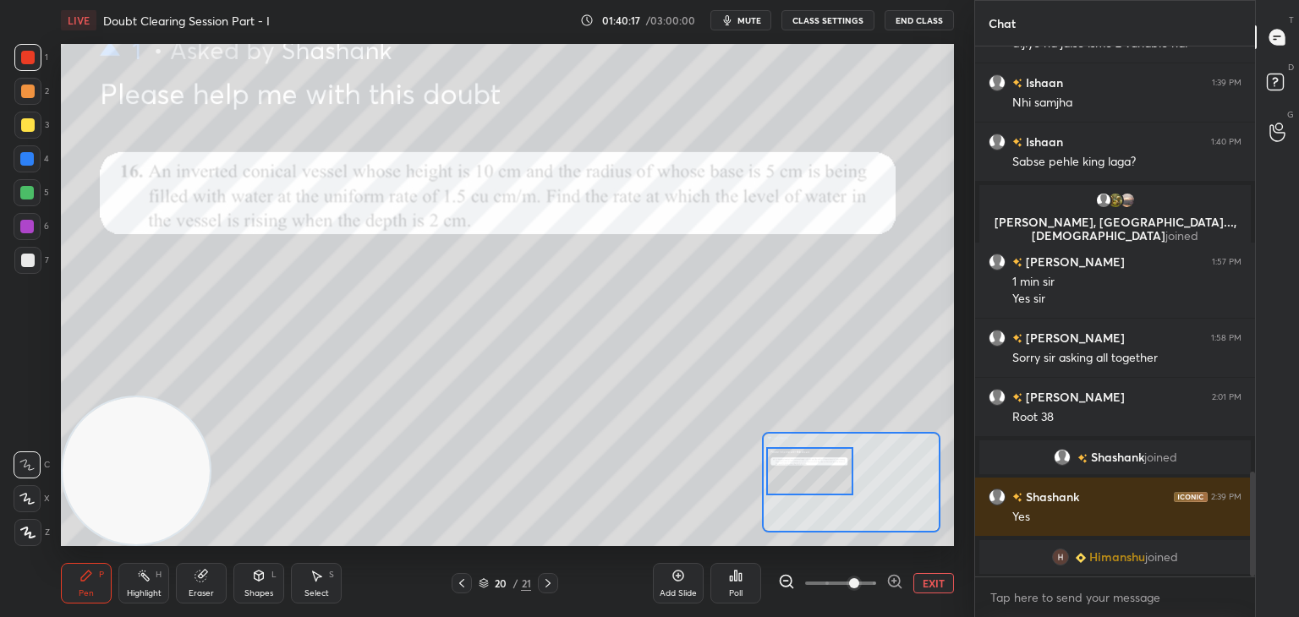
click at [30, 262] on div at bounding box center [28, 261] width 14 height 14
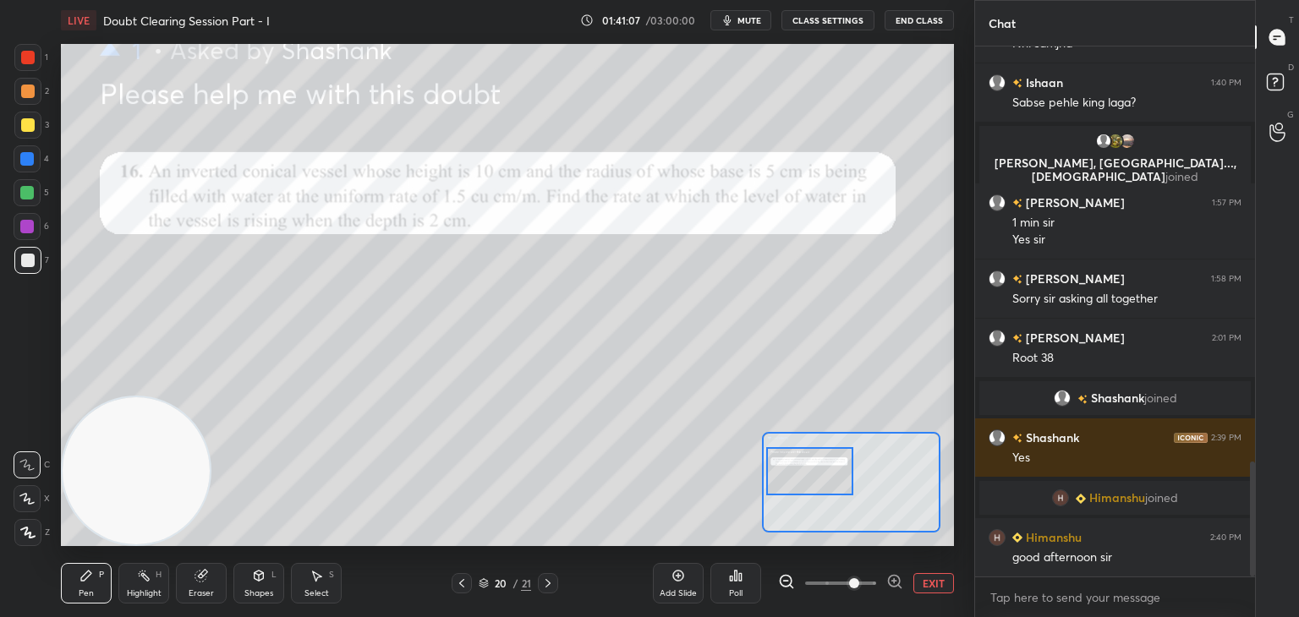
scroll to position [1985, 0]
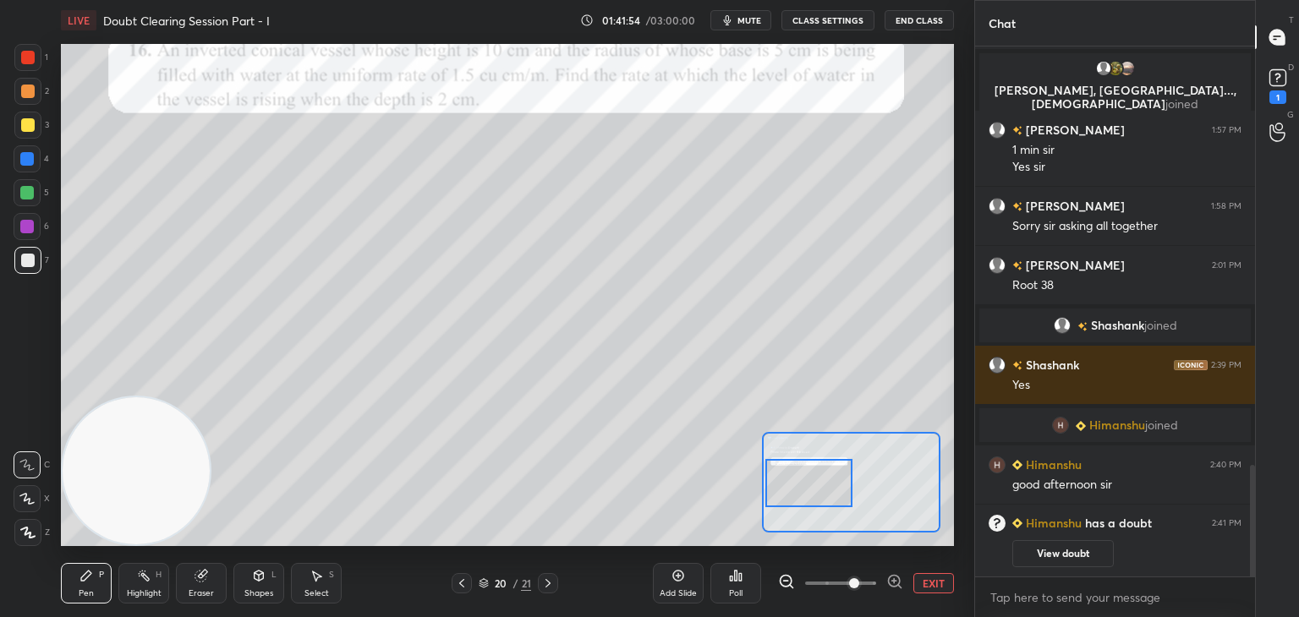
drag, startPoint x: 846, startPoint y: 486, endPoint x: 845, endPoint y: 498, distance: 11.9
click at [845, 498] on div at bounding box center [809, 483] width 88 height 48
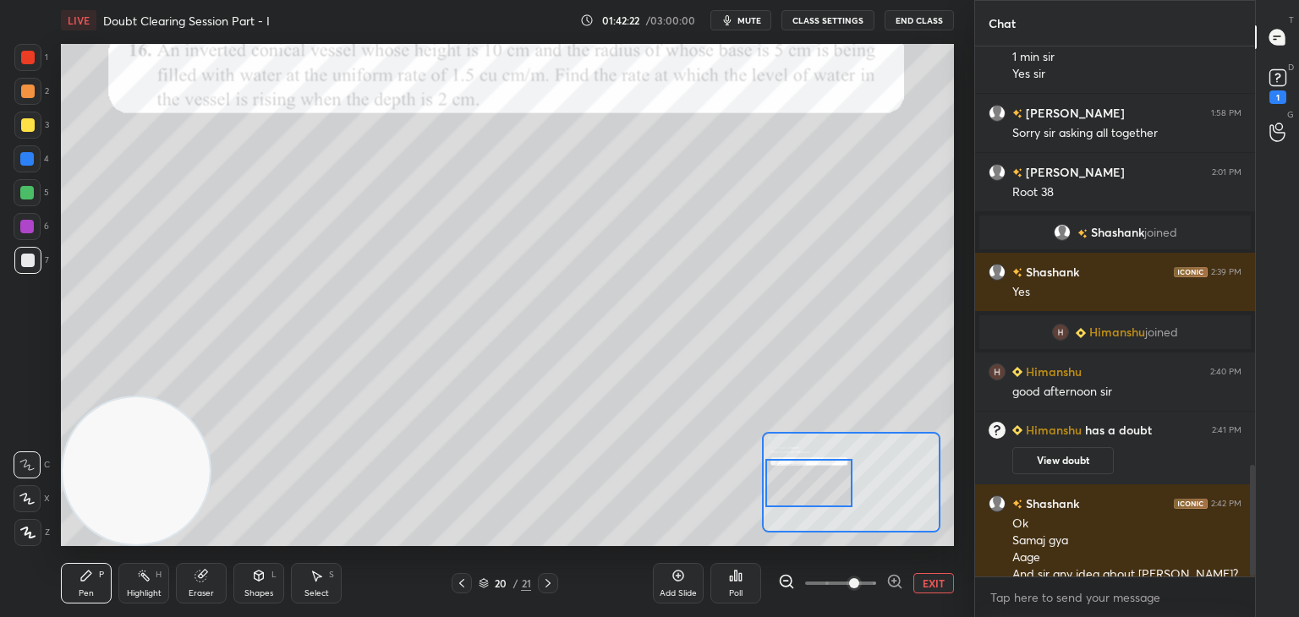
scroll to position [1982, 0]
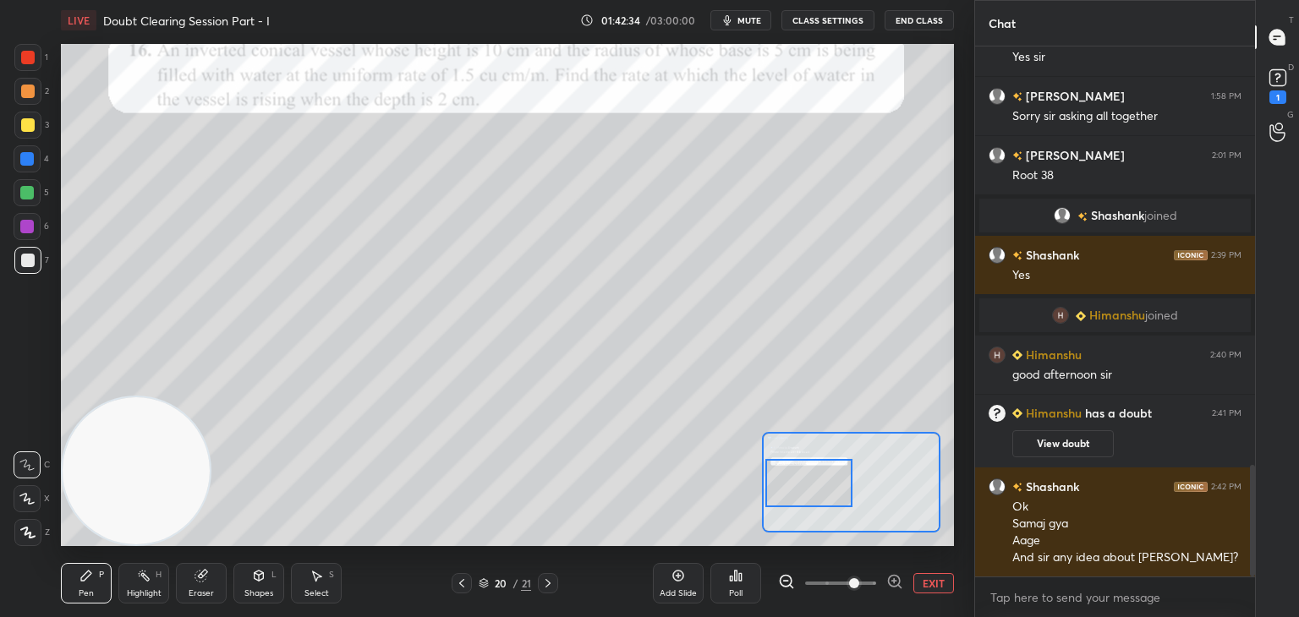
click at [551, 580] on icon at bounding box center [548, 584] width 14 height 14
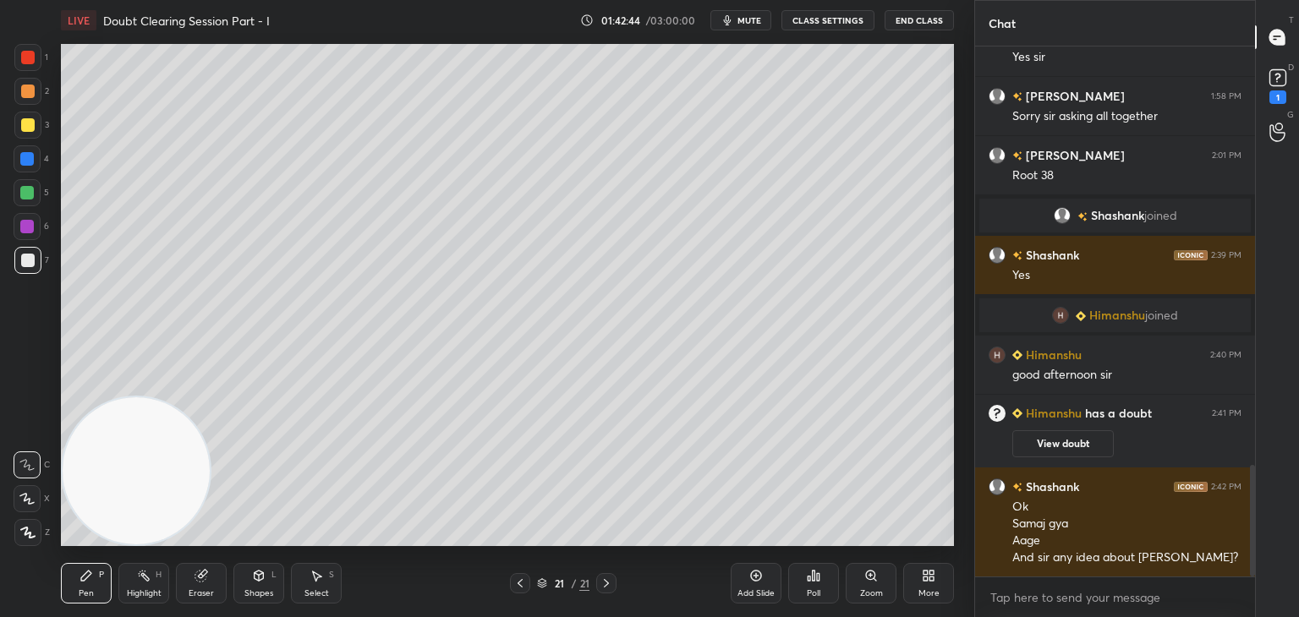
click at [522, 582] on icon at bounding box center [520, 584] width 14 height 14
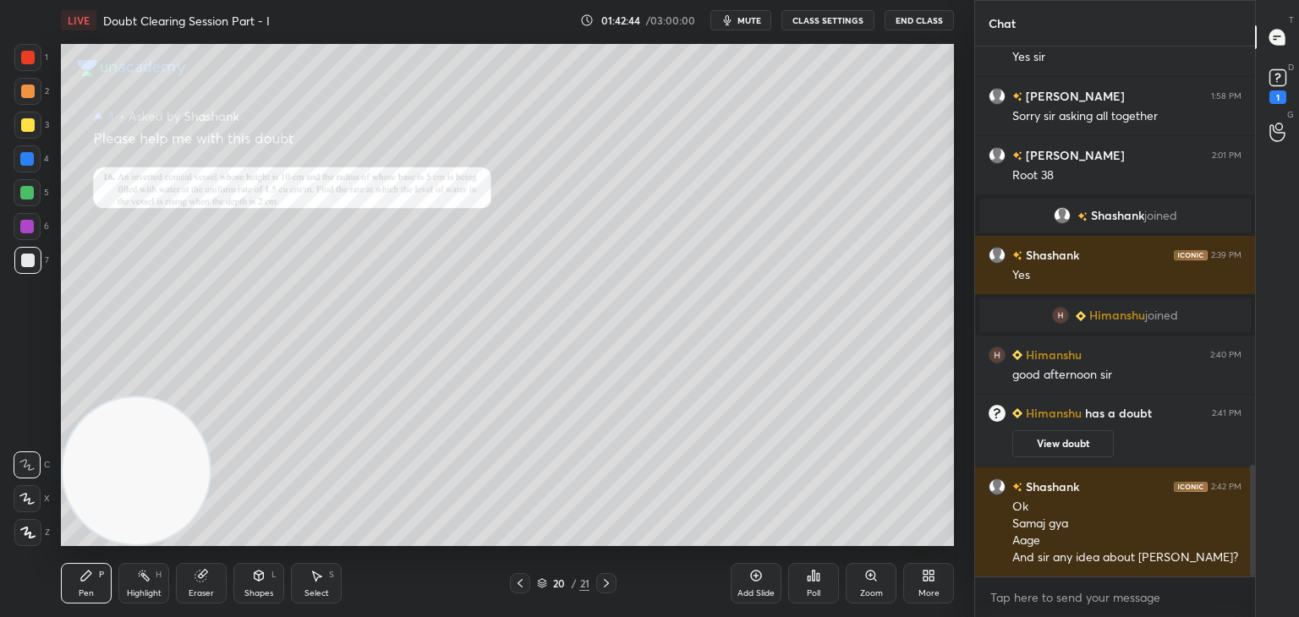
click at [1049, 440] on button "View doubt" at bounding box center [1062, 443] width 101 height 27
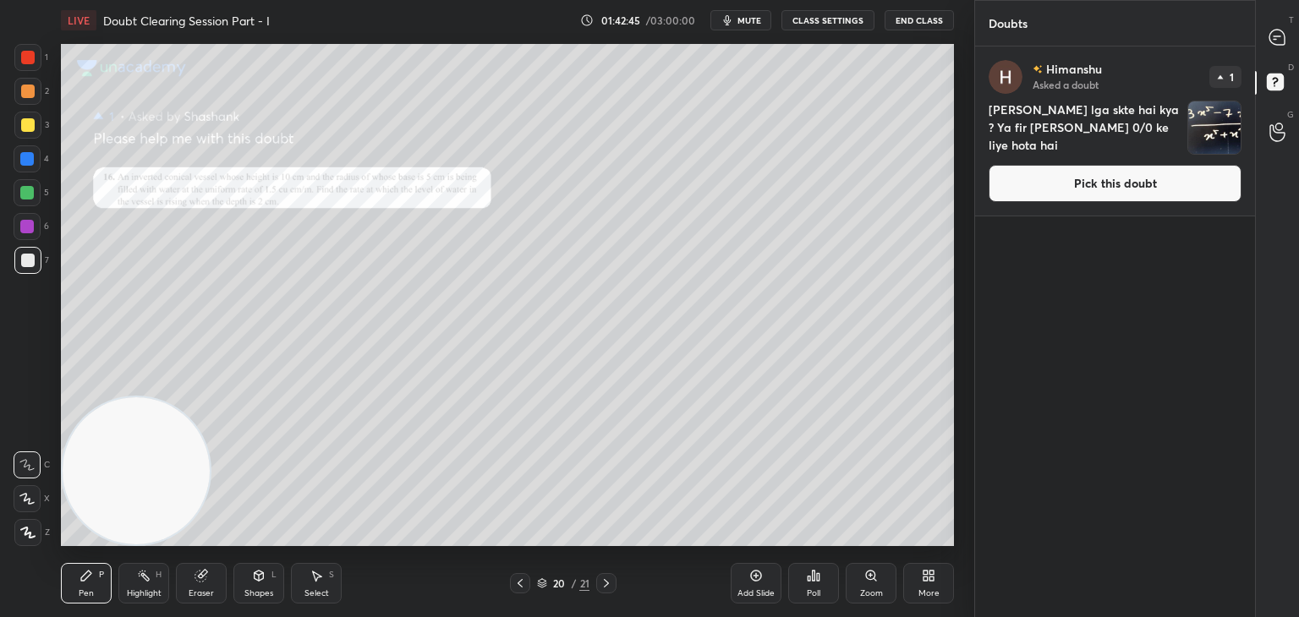
click at [1059, 188] on button "Pick this doubt" at bounding box center [1114, 183] width 253 height 37
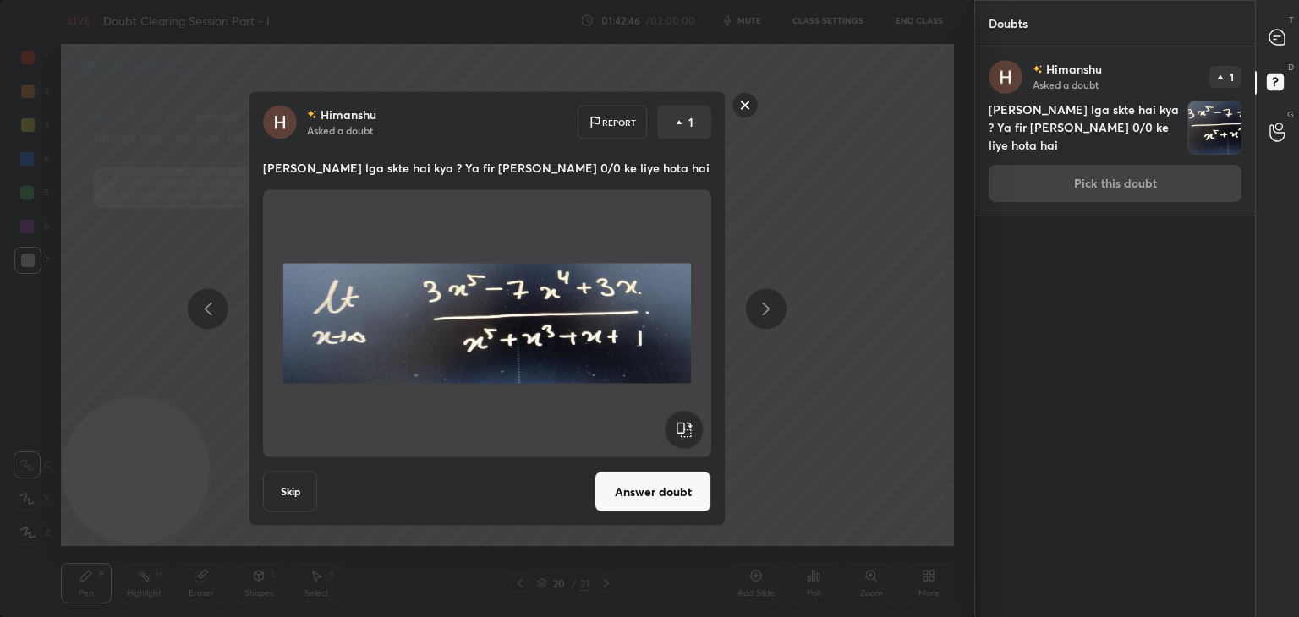
click at [635, 479] on button "Answer doubt" at bounding box center [652, 492] width 117 height 41
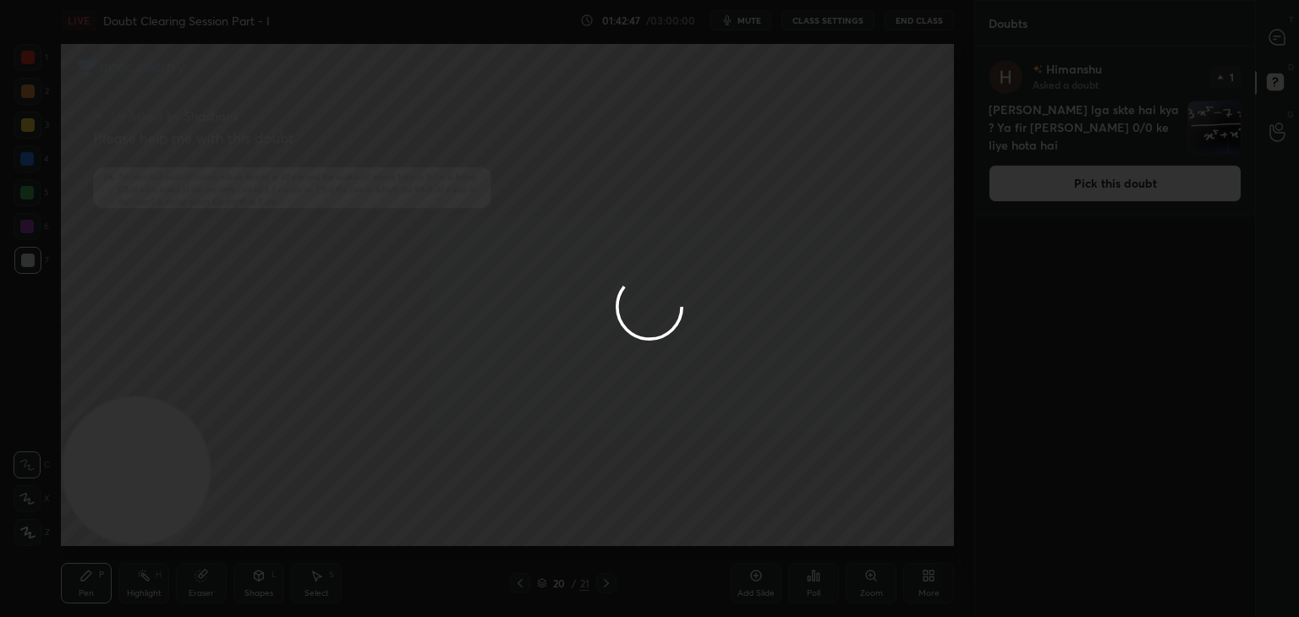
click at [1282, 42] on div at bounding box center [649, 308] width 1299 height 617
click at [1281, 41] on div at bounding box center [649, 308] width 1299 height 617
click at [1278, 42] on div at bounding box center [649, 308] width 1299 height 617
click at [1276, 42] on div at bounding box center [649, 308] width 1299 height 617
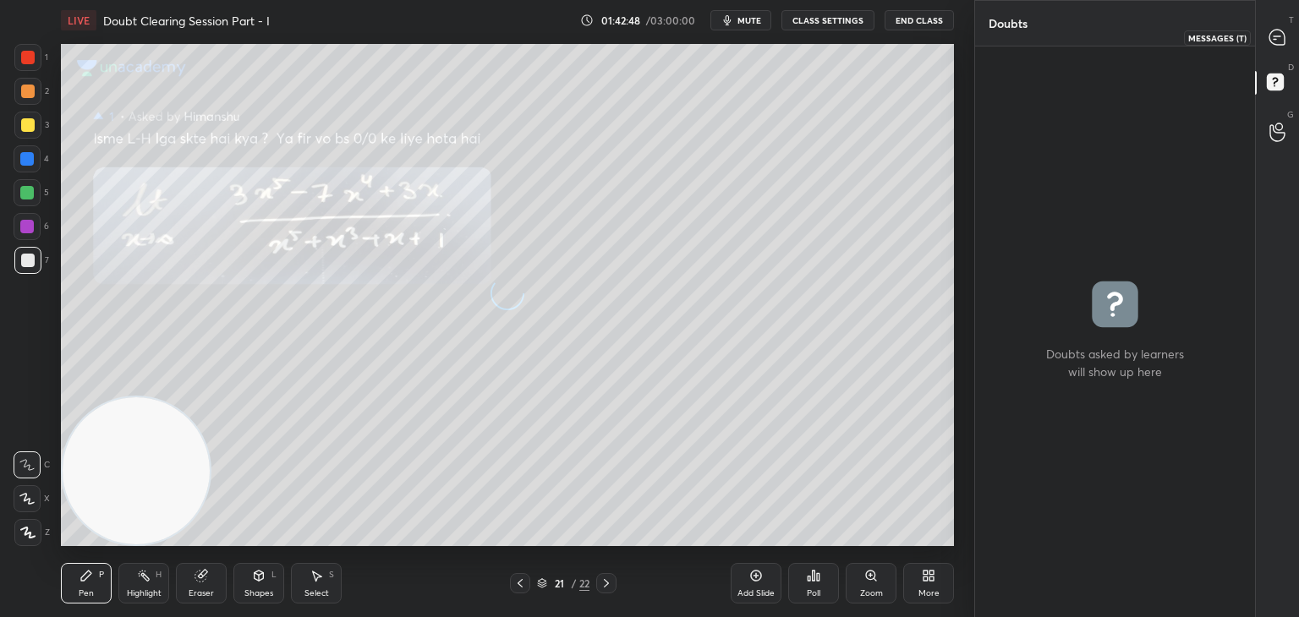
click at [1272, 40] on icon at bounding box center [1276, 37] width 15 height 15
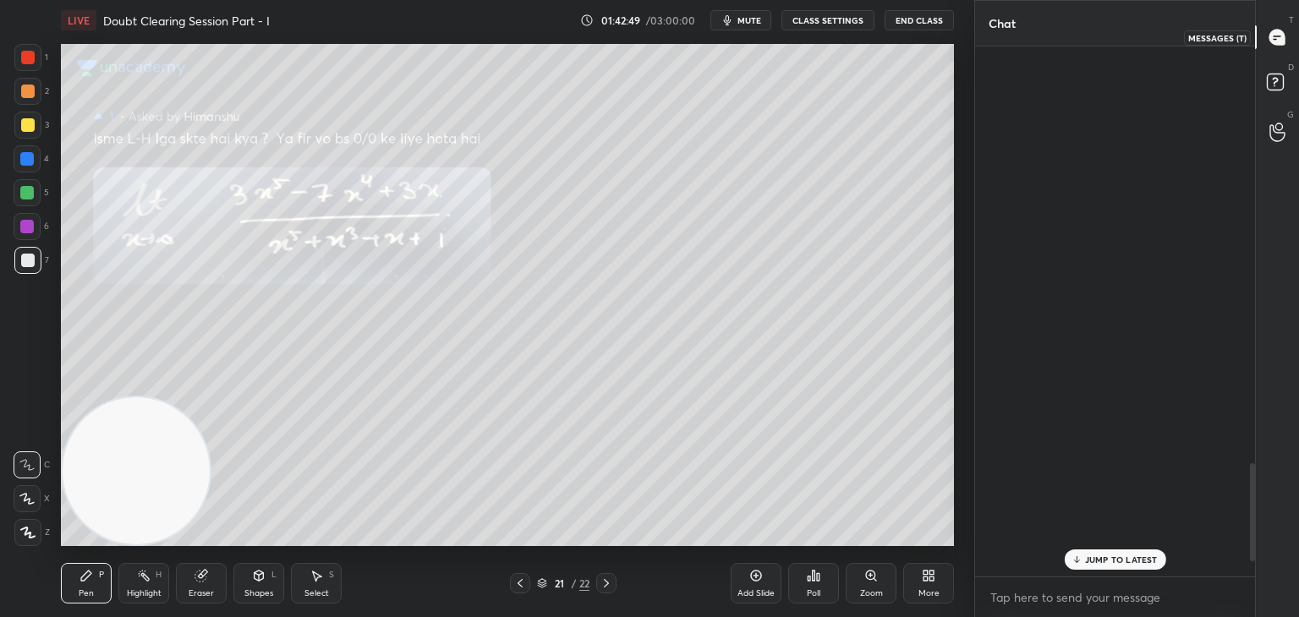
click at [1275, 37] on icon at bounding box center [1276, 37] width 15 height 15
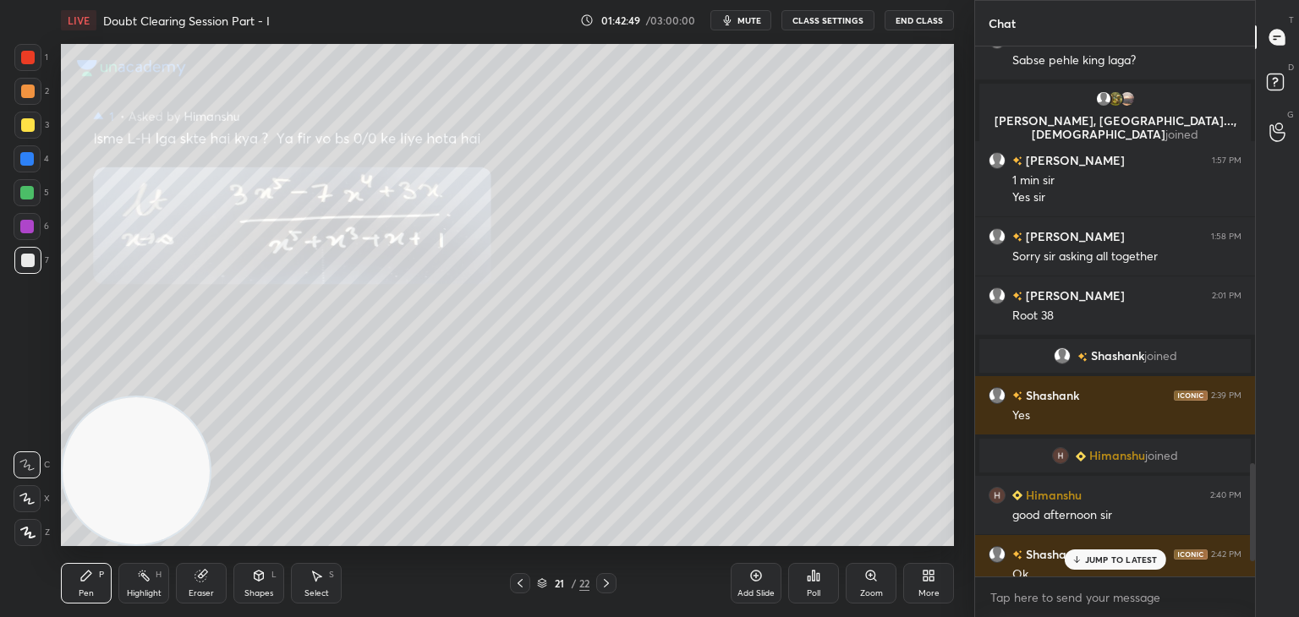
drag, startPoint x: 1096, startPoint y: 555, endPoint x: 1097, endPoint y: 566, distance: 10.2
click at [1096, 555] on p "JUMP TO LATEST" at bounding box center [1121, 560] width 73 height 10
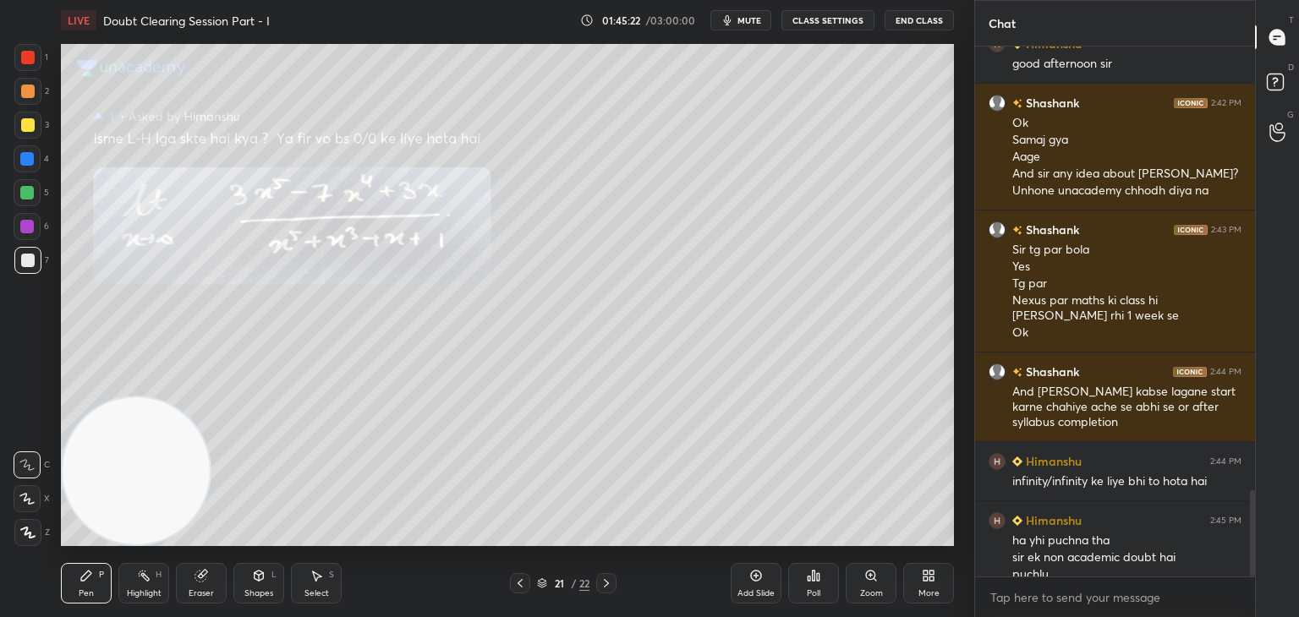
scroll to position [2732, 0]
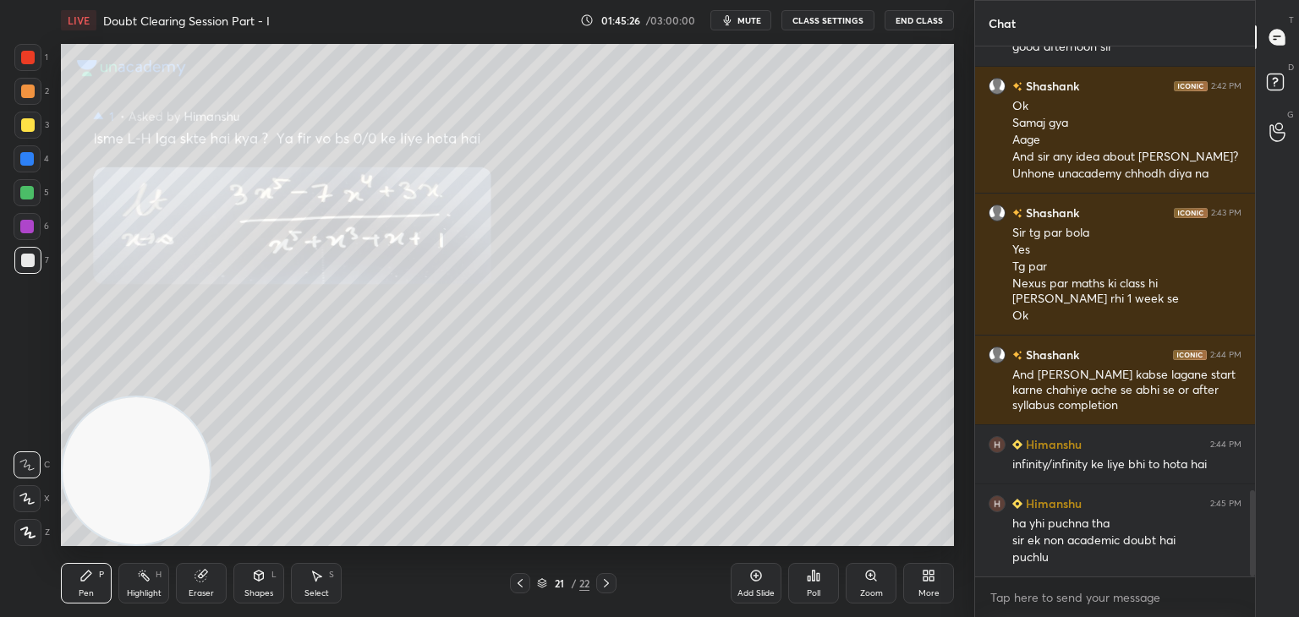
click at [602, 582] on div at bounding box center [606, 583] width 20 height 20
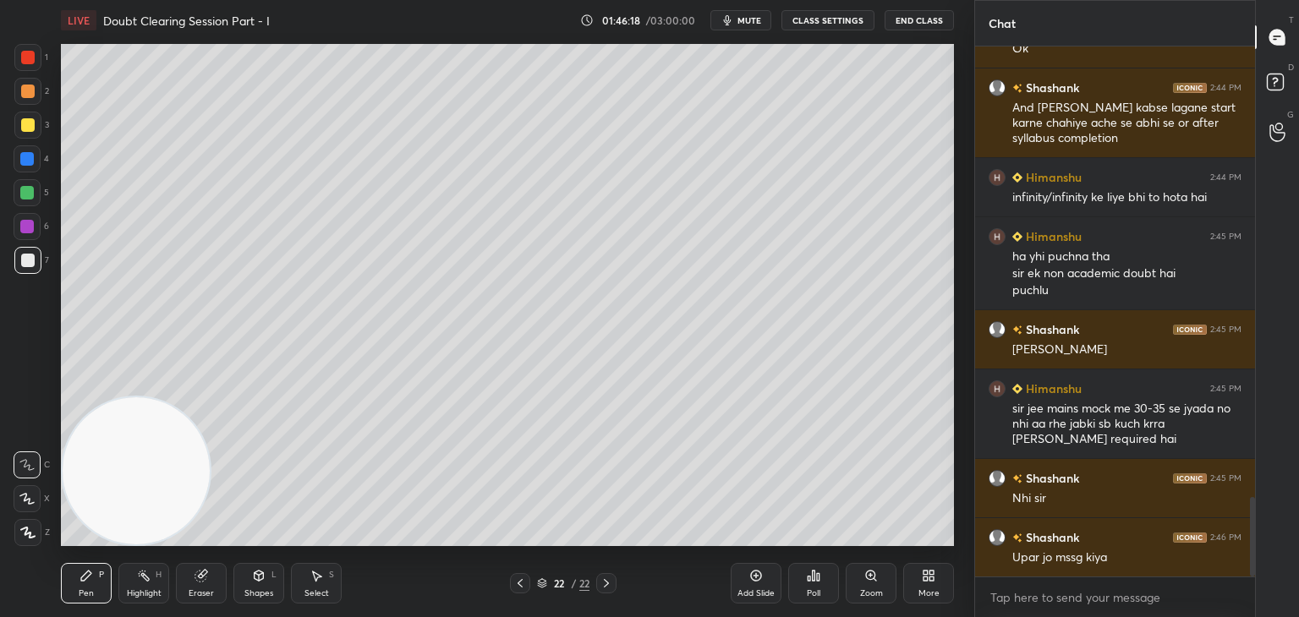
scroll to position [3059, 0]
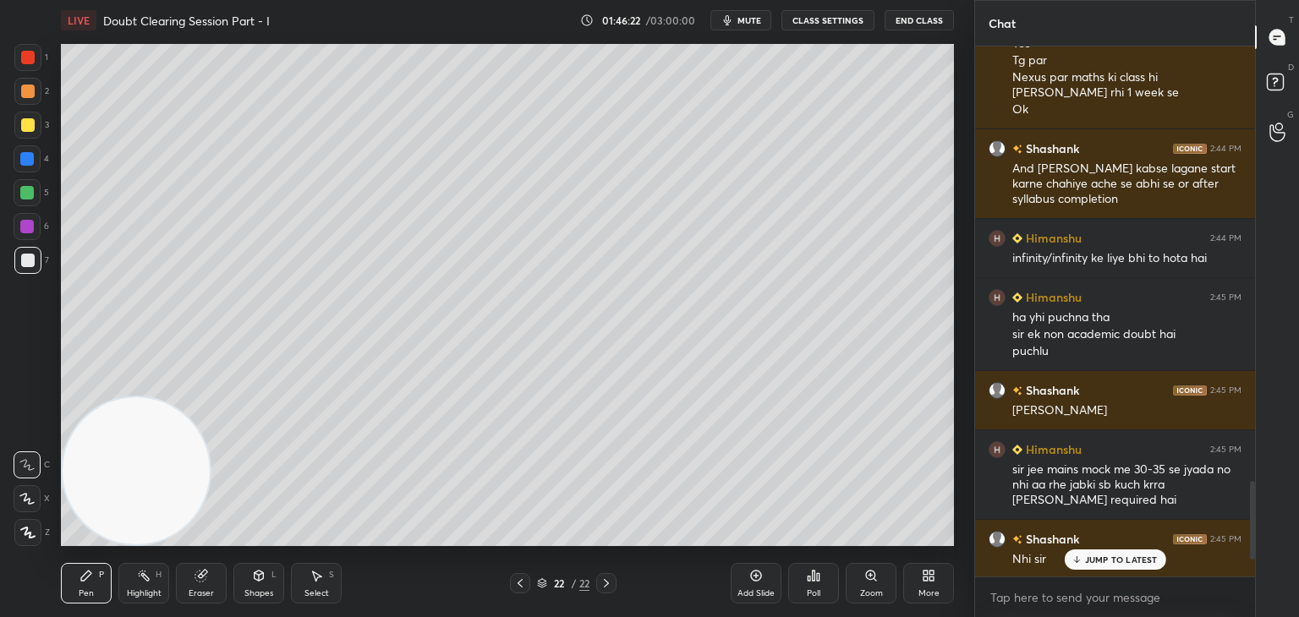
drag, startPoint x: 1251, startPoint y: 511, endPoint x: 1245, endPoint y: 492, distance: 20.3
click at [1245, 492] on div at bounding box center [1249, 311] width 10 height 530
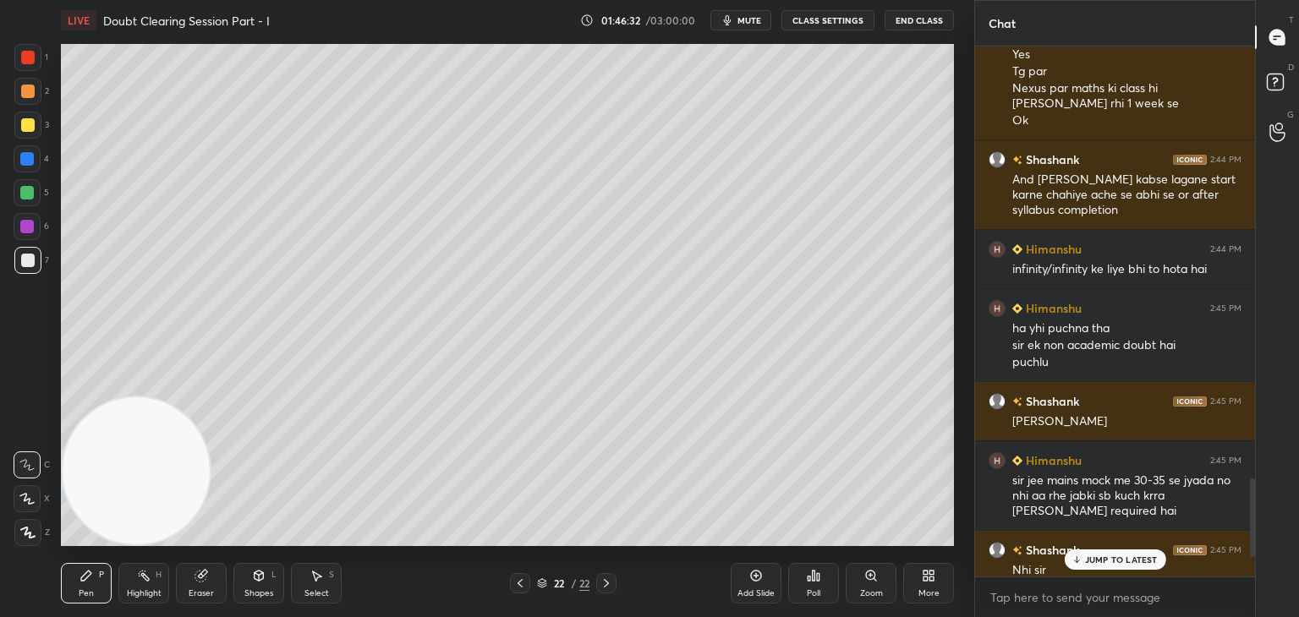
click at [1086, 555] on p "JUMP TO LATEST" at bounding box center [1121, 560] width 73 height 10
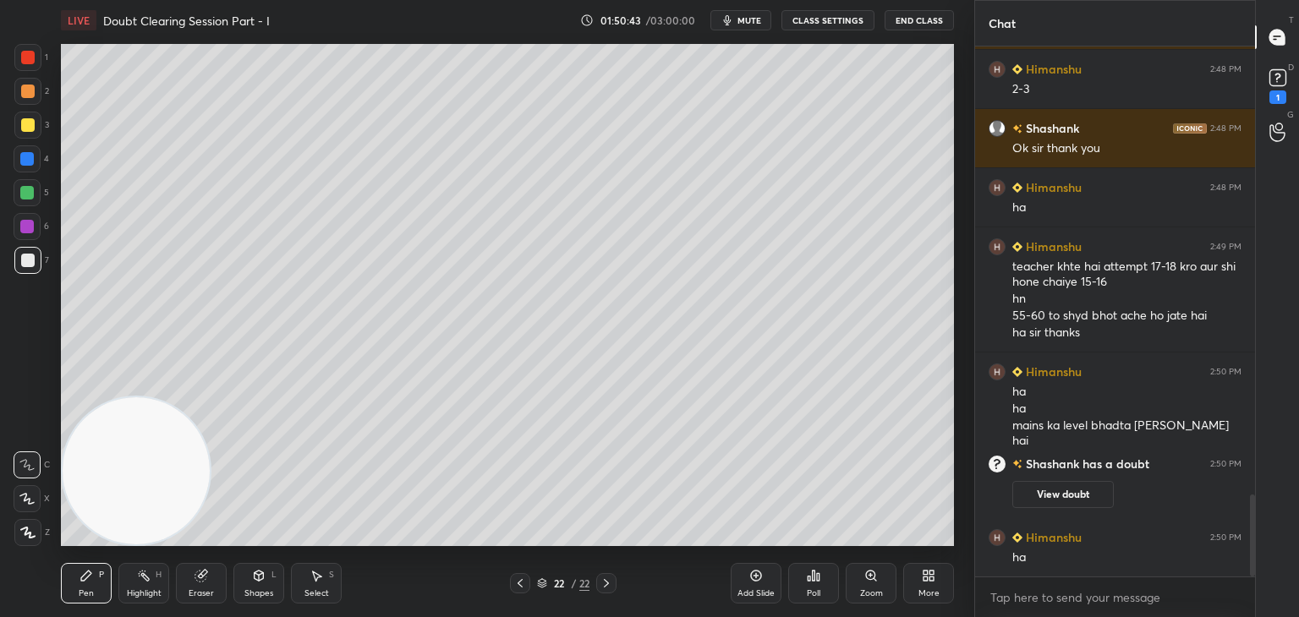
scroll to position [2908, 0]
click at [517, 588] on icon at bounding box center [520, 584] width 14 height 14
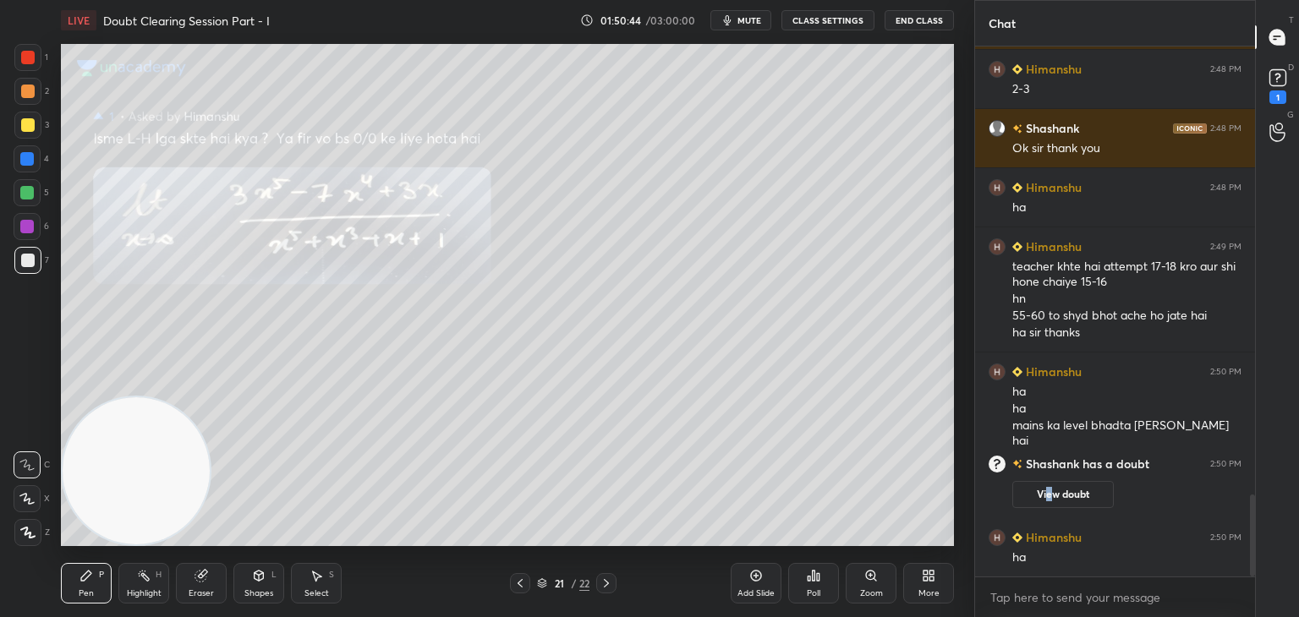
click at [1045, 498] on button "View doubt" at bounding box center [1062, 494] width 101 height 27
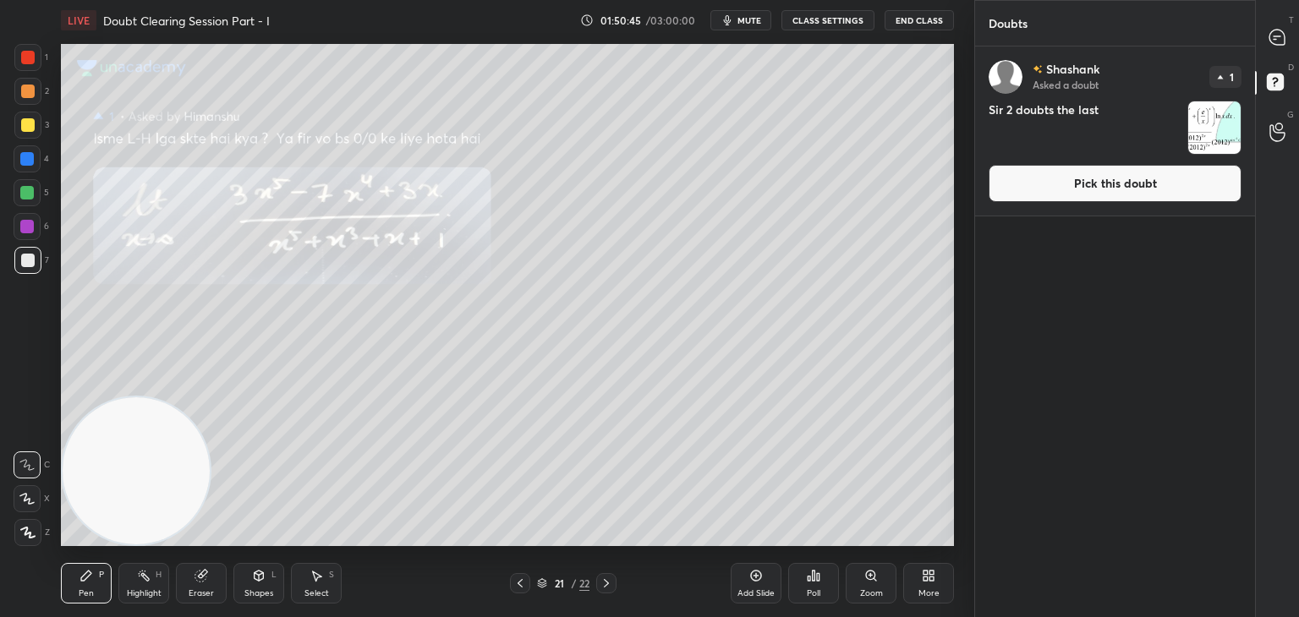
drag, startPoint x: 1072, startPoint y: 167, endPoint x: 1039, endPoint y: 172, distance: 33.5
click at [1069, 167] on button "Pick this doubt" at bounding box center [1114, 183] width 253 height 37
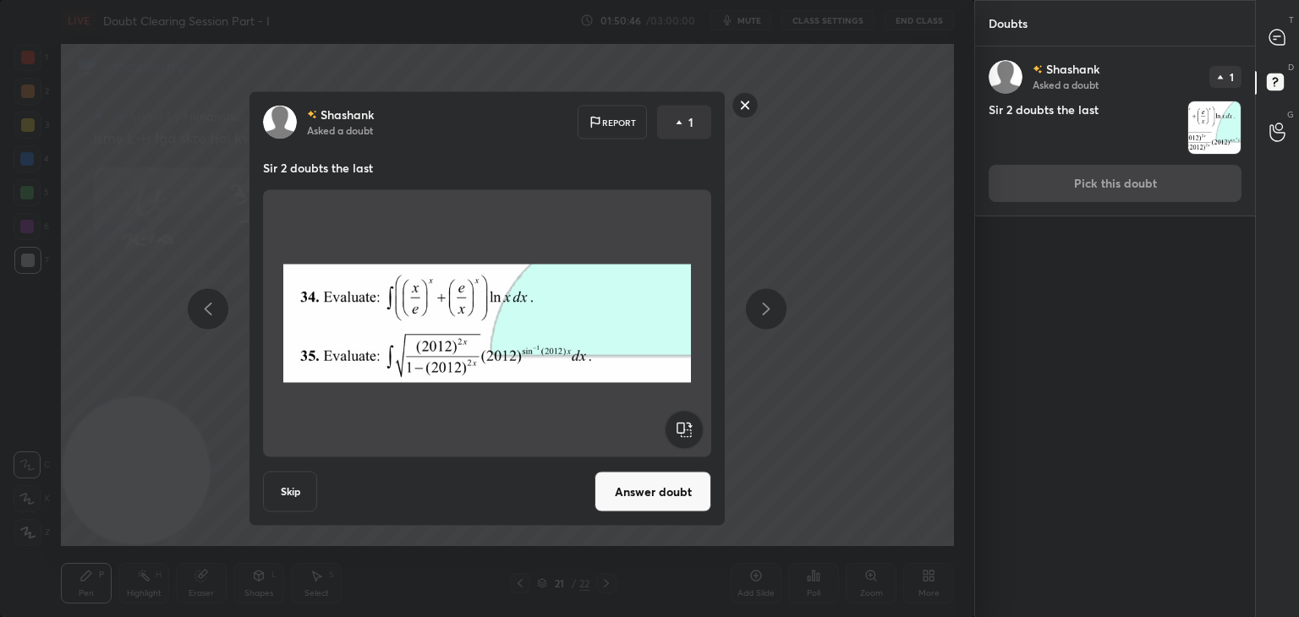
click at [639, 503] on button "Answer doubt" at bounding box center [652, 492] width 117 height 41
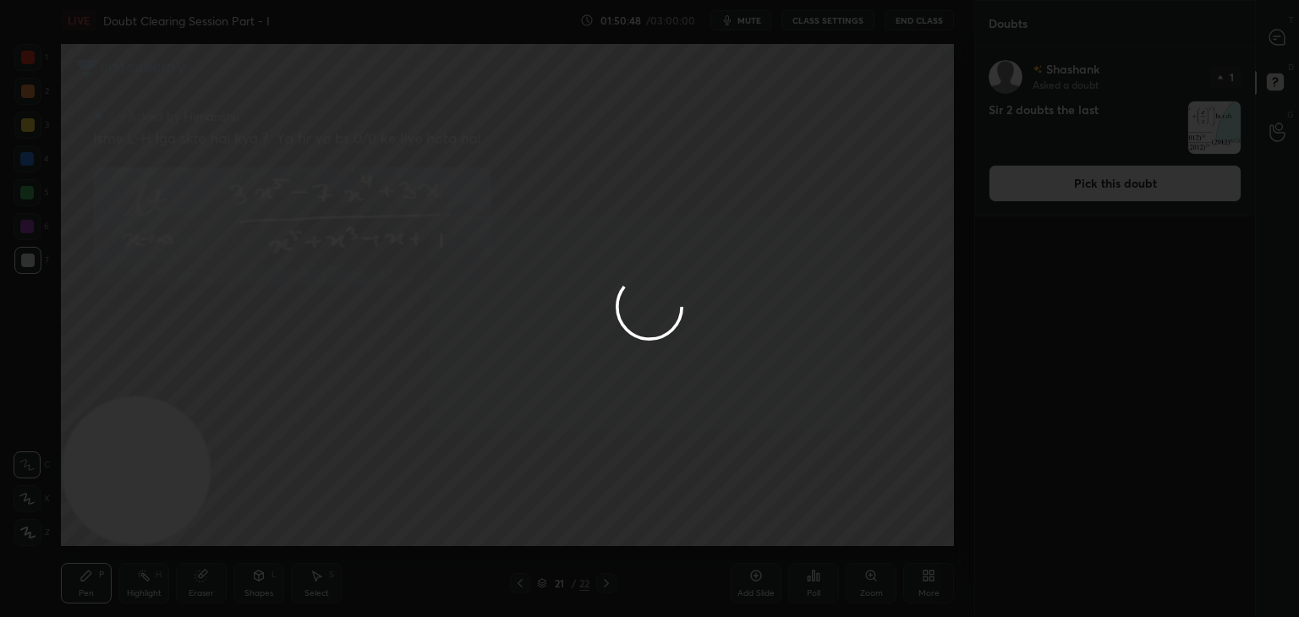
click at [1278, 42] on div at bounding box center [649, 308] width 1299 height 617
click at [1272, 46] on div at bounding box center [649, 308] width 1299 height 617
click at [1268, 45] on div at bounding box center [1278, 37] width 34 height 30
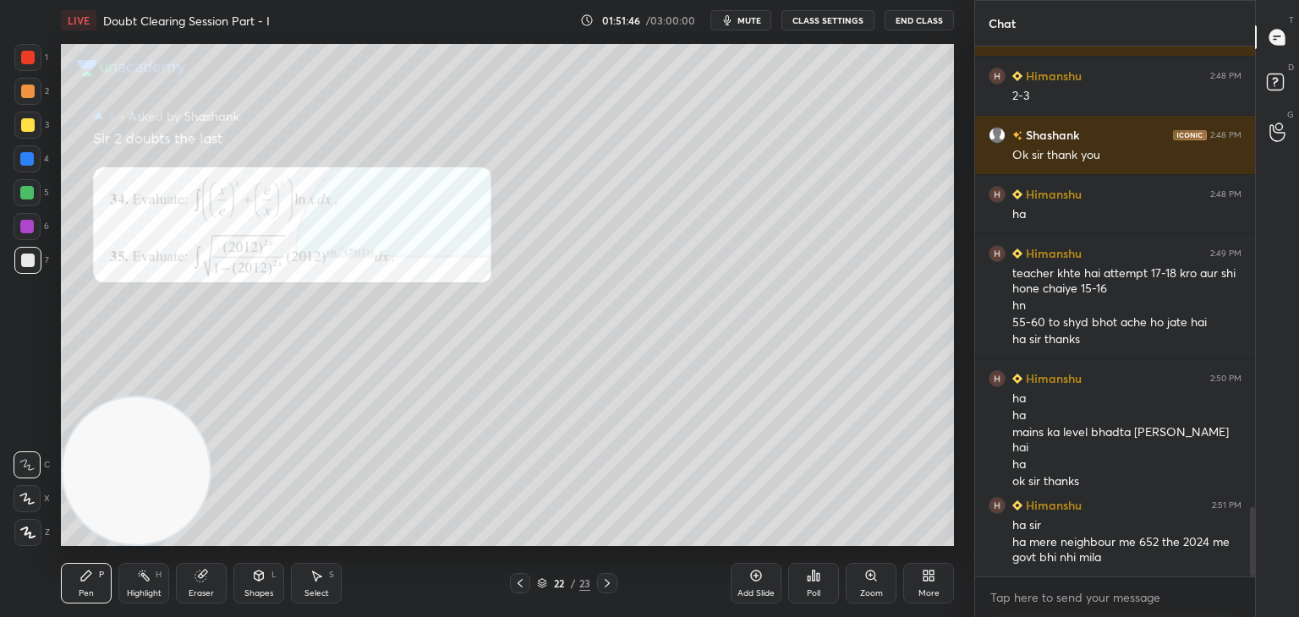
scroll to position [3569, 0]
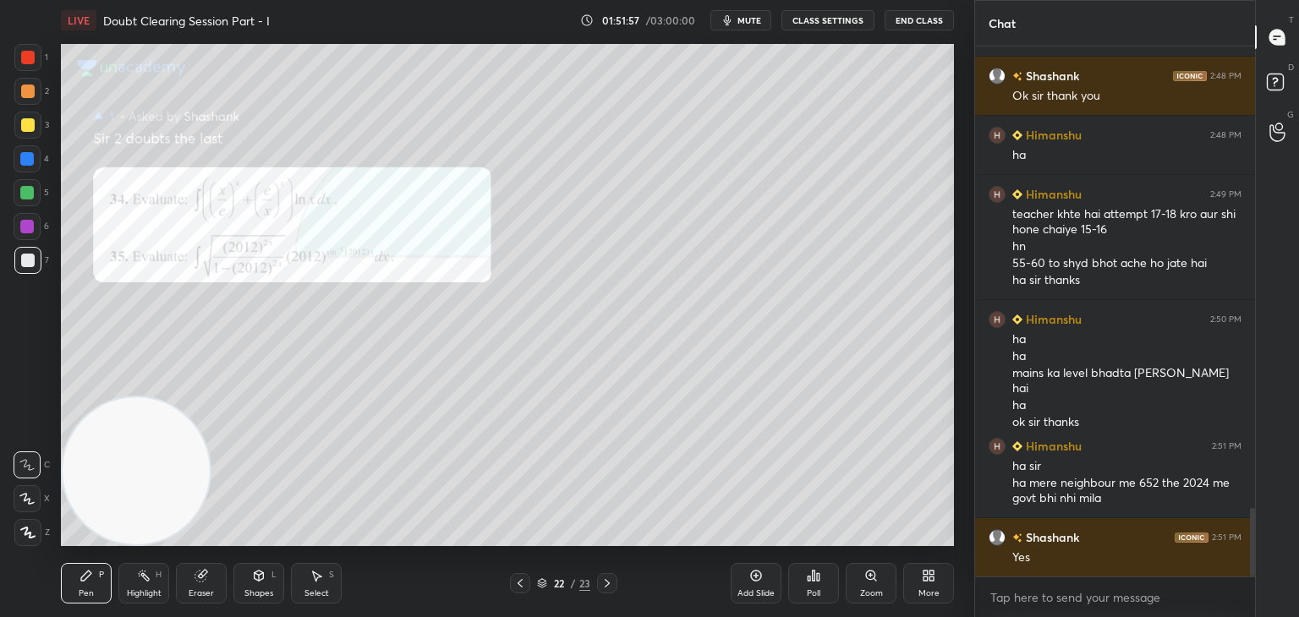
click at [33, 123] on div at bounding box center [28, 125] width 14 height 14
click at [867, 586] on div "Zoom" at bounding box center [870, 583] width 51 height 41
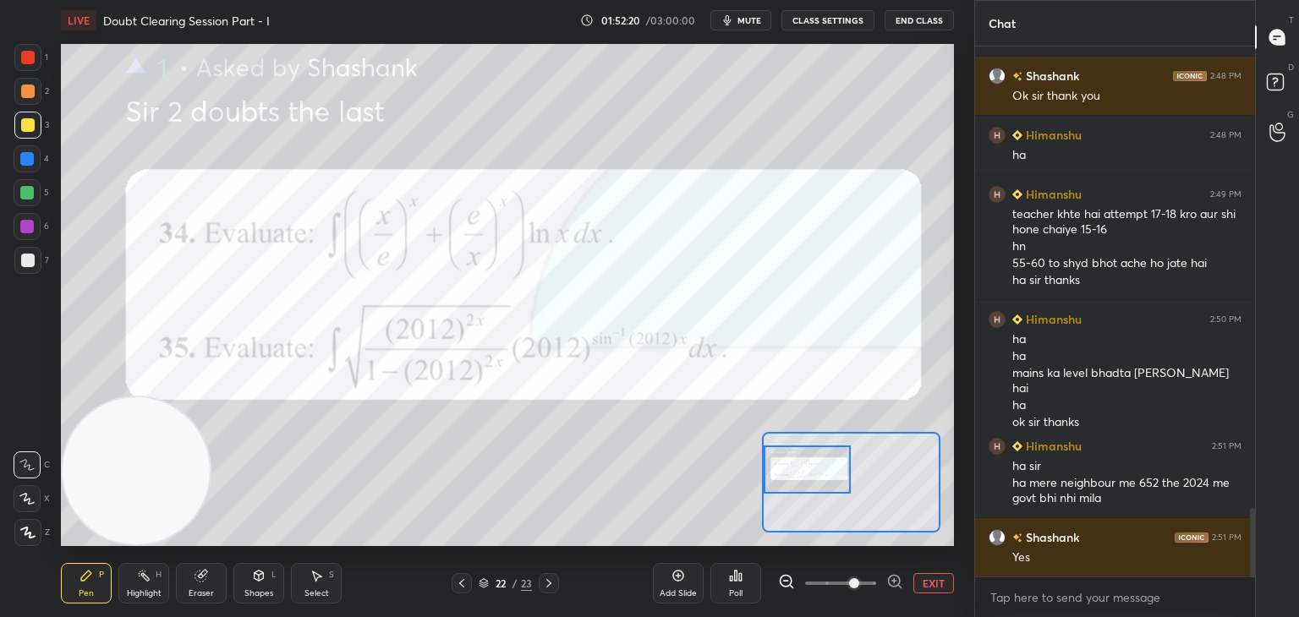
drag, startPoint x: 856, startPoint y: 489, endPoint x: 814, endPoint y: 474, distance: 43.8
click at [815, 474] on div at bounding box center [807, 470] width 88 height 48
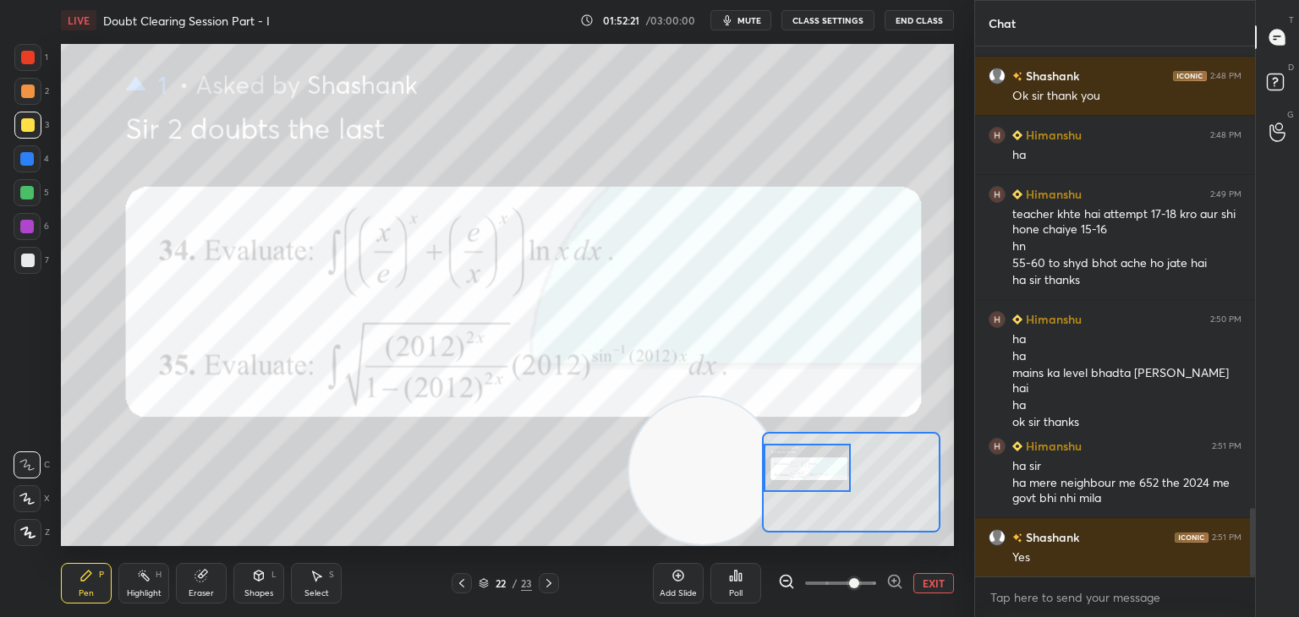
click at [875, 511] on div "Setting up your live class Poll for secs No correct answer Start poll" at bounding box center [507, 295] width 893 height 502
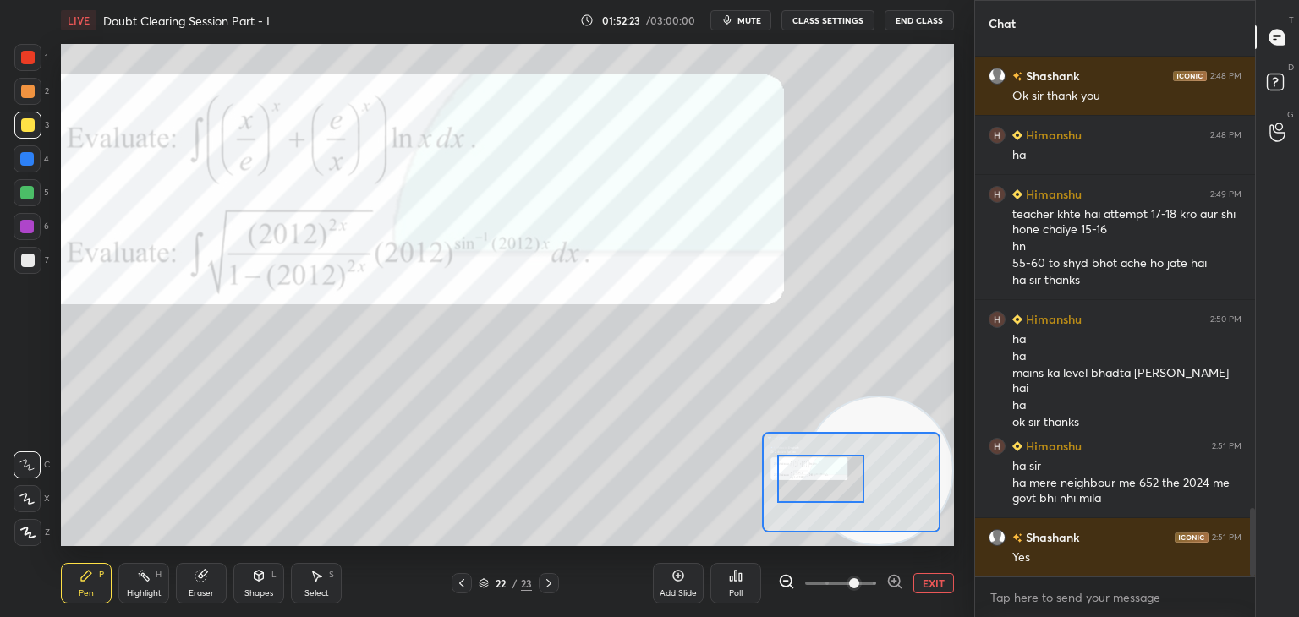
drag, startPoint x: 807, startPoint y: 487, endPoint x: 822, endPoint y: 496, distance: 17.1
click at [822, 497] on div at bounding box center [821, 479] width 88 height 48
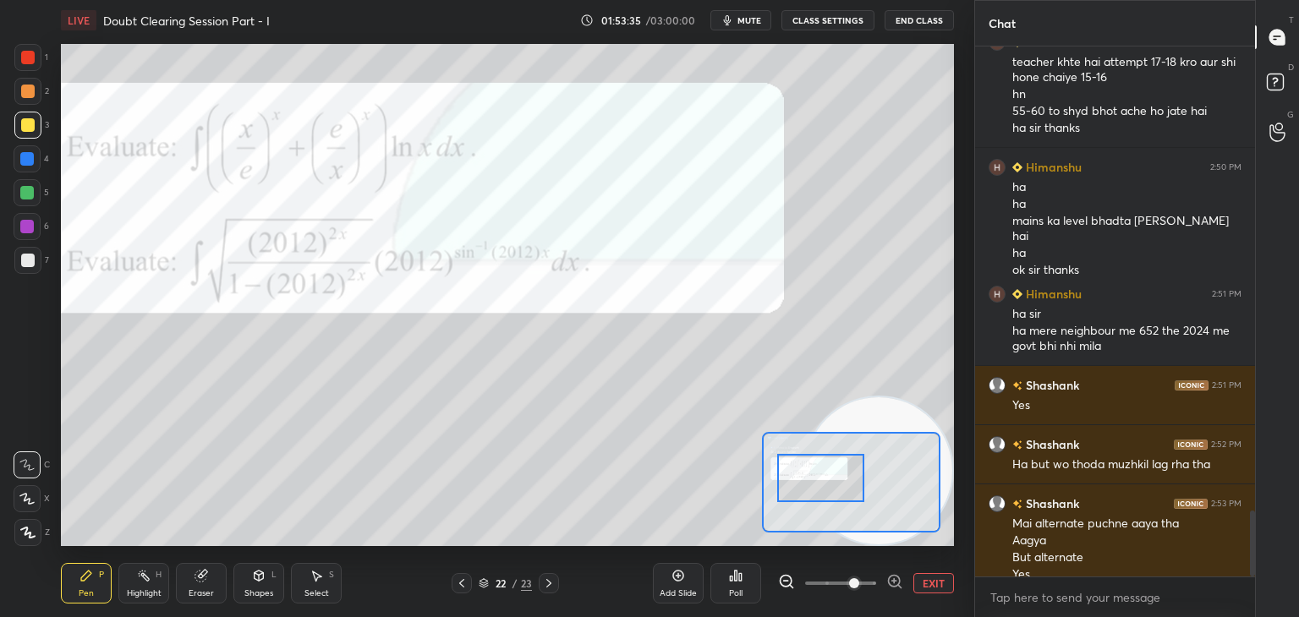
scroll to position [3738, 0]
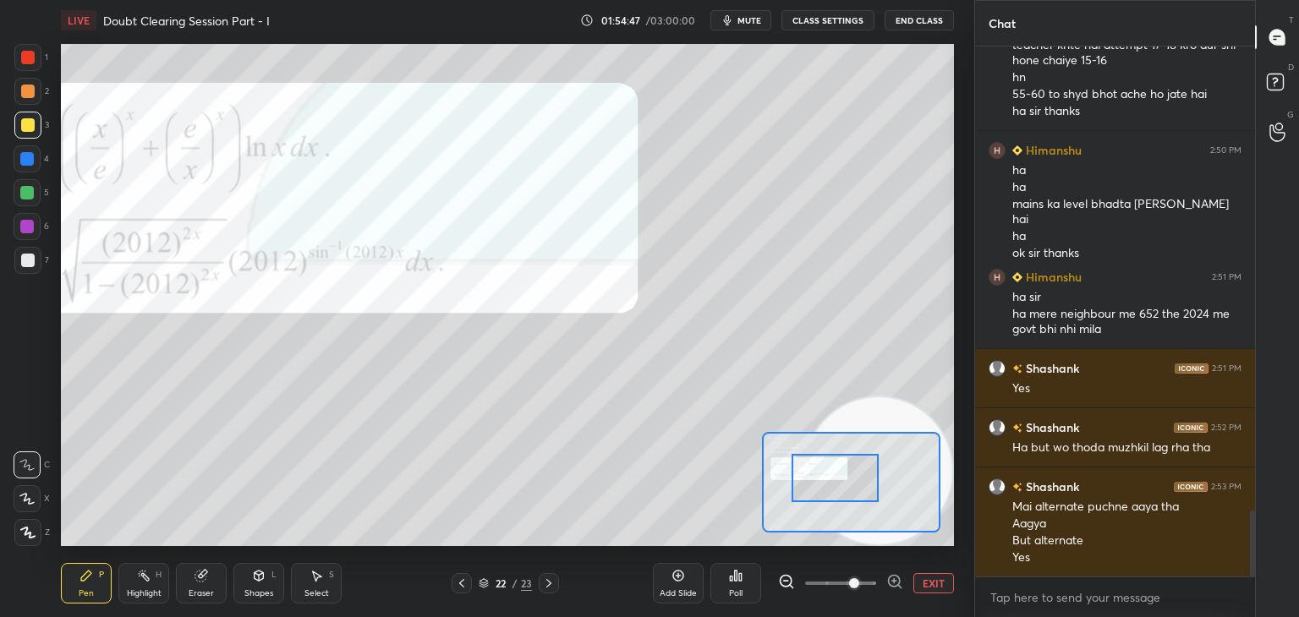
drag, startPoint x: 797, startPoint y: 477, endPoint x: 804, endPoint y: 464, distance: 14.4
click at [812, 476] on div at bounding box center [835, 478] width 88 height 48
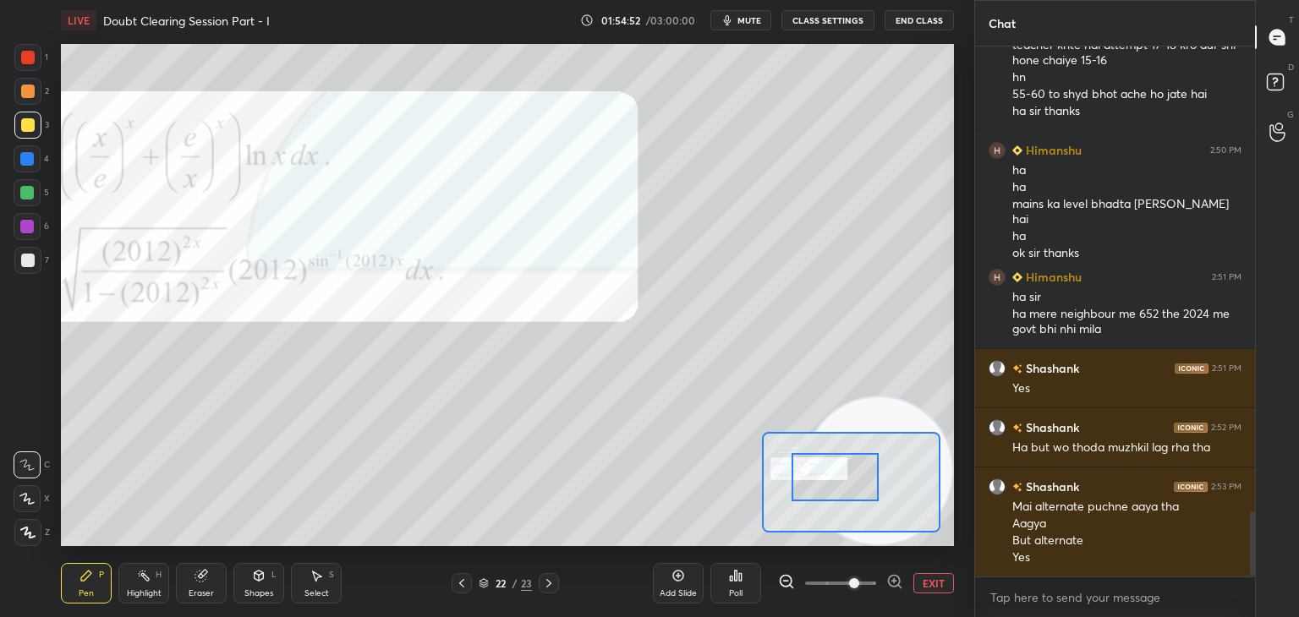
scroll to position [3798, 0]
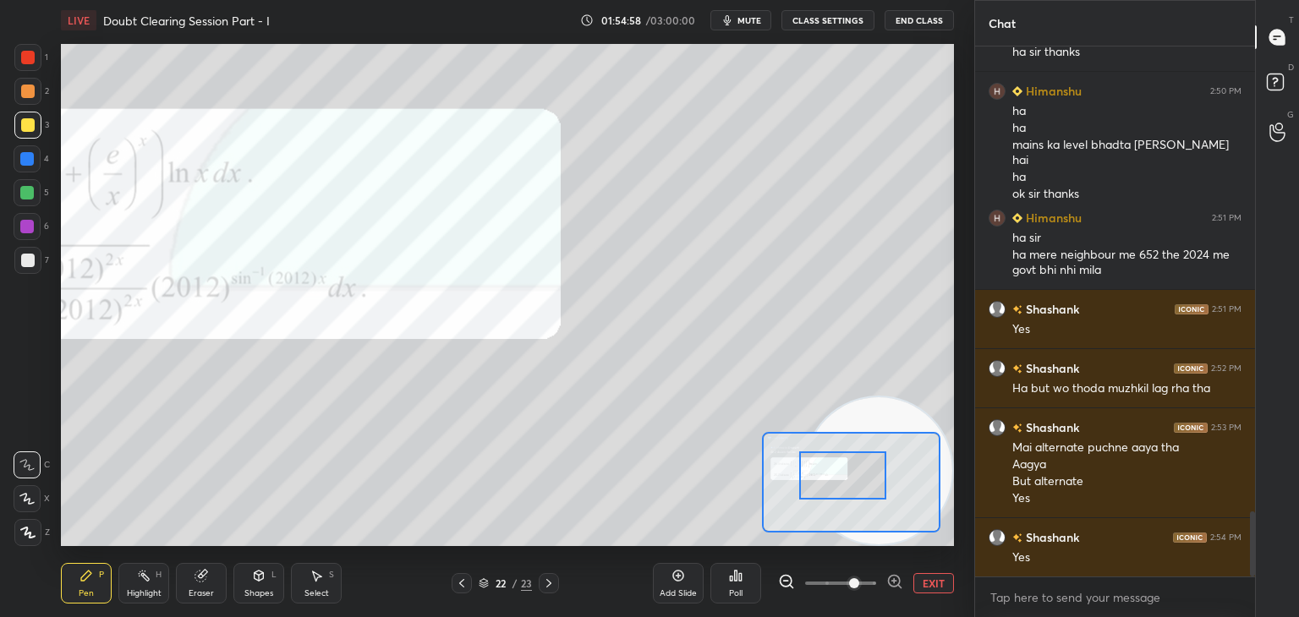
drag, startPoint x: 821, startPoint y: 473, endPoint x: 803, endPoint y: 462, distance: 21.3
click at [826, 473] on div at bounding box center [843, 475] width 88 height 48
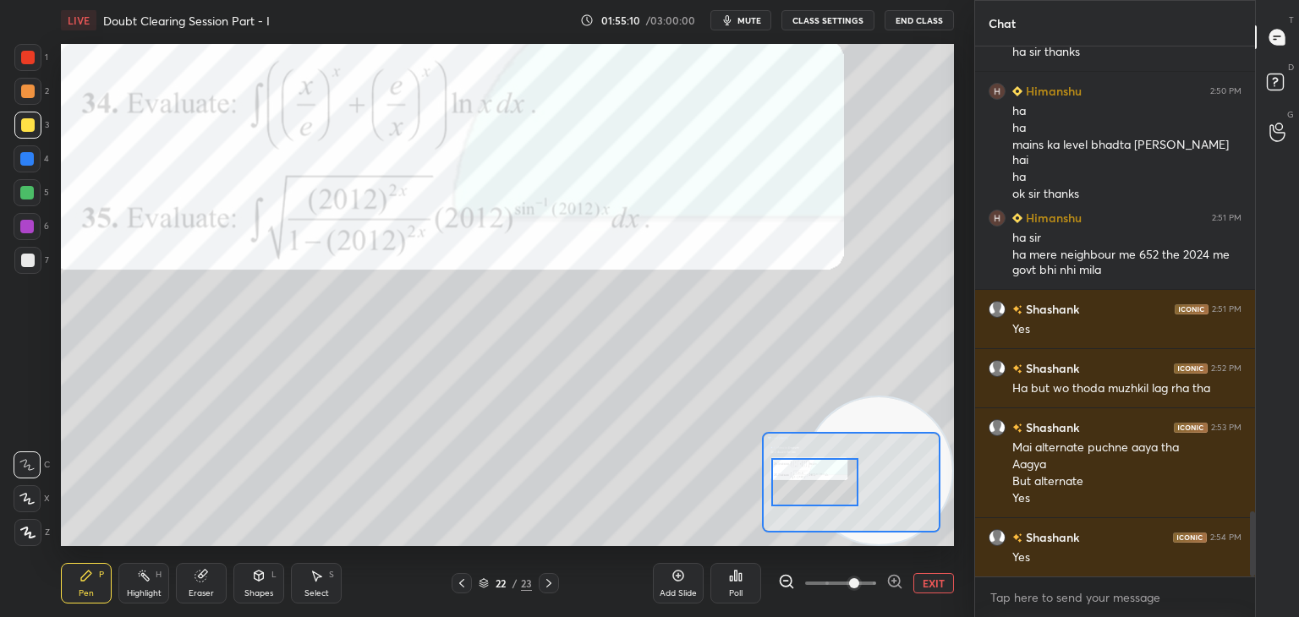
click at [829, 488] on div at bounding box center [815, 482] width 88 height 48
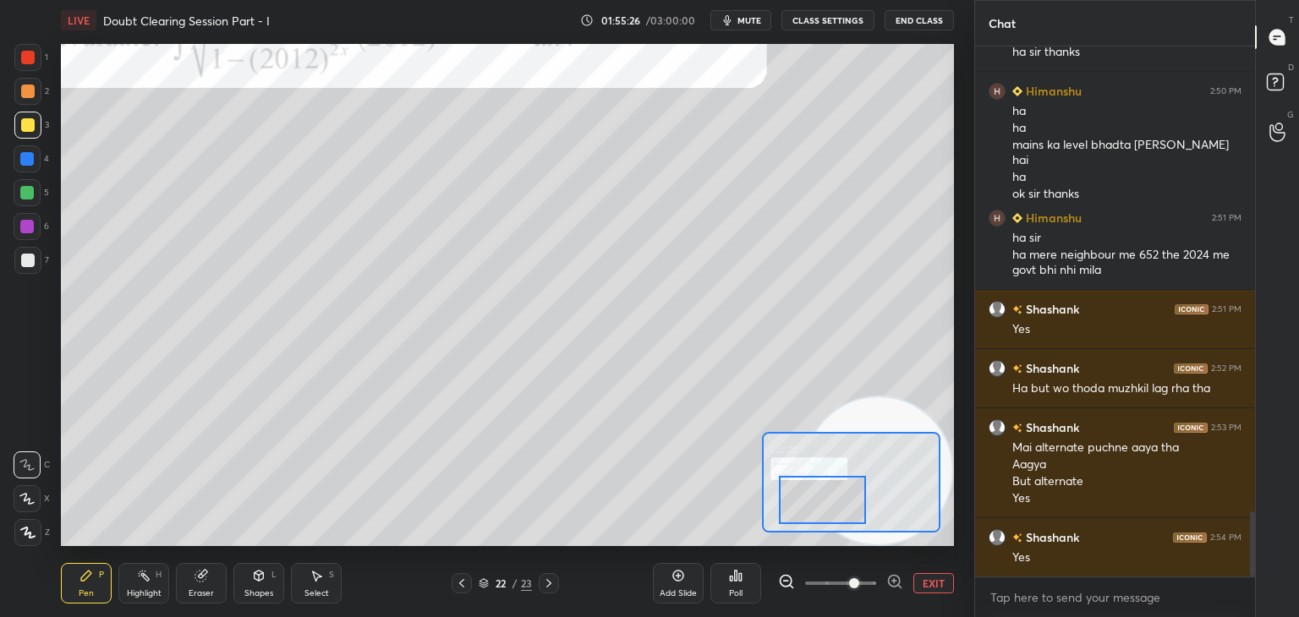
drag, startPoint x: 822, startPoint y: 484, endPoint x: 826, endPoint y: 500, distance: 16.6
click at [828, 502] on div at bounding box center [823, 500] width 88 height 48
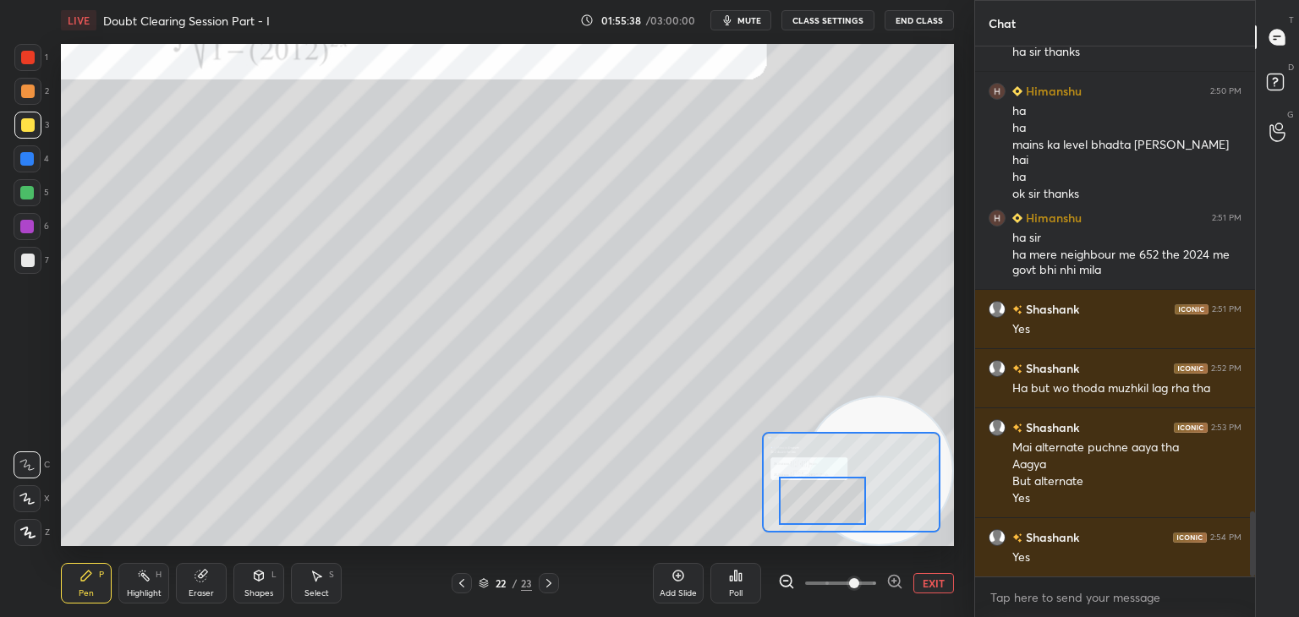
click at [930, 586] on button "EXIT" at bounding box center [933, 583] width 41 height 20
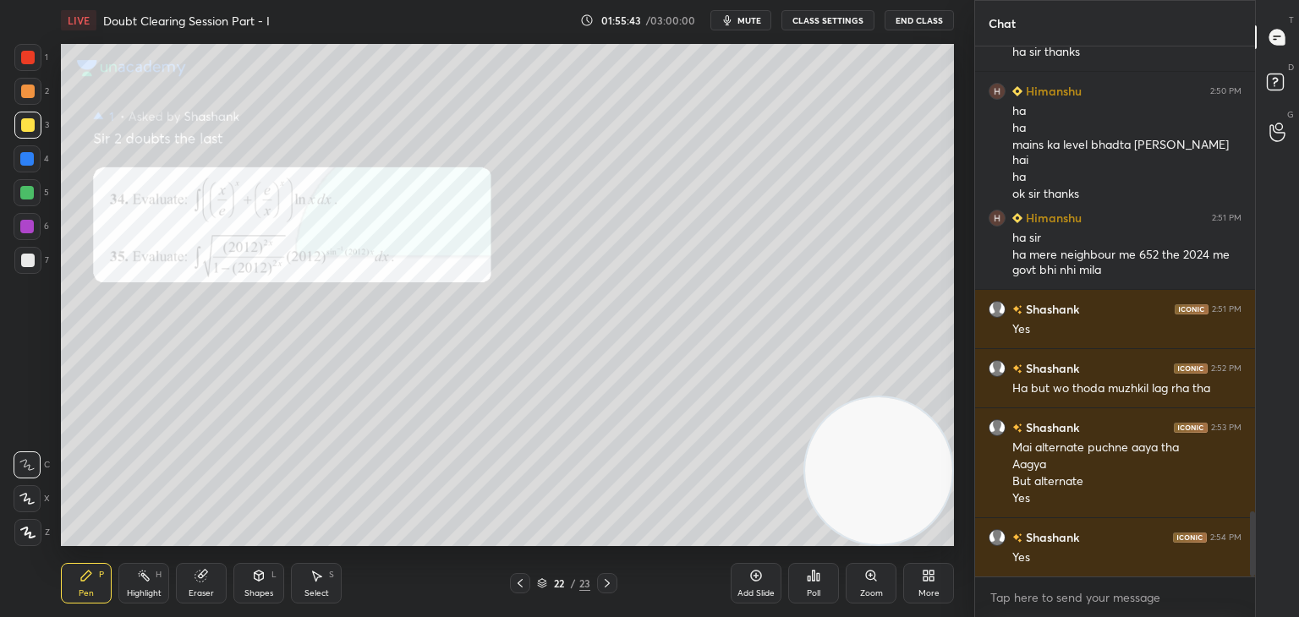
scroll to position [3857, 0]
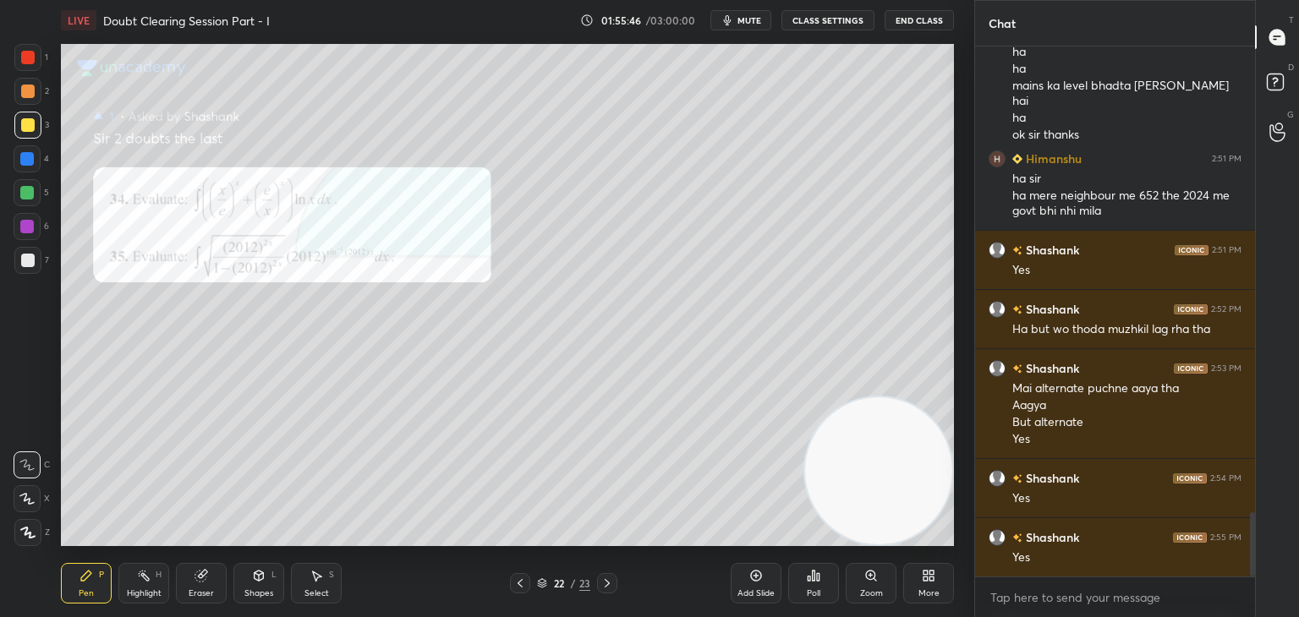
click at [600, 585] on icon at bounding box center [607, 584] width 14 height 14
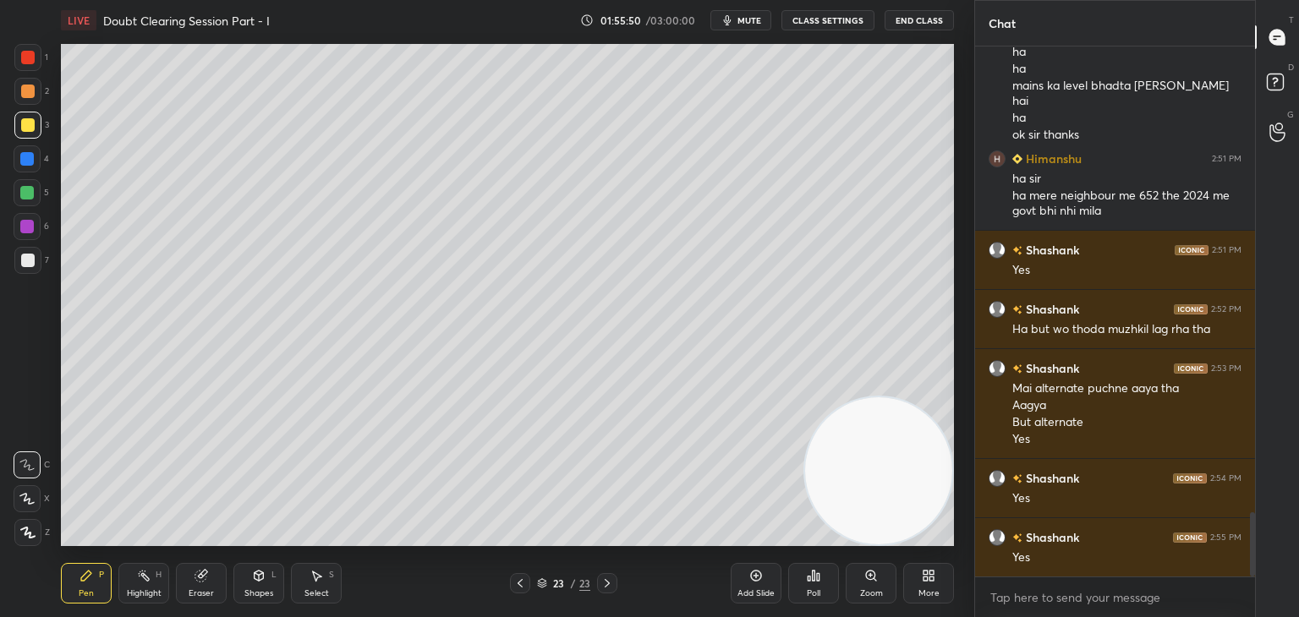
drag, startPoint x: 752, startPoint y: 19, endPoint x: 733, endPoint y: 19, distance: 18.6
click at [752, 18] on span "mute" at bounding box center [749, 20] width 24 height 12
click at [752, 14] on button "unmute" at bounding box center [740, 20] width 61 height 20
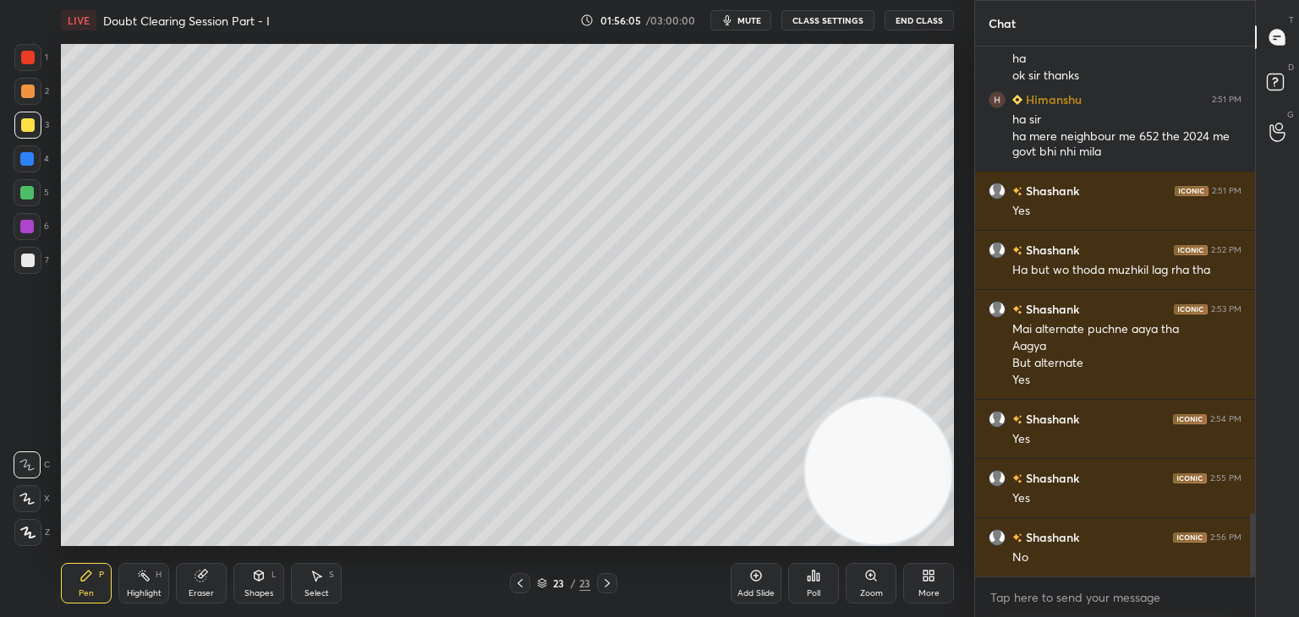
click at [754, 18] on span "mute" at bounding box center [749, 20] width 24 height 12
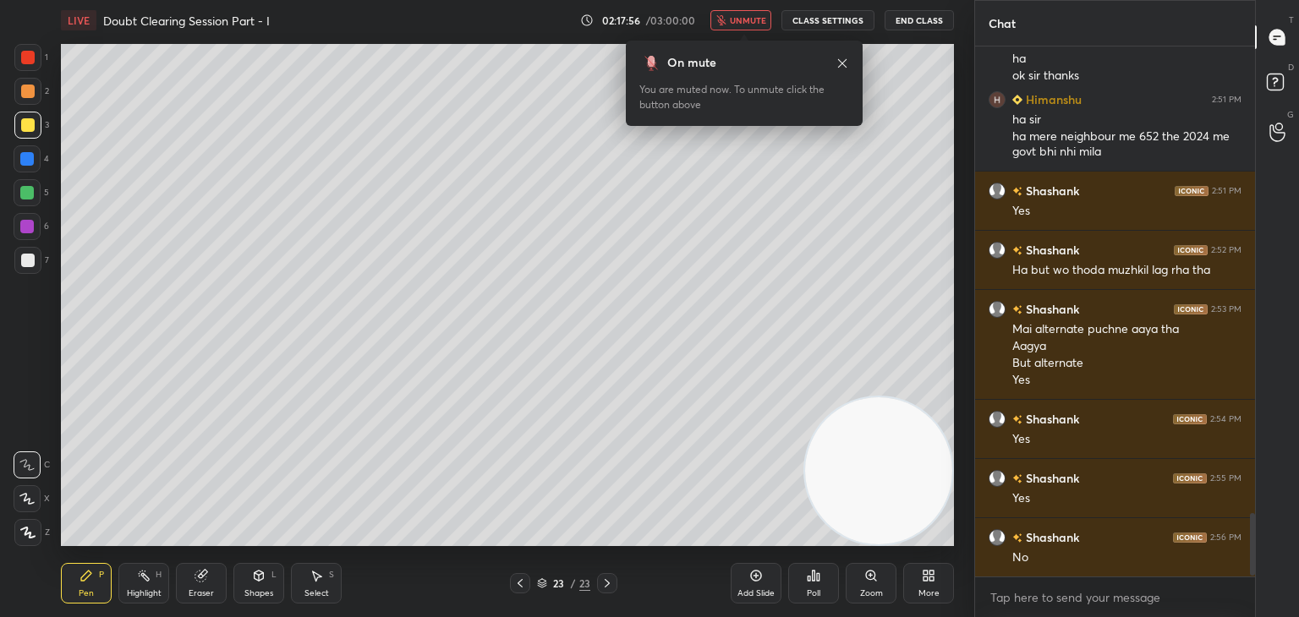
scroll to position [3957, 0]
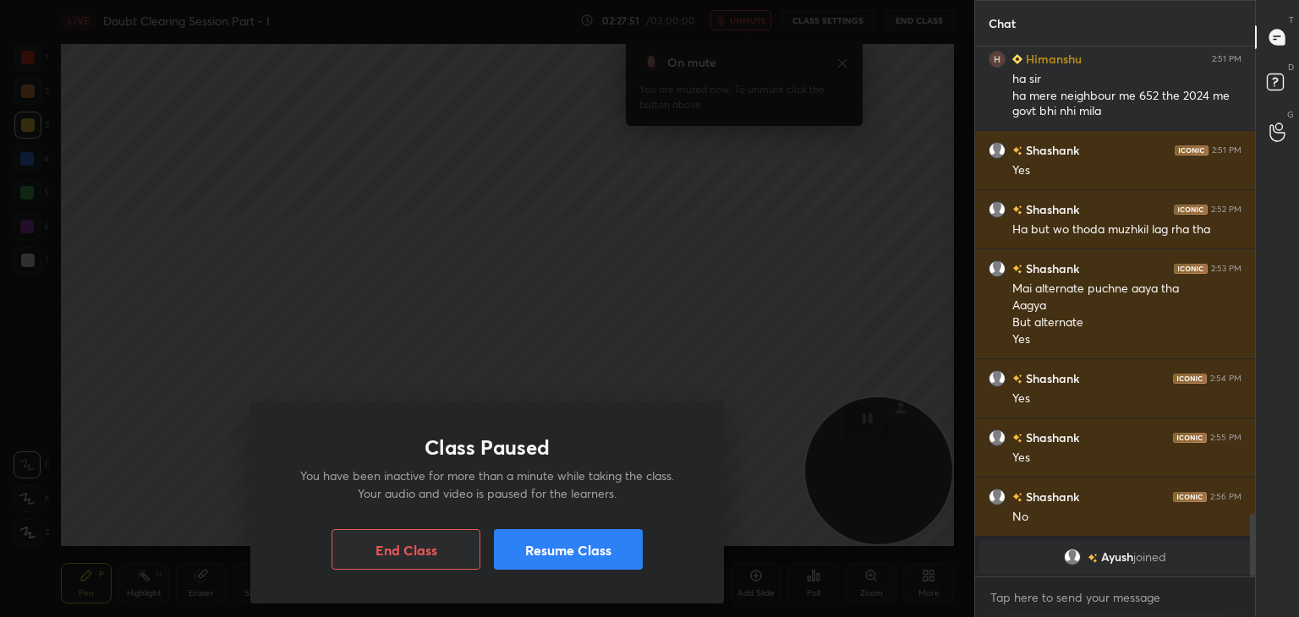
drag, startPoint x: 539, startPoint y: 552, endPoint x: 558, endPoint y: 553, distance: 18.6
click at [538, 561] on button "Resume Class" at bounding box center [568, 549] width 149 height 41
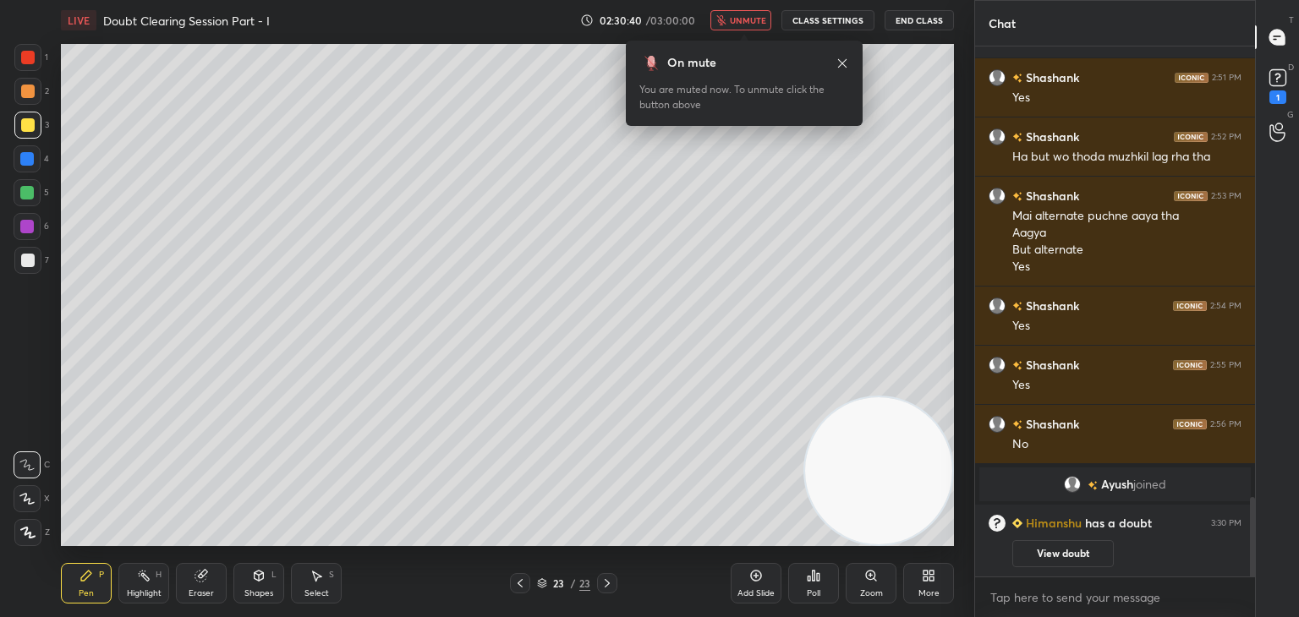
scroll to position [3010, 0]
click at [521, 582] on icon at bounding box center [520, 584] width 14 height 14
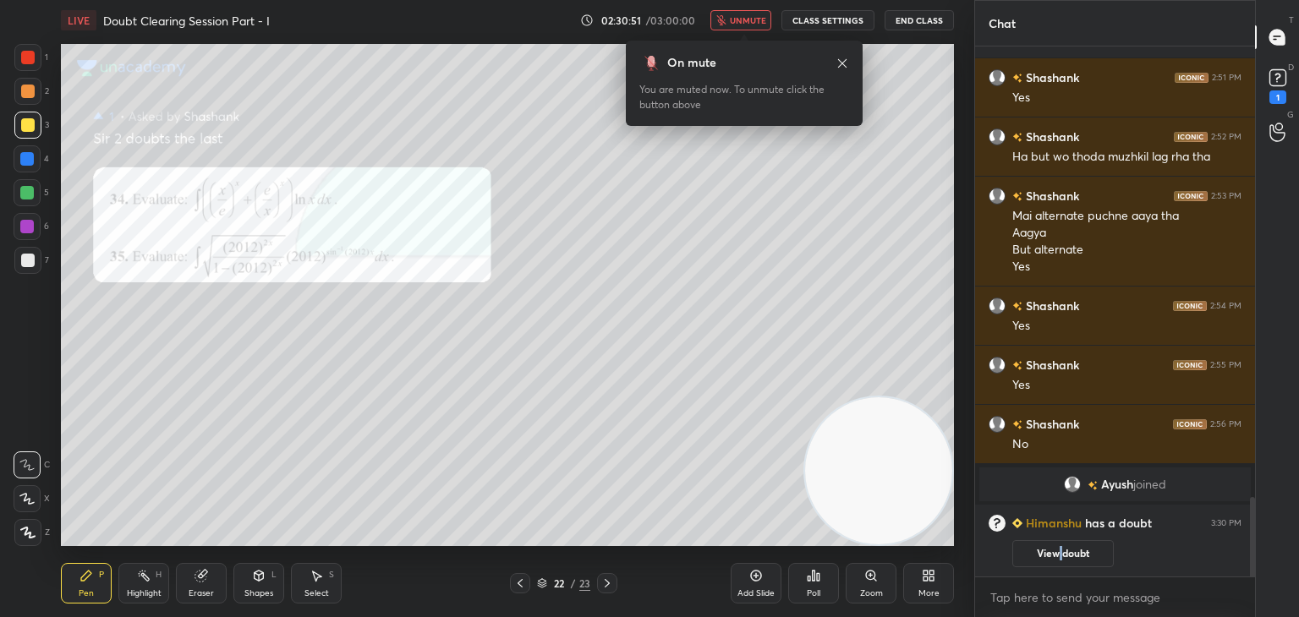
click at [1058, 550] on button "View doubt" at bounding box center [1062, 553] width 101 height 27
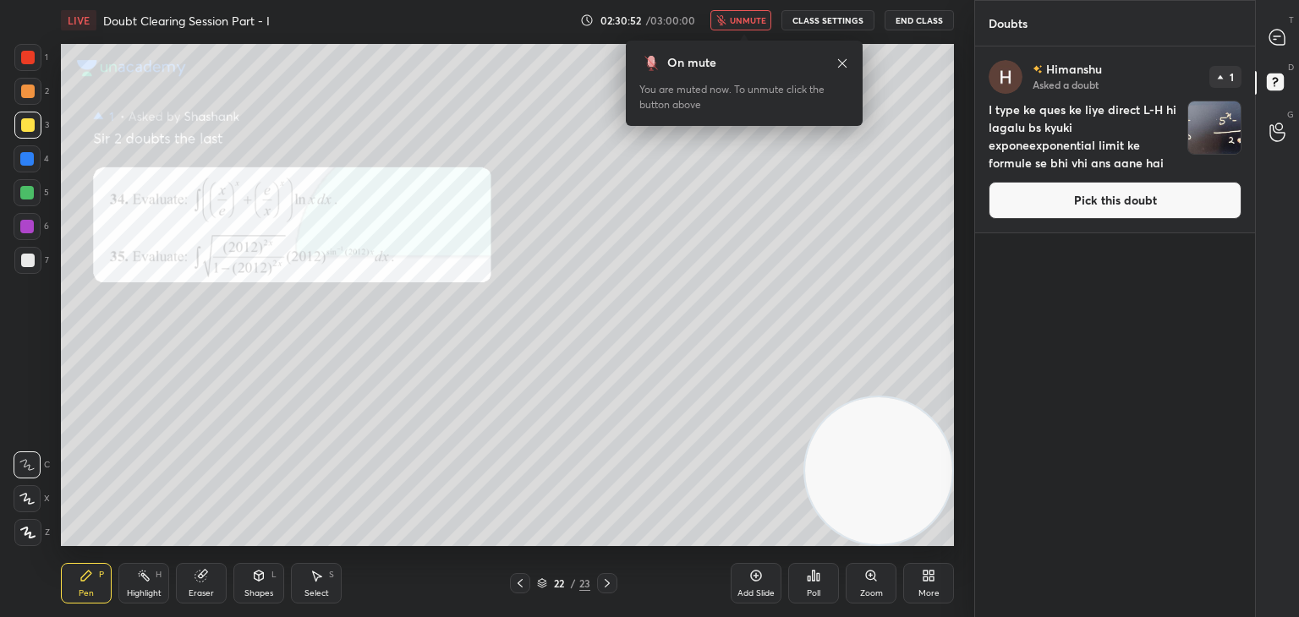
click at [1032, 200] on button "Pick this doubt" at bounding box center [1114, 200] width 253 height 37
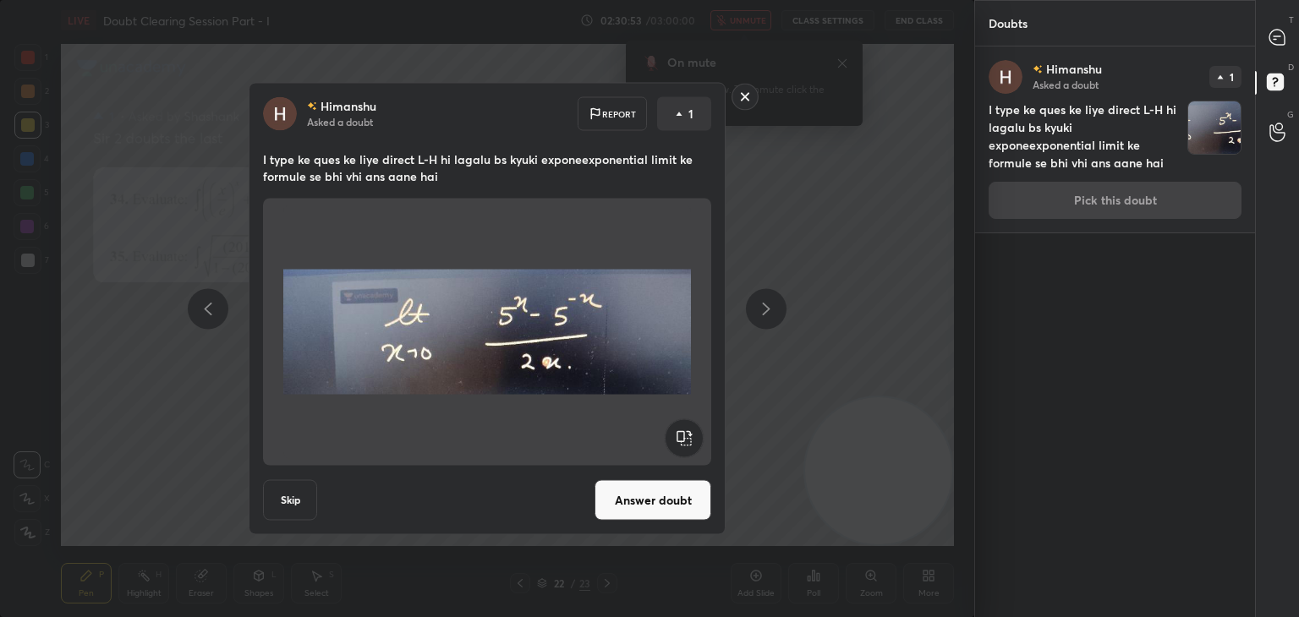
click at [654, 502] on button "Answer doubt" at bounding box center [652, 500] width 117 height 41
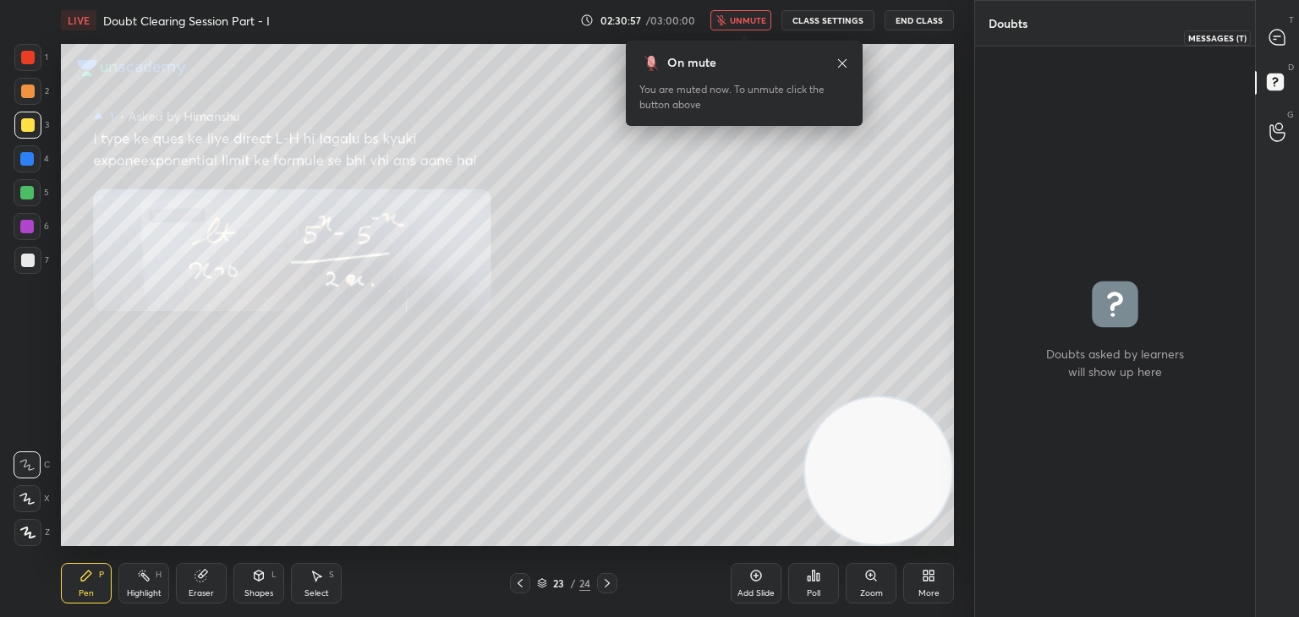
click at [1256, 44] on div "T Messages (T)" at bounding box center [1276, 37] width 43 height 47
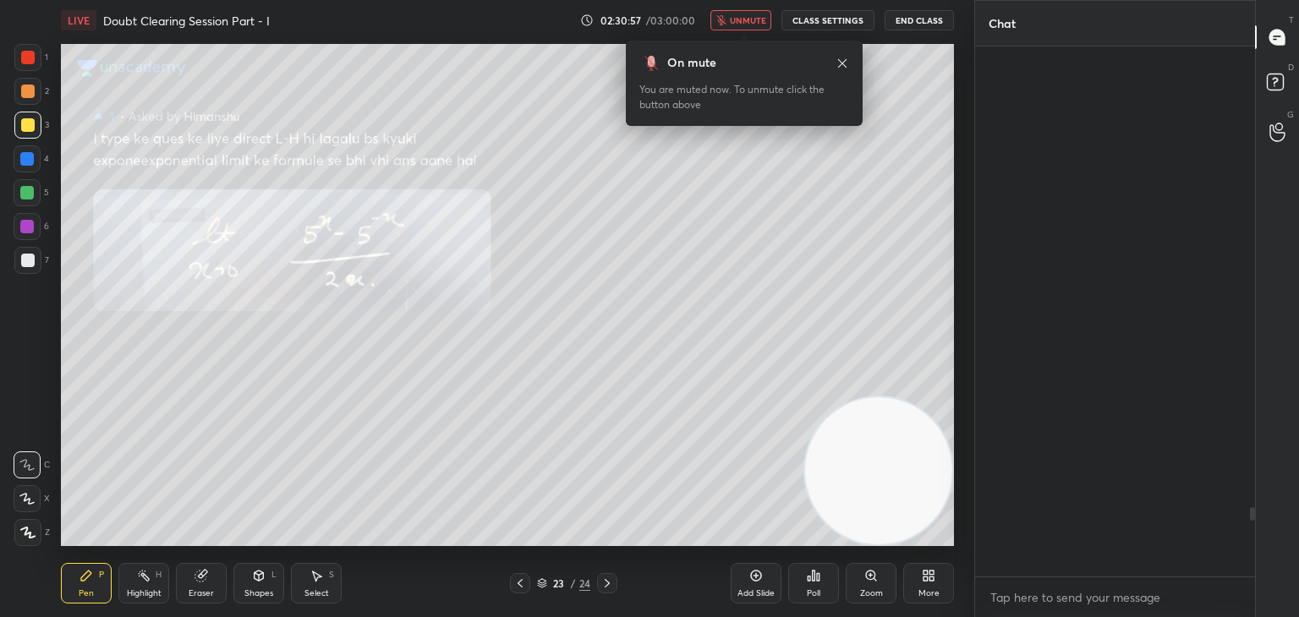
scroll to position [525, 275]
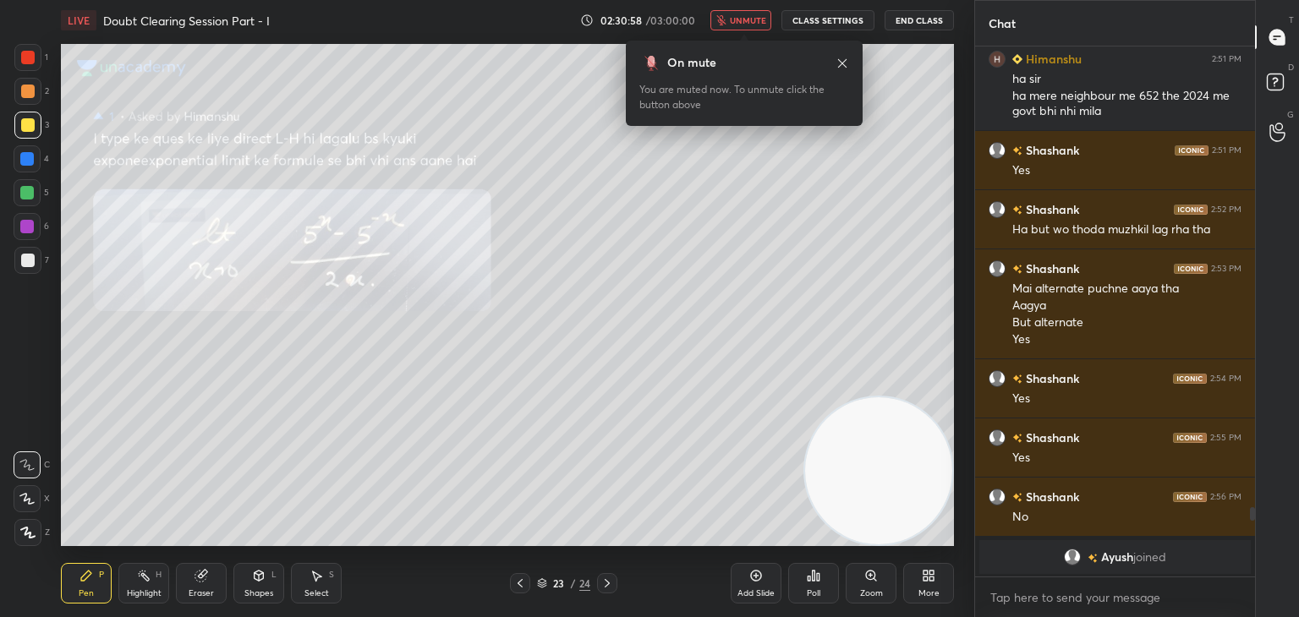
click at [747, 19] on span "unmute" at bounding box center [748, 20] width 36 height 12
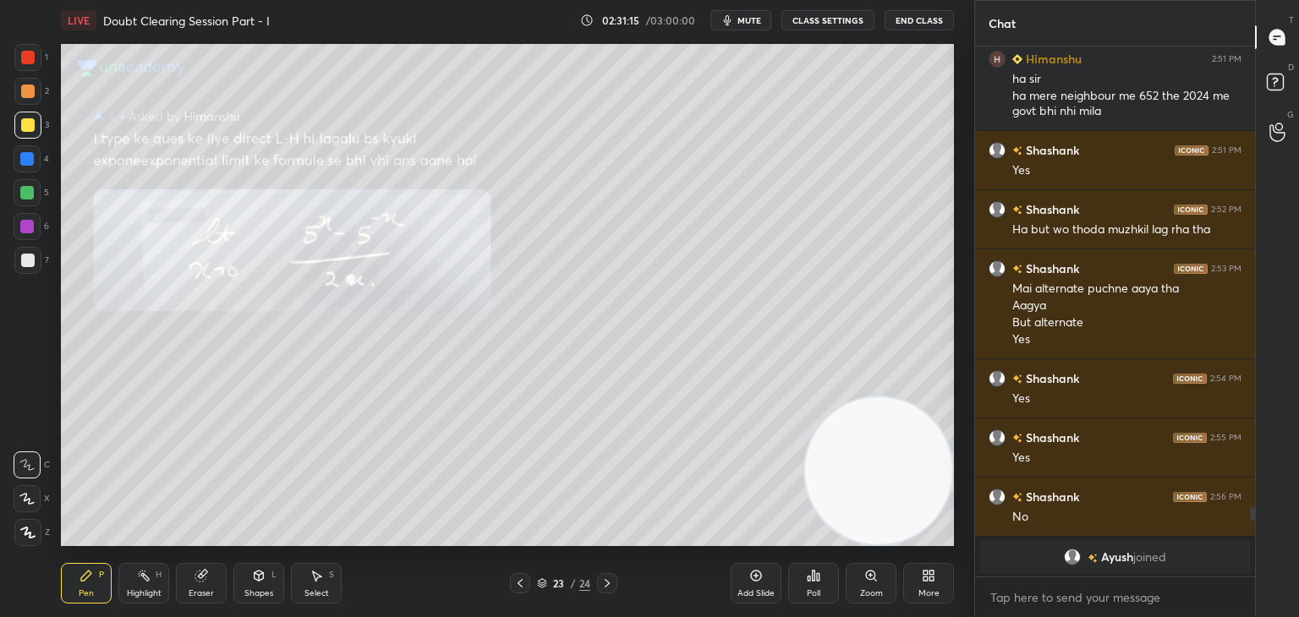
click at [605, 577] on icon at bounding box center [607, 584] width 14 height 14
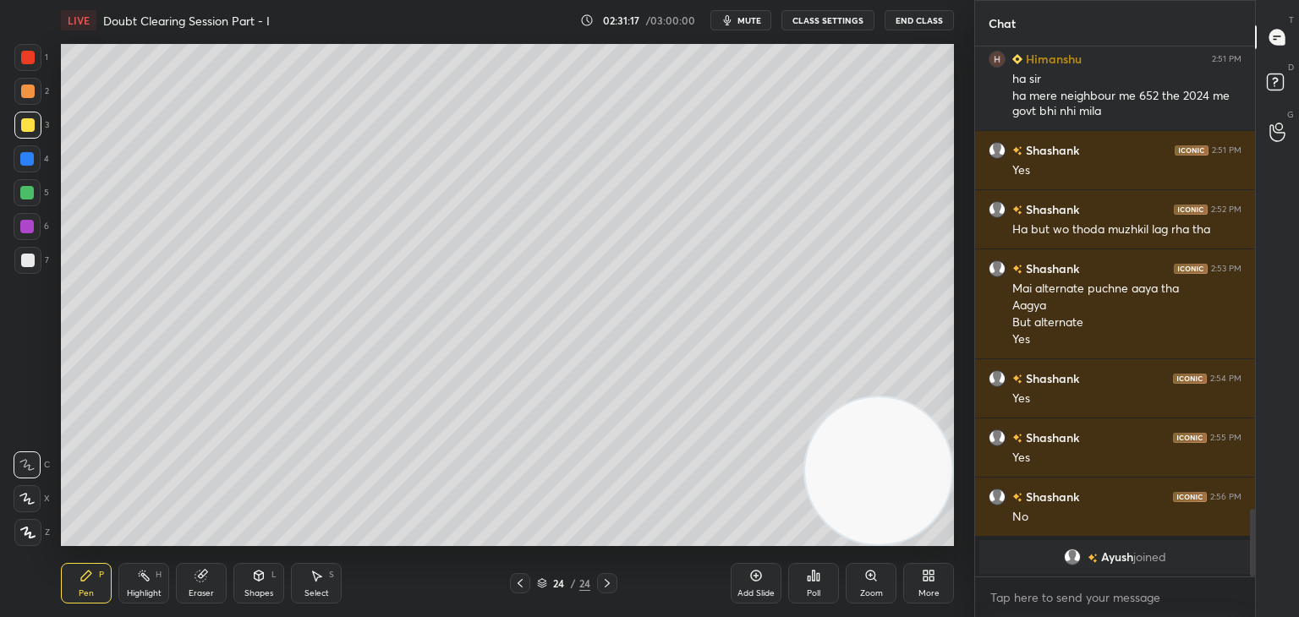
scroll to position [3605, 0]
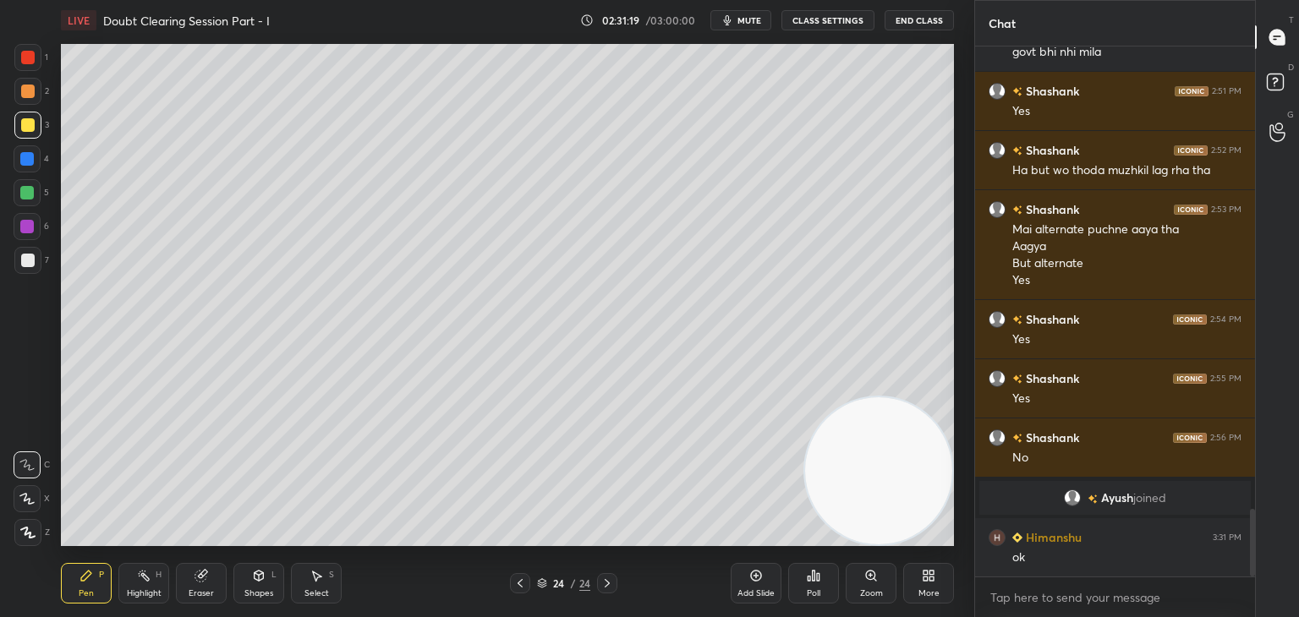
click at [743, 18] on span "mute" at bounding box center [749, 20] width 24 height 12
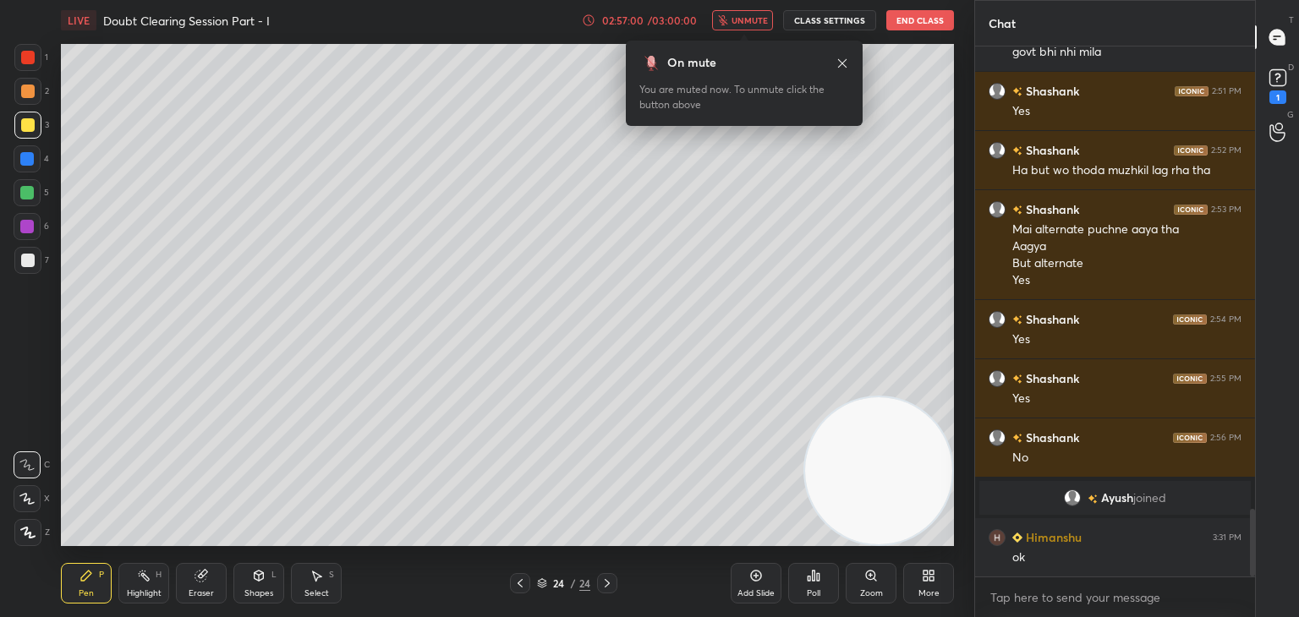
scroll to position [3678, 0]
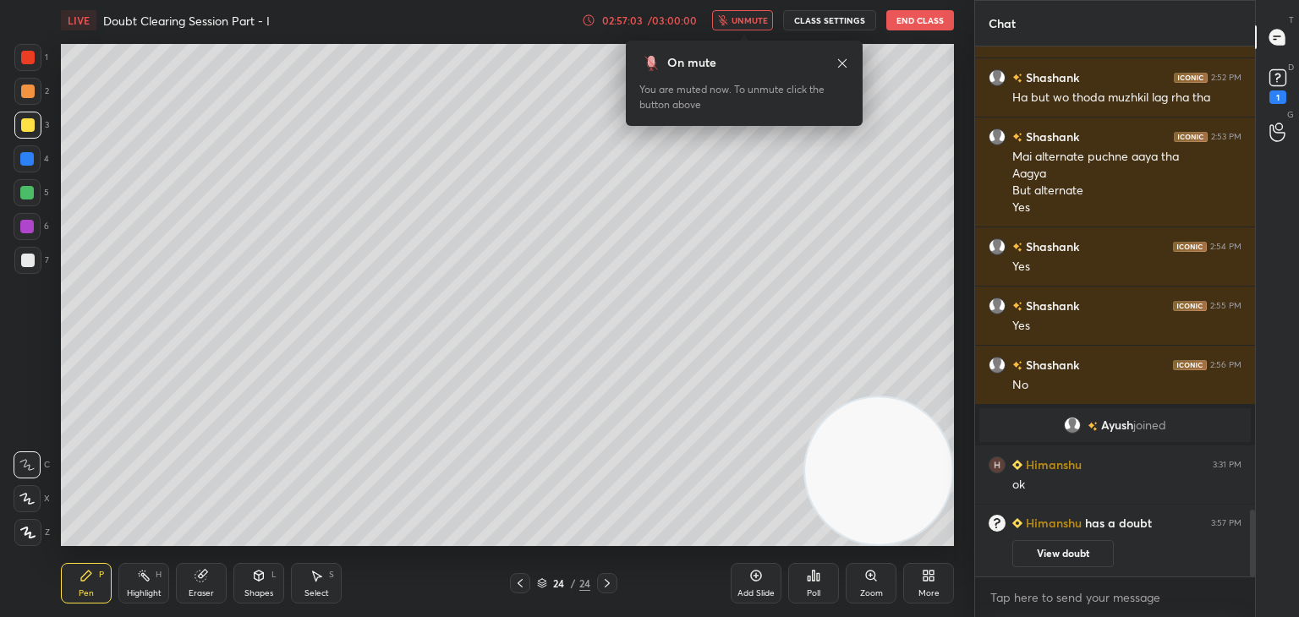
drag, startPoint x: 519, startPoint y: 586, endPoint x: 538, endPoint y: 579, distance: 19.8
click at [518, 584] on icon at bounding box center [519, 583] width 5 height 8
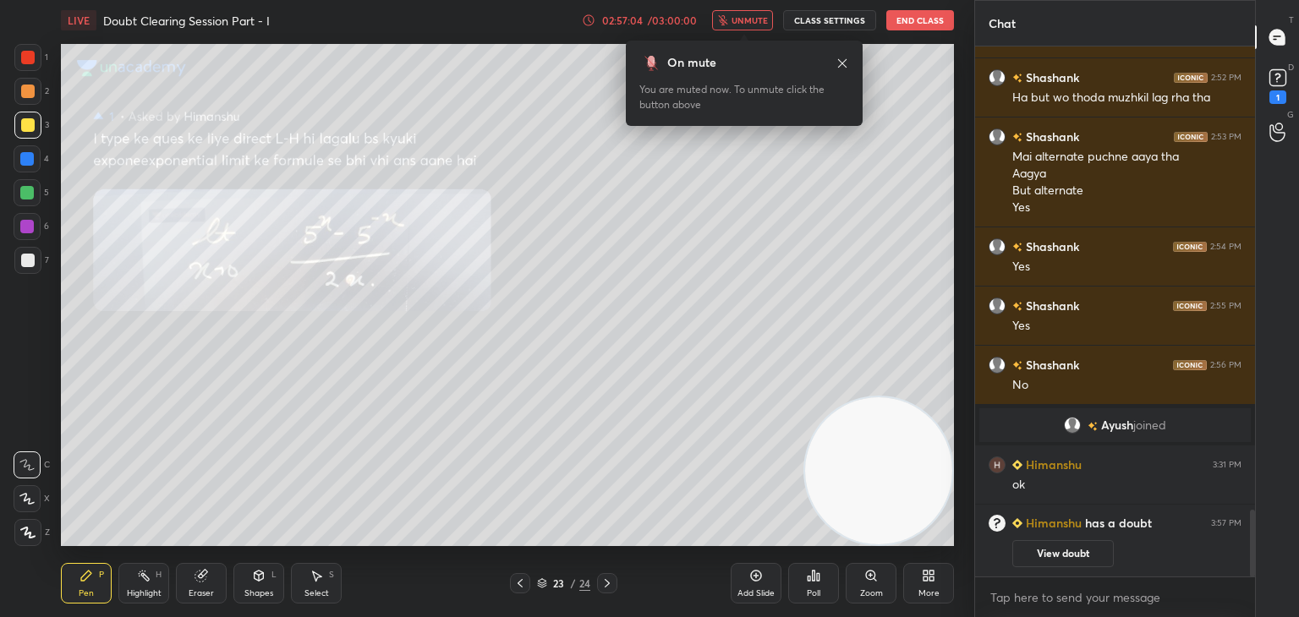
drag, startPoint x: 1089, startPoint y: 550, endPoint x: 1086, endPoint y: 516, distance: 33.9
click at [1088, 550] on button "View doubt" at bounding box center [1062, 553] width 101 height 27
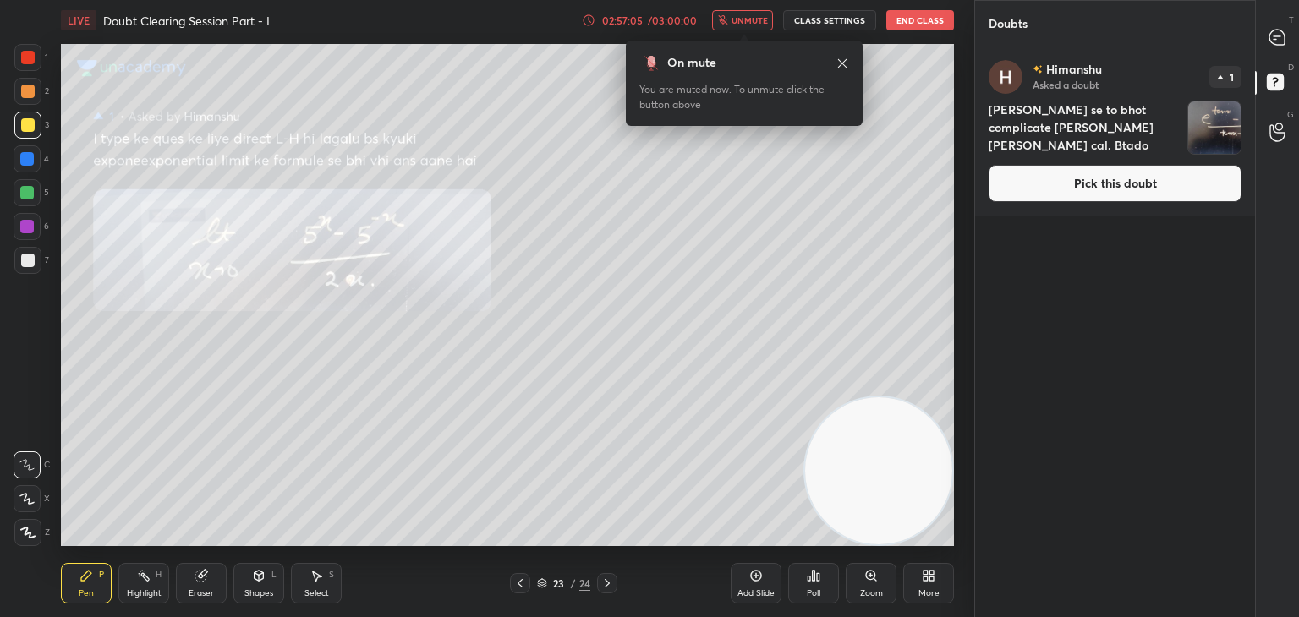
click at [1060, 199] on button "Pick this doubt" at bounding box center [1114, 183] width 253 height 37
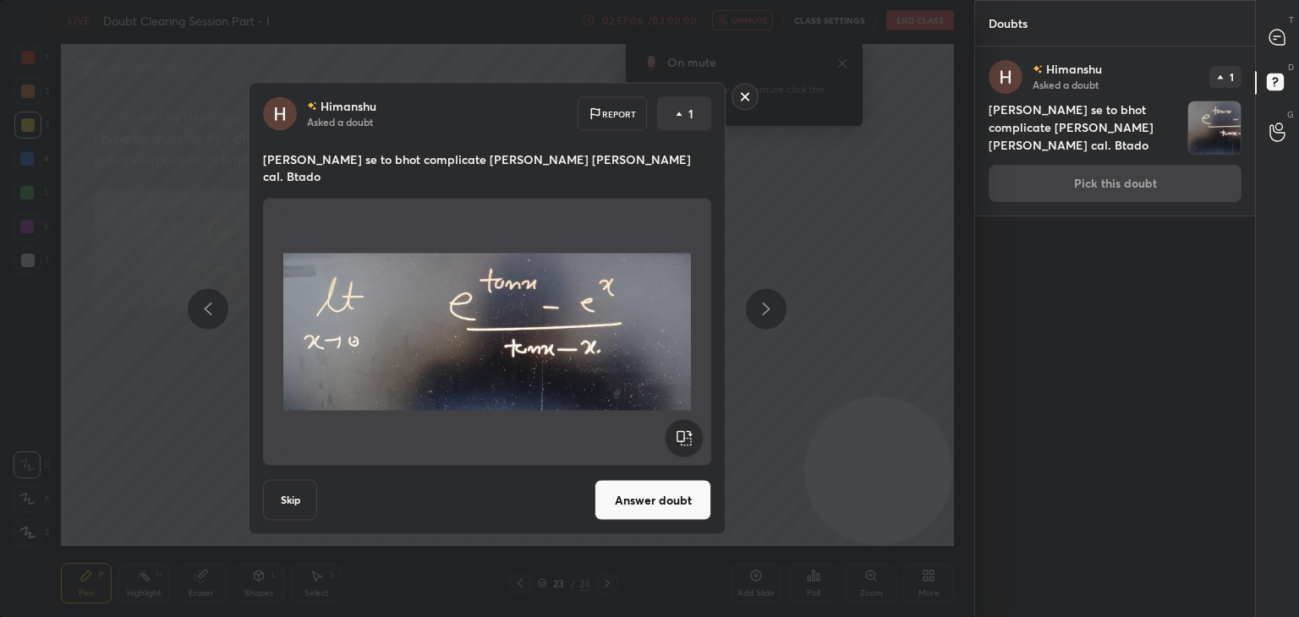
click at [656, 484] on button "Answer doubt" at bounding box center [652, 500] width 117 height 41
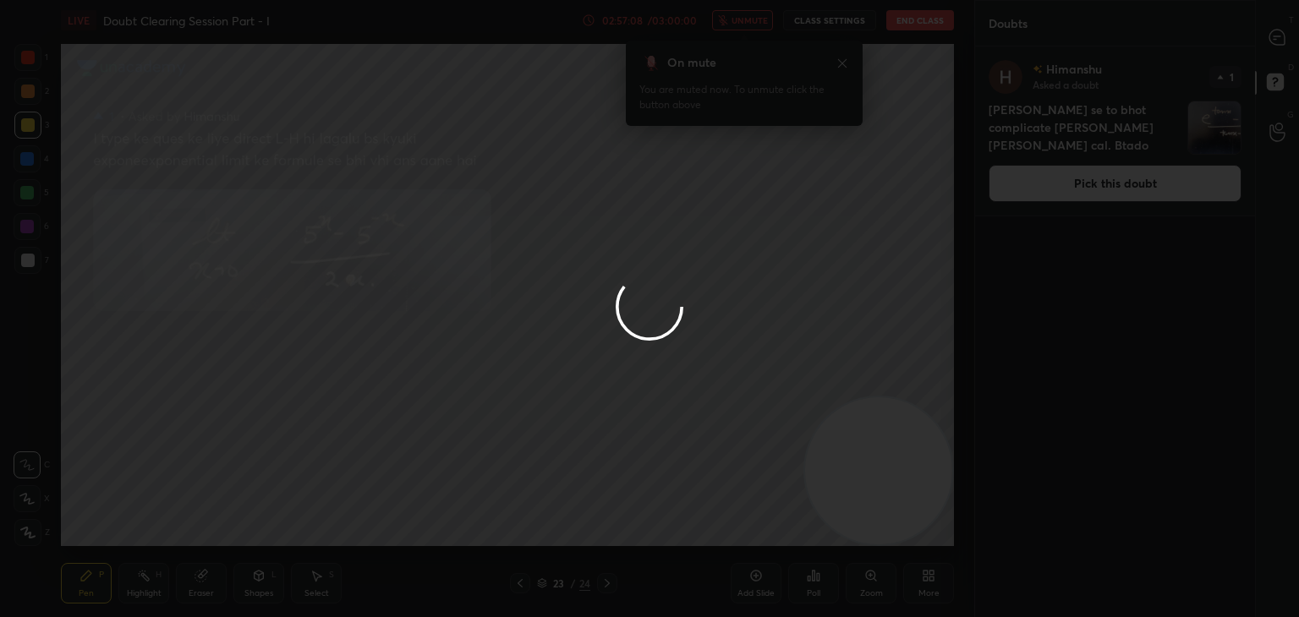
click at [1273, 39] on icon at bounding box center [1274, 39] width 3 height 0
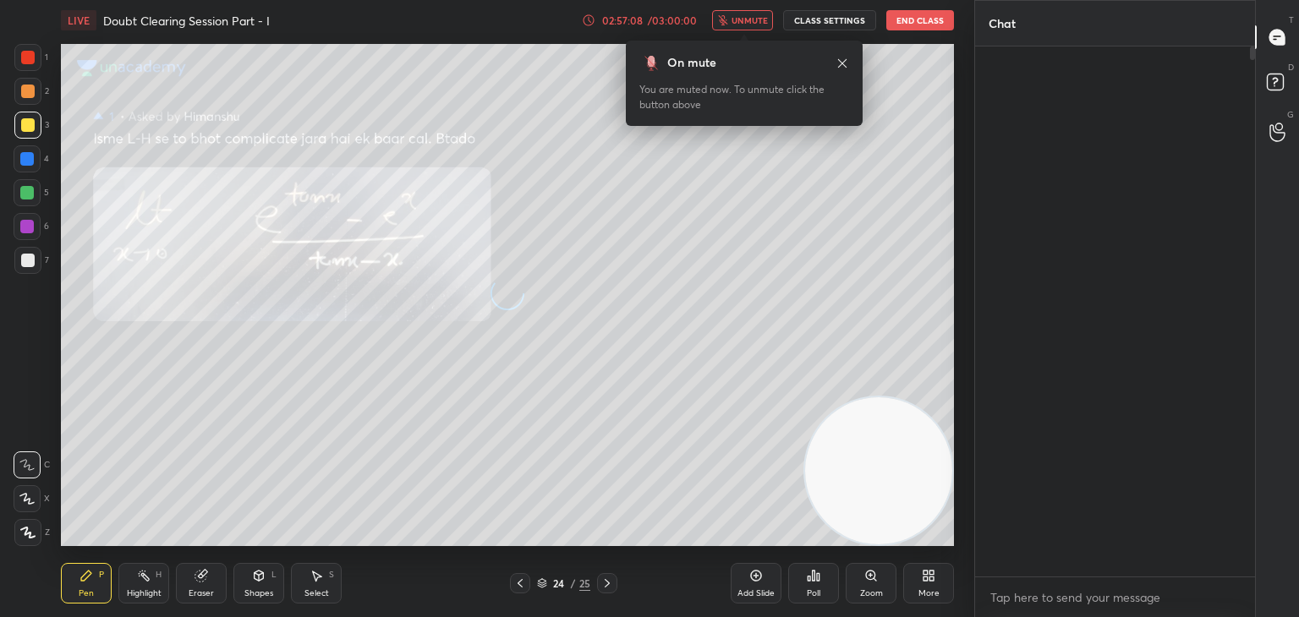
scroll to position [525, 275]
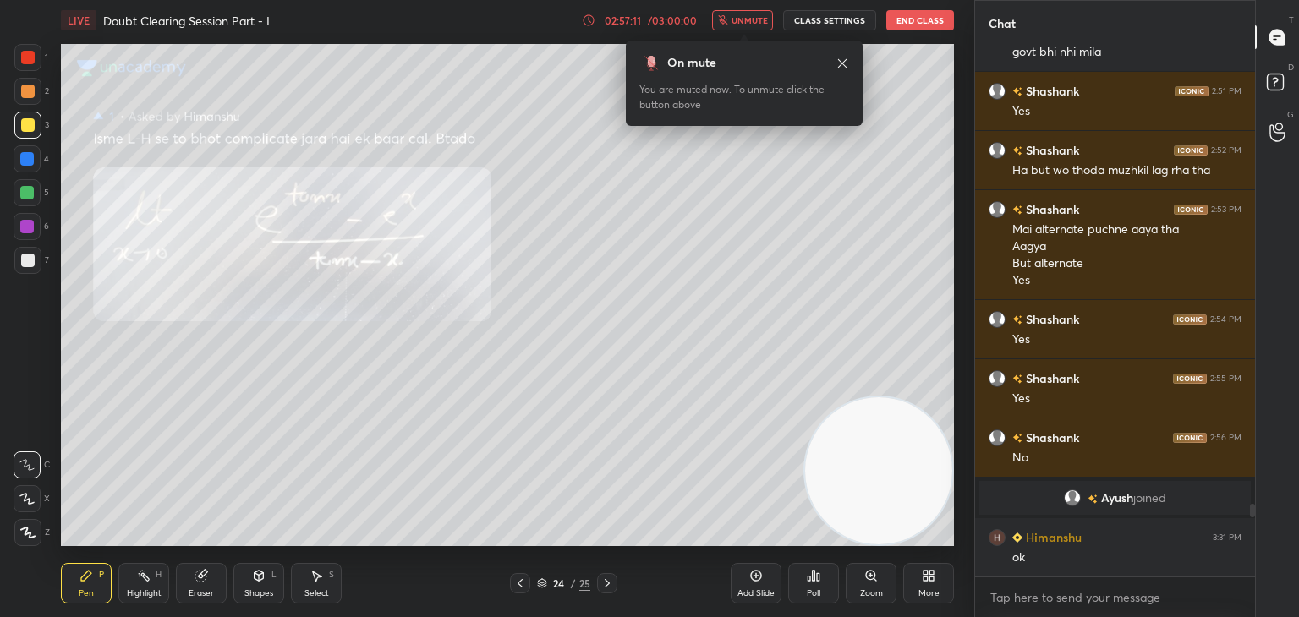
click at [768, 21] on span "unmute" at bounding box center [749, 20] width 36 height 12
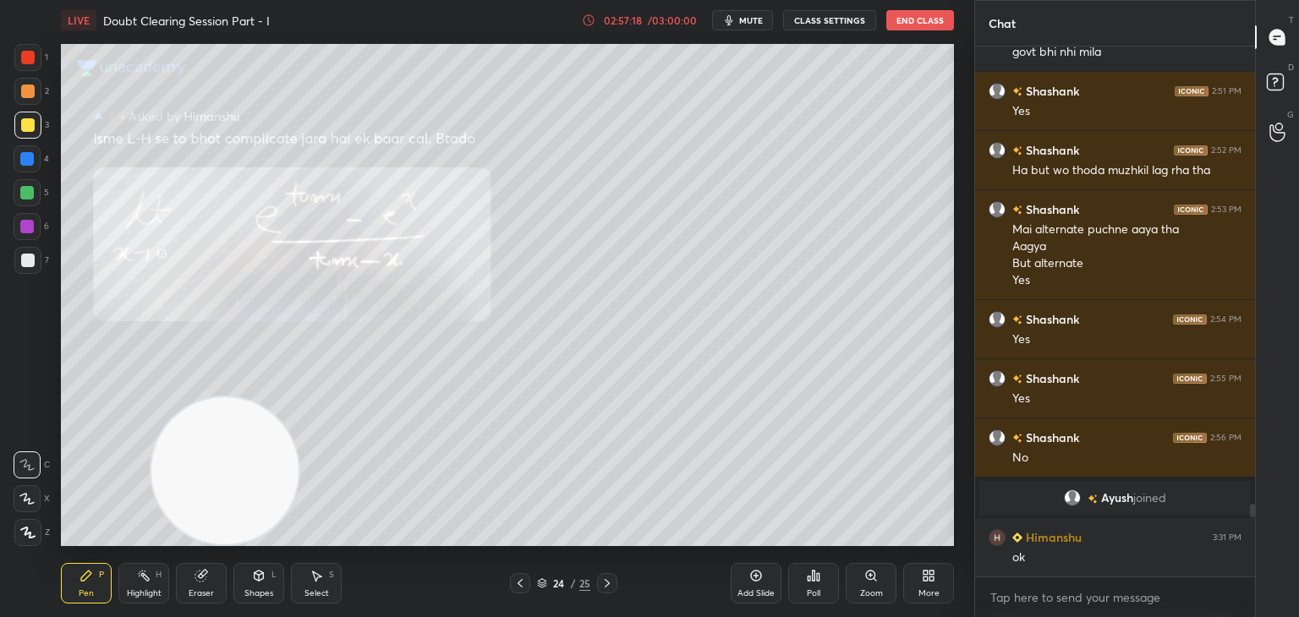
drag, startPoint x: 832, startPoint y: 455, endPoint x: 0, endPoint y: 524, distance: 834.8
click at [25, 543] on div "1 2 3 4 5 6 7 C X Z C X Z E E Erase all H H LIVE Doubt Clearing Session Part - …" at bounding box center [480, 308] width 960 height 617
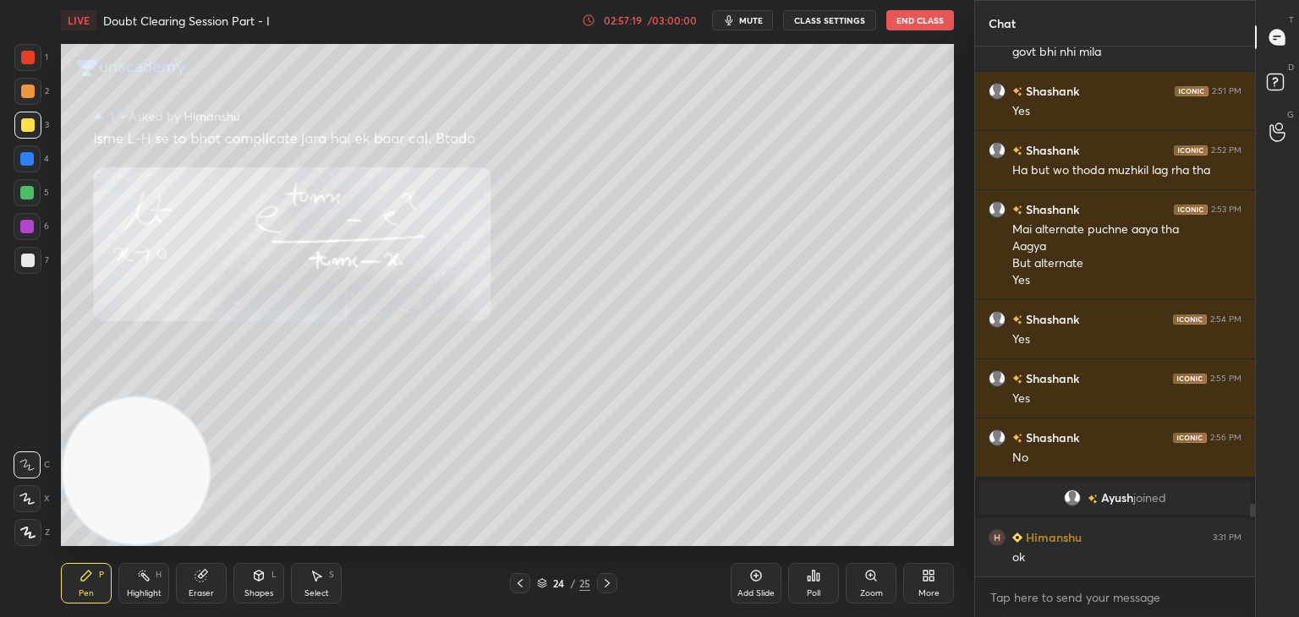
click at [34, 263] on div at bounding box center [27, 260] width 27 height 27
drag, startPoint x: 211, startPoint y: 593, endPoint x: 227, endPoint y: 559, distance: 38.2
click at [210, 589] on div "Eraser" at bounding box center [201, 593] width 25 height 8
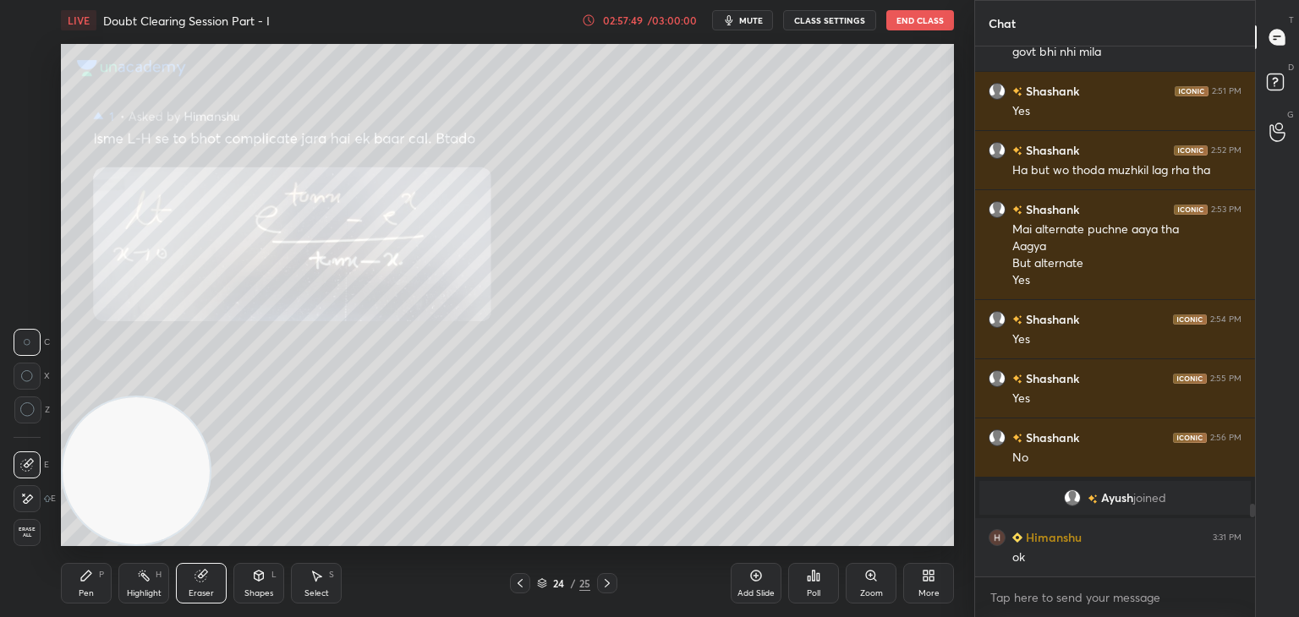
drag, startPoint x: 85, startPoint y: 585, endPoint x: 154, endPoint y: 493, distance: 114.8
click at [85, 585] on div "Pen P" at bounding box center [86, 583] width 51 height 41
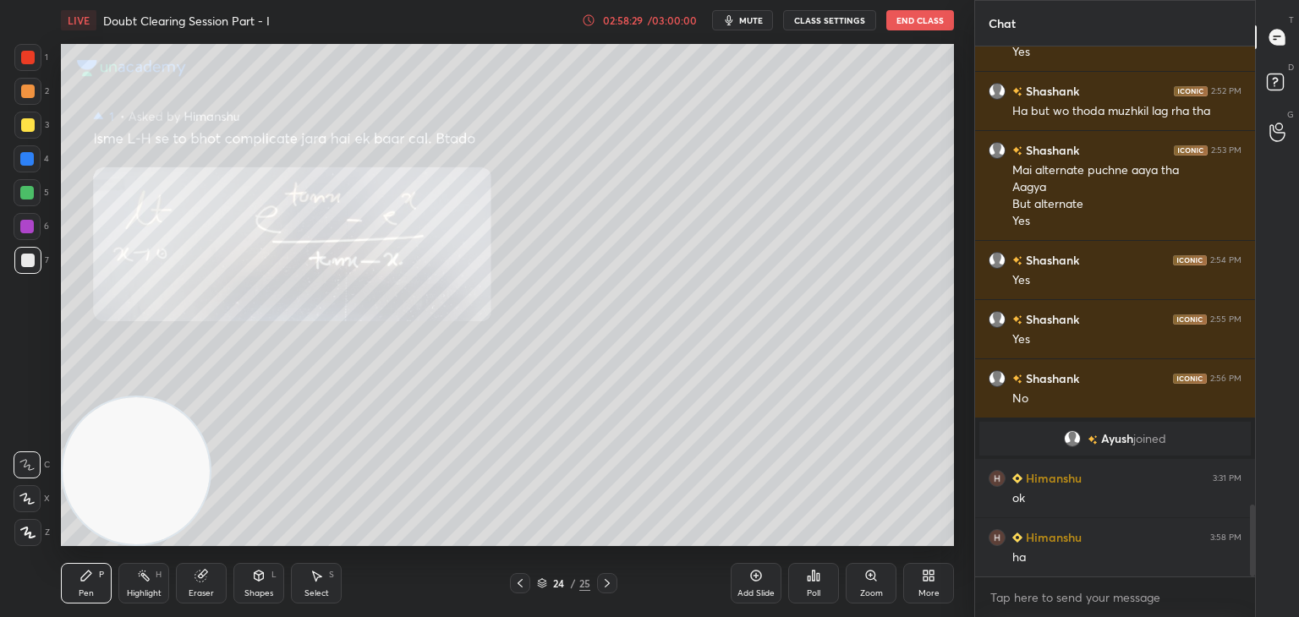
click at [203, 579] on div "Eraser" at bounding box center [201, 583] width 51 height 41
click at [26, 532] on span "Erase all" at bounding box center [26, 533] width 25 height 12
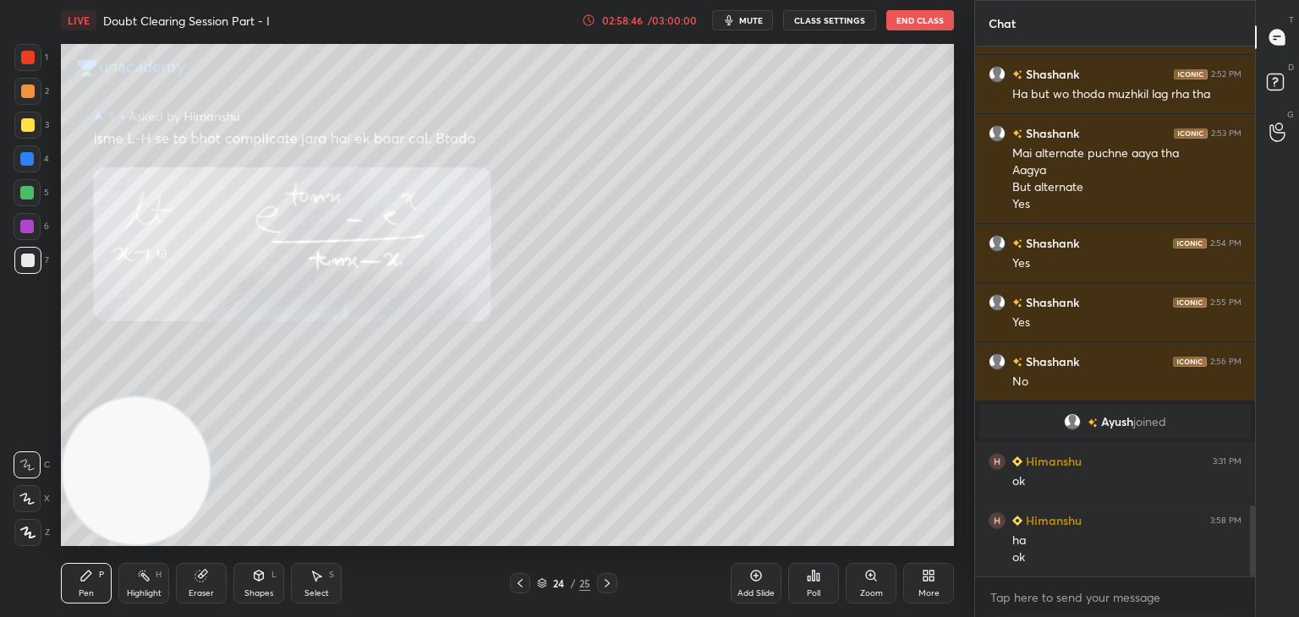
click at [604, 582] on icon at bounding box center [607, 584] width 14 height 14
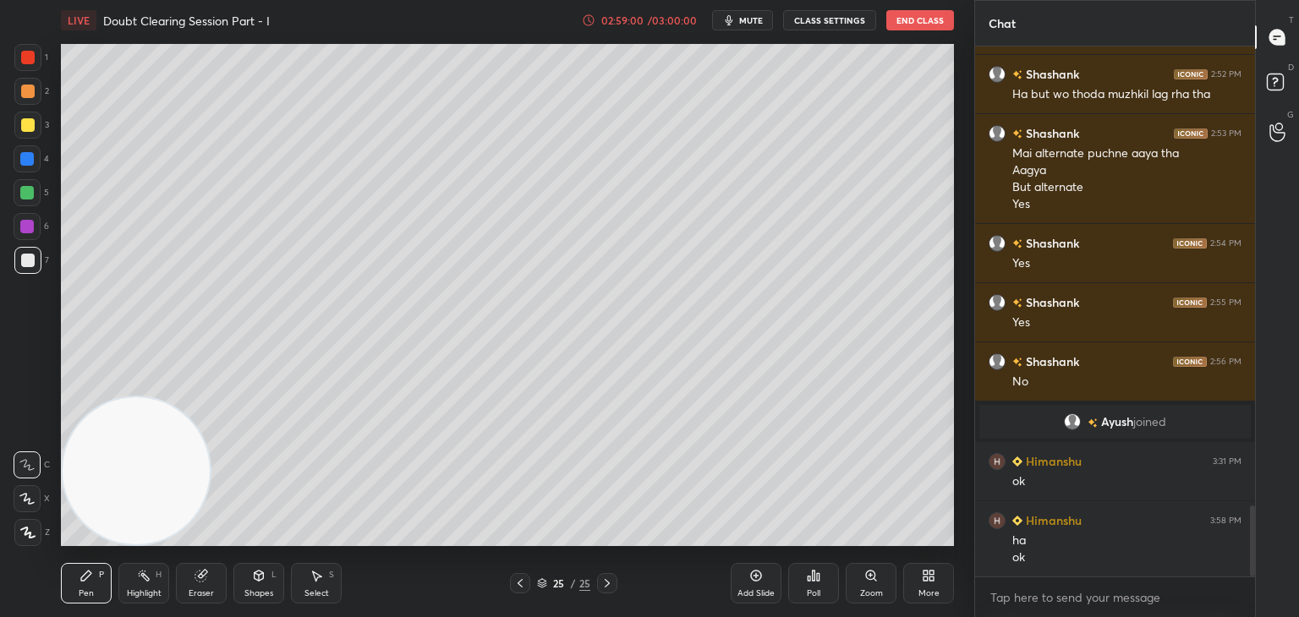
drag, startPoint x: 751, startPoint y: 19, endPoint x: 741, endPoint y: 16, distance: 10.7
click at [749, 18] on span "mute" at bounding box center [751, 20] width 24 height 12
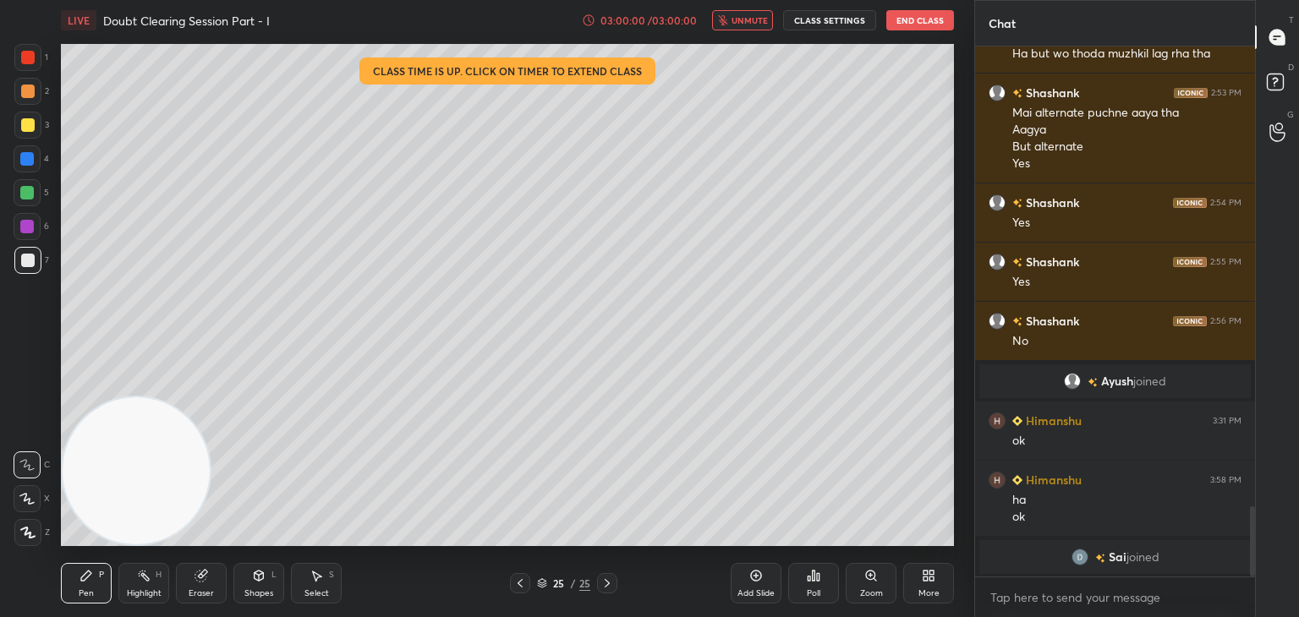
click at [750, 22] on span "unmute" at bounding box center [749, 20] width 36 height 12
click at [911, 19] on button "End Class" at bounding box center [920, 20] width 68 height 20
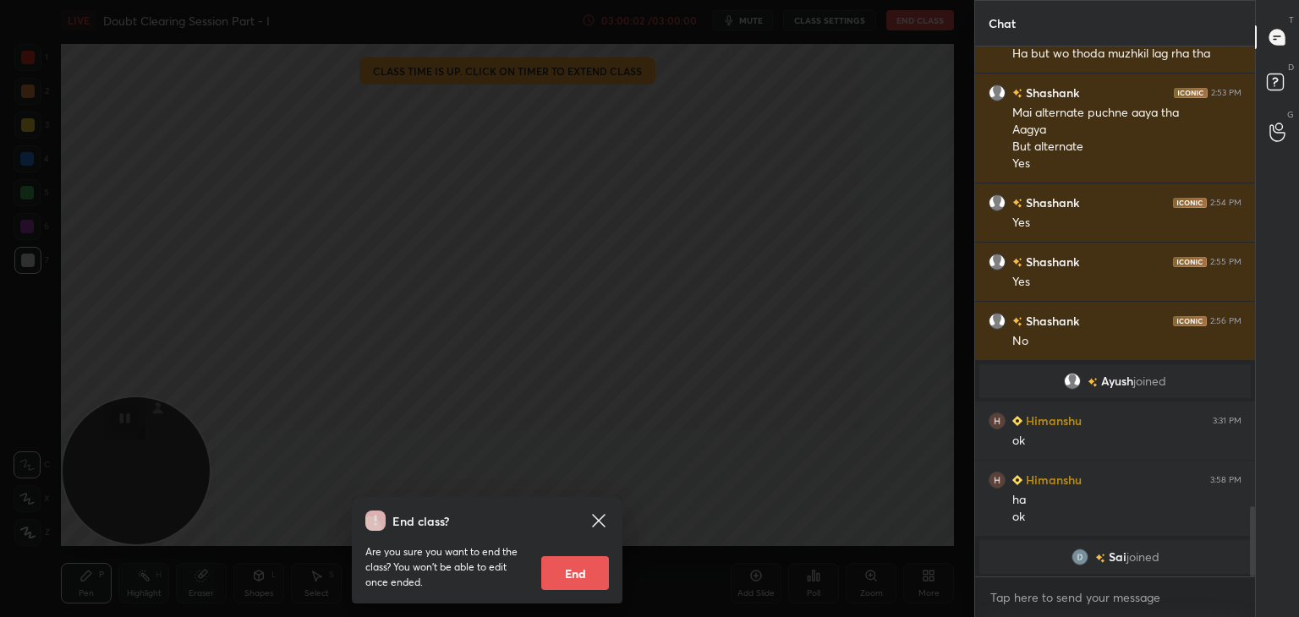
click at [587, 574] on button "End" at bounding box center [575, 573] width 68 height 34
type textarea "x"
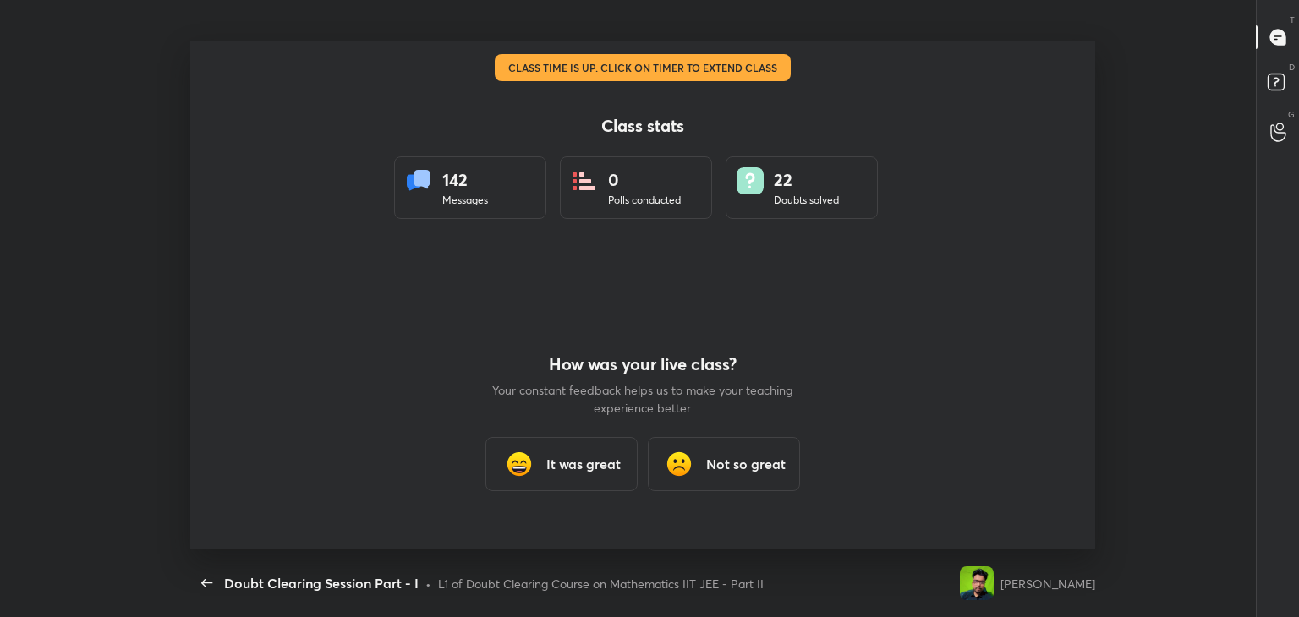
scroll to position [0, 0]
click at [558, 462] on h3 "It was great" at bounding box center [583, 464] width 74 height 20
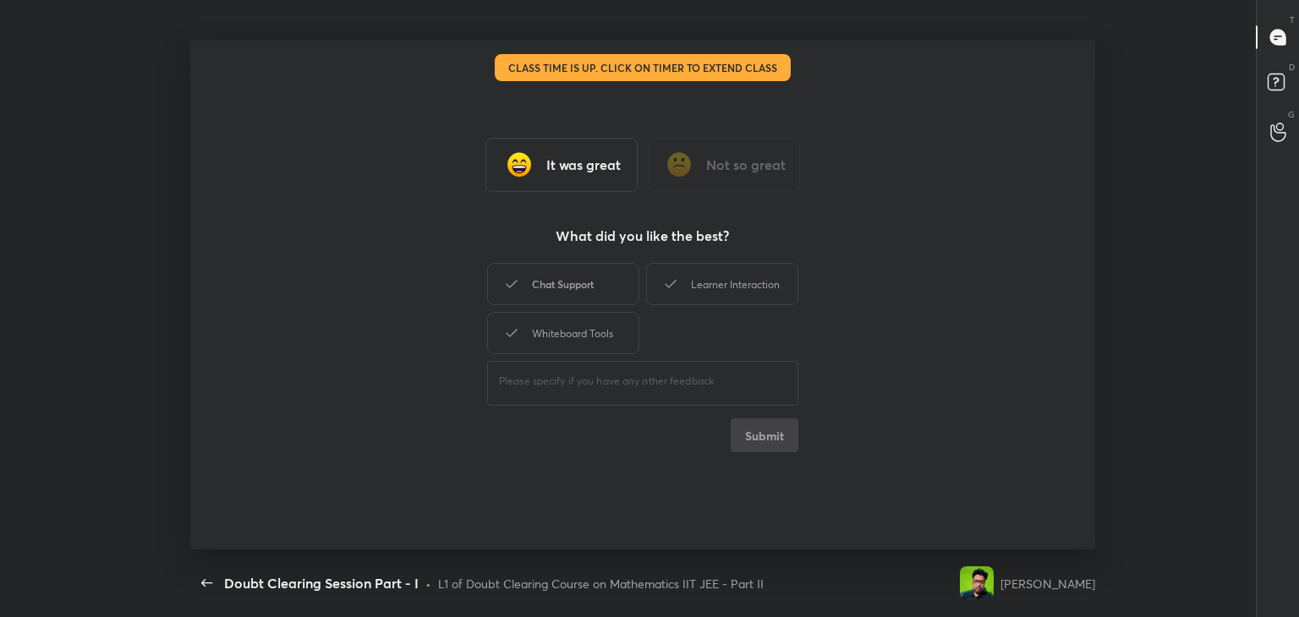
click at [588, 300] on div "Chat Support" at bounding box center [563, 284] width 152 height 42
click at [694, 292] on div "Learner Interaction" at bounding box center [722, 284] width 152 height 42
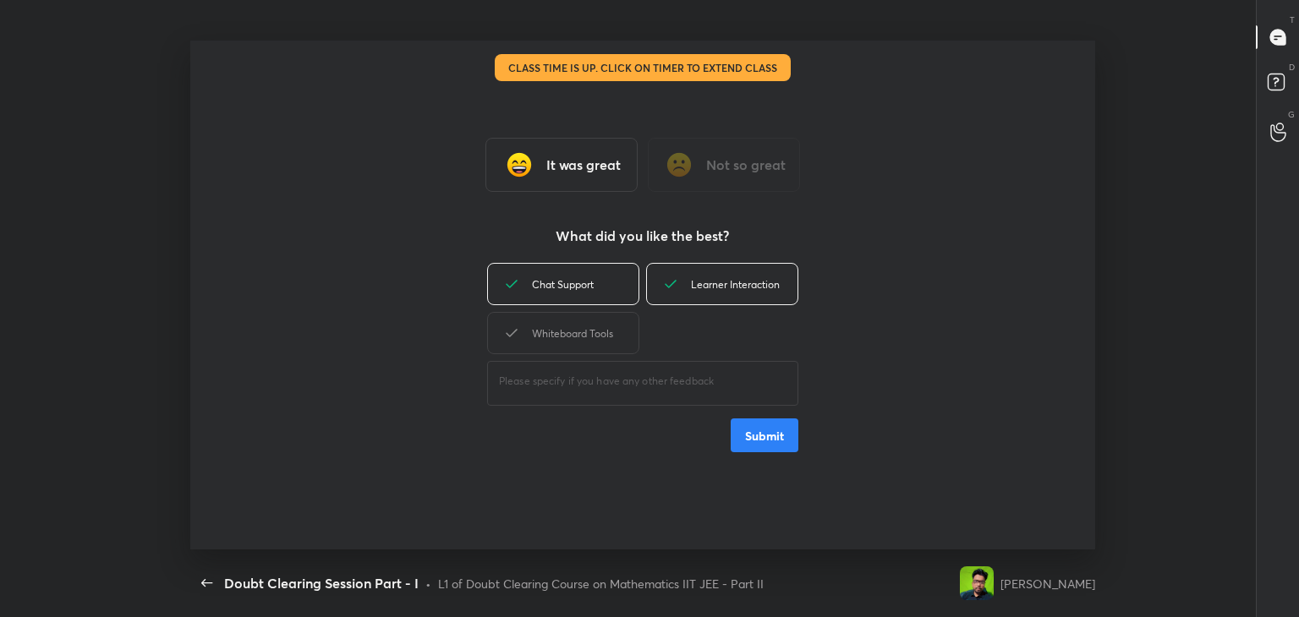
click at [580, 353] on div "Whiteboard Tools" at bounding box center [563, 333] width 152 height 42
click at [758, 451] on div "It was great Not so great What did you like the best? Chat Support Learner Inte…" at bounding box center [642, 295] width 905 height 509
click at [763, 443] on button "Submit" at bounding box center [764, 435] width 68 height 34
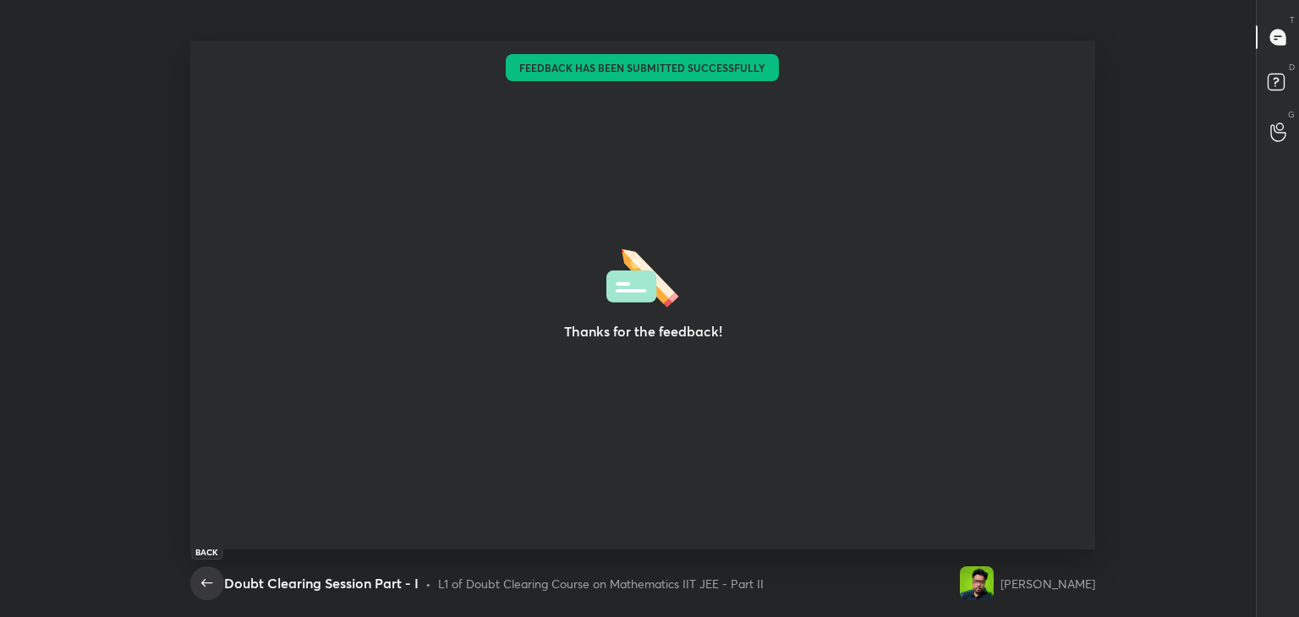
click at [204, 587] on icon "button" at bounding box center [207, 583] width 20 height 20
